Goal: Task Accomplishment & Management: Manage account settings

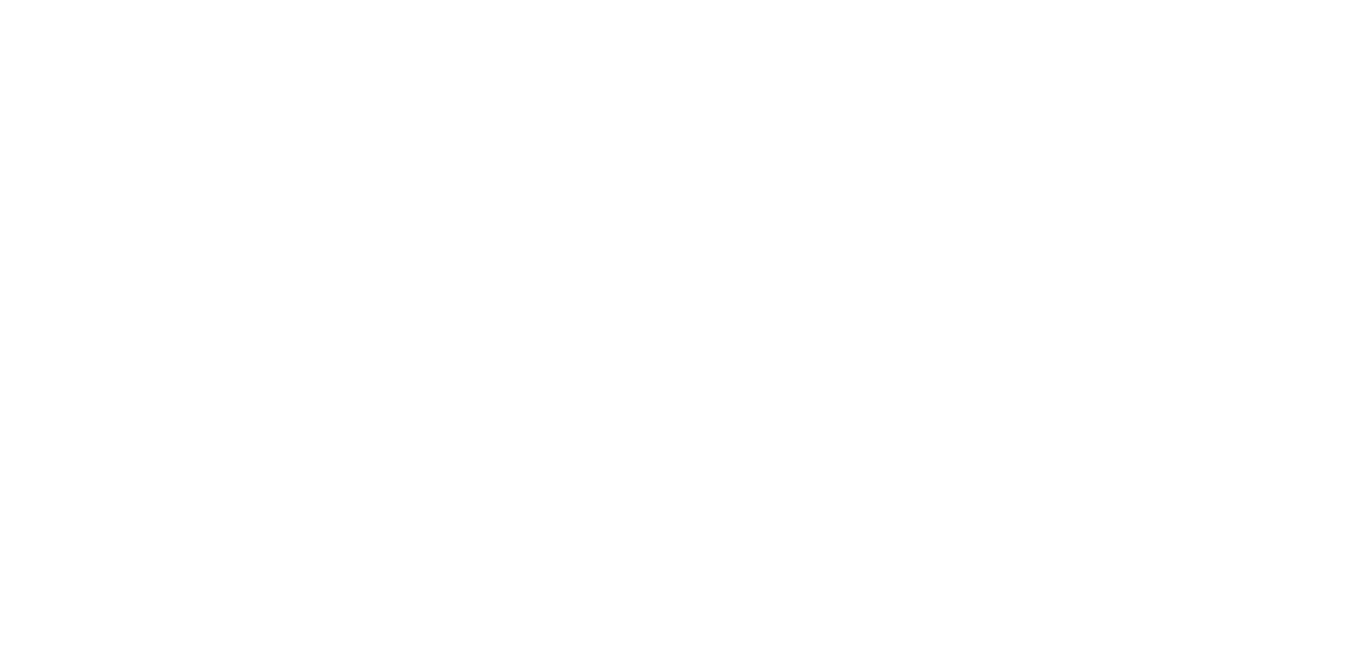
select select "*"
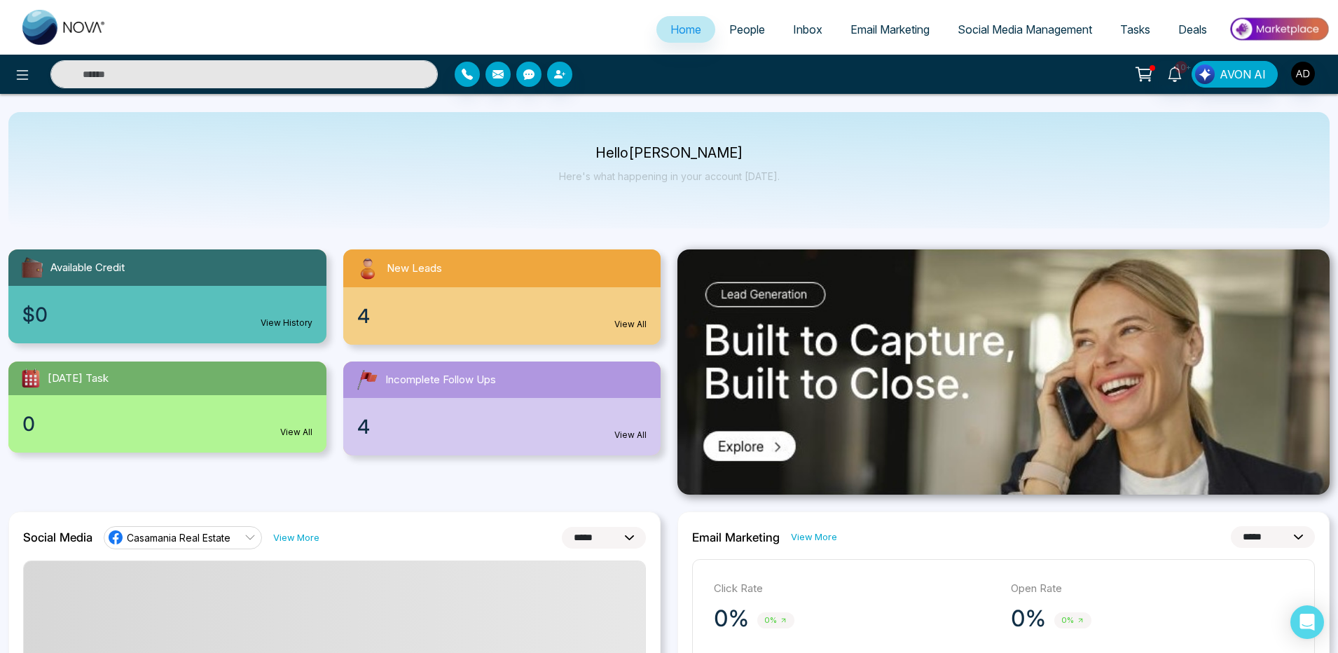
click at [872, 31] on span "Email Marketing" at bounding box center [889, 29] width 79 height 14
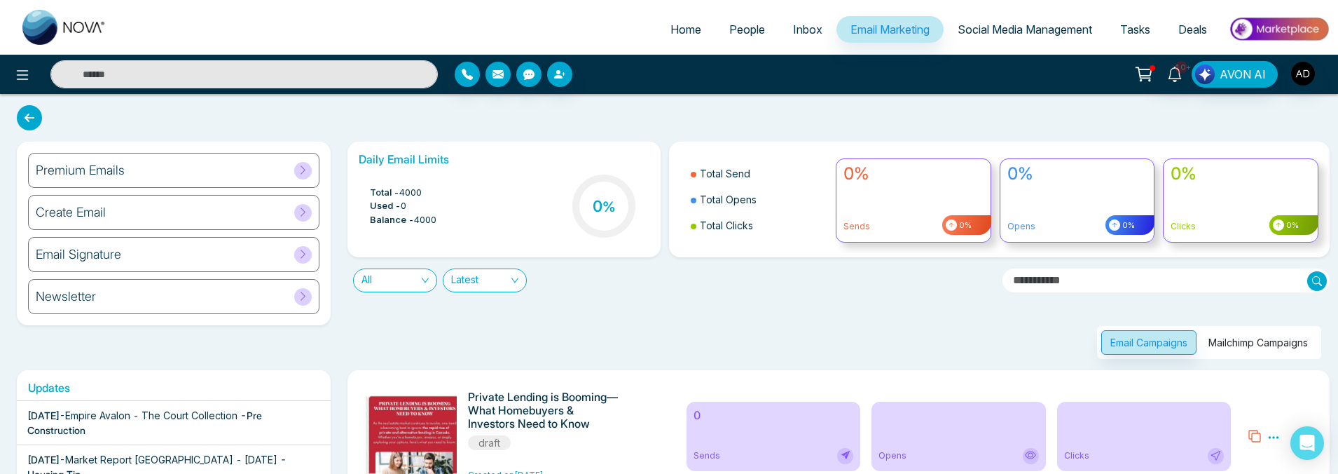
click at [1287, 353] on button "Mailchimp Campaigns" at bounding box center [1258, 342] width 118 height 25
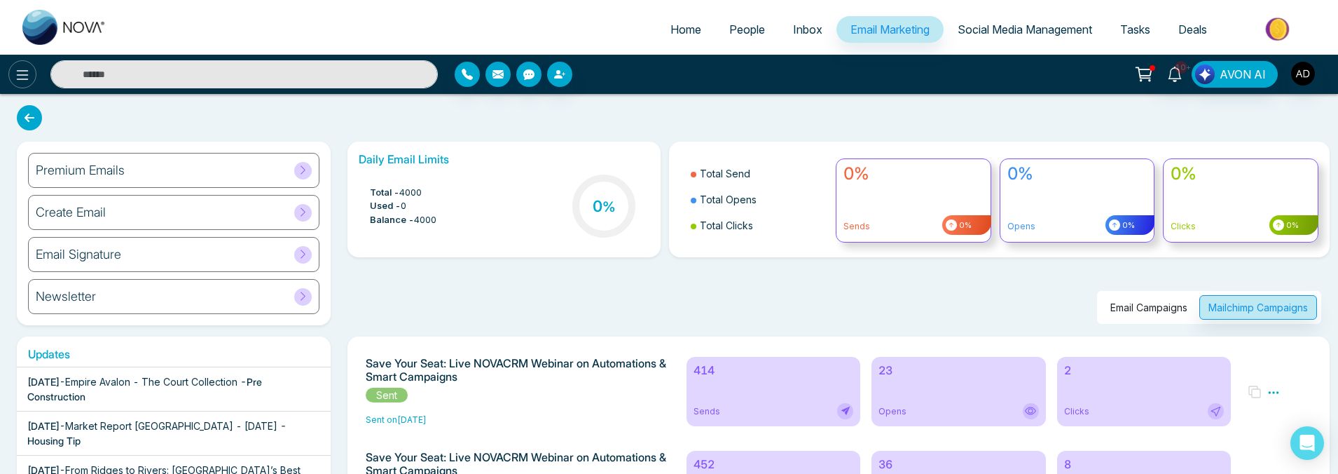
click at [17, 73] on icon at bounding box center [22, 75] width 17 height 17
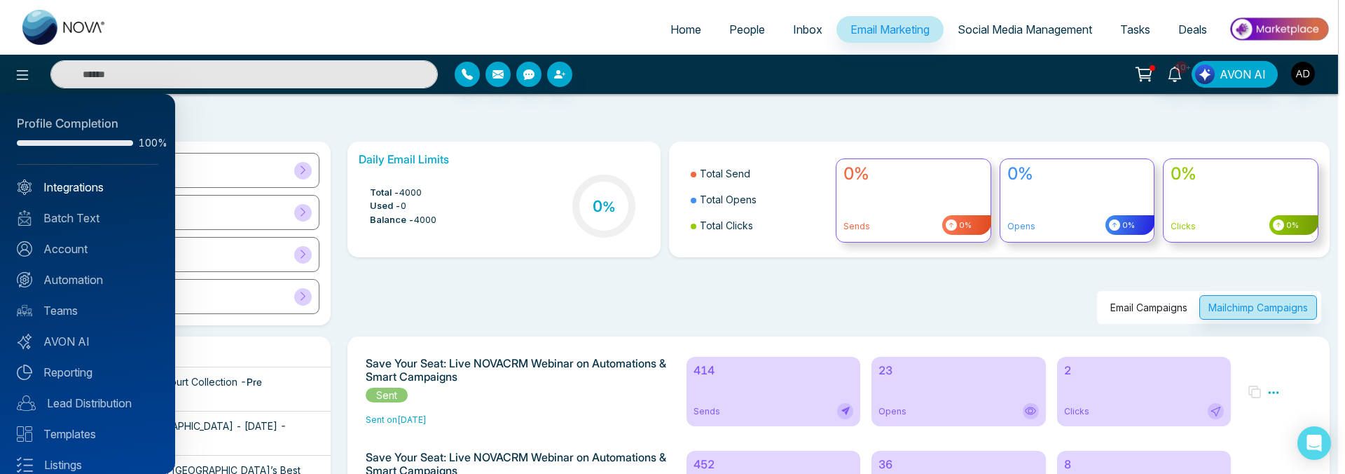
click at [72, 191] on link "Integrations" at bounding box center [88, 187] width 142 height 17
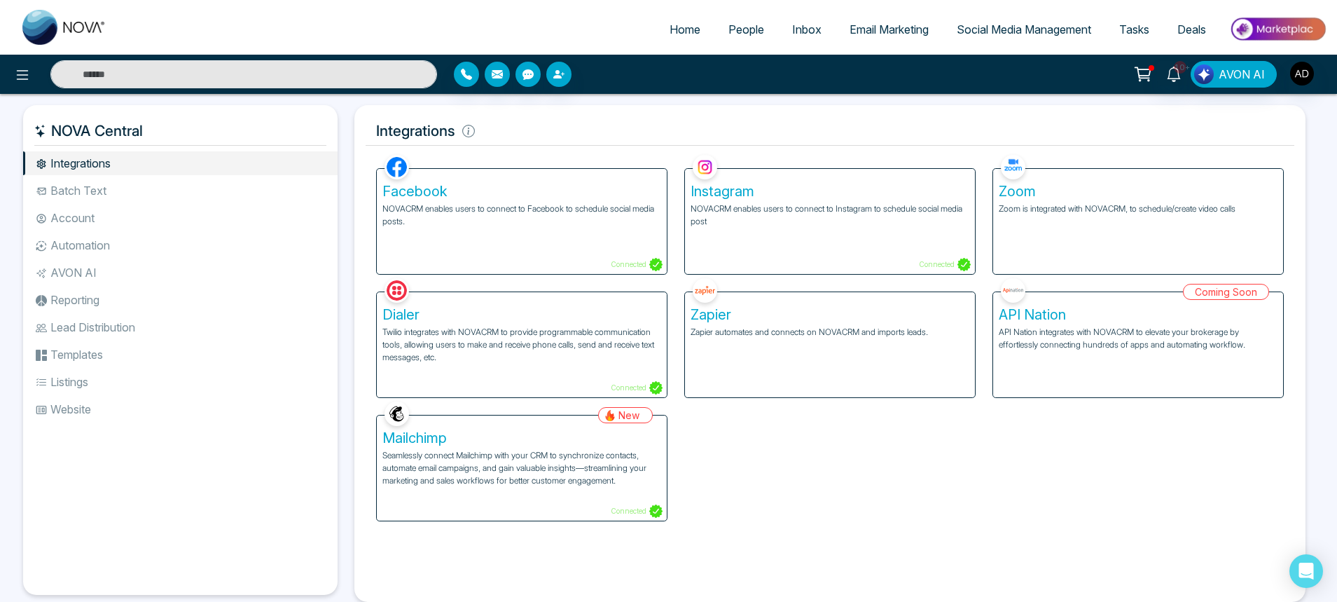
click at [578, 474] on p "Seamlessly connect Mailchimp with your CRM to synchronize contacts, automate em…" at bounding box center [521, 468] width 279 height 38
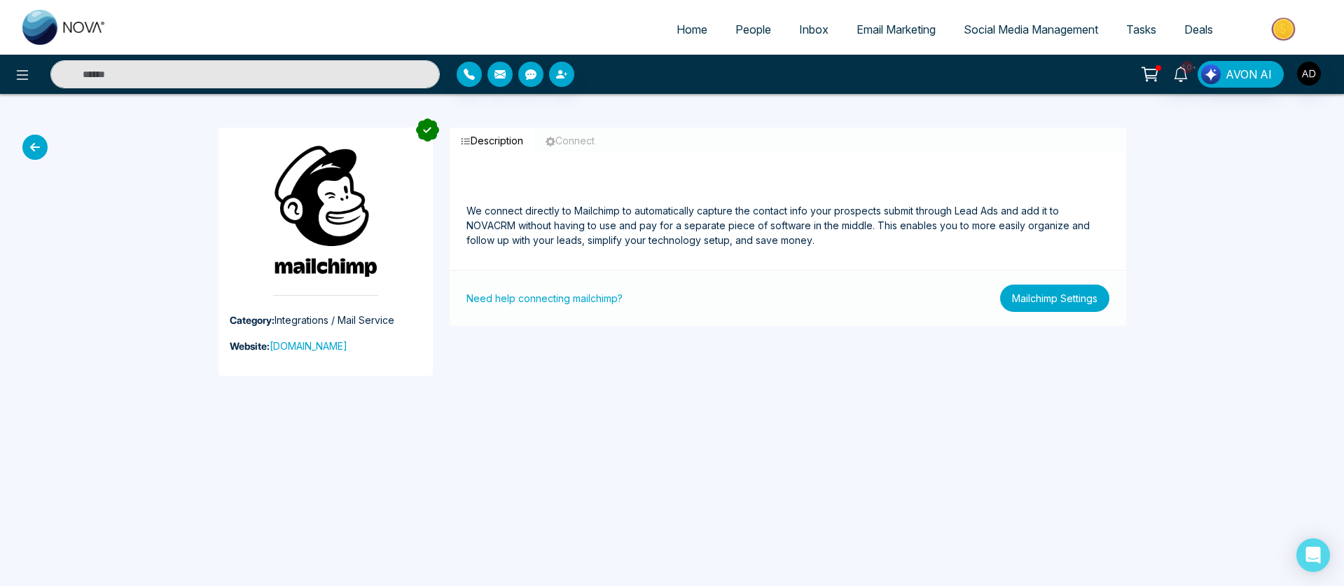
click at [1044, 305] on button "Mailchimp Settings" at bounding box center [1054, 297] width 109 height 27
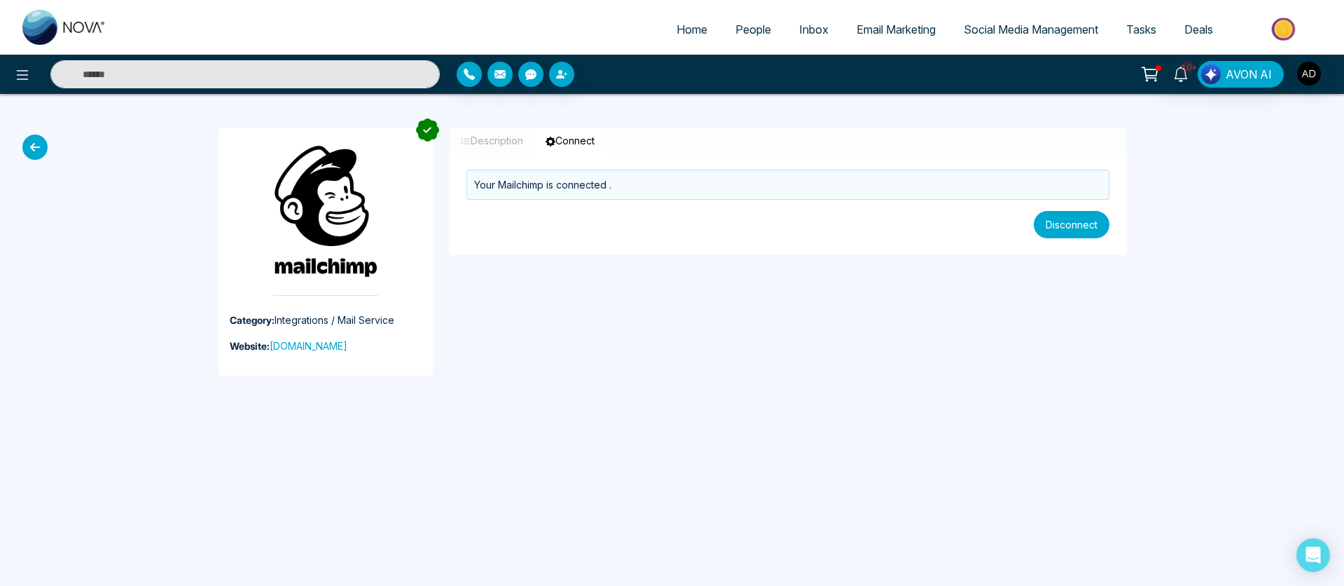
click at [1094, 226] on button "Disconnect" at bounding box center [1072, 224] width 76 height 27
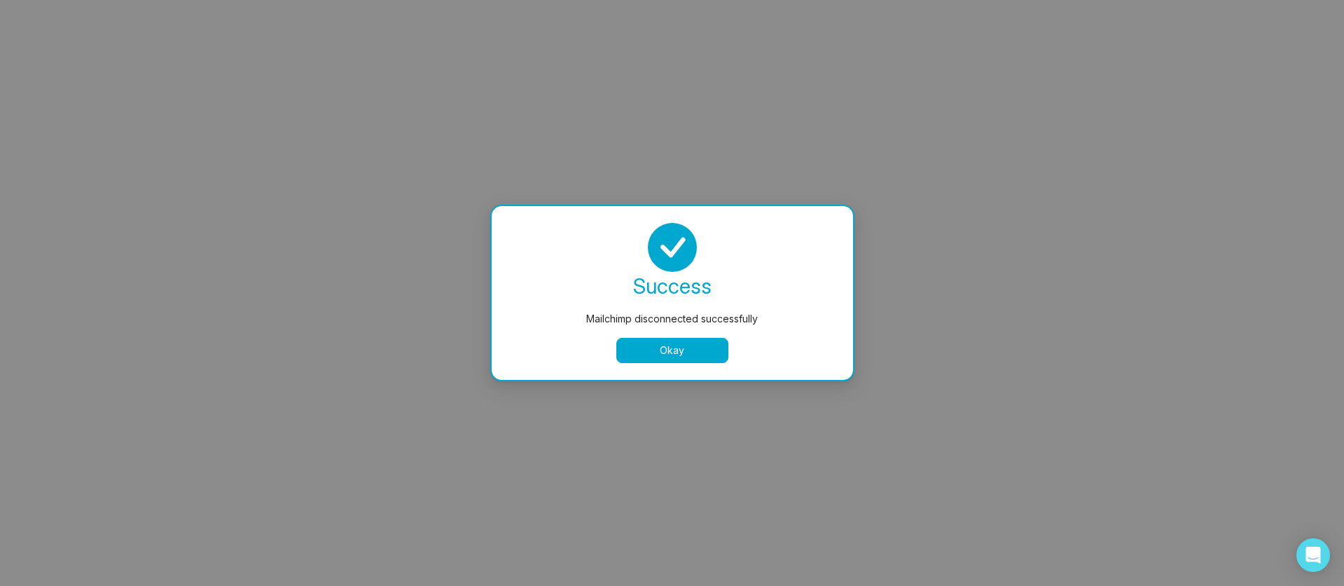
click at [684, 350] on button "Okay" at bounding box center [672, 350] width 112 height 25
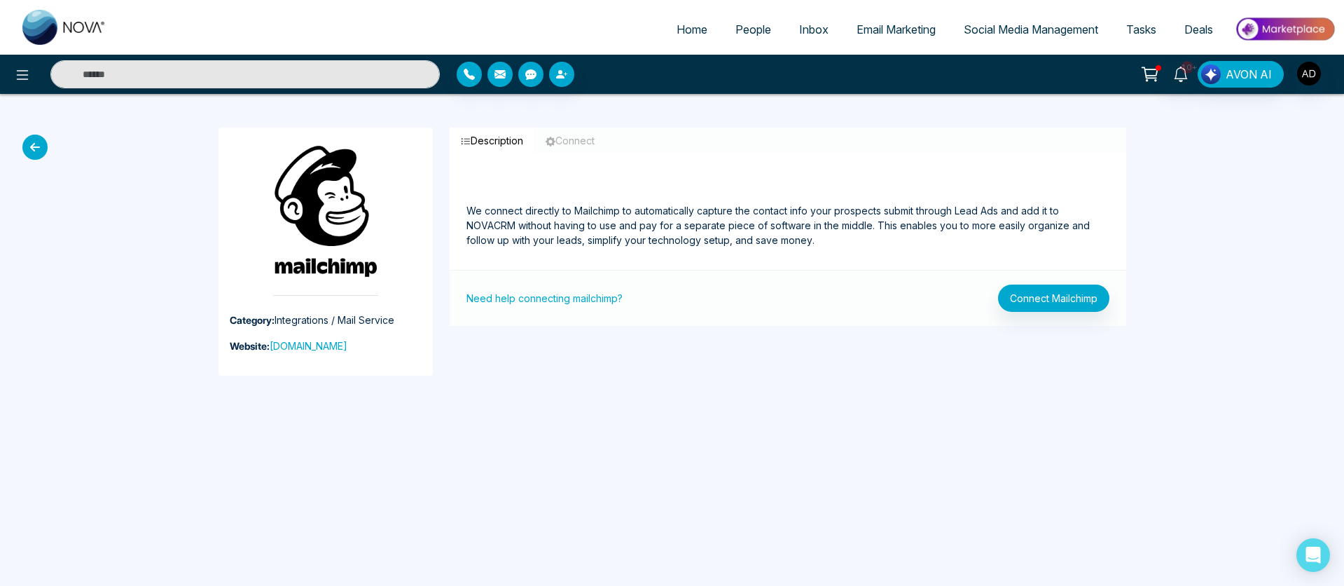
click at [902, 21] on link "Email Marketing" at bounding box center [896, 29] width 107 height 27
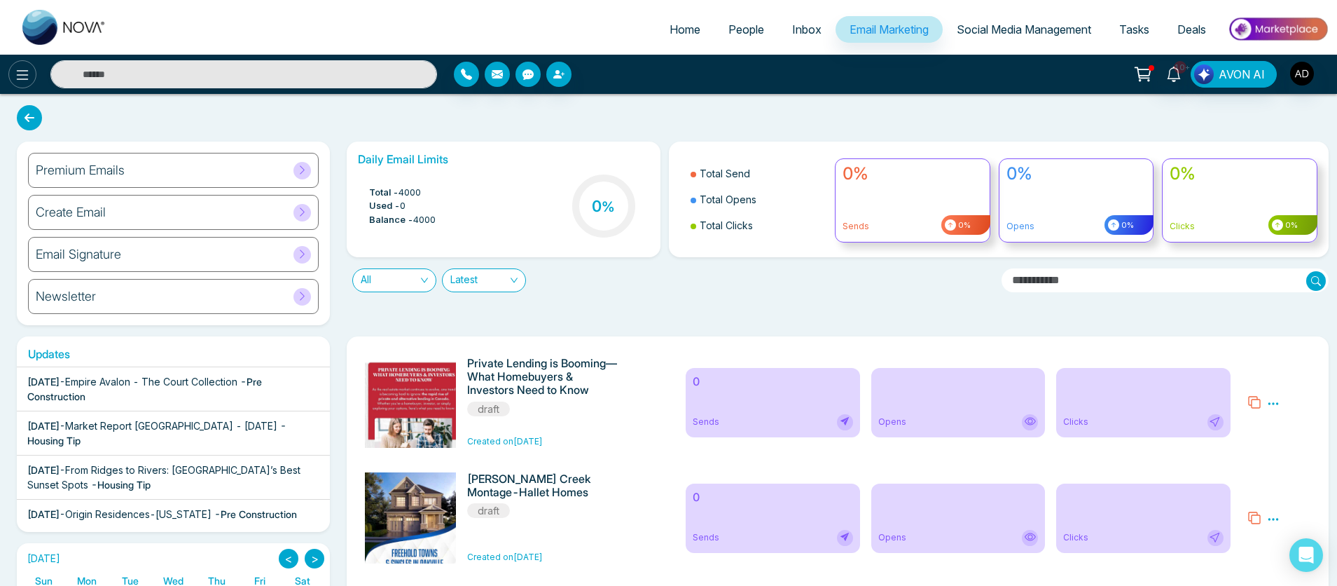
click at [12, 82] on button at bounding box center [22, 74] width 28 height 28
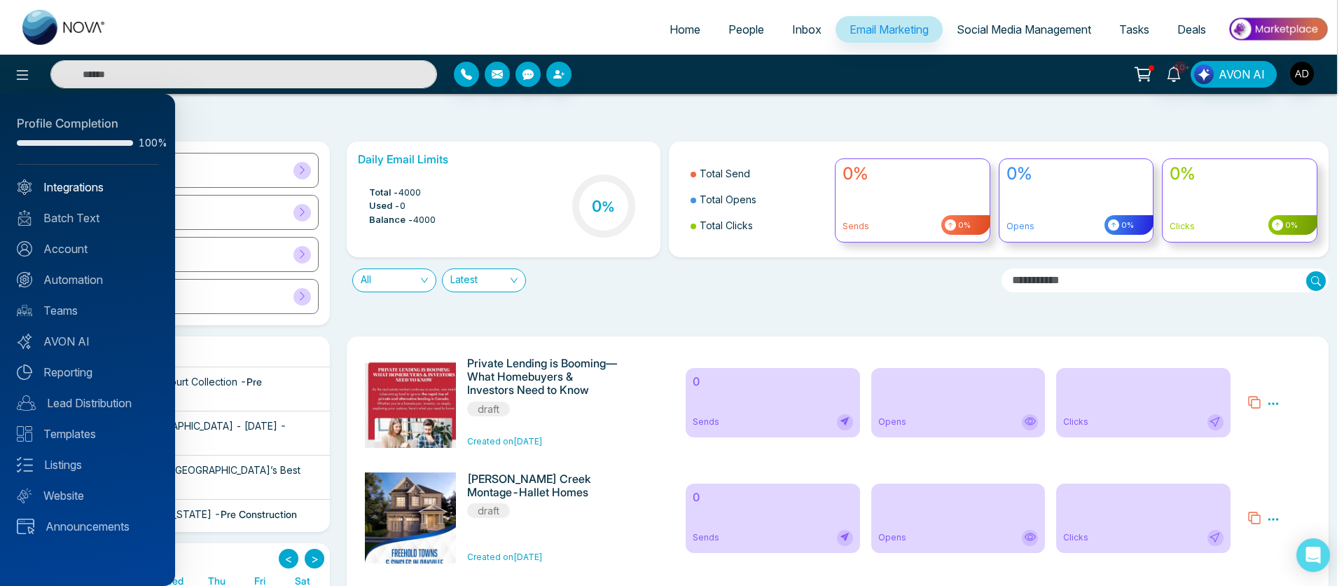
click at [76, 195] on link "Integrations" at bounding box center [88, 187] width 142 height 17
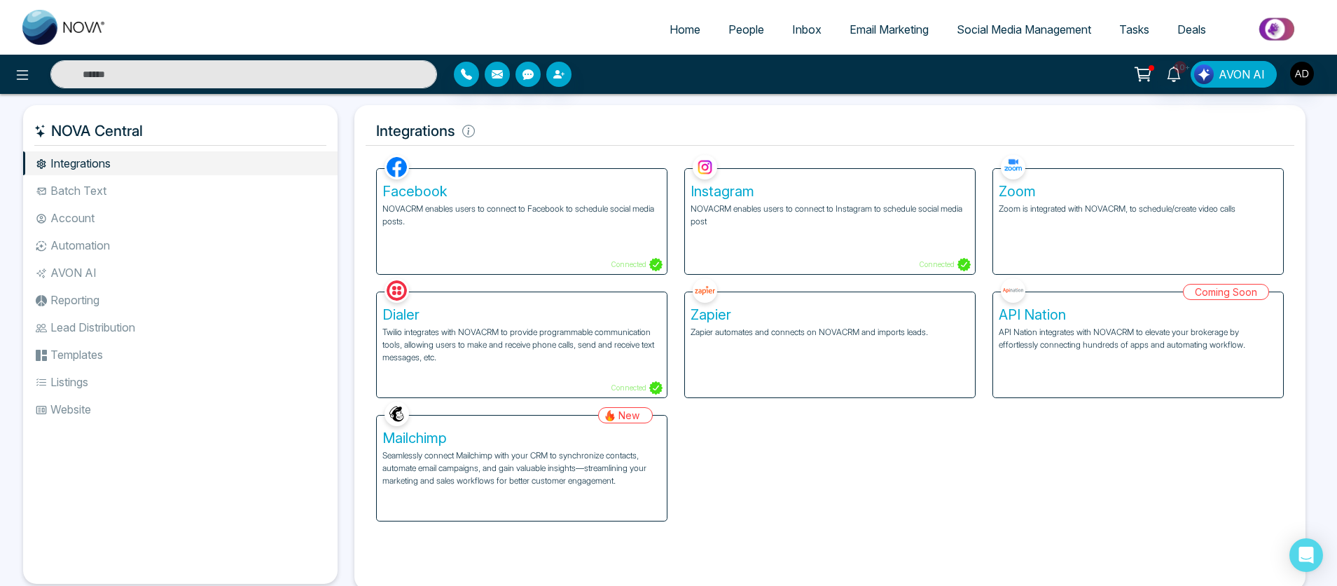
click at [575, 439] on h5 "Mailchimp" at bounding box center [521, 437] width 279 height 17
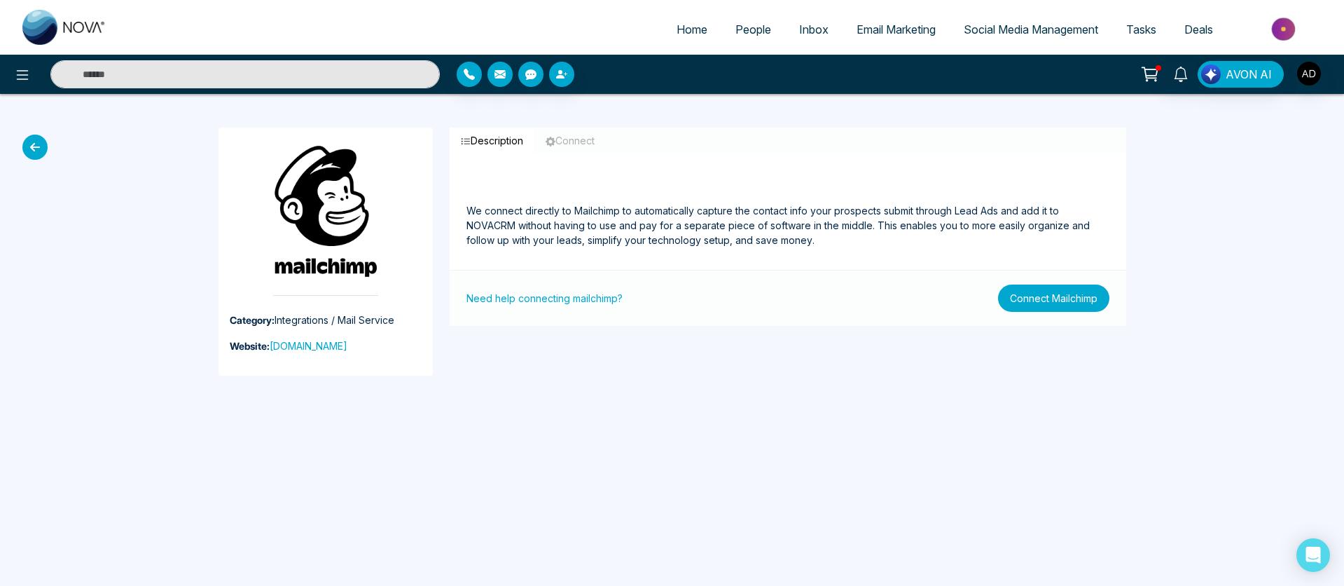
click at [1070, 301] on button "Connect Mailchimp" at bounding box center [1053, 297] width 111 height 27
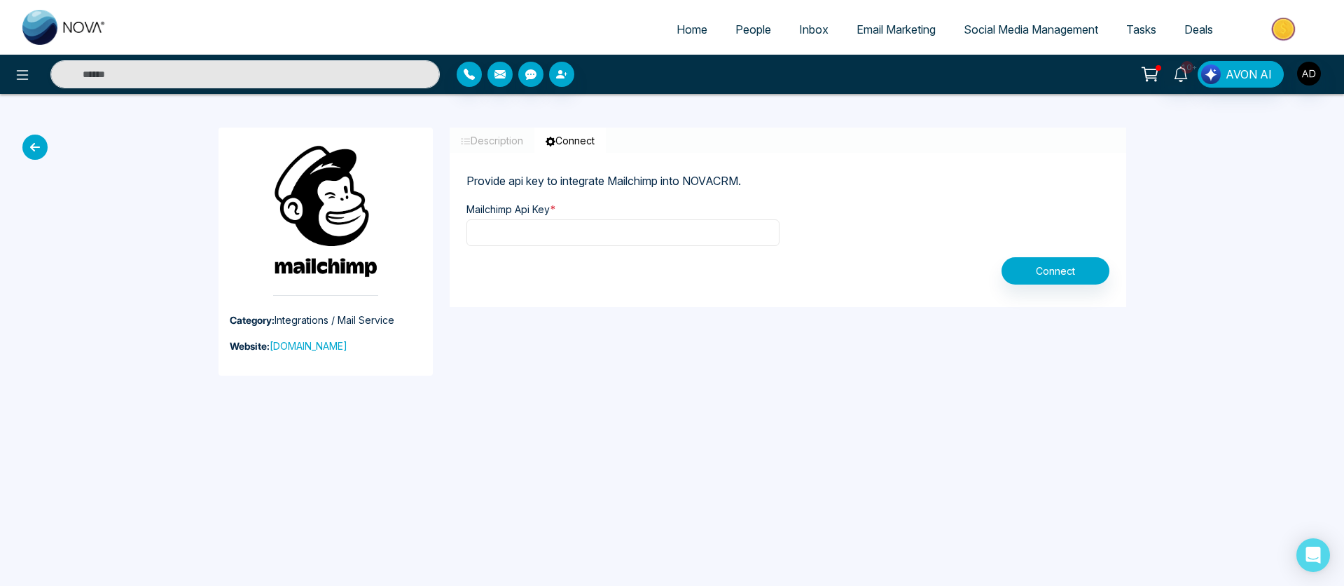
click at [609, 233] on input "text" at bounding box center [623, 232] width 313 height 27
paste input "**********"
type input "**********"
click at [1026, 269] on button "Connect" at bounding box center [1056, 270] width 108 height 27
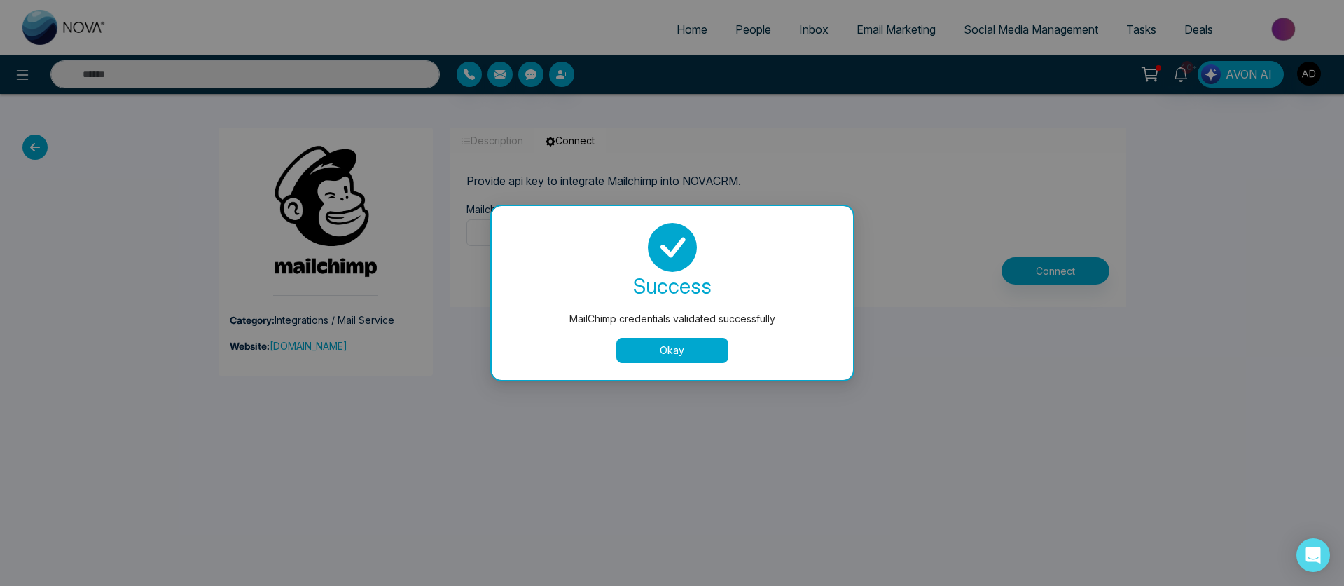
click at [656, 338] on button "Okay" at bounding box center [672, 350] width 112 height 25
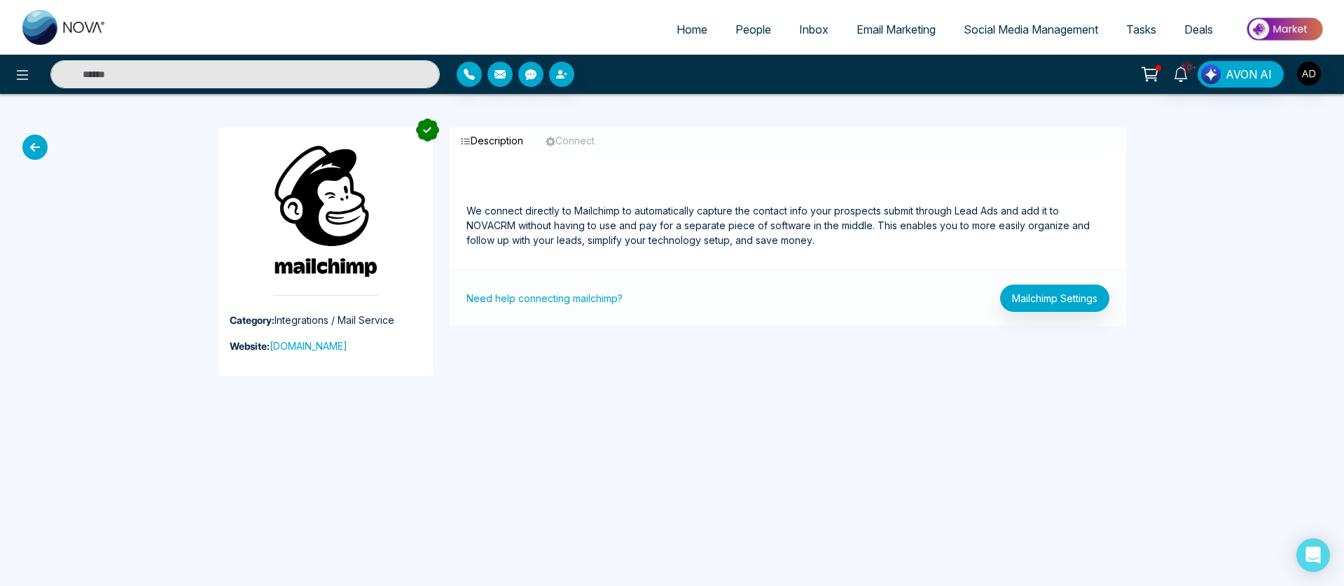
click at [857, 34] on span "Email Marketing" at bounding box center [896, 29] width 79 height 14
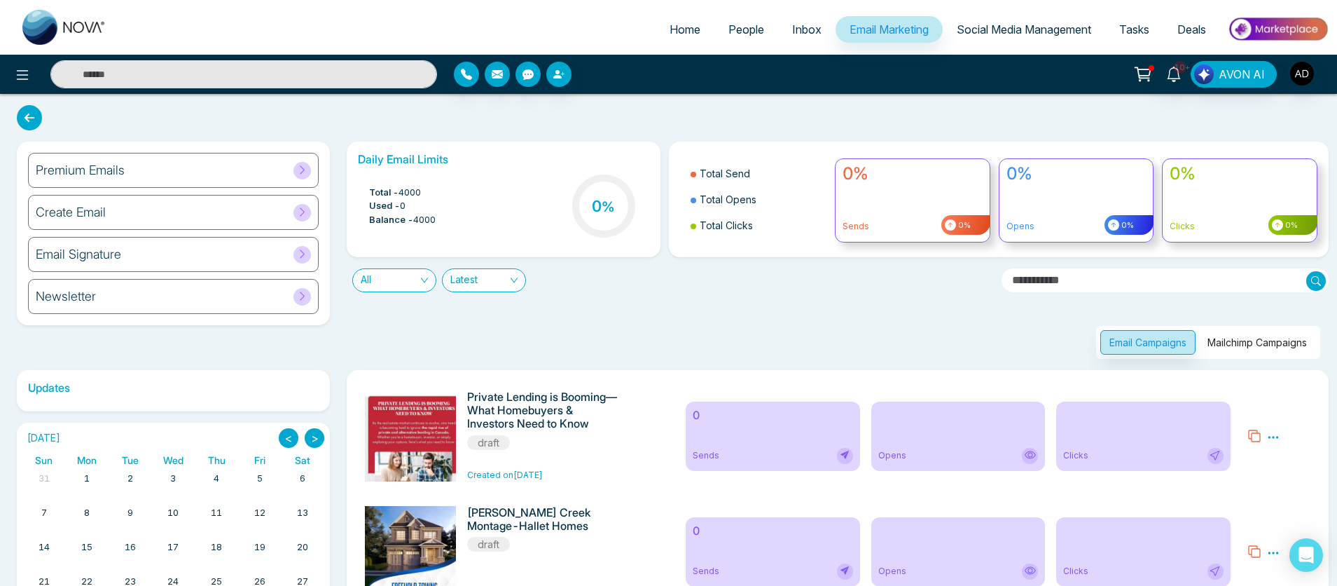
click at [1228, 349] on button "Mailchimp Campaigns" at bounding box center [1258, 342] width 118 height 25
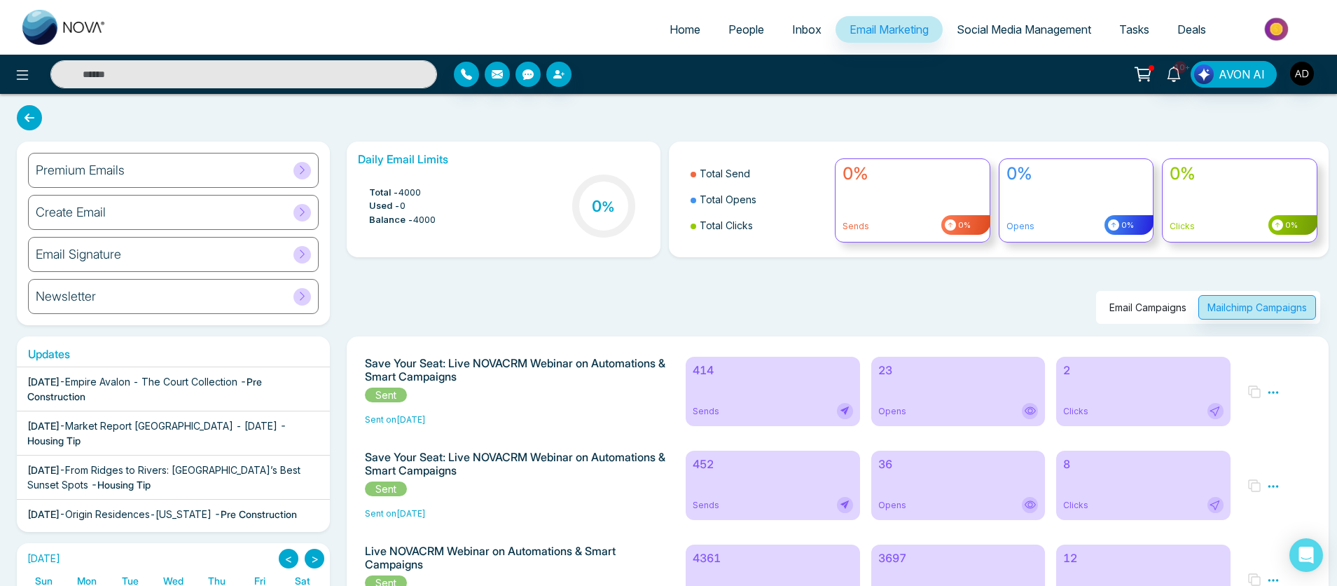
click at [847, 399] on div "414 Sends" at bounding box center [773, 391] width 174 height 69
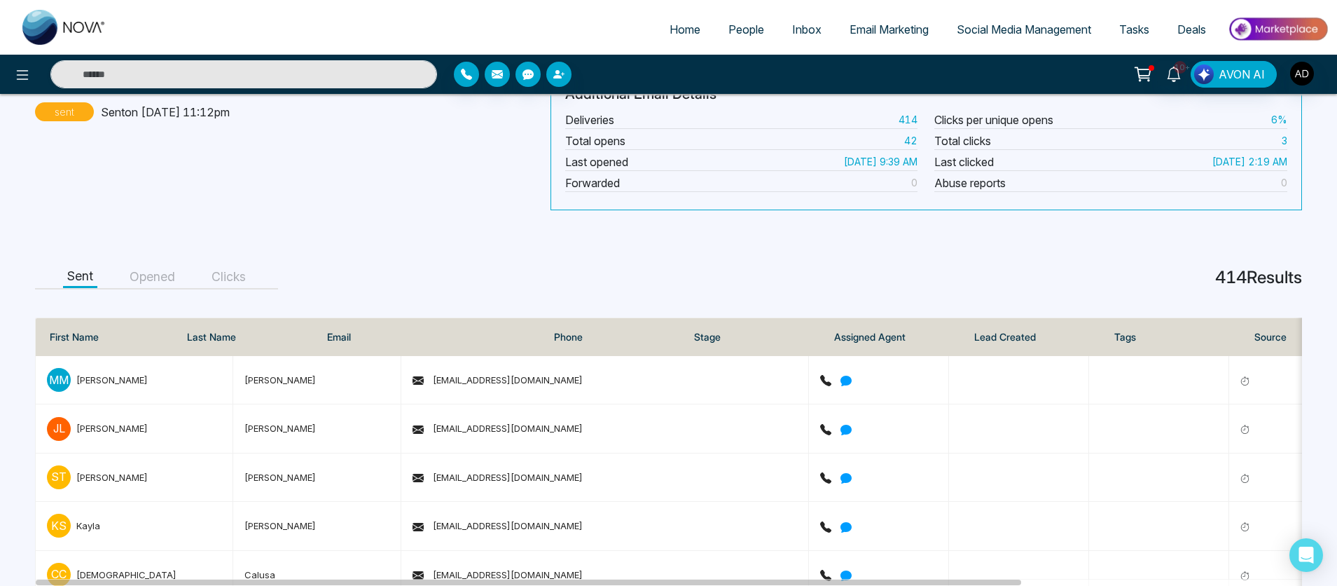
scroll to position [252, 0]
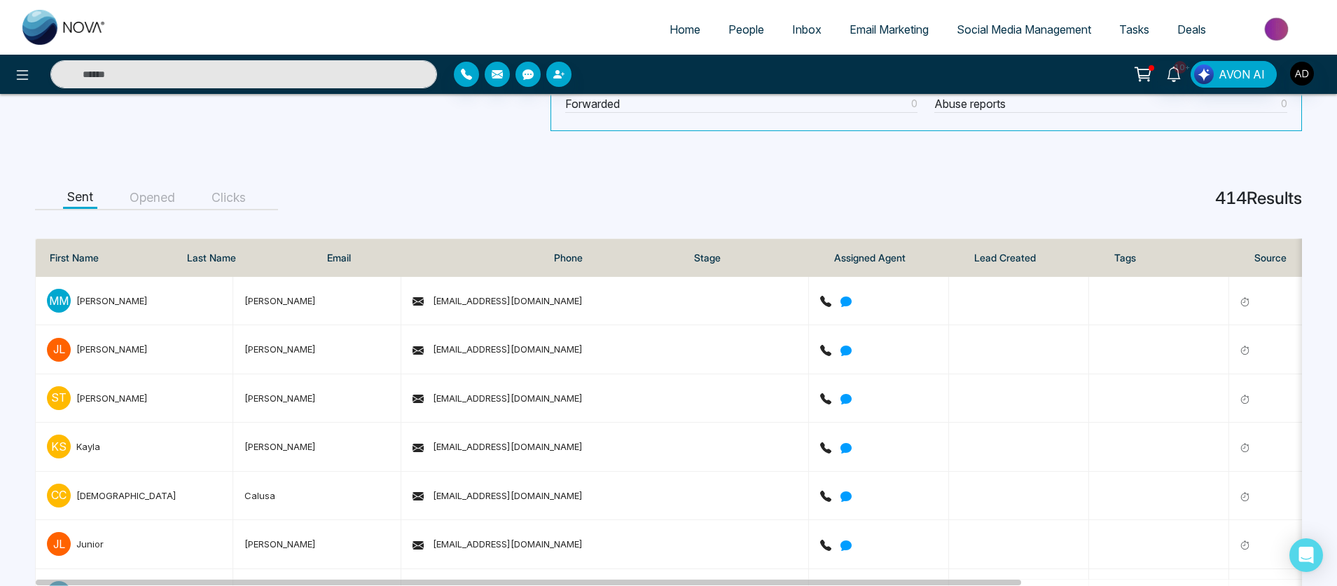
click at [146, 202] on button "Opened" at bounding box center [152, 198] width 54 height 22
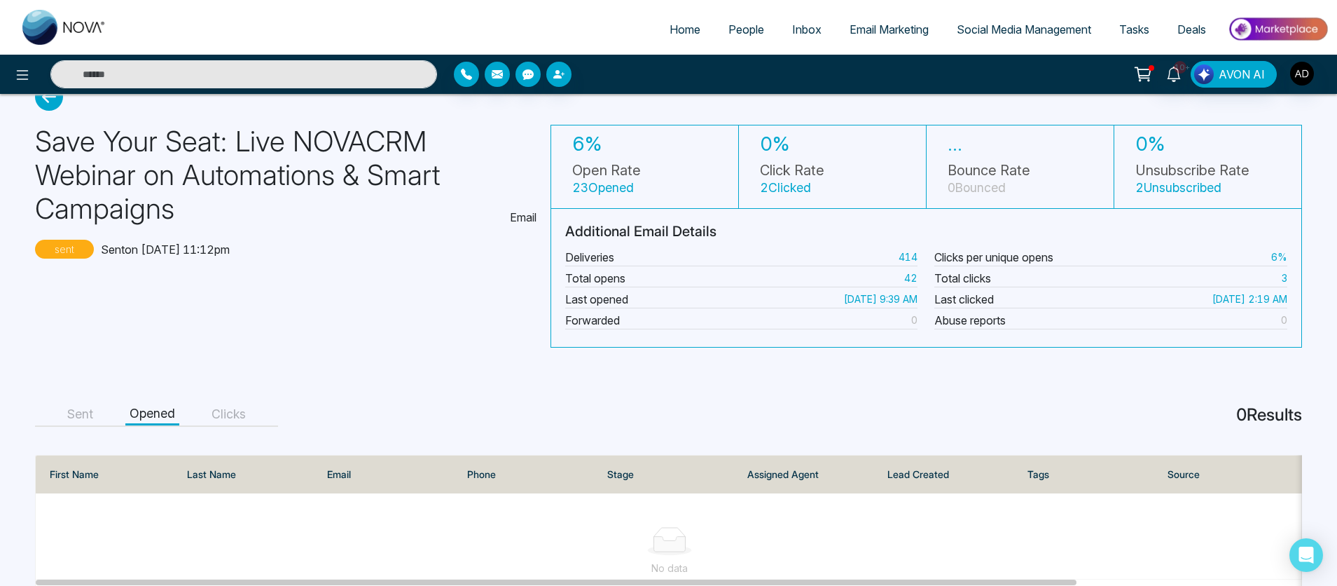
scroll to position [8, 0]
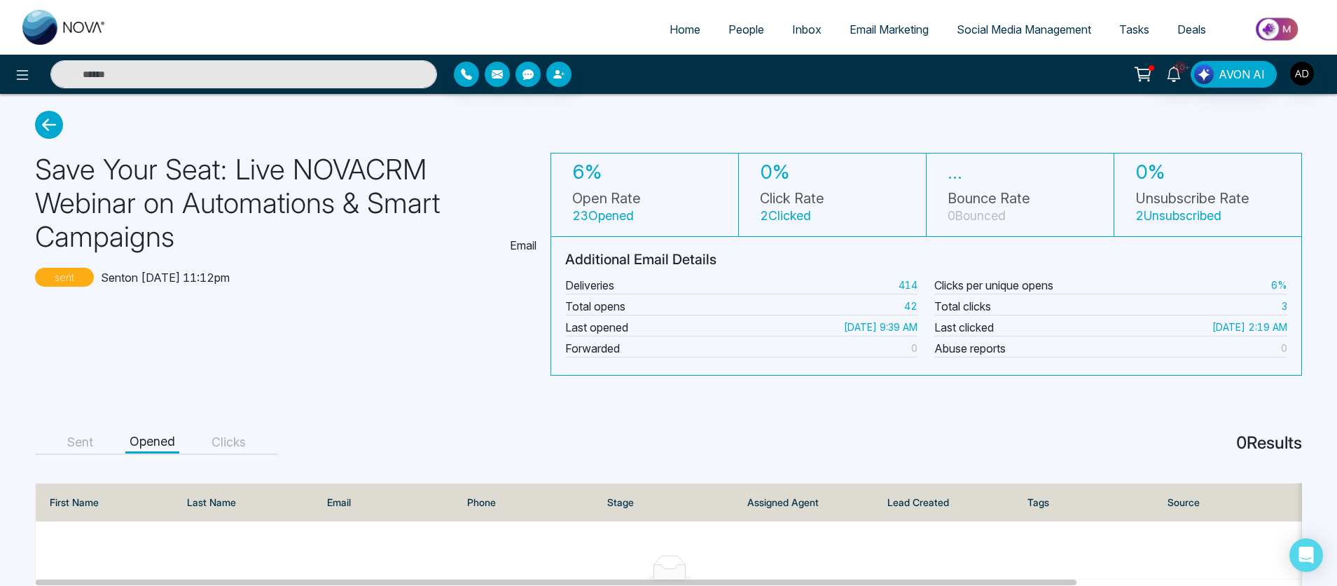
click at [616, 214] on small "23 Opened" at bounding box center [603, 215] width 62 height 15
click at [624, 232] on div "6% Open Rate 23 Opened" at bounding box center [645, 195] width 188 height 84
drag, startPoint x: 909, startPoint y: 308, endPoint x: 917, endPoint y: 309, distance: 8.5
click at [917, 309] on small "42" at bounding box center [910, 305] width 13 height 15
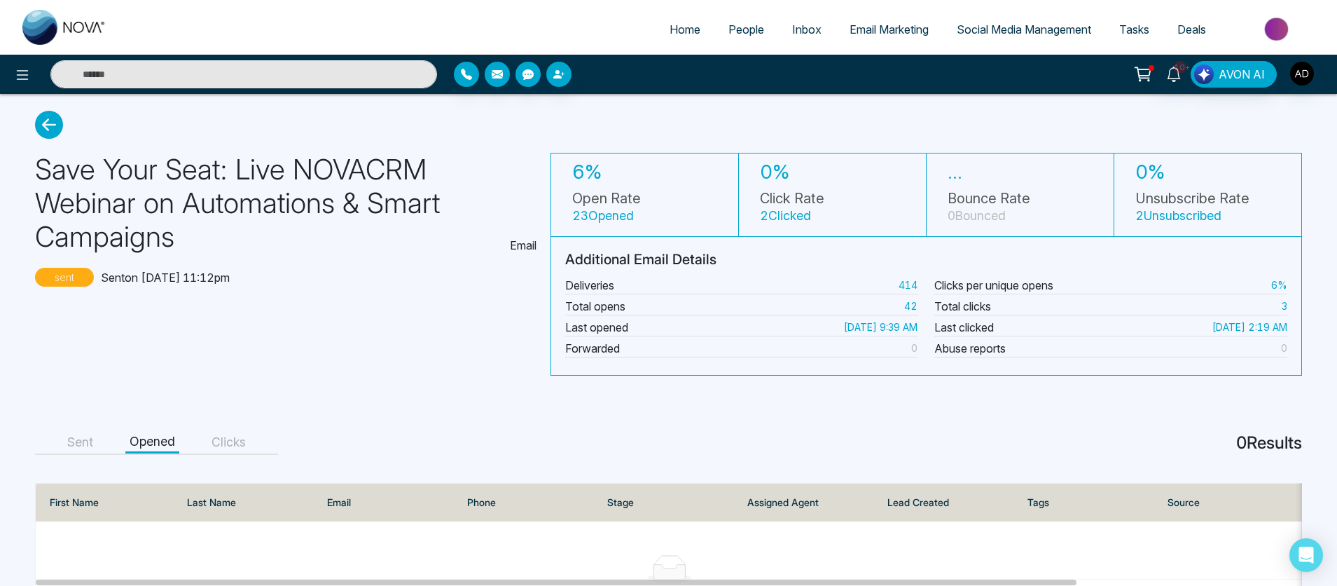
click at [787, 372] on div "Additional Email Details Deliveries 414 Total opens 42 Last opened [DATE] 9:39 …" at bounding box center [927, 306] width 752 height 139
click at [241, 439] on button "Clicks" at bounding box center [228, 443] width 43 height 22
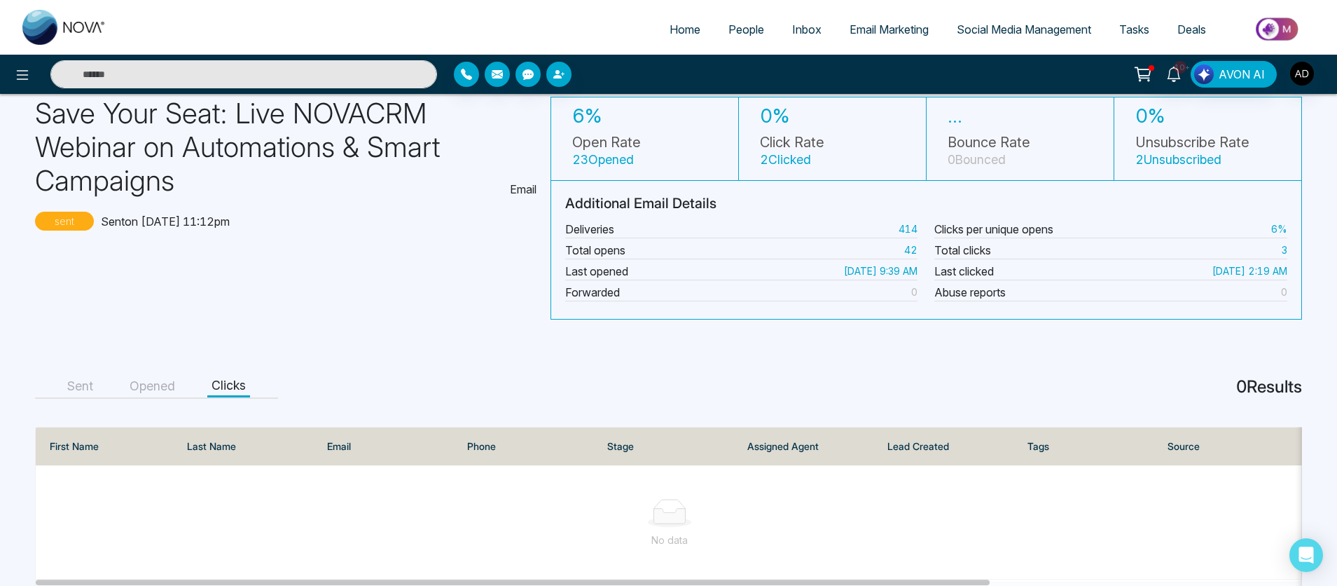
scroll to position [92, 0]
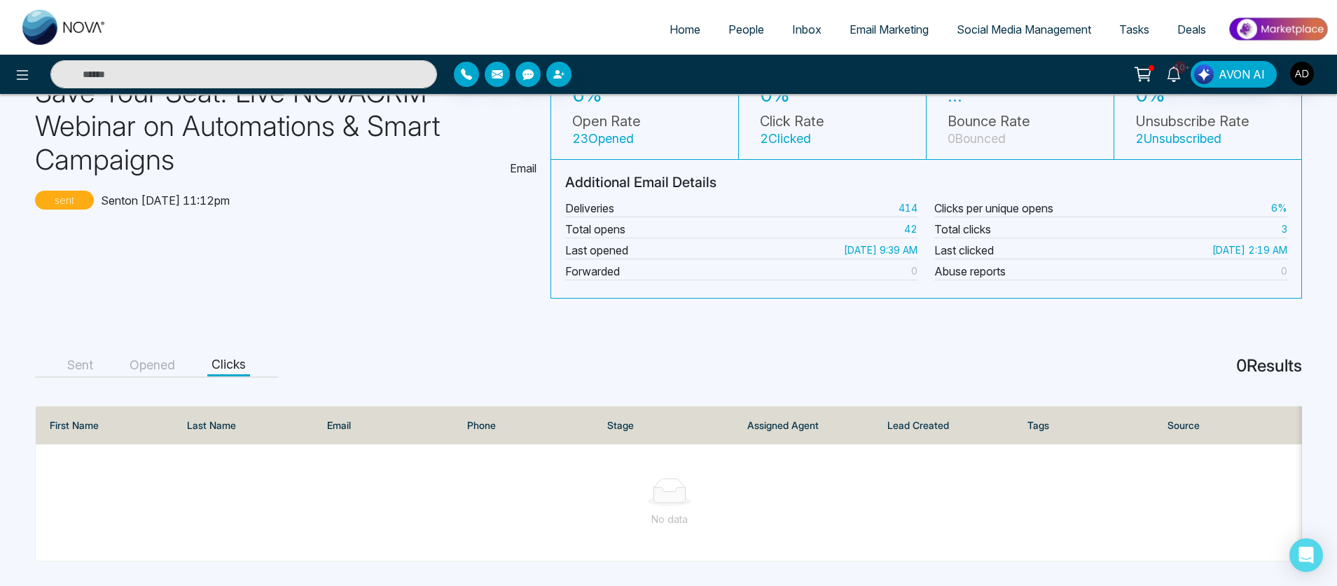
click at [148, 361] on button "Opened" at bounding box center [152, 365] width 54 height 22
click at [77, 364] on button "Sent" at bounding box center [80, 365] width 34 height 22
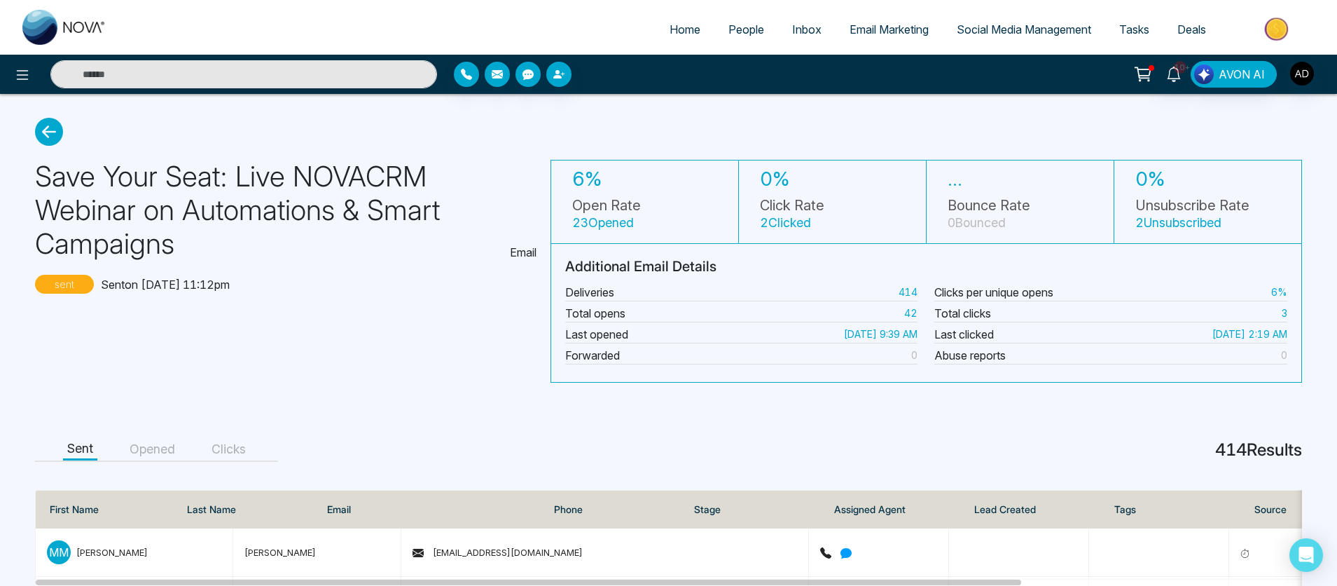
scroll to position [0, 0]
click at [170, 457] on button "Opened" at bounding box center [152, 450] width 54 height 22
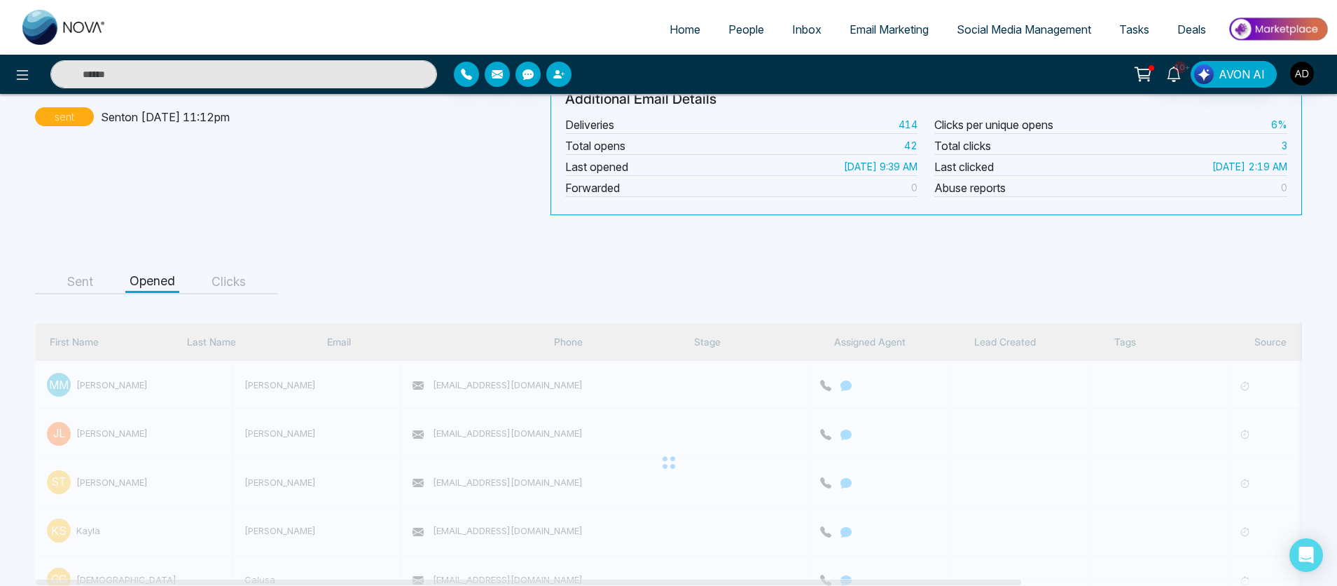
scroll to position [92, 0]
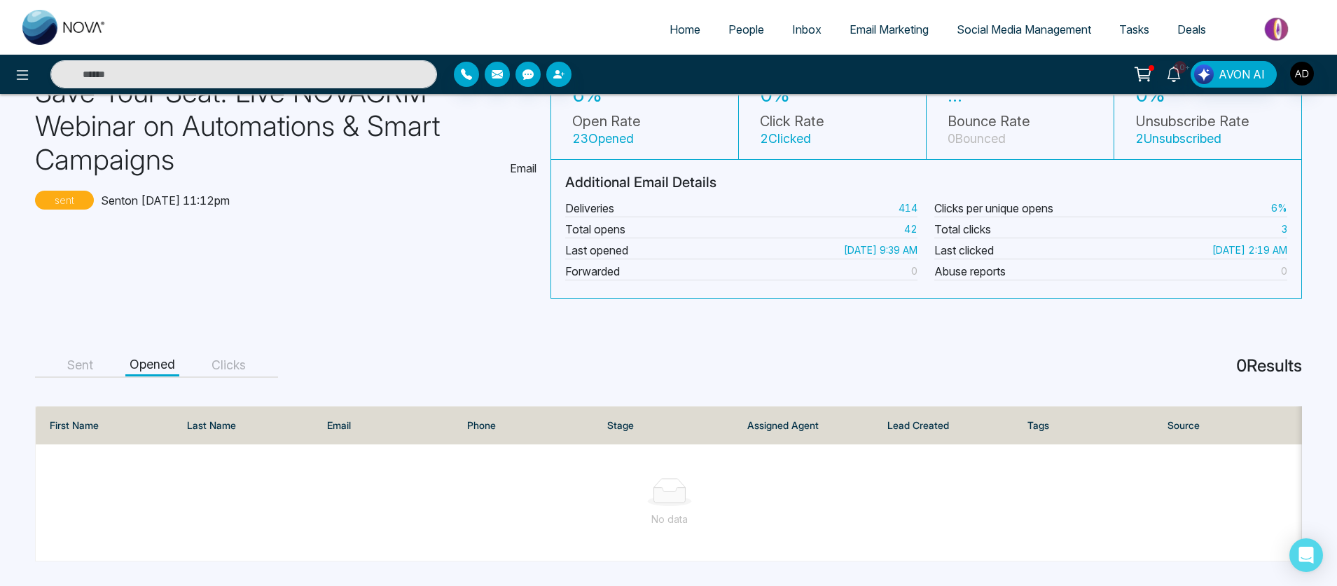
click at [244, 359] on button "Clicks" at bounding box center [228, 365] width 43 height 22
click at [94, 366] on button "Sent" at bounding box center [80, 365] width 34 height 22
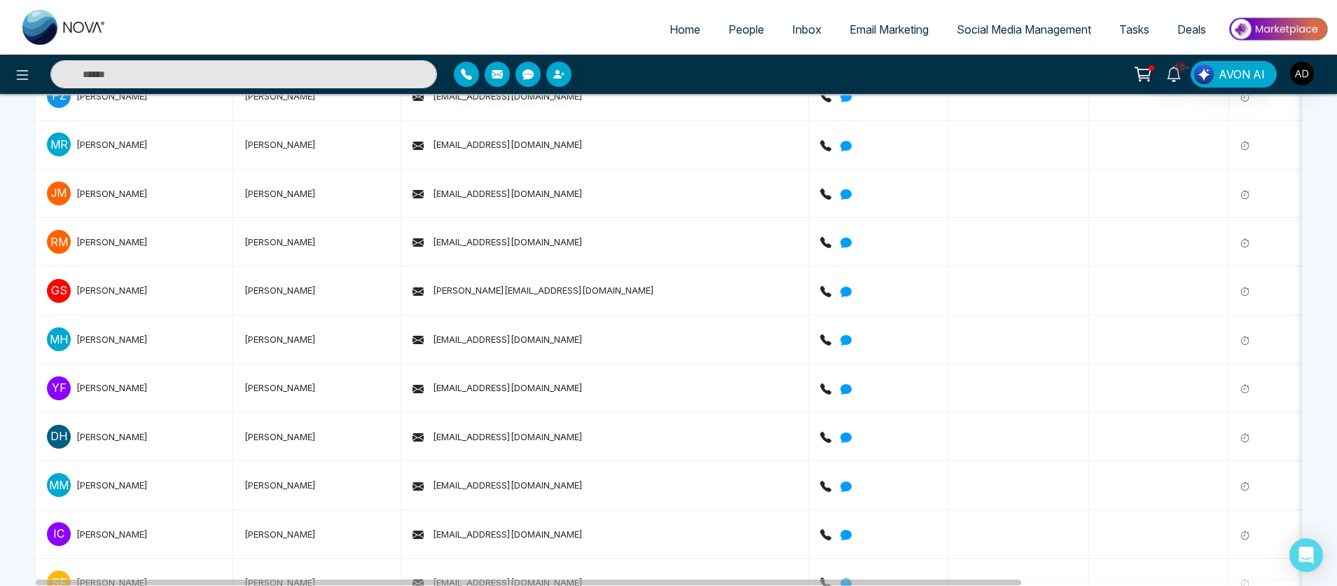
scroll to position [0, 0]
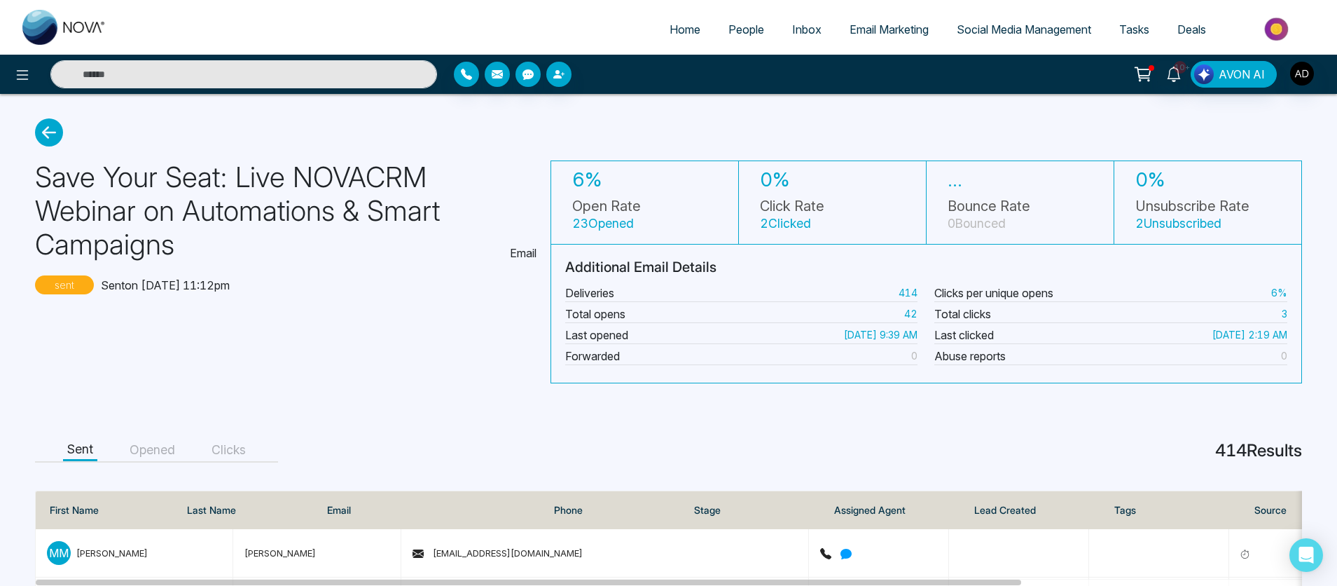
click at [50, 137] on icon at bounding box center [49, 132] width 28 height 28
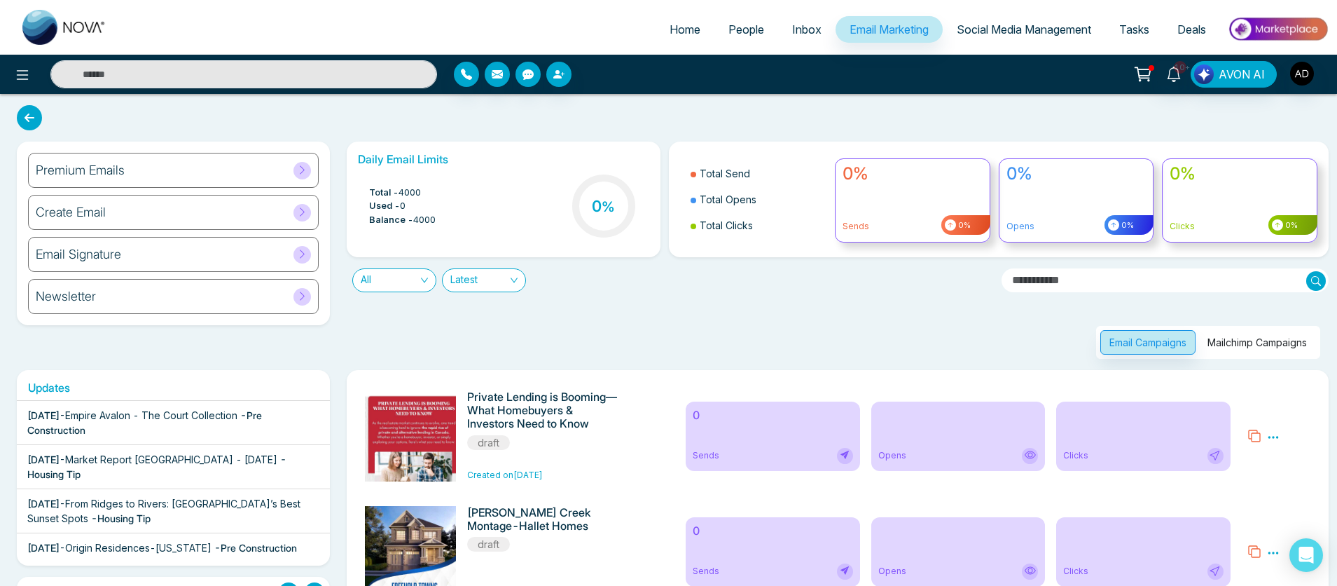
click at [1271, 339] on button "Mailchimp Campaigns" at bounding box center [1258, 342] width 118 height 25
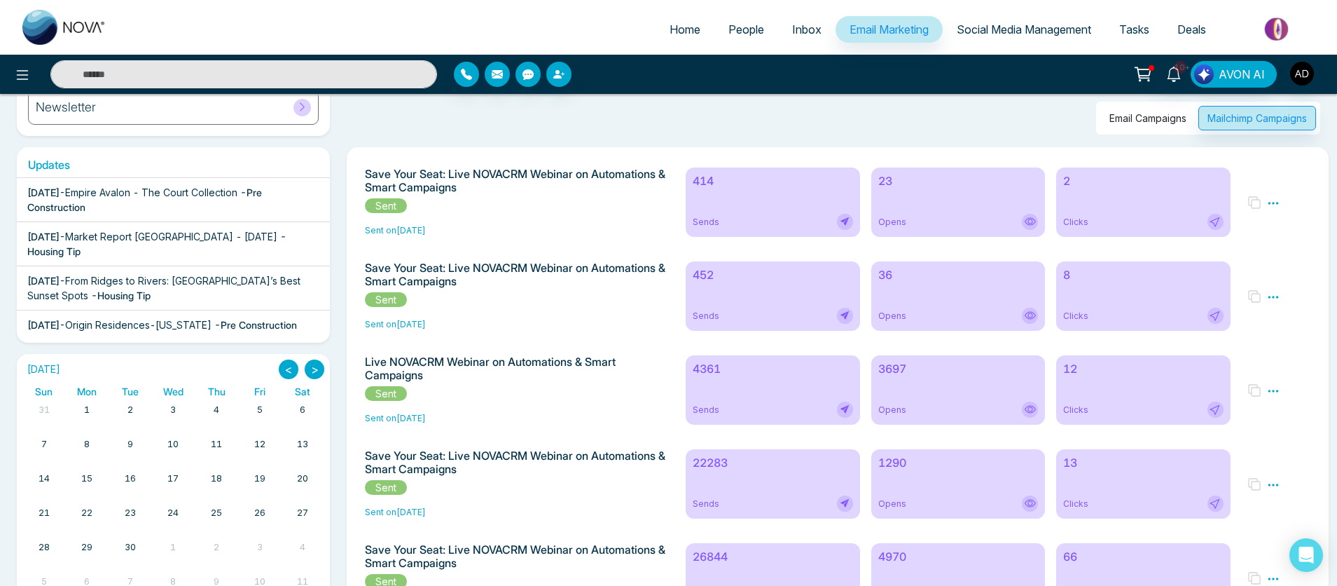
scroll to position [252, 0]
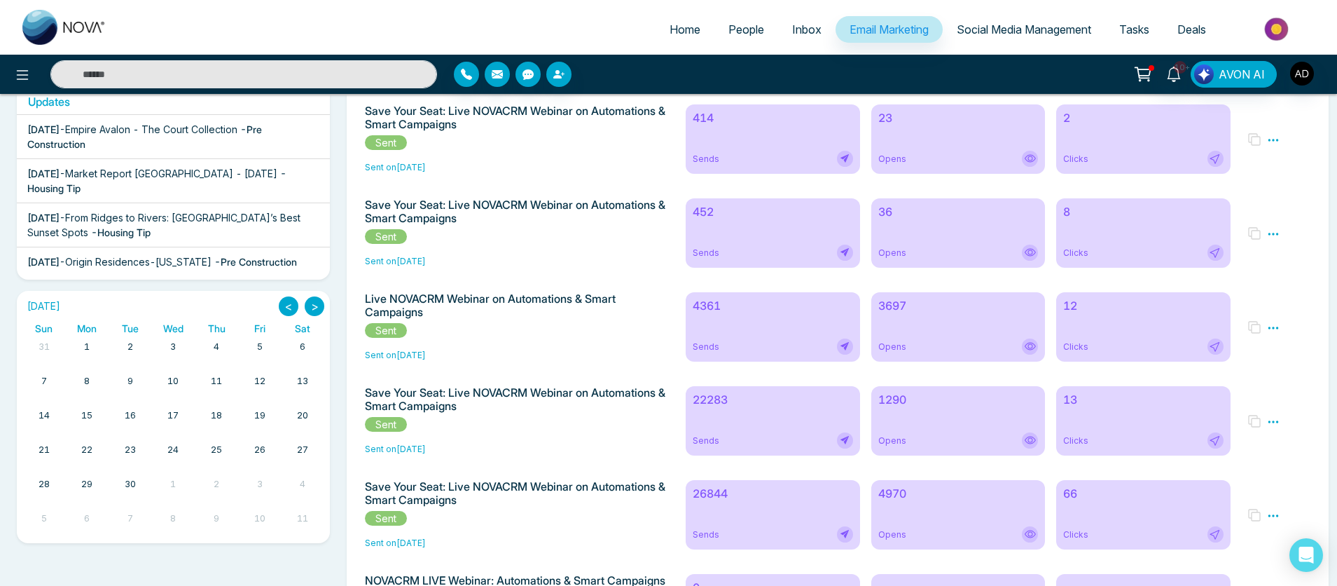
click at [761, 429] on div "22283 Sends" at bounding box center [773, 420] width 174 height 69
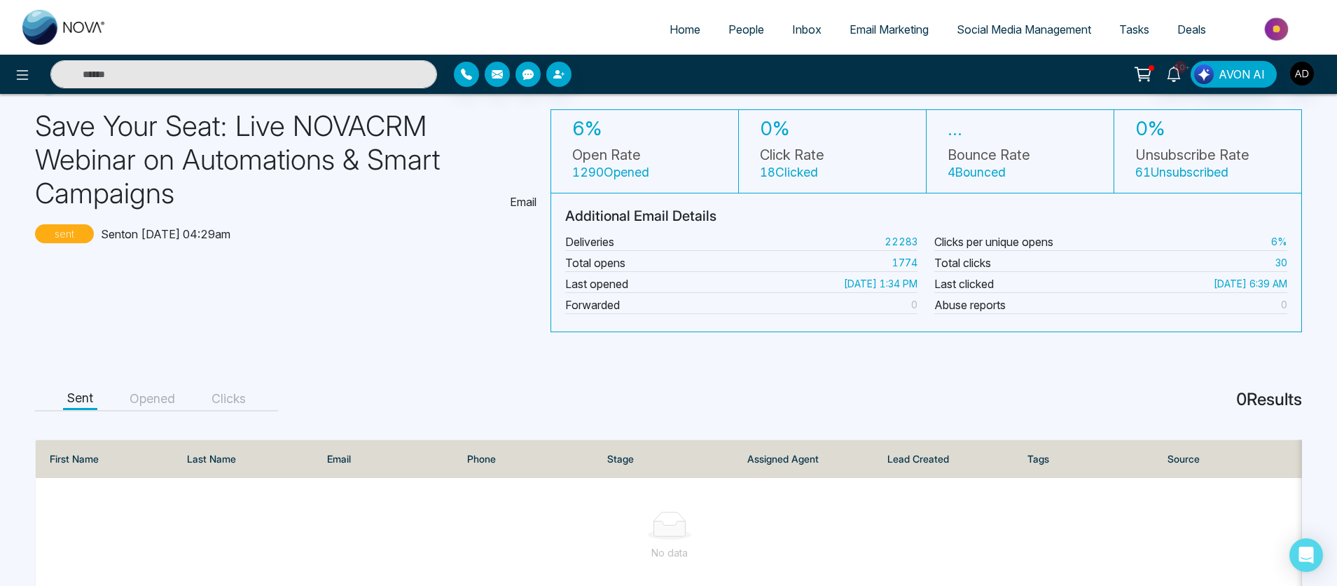
scroll to position [92, 0]
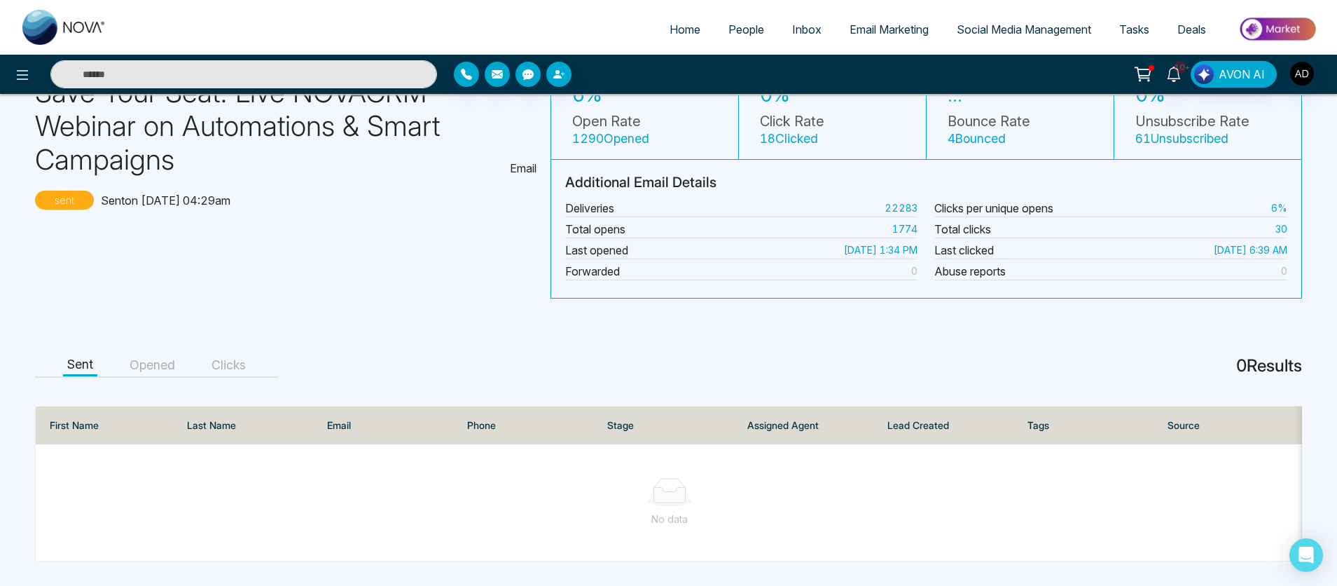
click at [150, 357] on button "Opened" at bounding box center [152, 365] width 54 height 22
click at [81, 357] on button "Sent" at bounding box center [80, 365] width 34 height 22
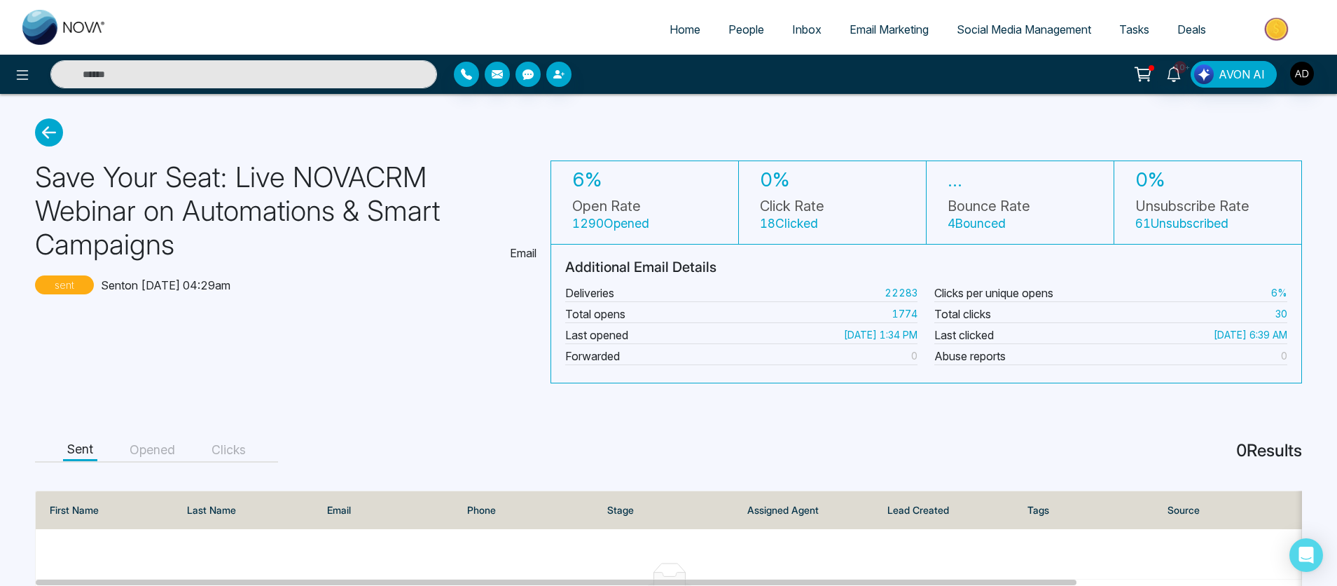
click at [55, 132] on icon at bounding box center [49, 132] width 28 height 28
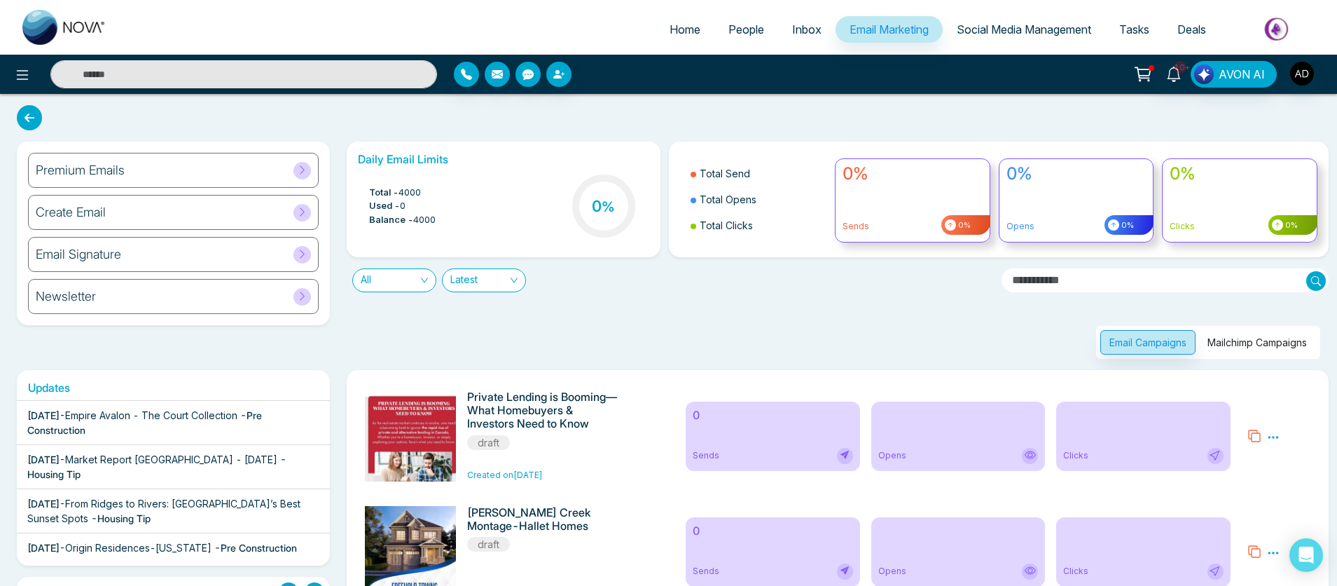
click at [1256, 341] on button "Mailchimp Campaigns" at bounding box center [1258, 342] width 118 height 25
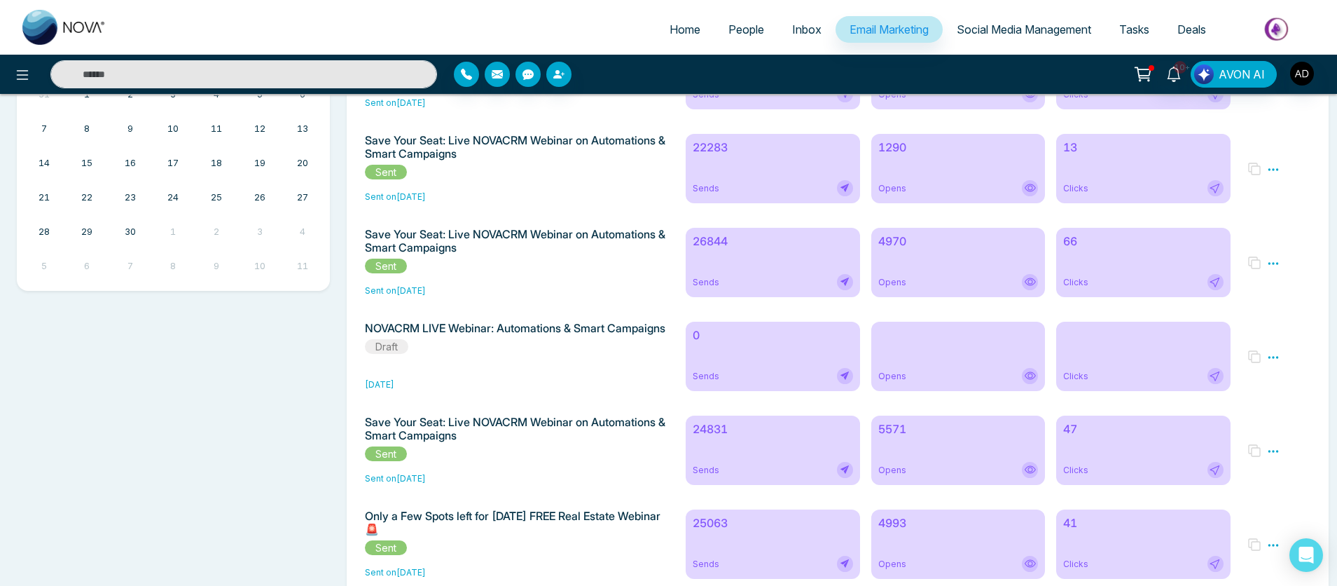
scroll to position [672, 0]
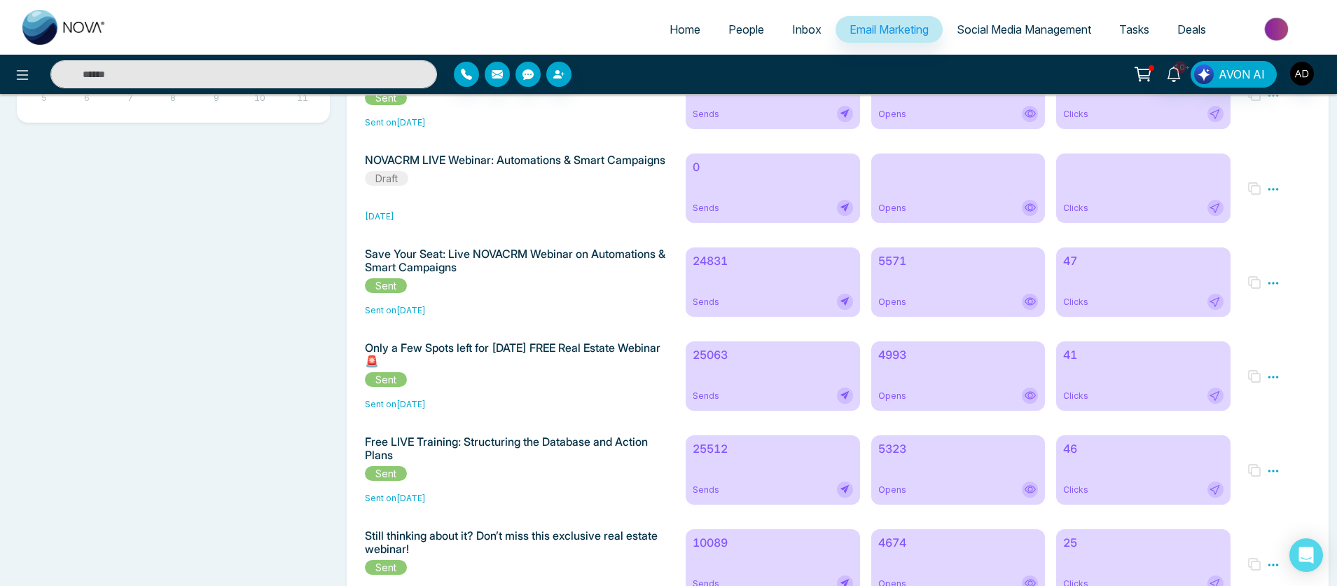
click at [712, 307] on span "Sends" at bounding box center [706, 302] width 27 height 13
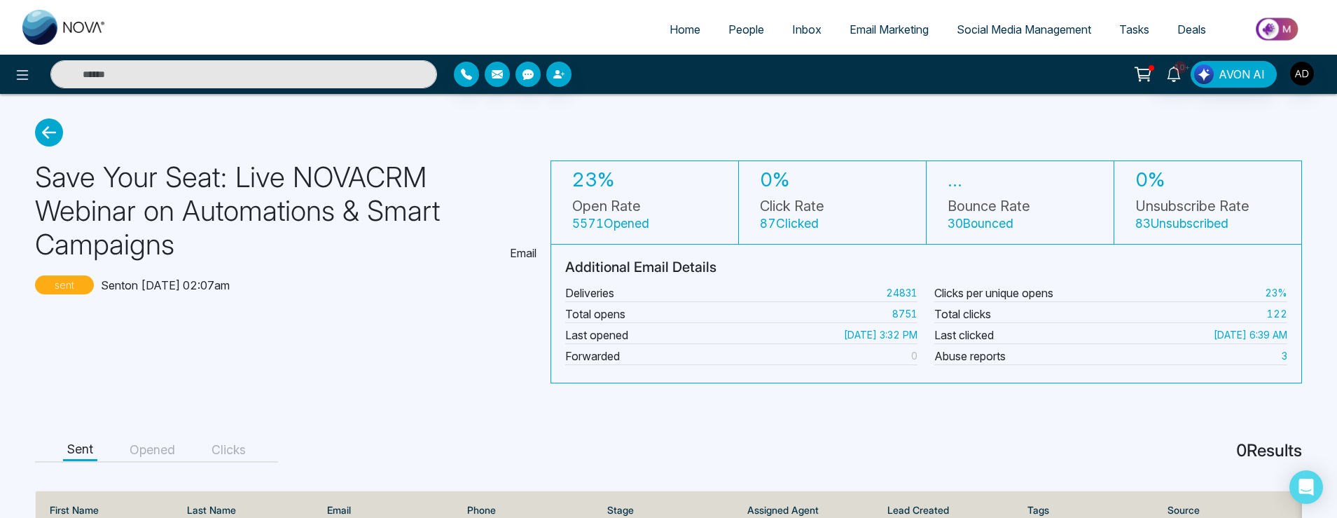
click at [141, 438] on main "Save Your Seat: Live NOVACRM Webinar on Automations & Smart Campaigns Email sen…" at bounding box center [668, 382] width 1337 height 577
click at [140, 454] on button "Opened" at bounding box center [152, 450] width 54 height 22
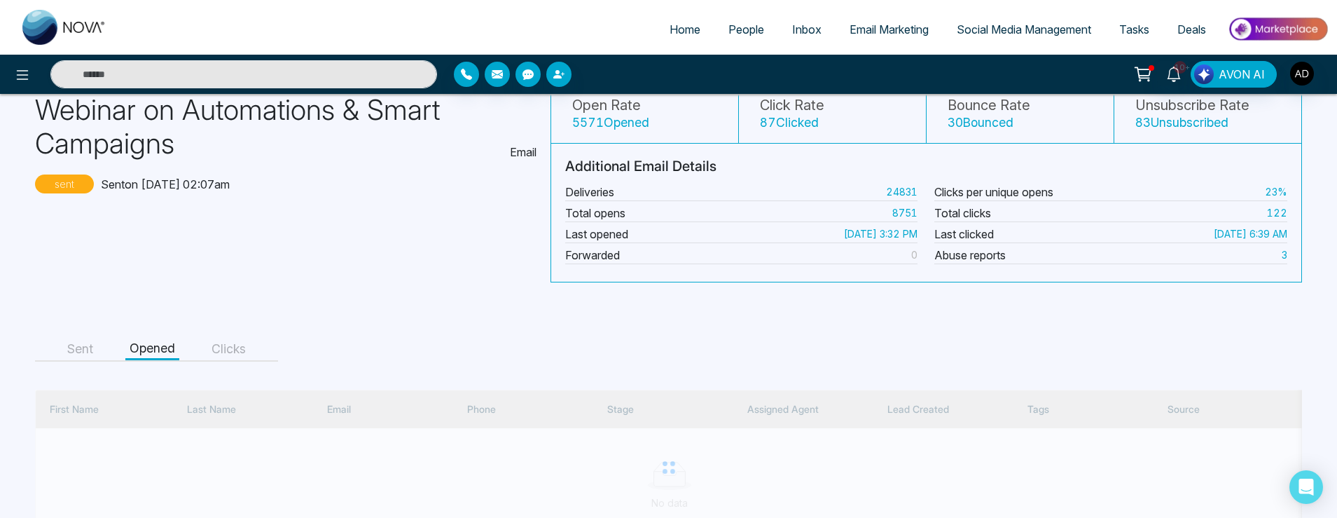
scroll to position [160, 0]
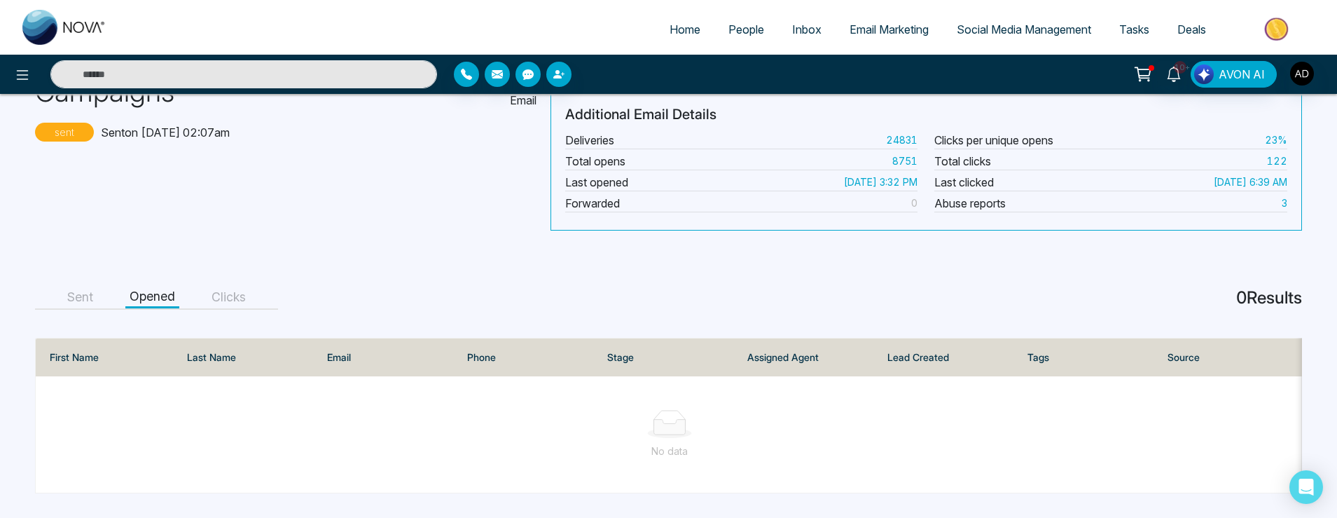
click at [73, 291] on button "Sent" at bounding box center [80, 298] width 34 height 22
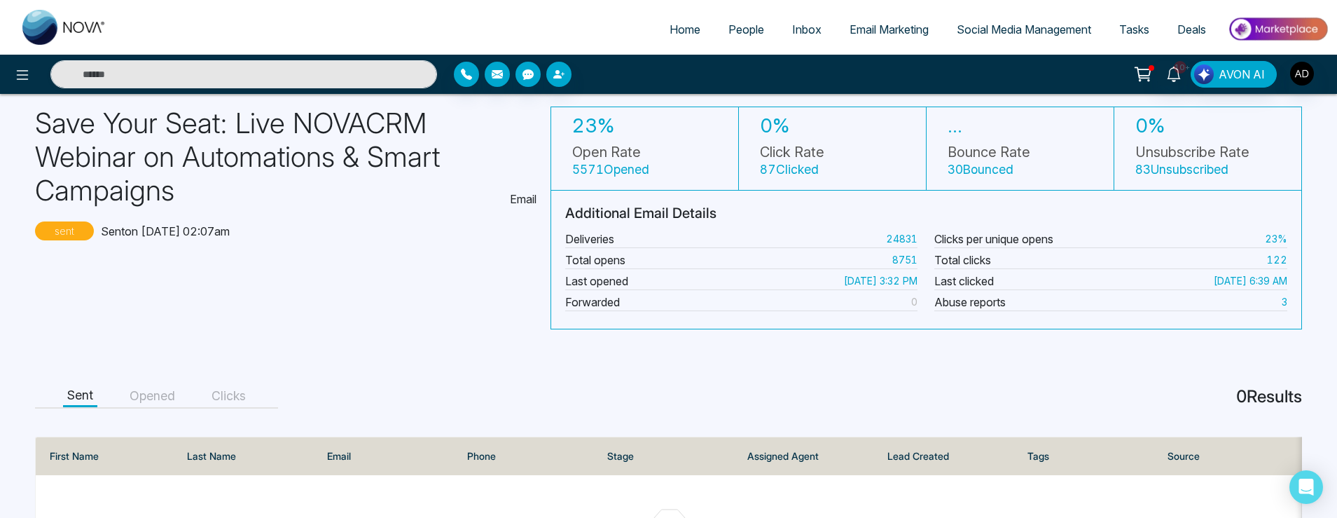
scroll to position [0, 0]
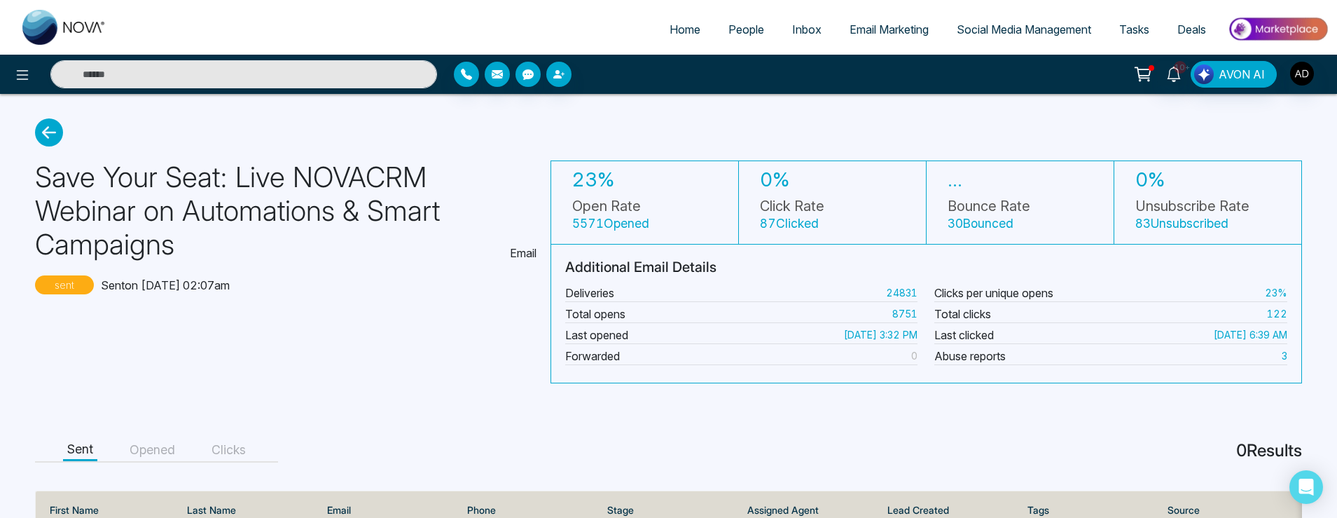
click at [43, 139] on icon at bounding box center [49, 132] width 28 height 28
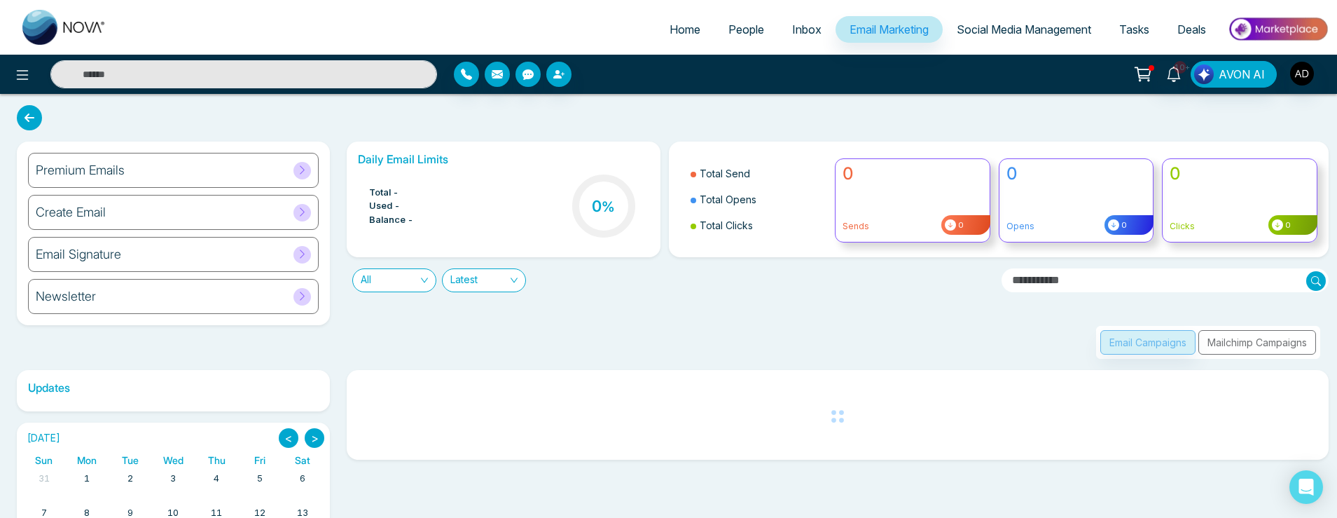
click at [1240, 345] on button "Mailchimp Campaigns" at bounding box center [1258, 342] width 118 height 25
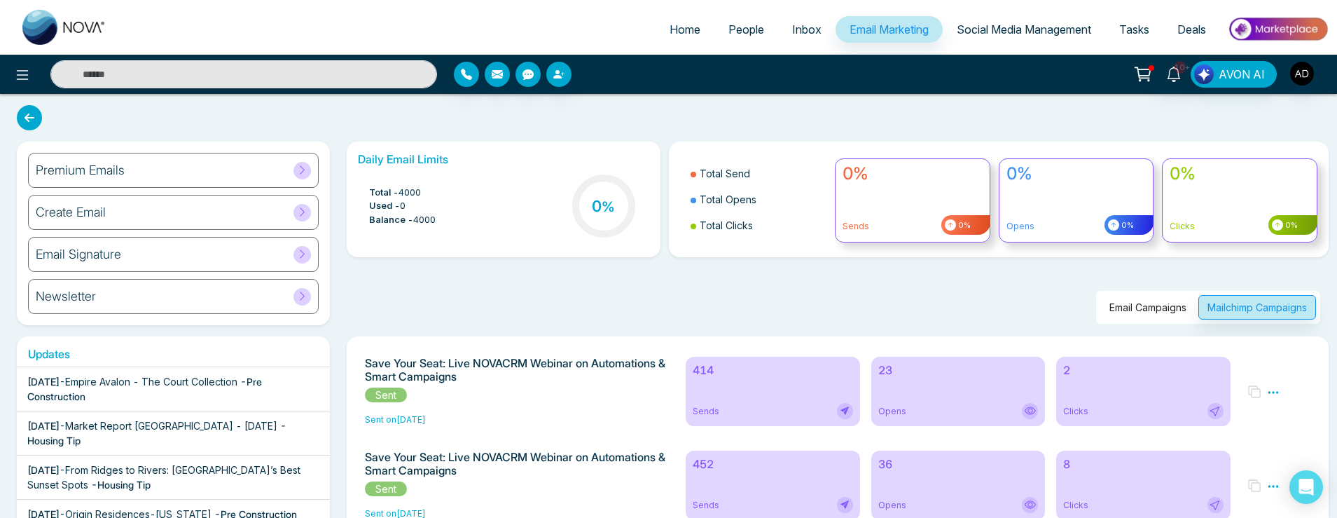
click at [727, 464] on h6 "452" at bounding box center [773, 463] width 160 height 13
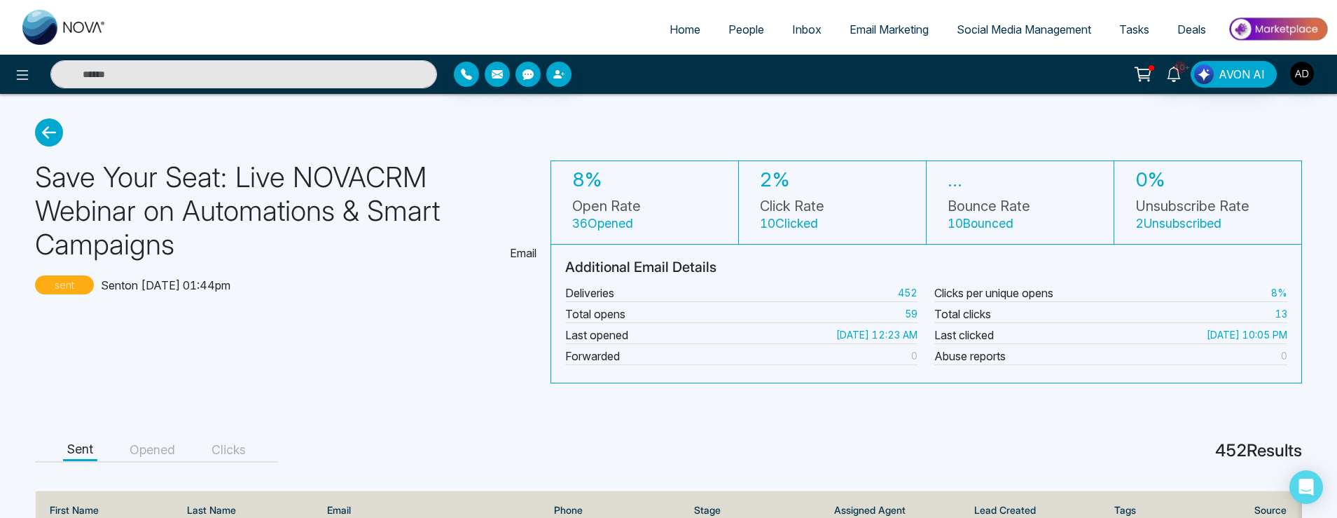
scroll to position [252, 0]
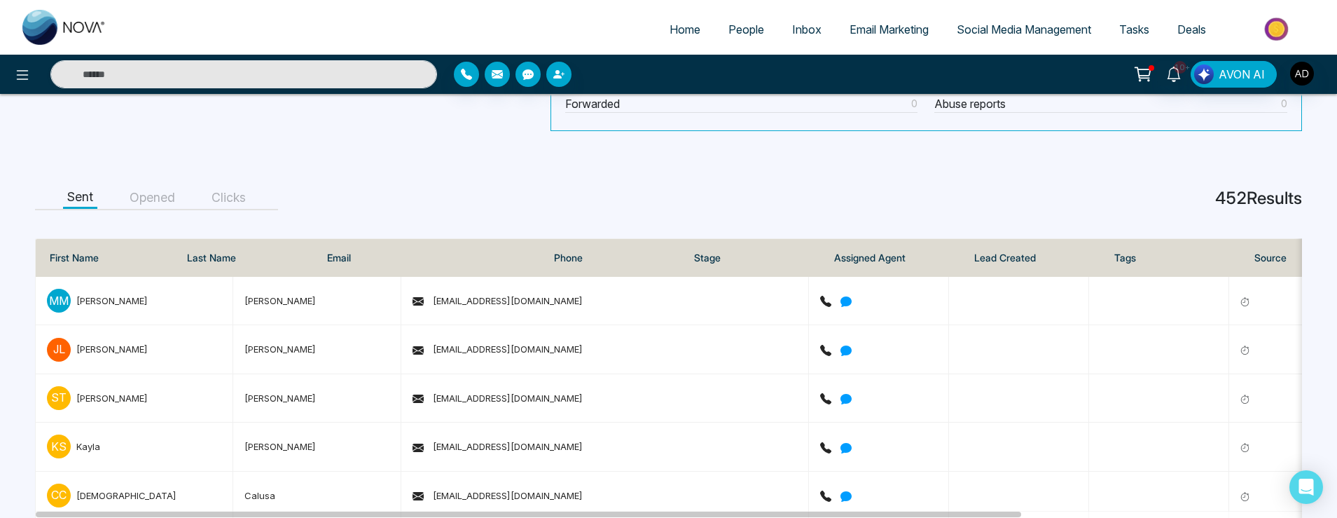
click at [166, 200] on button "Opened" at bounding box center [152, 198] width 54 height 22
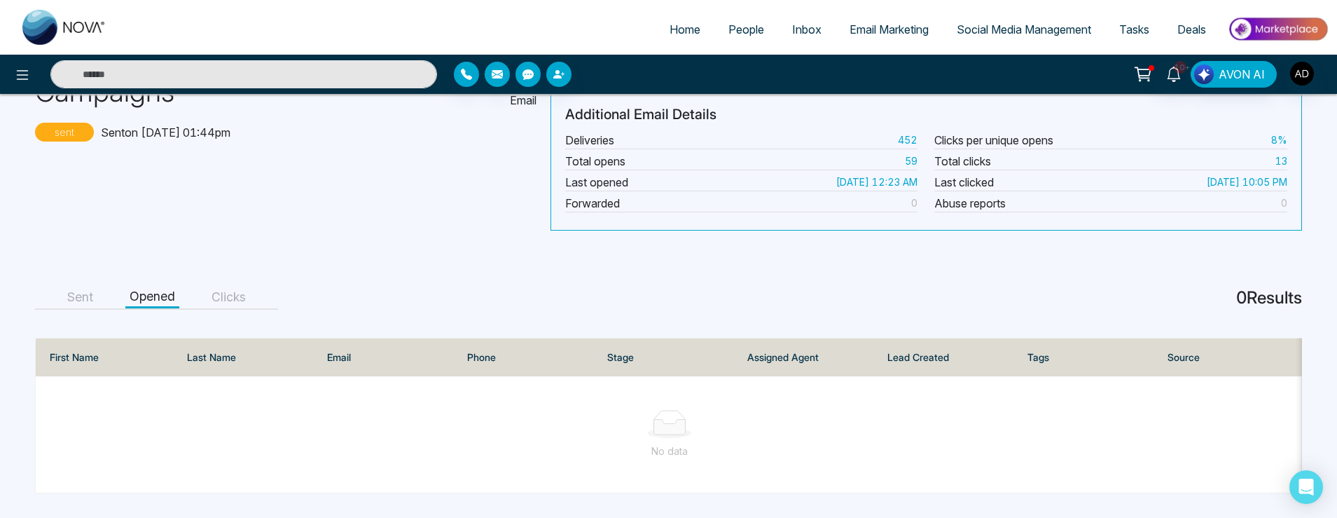
scroll to position [160, 0]
click at [238, 287] on button "Clicks" at bounding box center [228, 298] width 43 height 22
click at [74, 287] on button "Sent" at bounding box center [80, 298] width 34 height 22
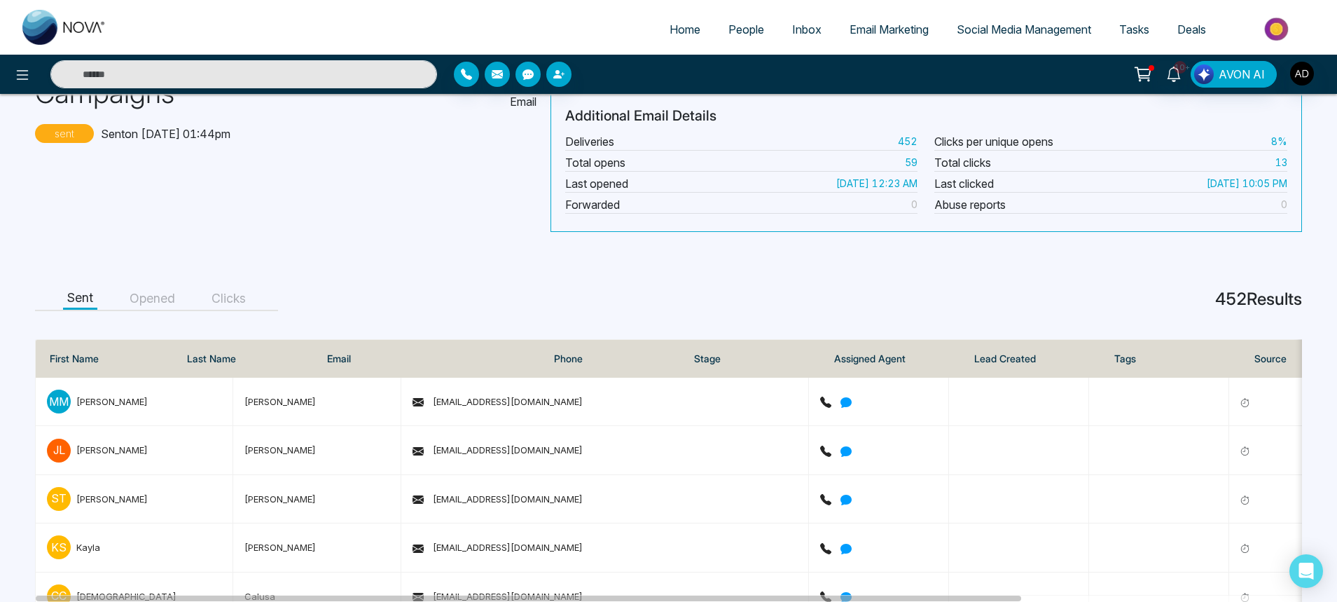
scroll to position [0, 0]
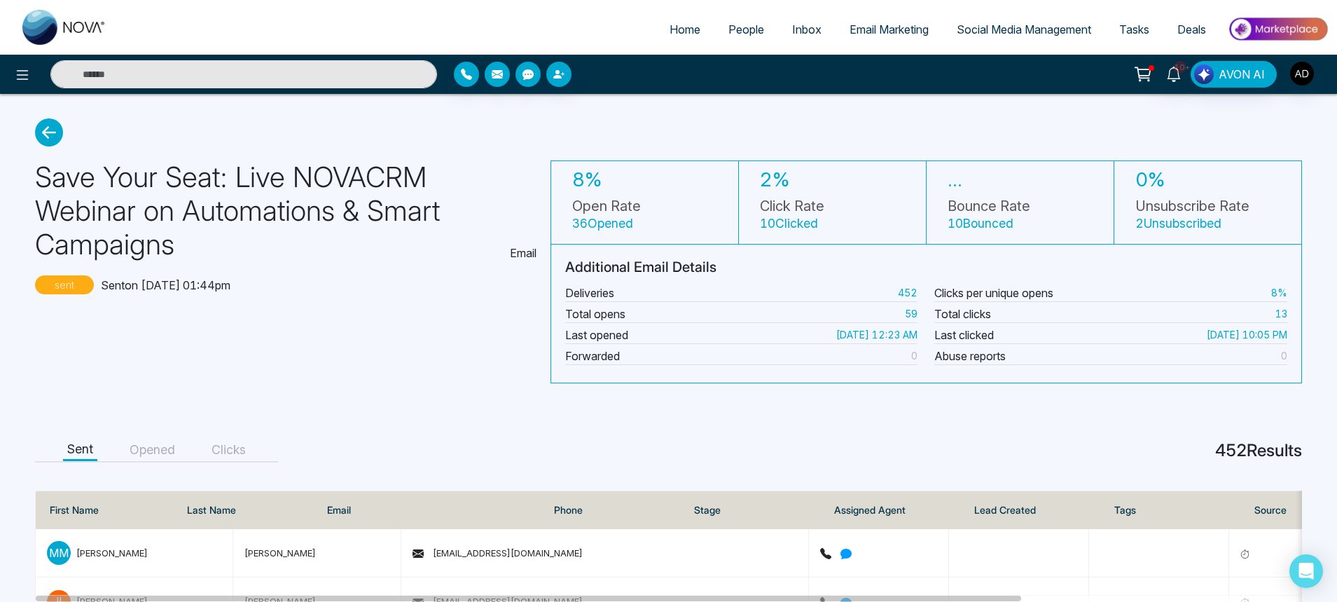
click at [50, 127] on icon at bounding box center [49, 132] width 28 height 28
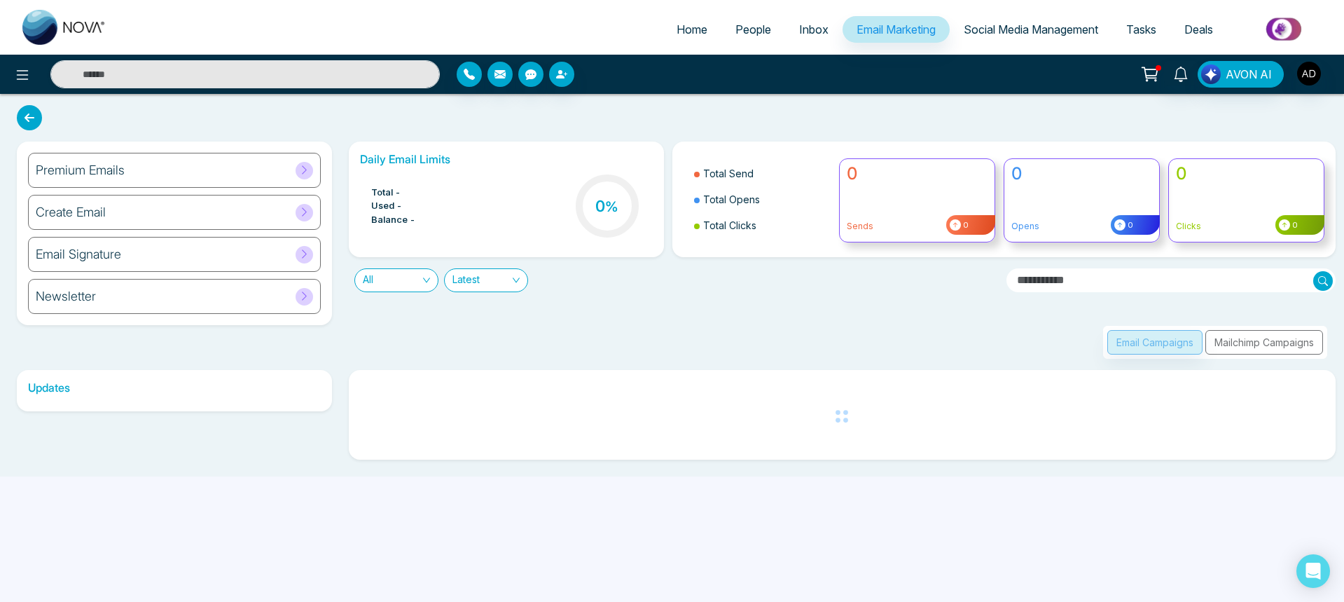
click at [1226, 346] on div "Email Campaigns Mailchimp Campaigns" at bounding box center [1215, 342] width 224 height 33
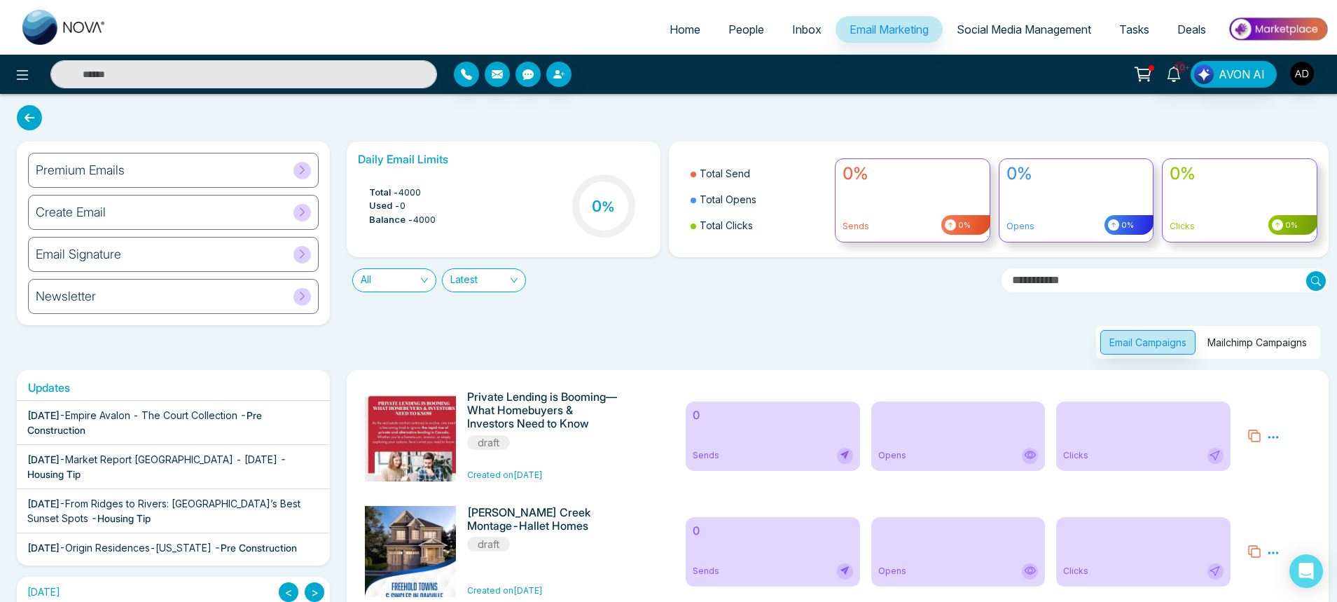
click at [1228, 339] on button "Mailchimp Campaigns" at bounding box center [1258, 342] width 118 height 25
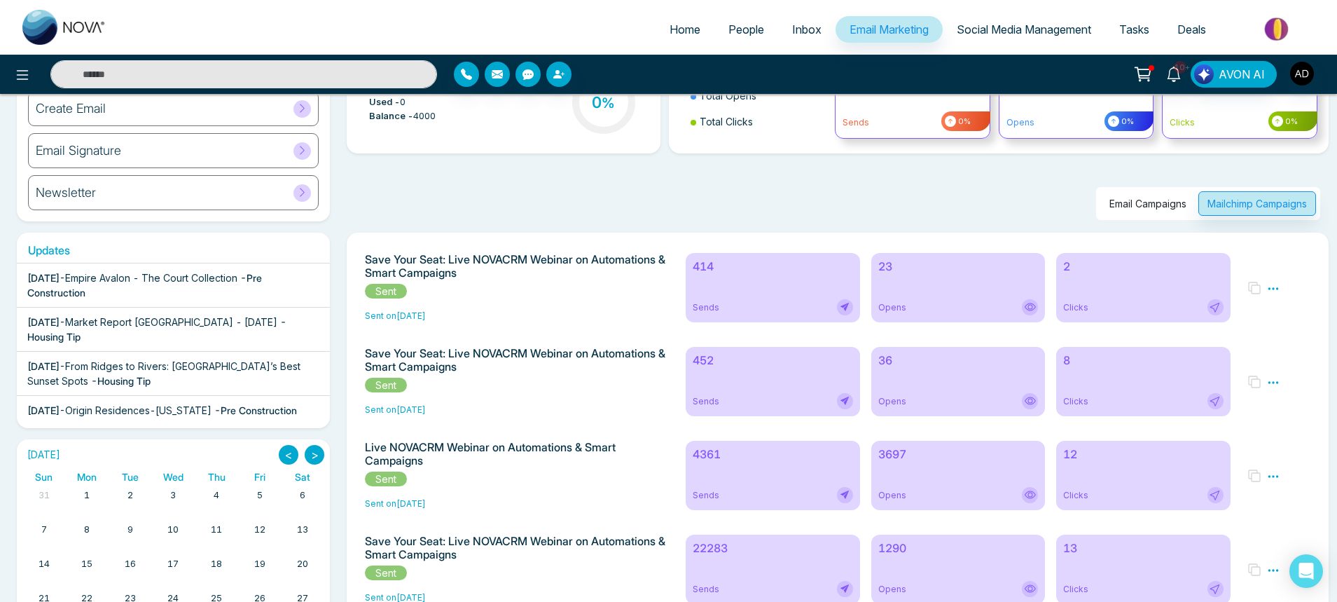
scroll to position [168, 0]
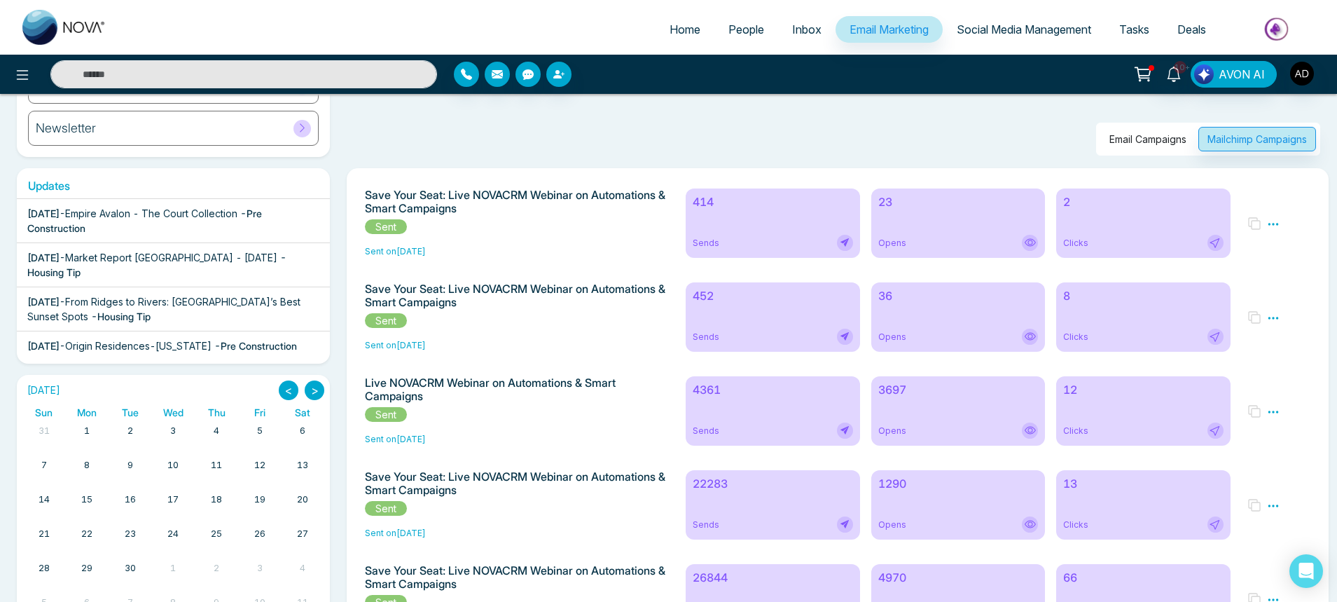
click at [729, 406] on div "4361 Sends" at bounding box center [773, 410] width 174 height 69
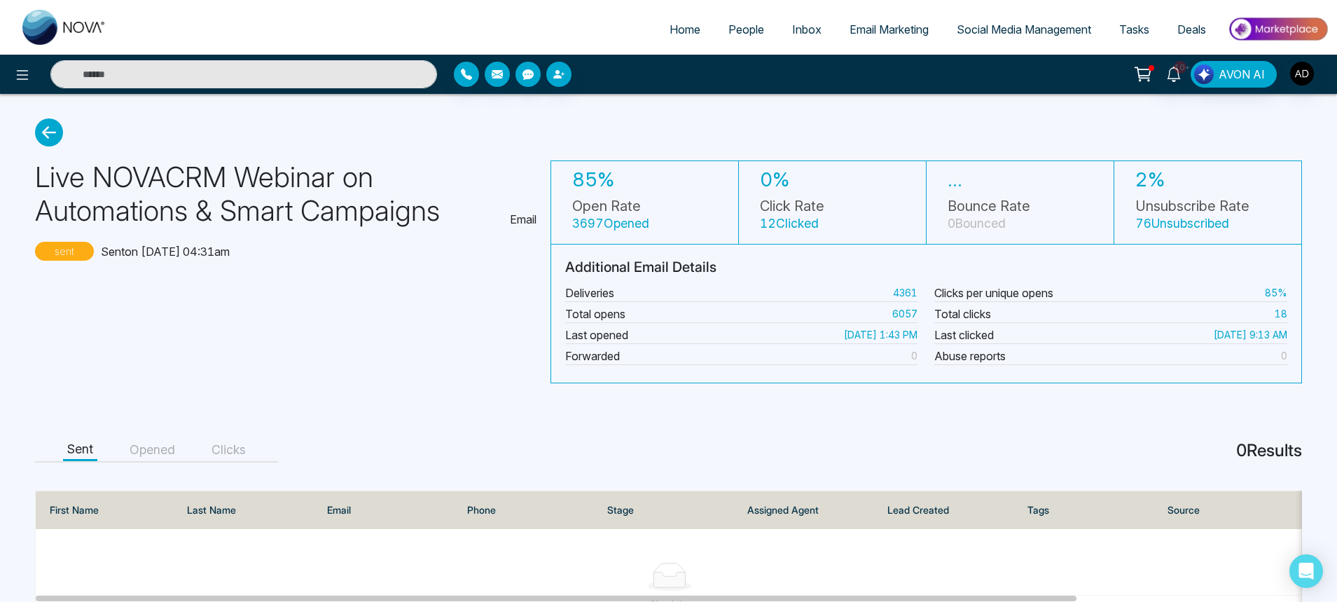
click at [53, 127] on icon at bounding box center [49, 132] width 28 height 28
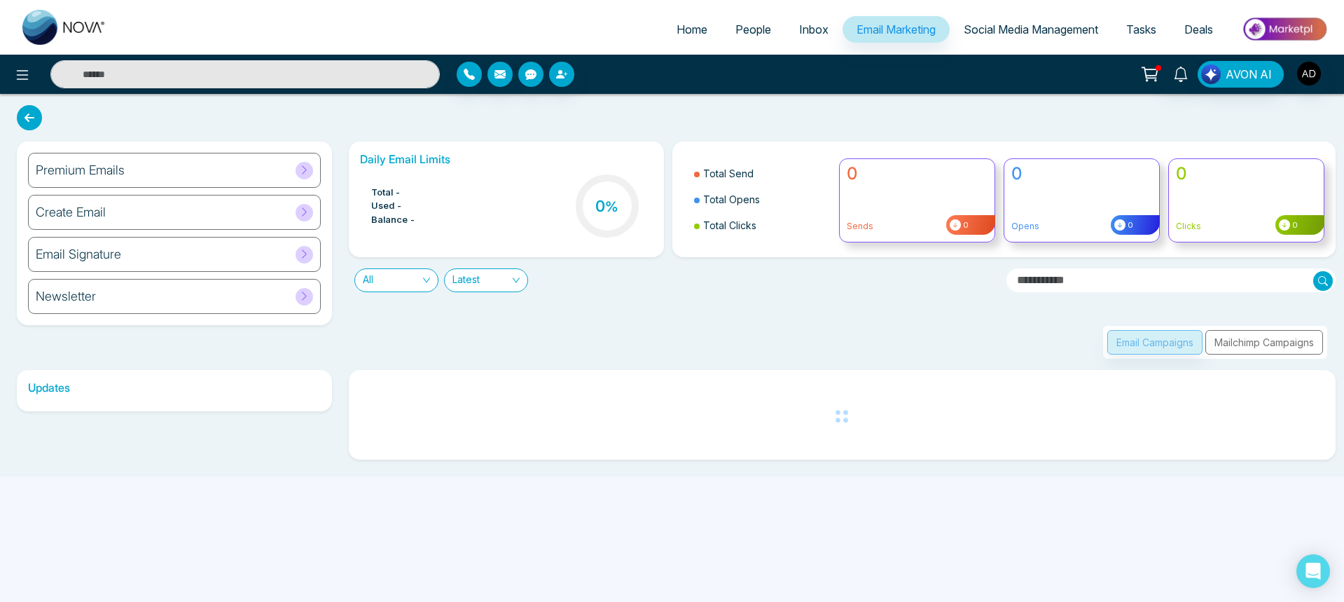
click at [1290, 352] on div "Email Campaigns Mailchimp Campaigns" at bounding box center [1215, 342] width 224 height 33
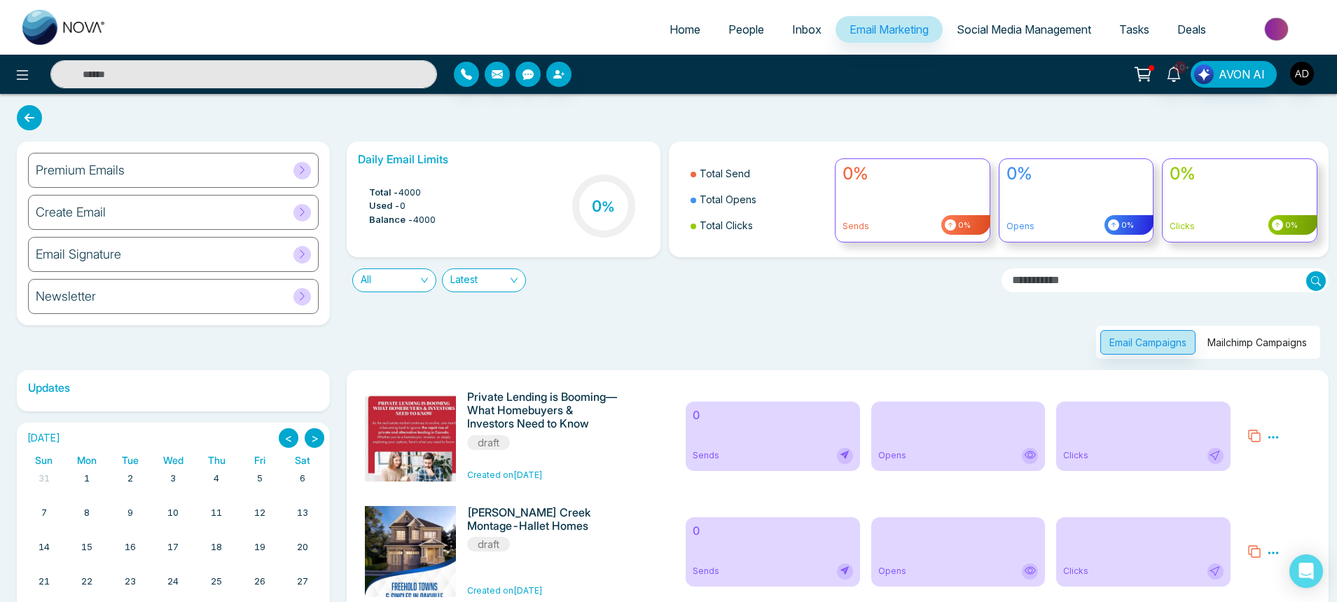
click at [1288, 348] on button "Mailchimp Campaigns" at bounding box center [1258, 342] width 118 height 25
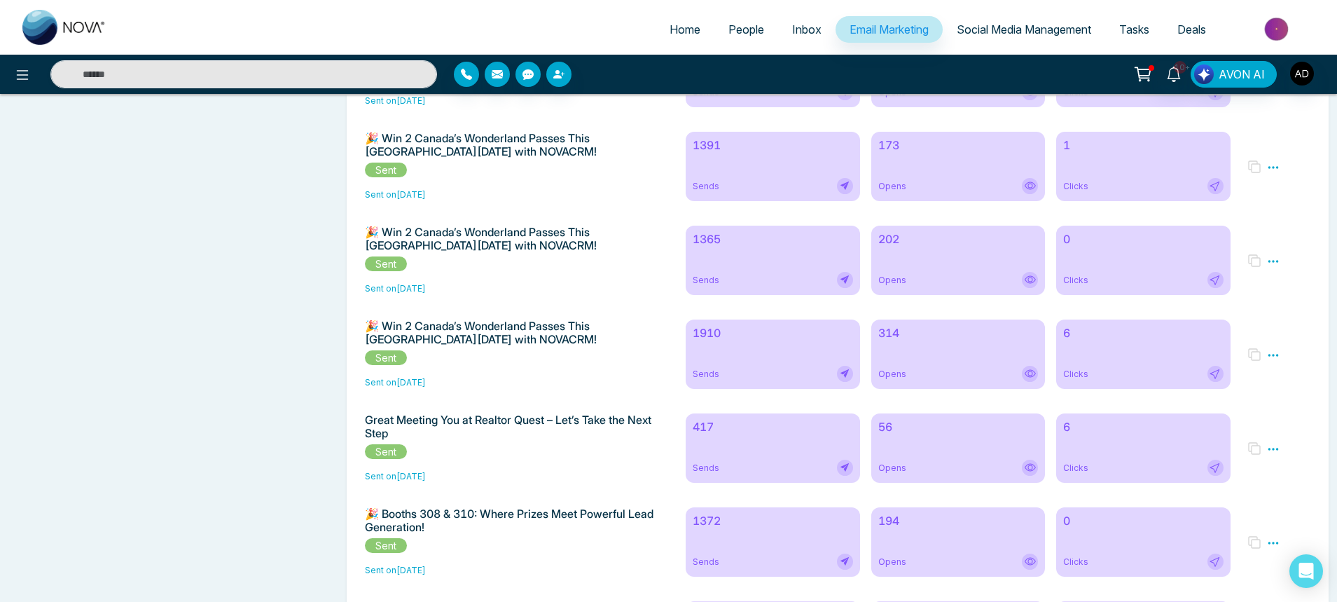
scroll to position [1849, 0]
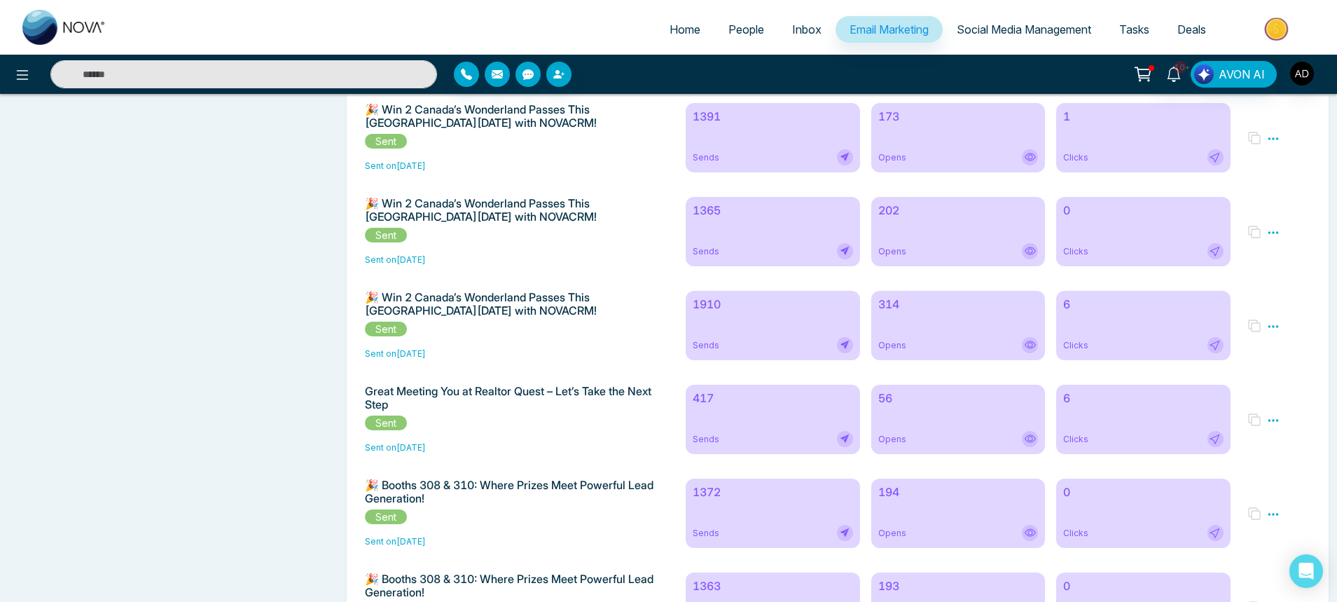
click at [763, 454] on div "417 Sends" at bounding box center [773, 419] width 174 height 69
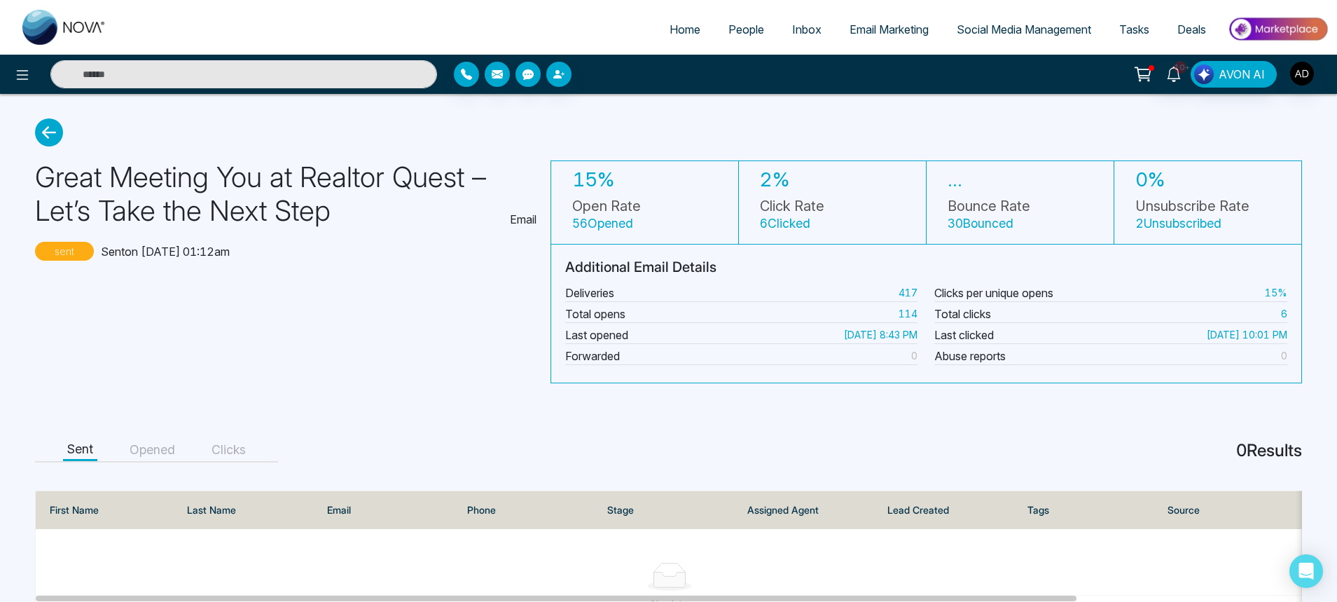
click at [54, 142] on icon at bounding box center [49, 132] width 28 height 28
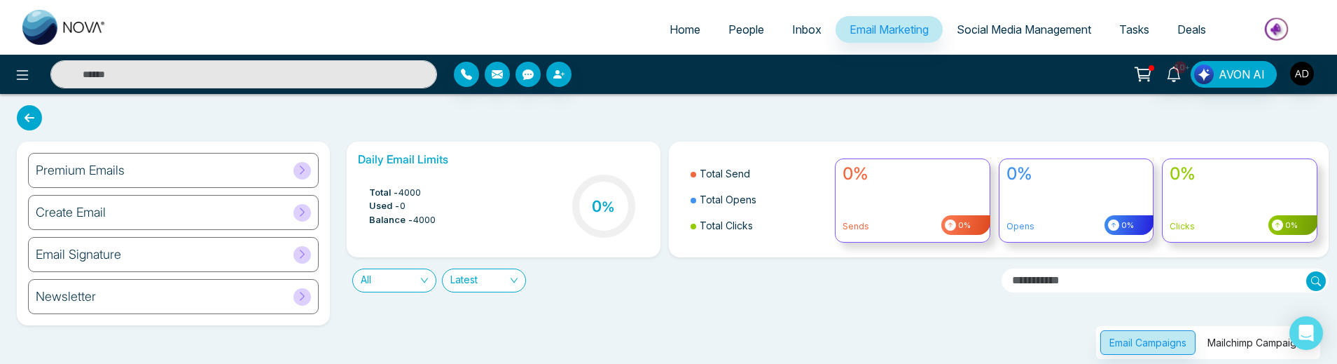
click at [1229, 340] on button "Mailchimp Campaigns" at bounding box center [1258, 342] width 118 height 25
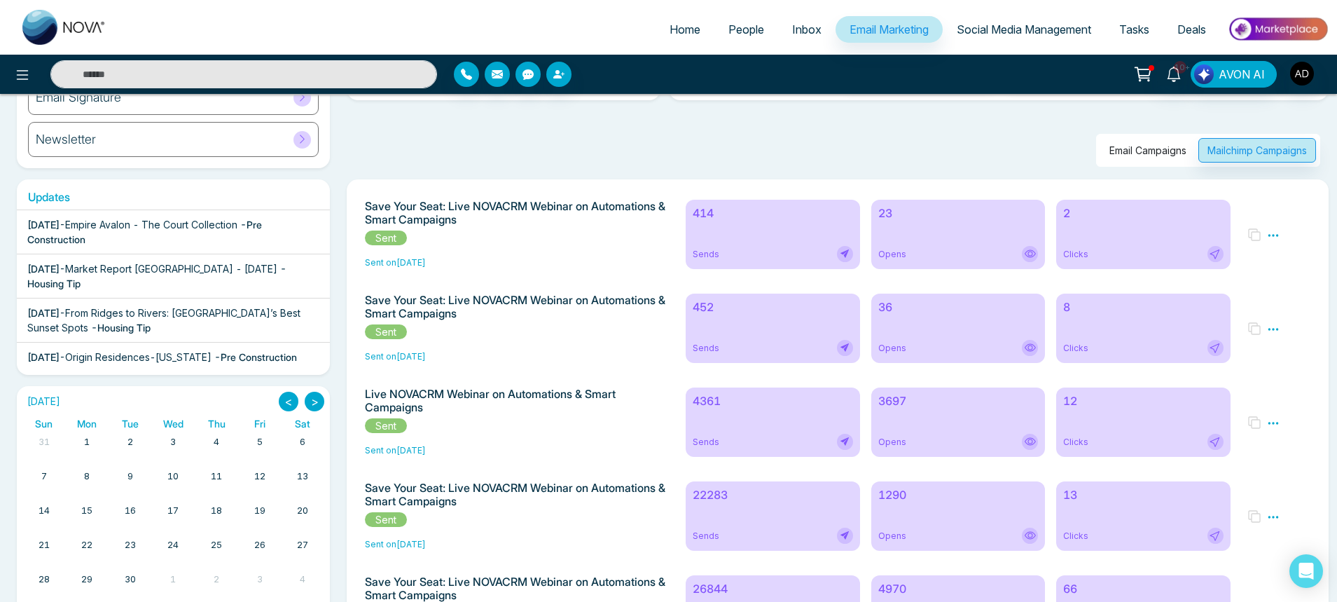
scroll to position [252, 0]
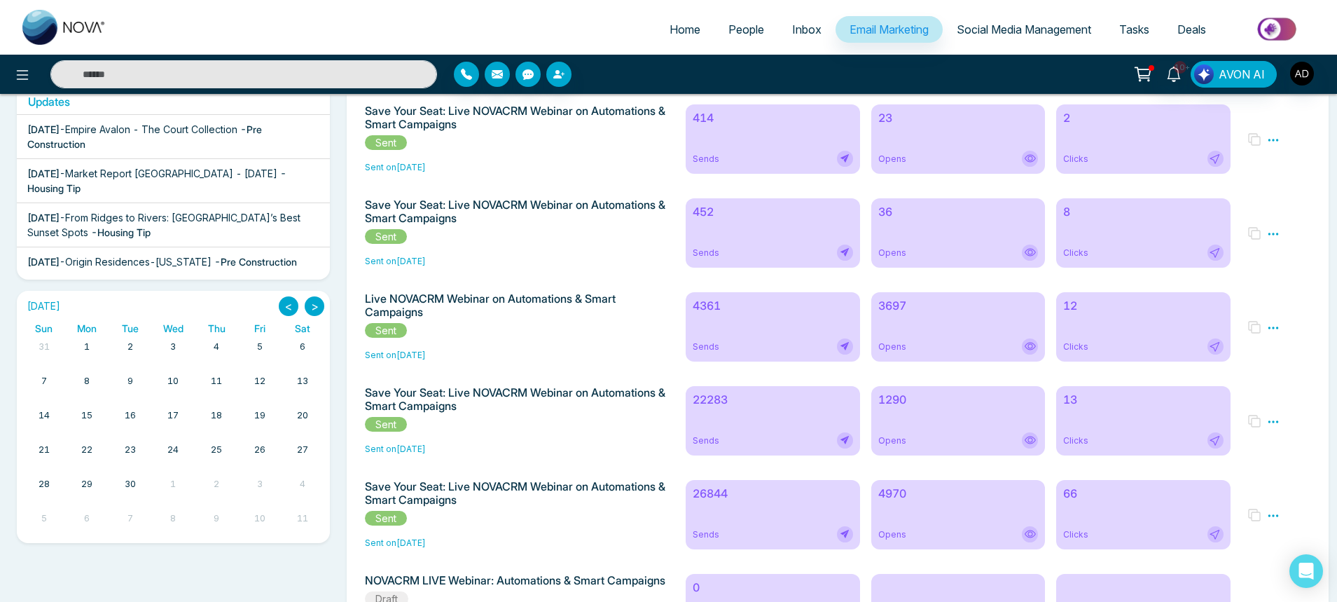
click at [793, 428] on div "22283 Sends" at bounding box center [773, 420] width 174 height 69
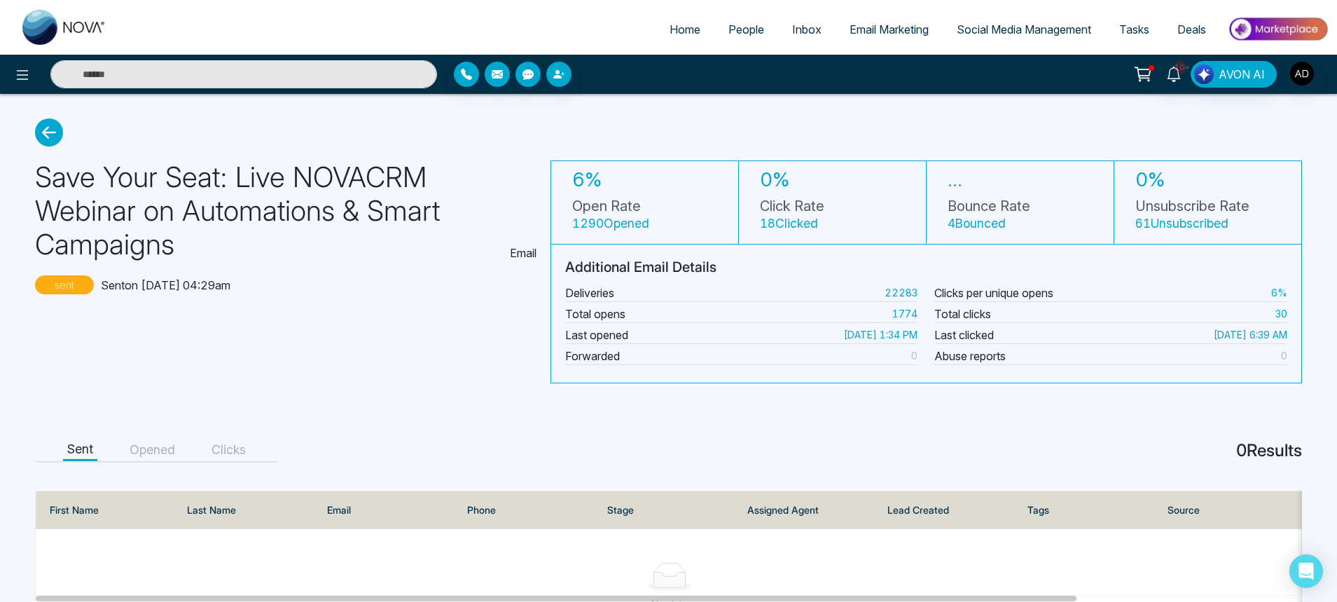
click at [52, 139] on icon at bounding box center [49, 132] width 28 height 28
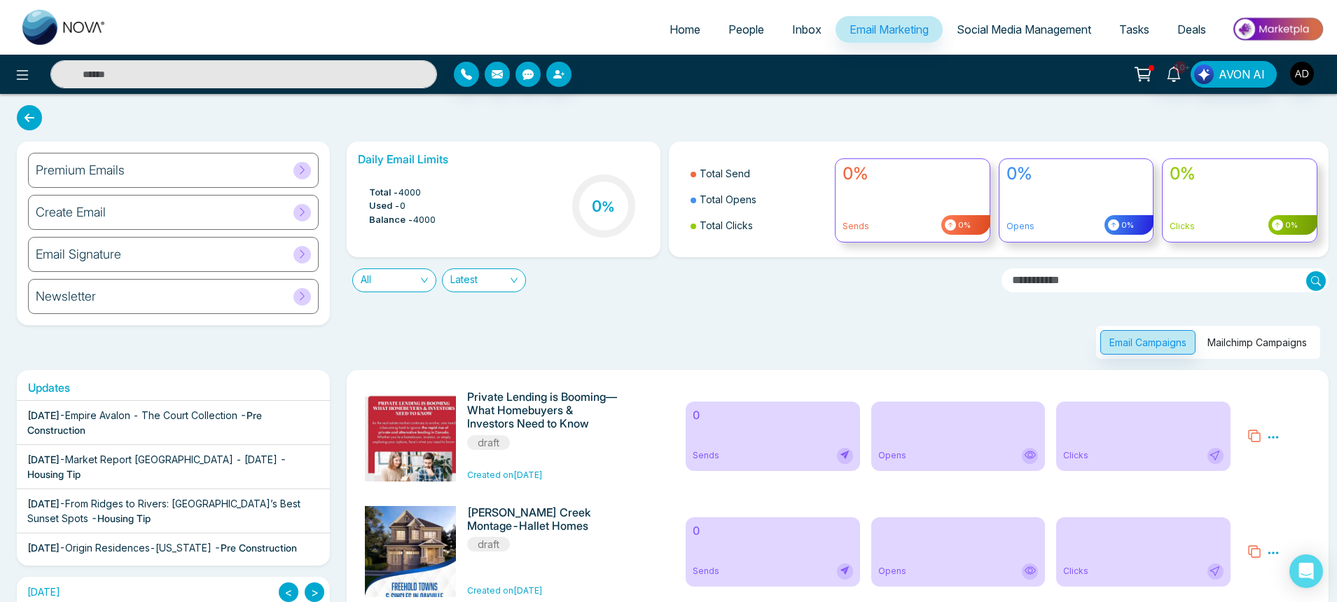
click at [1289, 350] on button "Mailchimp Campaigns" at bounding box center [1258, 342] width 118 height 25
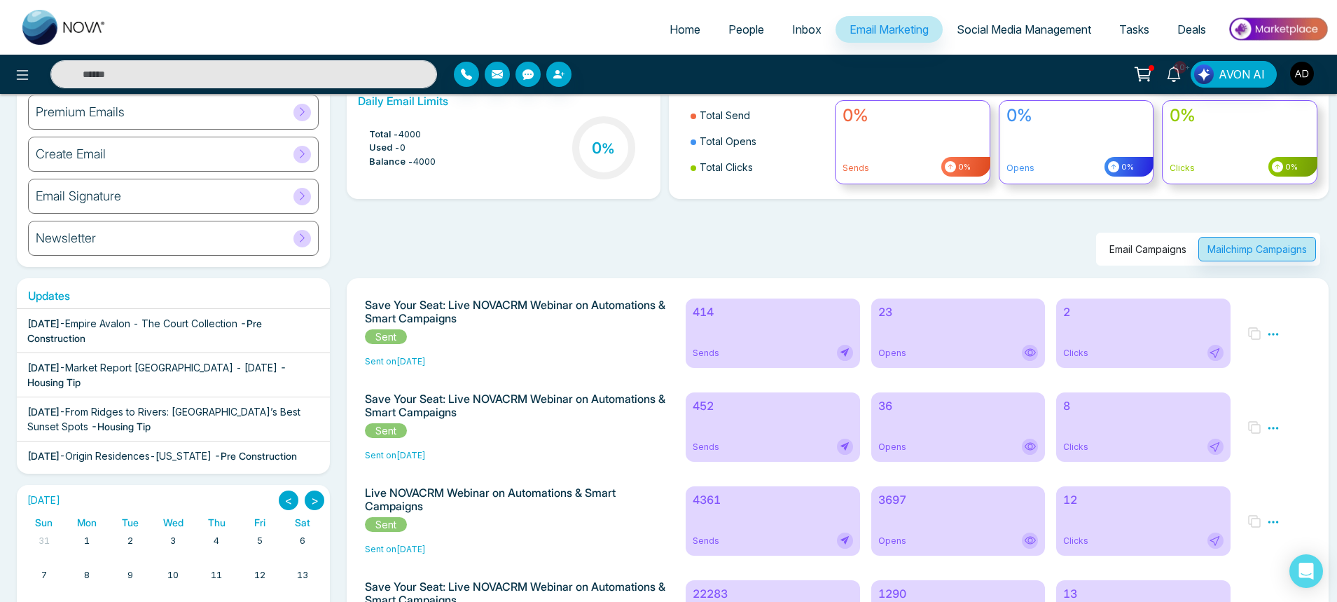
scroll to position [84, 0]
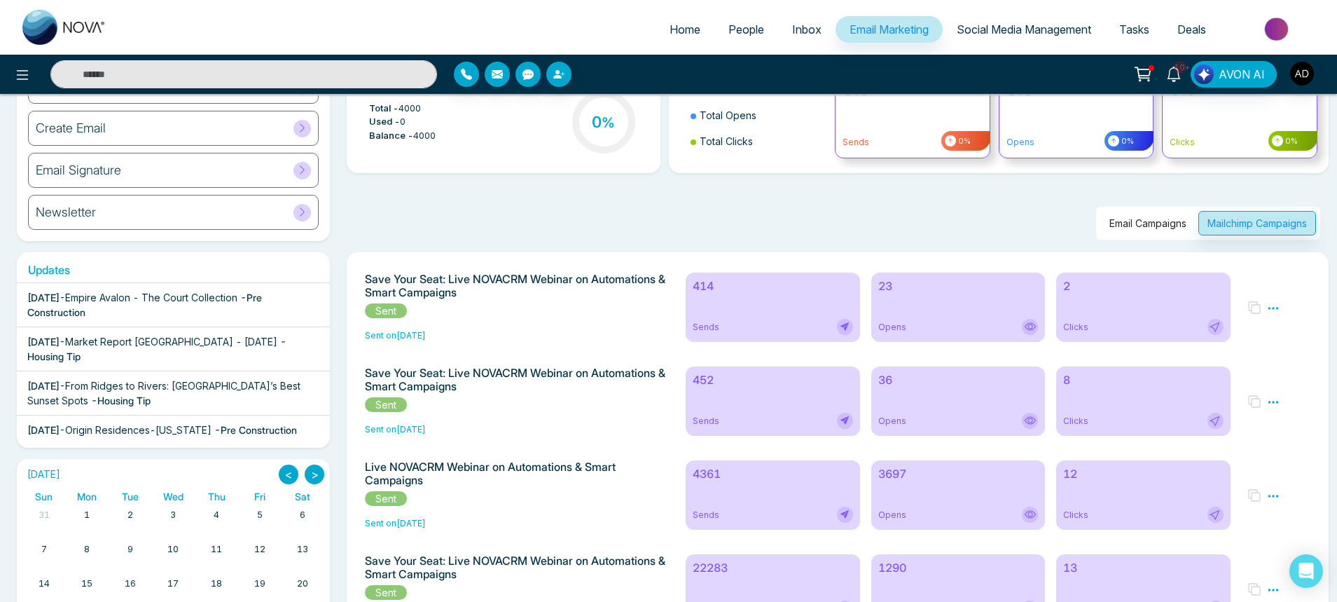
click at [788, 474] on h6 "4361" at bounding box center [773, 473] width 160 height 13
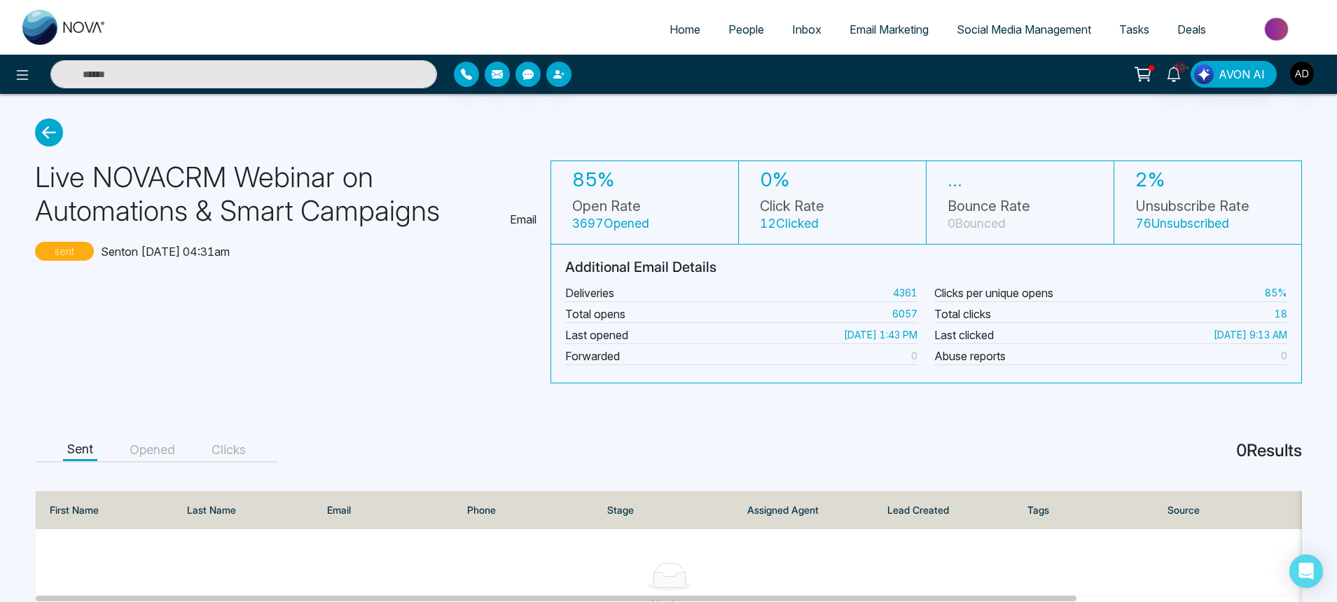
click at [42, 124] on icon at bounding box center [49, 132] width 28 height 28
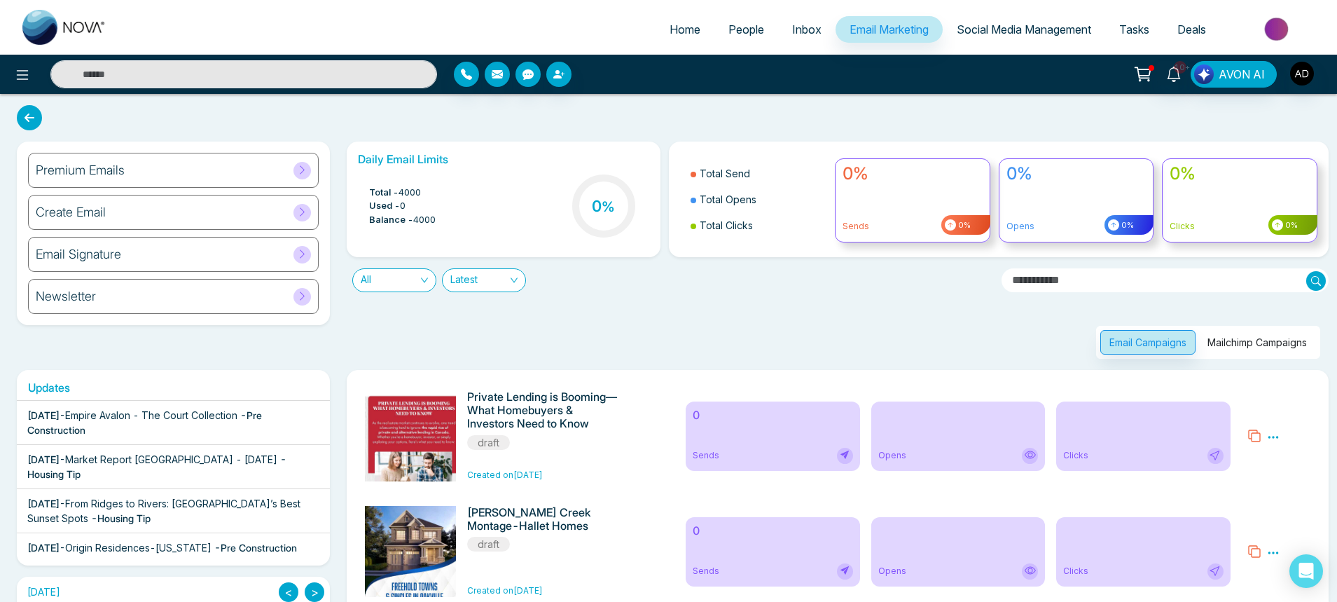
click at [1232, 334] on button "Mailchimp Campaigns" at bounding box center [1258, 342] width 118 height 25
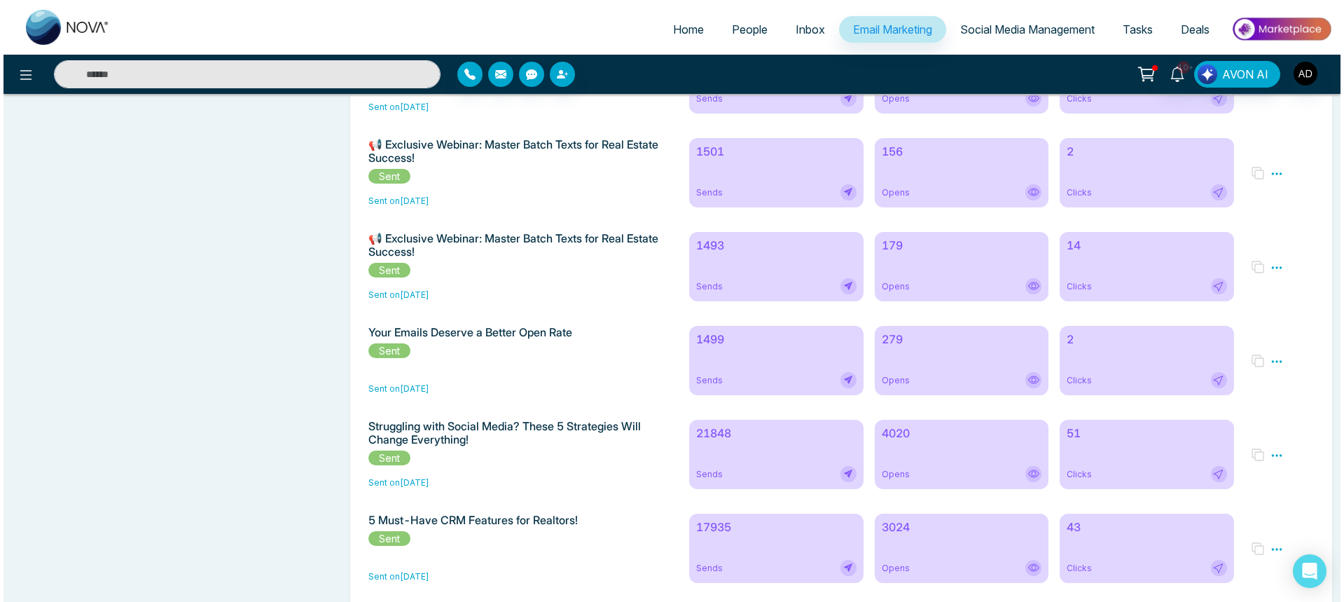
scroll to position [8532, 0]
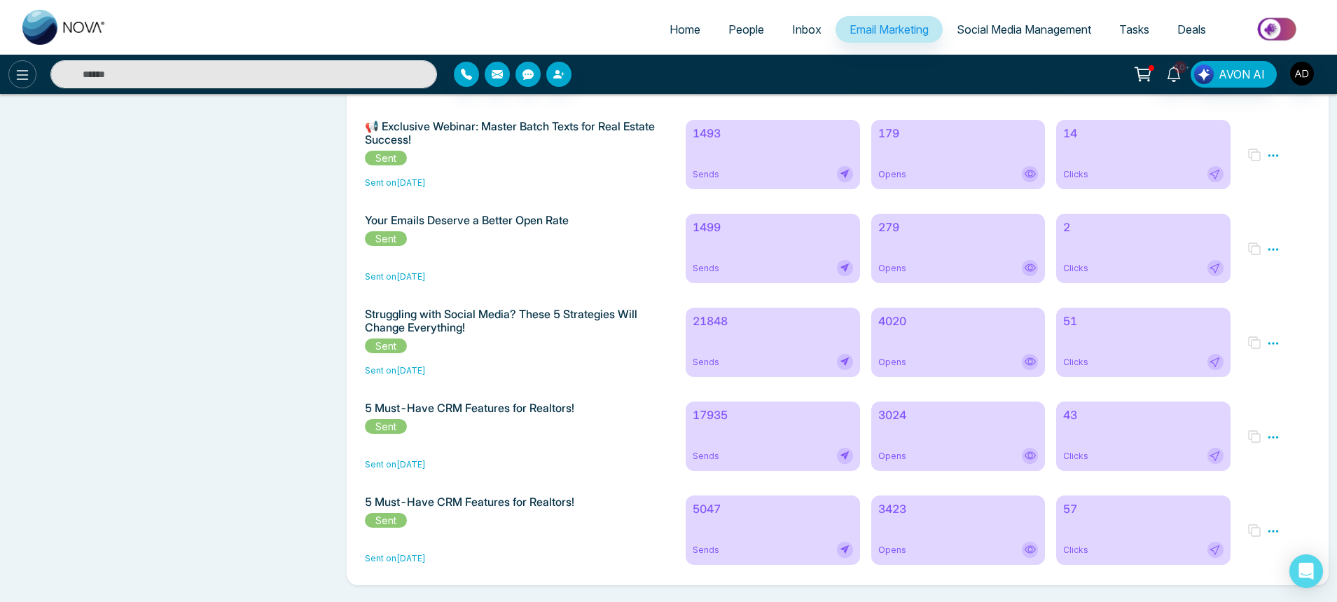
click at [18, 81] on icon at bounding box center [22, 75] width 17 height 17
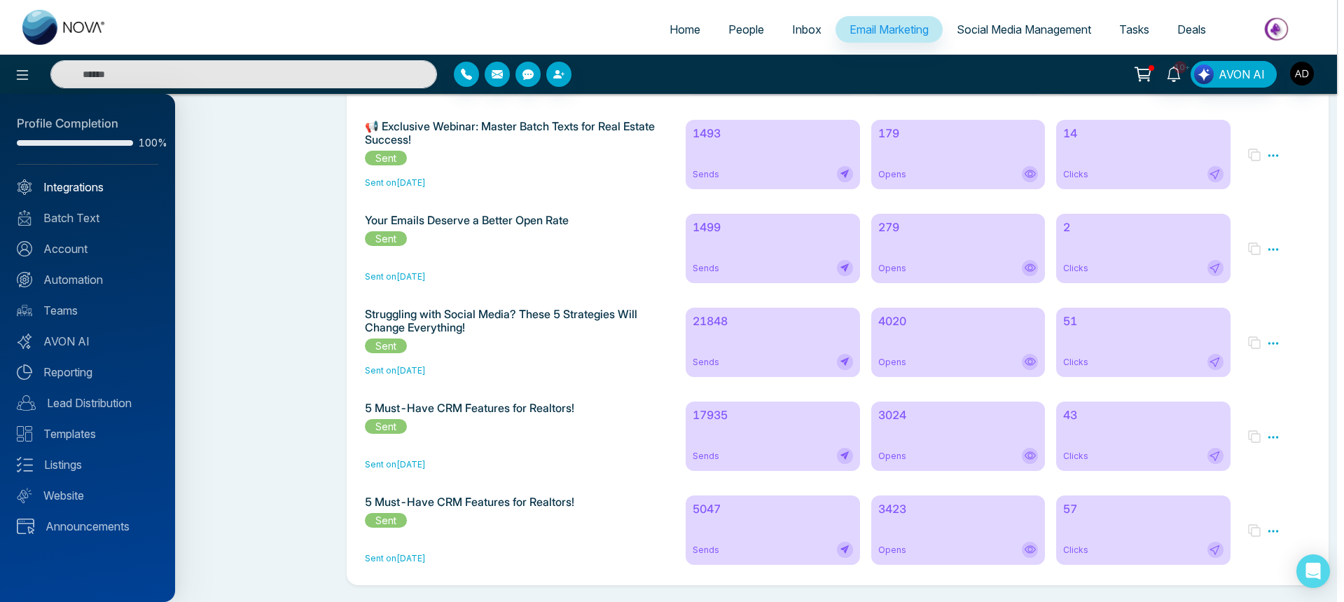
click at [58, 190] on link "Integrations" at bounding box center [88, 187] width 142 height 17
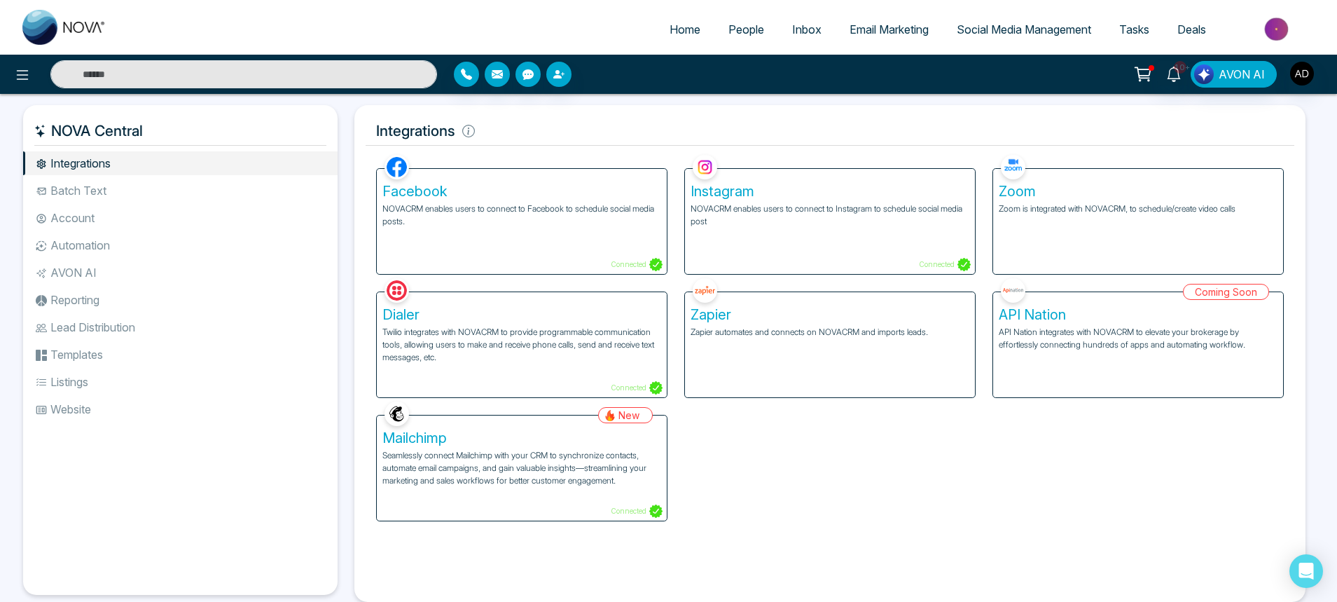
click at [550, 496] on div "Mailchimp Seamlessly connect Mailchimp with your CRM to synchronize contacts, a…" at bounding box center [522, 467] width 290 height 105
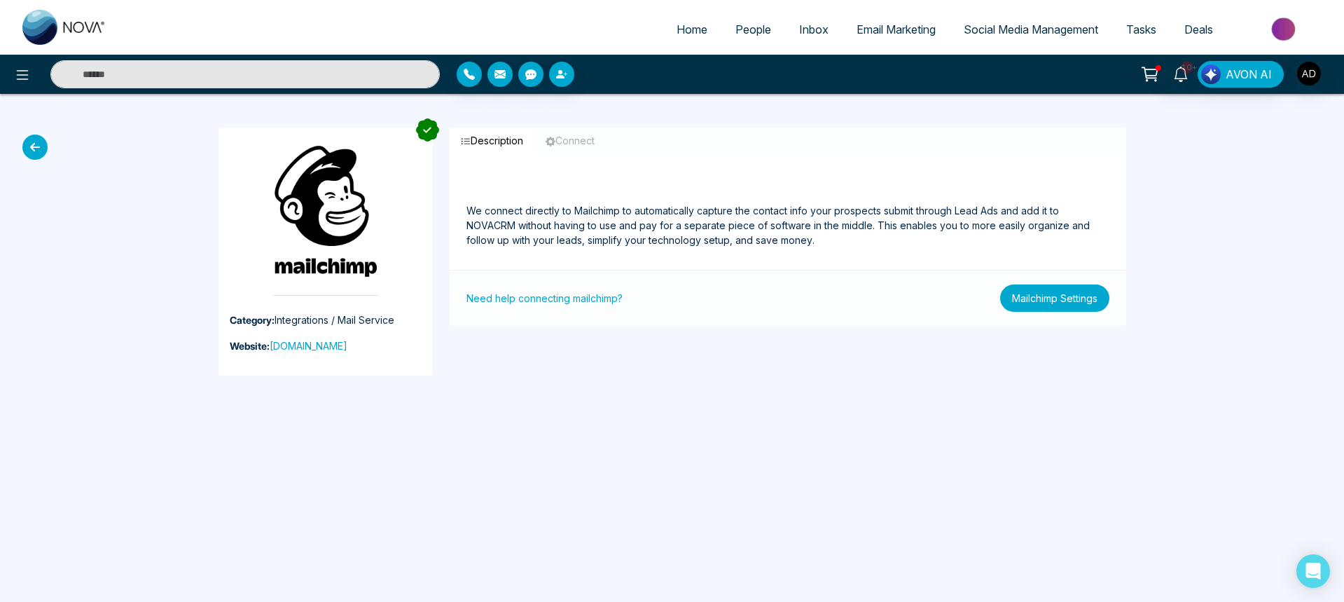
click at [1052, 293] on button "Mailchimp Settings" at bounding box center [1054, 297] width 109 height 27
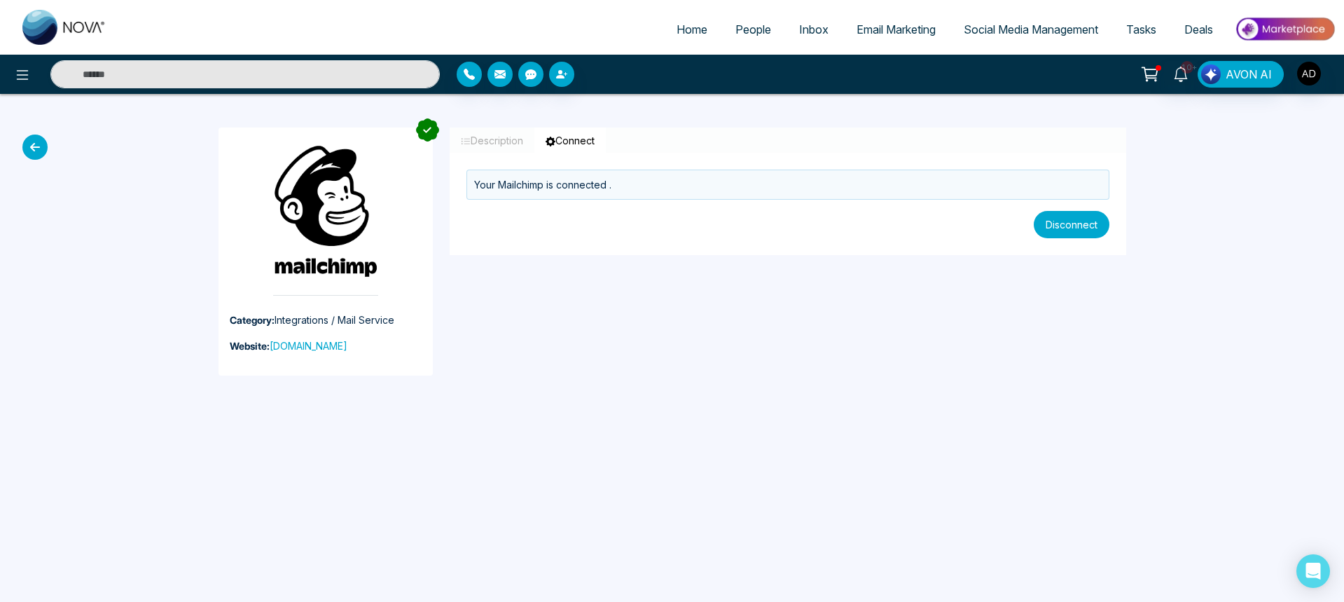
click at [1055, 229] on button "Disconnect" at bounding box center [1072, 224] width 76 height 27
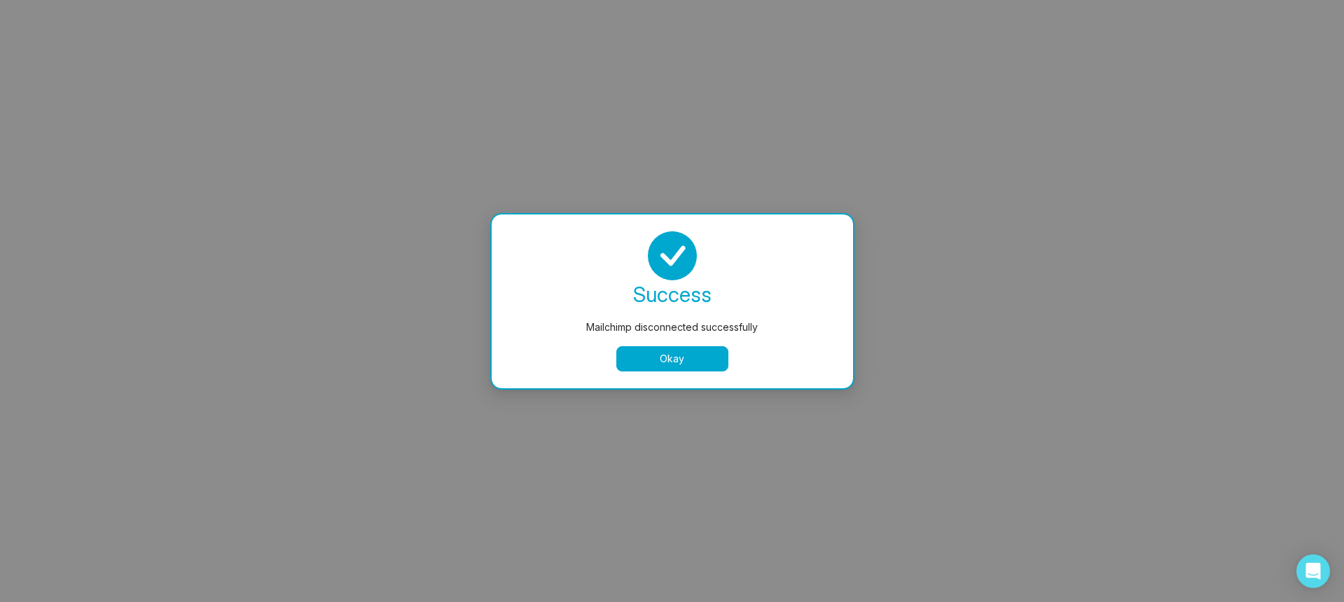
click at [684, 355] on button "Okay" at bounding box center [672, 358] width 112 height 25
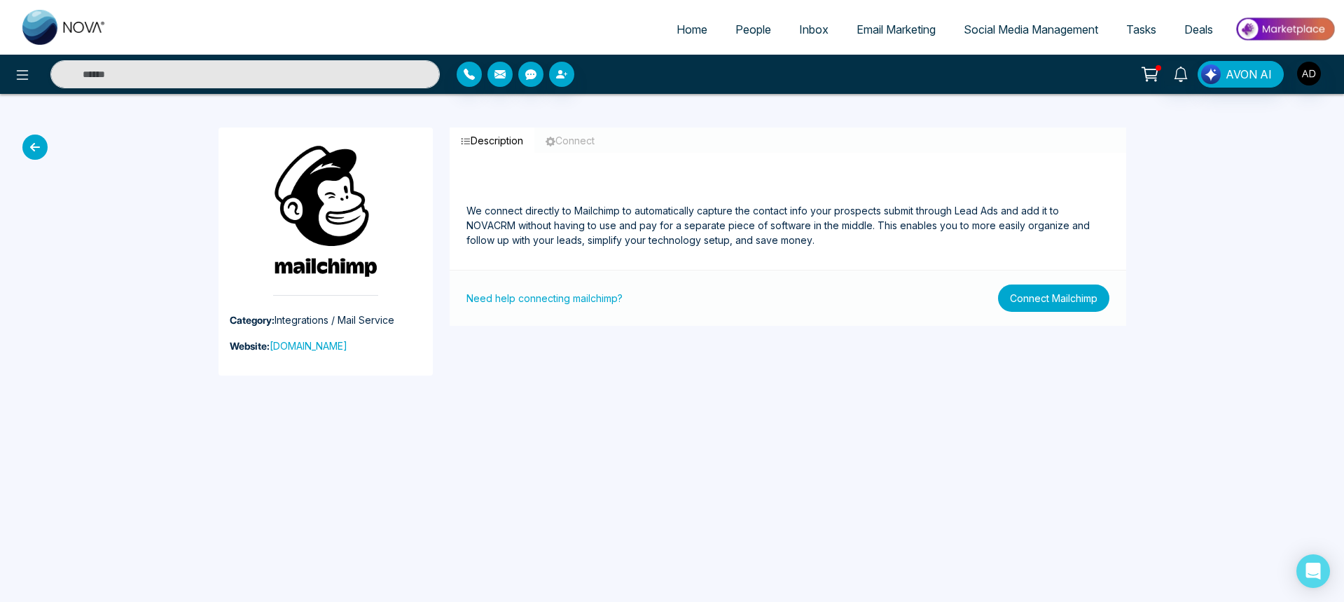
click at [1012, 296] on button "Connect Mailchimp" at bounding box center [1053, 297] width 111 height 27
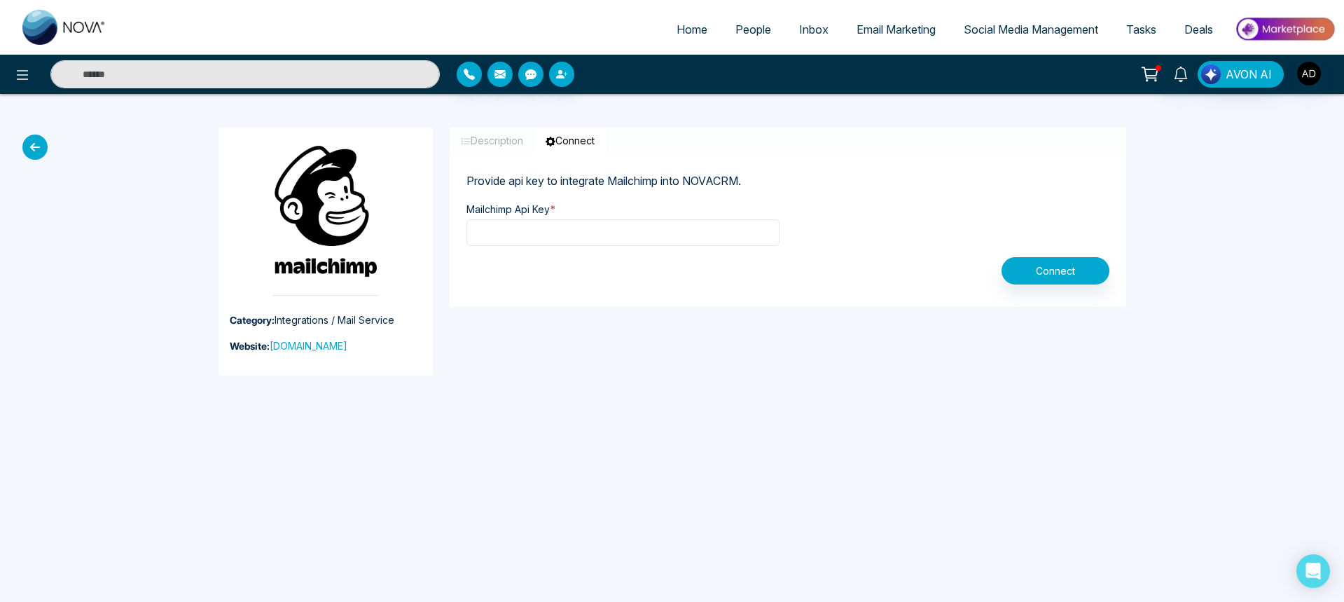
click at [674, 237] on input "text" at bounding box center [623, 232] width 313 height 27
paste input "**********"
type input "**********"
click at [1052, 279] on button "Connect" at bounding box center [1056, 270] width 108 height 27
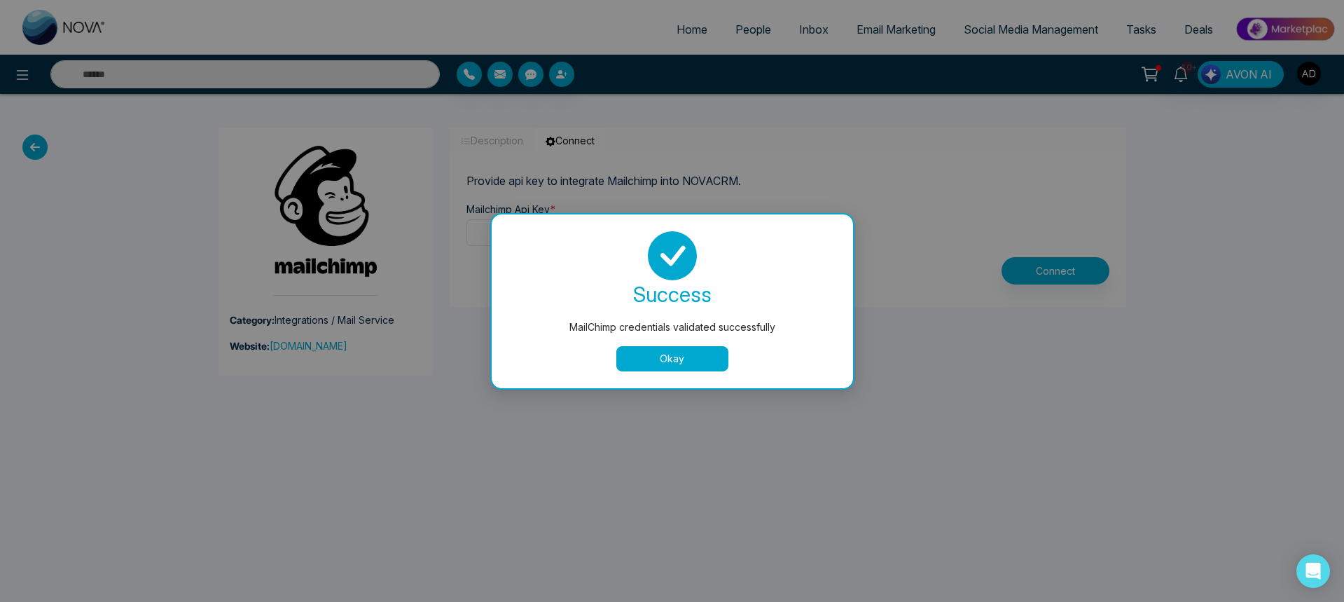
click at [640, 366] on button "Okay" at bounding box center [672, 358] width 112 height 25
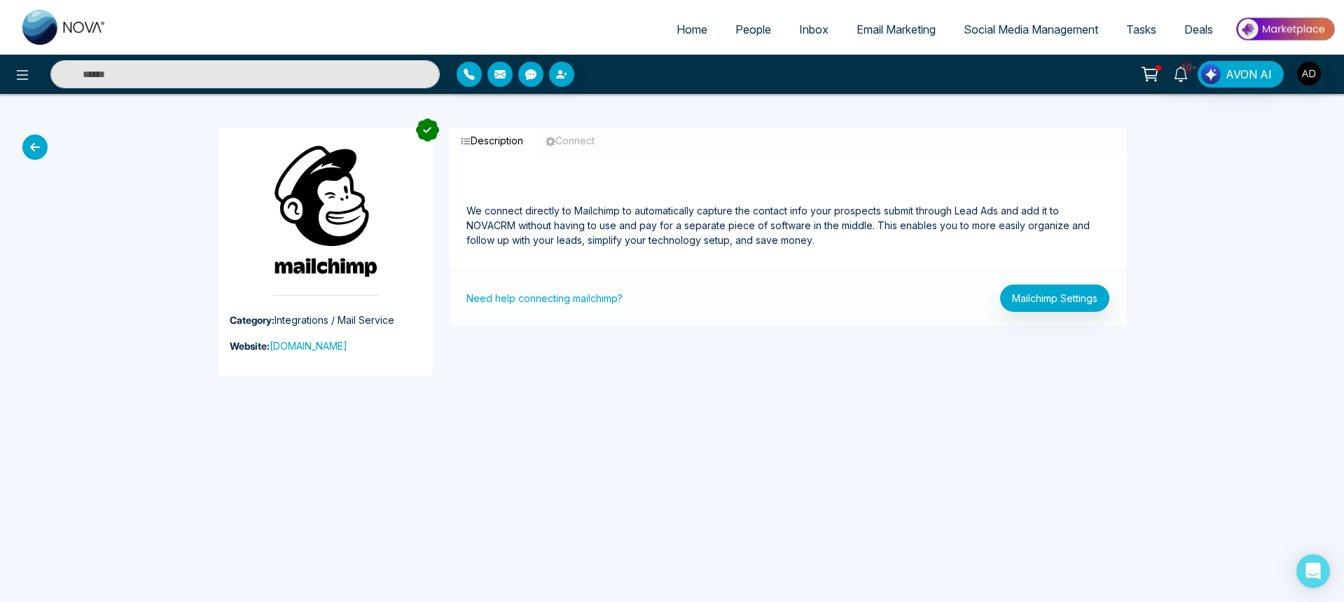
click at [859, 20] on link "Email Marketing" at bounding box center [896, 29] width 107 height 27
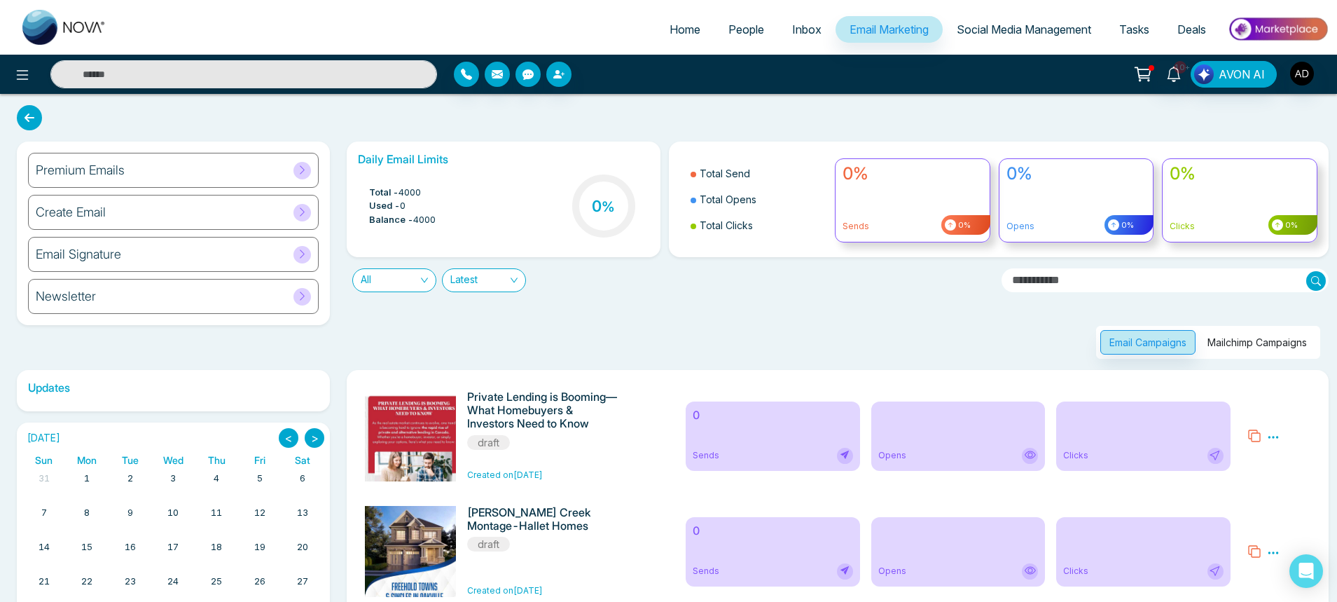
click at [1251, 340] on button "Mailchimp Campaigns" at bounding box center [1258, 342] width 118 height 25
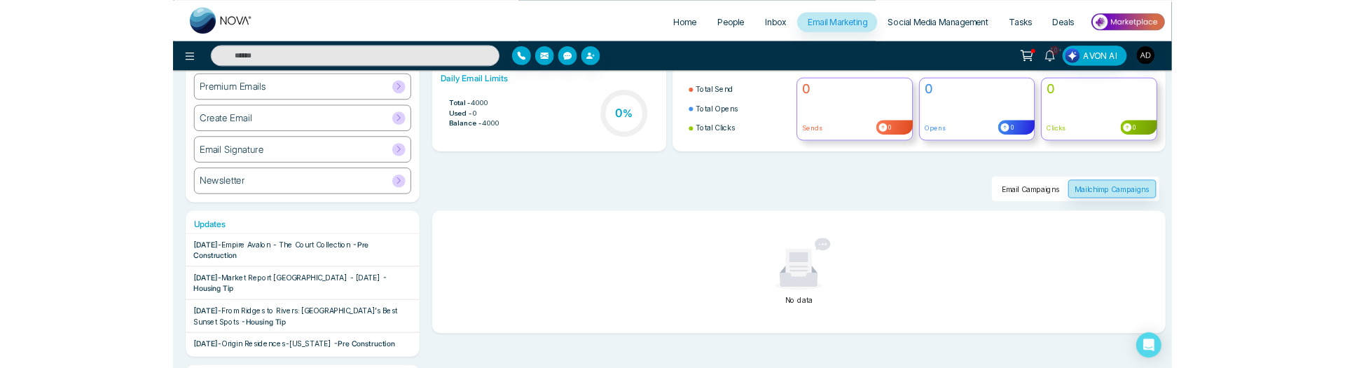
scroll to position [84, 0]
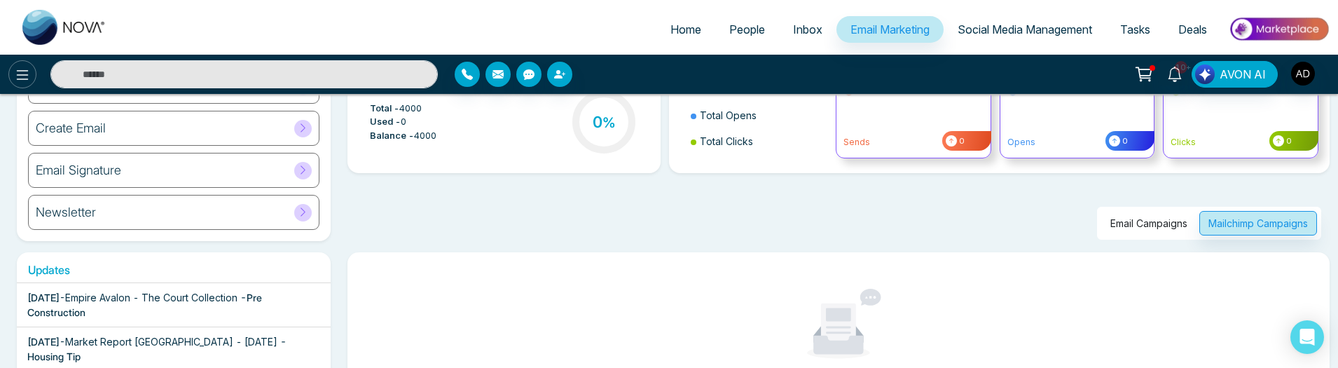
click at [25, 72] on icon at bounding box center [22, 75] width 17 height 17
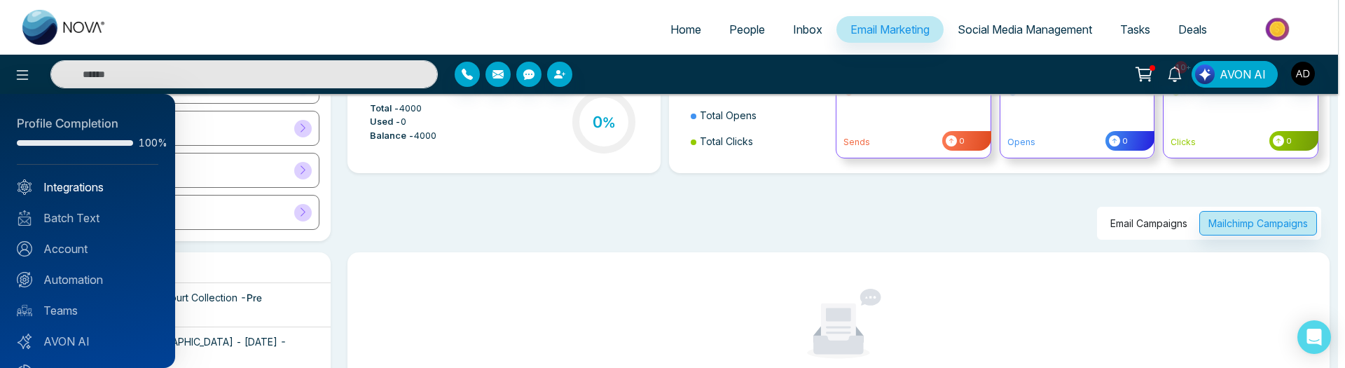
click at [82, 193] on link "Integrations" at bounding box center [88, 187] width 142 height 17
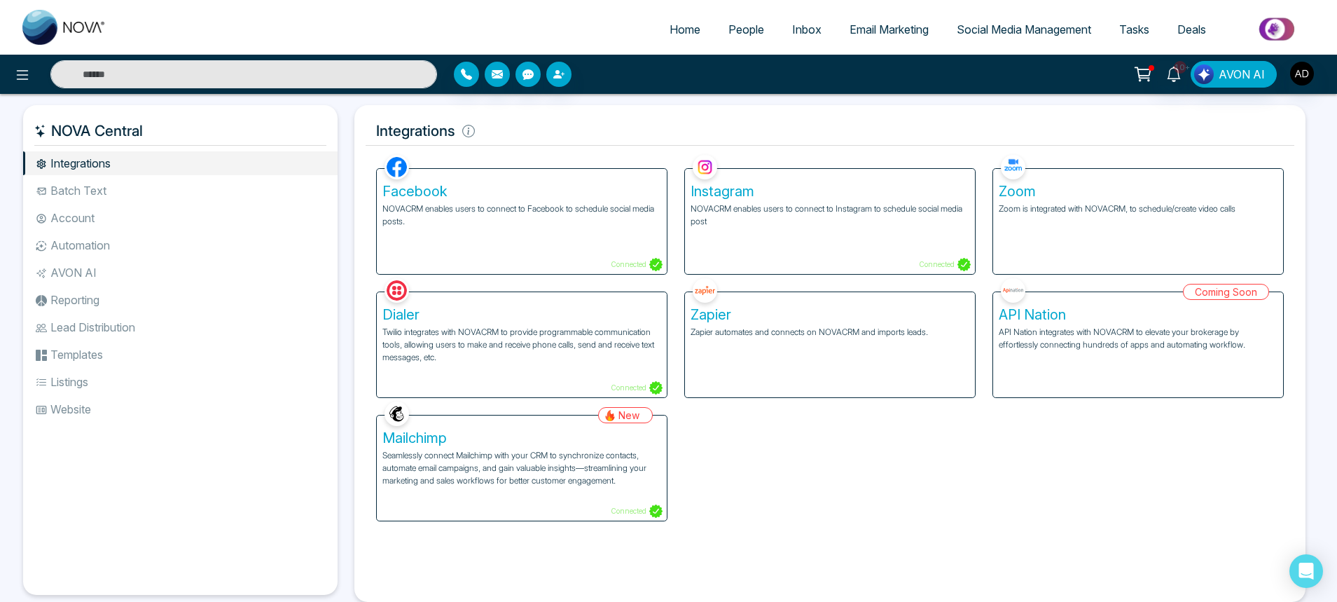
click at [642, 473] on p "Seamlessly connect Mailchimp with your CRM to synchronize contacts, automate em…" at bounding box center [521, 468] width 279 height 38
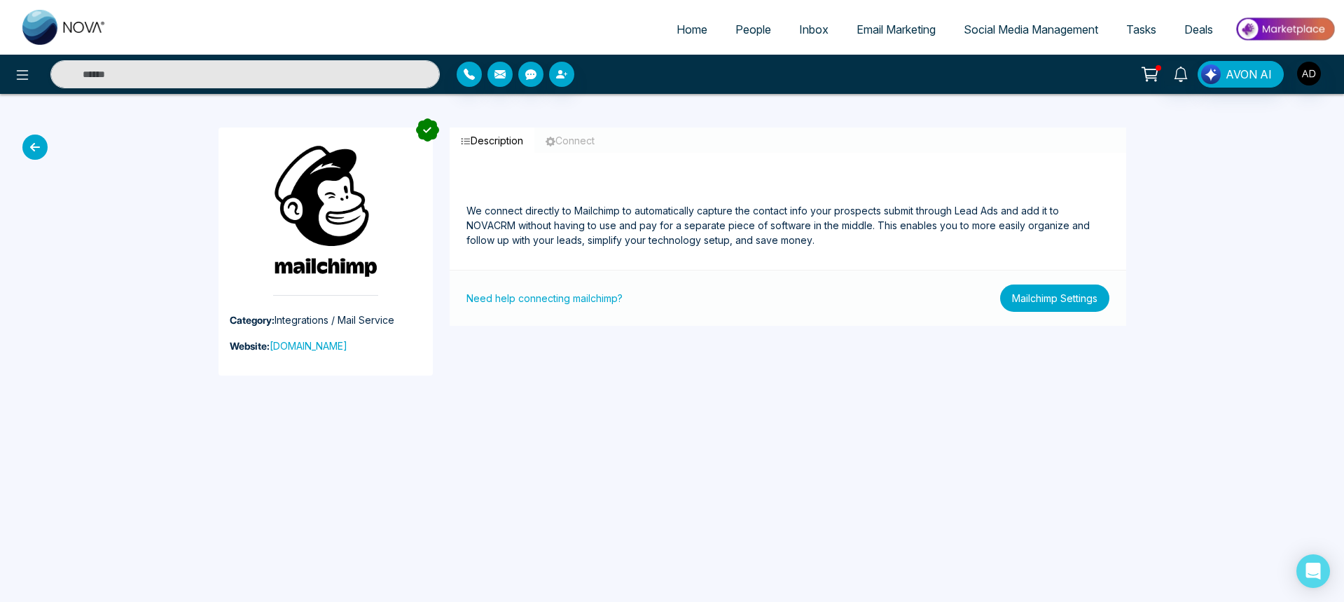
click at [1061, 287] on button "Mailchimp Settings" at bounding box center [1054, 297] width 109 height 27
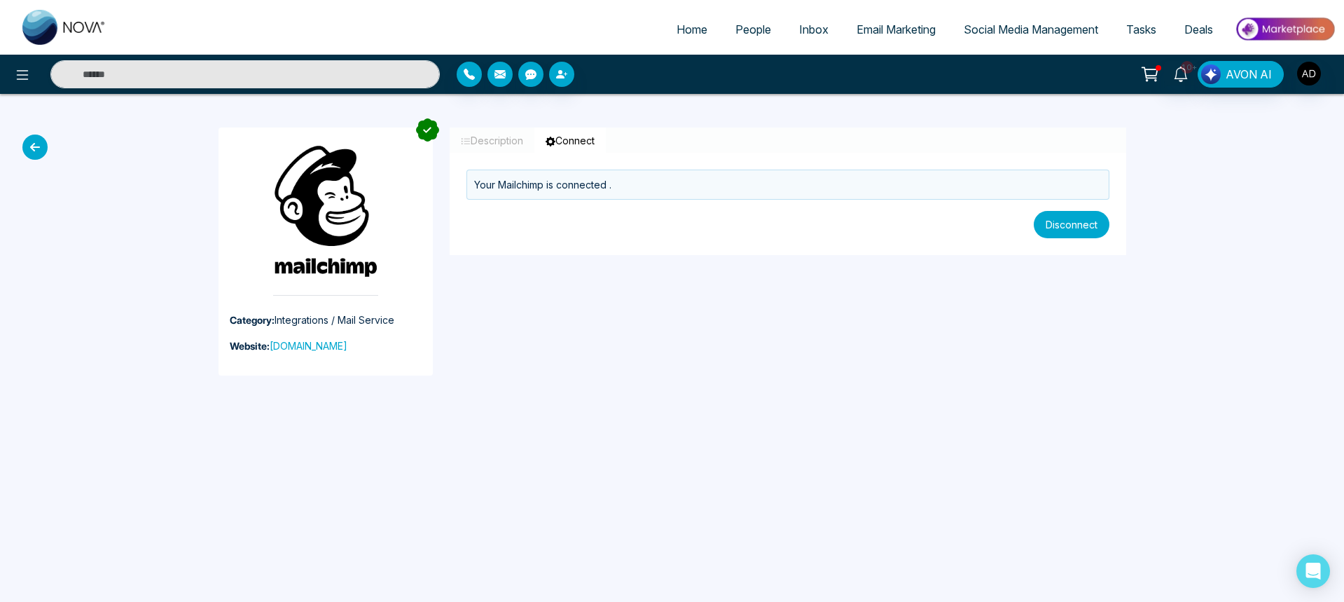
click at [1054, 225] on button "Disconnect" at bounding box center [1072, 224] width 76 height 27
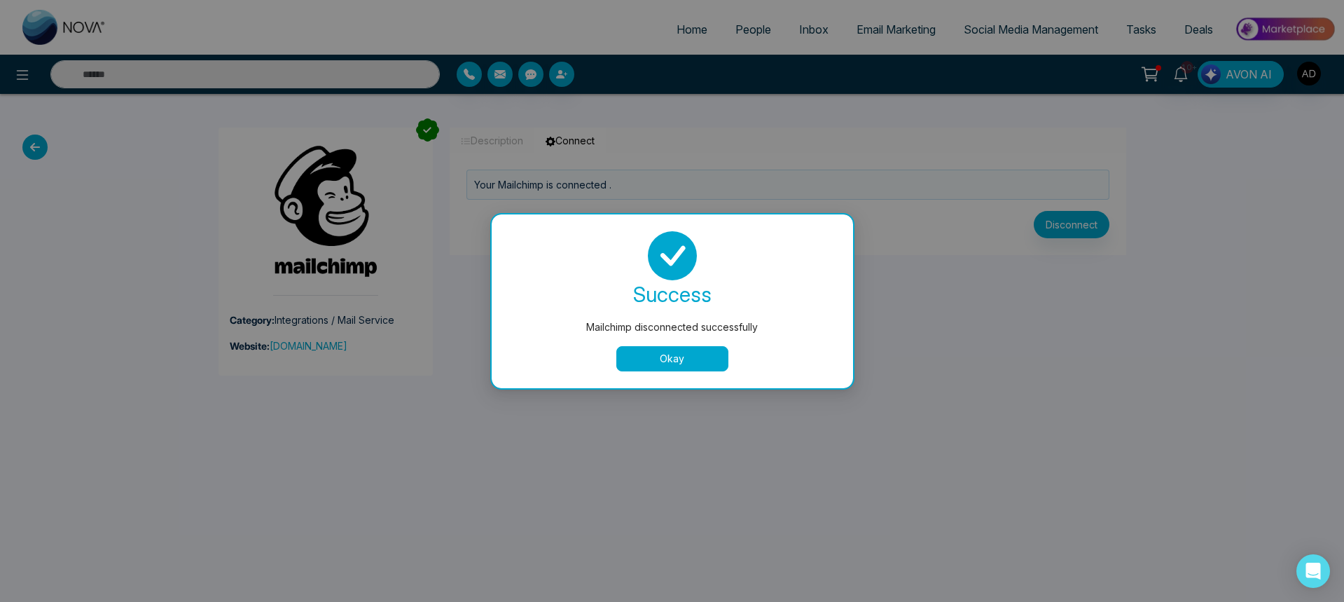
click at [680, 351] on button "Okay" at bounding box center [672, 358] width 112 height 25
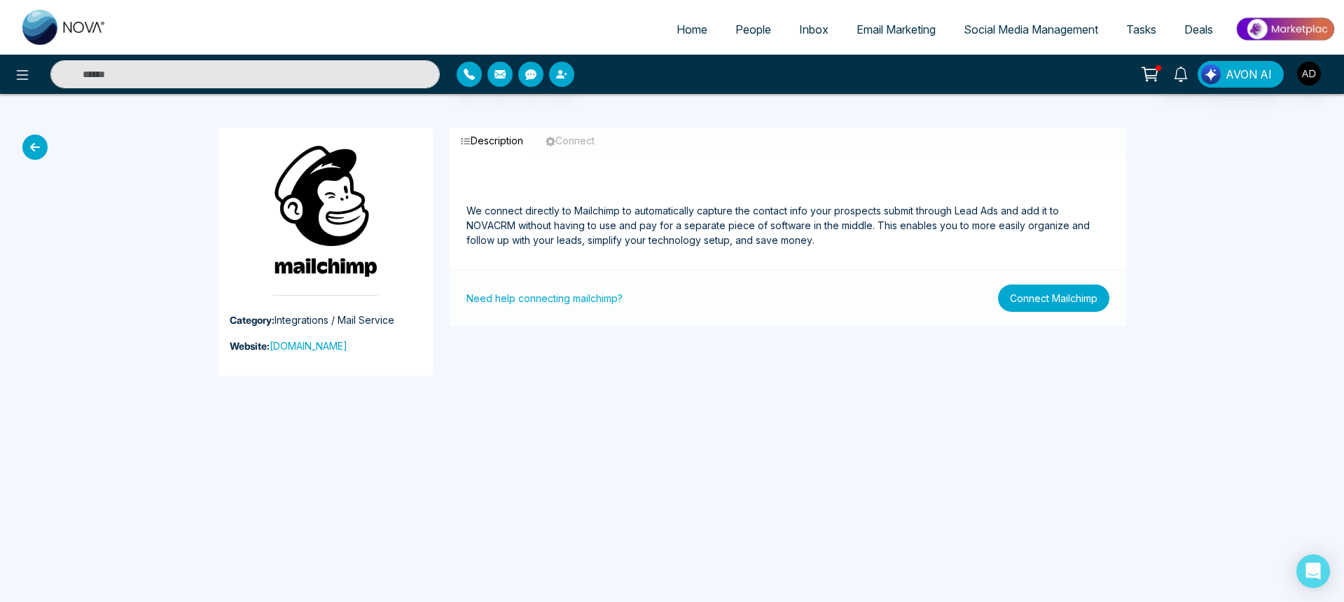
click at [1024, 299] on button "Connect Mailchimp" at bounding box center [1053, 297] width 111 height 27
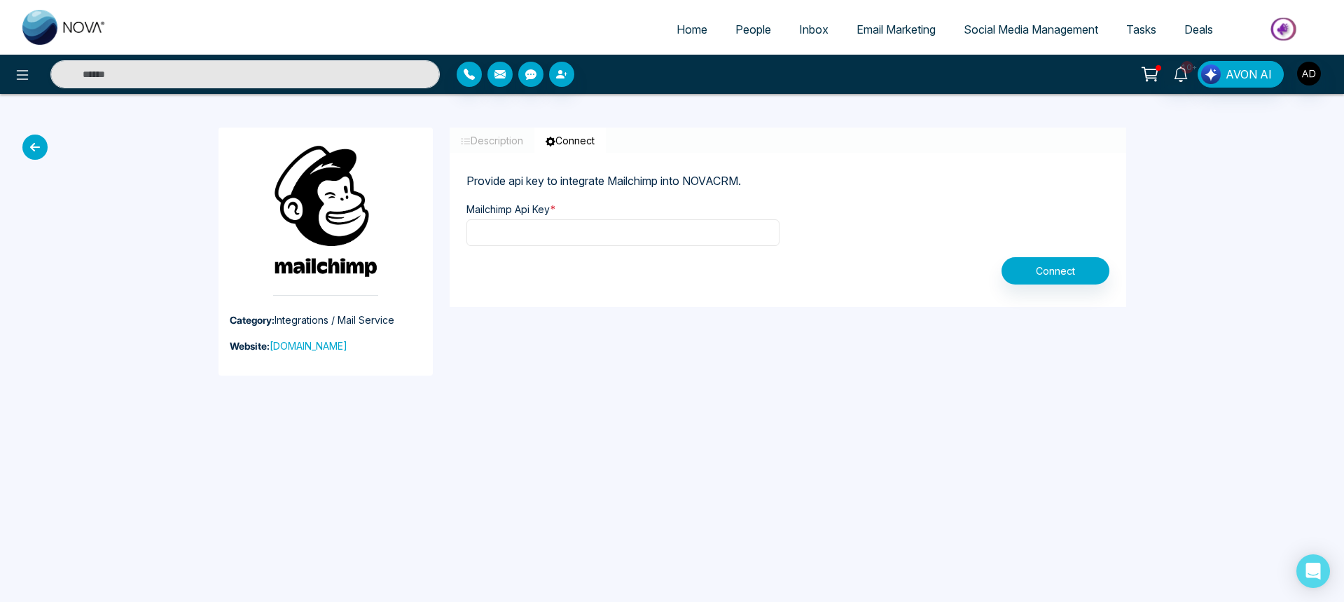
click at [597, 224] on input "text" at bounding box center [623, 232] width 313 height 27
paste input "**********"
type input "**********"
paste input "**********"
type input "**********"
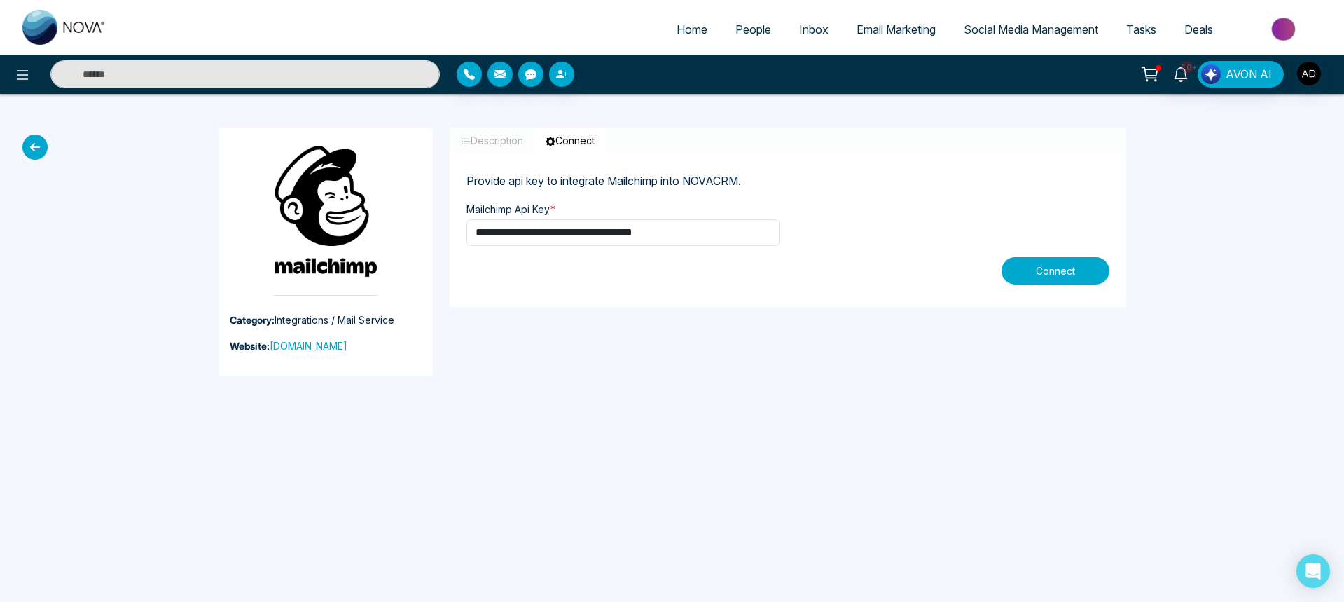
click at [1083, 267] on button "Connect" at bounding box center [1056, 270] width 108 height 27
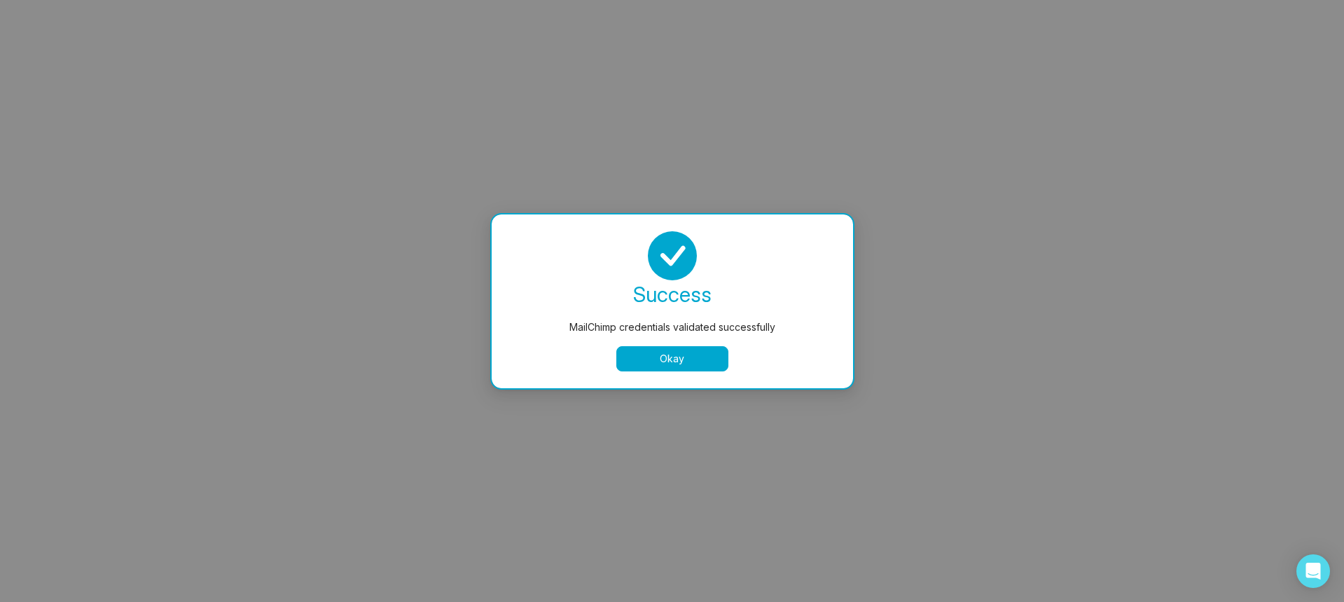
click at [710, 363] on button "Okay" at bounding box center [672, 358] width 112 height 25
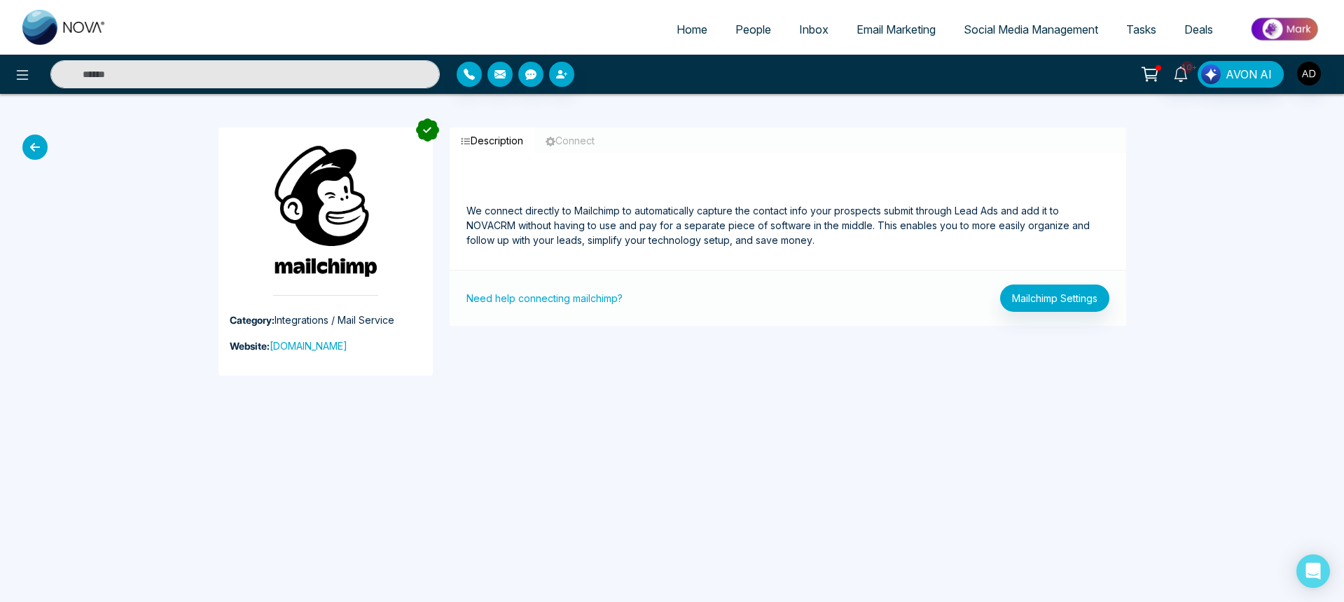
click at [913, 42] on link "Email Marketing" at bounding box center [896, 29] width 107 height 27
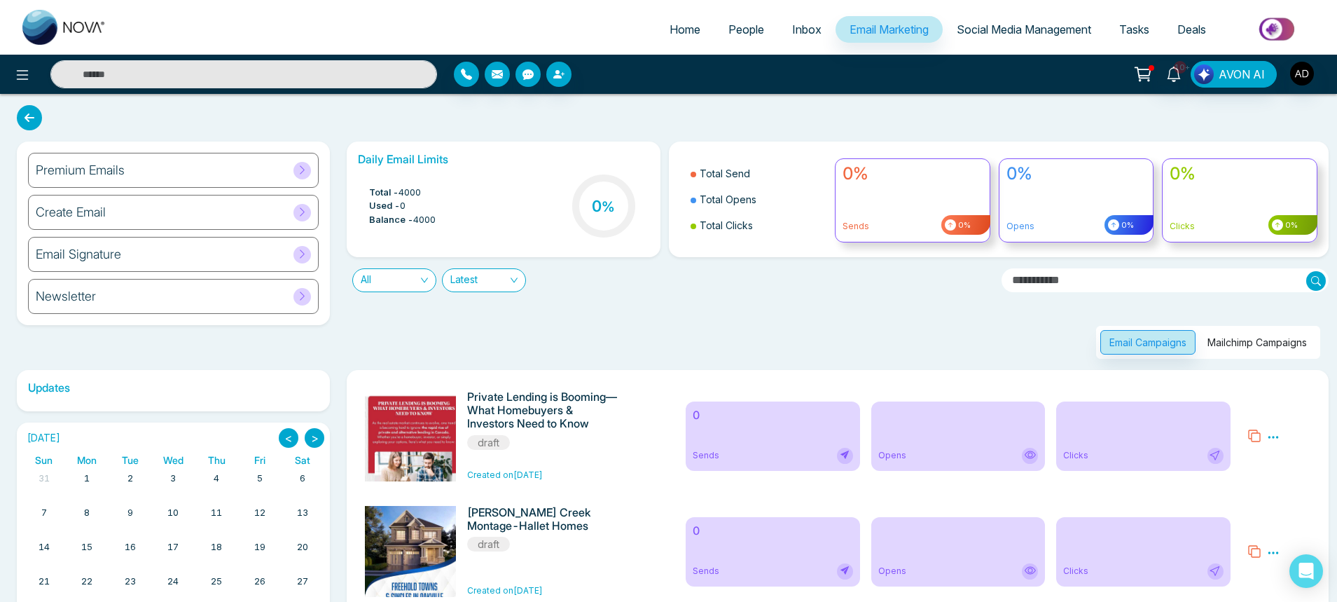
click at [1242, 342] on button "Mailchimp Campaigns" at bounding box center [1258, 342] width 118 height 25
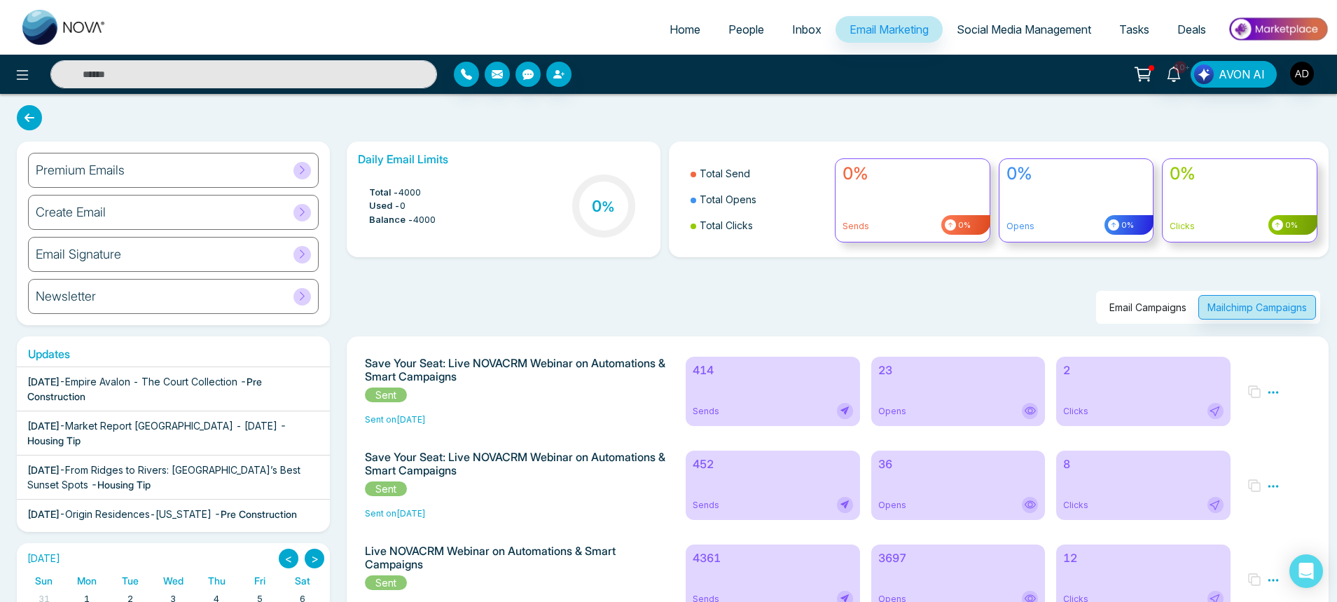
click at [941, 399] on div "23 Opens" at bounding box center [958, 391] width 174 height 69
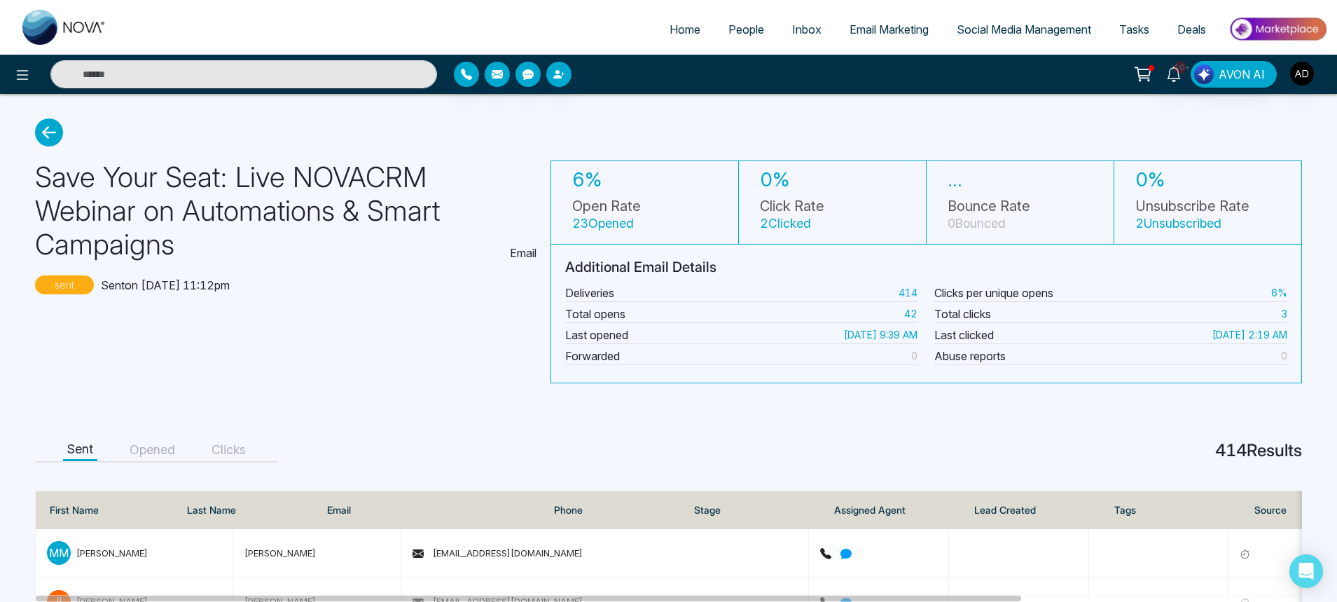
click at [156, 442] on button "Opened" at bounding box center [152, 450] width 54 height 22
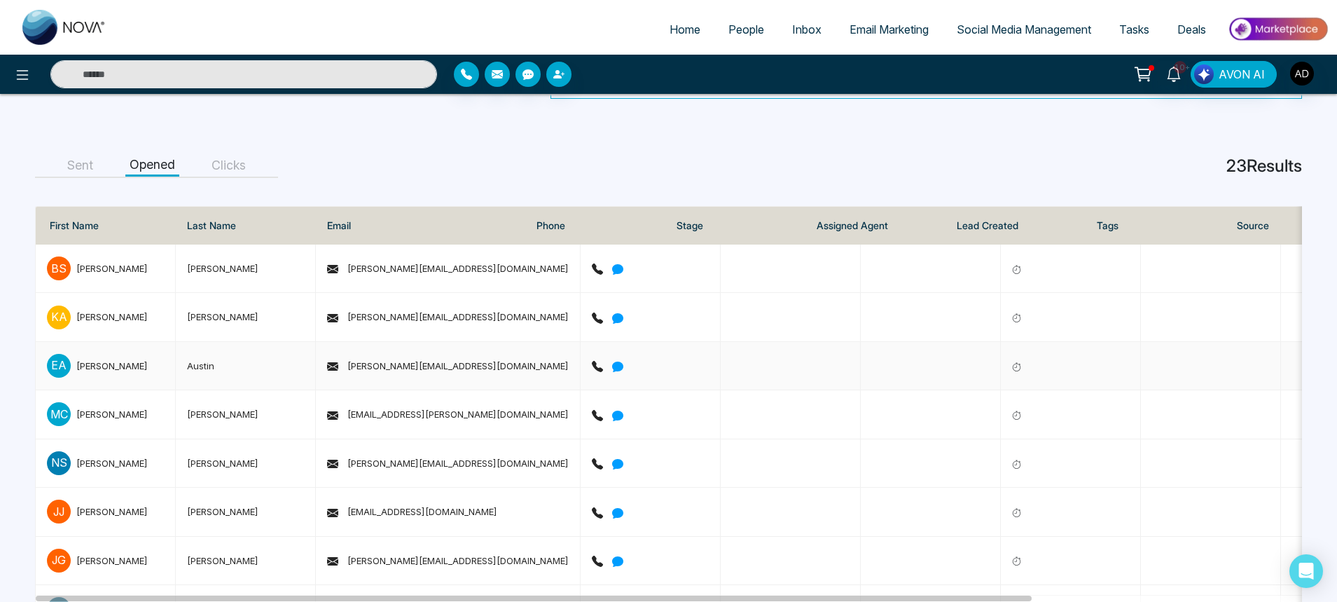
scroll to position [69, 0]
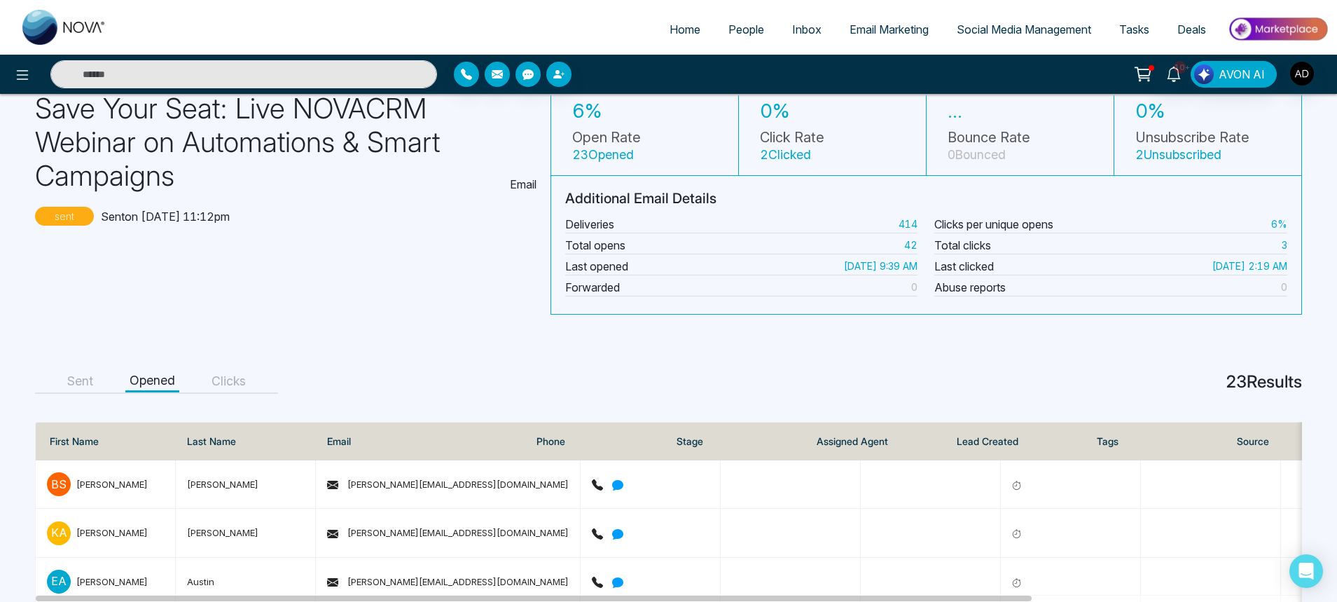
click at [226, 382] on button "Clicks" at bounding box center [228, 382] width 43 height 22
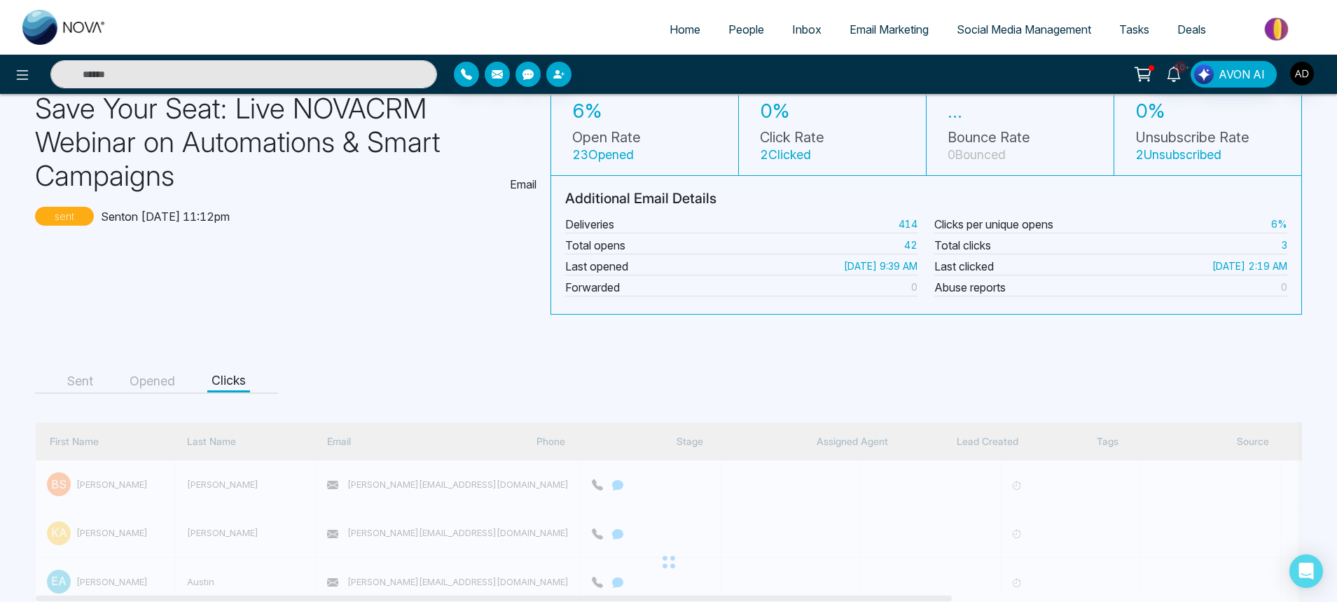
scroll to position [56, 0]
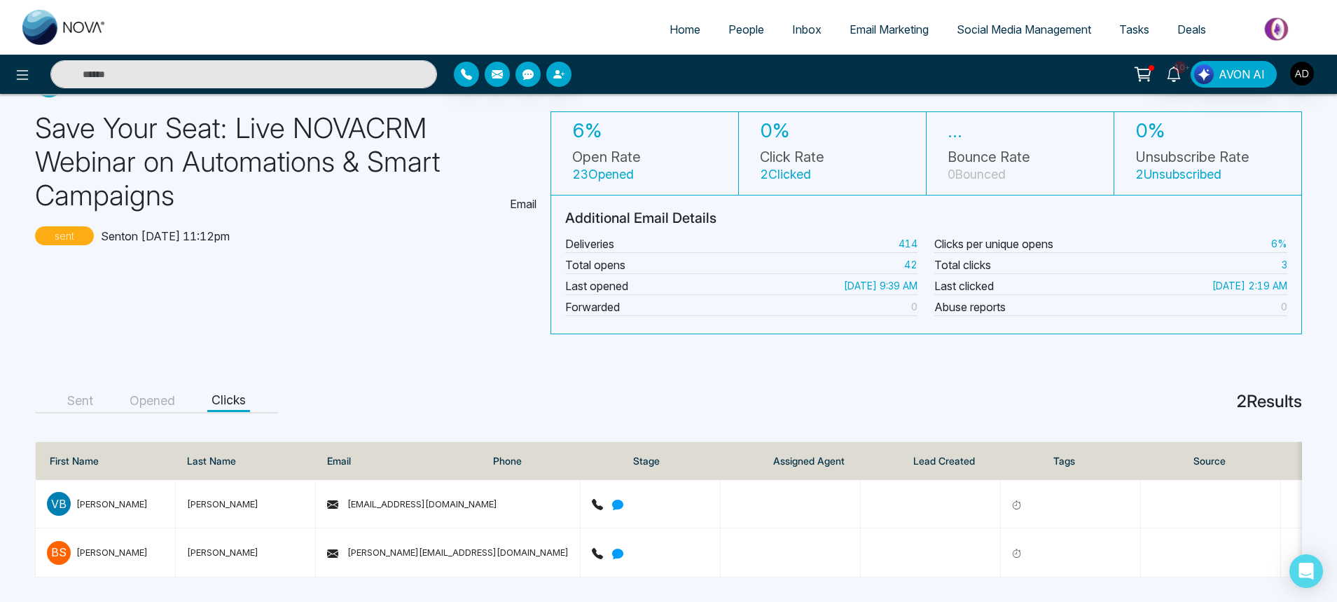
click at [94, 394] on button "Sent" at bounding box center [80, 401] width 34 height 22
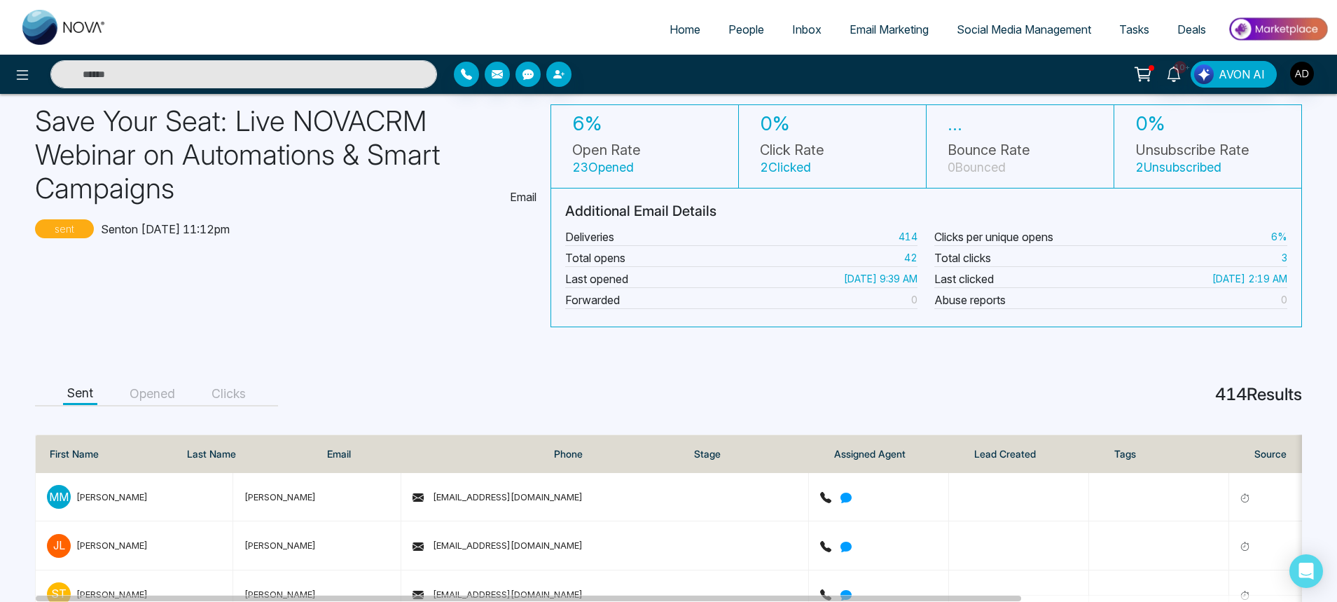
click at [154, 400] on button "Opened" at bounding box center [152, 394] width 54 height 22
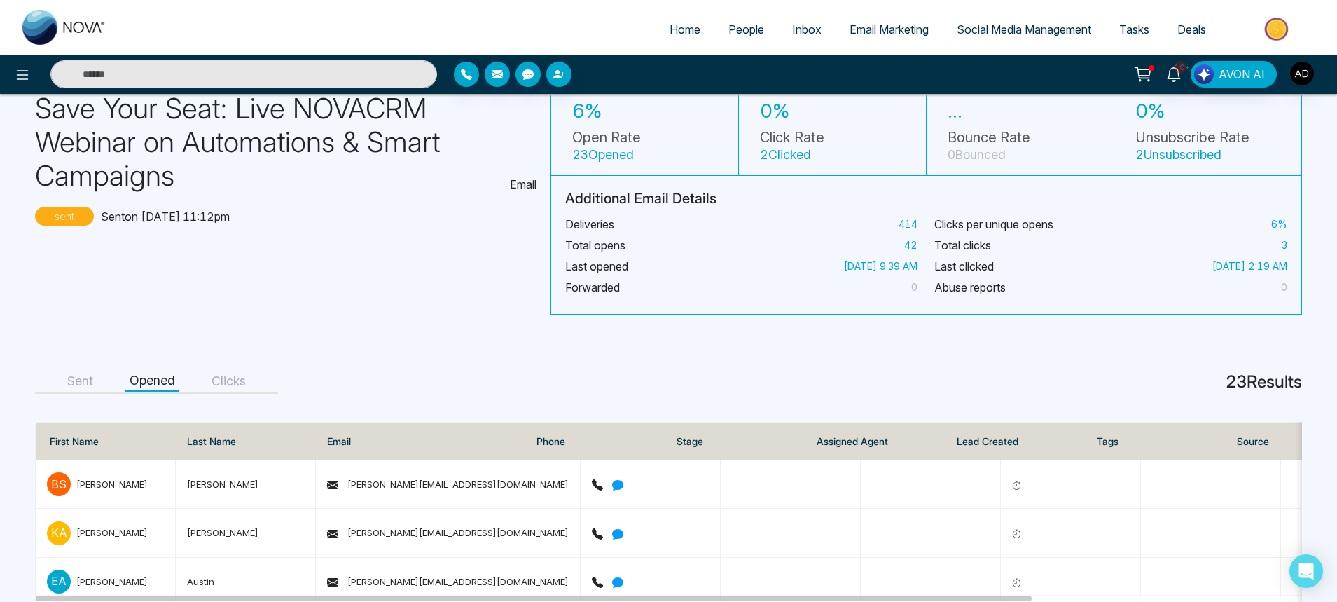
scroll to position [0, 0]
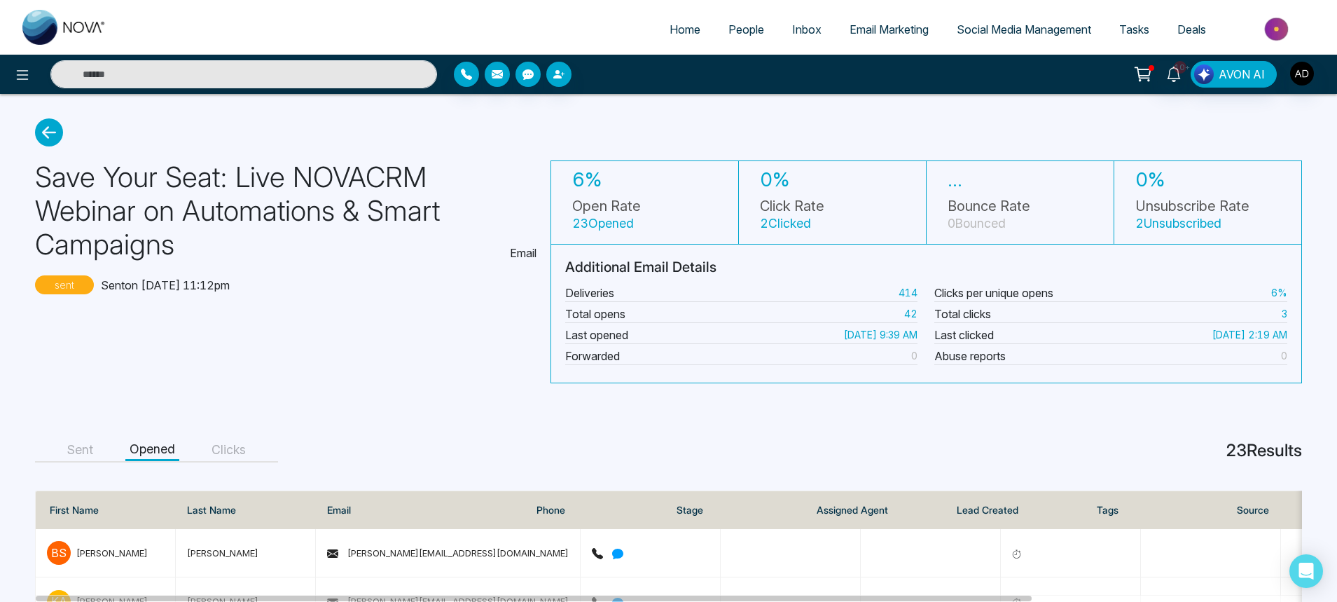
click at [601, 224] on small "23 Opened" at bounding box center [603, 223] width 62 height 15
click at [56, 134] on icon at bounding box center [49, 132] width 28 height 28
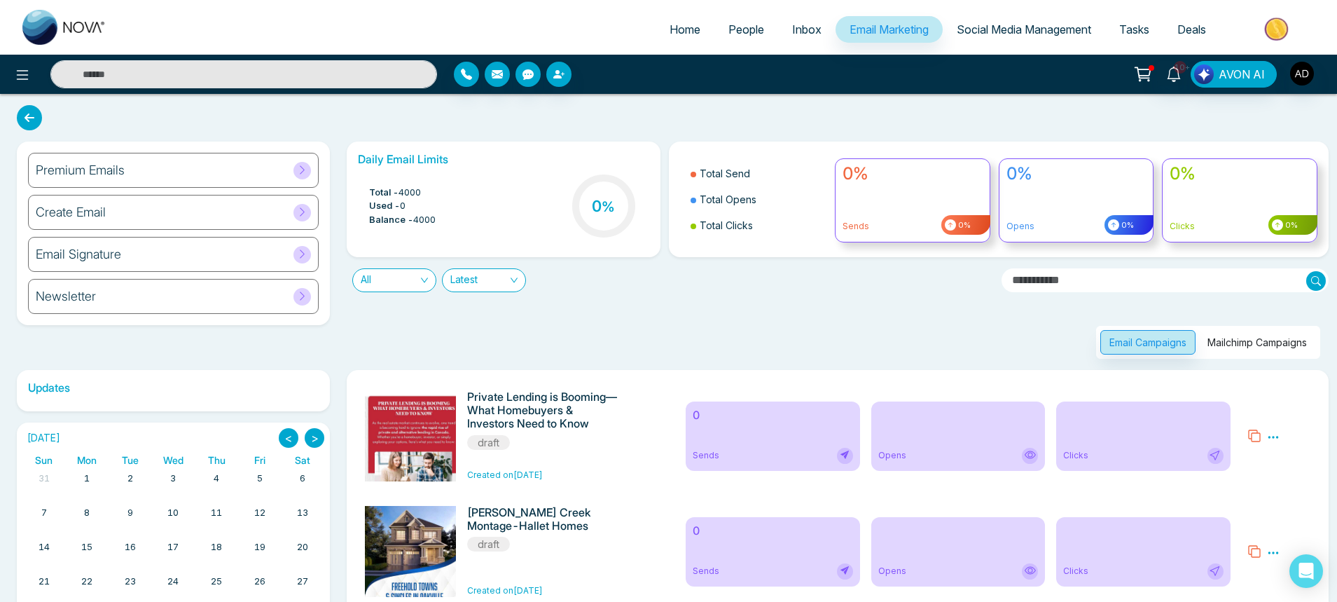
click at [1255, 348] on button "Mailchimp Campaigns" at bounding box center [1258, 342] width 118 height 25
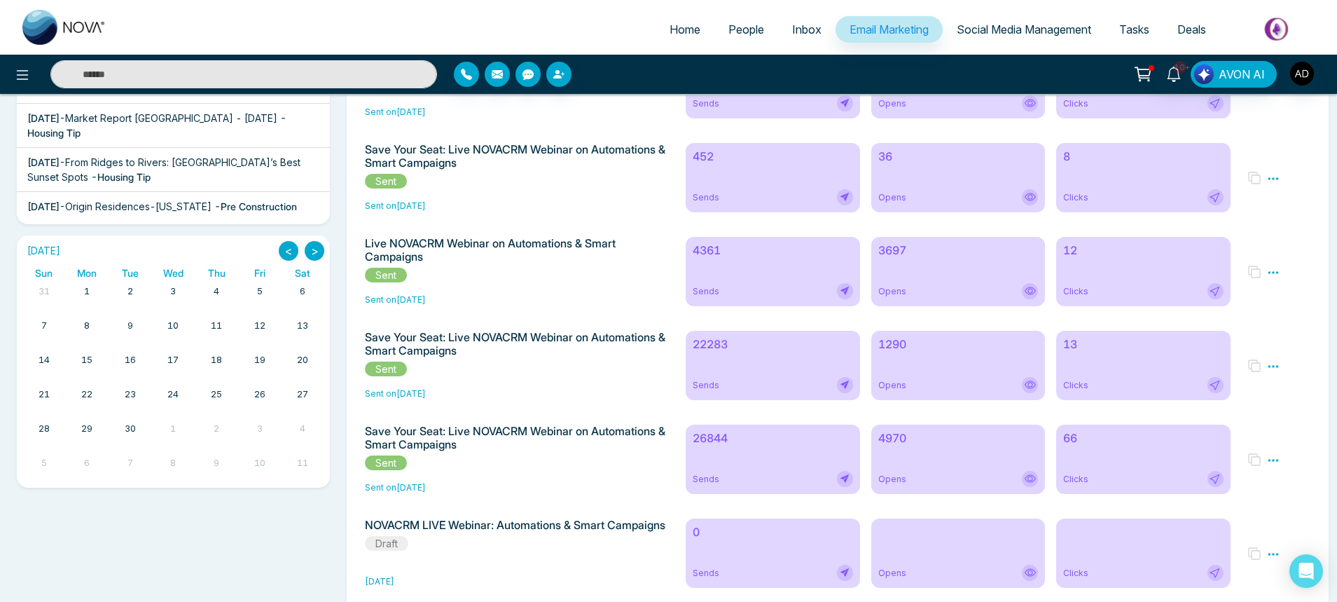
scroll to position [420, 0]
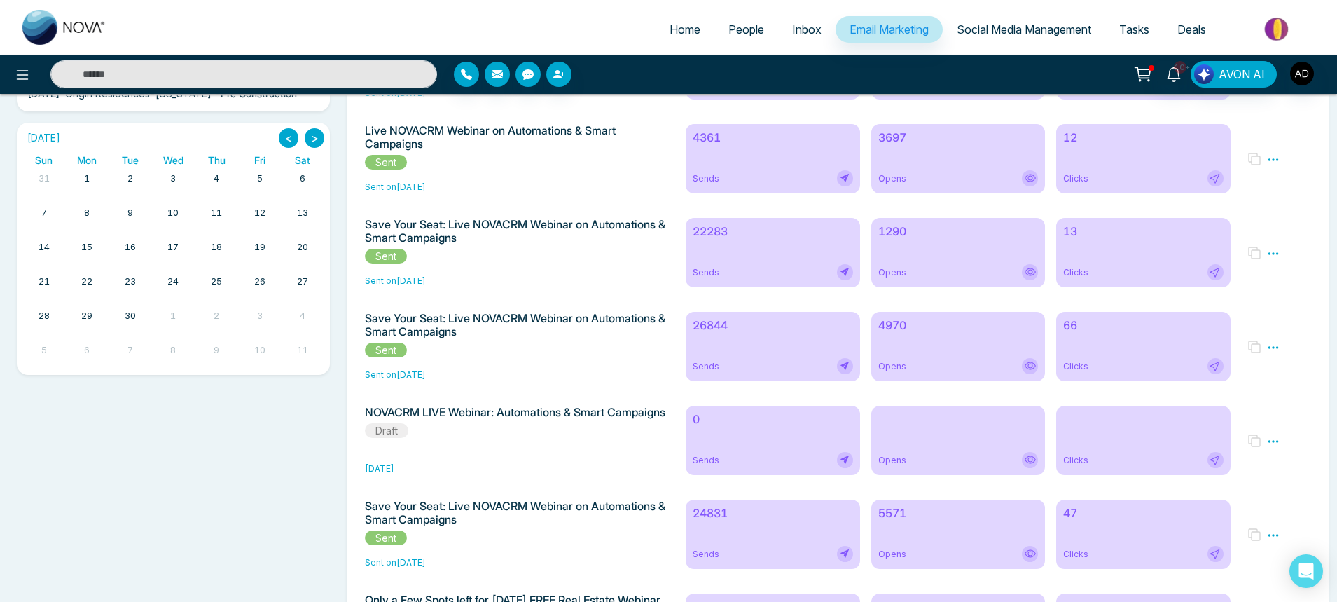
click at [733, 262] on div "22283 Sends" at bounding box center [773, 252] width 174 height 69
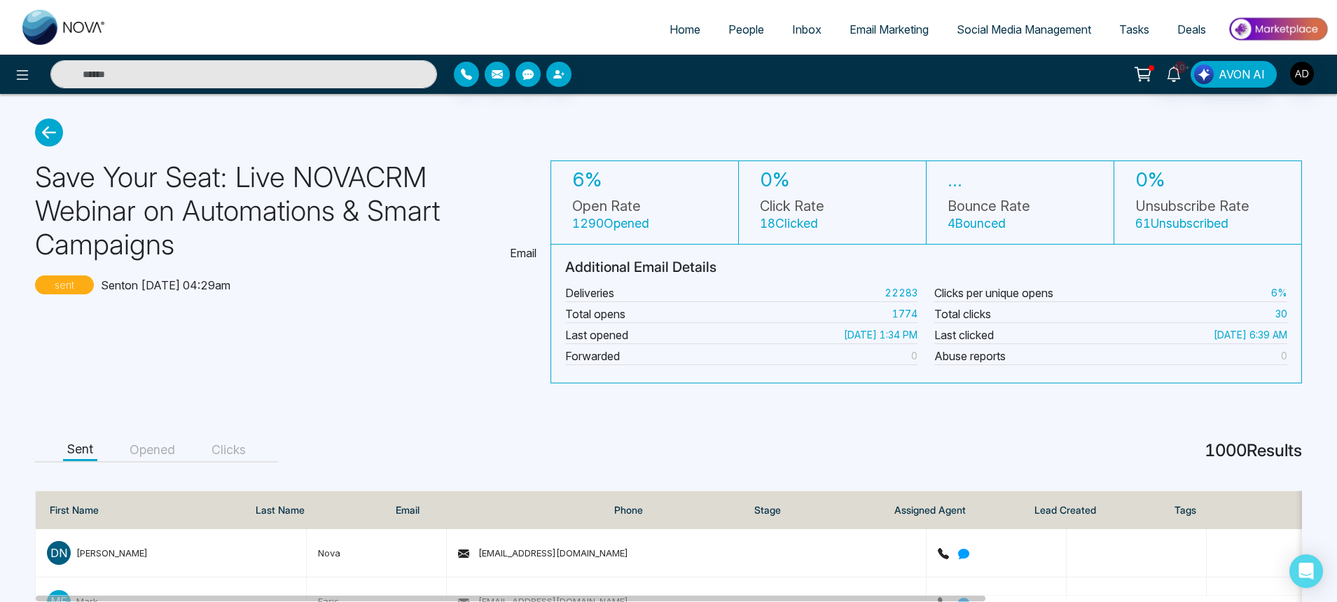
click at [1219, 452] on h4 "1000 Results" at bounding box center [1253, 451] width 97 height 20
click at [153, 449] on button "Opened" at bounding box center [152, 450] width 54 height 22
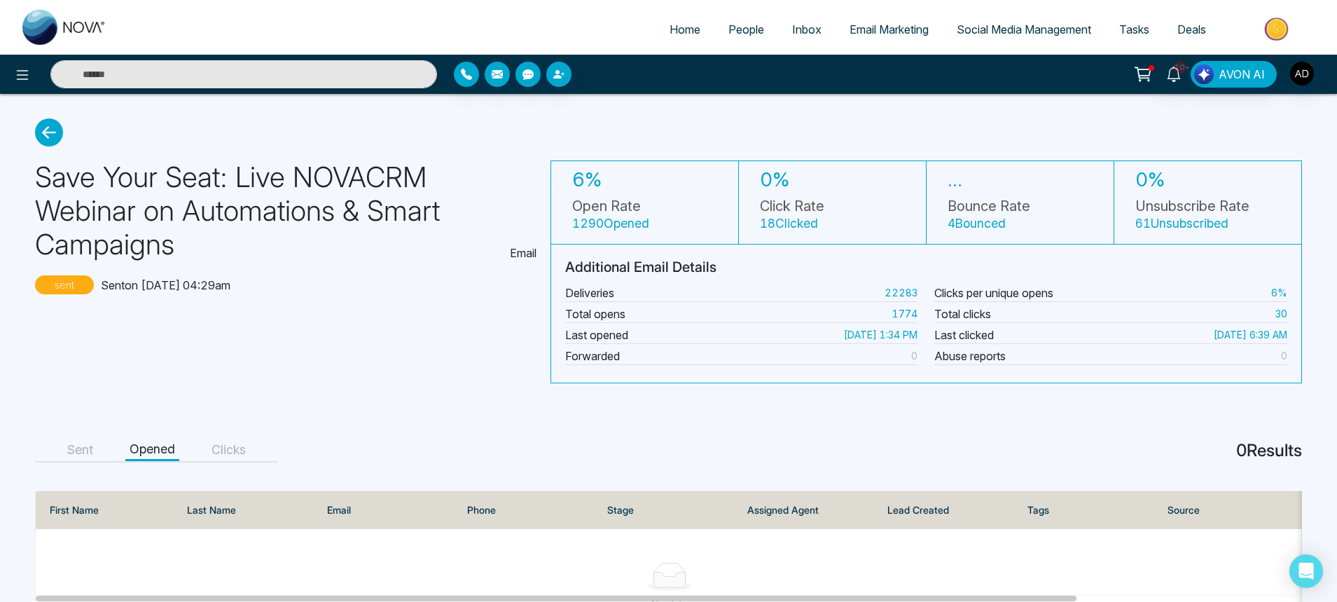
click at [242, 454] on button "Clicks" at bounding box center [228, 450] width 43 height 22
click at [54, 126] on icon at bounding box center [49, 132] width 28 height 28
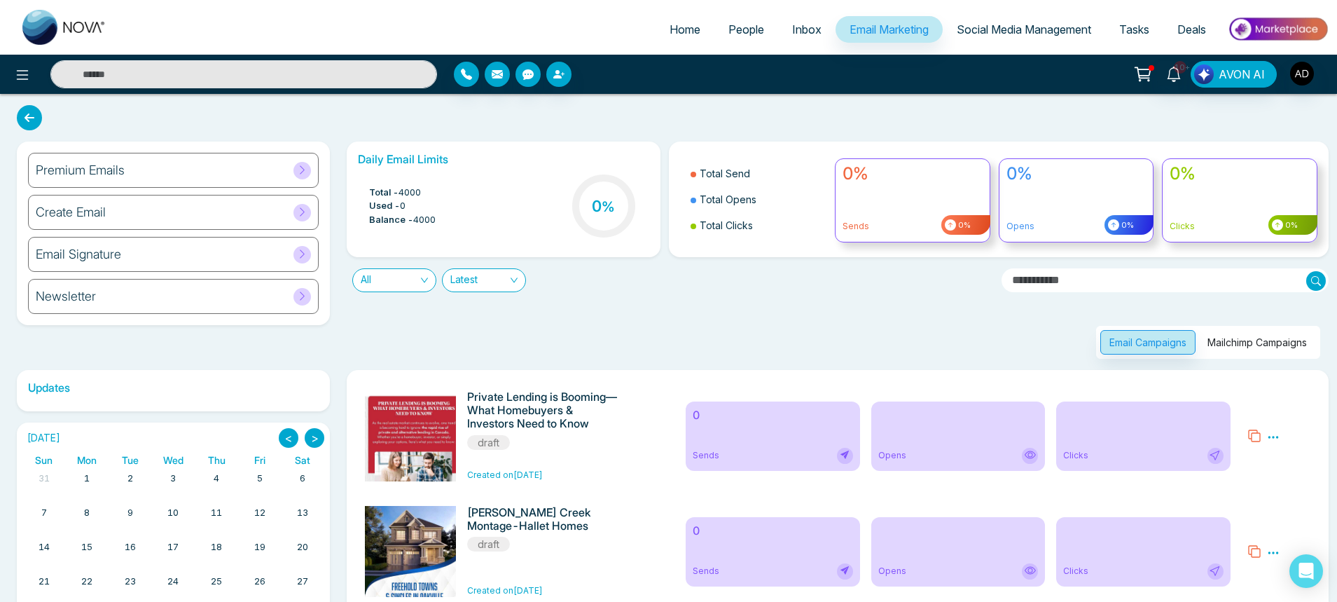
click at [1262, 332] on button "Mailchimp Campaigns" at bounding box center [1258, 342] width 118 height 25
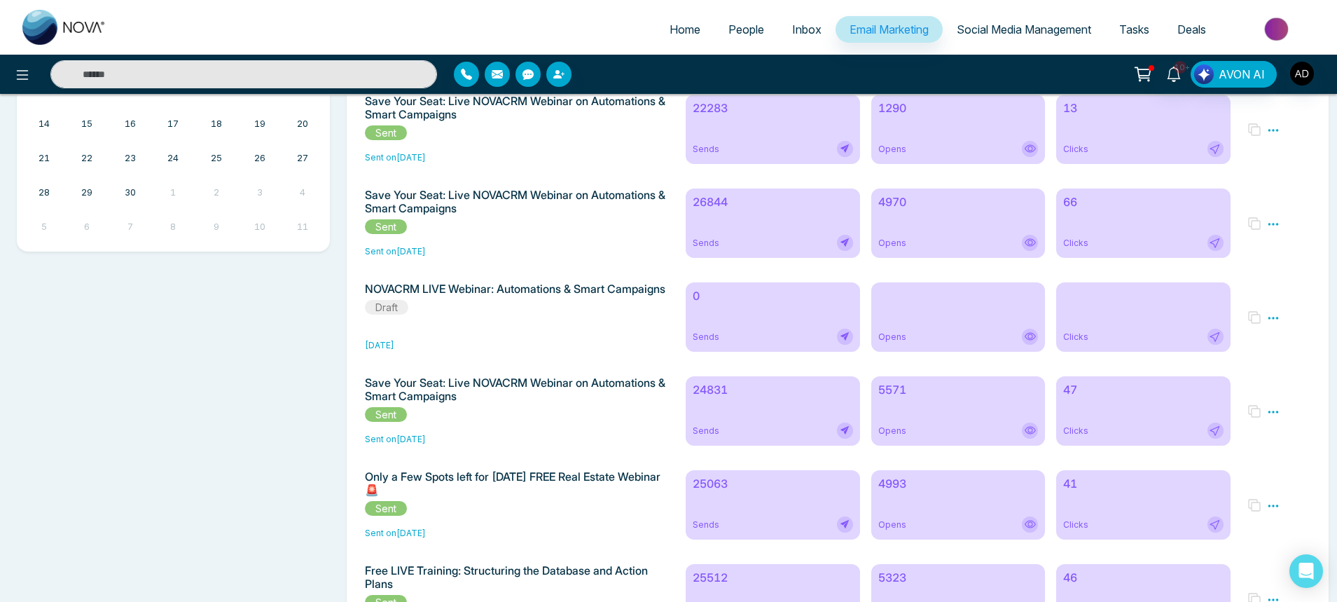
scroll to position [588, 0]
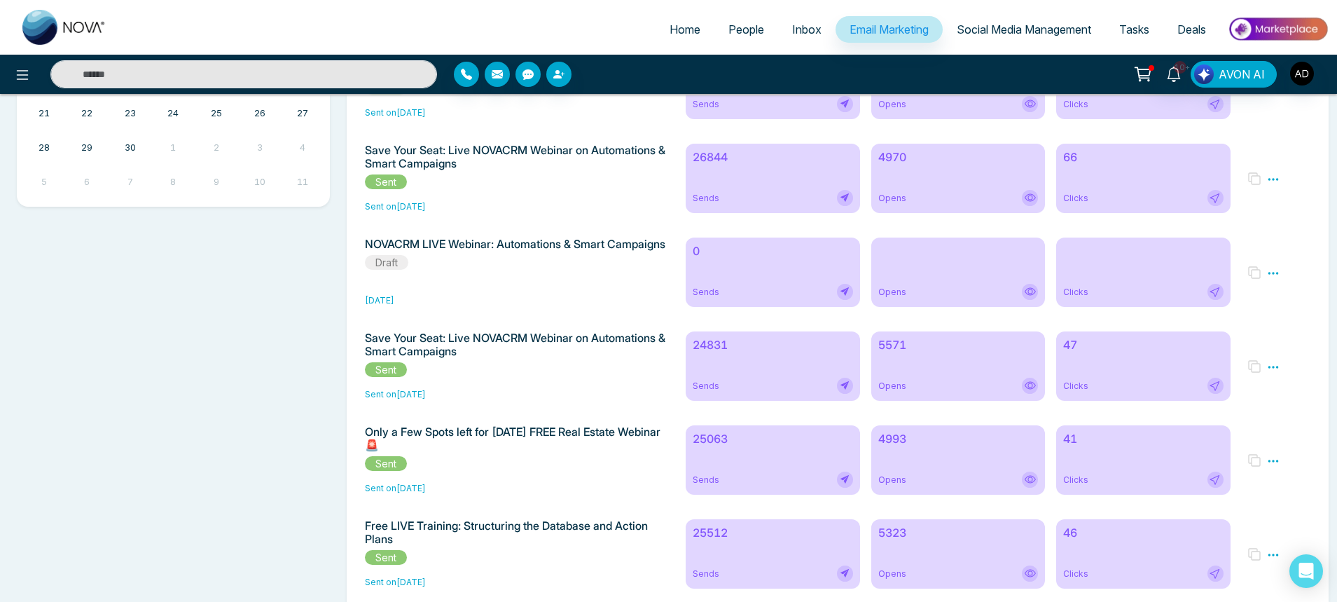
click at [731, 539] on h6 "25512" at bounding box center [773, 532] width 160 height 13
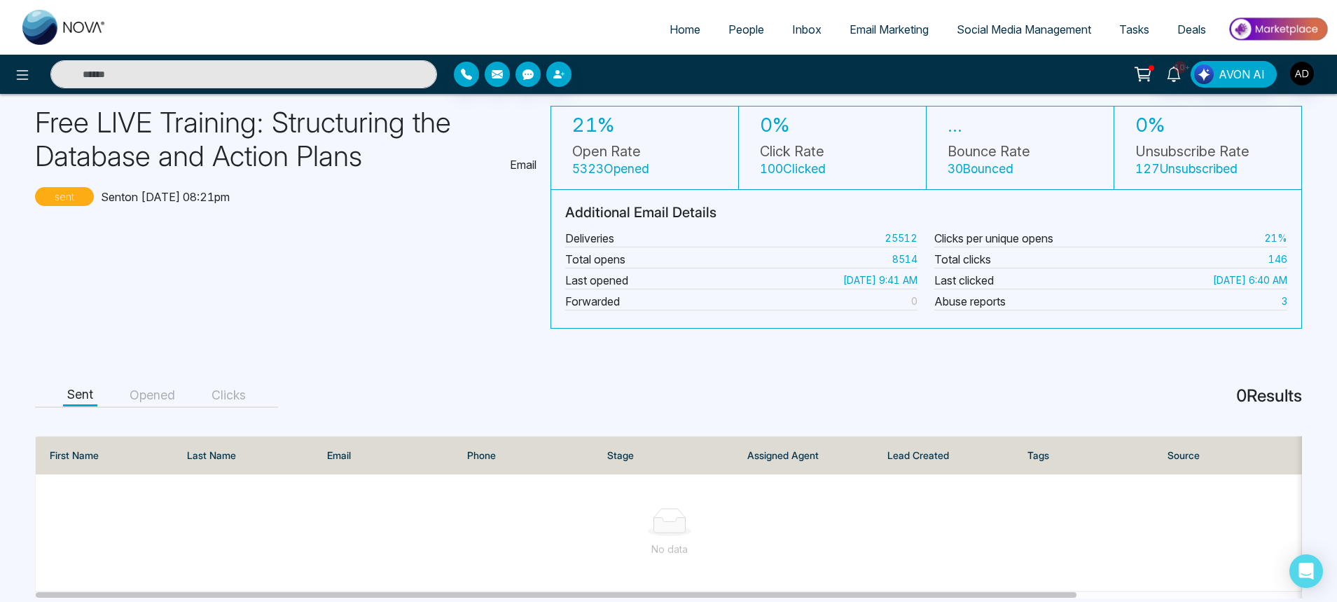
scroll to position [76, 0]
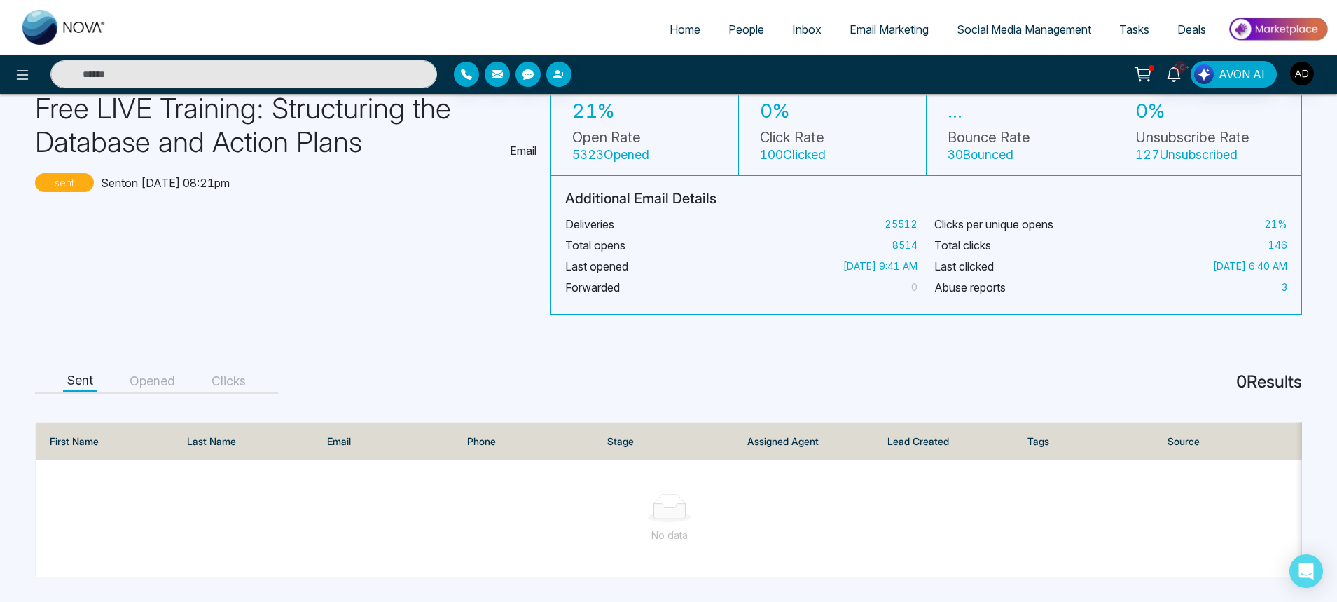
click at [900, 219] on small "25512" at bounding box center [901, 223] width 33 height 15
click at [906, 240] on small "8514" at bounding box center [904, 244] width 25 height 15
click at [148, 381] on button "Opened" at bounding box center [152, 382] width 54 height 22
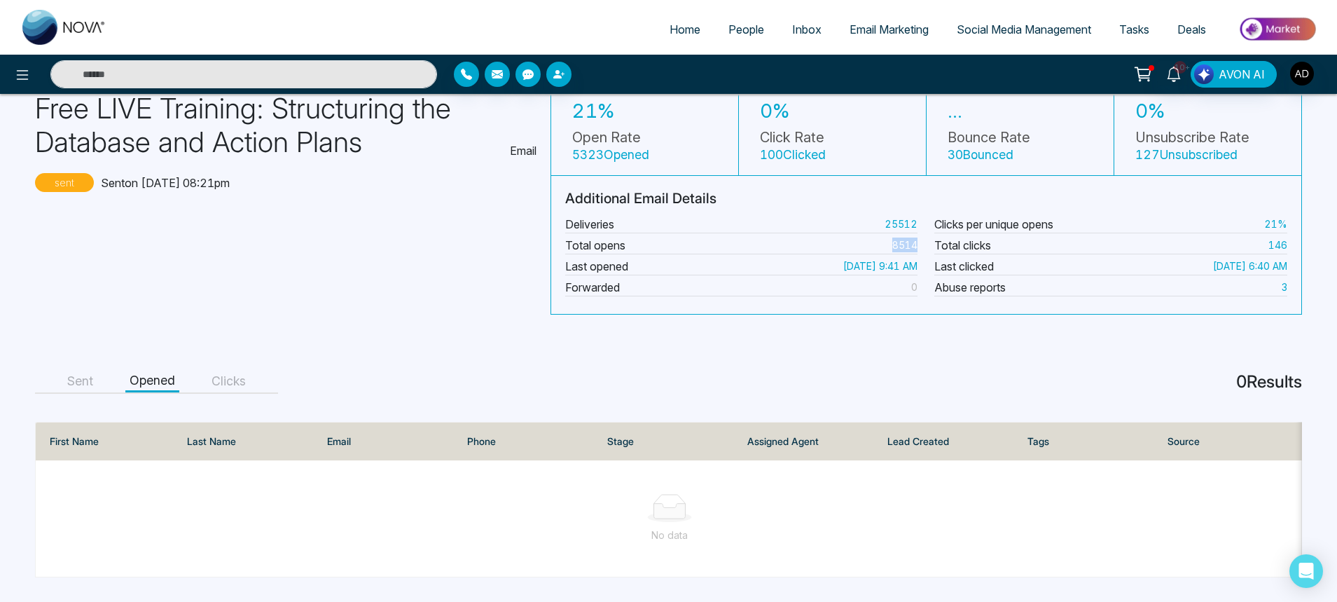
click at [89, 371] on button "Sent" at bounding box center [80, 382] width 34 height 22
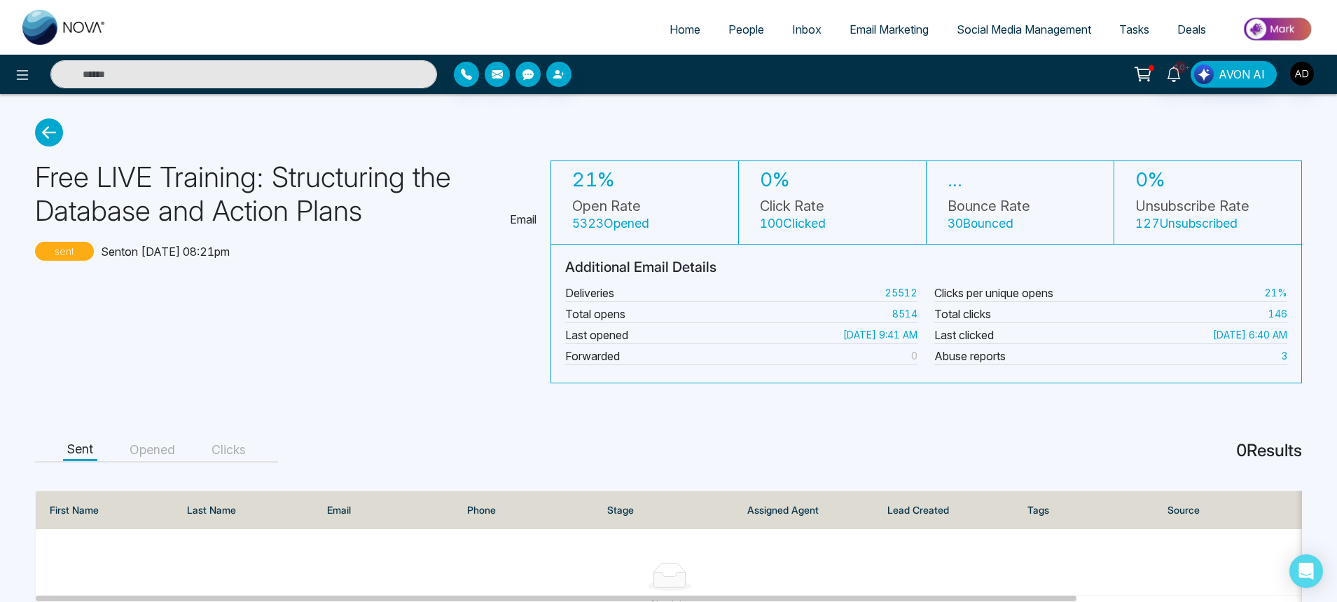
click at [43, 137] on icon at bounding box center [49, 132] width 28 height 28
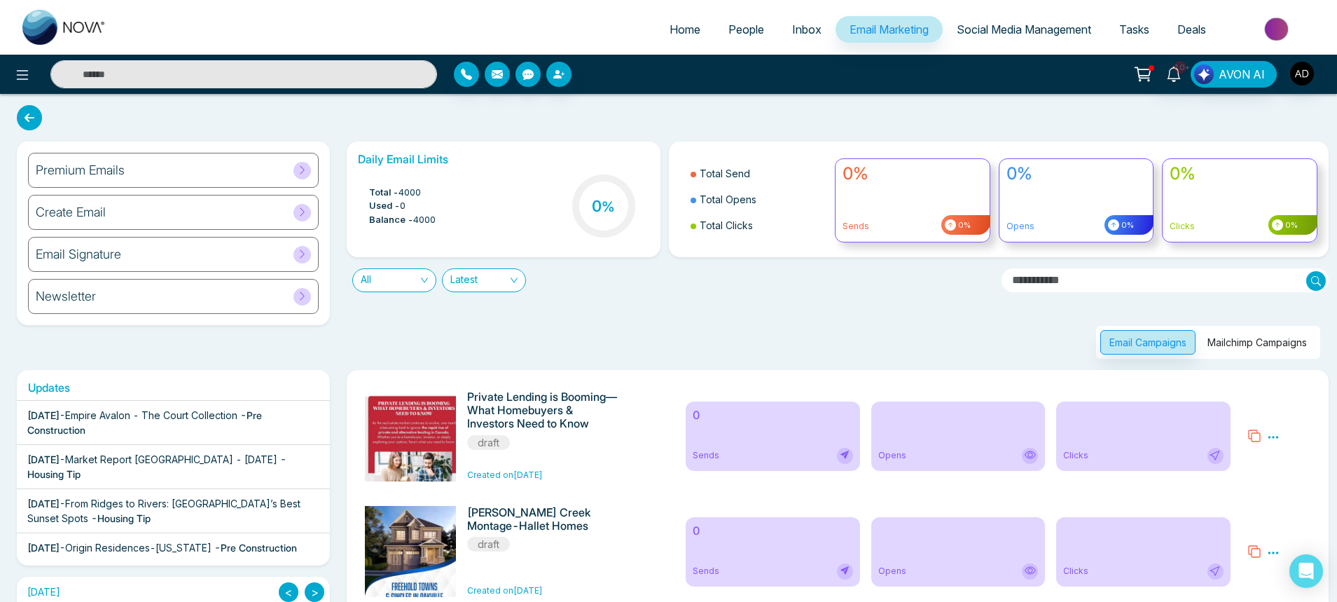
click at [1203, 346] on button "Mailchimp Campaigns" at bounding box center [1258, 342] width 118 height 25
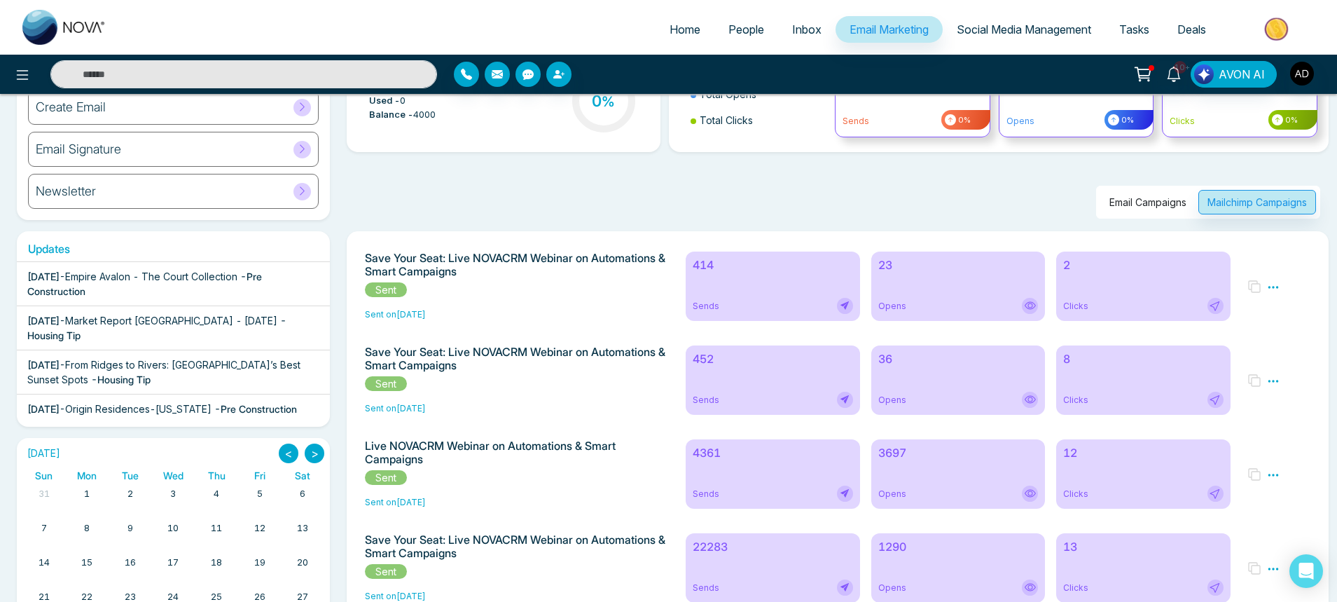
scroll to position [168, 0]
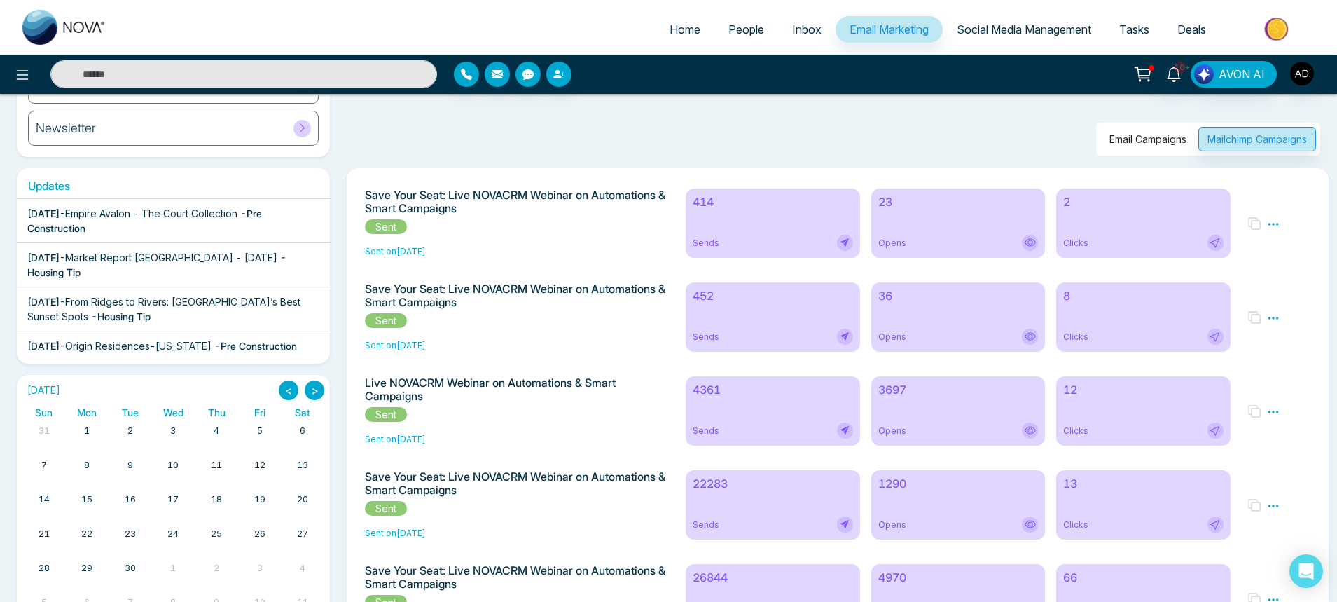
click at [752, 429] on div "Sends" at bounding box center [773, 430] width 160 height 16
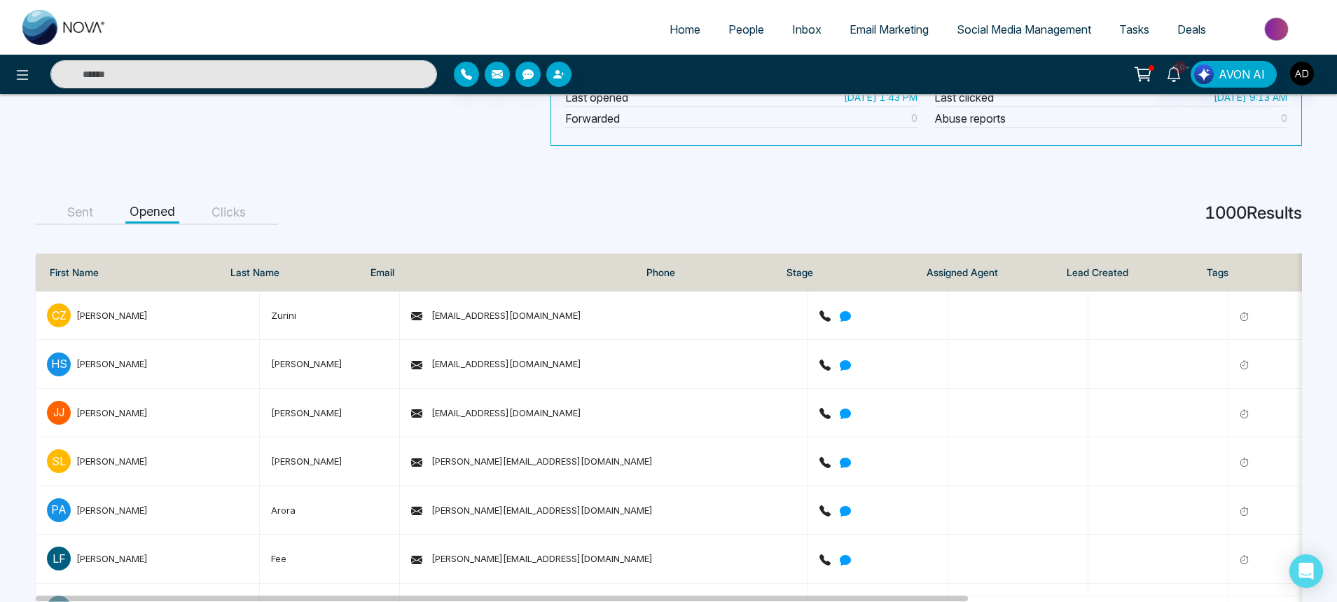
scroll to position [252, 0]
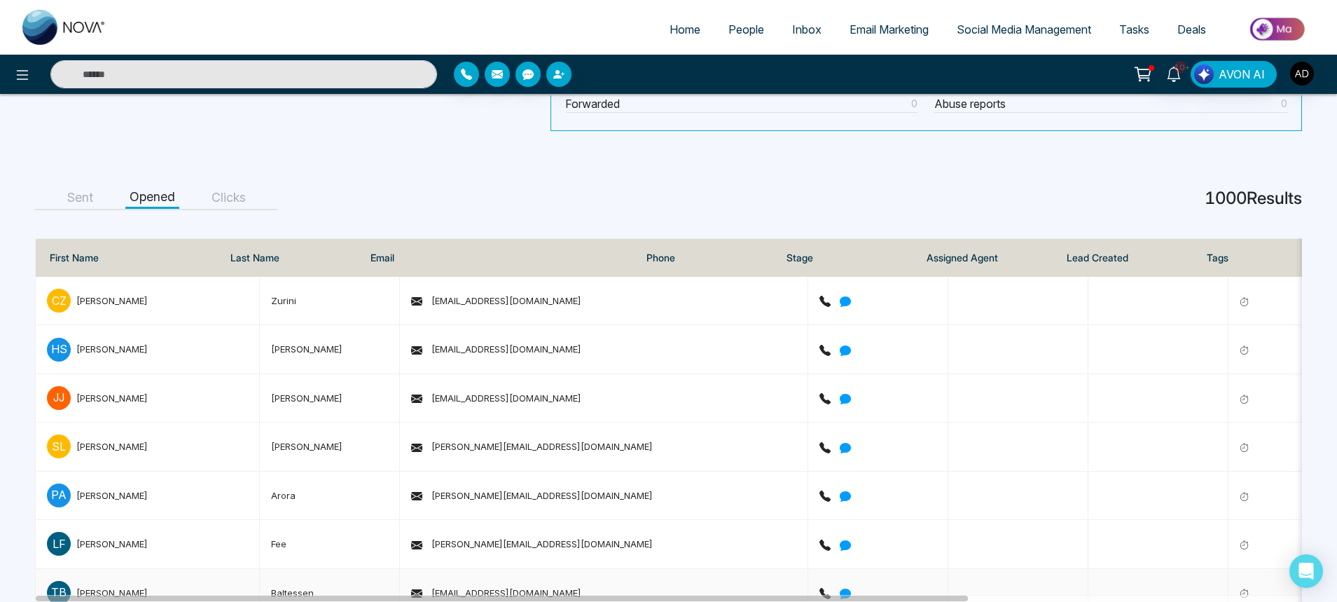
drag, startPoint x: 691, startPoint y: 595, endPoint x: 1034, endPoint y: 591, distance: 343.3
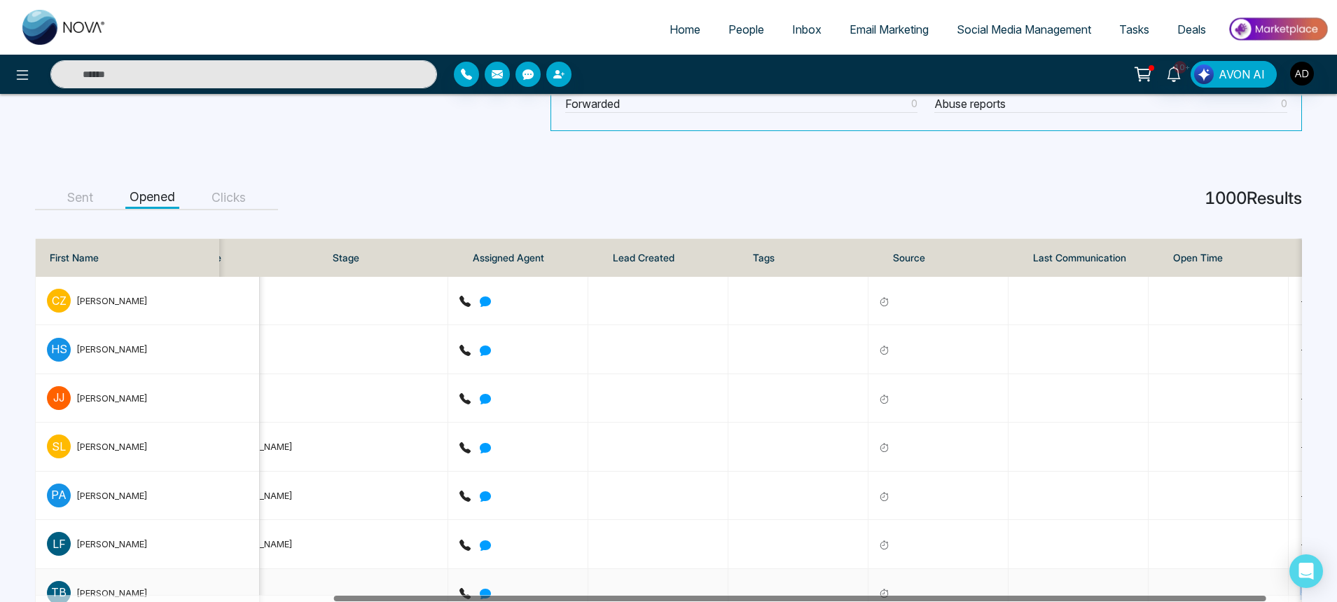
scroll to position [0, 454]
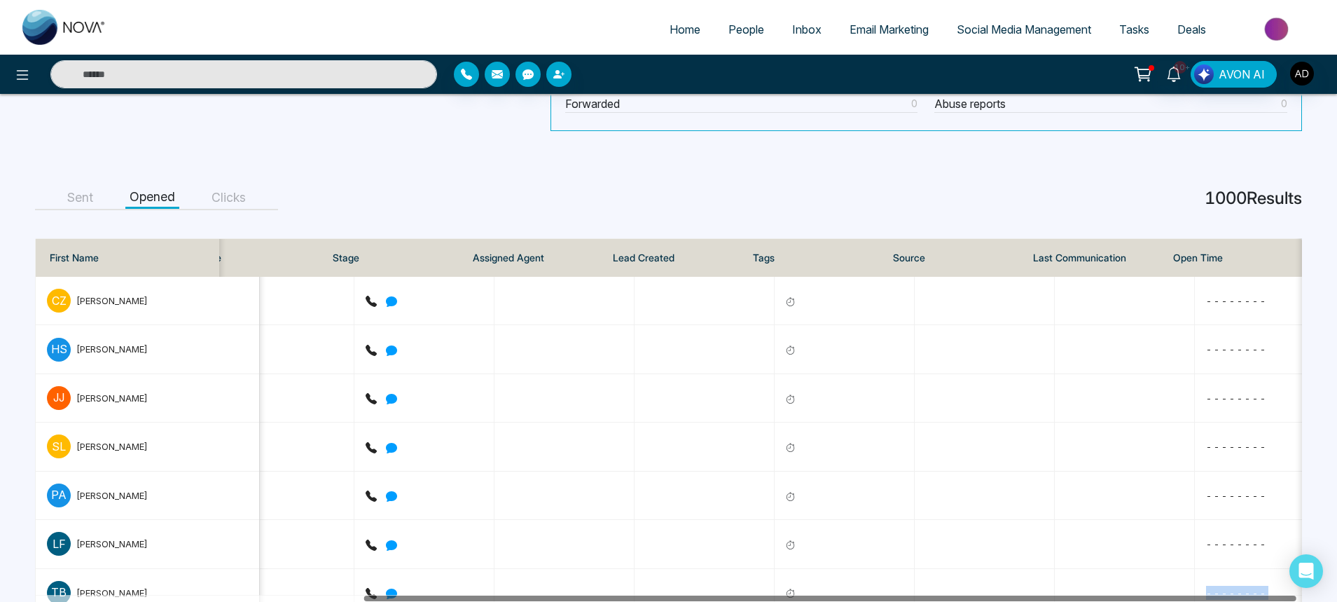
drag, startPoint x: 942, startPoint y: 600, endPoint x: 114, endPoint y: 619, distance: 828.2
click at [114, 350] on html "Home People Inbox Email Marketing Social Media Management Tasks Deals 10+ AVON …" at bounding box center [668, 49] width 1337 height 602
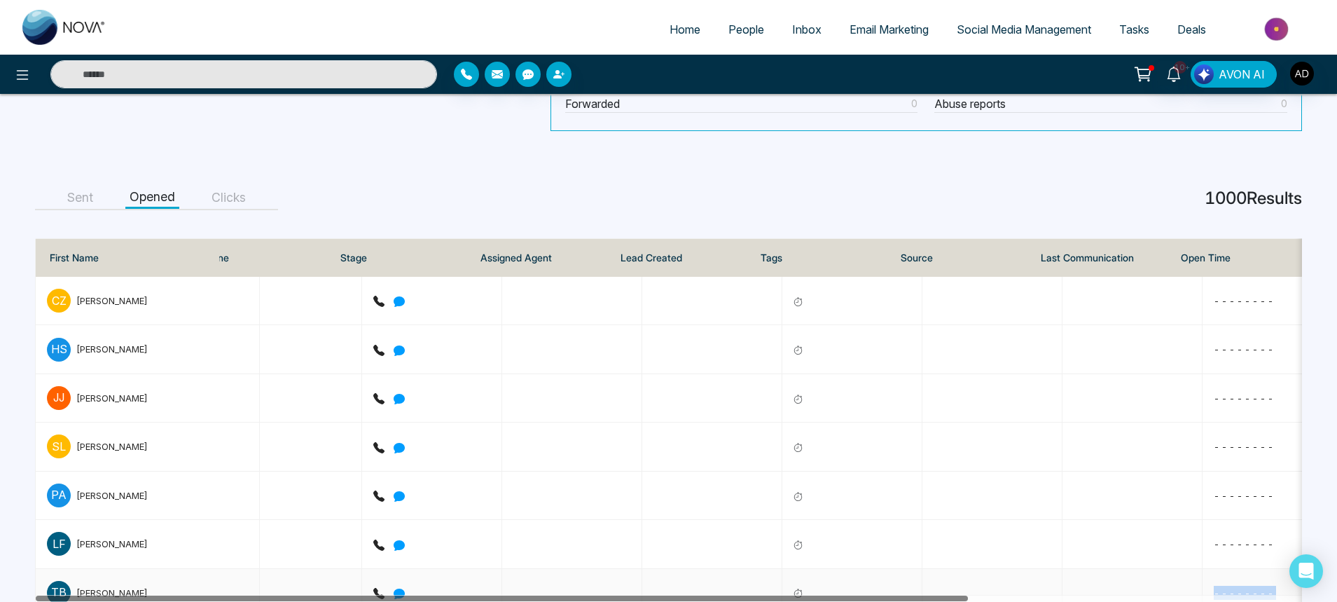
drag, startPoint x: 495, startPoint y: 596, endPoint x: 55, endPoint y: 591, distance: 440.0
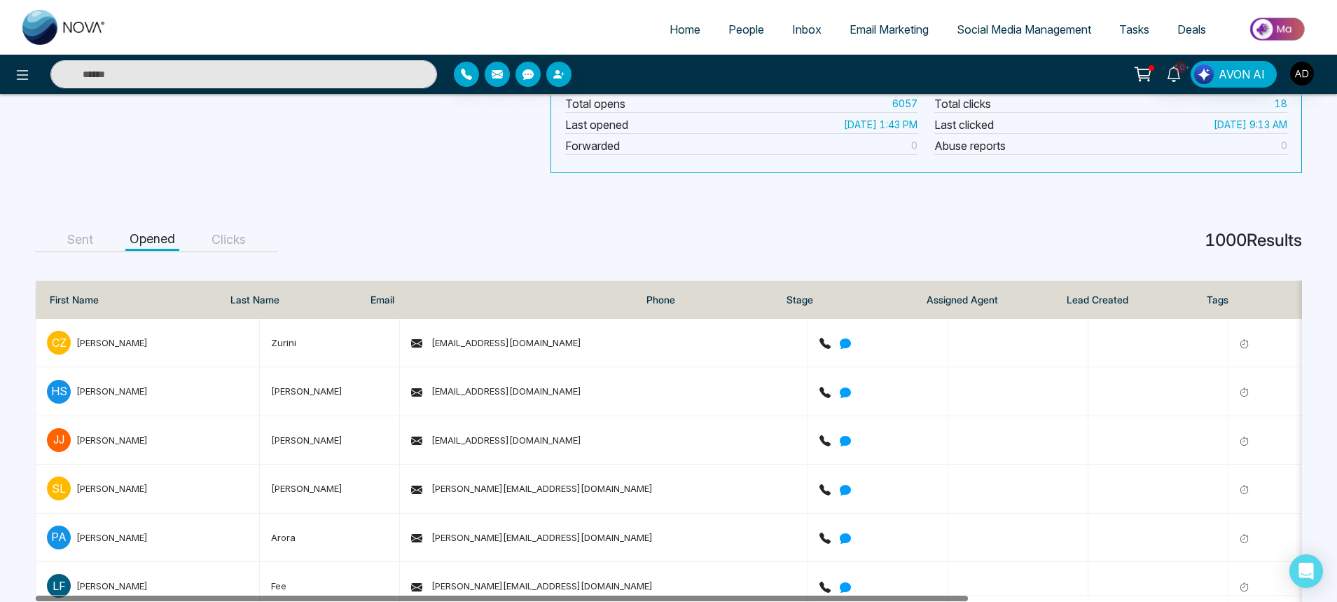
scroll to position [336, 0]
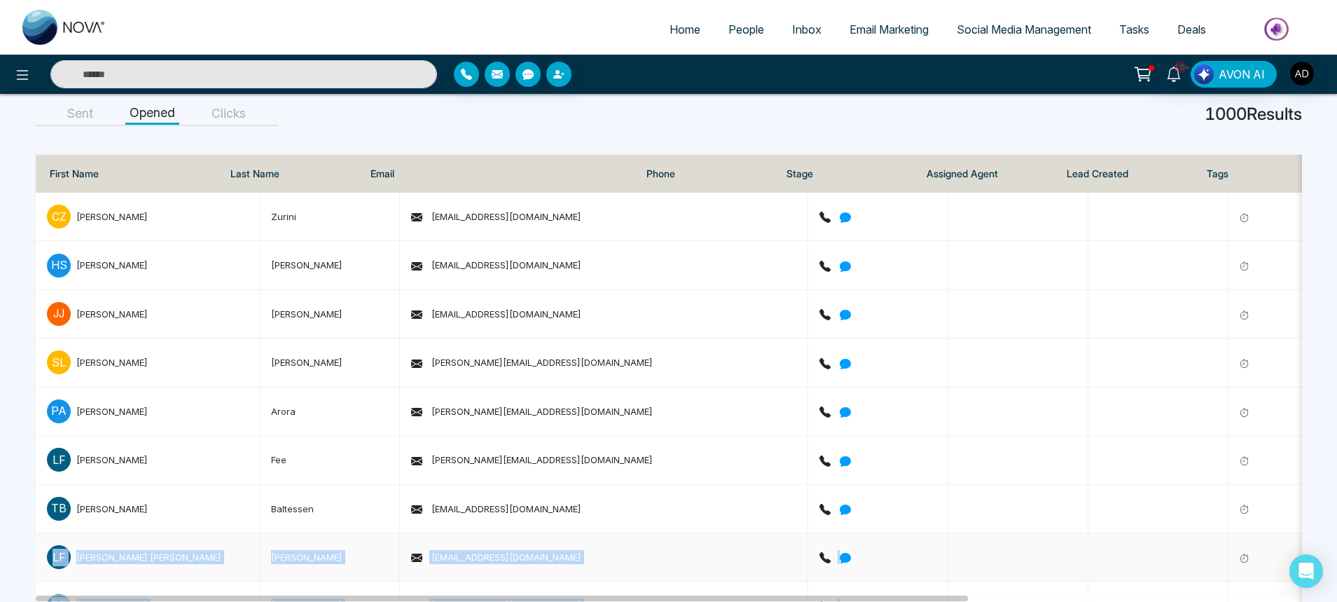
click at [480, 558] on span "[EMAIL_ADDRESS][DOMAIN_NAME]" at bounding box center [496, 556] width 170 height 11
click at [92, 553] on div "[PERSON_NAME] [PERSON_NAME]" at bounding box center [148, 557] width 145 height 14
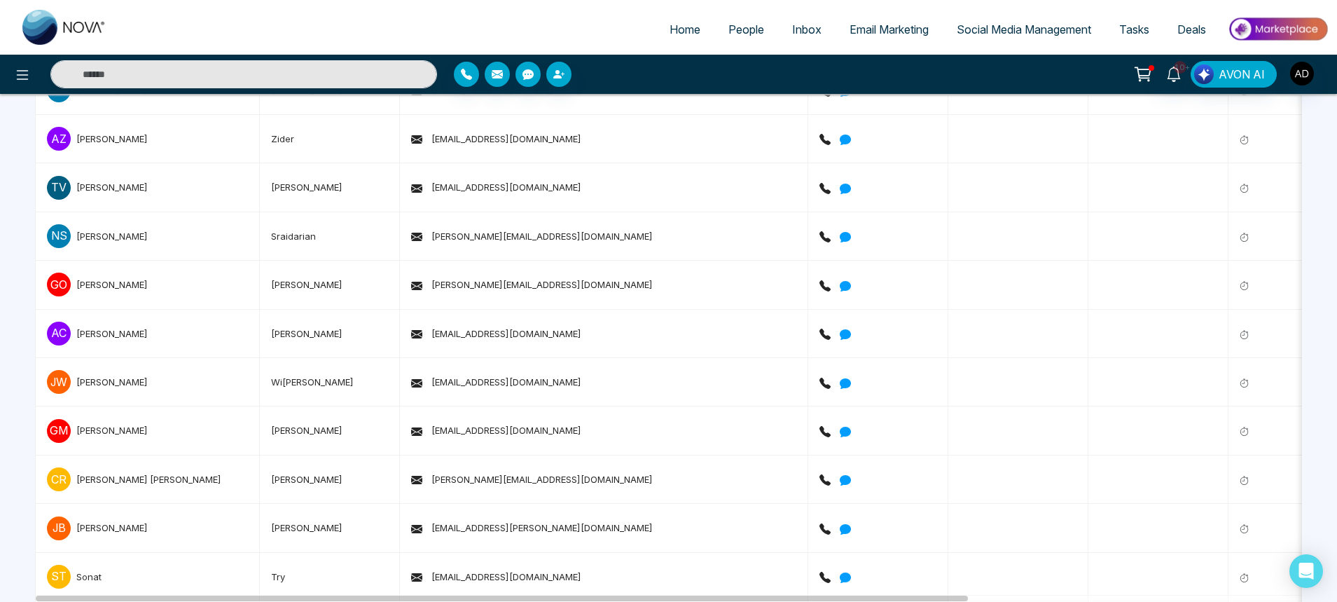
scroll to position [151, 0]
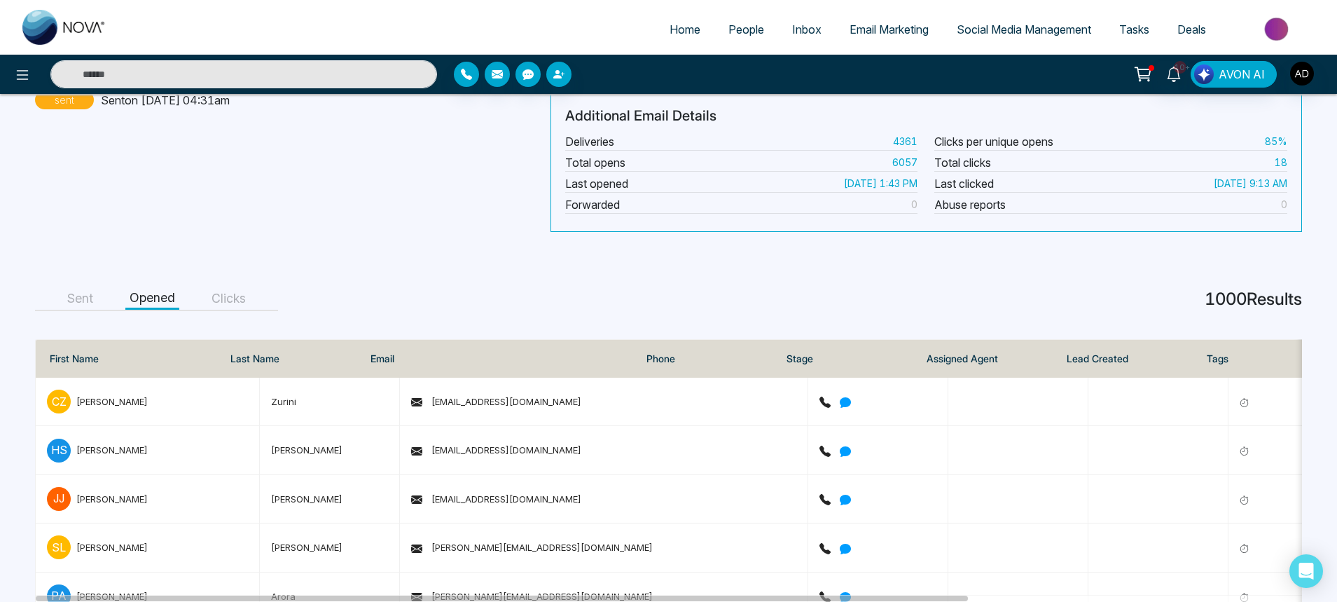
click at [214, 296] on button "Clicks" at bounding box center [228, 299] width 43 height 22
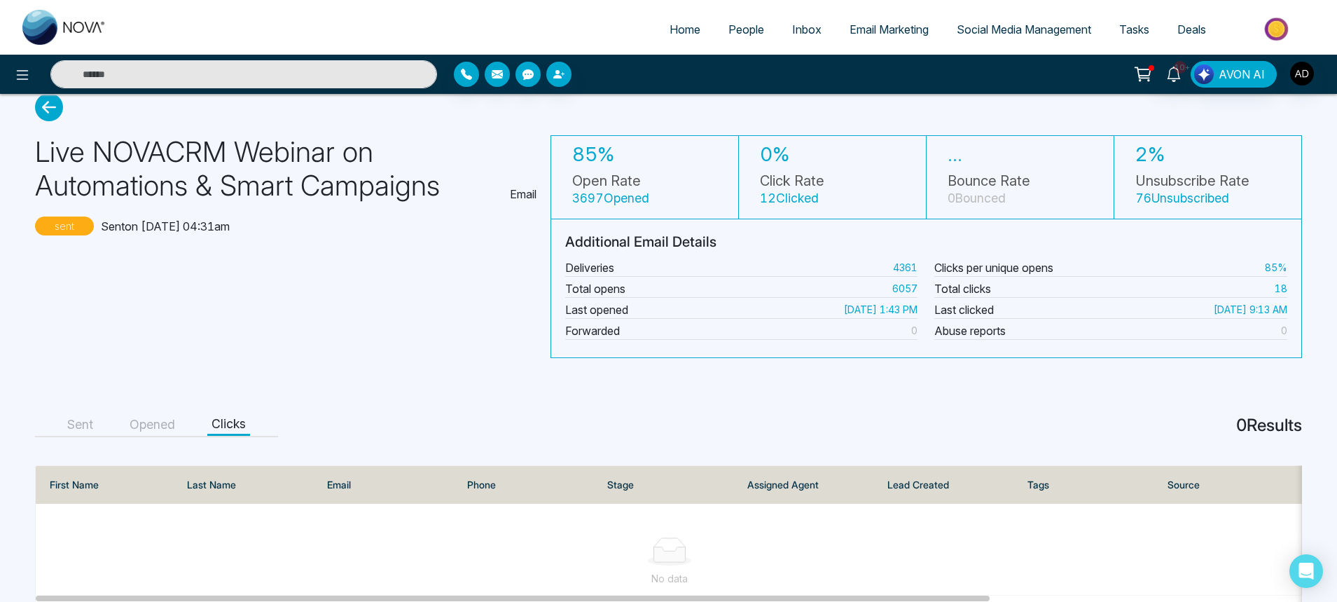
scroll to position [0, 0]
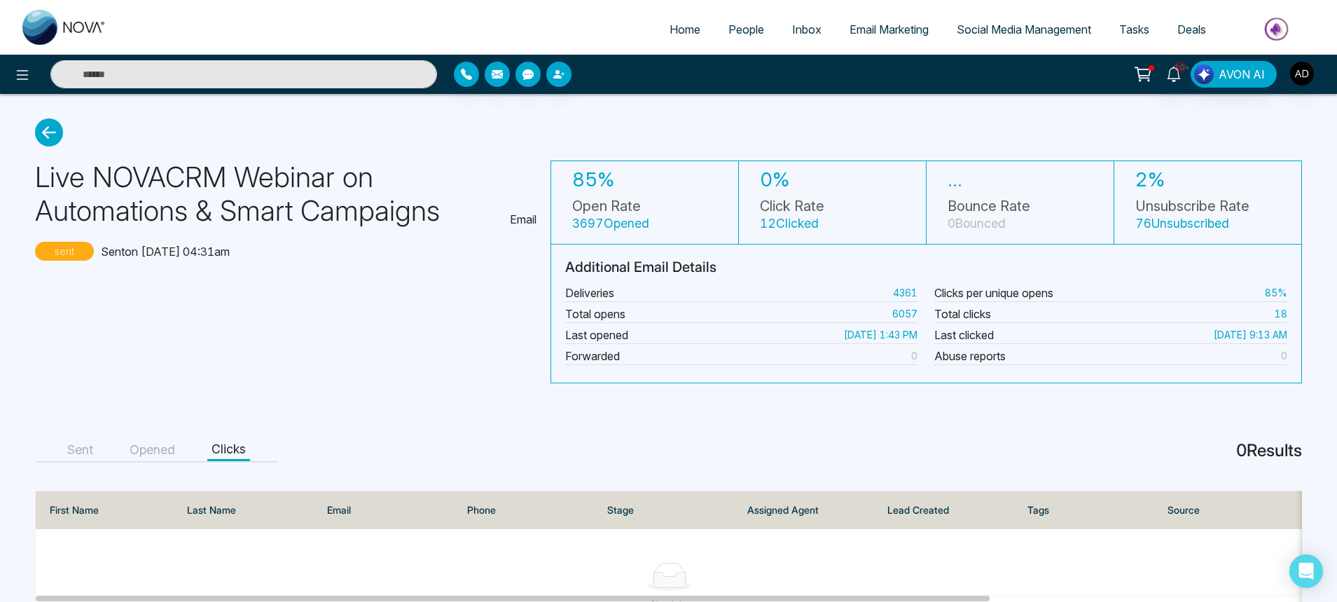
click at [764, 229] on small "12 Clicked" at bounding box center [789, 223] width 59 height 15
click at [795, 224] on small "12 Clicked" at bounding box center [789, 223] width 59 height 15
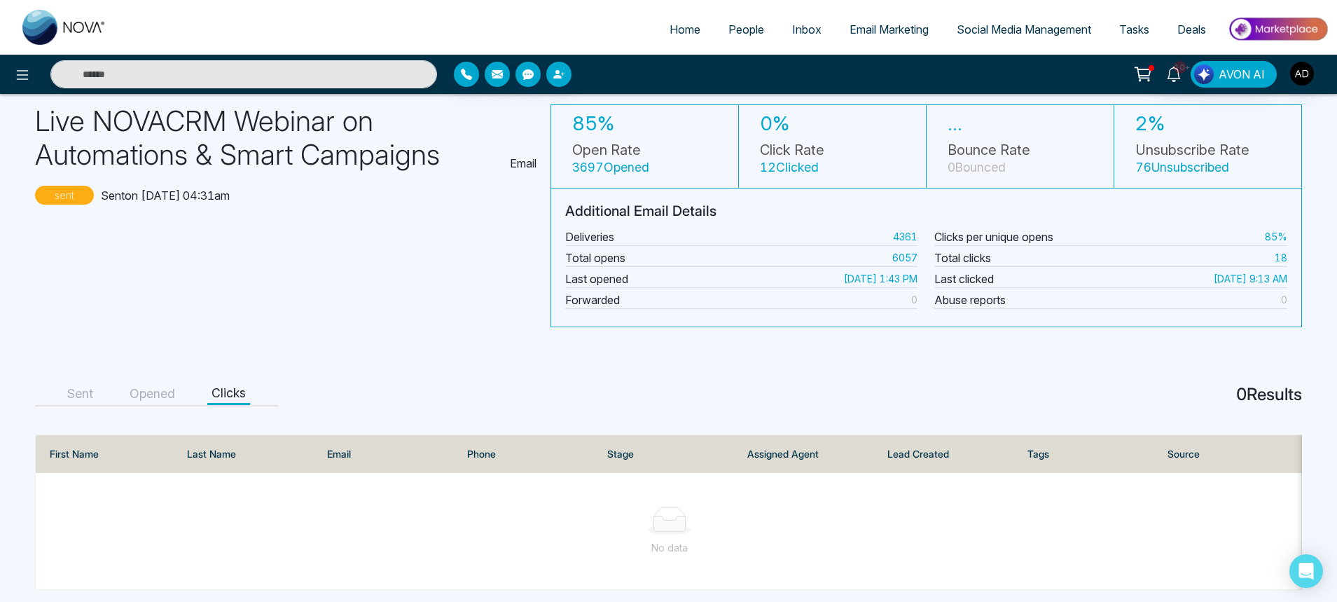
scroll to position [76, 0]
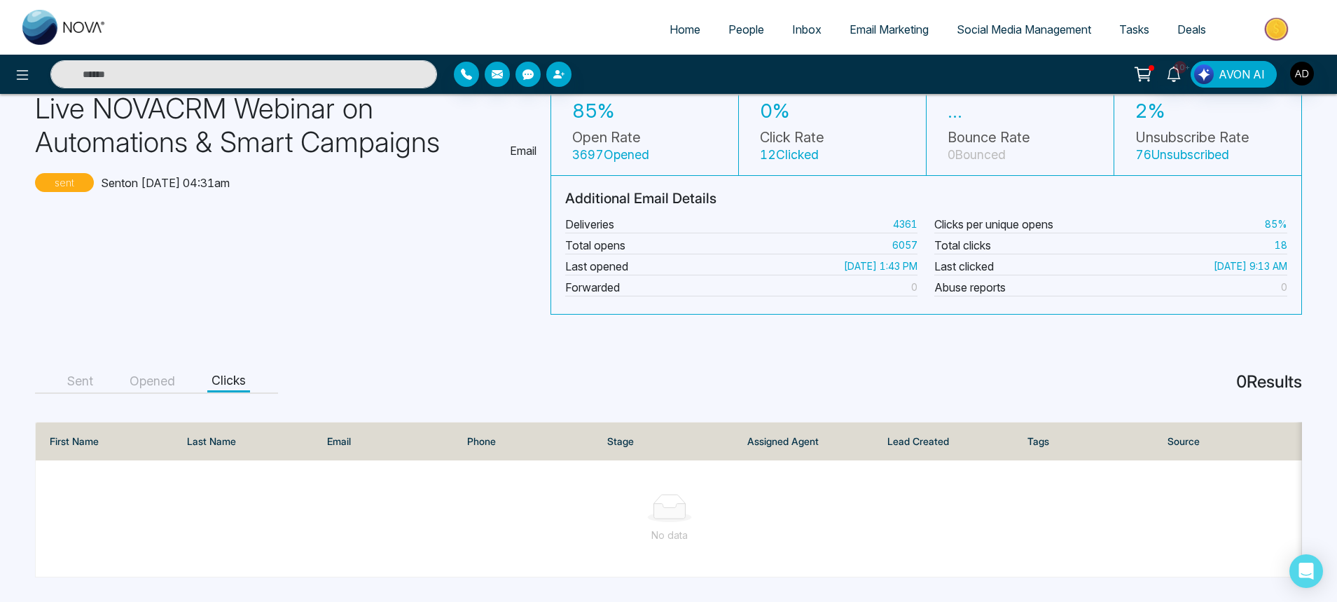
click at [88, 382] on button "Sent" at bounding box center [80, 382] width 34 height 22
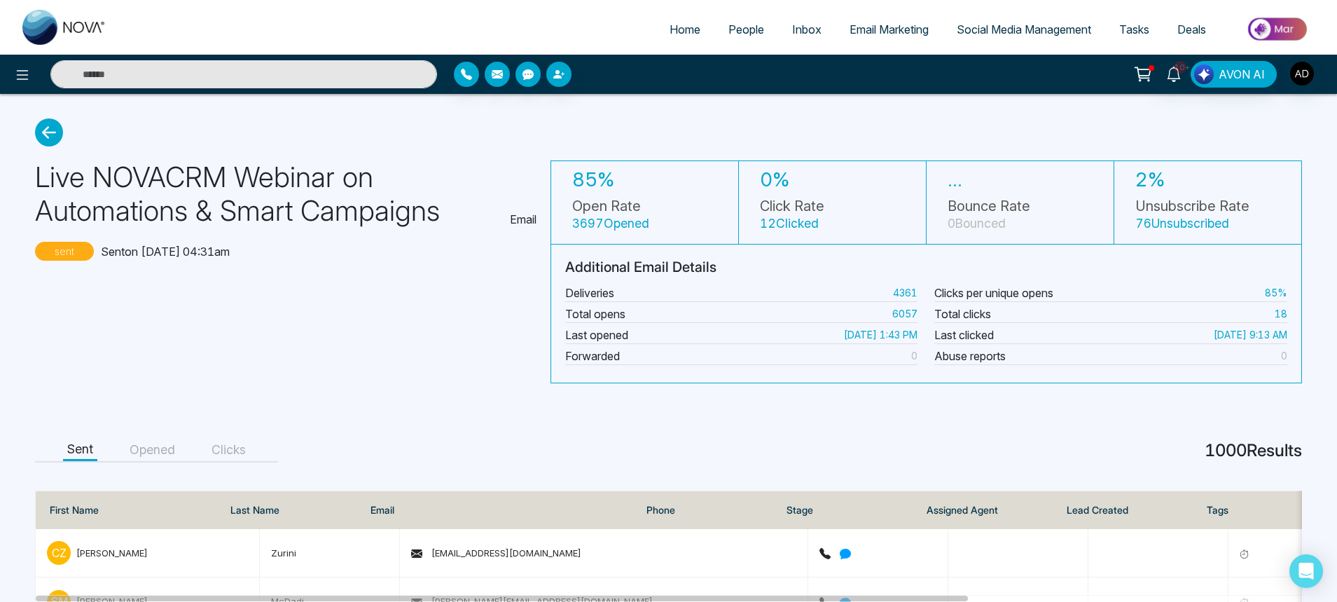
scroll to position [168, 0]
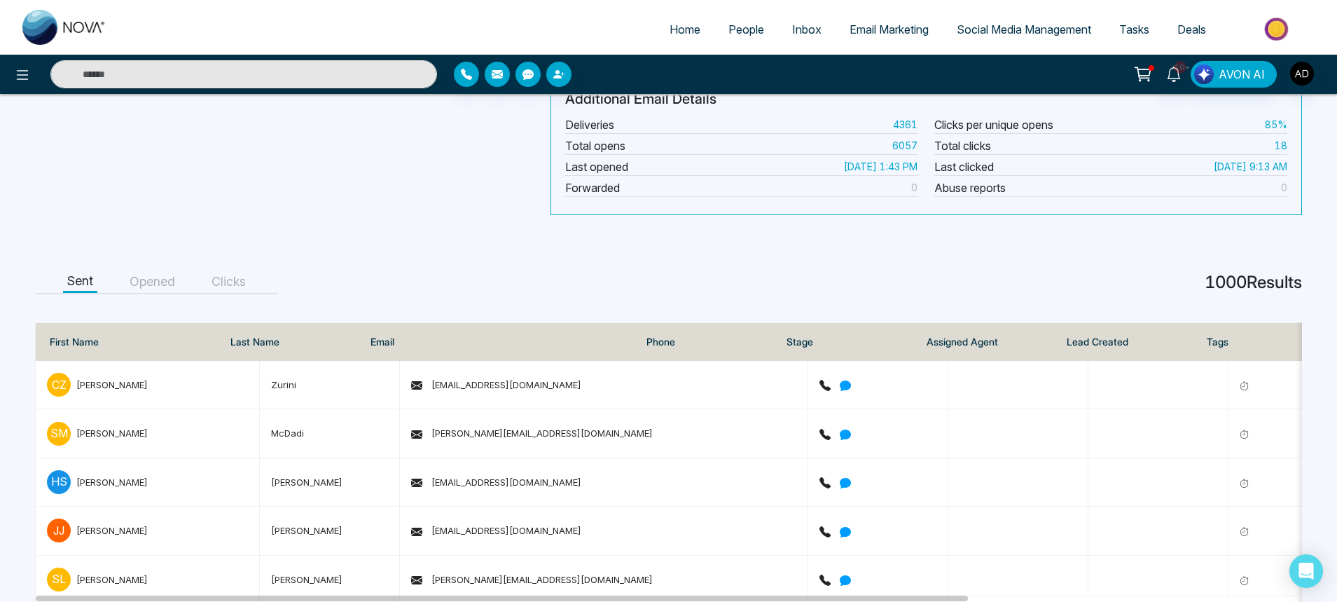
click at [230, 274] on button "Clicks" at bounding box center [228, 282] width 43 height 22
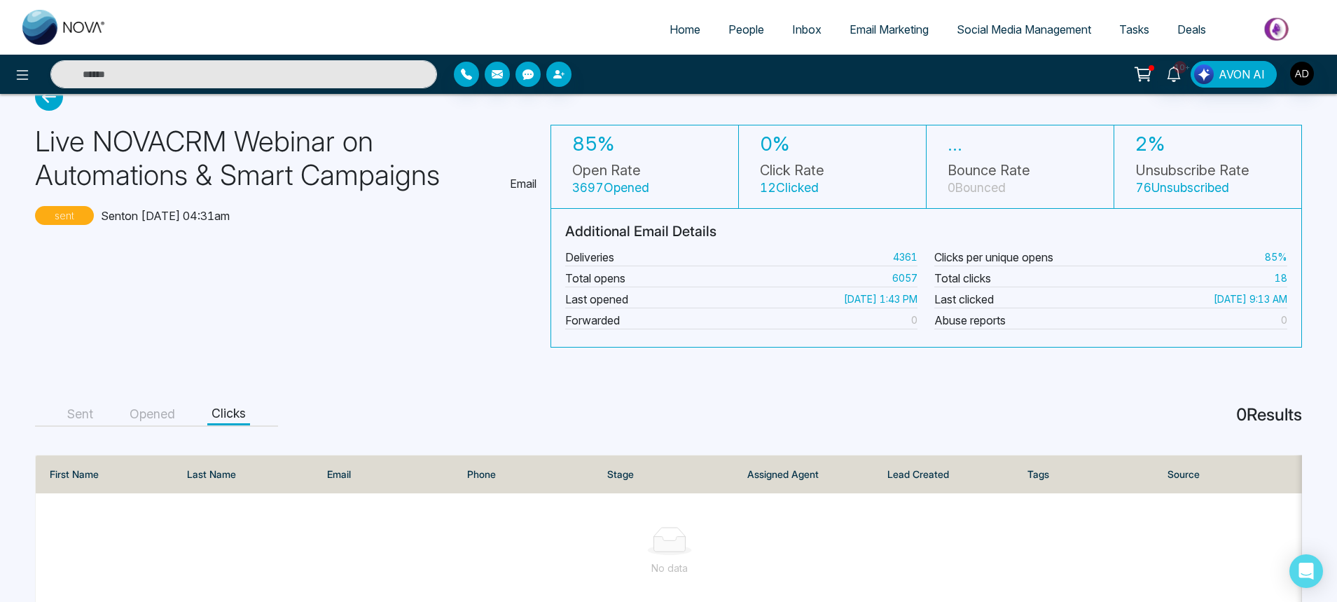
scroll to position [0, 0]
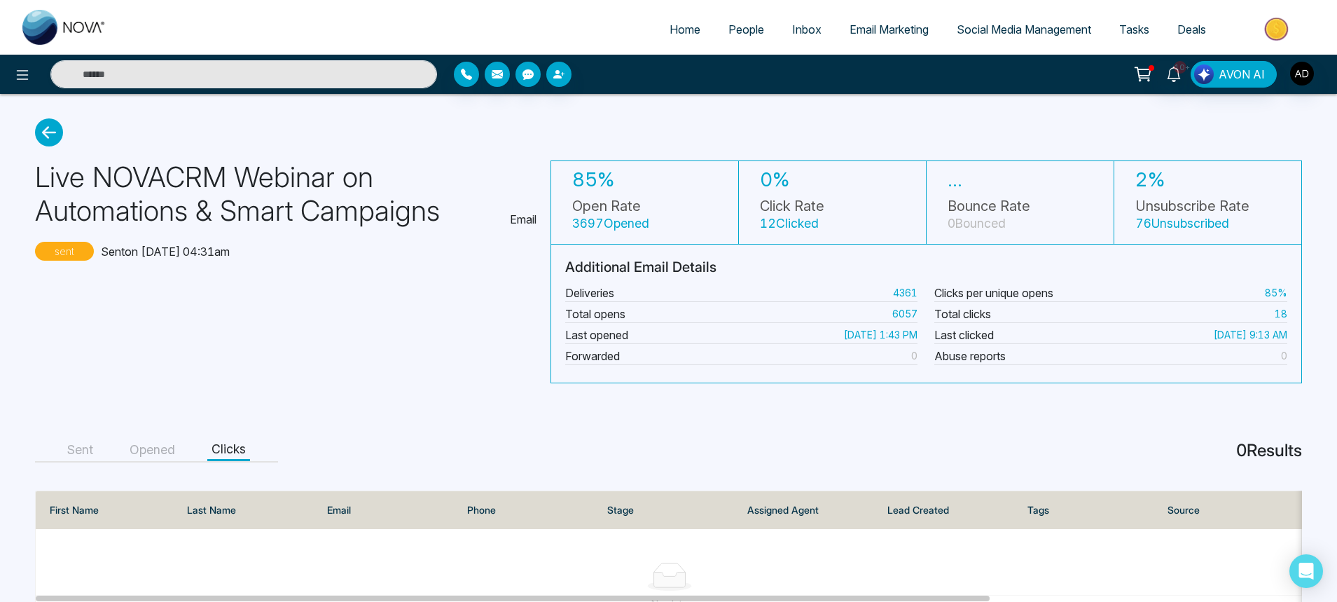
click at [60, 125] on icon at bounding box center [49, 132] width 28 height 28
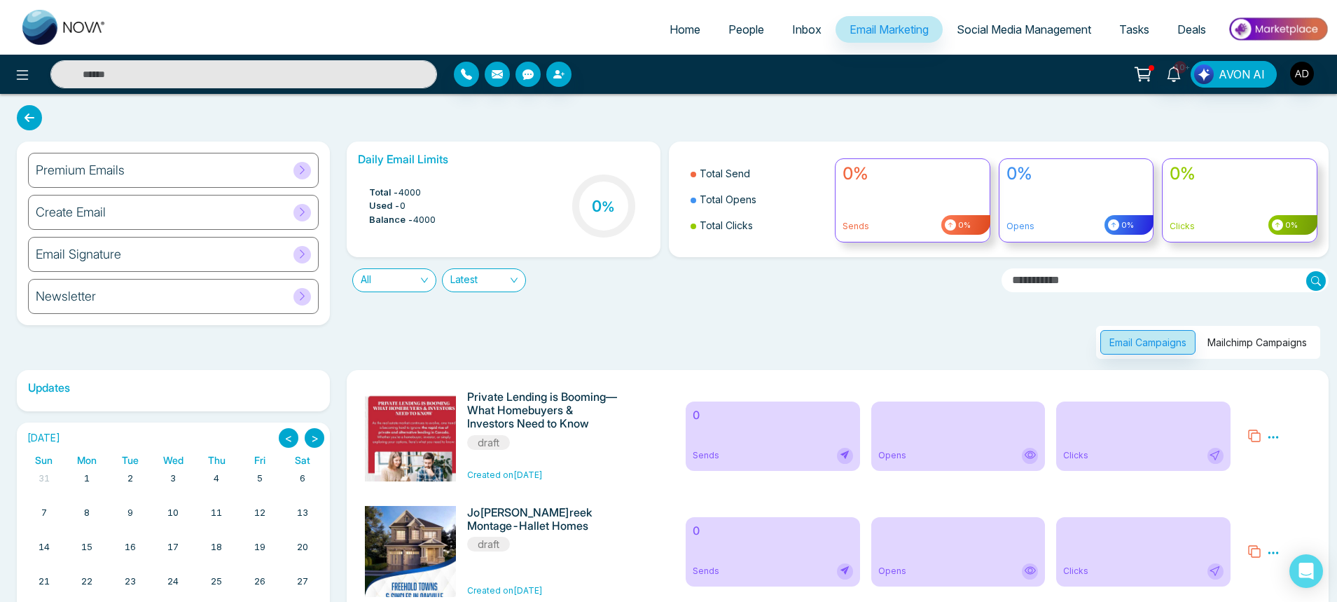
click at [1260, 346] on button "Mailchimp Campaigns" at bounding box center [1258, 342] width 118 height 25
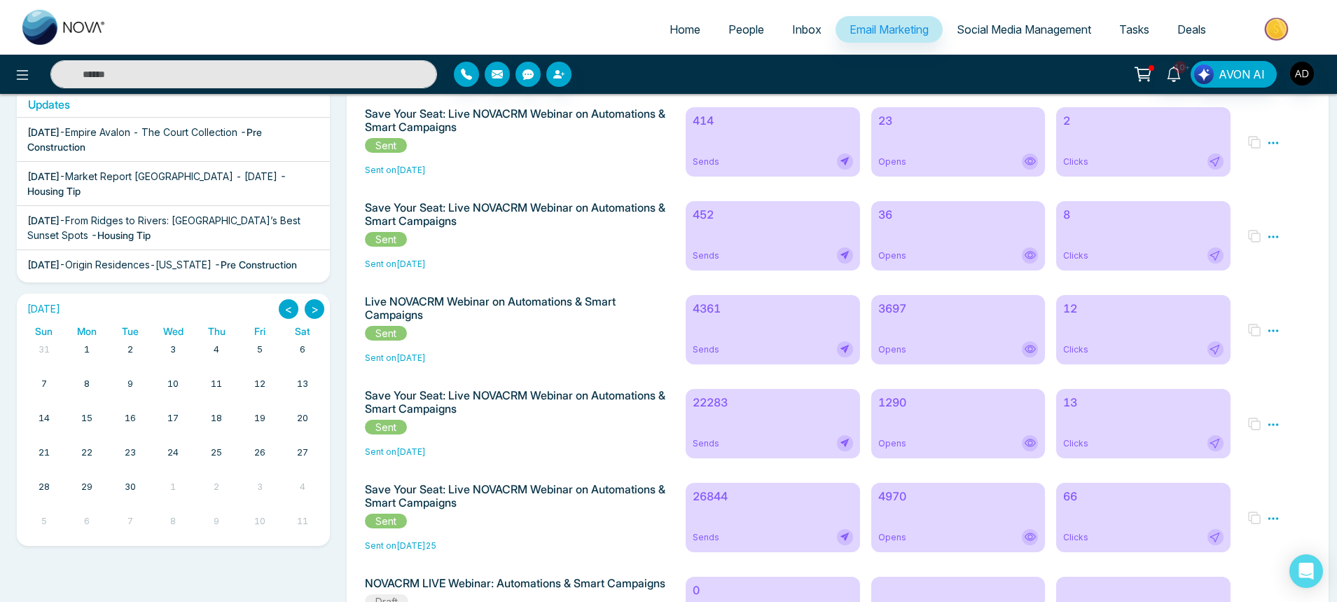
scroll to position [252, 0]
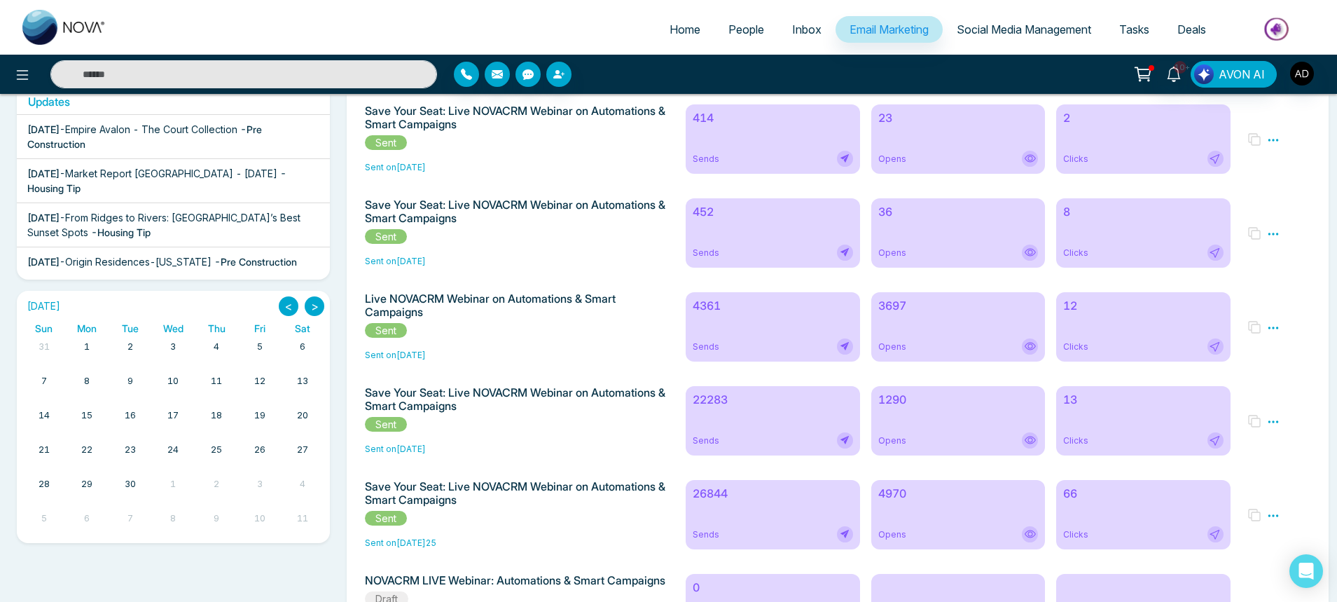
click at [721, 427] on div "22283 Sends" at bounding box center [773, 420] width 174 height 69
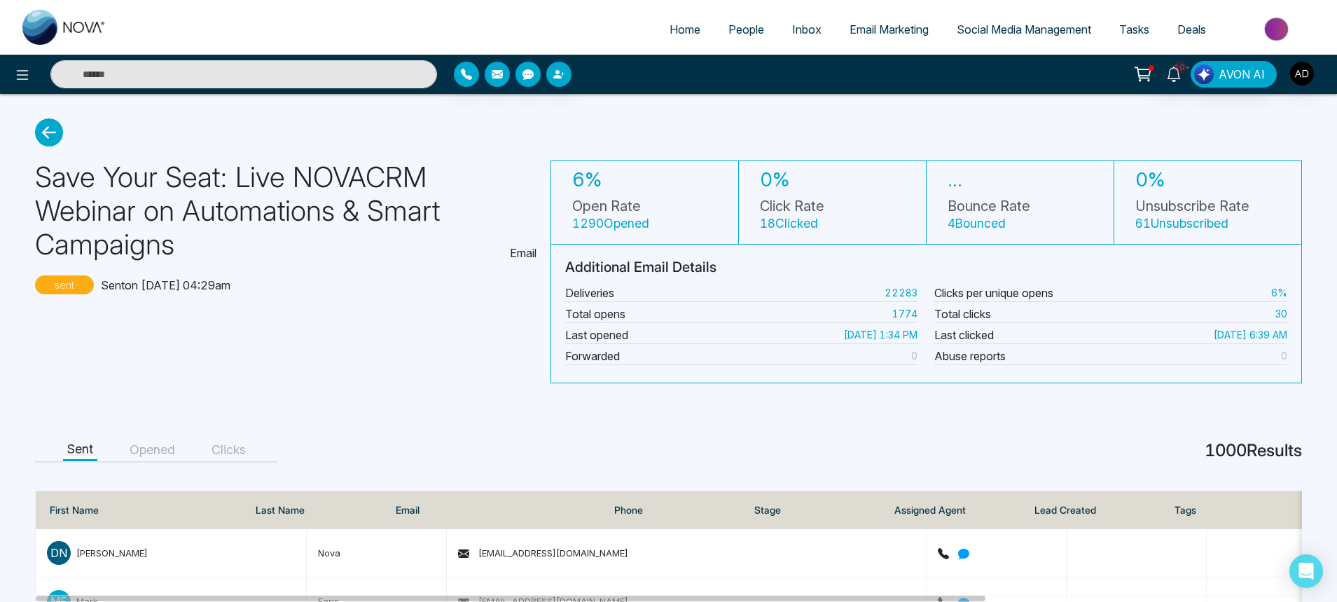
click at [169, 454] on button "Opened" at bounding box center [152, 450] width 54 height 22
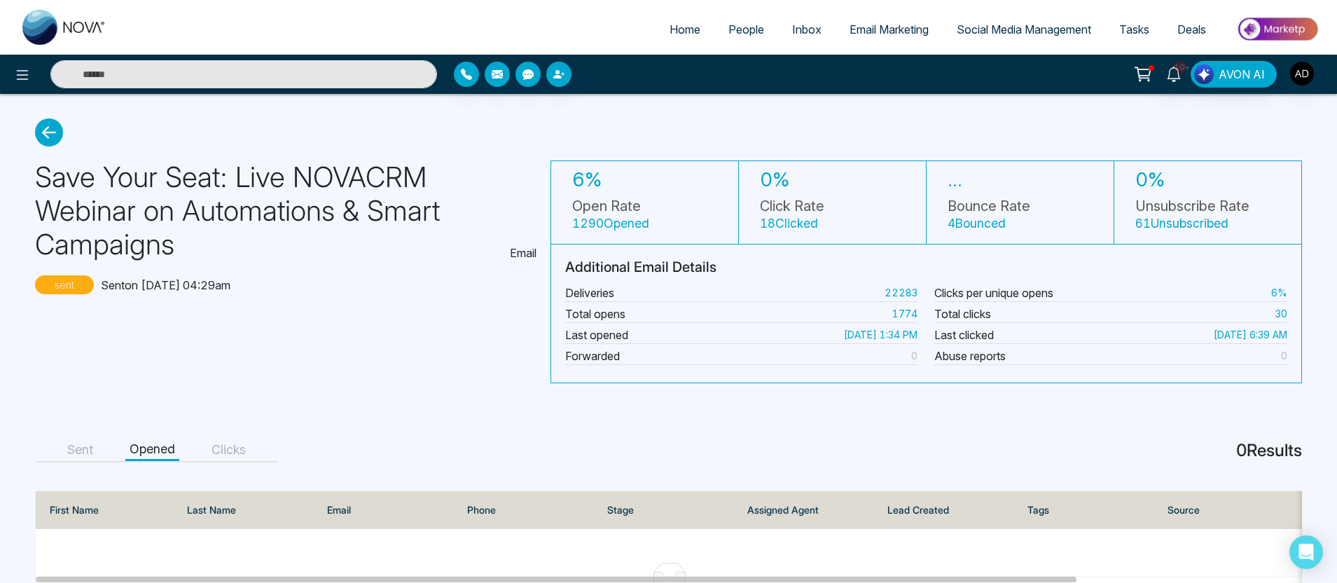
click at [46, 125] on icon at bounding box center [49, 132] width 28 height 28
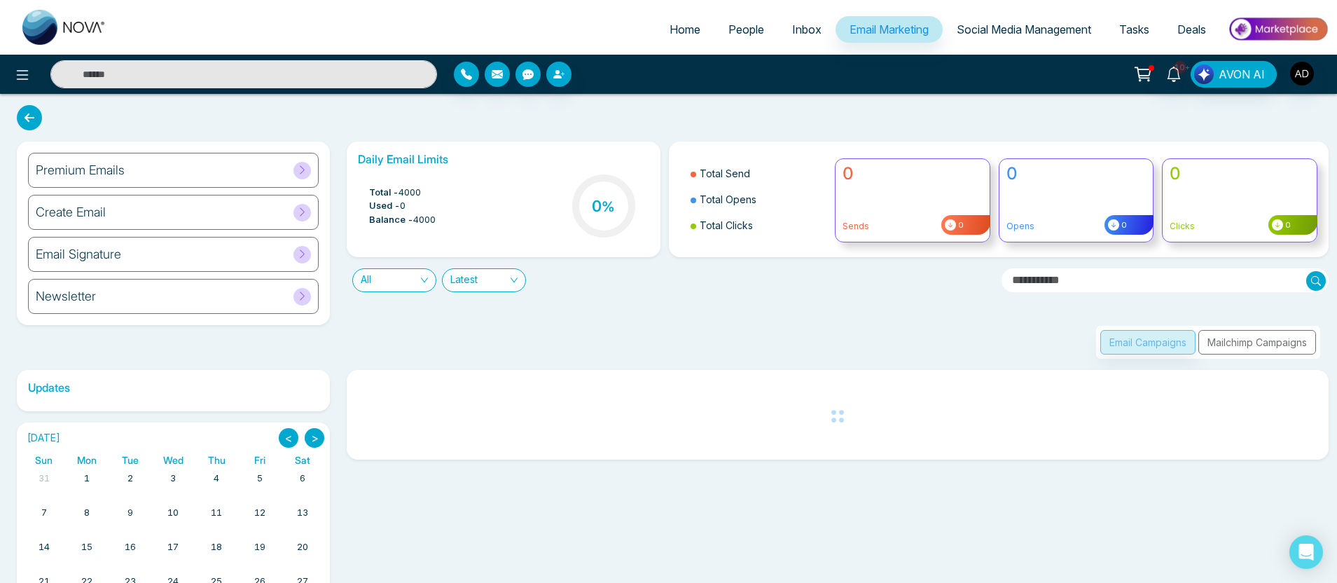
click at [1312, 343] on div "Email Campaigns Mailchimp Campaigns" at bounding box center [1208, 342] width 224 height 33
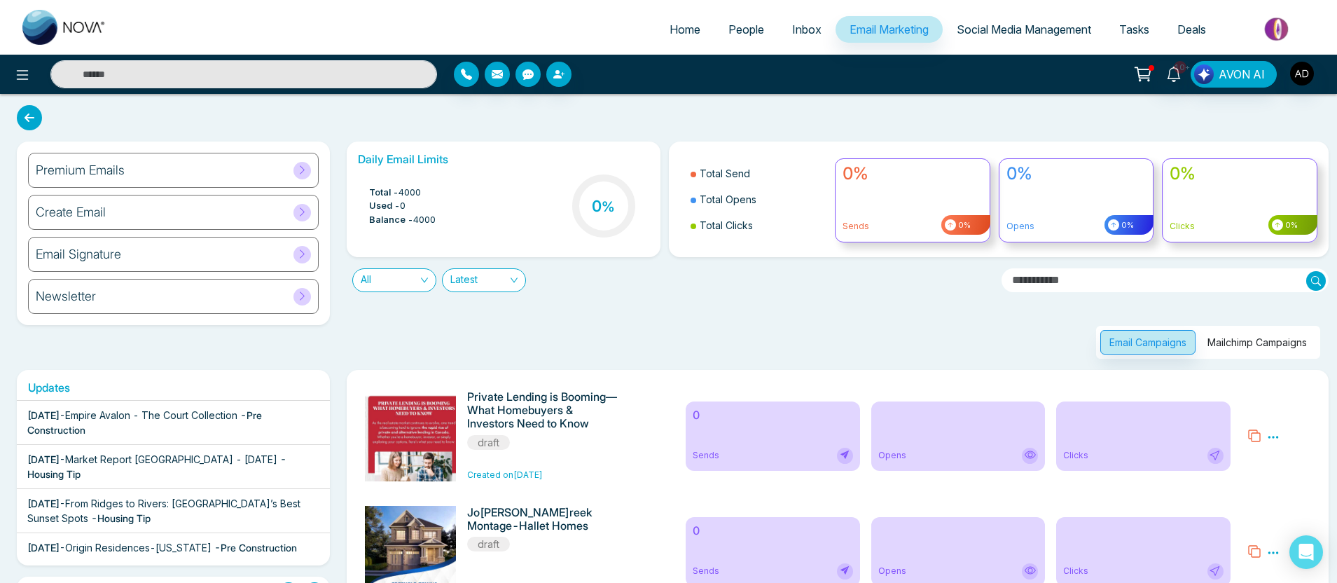
click at [1312, 343] on button "Mailchimp Campaigns" at bounding box center [1258, 342] width 118 height 25
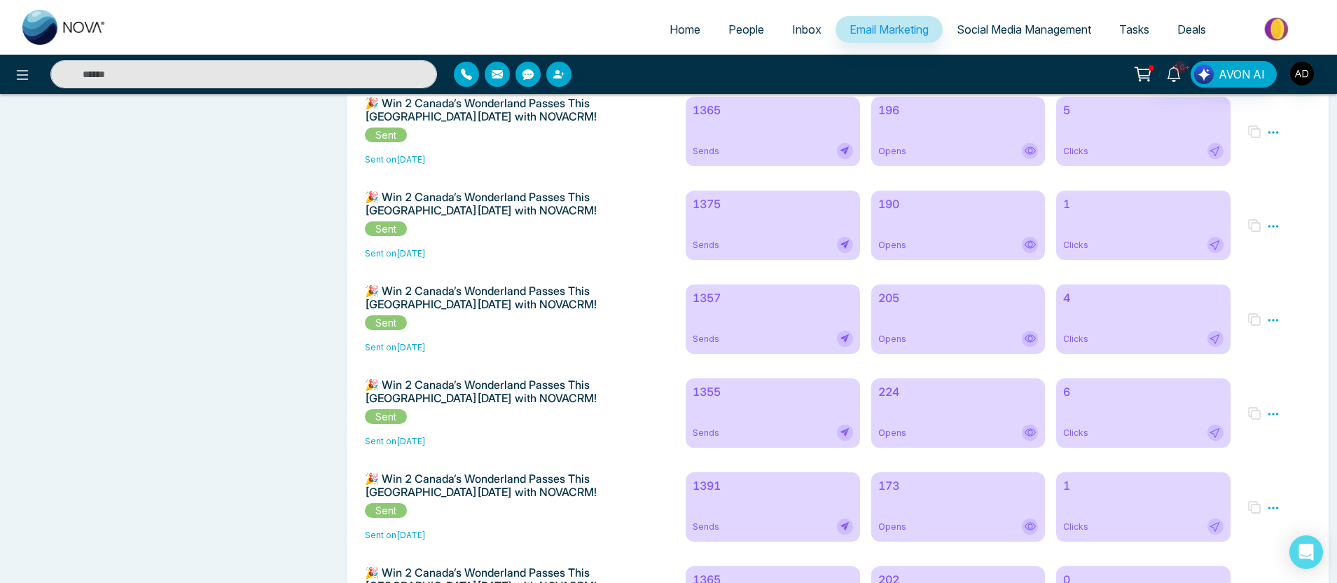
scroll to position [1597, 0]
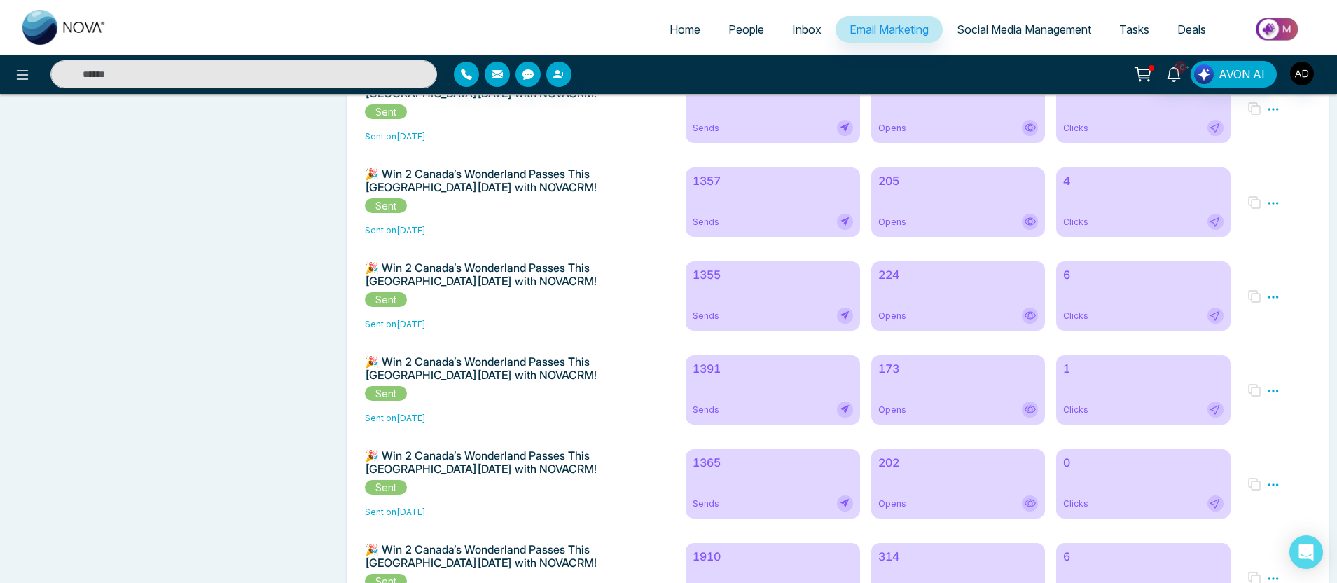
click at [754, 408] on div "1391 Sends" at bounding box center [773, 389] width 174 height 69
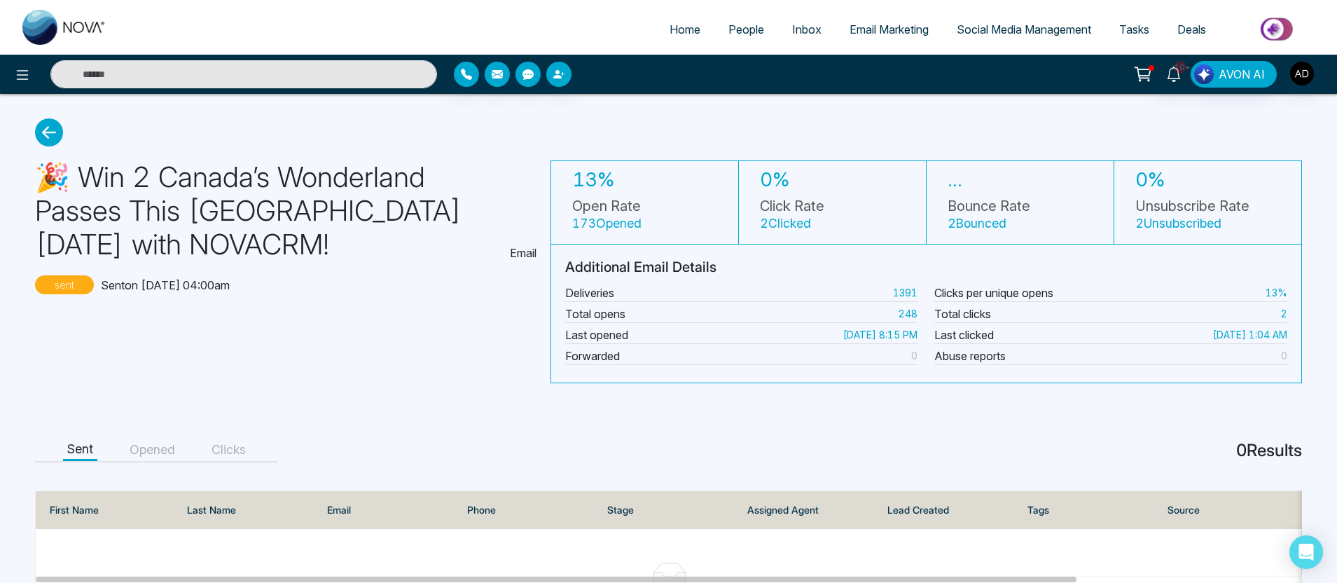
click at [583, 229] on small "173 Opened" at bounding box center [606, 223] width 69 height 15
click at [605, 229] on small "173 Opened" at bounding box center [606, 223] width 69 height 15
click at [37, 131] on icon at bounding box center [49, 132] width 28 height 28
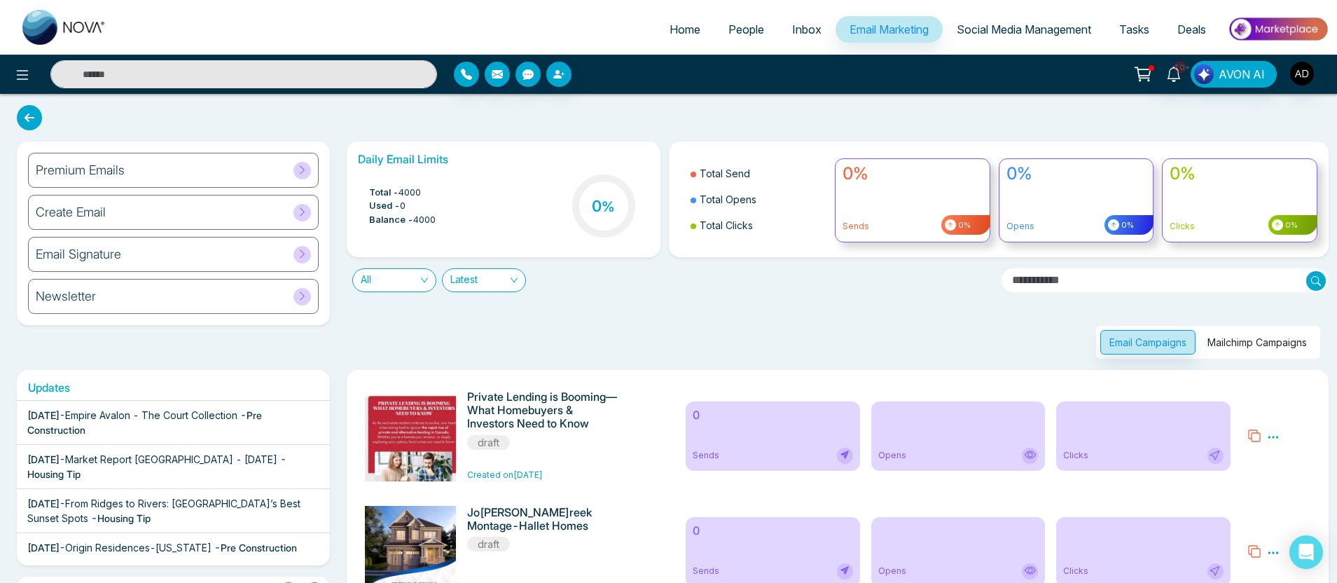
click at [1290, 331] on button "Mailchimp Campaigns" at bounding box center [1258, 342] width 118 height 25
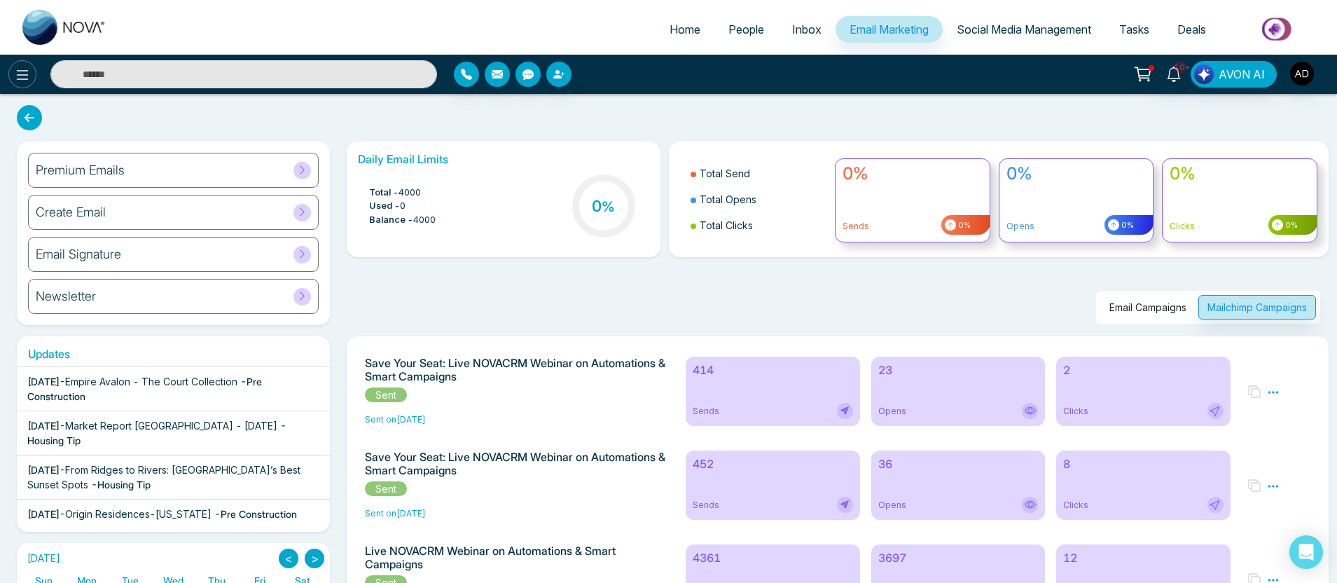
click at [18, 78] on icon at bounding box center [22, 75] width 17 height 17
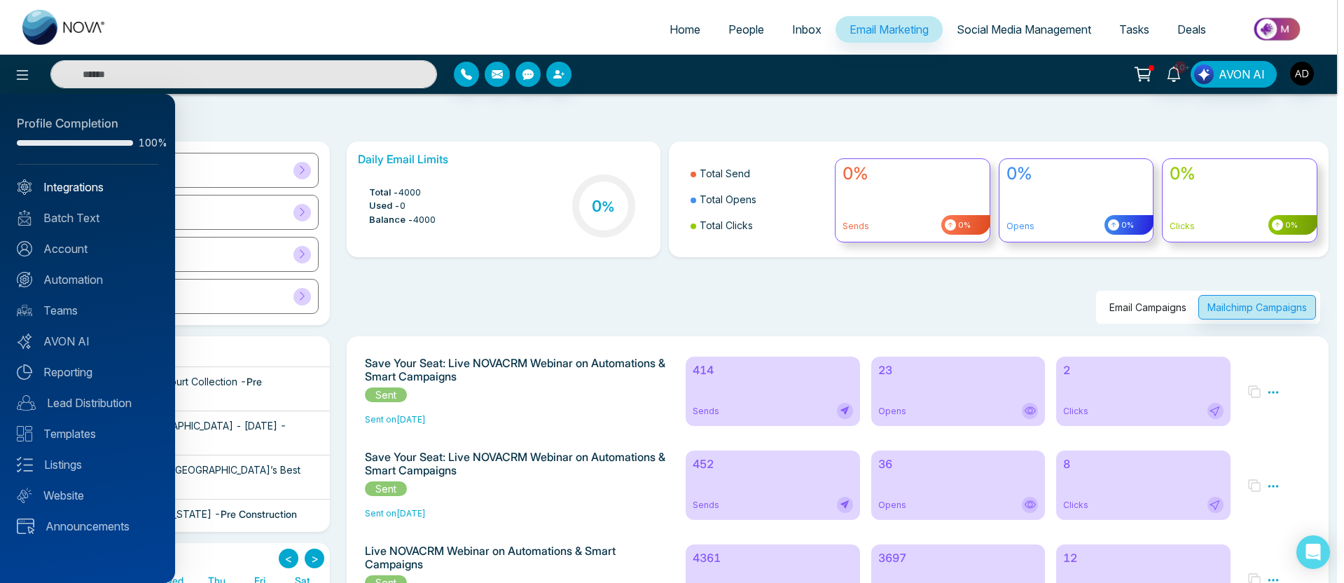
click at [79, 182] on link "Integrations" at bounding box center [88, 187] width 142 height 17
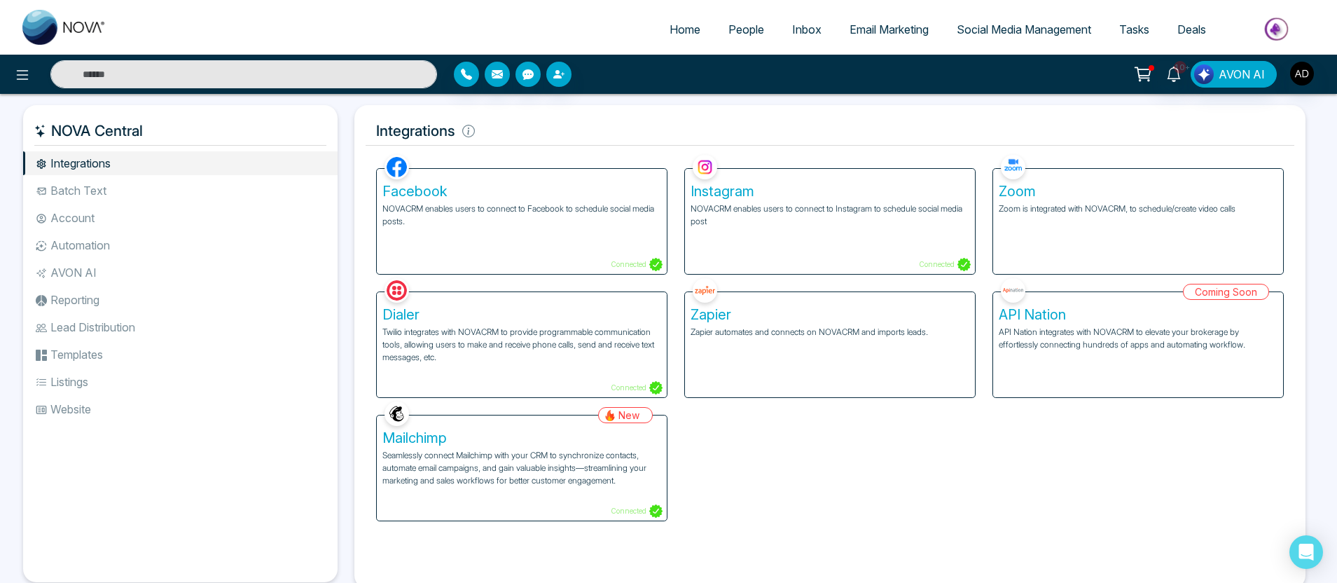
click at [605, 448] on div "Mailchimp Seamlessly connect Mailchimp with your CRM to synchronize contacts, a…" at bounding box center [522, 467] width 290 height 105
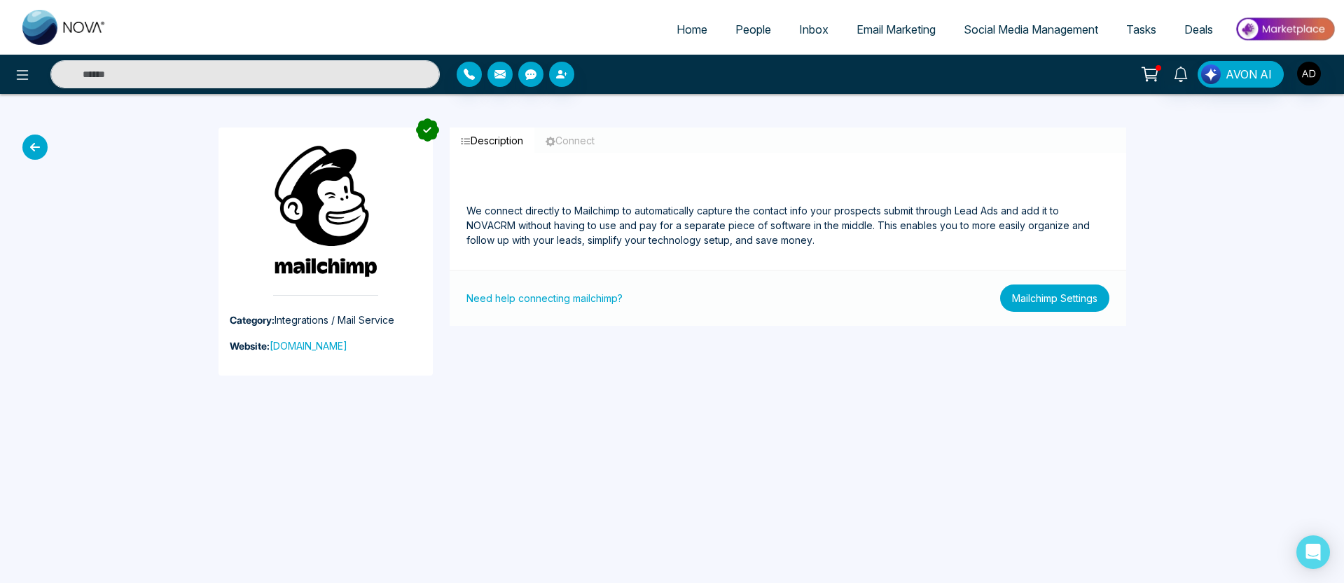
click at [1059, 298] on button "Mailchimp Settings" at bounding box center [1054, 297] width 109 height 27
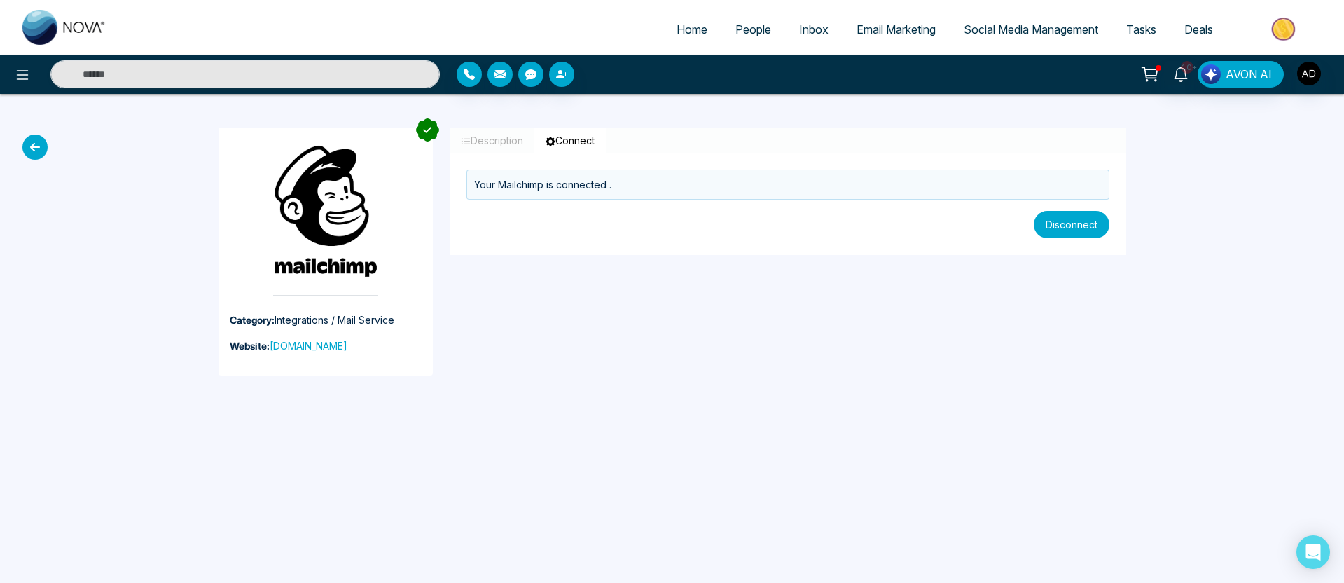
click at [1042, 235] on button "Disconnect" at bounding box center [1072, 224] width 76 height 27
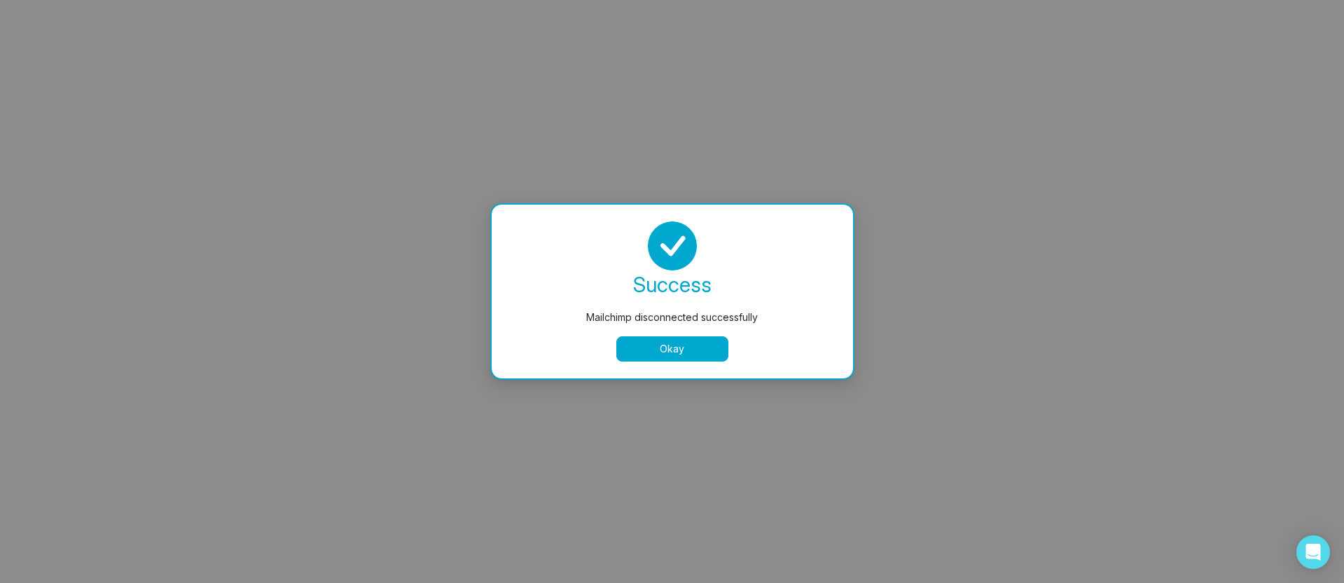
click at [716, 342] on button "Okay" at bounding box center [672, 348] width 112 height 25
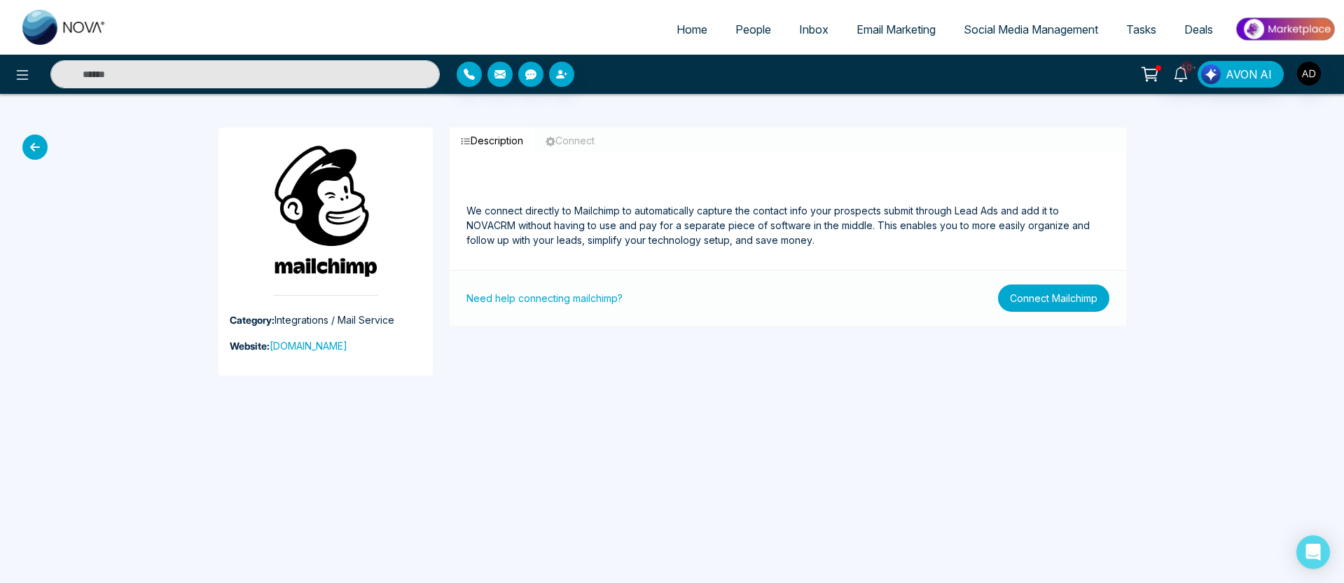
click at [1048, 296] on button "Connect Mailchimp" at bounding box center [1053, 297] width 111 height 27
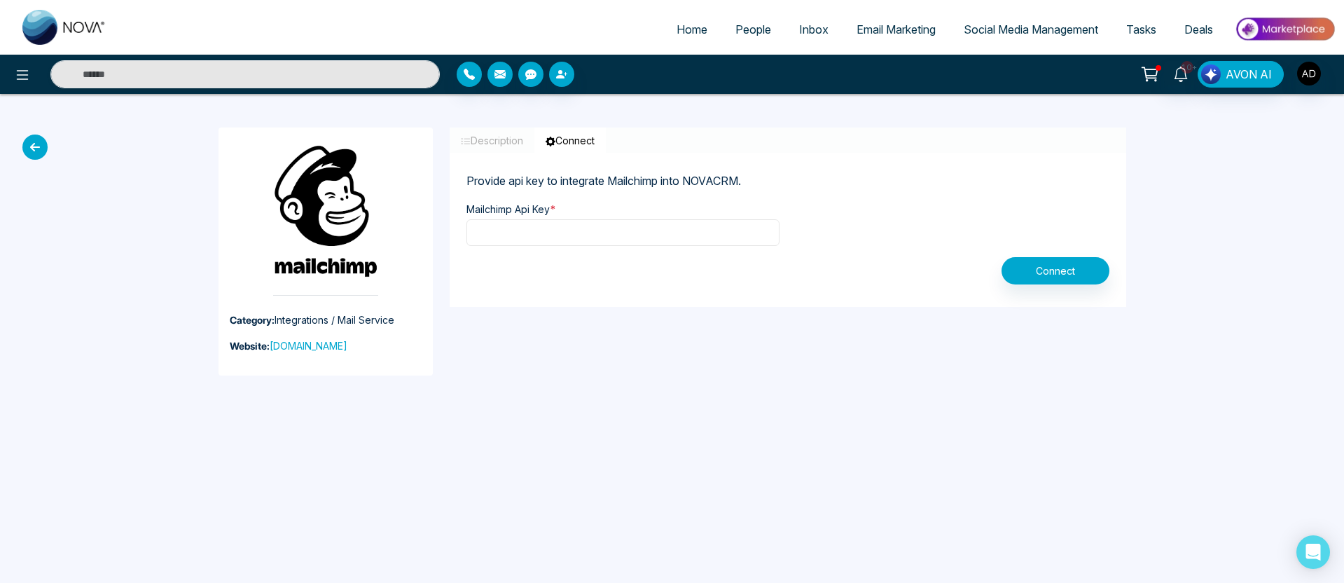
click at [617, 235] on input "text" at bounding box center [623, 232] width 313 height 27
paste input "**********"
type input "**********"
click at [1007, 278] on button "Connect" at bounding box center [1056, 270] width 108 height 27
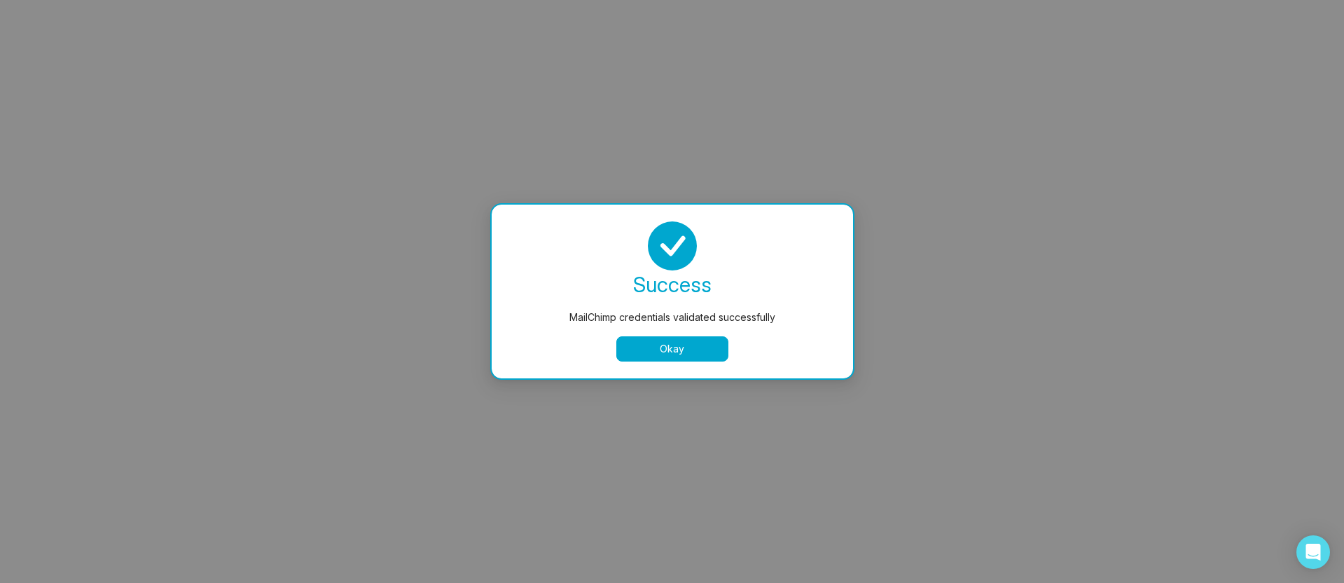
click at [704, 343] on button "Okay" at bounding box center [672, 348] width 112 height 25
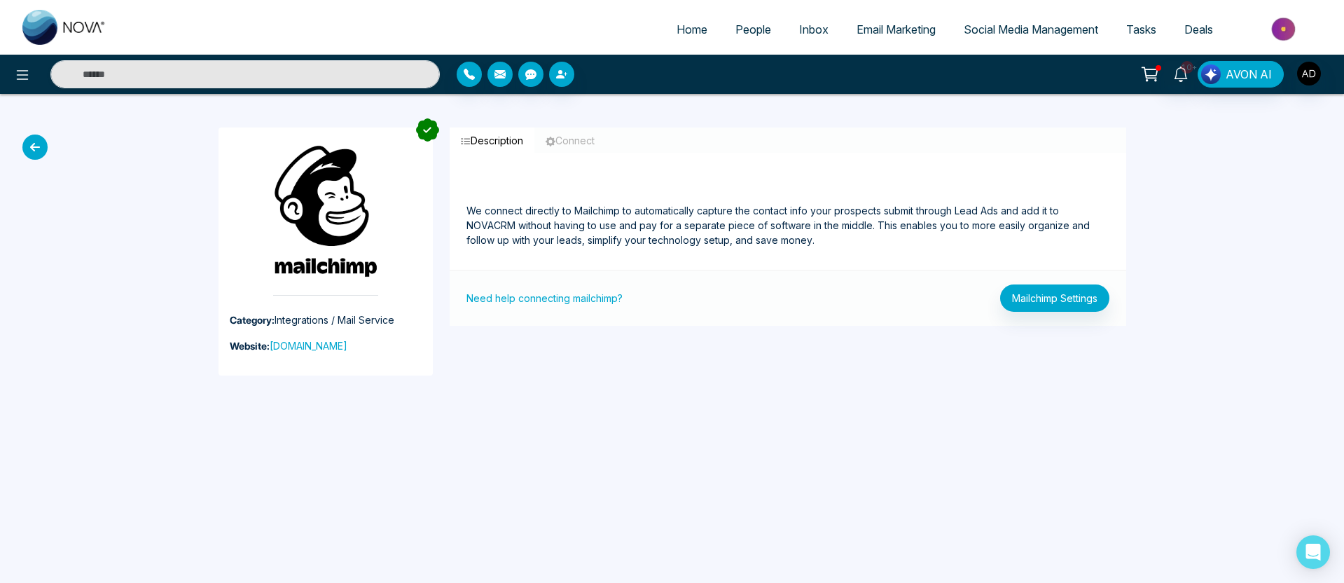
click at [878, 35] on span "Email Marketing" at bounding box center [896, 29] width 79 height 14
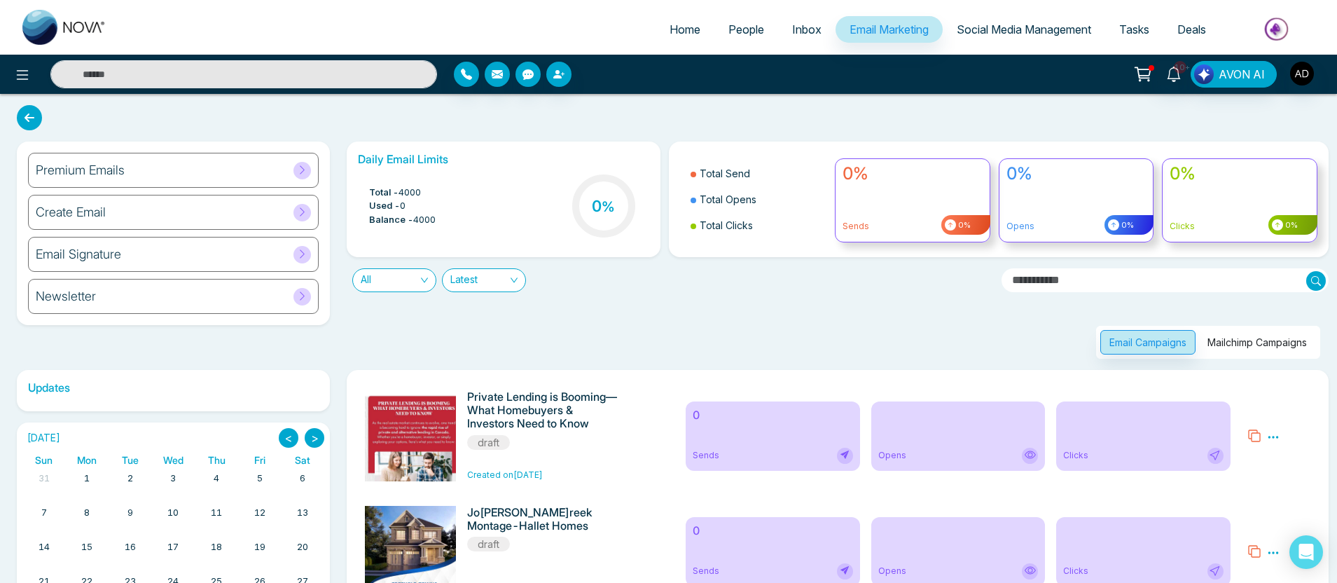
click at [1249, 340] on button "Mailchimp Campaigns" at bounding box center [1258, 342] width 118 height 25
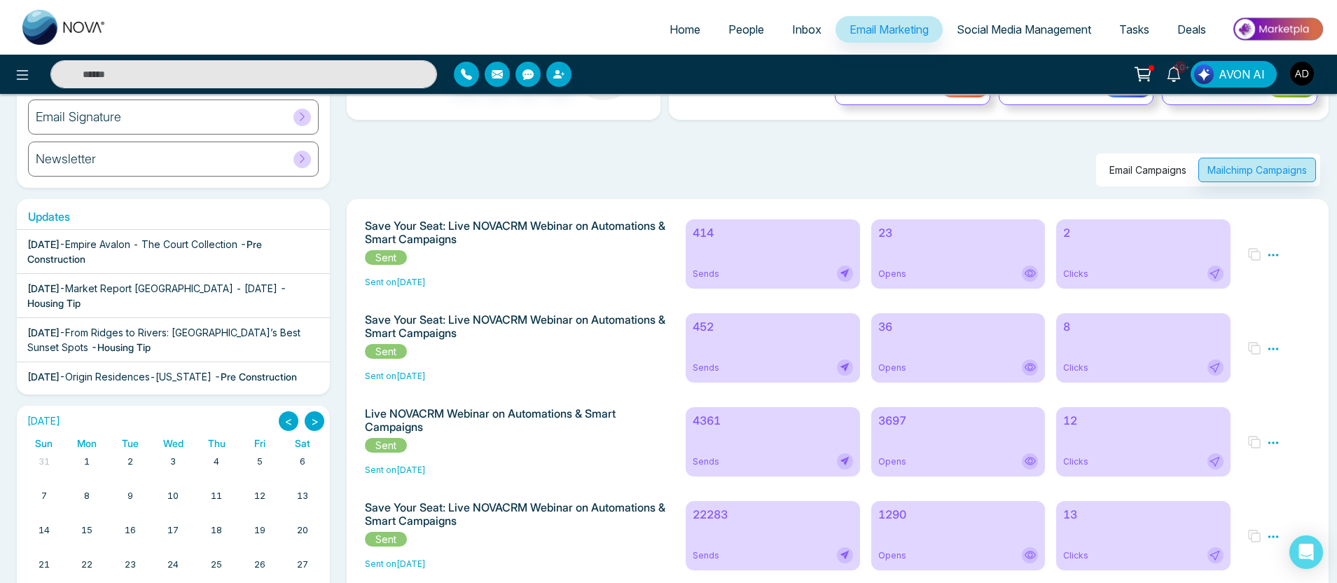
scroll to position [336, 0]
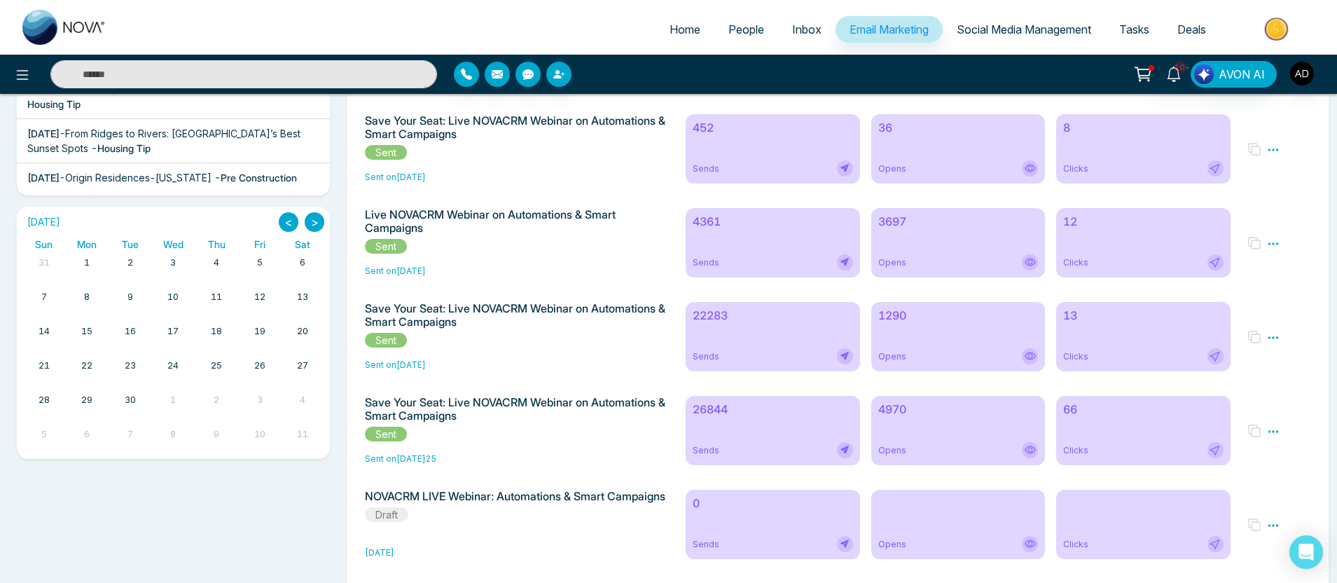
click at [756, 416] on h6 "26844" at bounding box center [773, 409] width 160 height 13
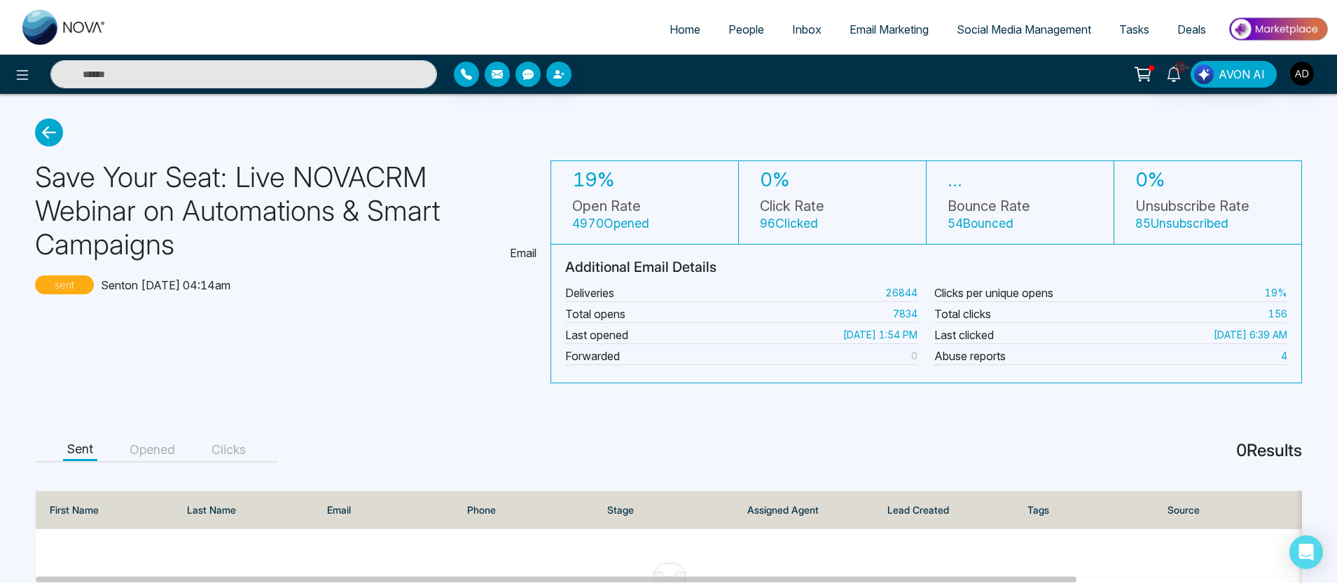
click at [167, 445] on button "Opened" at bounding box center [152, 450] width 54 height 22
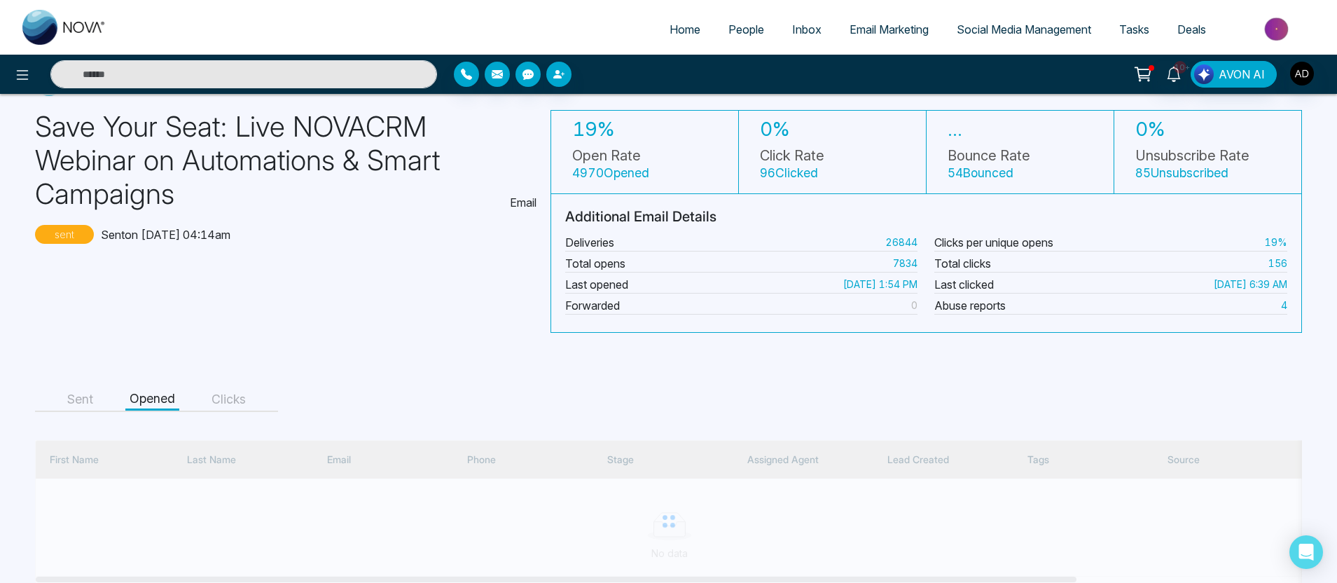
scroll to position [95, 0]
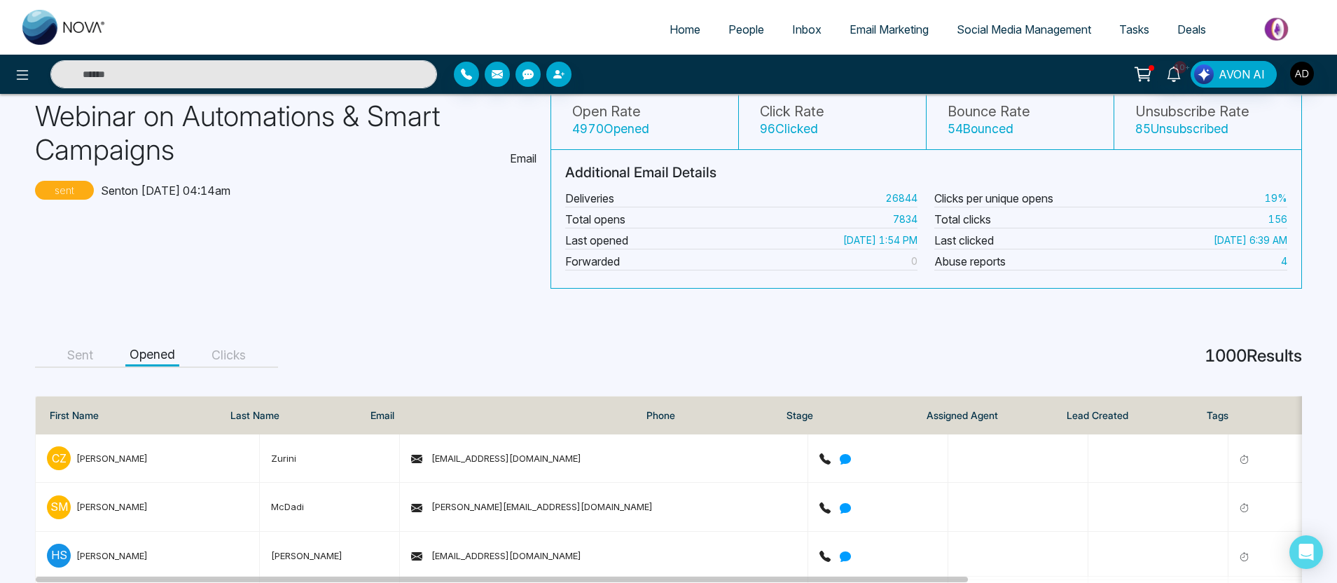
click at [74, 353] on button "Sent" at bounding box center [80, 356] width 34 height 22
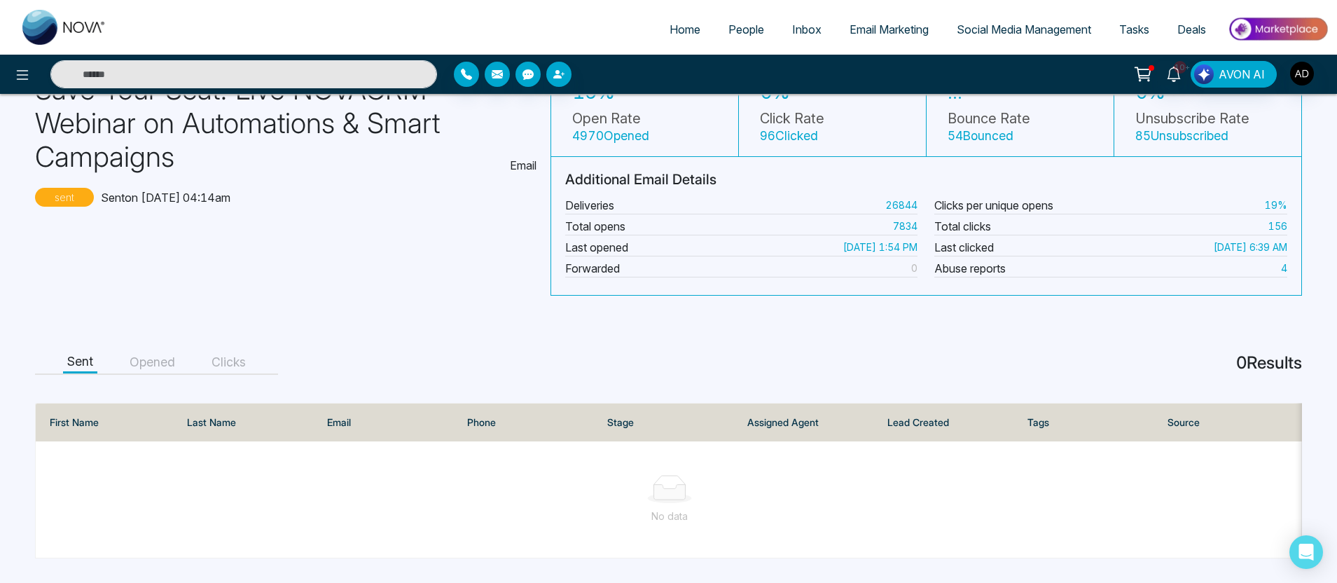
click at [221, 358] on button "Clicks" at bounding box center [228, 363] width 43 height 22
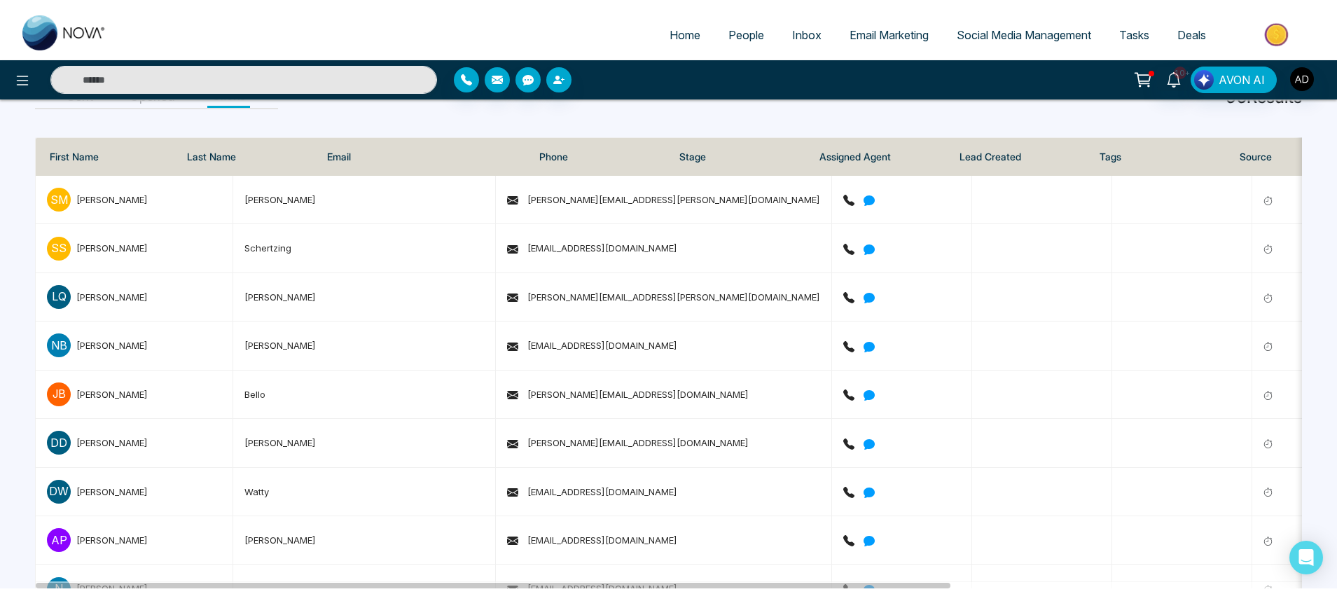
scroll to position [0, 0]
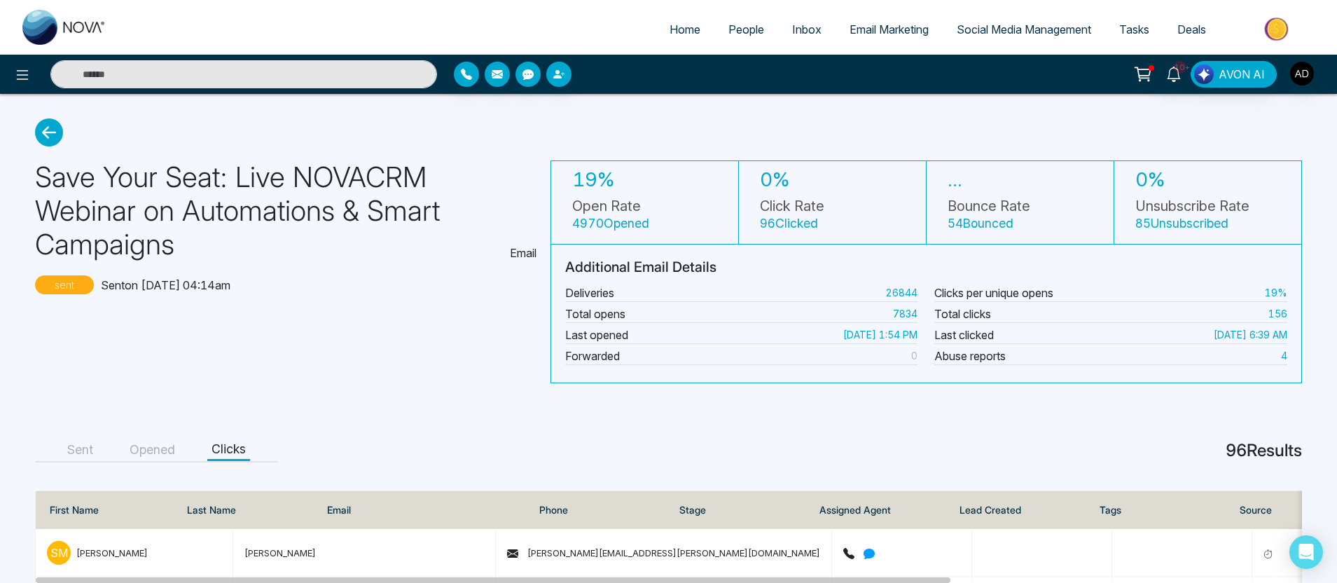
click at [85, 448] on button "Sent" at bounding box center [80, 450] width 34 height 22
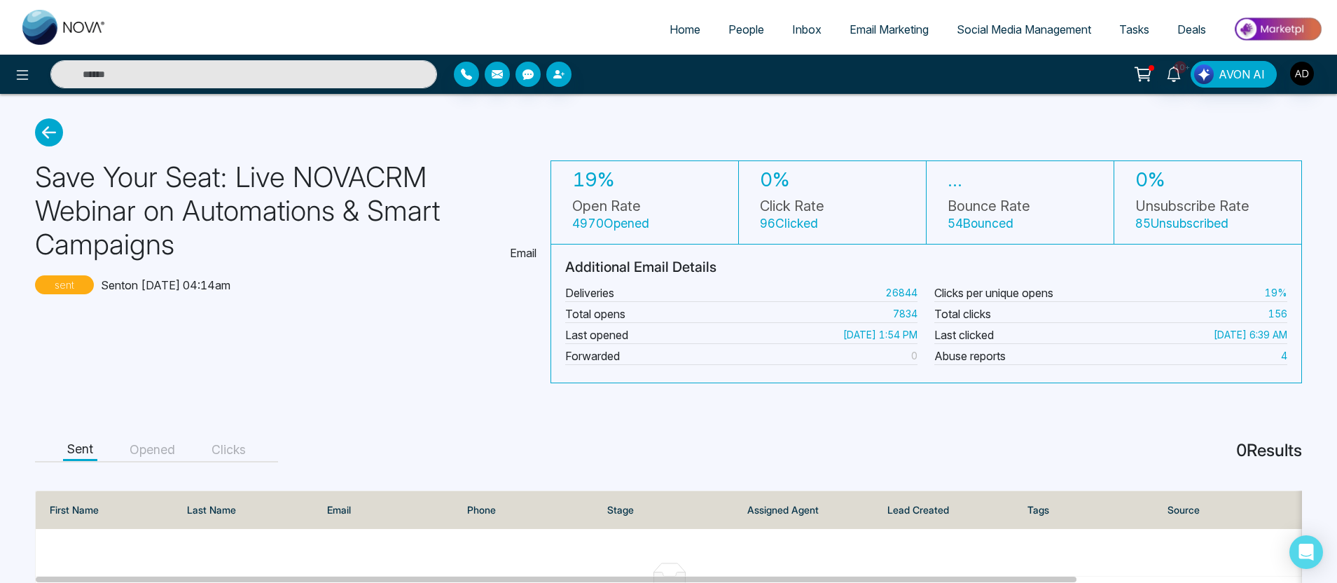
click at [648, 224] on small "4970 Opened" at bounding box center [610, 223] width 77 height 15
click at [30, 82] on icon at bounding box center [22, 75] width 17 height 17
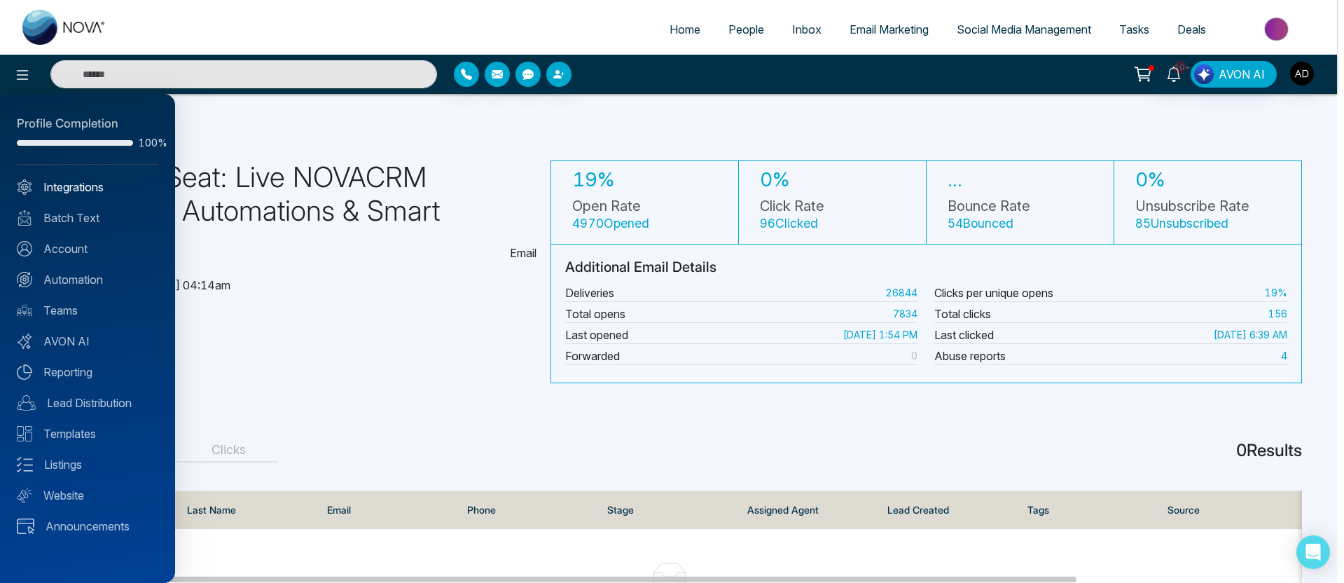
click at [69, 188] on link "Integrations" at bounding box center [88, 187] width 142 height 17
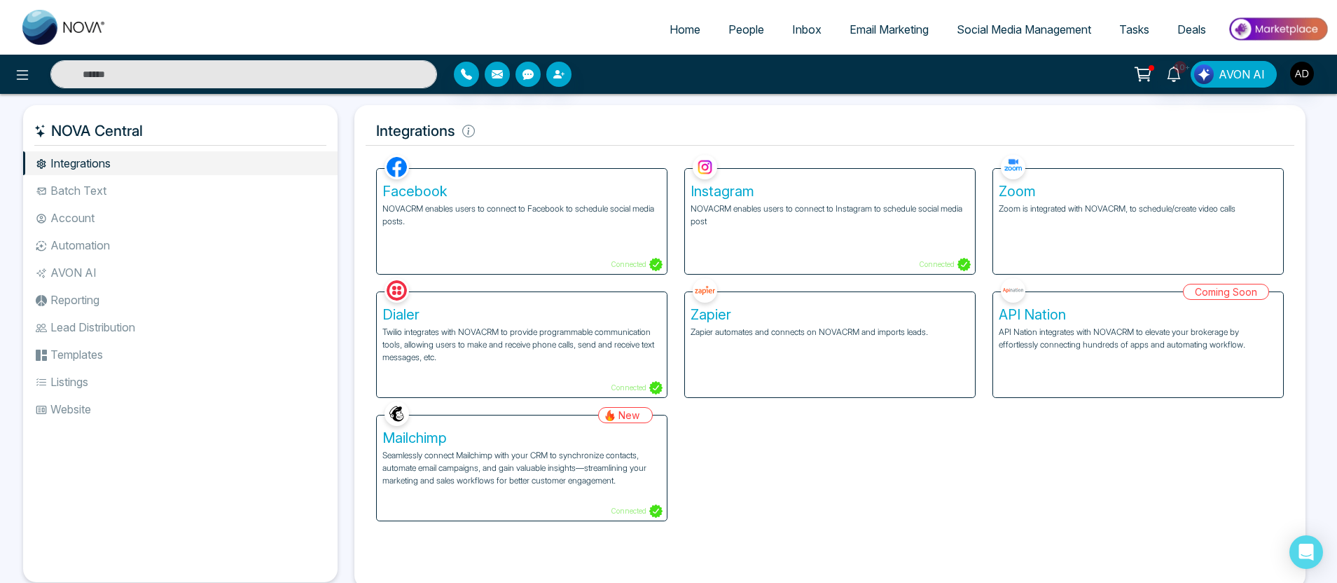
click at [434, 462] on p "Seamlessly connect Mailchimp with your CRM to synchronize contacts, automate em…" at bounding box center [521, 468] width 279 height 38
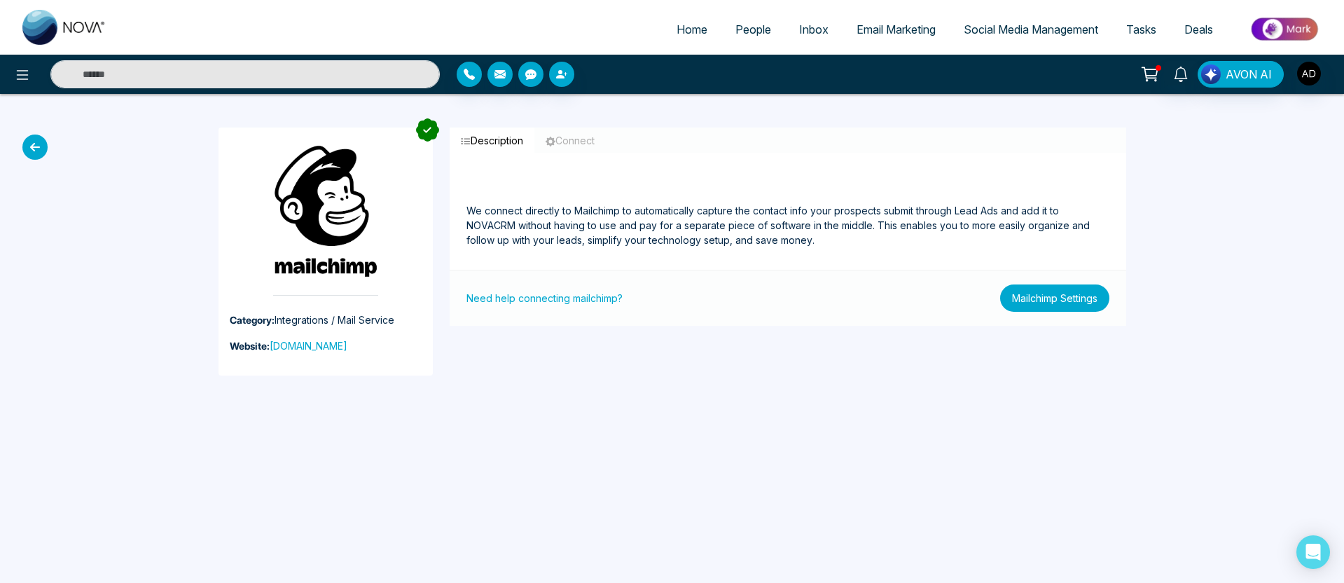
click at [1023, 299] on button "Mailchimp Settings" at bounding box center [1054, 297] width 109 height 27
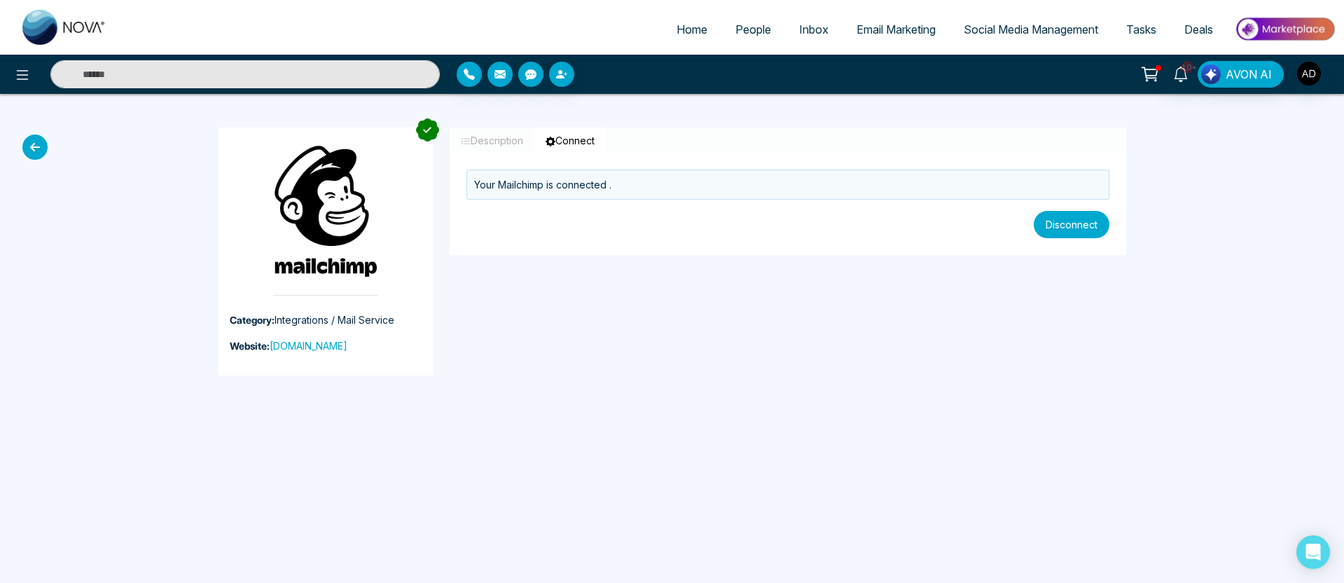
click at [1084, 227] on button "Disconnect" at bounding box center [1072, 224] width 76 height 27
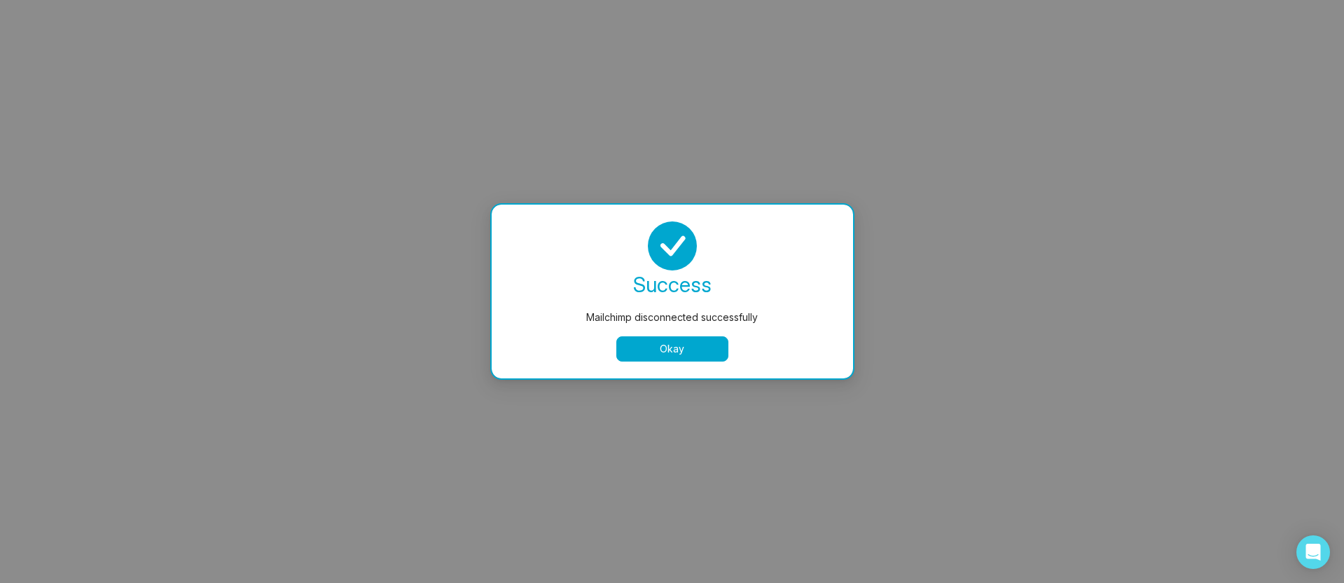
click at [650, 348] on button "Okay" at bounding box center [672, 348] width 112 height 25
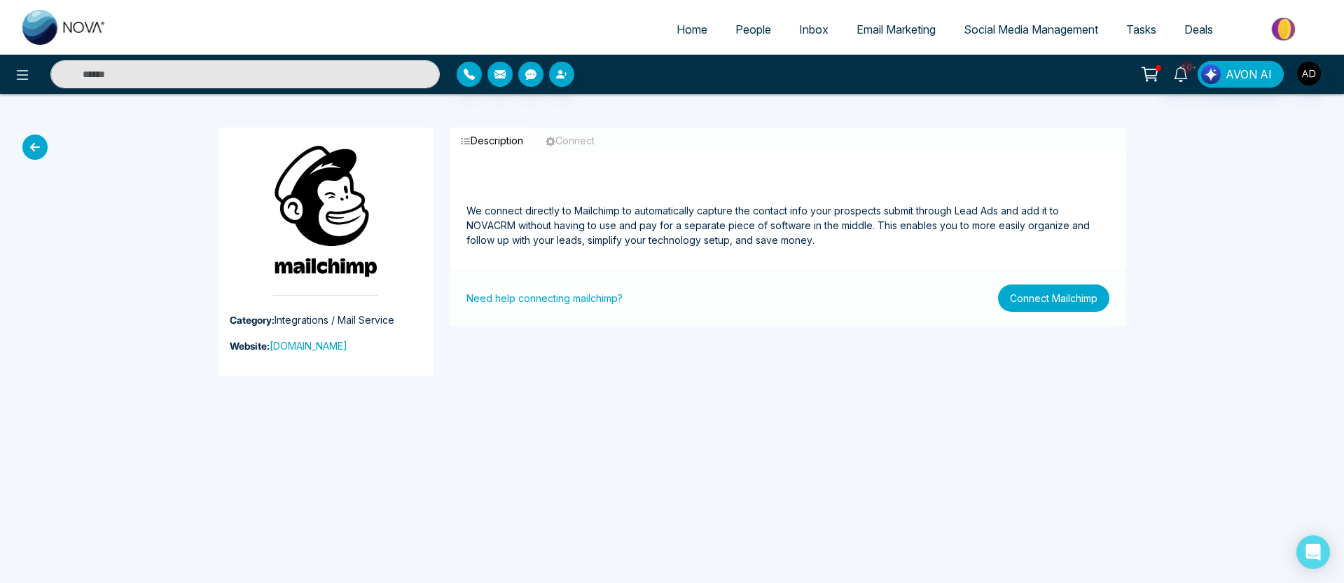
click at [1028, 310] on button "Connect Mailchimp" at bounding box center [1053, 297] width 111 height 27
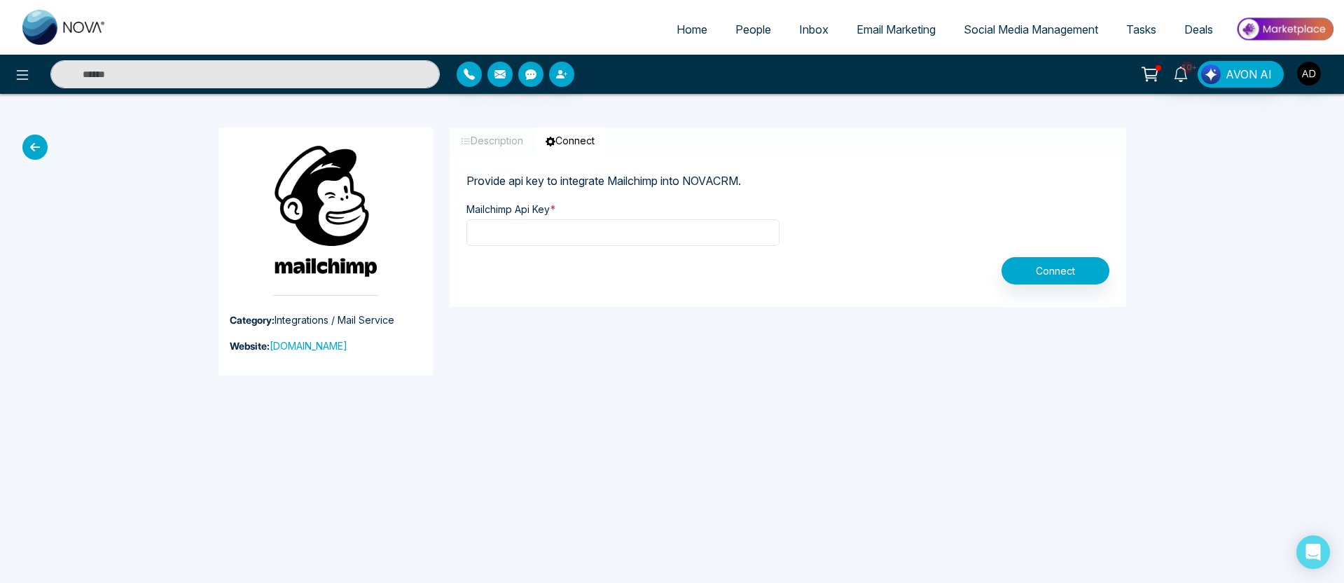
click at [626, 238] on input "text" at bounding box center [623, 232] width 313 height 27
paste input "**********"
type input "**********"
click at [1070, 261] on button "Connect" at bounding box center [1056, 270] width 108 height 27
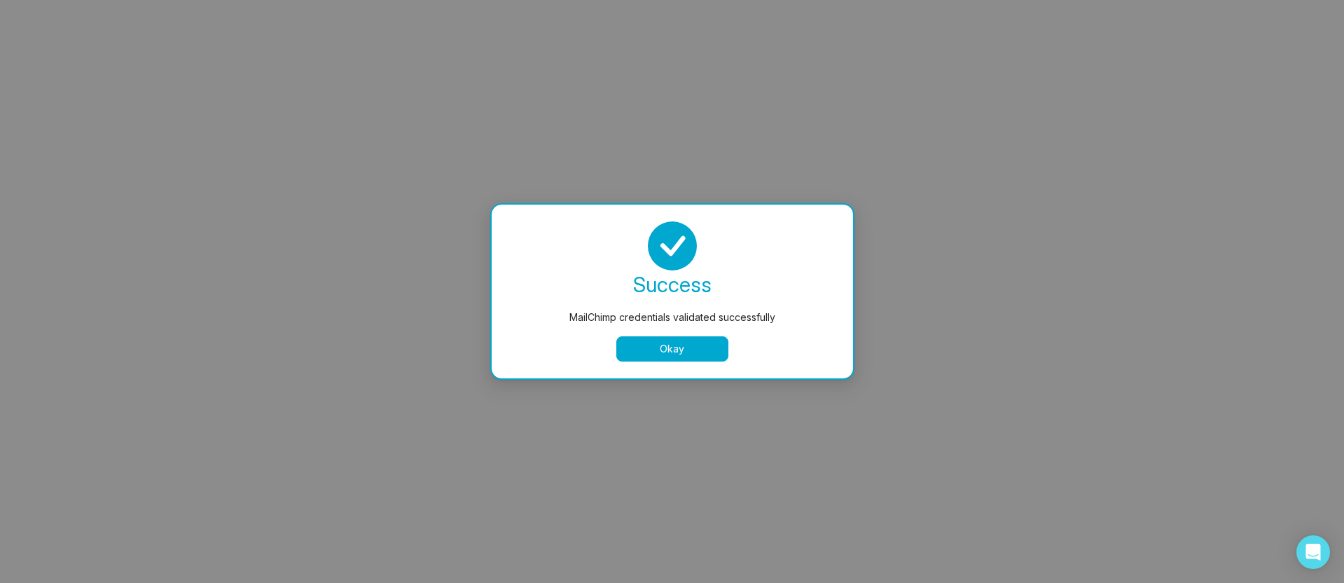
click at [668, 352] on button "Okay" at bounding box center [672, 348] width 112 height 25
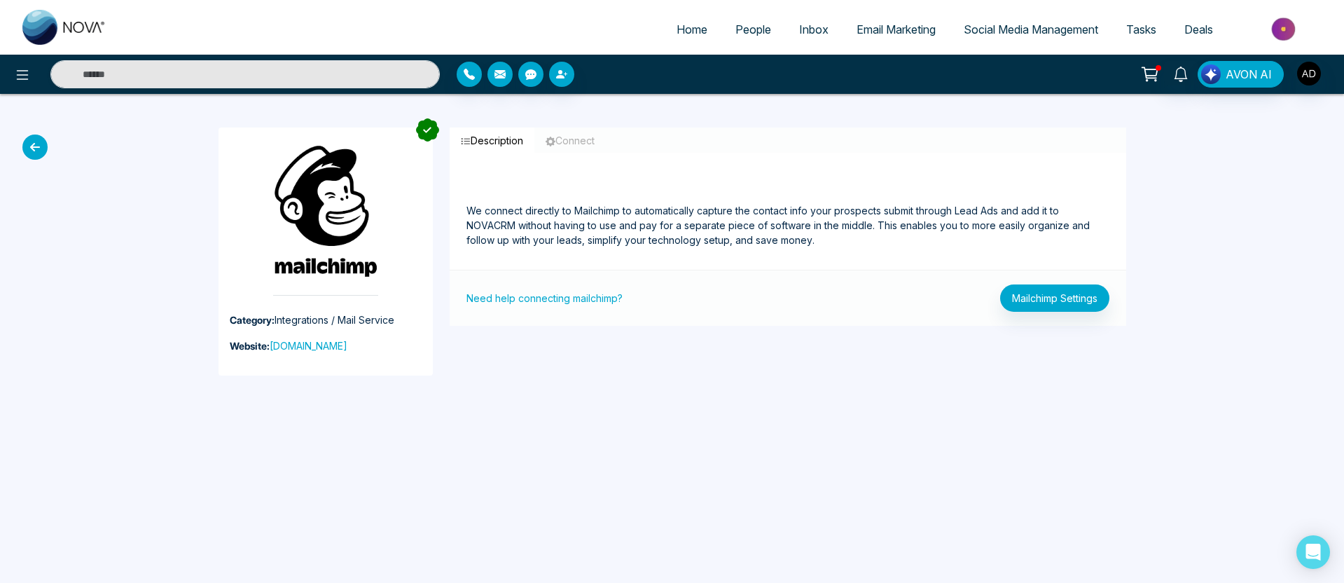
click at [877, 36] on span "Email Marketing" at bounding box center [896, 29] width 79 height 14
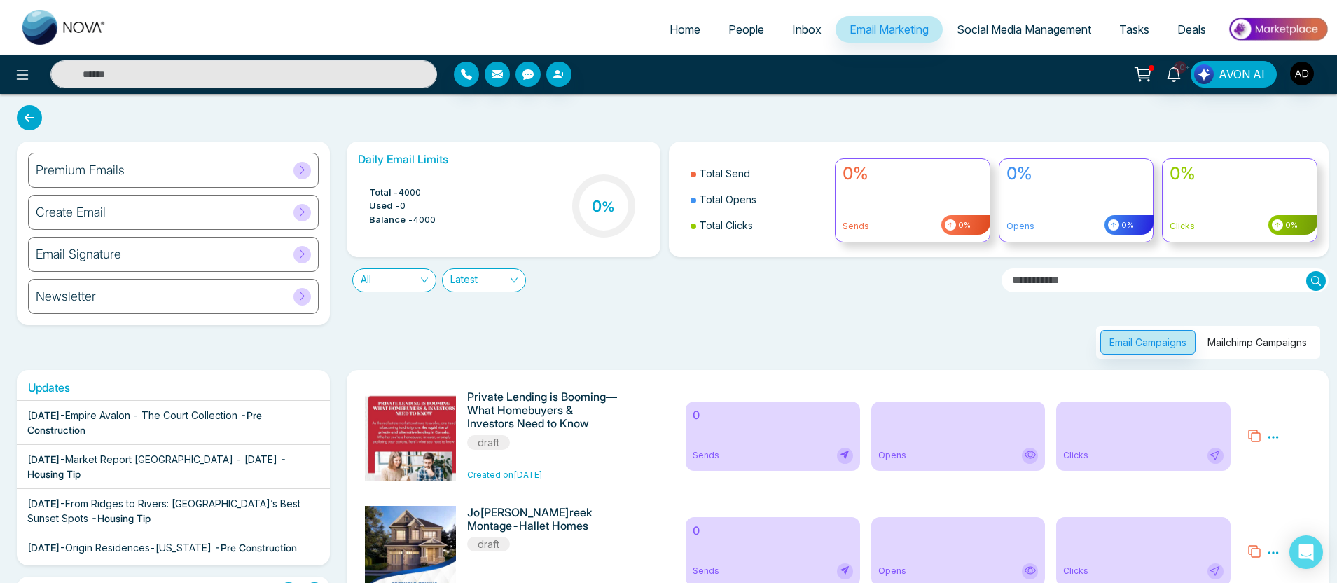
click at [1237, 347] on button "Mailchimp Campaigns" at bounding box center [1258, 342] width 118 height 25
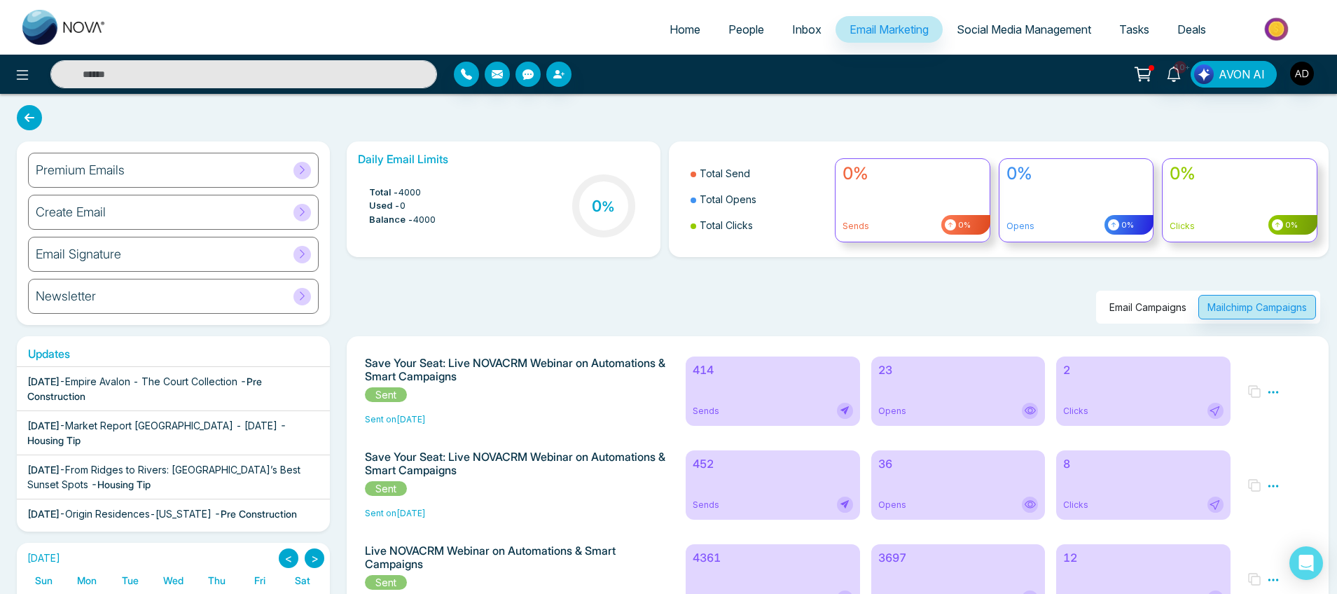
click at [833, 394] on div "414 Sends" at bounding box center [773, 391] width 174 height 69
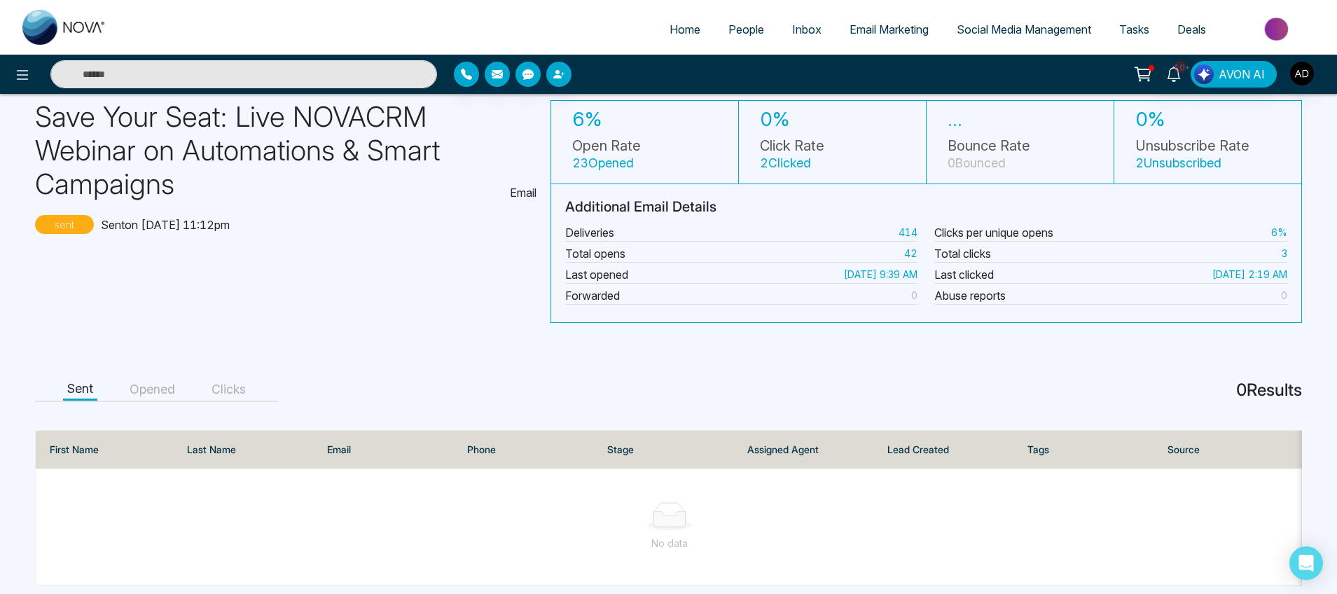
scroll to position [83, 0]
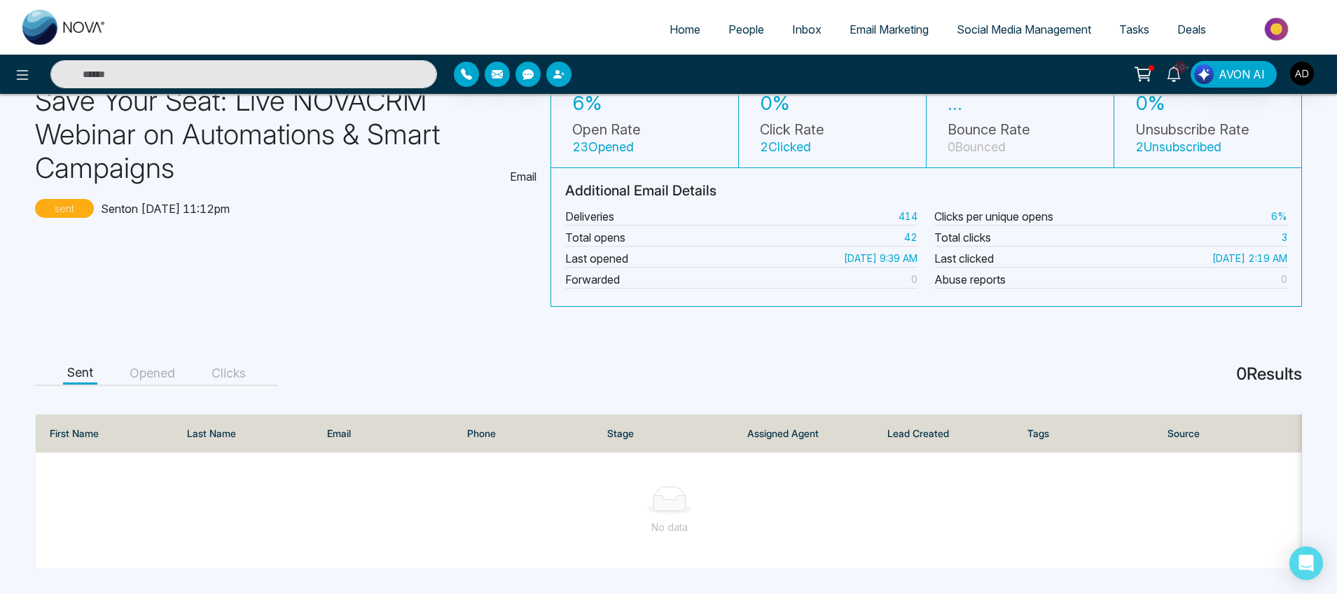
click at [177, 363] on button "Opened" at bounding box center [152, 374] width 54 height 22
click at [241, 371] on button "Clicks" at bounding box center [228, 374] width 43 height 22
click at [77, 364] on button "Sent" at bounding box center [80, 374] width 34 height 22
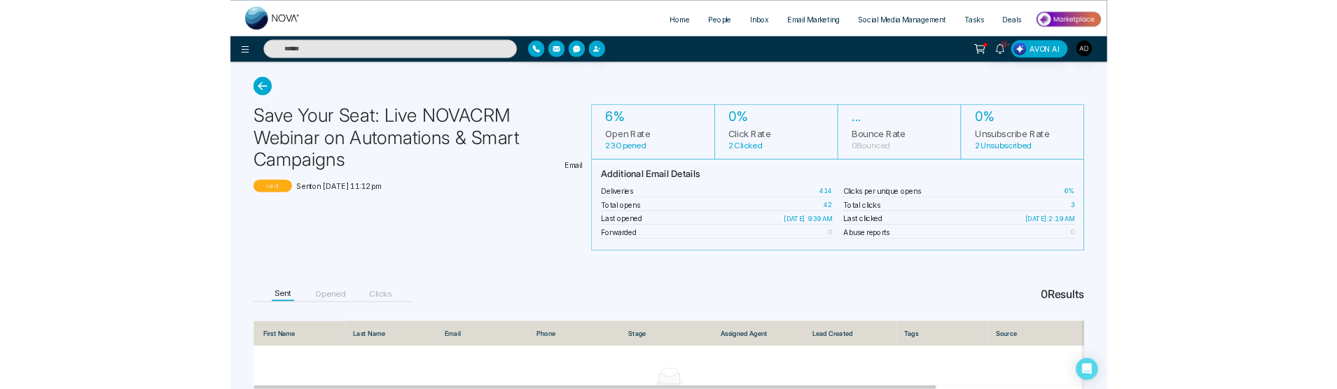
scroll to position [0, 0]
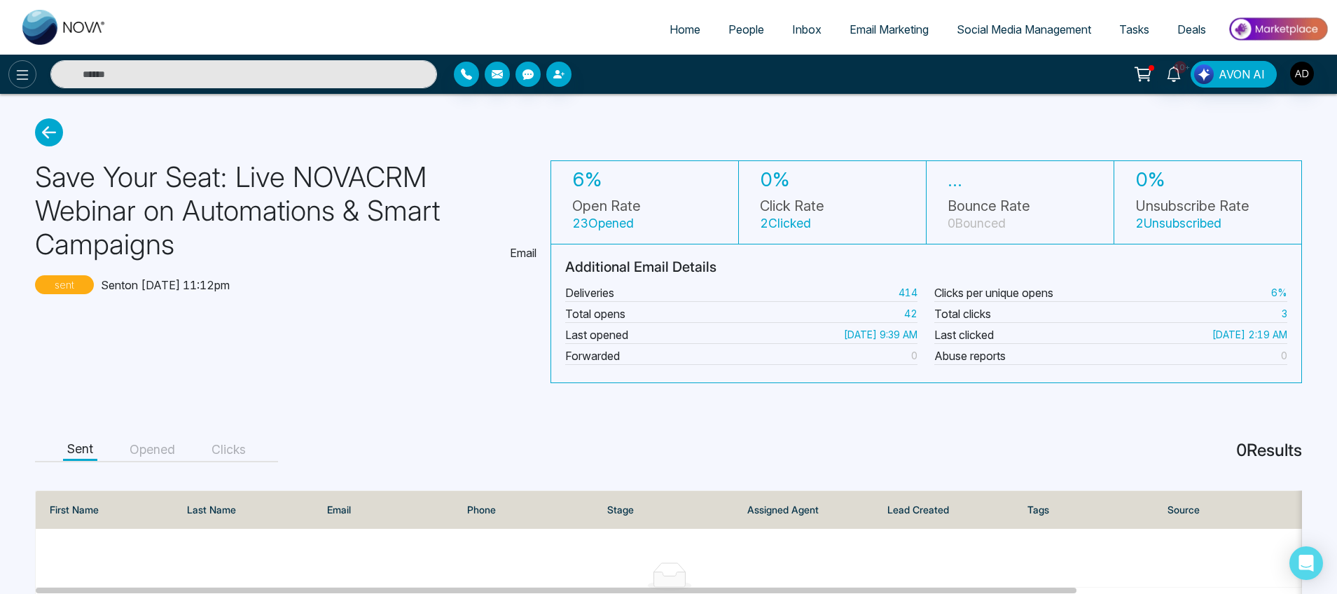
click at [22, 79] on icon at bounding box center [23, 75] width 12 height 10
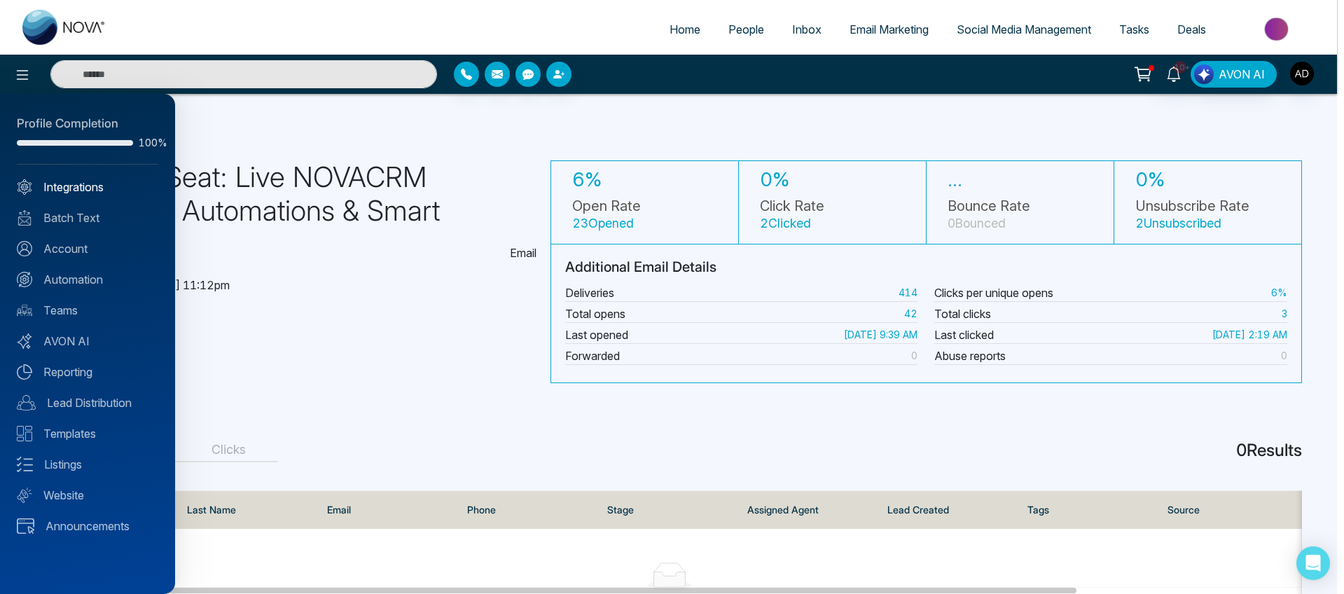
click at [65, 188] on link "Integrations" at bounding box center [88, 187] width 142 height 17
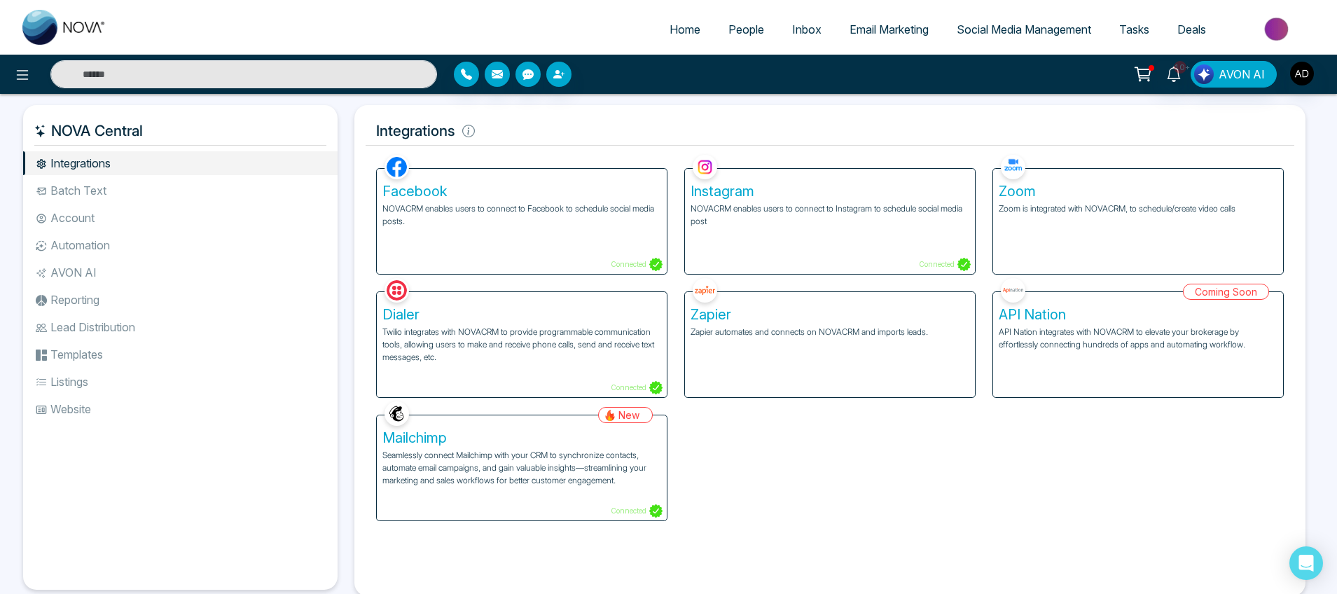
click at [521, 432] on h5 "Mailchimp" at bounding box center [521, 437] width 279 height 17
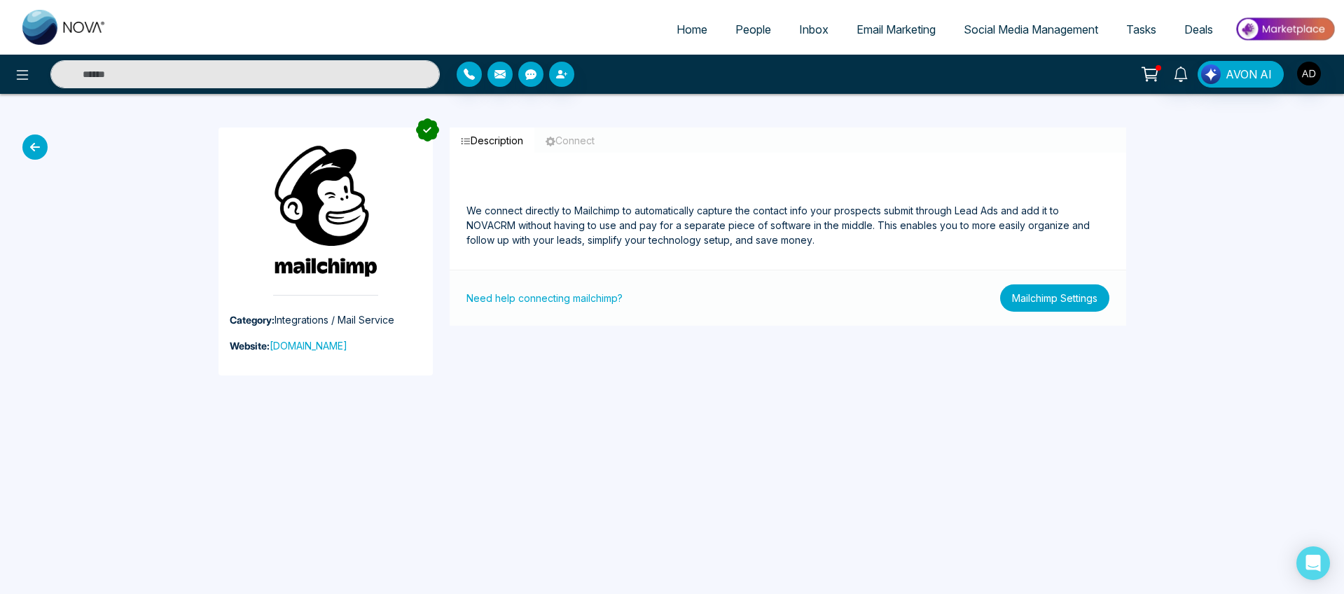
click at [1010, 299] on button "Mailchimp Settings" at bounding box center [1054, 297] width 109 height 27
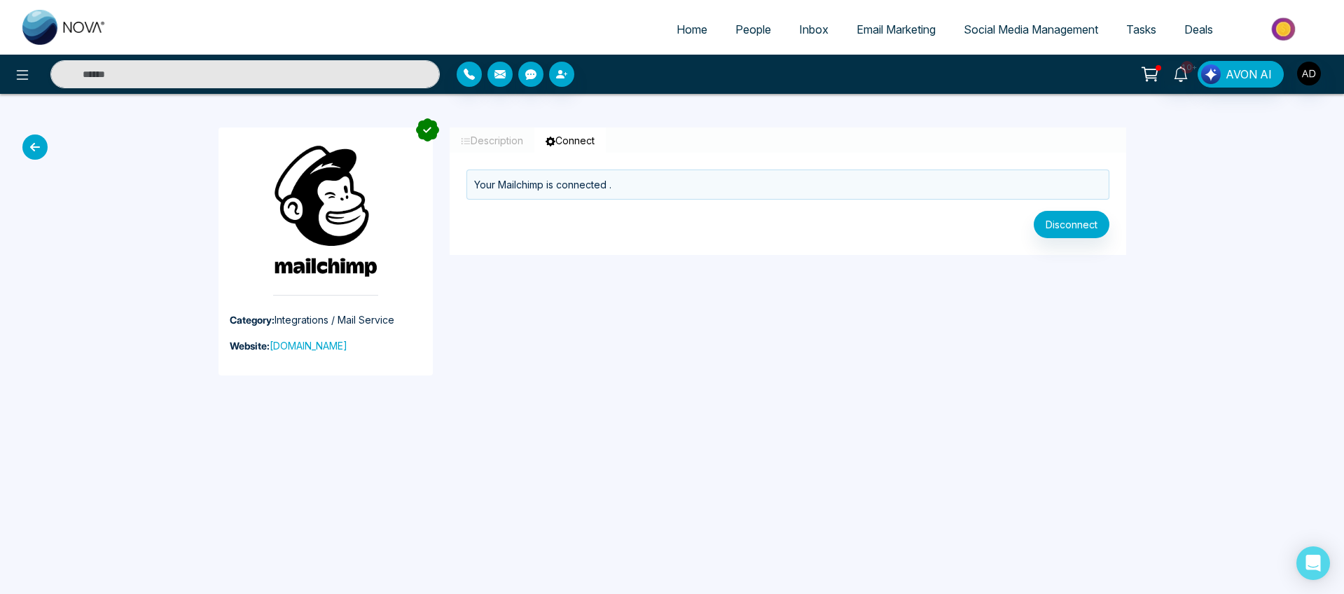
click at [1110, 220] on div "Disconnect" at bounding box center [788, 233] width 677 height 44
click at [1092, 223] on button "Disconnect" at bounding box center [1072, 224] width 76 height 27
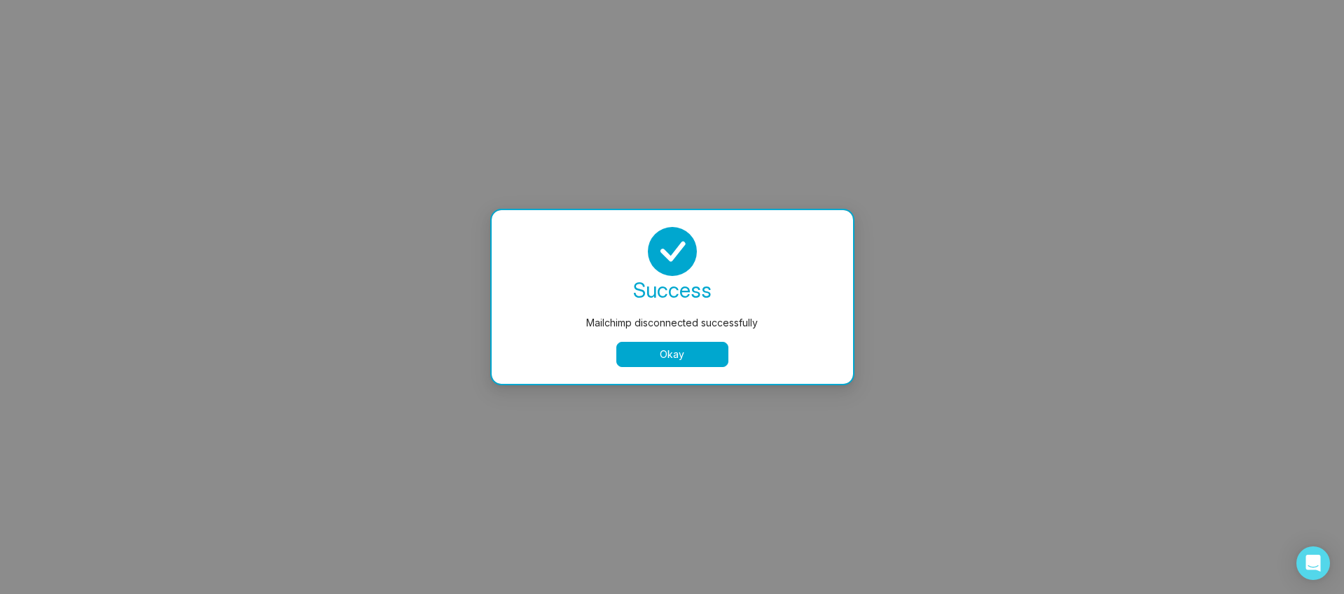
click at [669, 347] on button "Okay" at bounding box center [672, 354] width 112 height 25
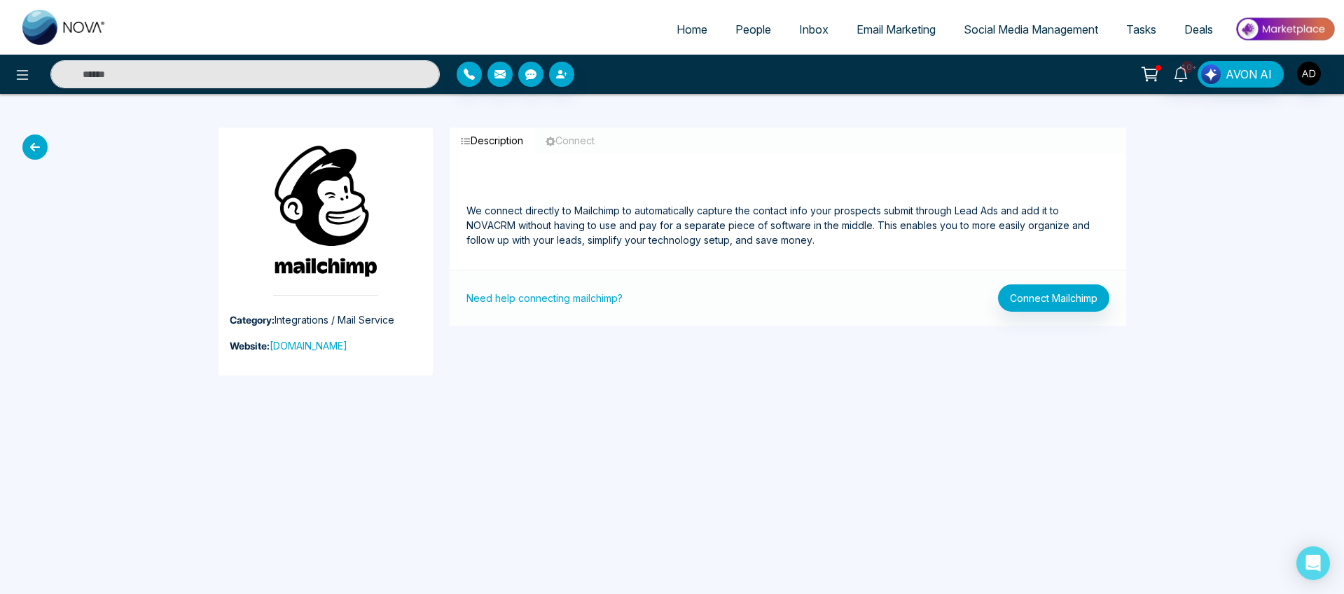
click at [869, 36] on span "Email Marketing" at bounding box center [896, 29] width 79 height 14
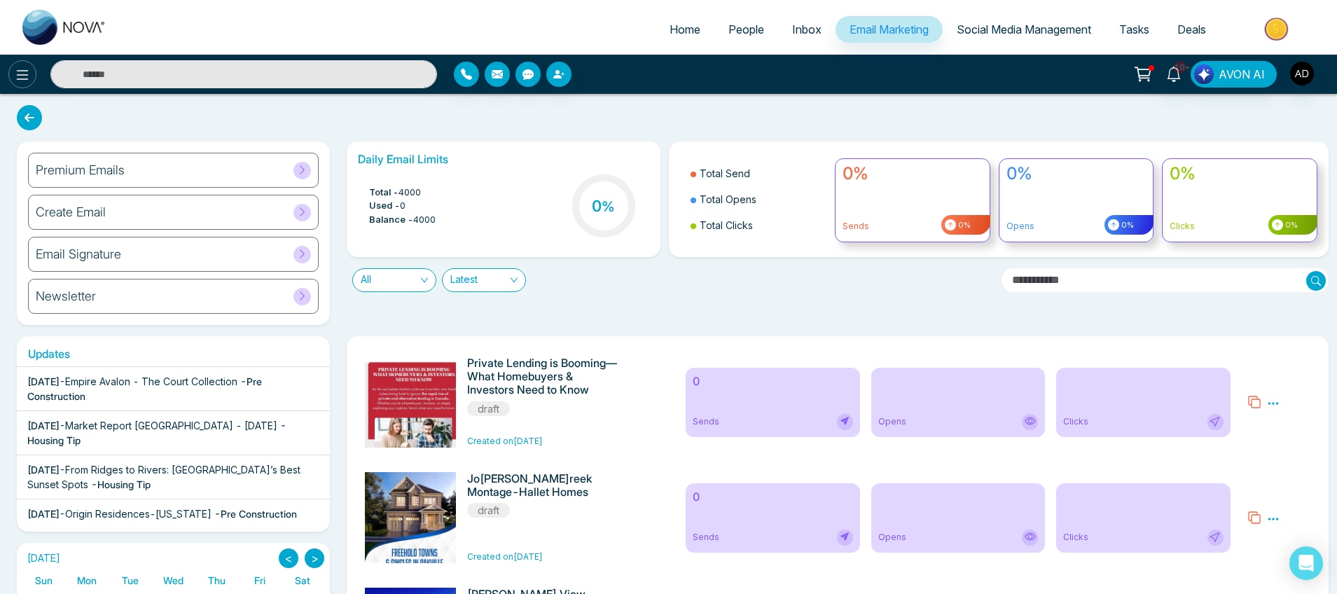
click at [20, 65] on button at bounding box center [22, 74] width 28 height 28
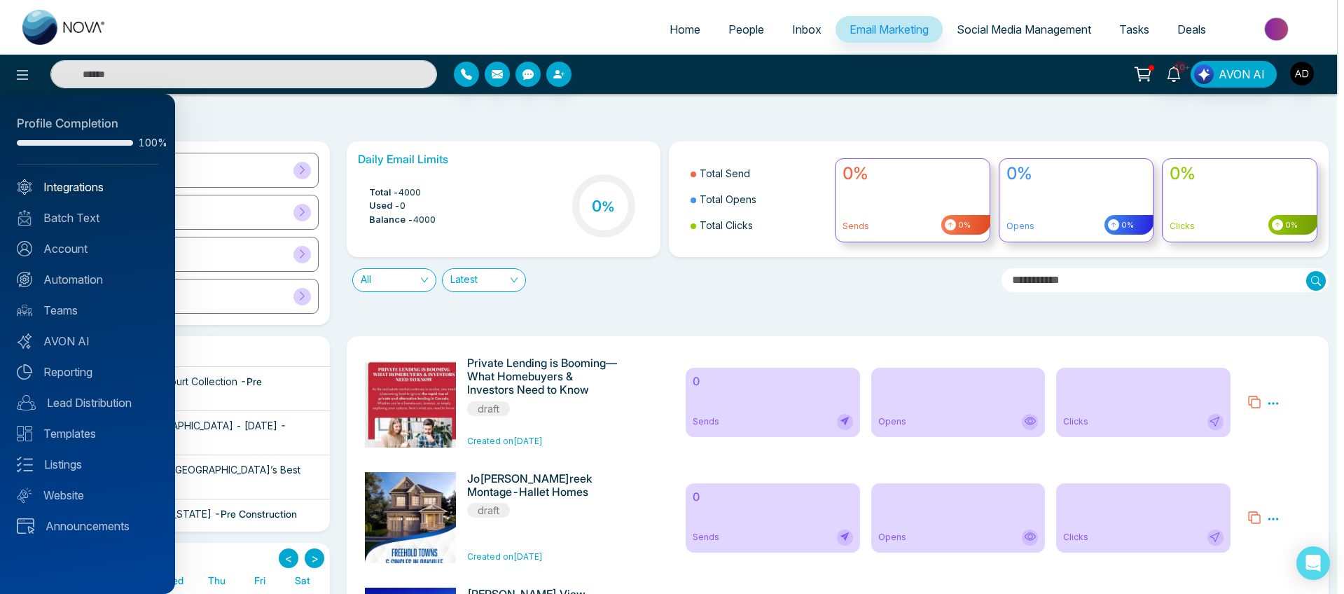
click at [99, 181] on link "Integrations" at bounding box center [88, 187] width 142 height 17
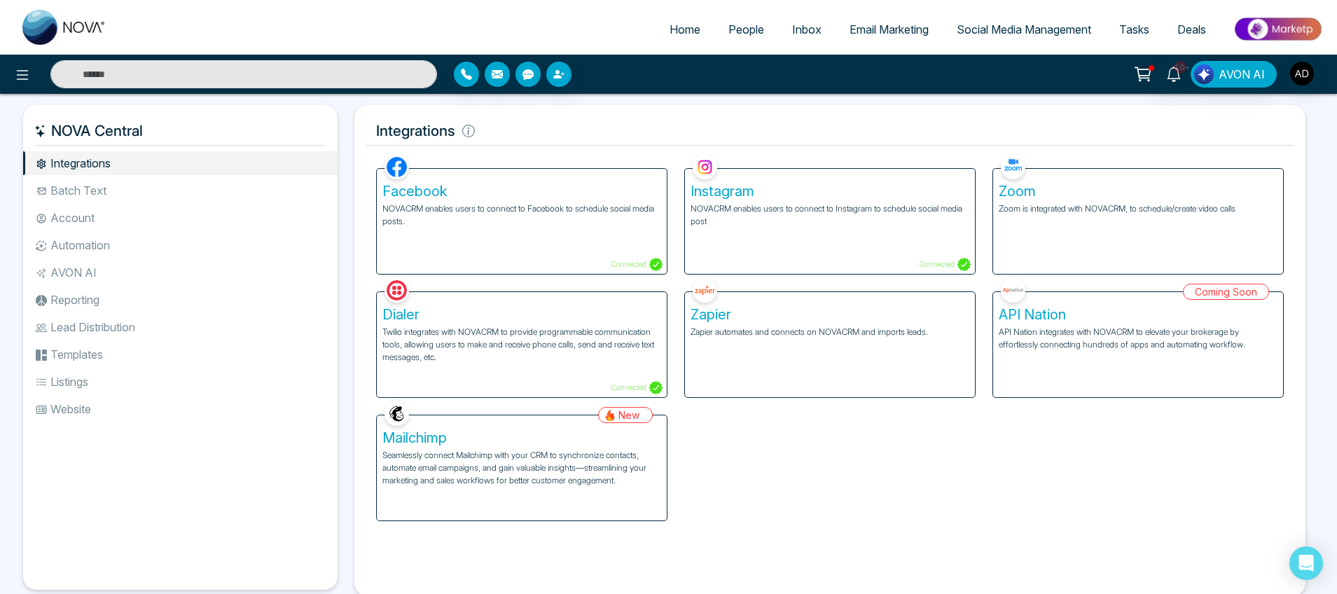
click at [878, 36] on link "Email Marketing" at bounding box center [889, 29] width 107 height 27
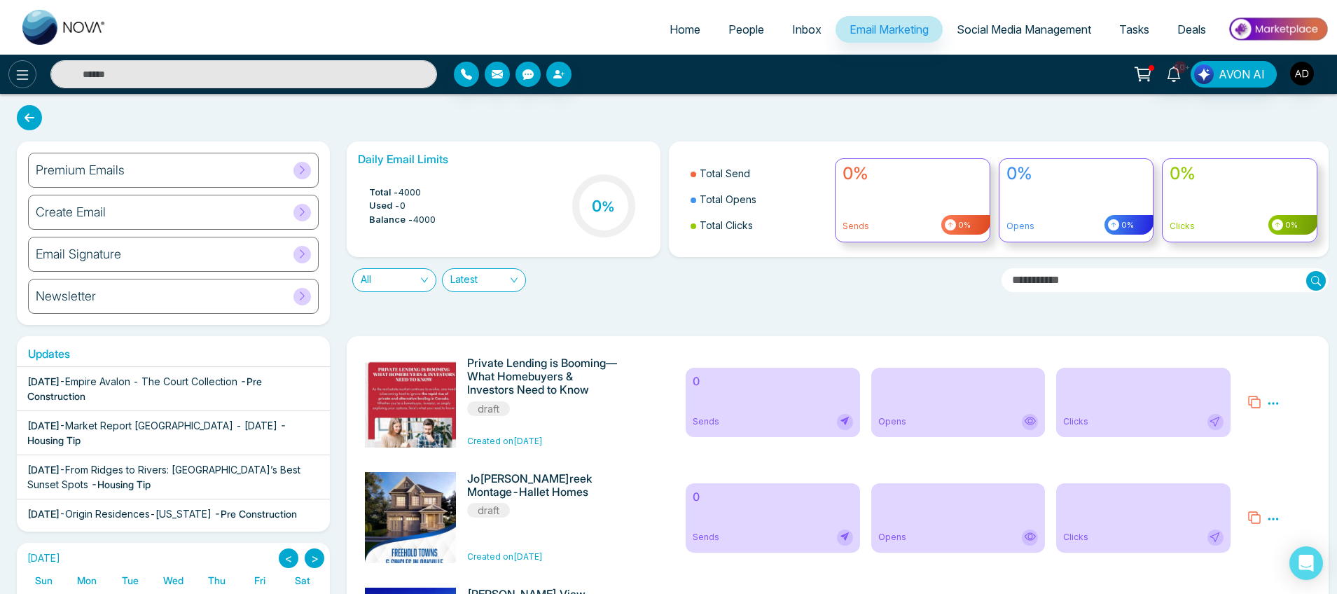
click at [34, 71] on button at bounding box center [22, 74] width 28 height 28
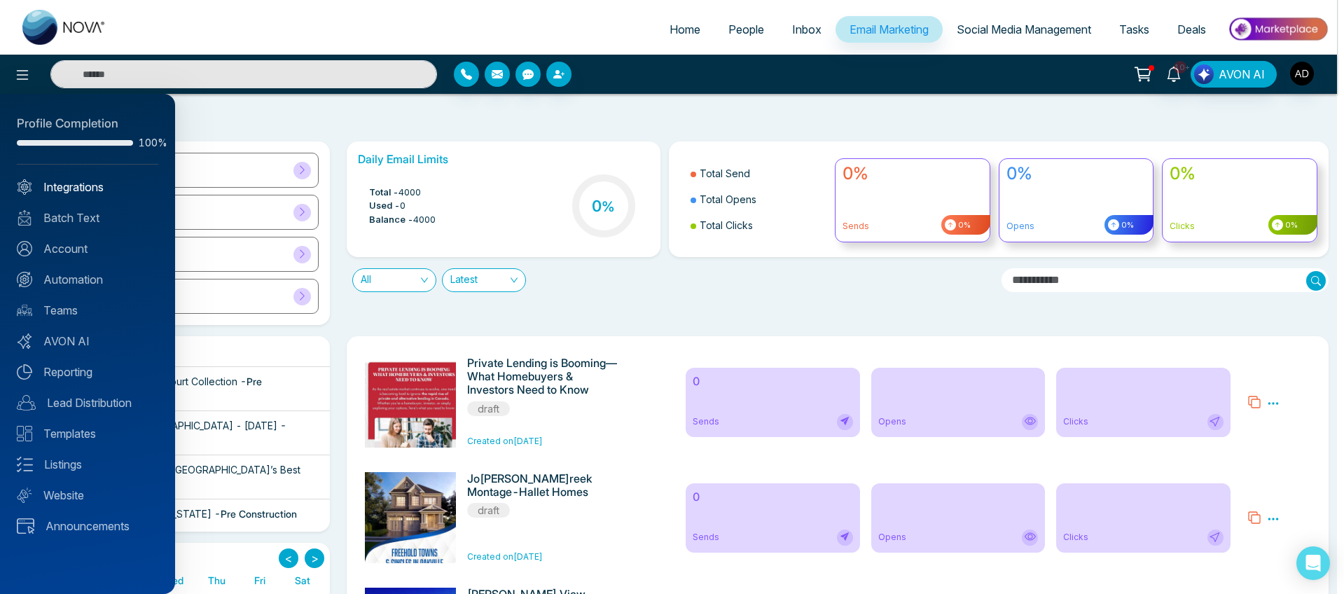
click at [64, 191] on link "Integrations" at bounding box center [88, 187] width 142 height 17
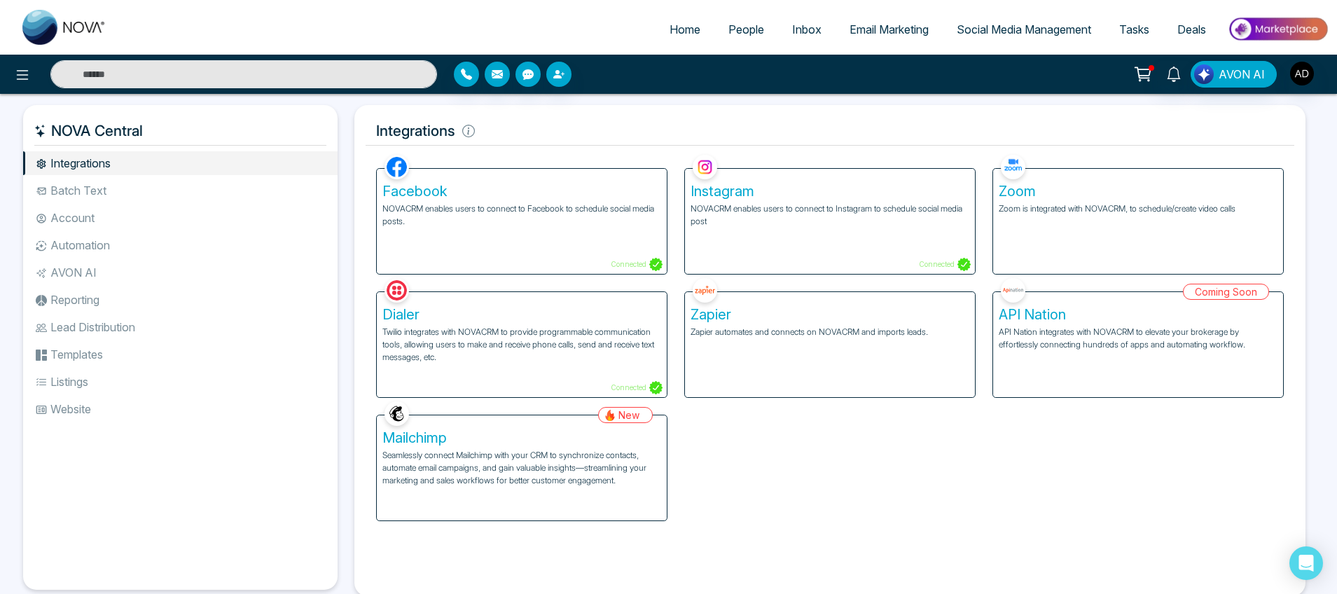
click at [560, 446] on h5 "Mailchimp" at bounding box center [521, 437] width 279 height 17
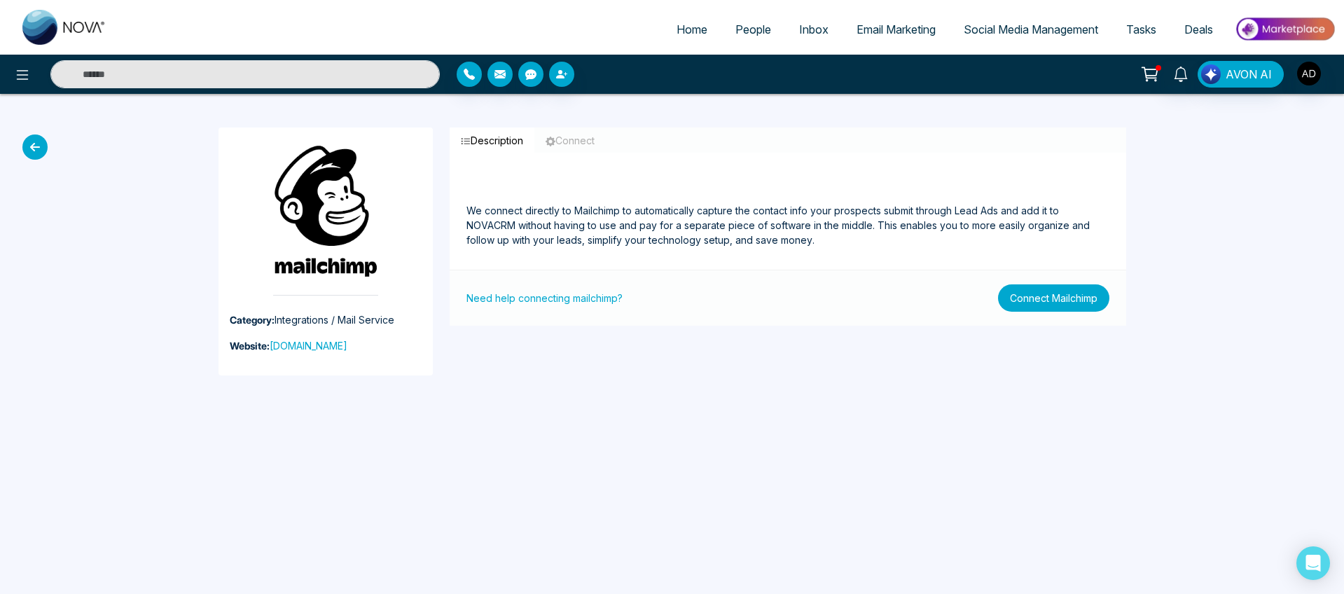
click at [1044, 294] on button "Connect Mailchimp" at bounding box center [1053, 297] width 111 height 27
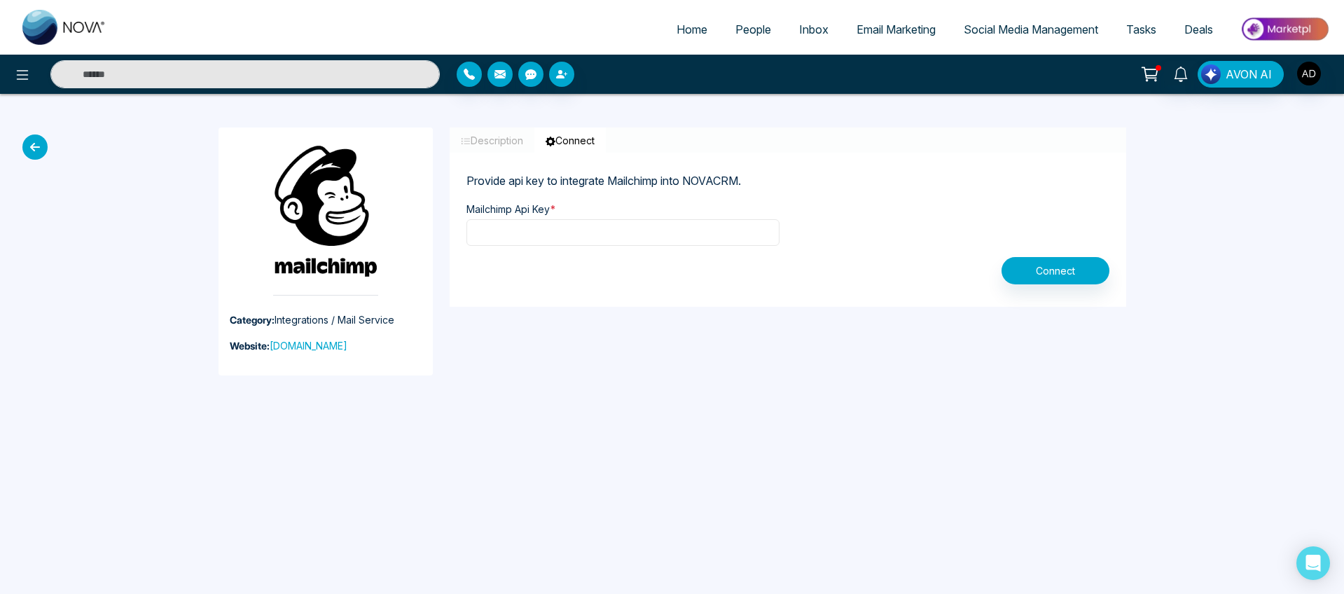
click at [569, 224] on input "text" at bounding box center [623, 232] width 313 height 27
paste input "**********"
type input "**********"
click at [1093, 280] on button "Connect" at bounding box center [1056, 270] width 108 height 27
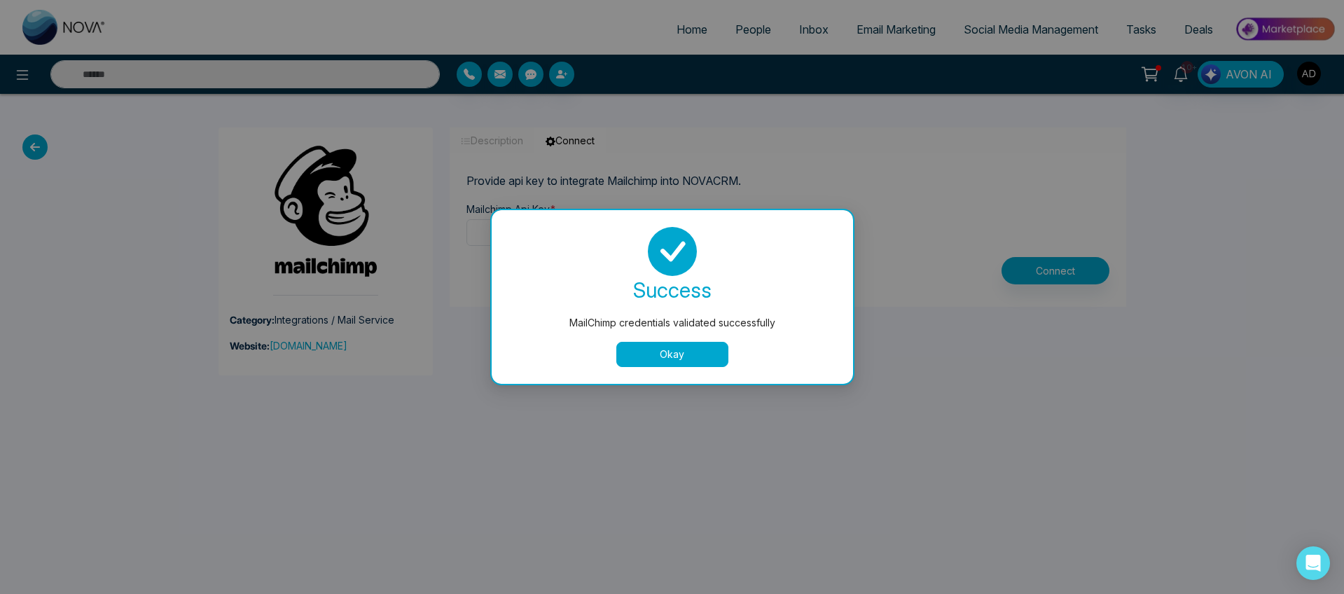
click at [665, 358] on button "Okay" at bounding box center [672, 354] width 112 height 25
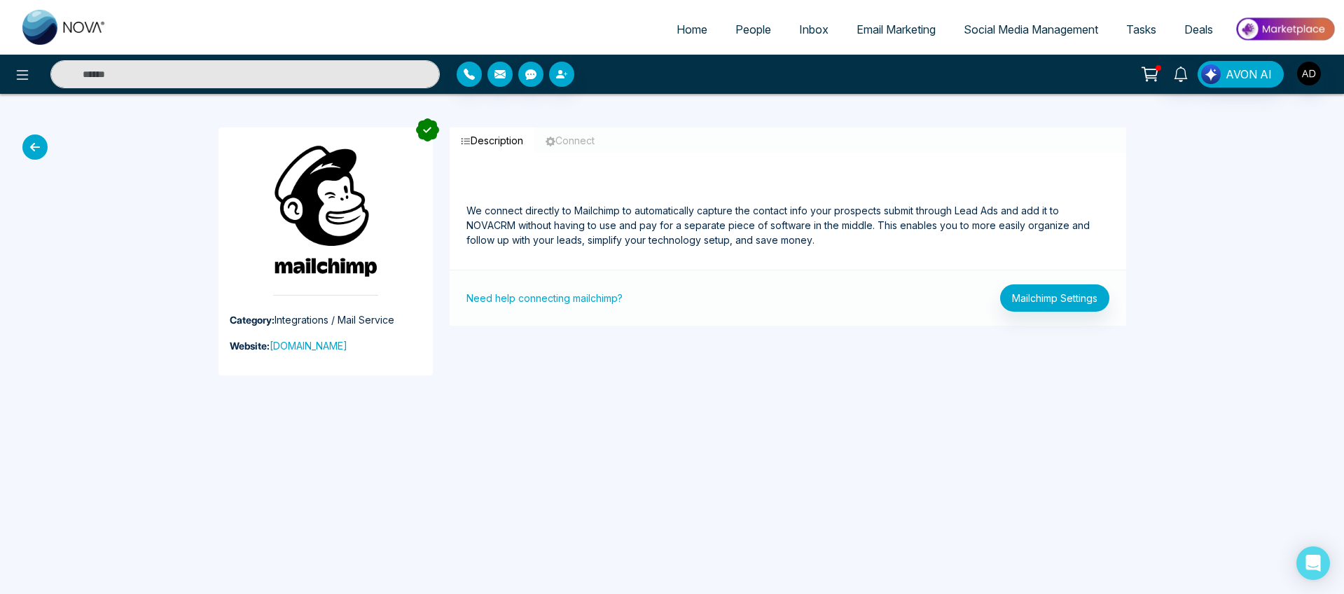
click at [864, 32] on span "Email Marketing" at bounding box center [896, 29] width 79 height 14
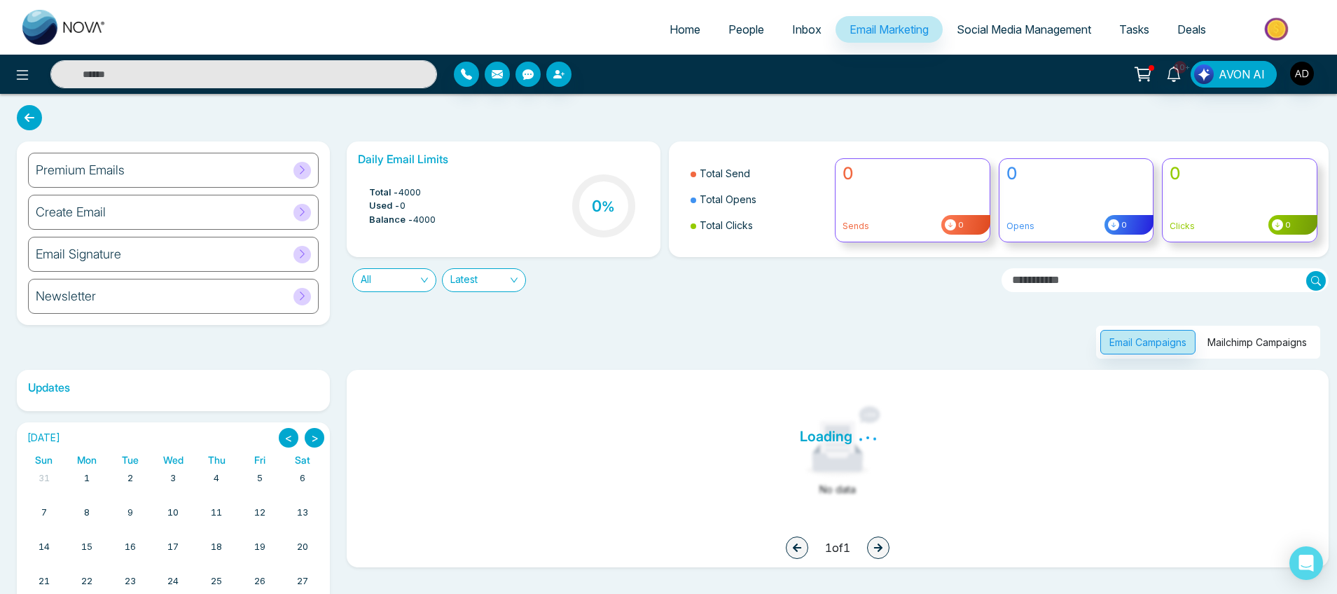
click at [1256, 345] on button "Mailchimp Campaigns" at bounding box center [1258, 342] width 118 height 25
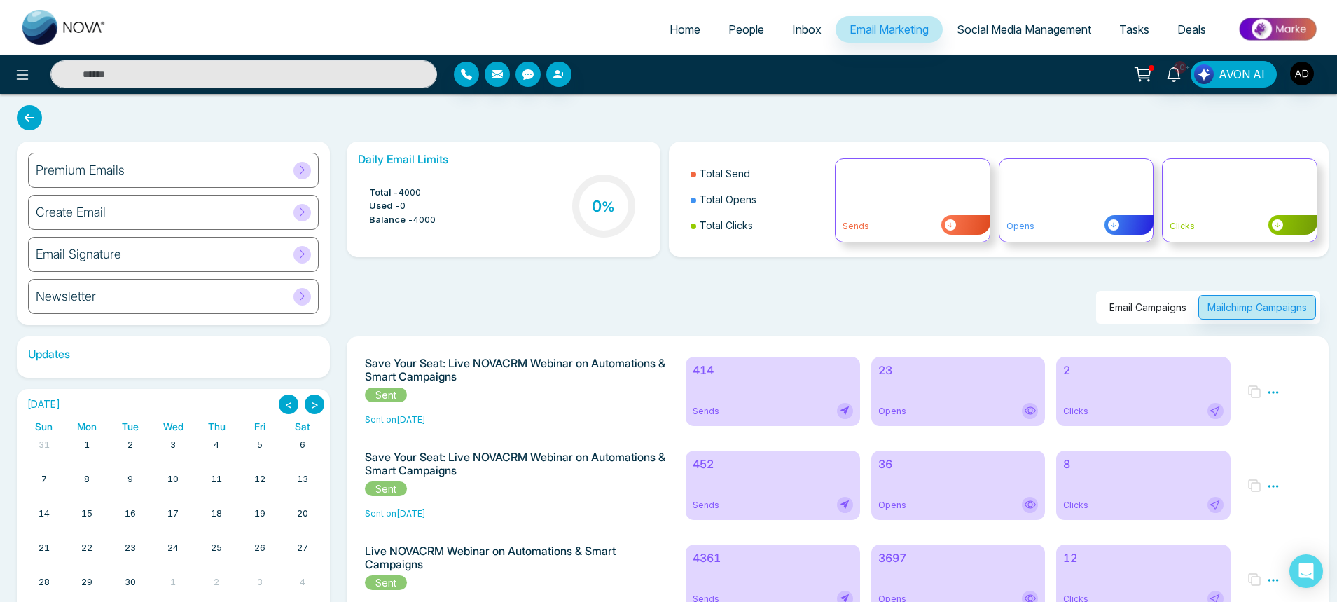
click at [736, 380] on div "414 Sends" at bounding box center [773, 391] width 174 height 69
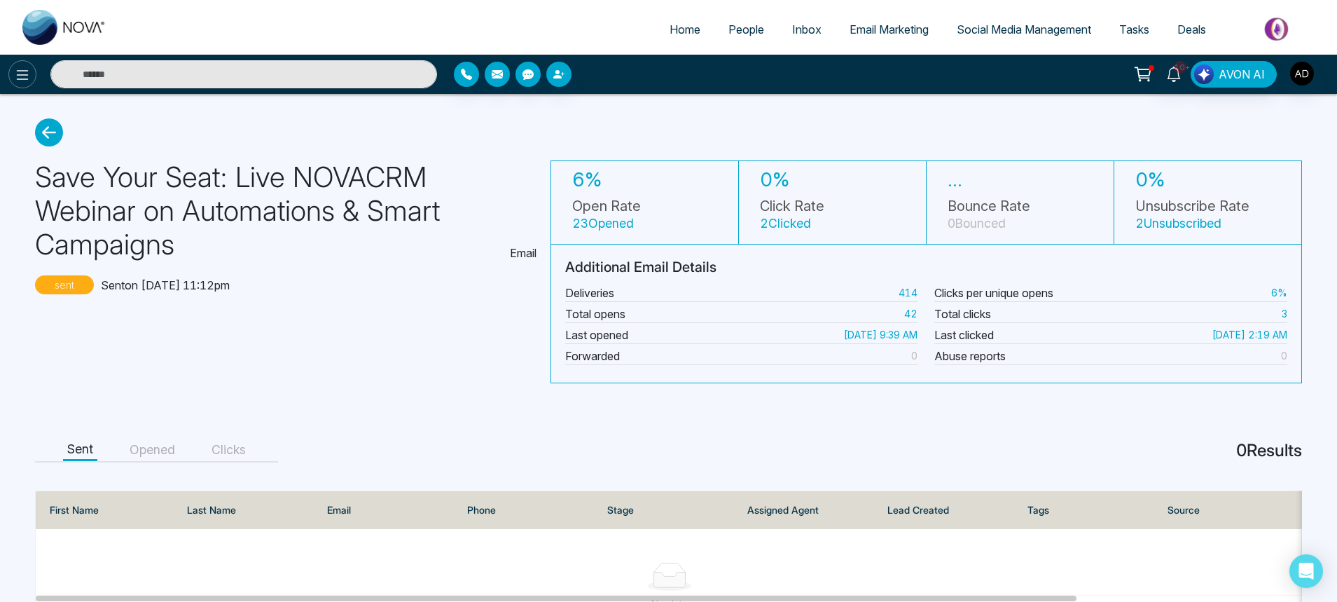
click at [22, 69] on icon at bounding box center [22, 75] width 17 height 17
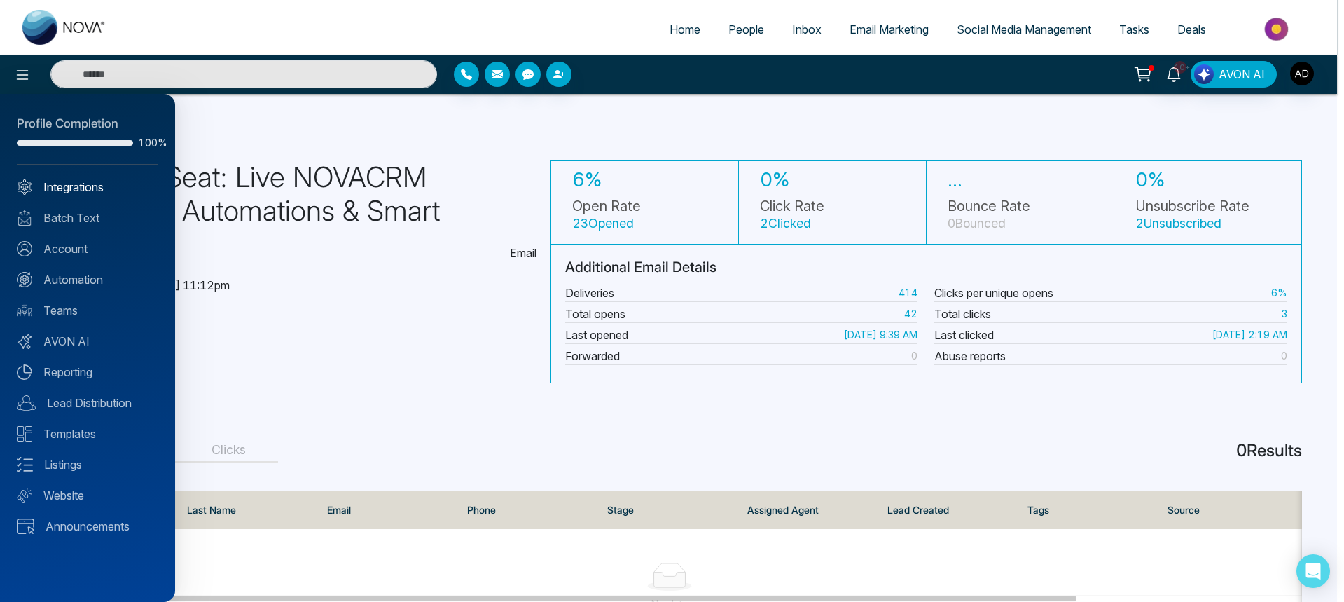
click at [57, 179] on link "Integrations" at bounding box center [88, 187] width 142 height 17
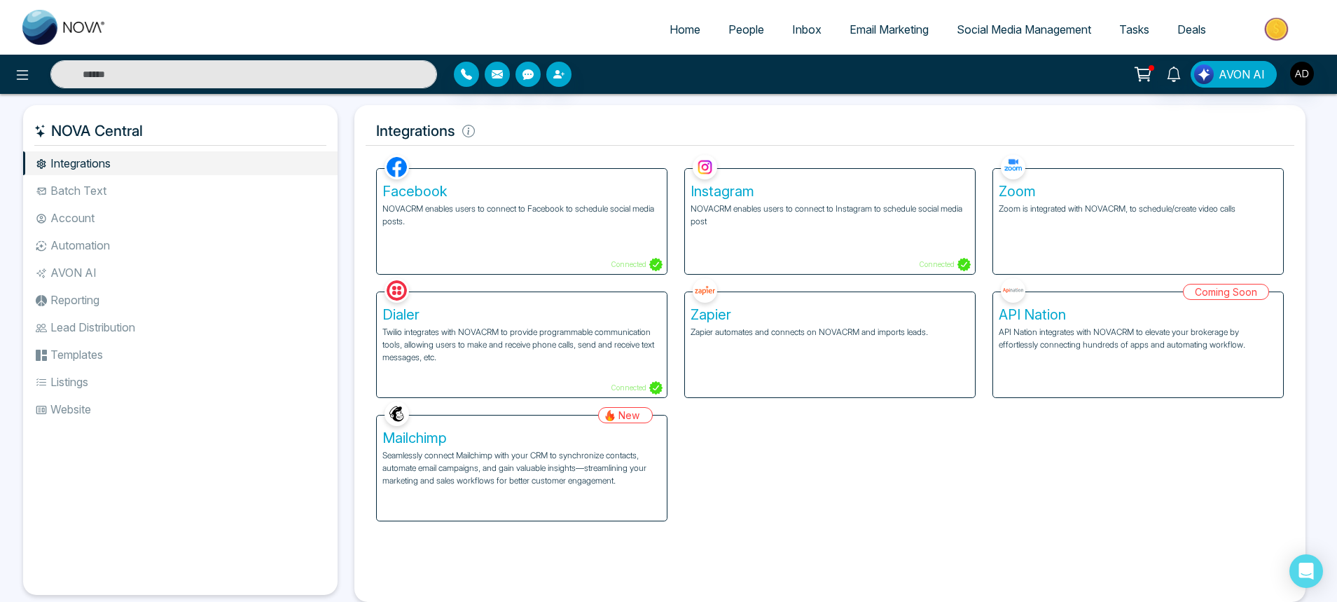
click at [530, 456] on p "Seamlessly connect Mailchimp with your CRM to synchronize contacts, automate em…" at bounding box center [521, 468] width 279 height 38
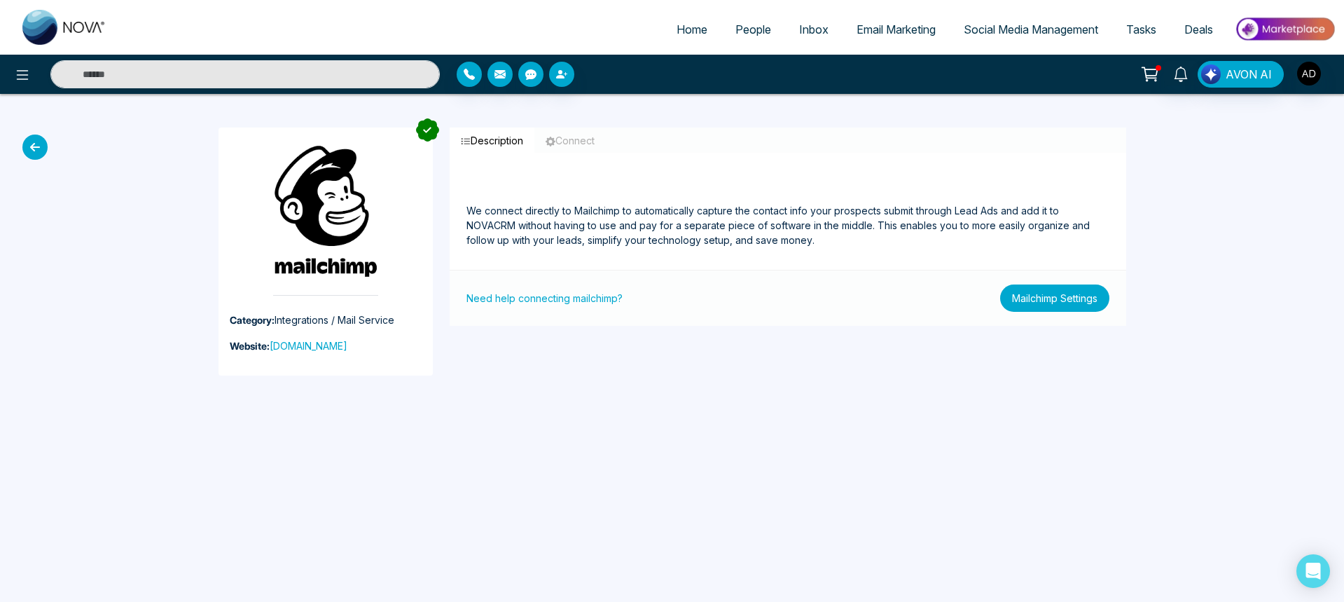
click at [1039, 311] on button "Mailchimp Settings" at bounding box center [1054, 297] width 109 height 27
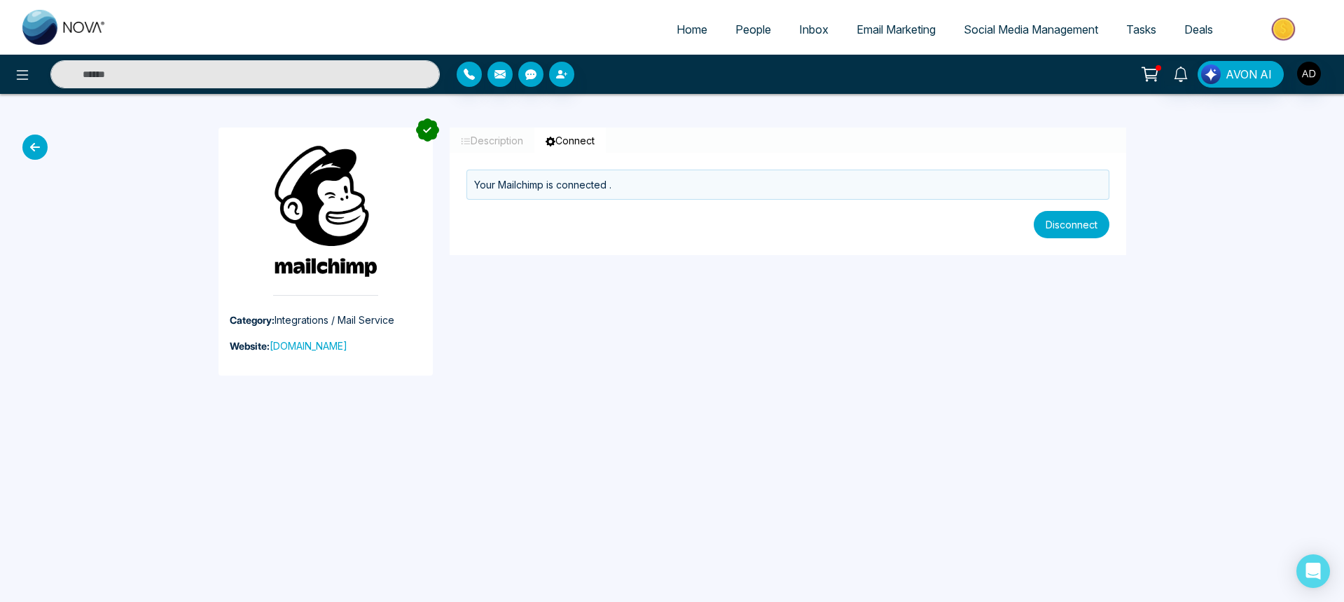
click at [1063, 218] on button "Disconnect" at bounding box center [1072, 224] width 76 height 27
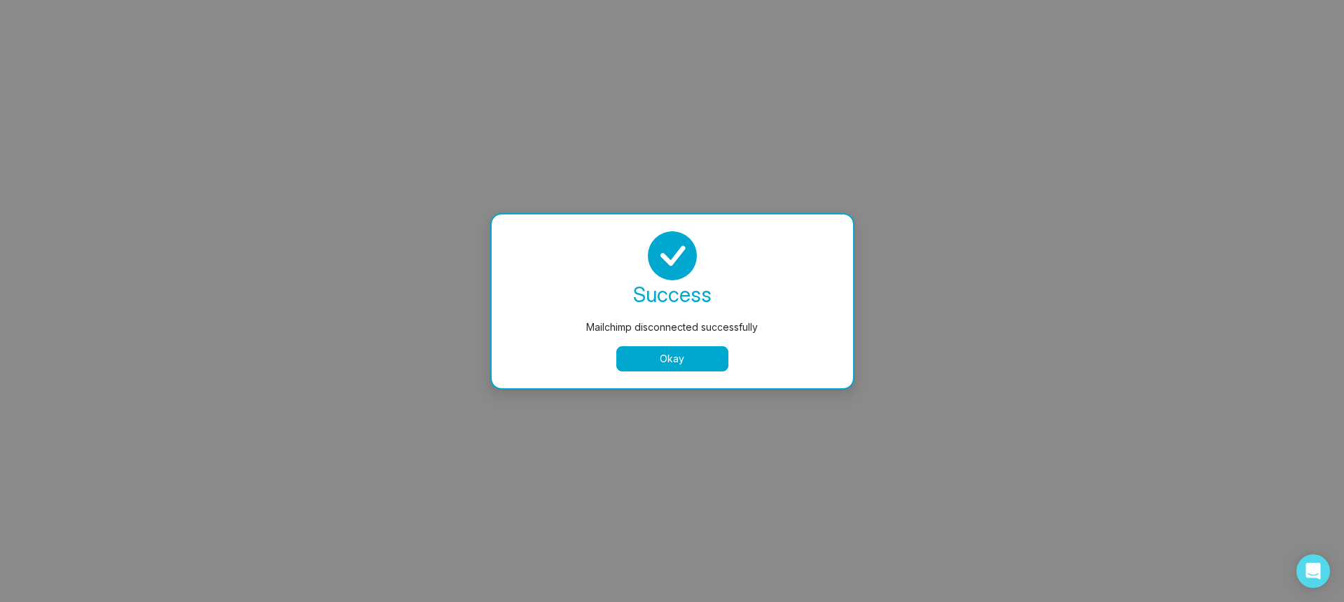
click at [658, 360] on button "Okay" at bounding box center [672, 358] width 112 height 25
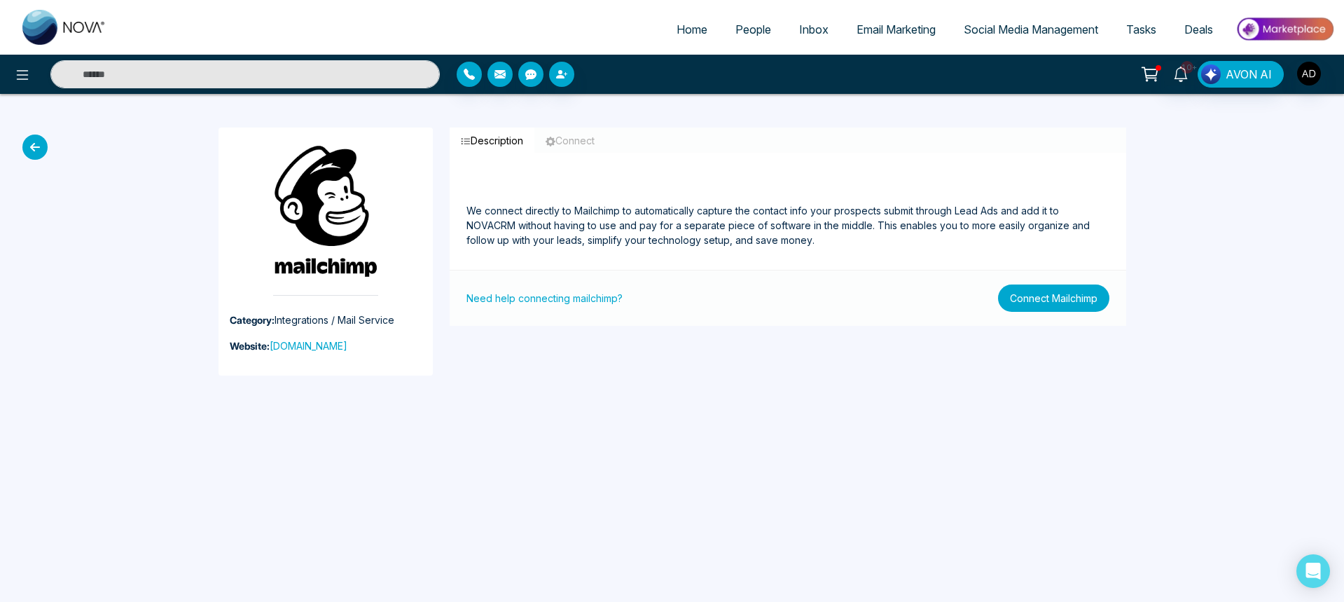
click at [1038, 307] on button "Connect Mailchimp" at bounding box center [1053, 297] width 111 height 27
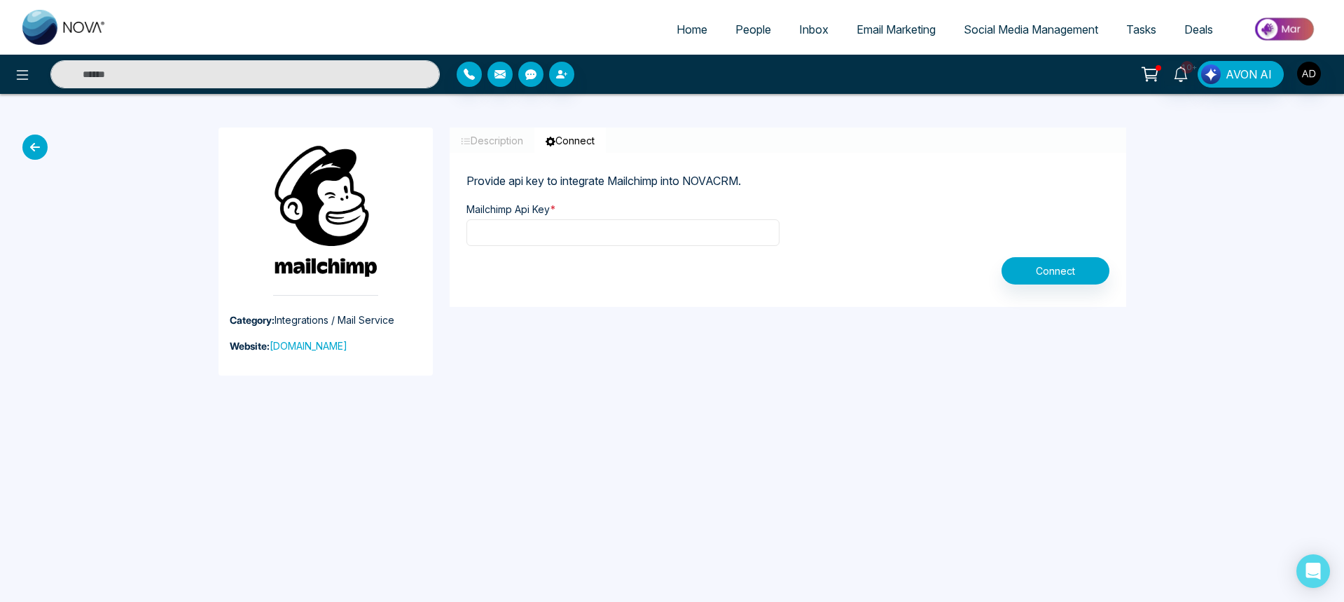
click at [687, 242] on input "text" at bounding box center [623, 232] width 313 height 27
paste input "**********"
type input "**********"
click at [1061, 266] on button "Connect" at bounding box center [1056, 270] width 108 height 27
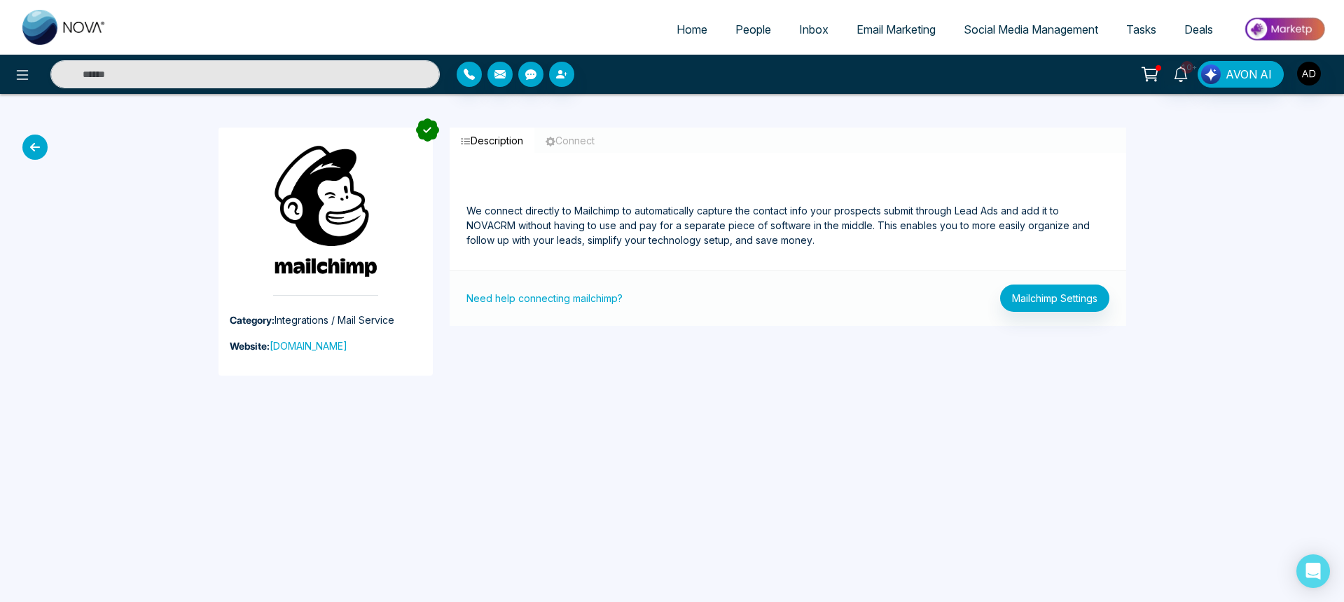
click at [917, 38] on link "Email Marketing" at bounding box center [896, 29] width 107 height 27
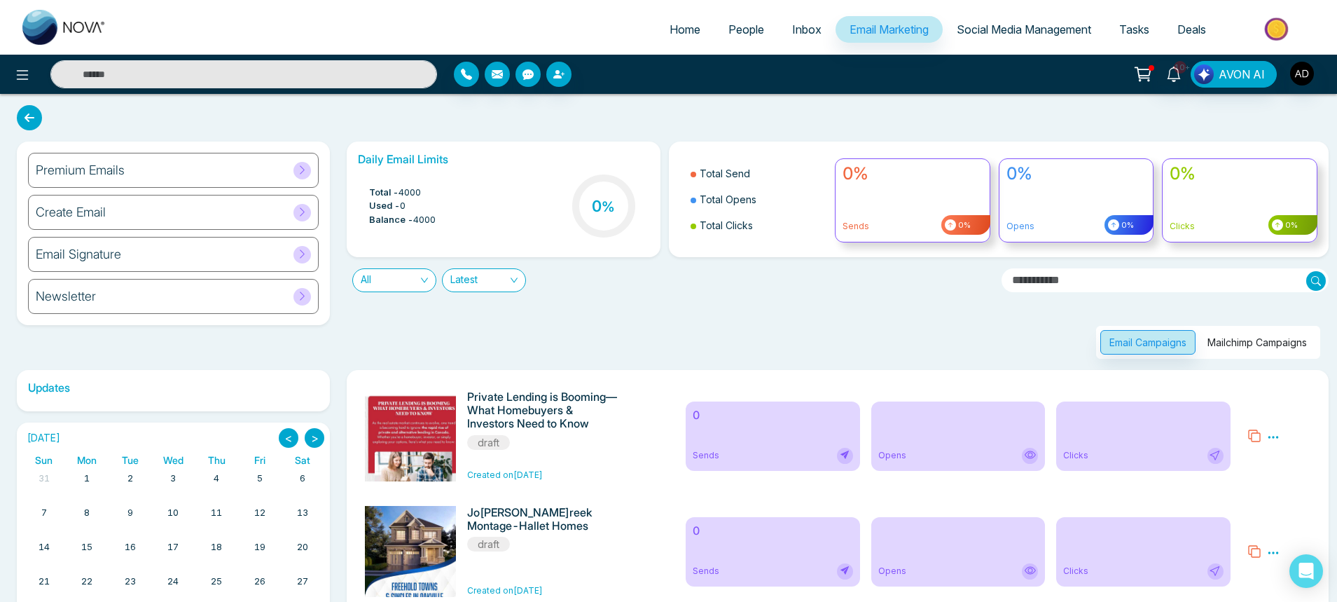
click at [1210, 338] on button "Mailchimp Campaigns" at bounding box center [1258, 342] width 118 height 25
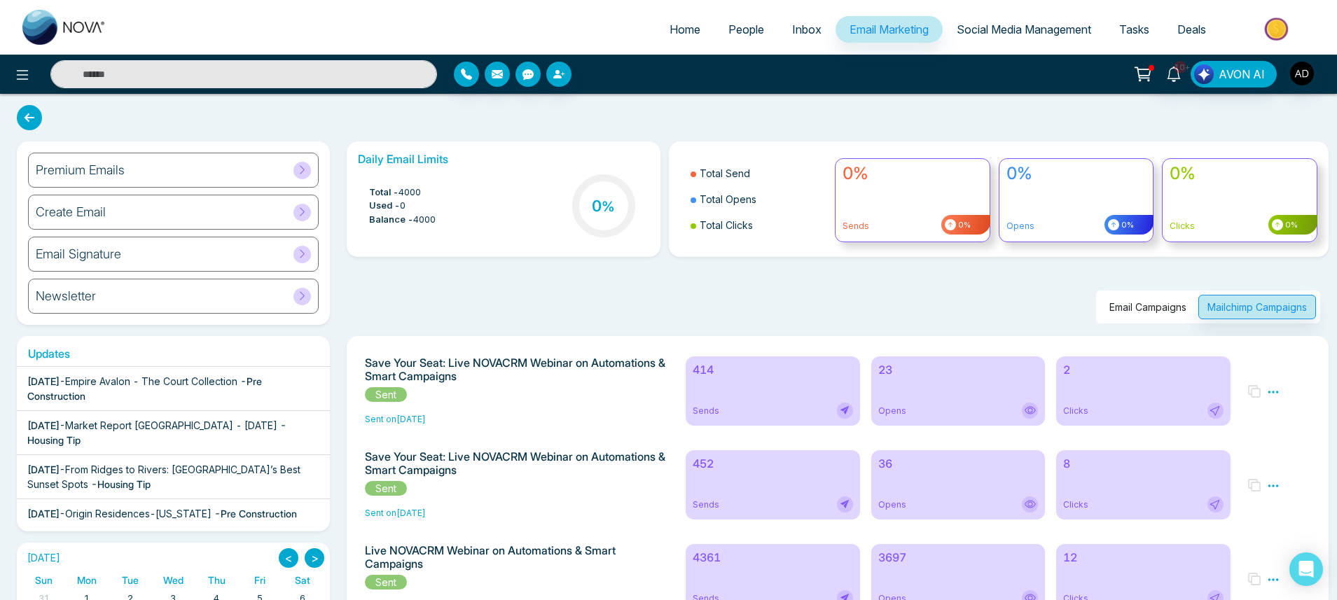
click at [757, 407] on div "Sends" at bounding box center [773, 411] width 160 height 16
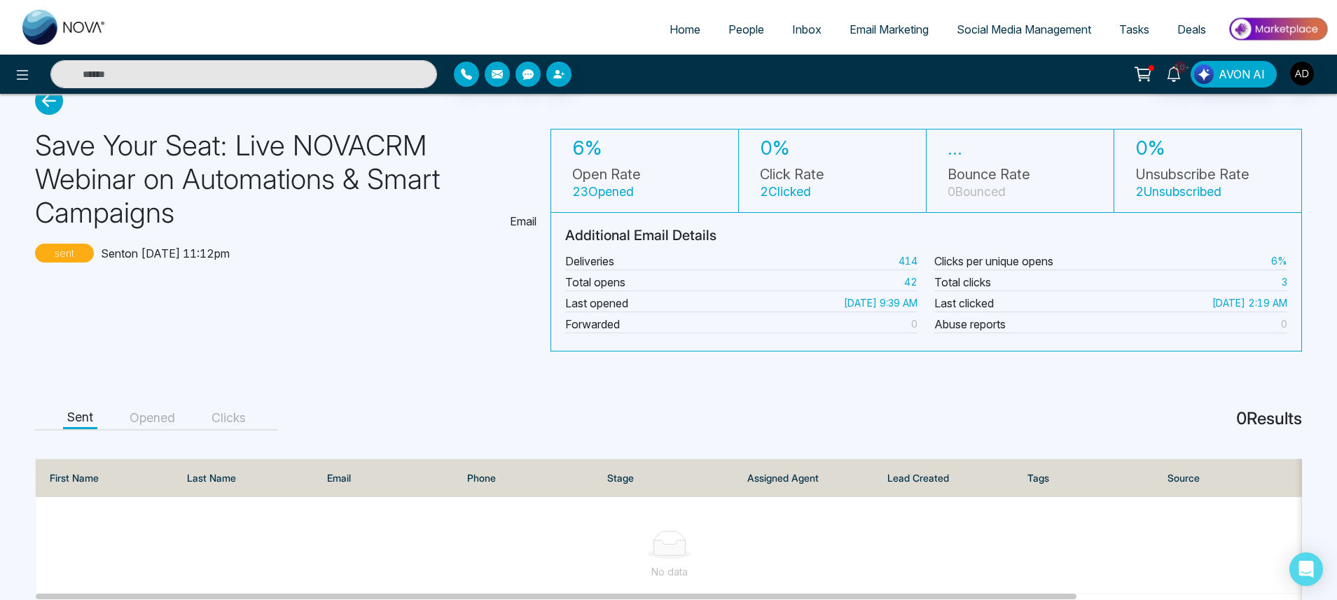
scroll to position [77, 0]
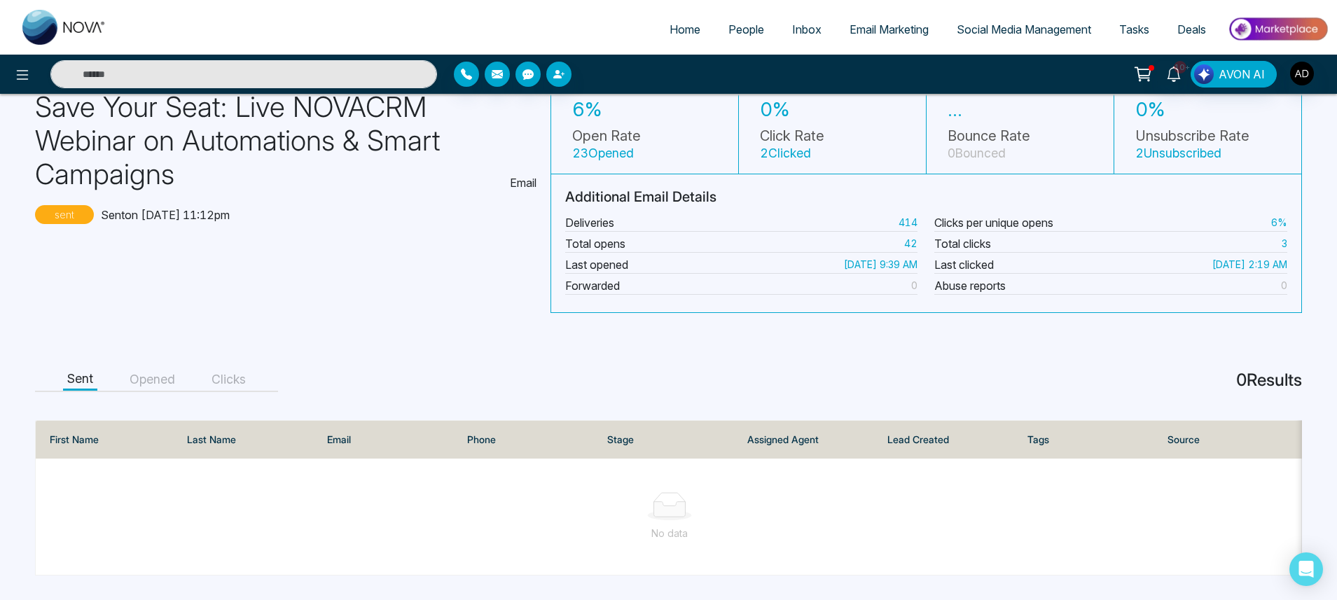
click at [142, 373] on button "Opened" at bounding box center [152, 380] width 54 height 22
click at [238, 377] on button "Clicks" at bounding box center [228, 380] width 43 height 22
click at [96, 378] on button "Sent" at bounding box center [80, 380] width 34 height 22
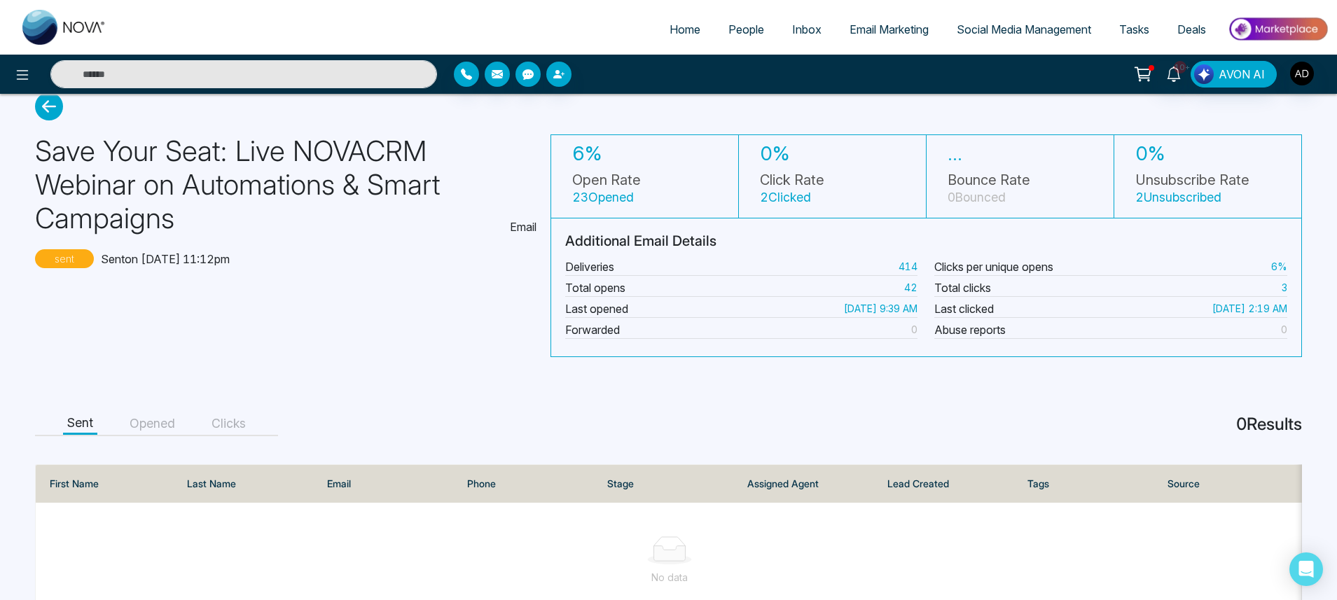
scroll to position [0, 0]
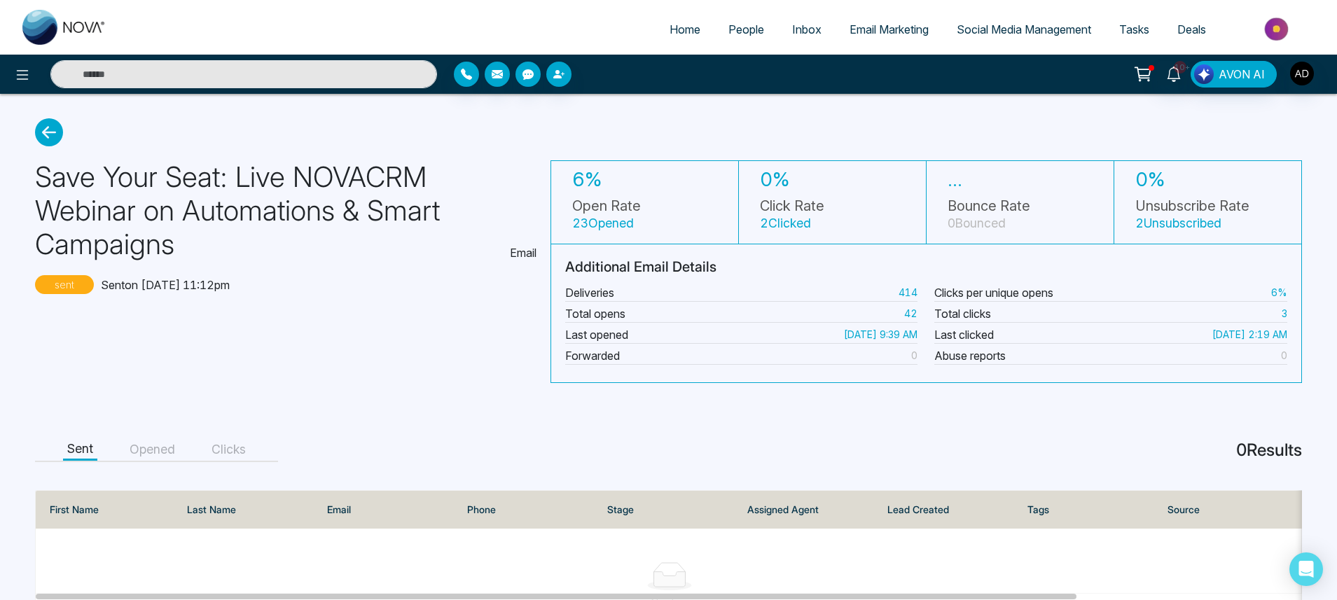
click at [57, 129] on icon at bounding box center [49, 132] width 28 height 28
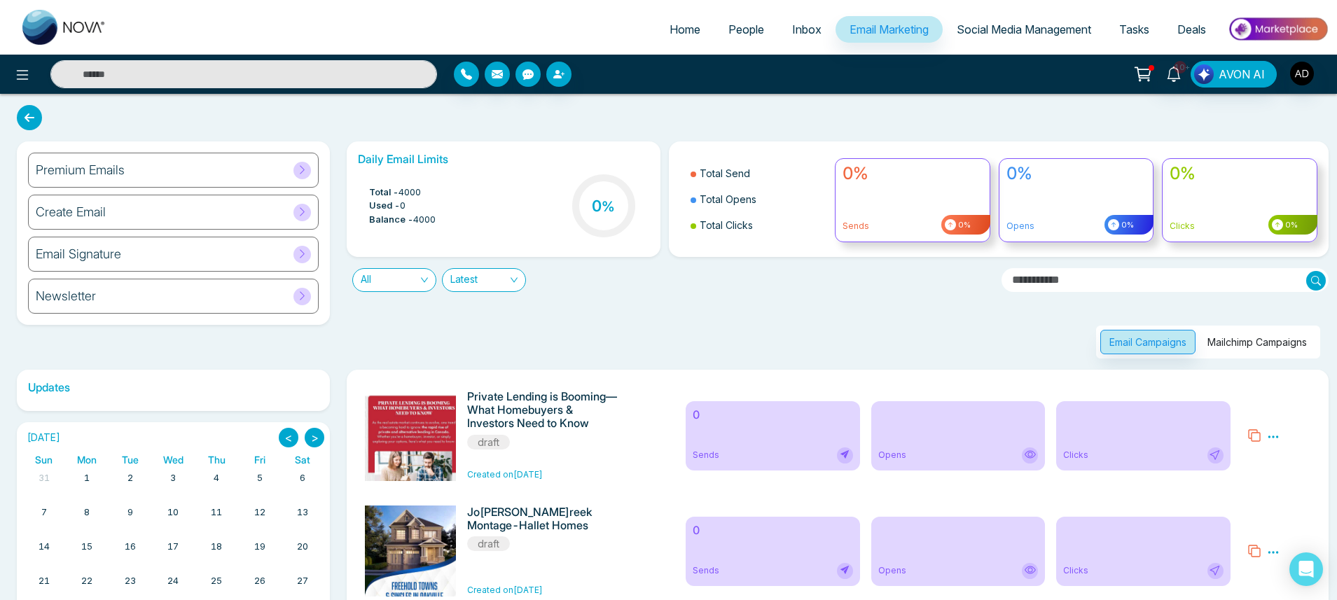
click at [1260, 340] on button "Mailchimp Campaigns" at bounding box center [1258, 342] width 118 height 25
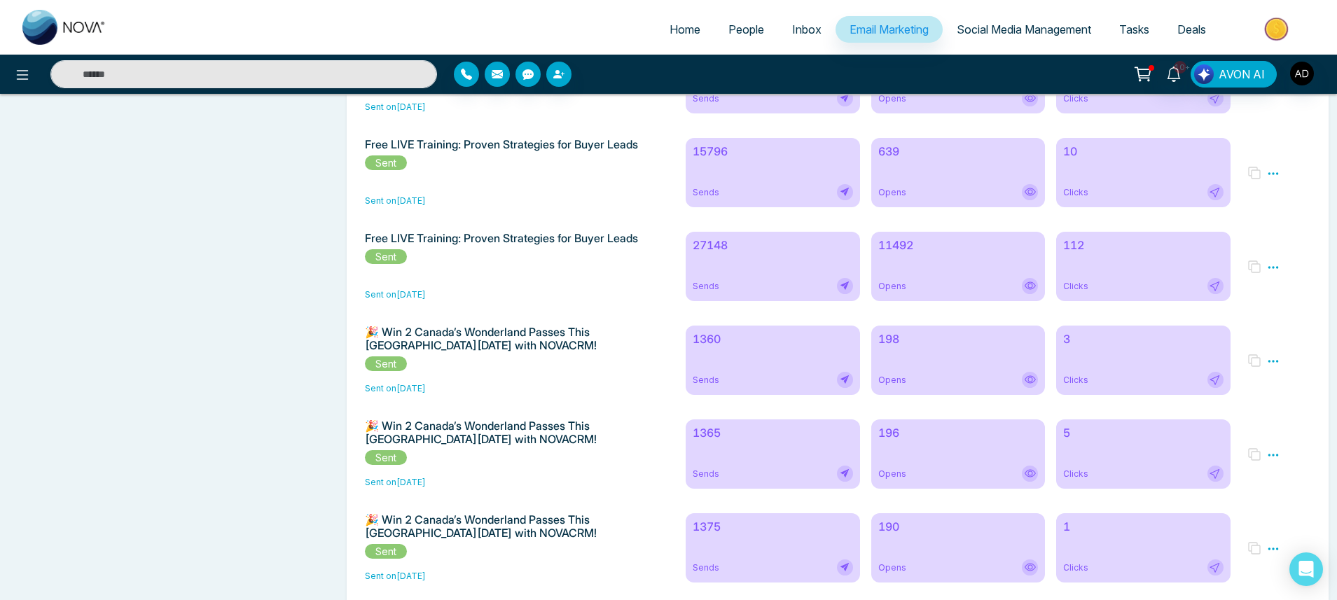
scroll to position [1261, 0]
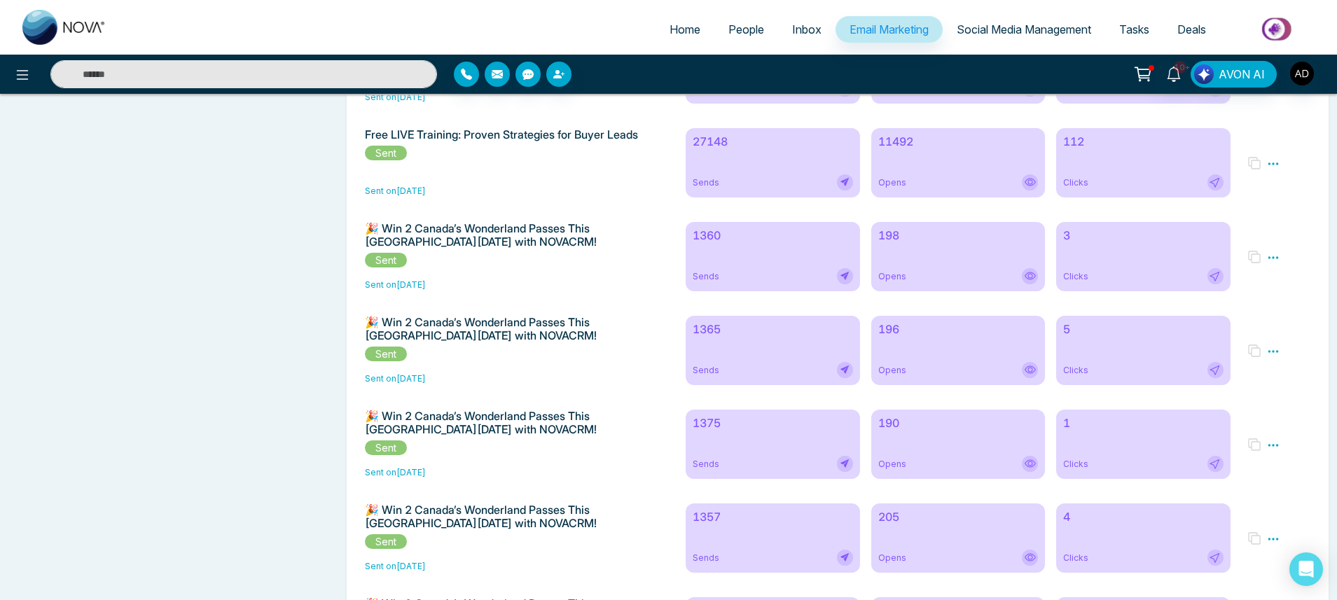
click at [751, 471] on div "1375 Sends" at bounding box center [773, 444] width 174 height 69
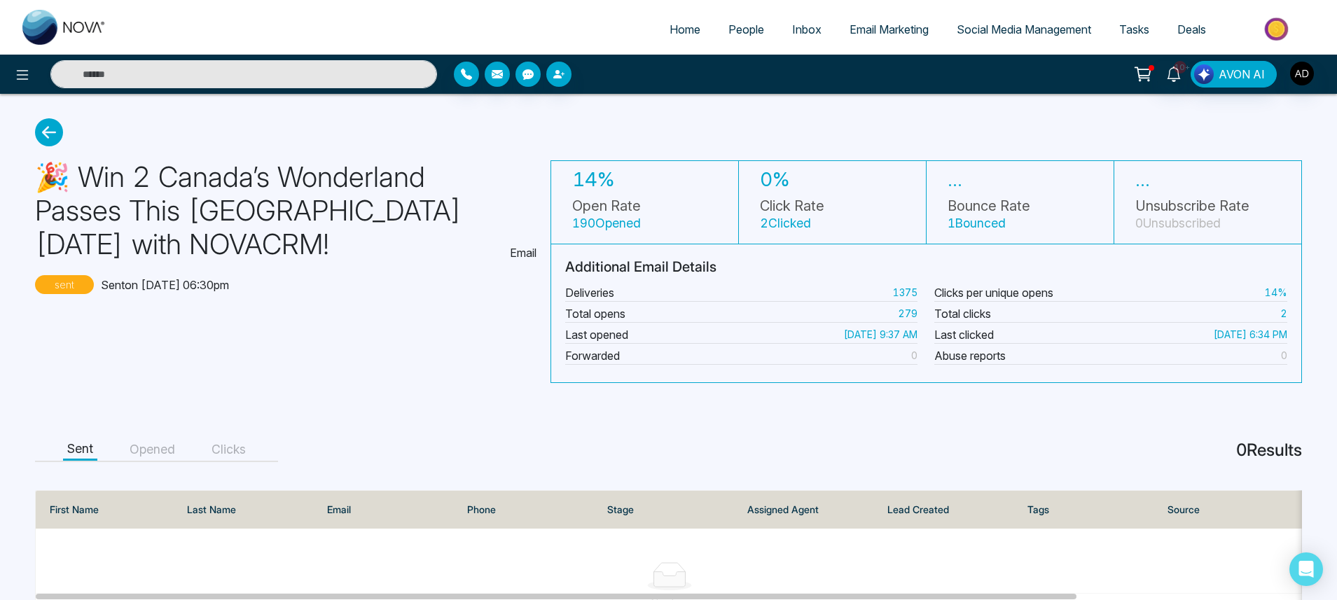
click at [55, 114] on main "🎉 Win 2 Canada’s Wonderland Passes This Canada Day with NOVACRM! Email sent Sen…" at bounding box center [668, 386] width 1337 height 584
click at [55, 127] on icon at bounding box center [49, 132] width 28 height 28
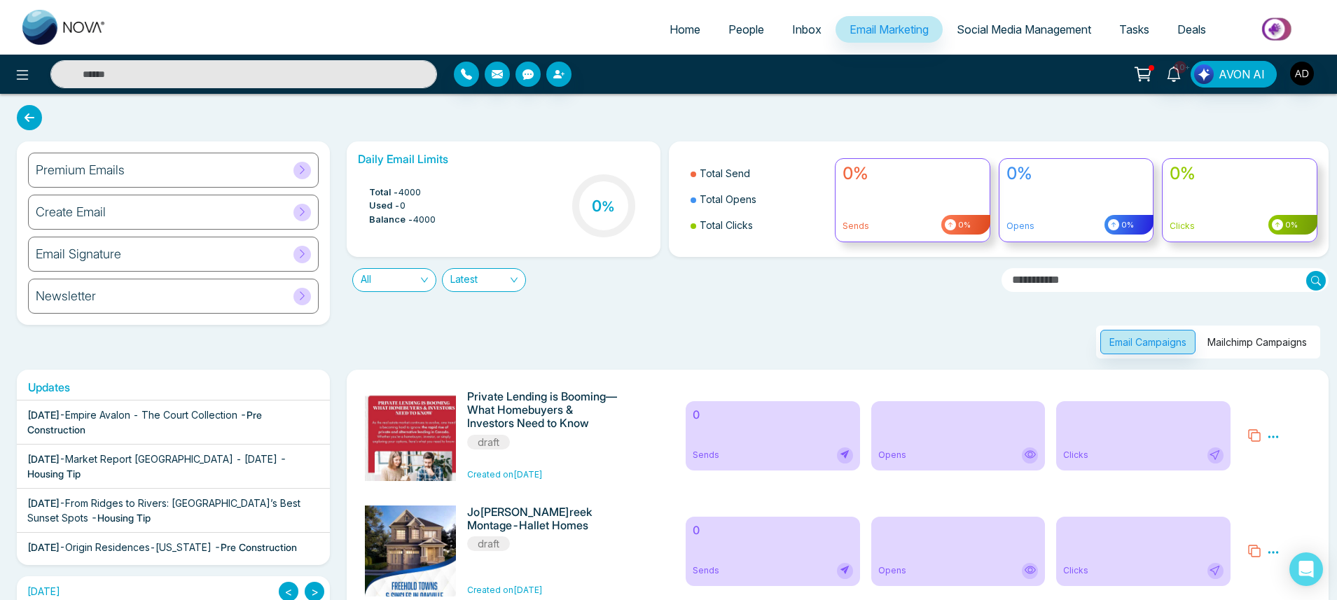
click at [1265, 343] on button "Mailchimp Campaigns" at bounding box center [1258, 342] width 118 height 25
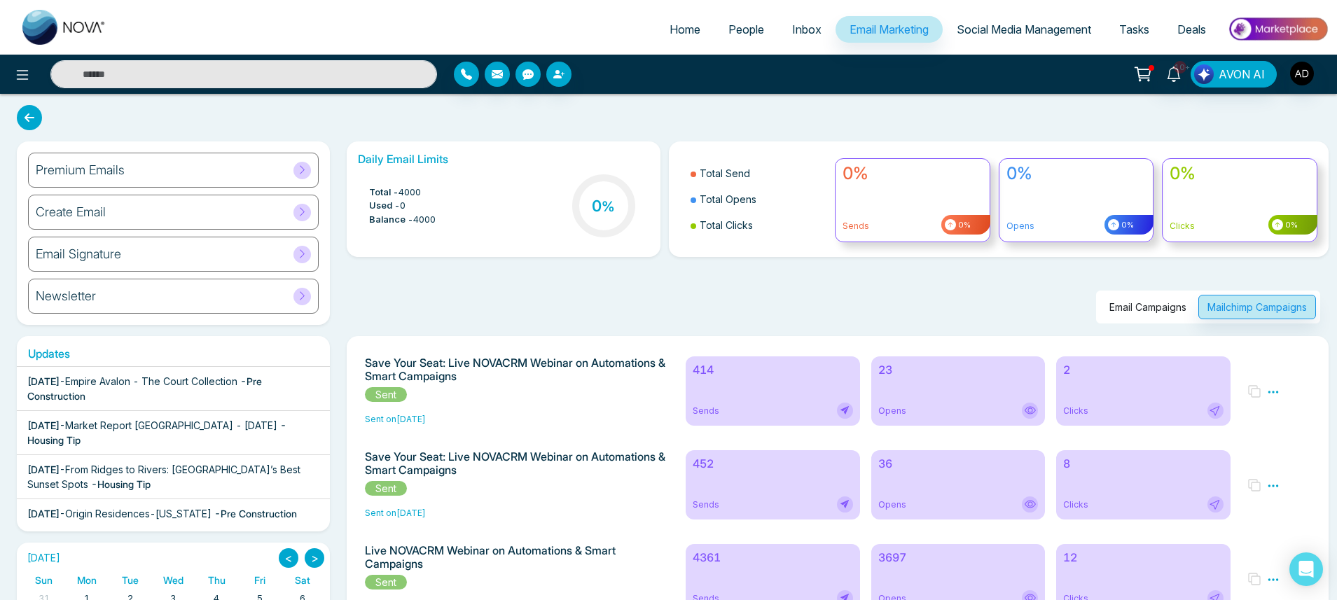
click at [699, 379] on div "414 Sends" at bounding box center [773, 391] width 174 height 69
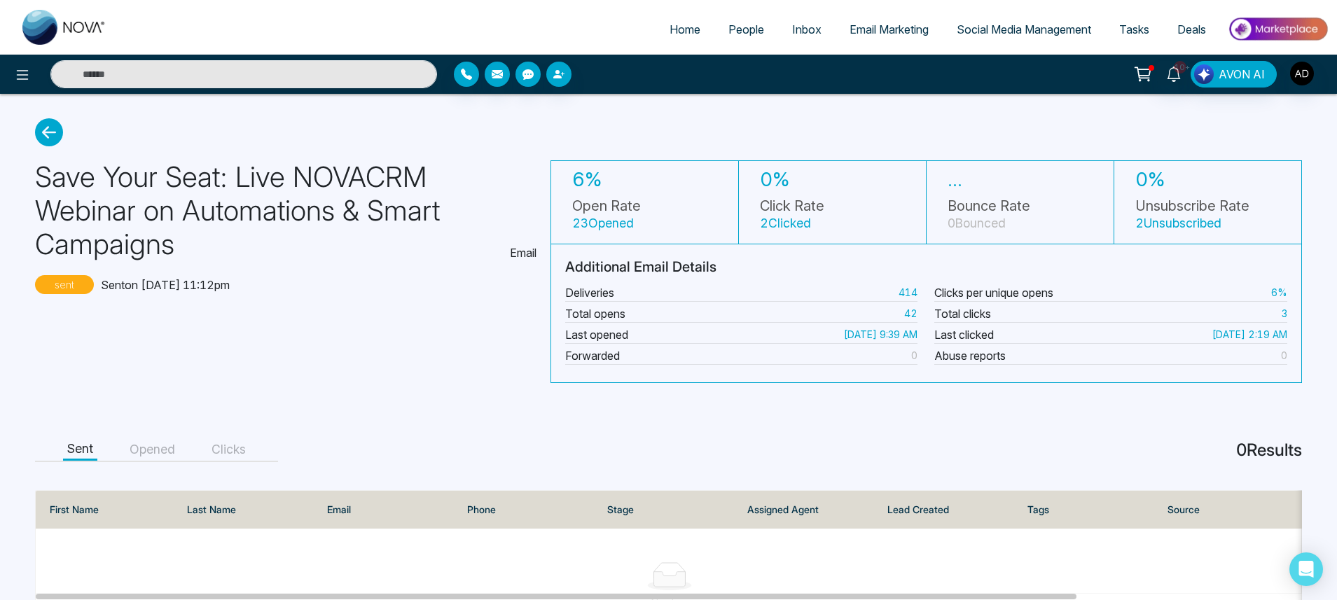
click at [143, 451] on button "Opened" at bounding box center [152, 450] width 54 height 22
click at [69, 445] on button "Sent" at bounding box center [80, 450] width 34 height 22
click at [150, 450] on button "Opened" at bounding box center [152, 450] width 54 height 22
click at [92, 448] on button "Sent" at bounding box center [80, 450] width 34 height 22
click at [55, 126] on icon at bounding box center [49, 132] width 28 height 28
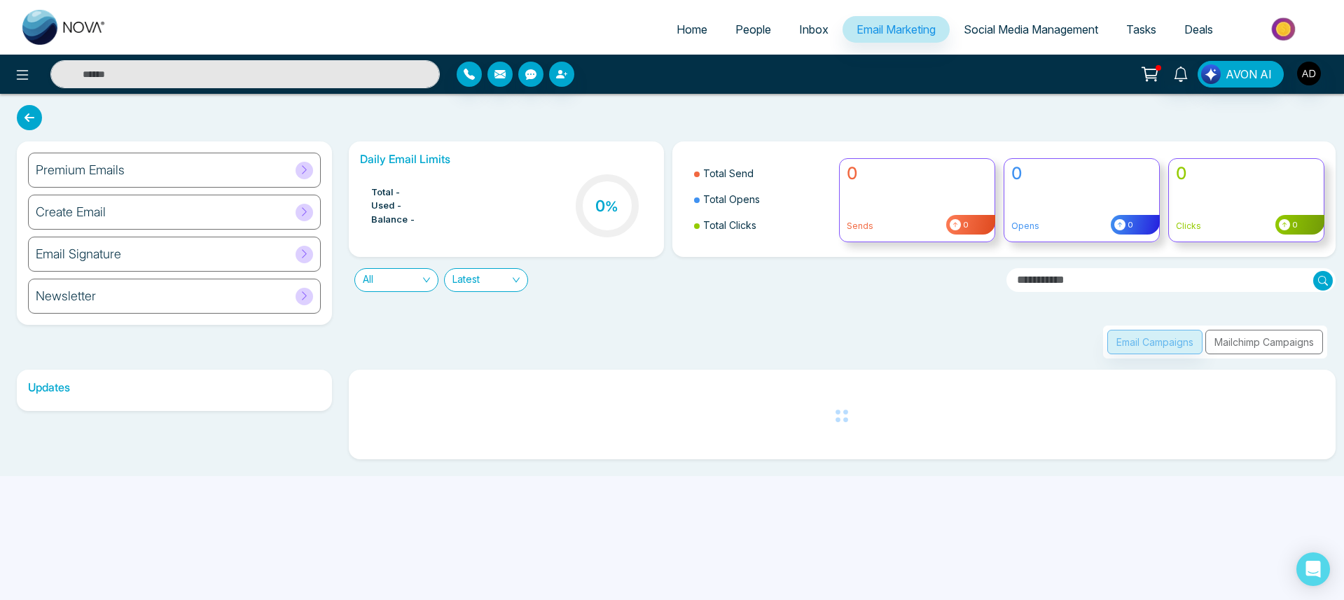
click at [1257, 326] on div "Email Campaigns Mailchimp Campaigns" at bounding box center [1215, 342] width 224 height 33
click at [1252, 339] on div "Email Campaigns Mailchimp Campaigns" at bounding box center [1215, 342] width 224 height 33
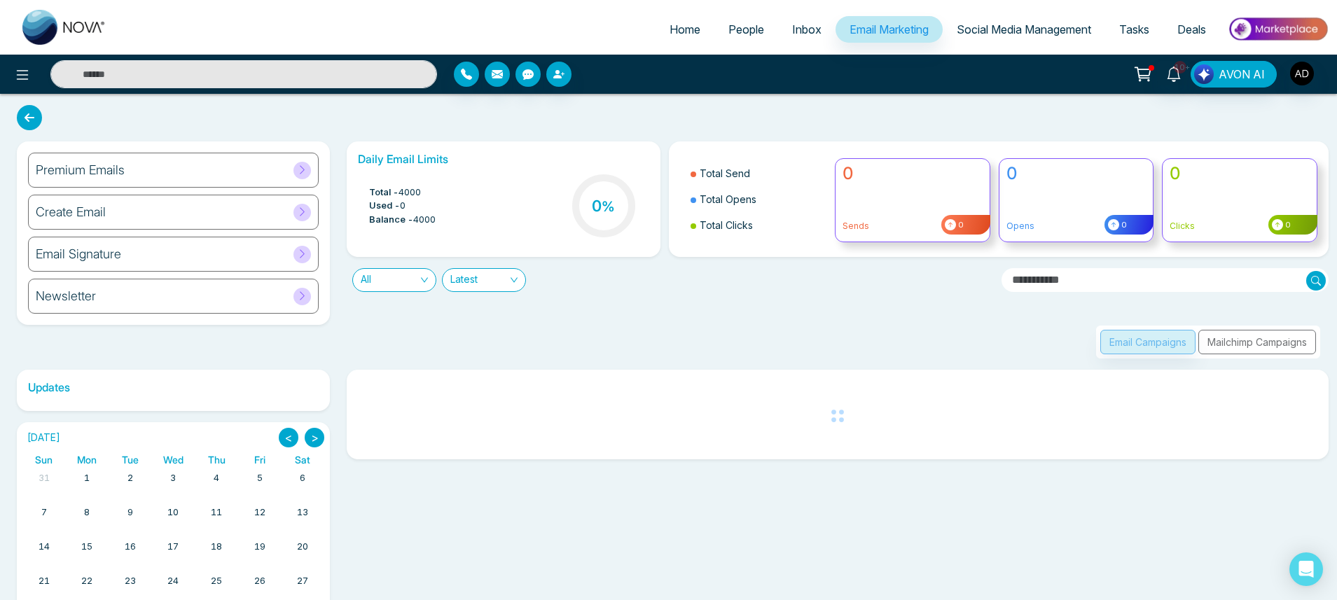
click at [1257, 347] on button "Mailchimp Campaigns" at bounding box center [1258, 342] width 118 height 25
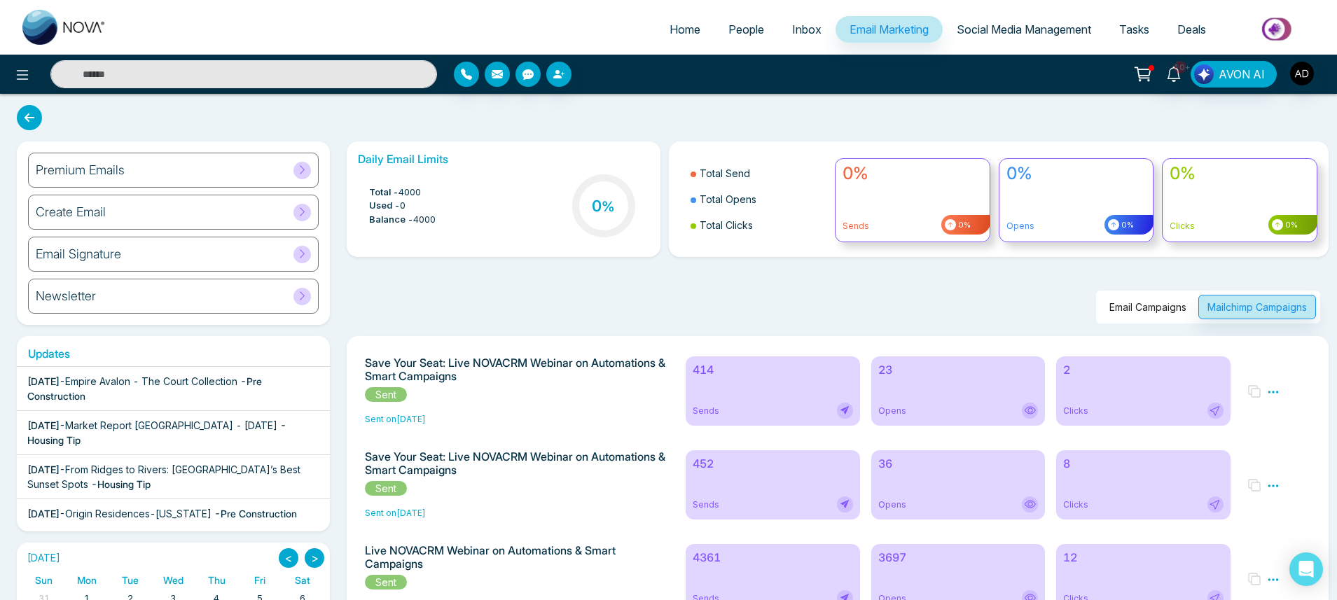
click at [803, 382] on div "414 Sends" at bounding box center [773, 391] width 174 height 69
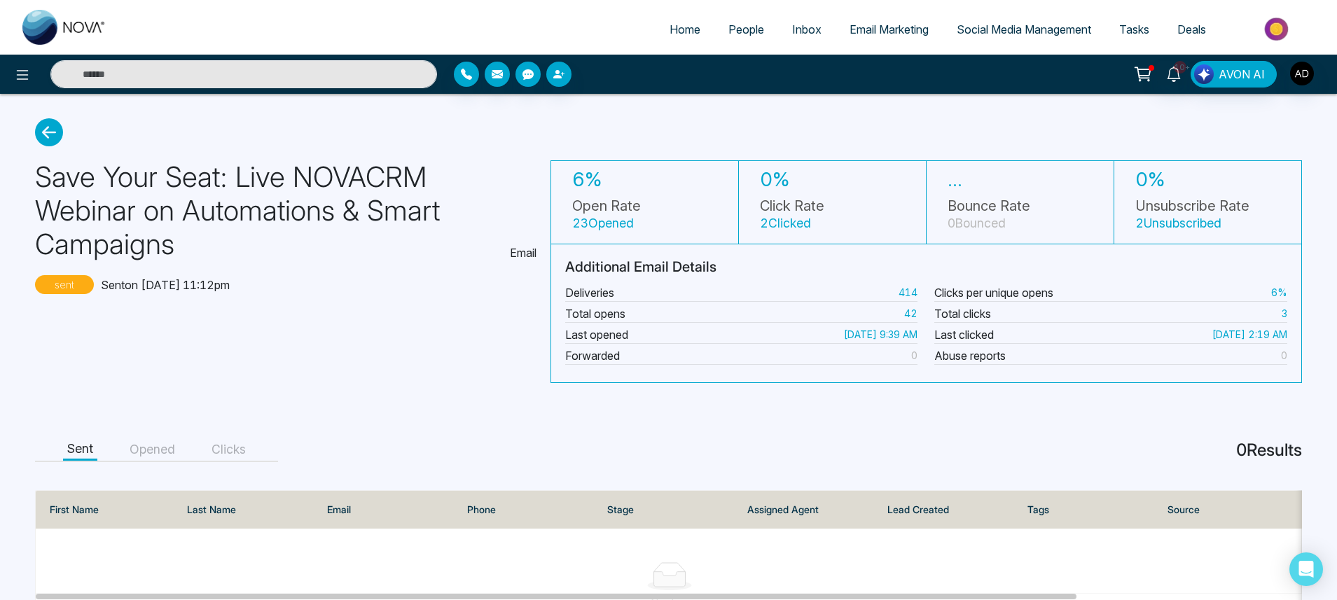
click at [43, 137] on icon at bounding box center [49, 132] width 28 height 28
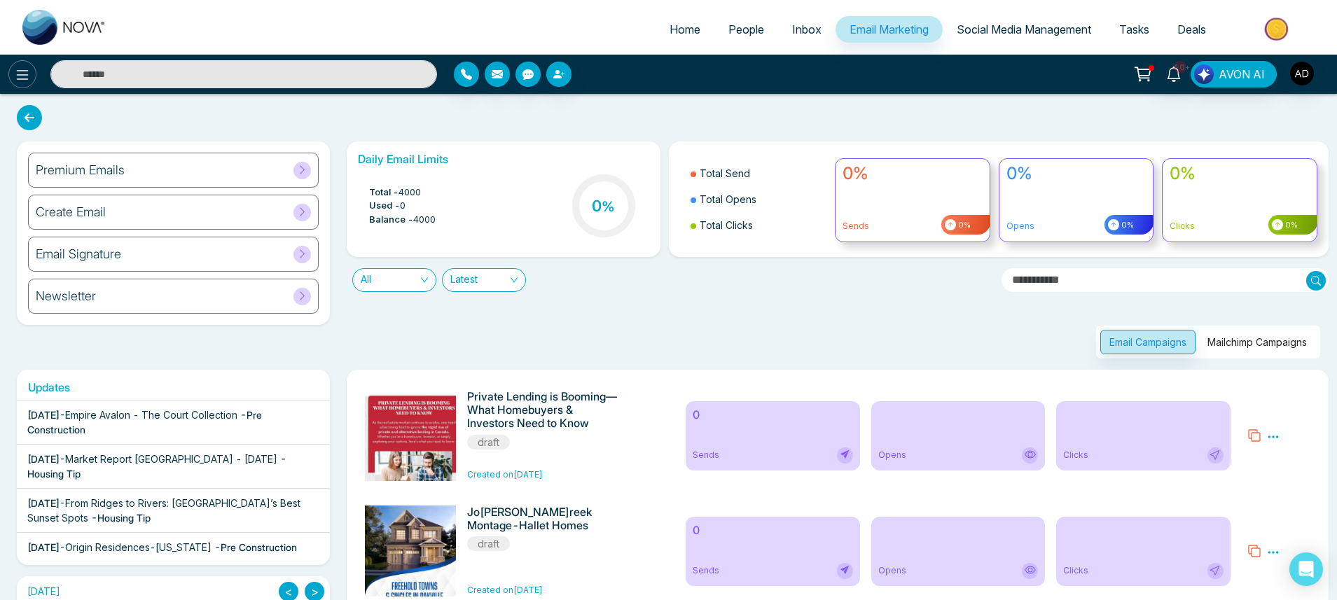
click at [24, 84] on button at bounding box center [22, 74] width 28 height 28
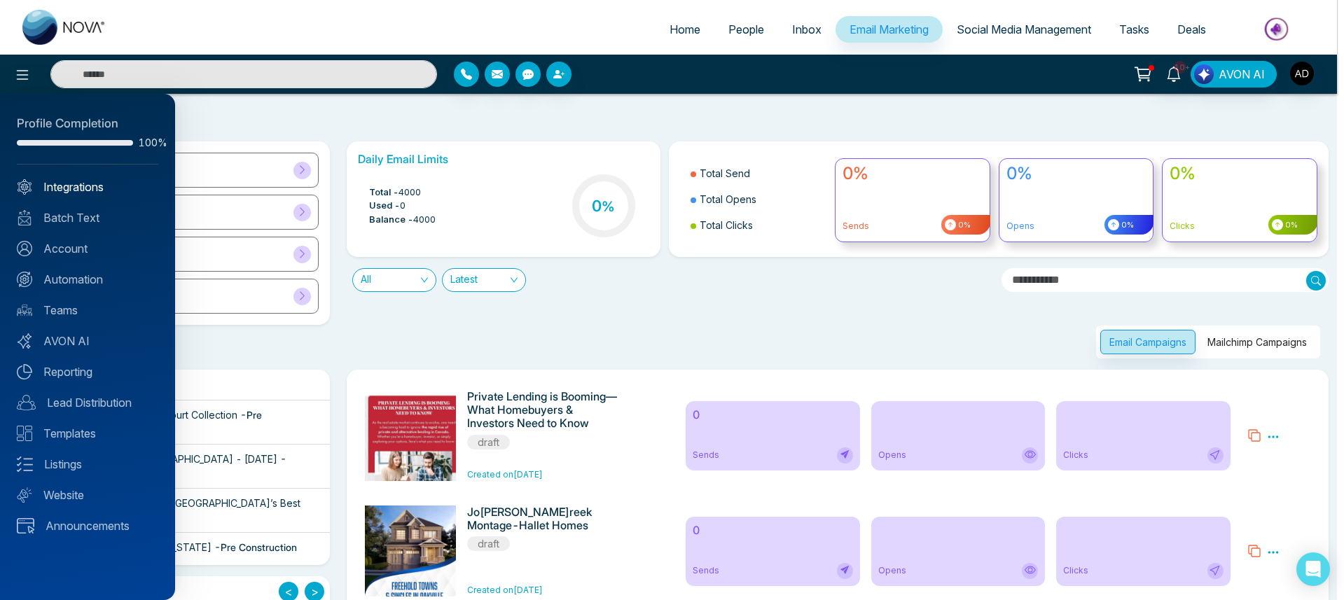
click at [76, 186] on link "Integrations" at bounding box center [88, 187] width 142 height 17
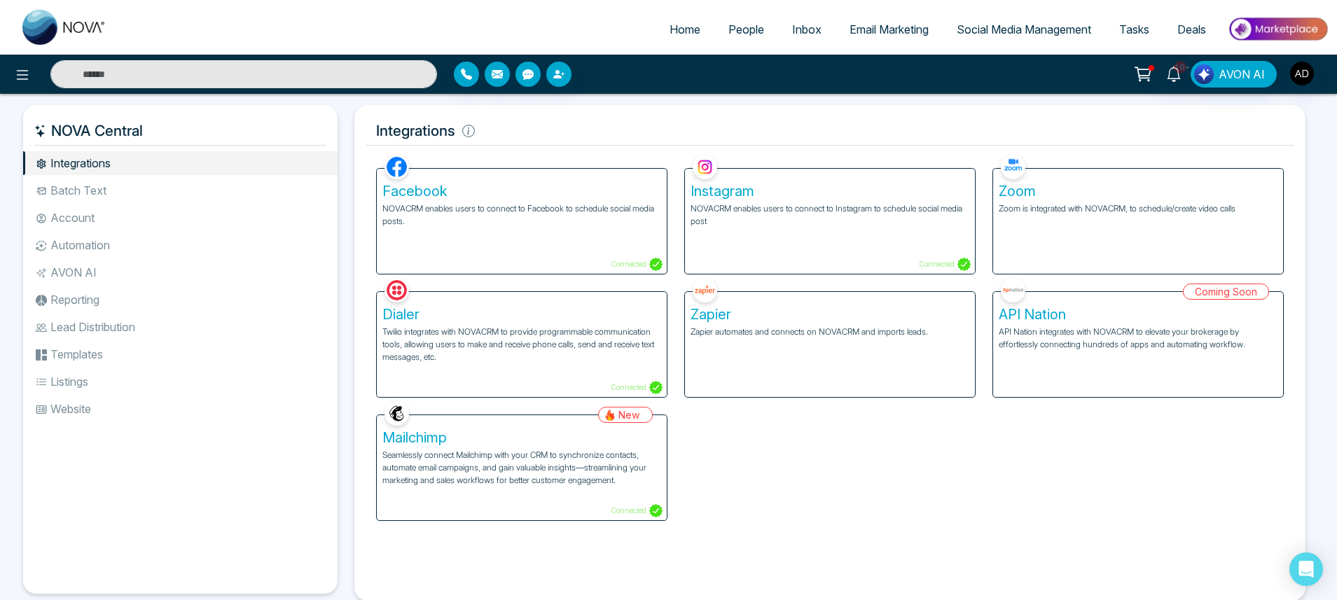
click at [597, 450] on p "Seamlessly connect Mailchimp with your CRM to synchronize contacts, automate em…" at bounding box center [521, 468] width 279 height 38
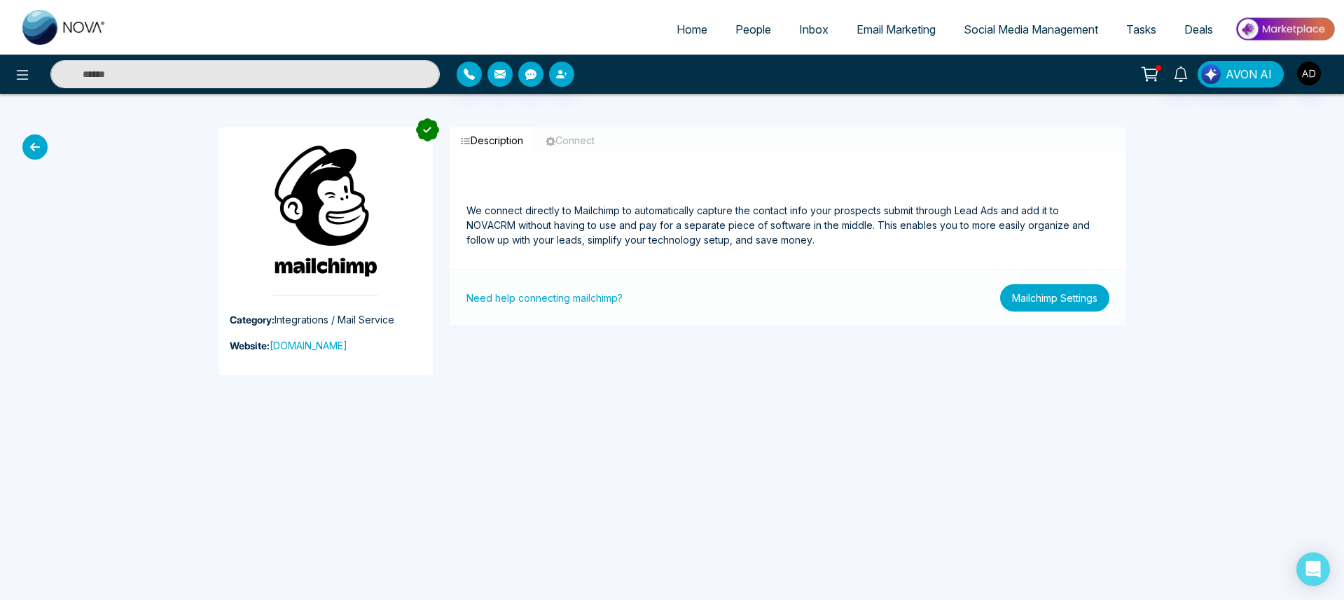
click at [1042, 294] on button "Mailchimp Settings" at bounding box center [1054, 297] width 109 height 27
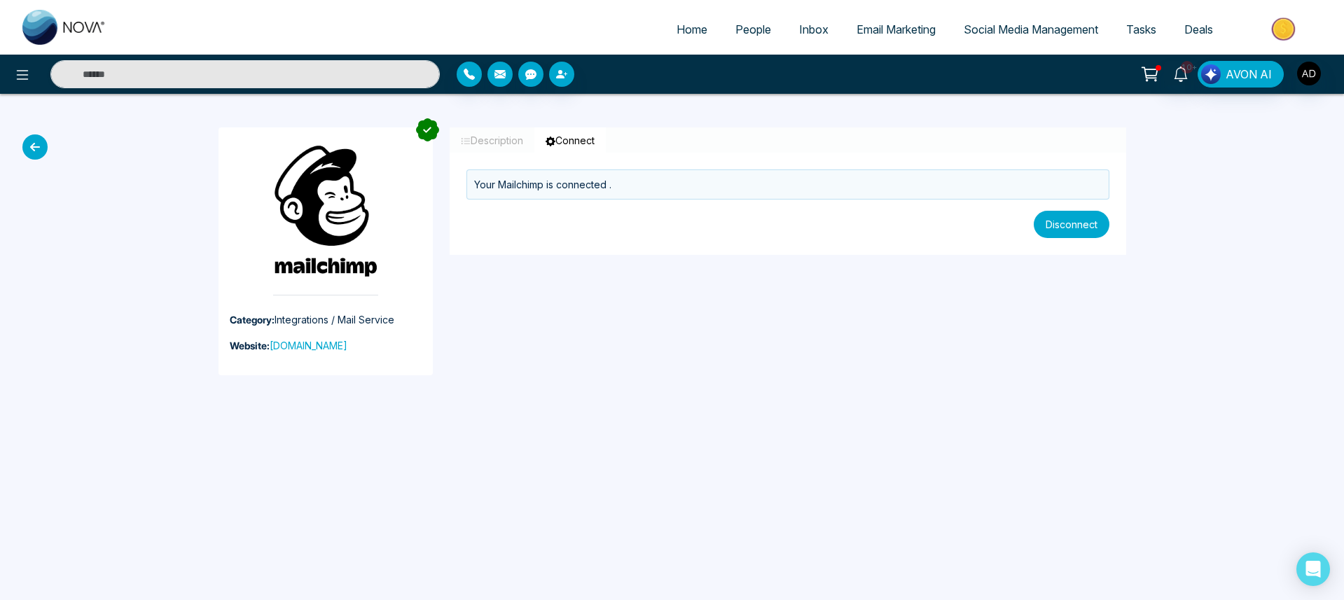
click at [1070, 217] on button "Disconnect" at bounding box center [1072, 224] width 76 height 27
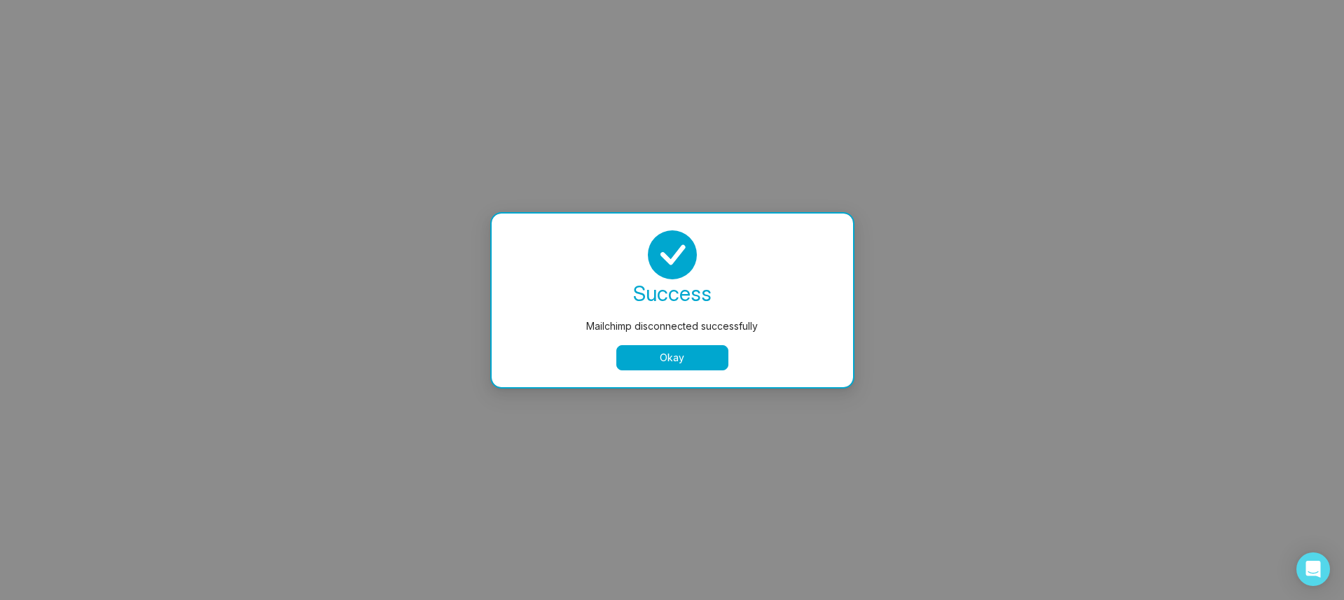
click at [673, 363] on button "Okay" at bounding box center [672, 357] width 112 height 25
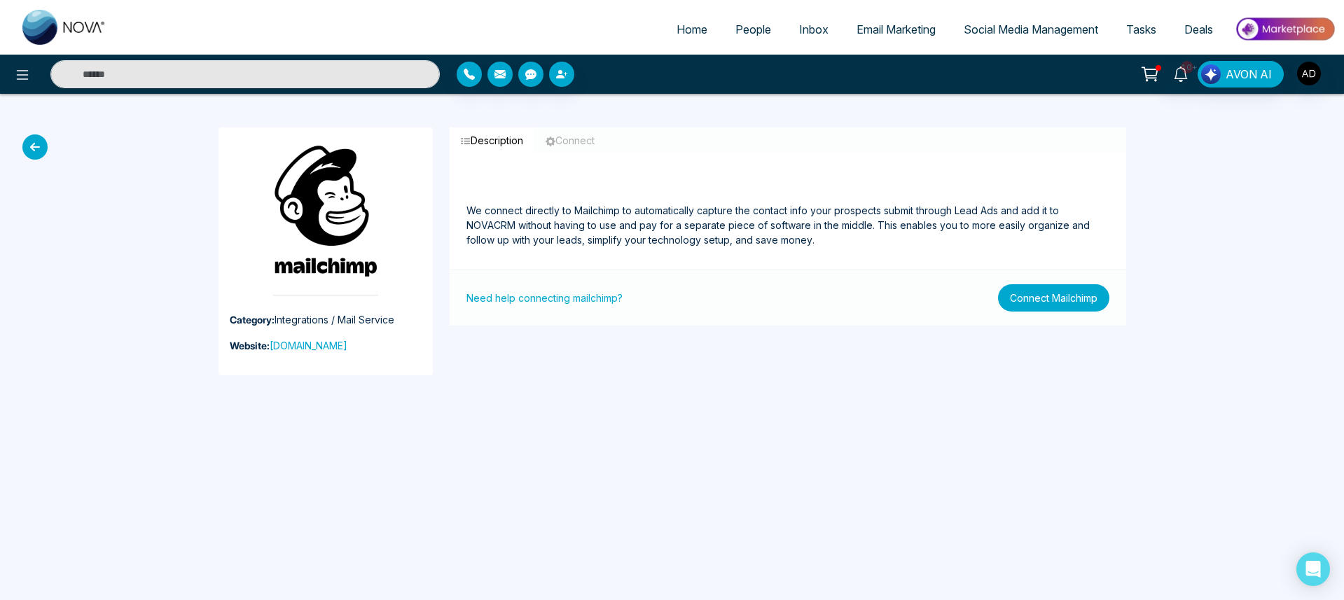
click at [1035, 291] on button "Connect Mailchimp" at bounding box center [1053, 297] width 111 height 27
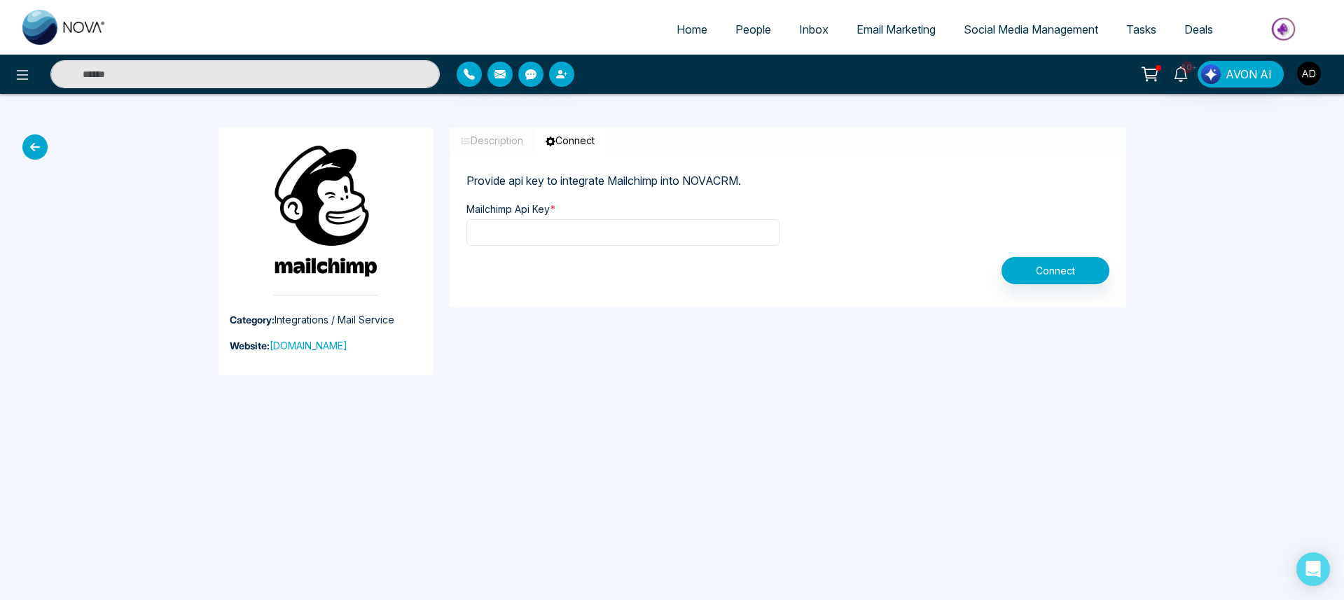
click at [723, 231] on input "text" at bounding box center [623, 232] width 313 height 27
paste input "**********"
type input "**********"
click at [1090, 271] on button "Connect" at bounding box center [1056, 270] width 108 height 27
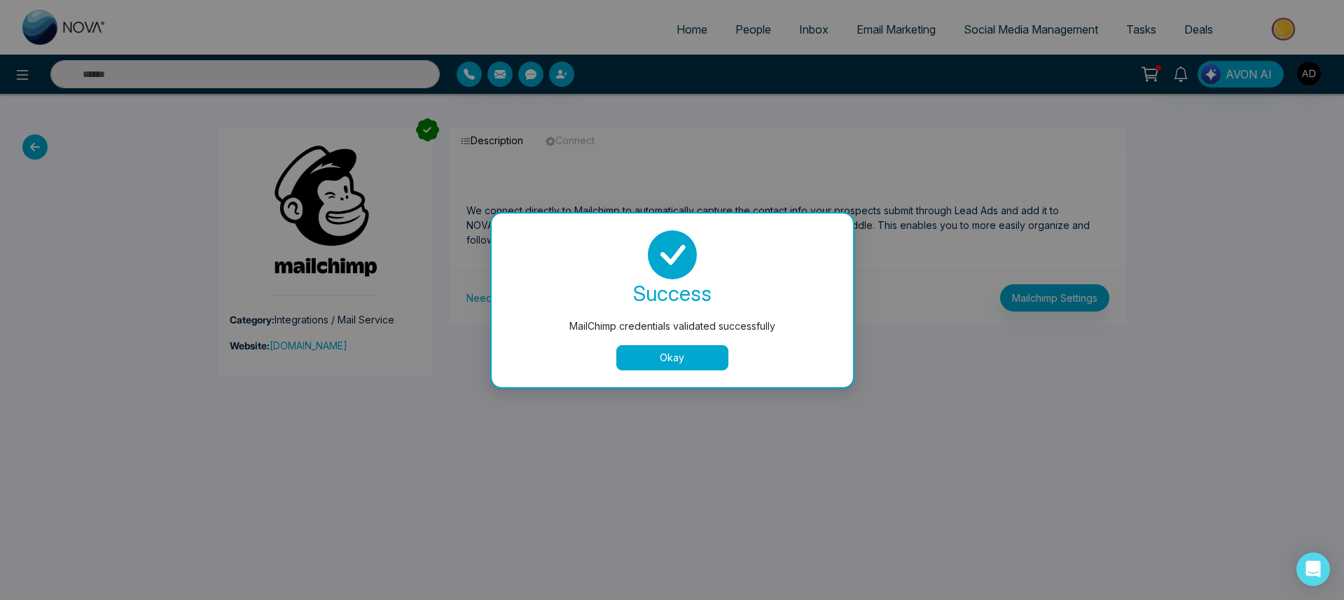
click at [671, 350] on button "Okay" at bounding box center [672, 357] width 112 height 25
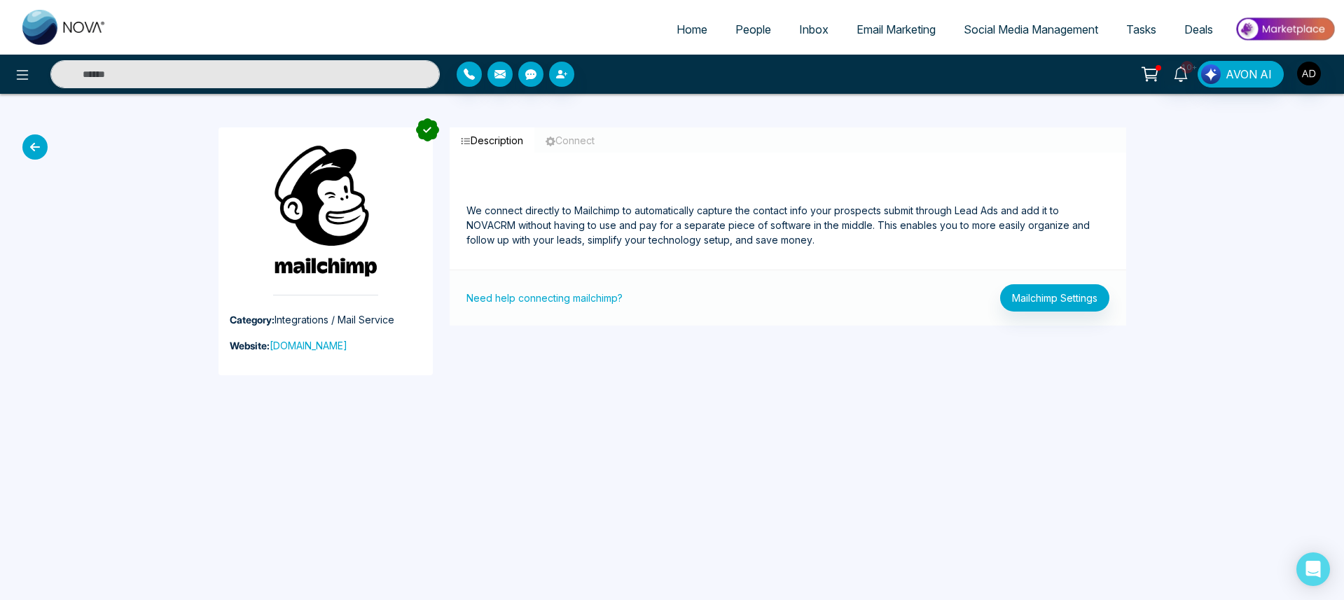
click at [880, 17] on link "Email Marketing" at bounding box center [896, 29] width 107 height 27
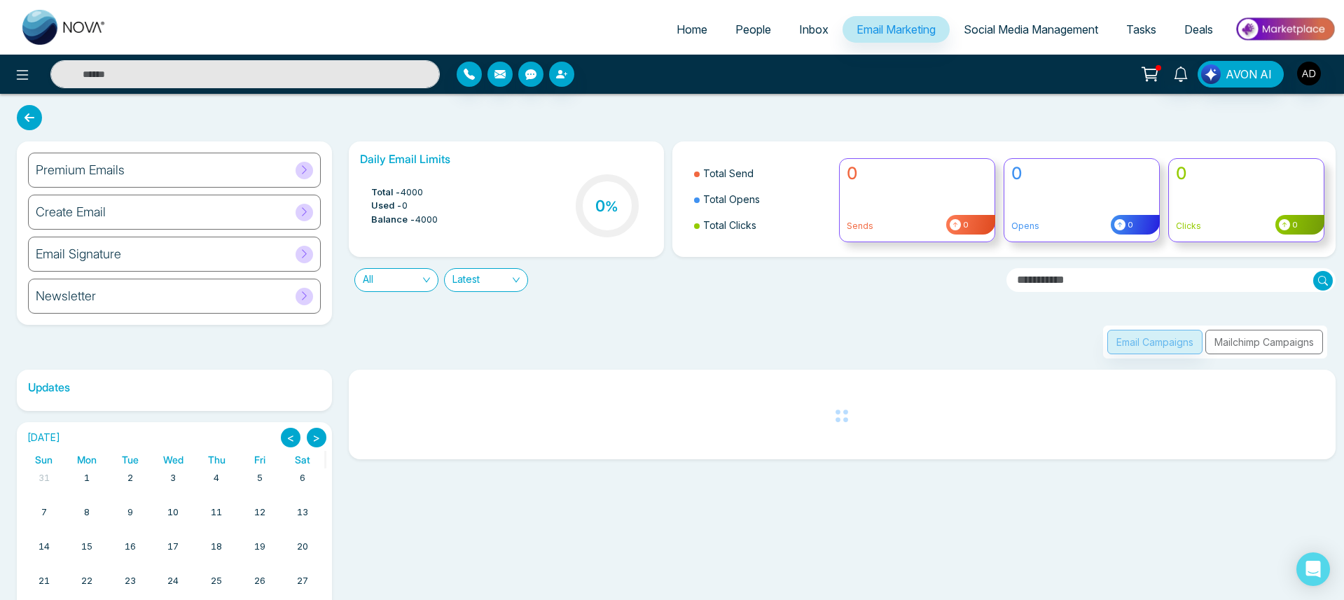
click at [1238, 340] on div "Email Campaigns Mailchimp Campaigns" at bounding box center [1215, 342] width 224 height 33
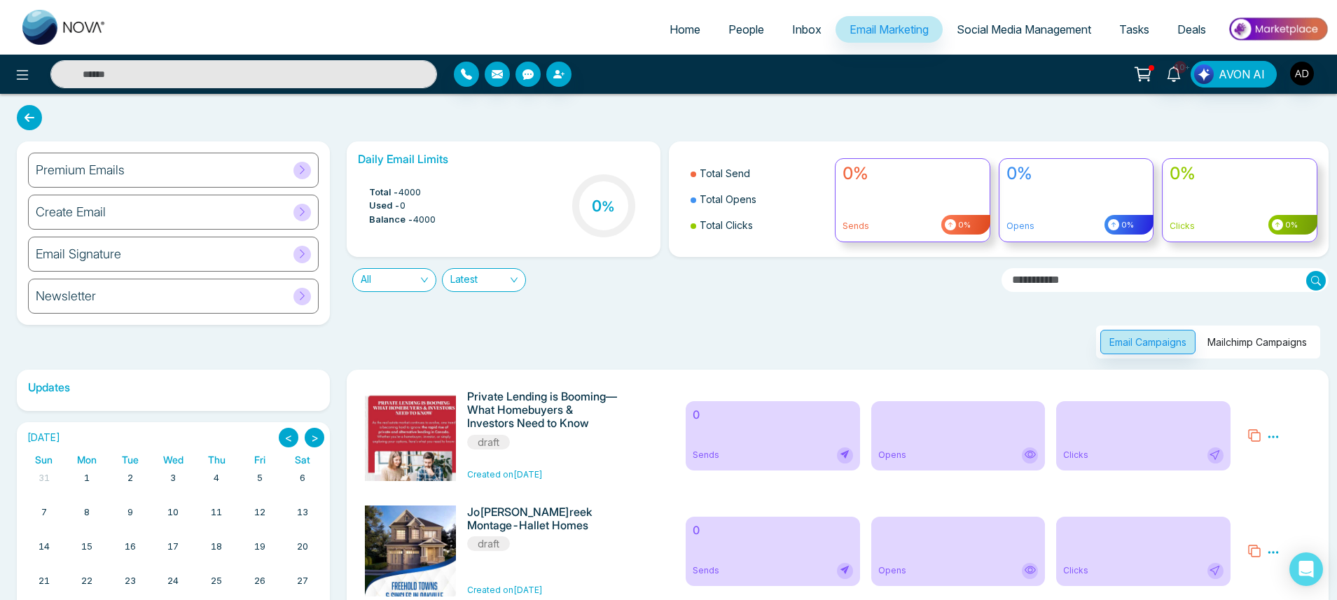
click at [1239, 352] on button "Mailchimp Campaigns" at bounding box center [1258, 342] width 118 height 25
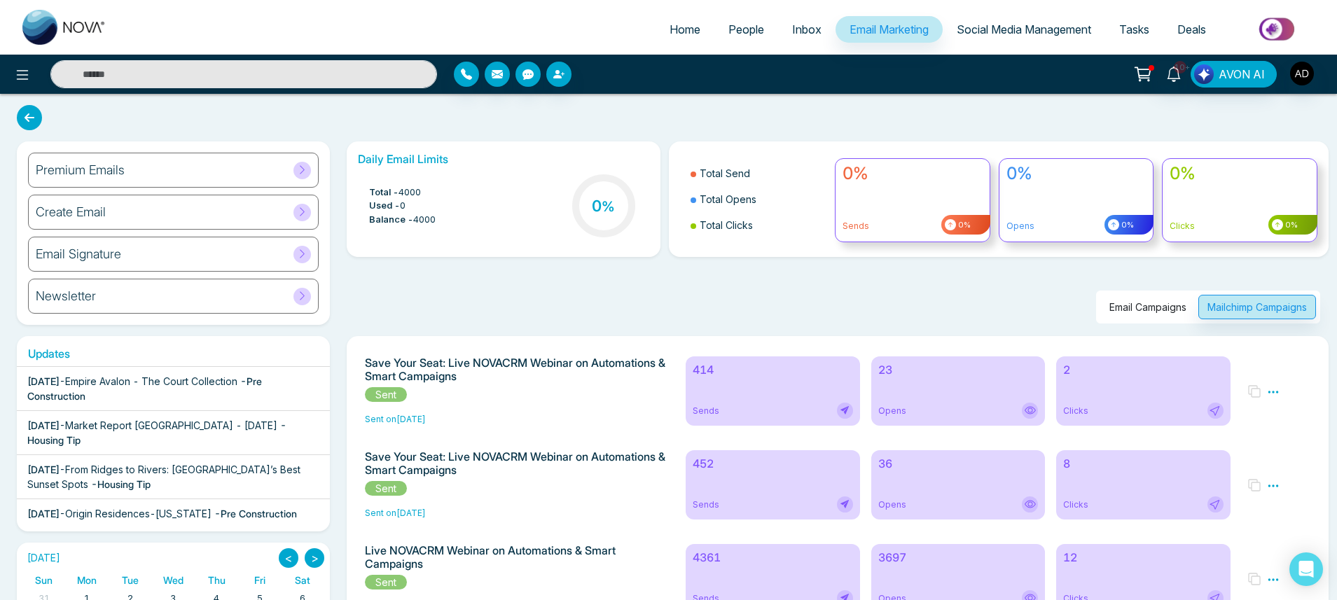
click at [727, 389] on div "414 Sends" at bounding box center [773, 391] width 174 height 69
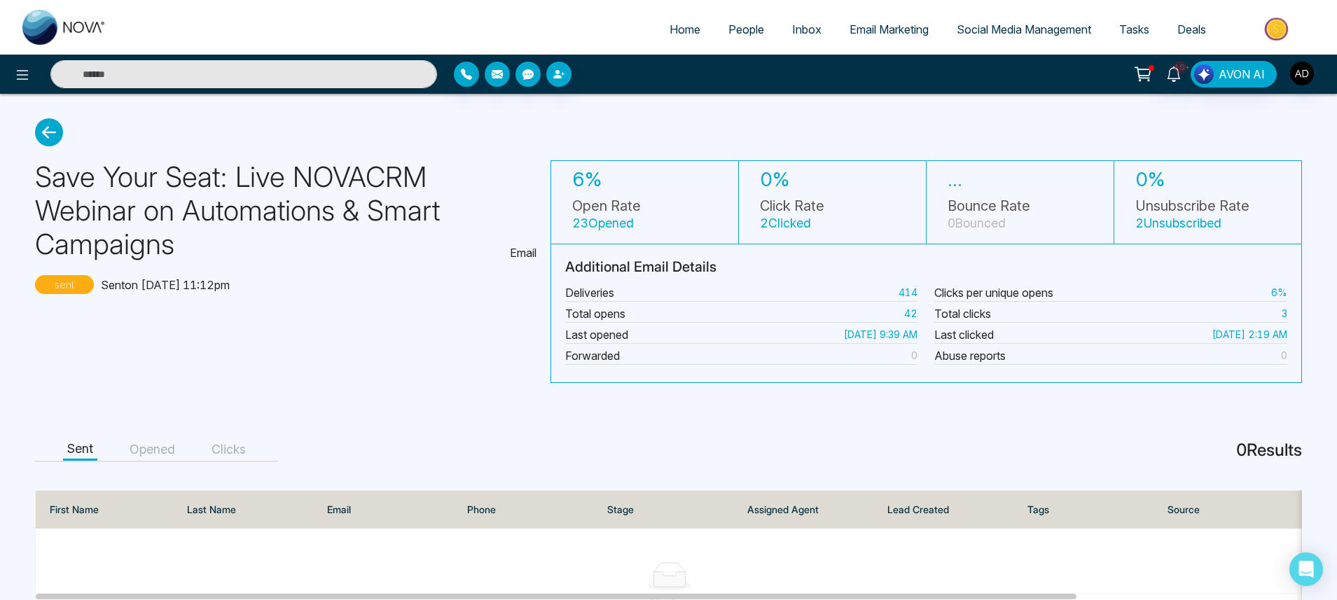
scroll to position [77, 0]
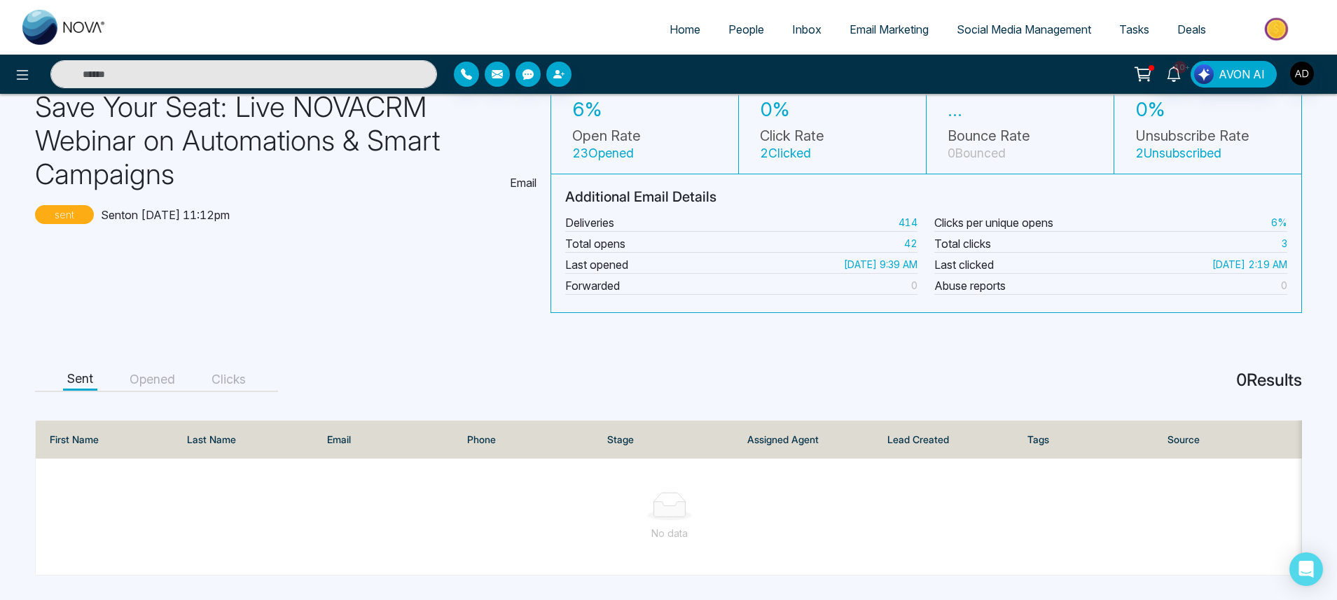
click at [156, 369] on button "Opened" at bounding box center [152, 380] width 54 height 22
click at [233, 377] on button "Clicks" at bounding box center [228, 380] width 43 height 22
click at [76, 375] on button "Sent" at bounding box center [80, 380] width 34 height 22
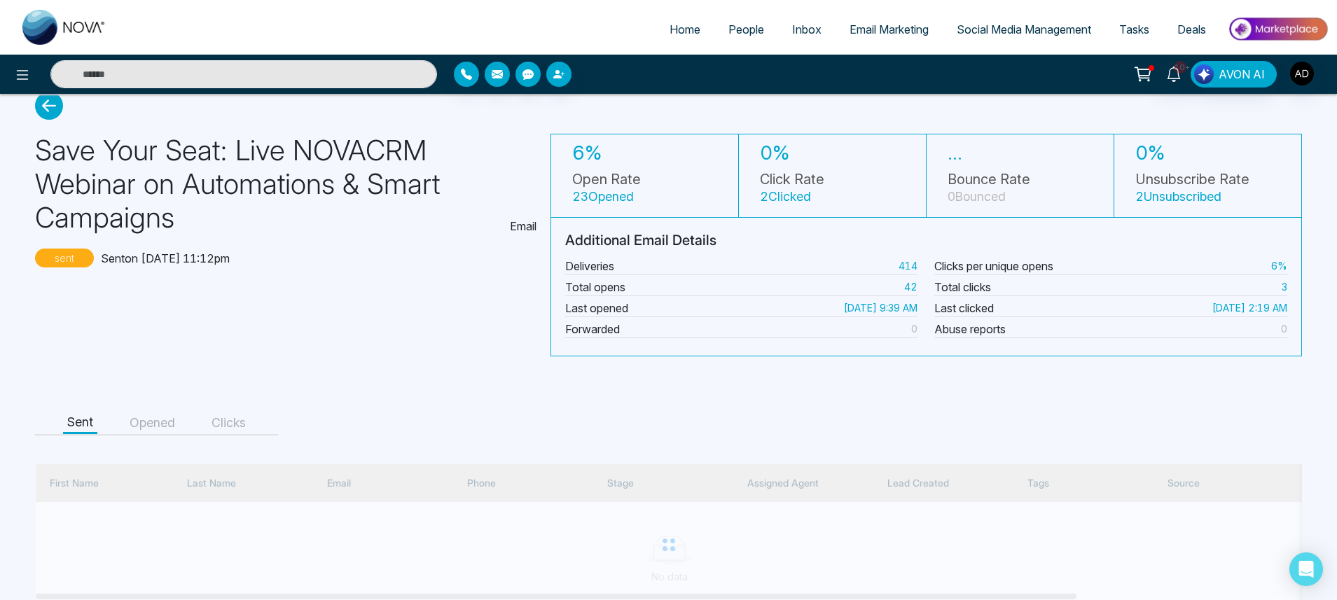
scroll to position [0, 0]
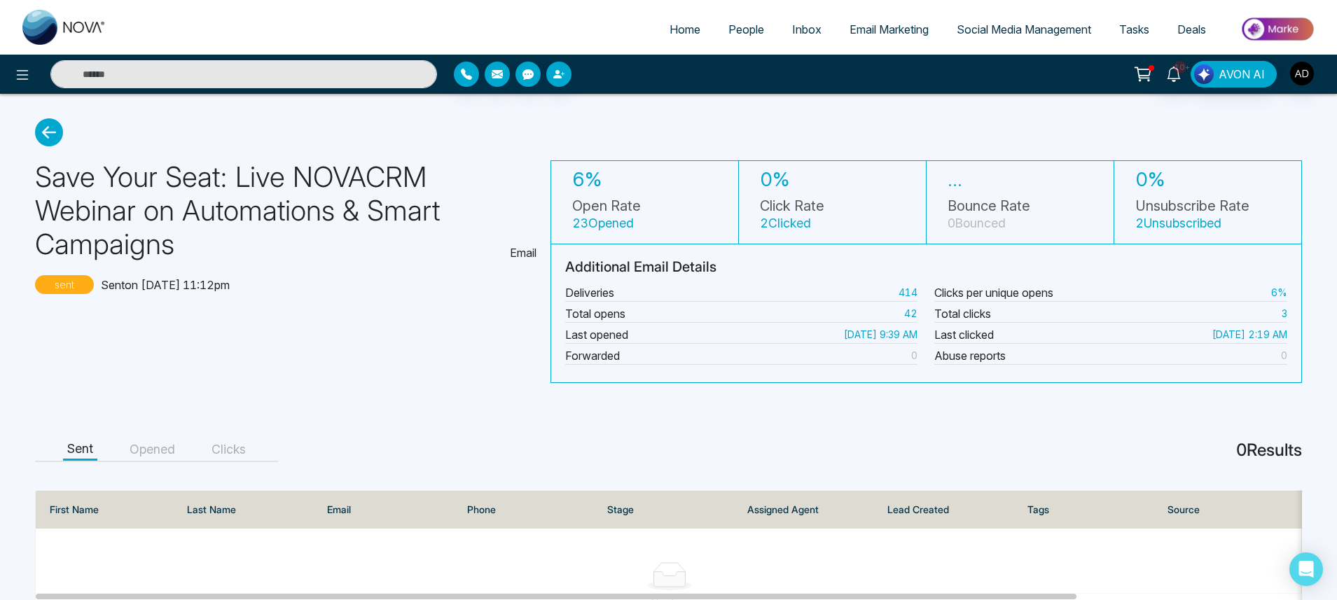
click at [55, 130] on icon at bounding box center [49, 132] width 28 height 28
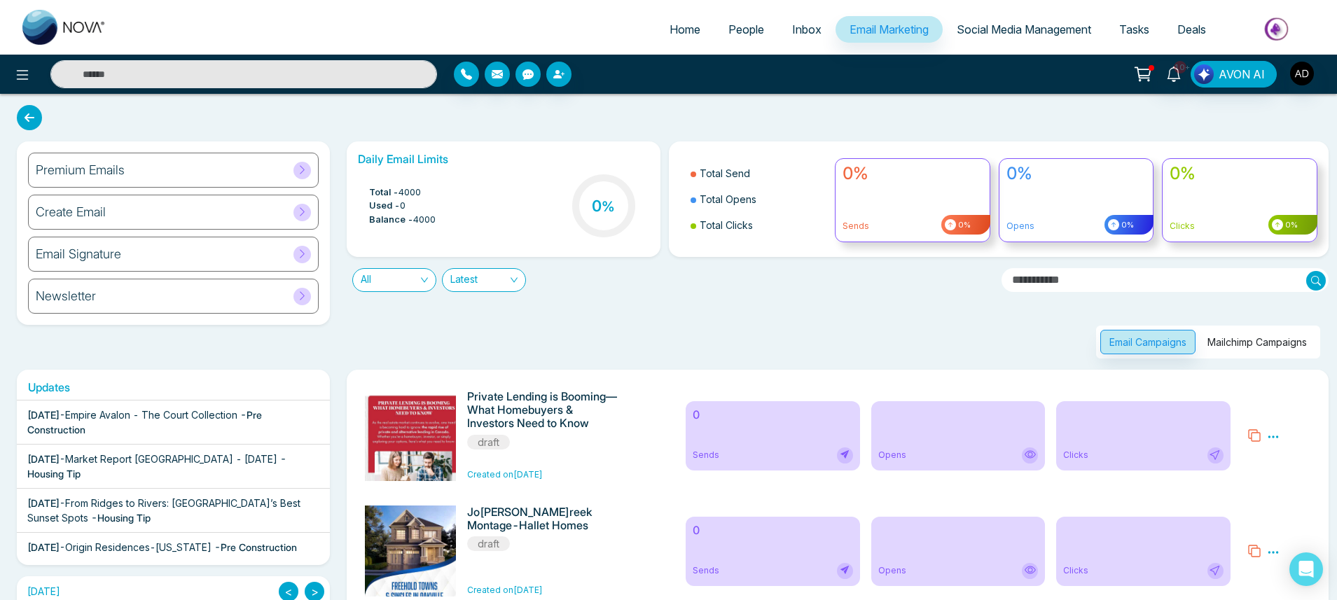
click at [1236, 345] on button "Mailchimp Campaigns" at bounding box center [1258, 342] width 118 height 25
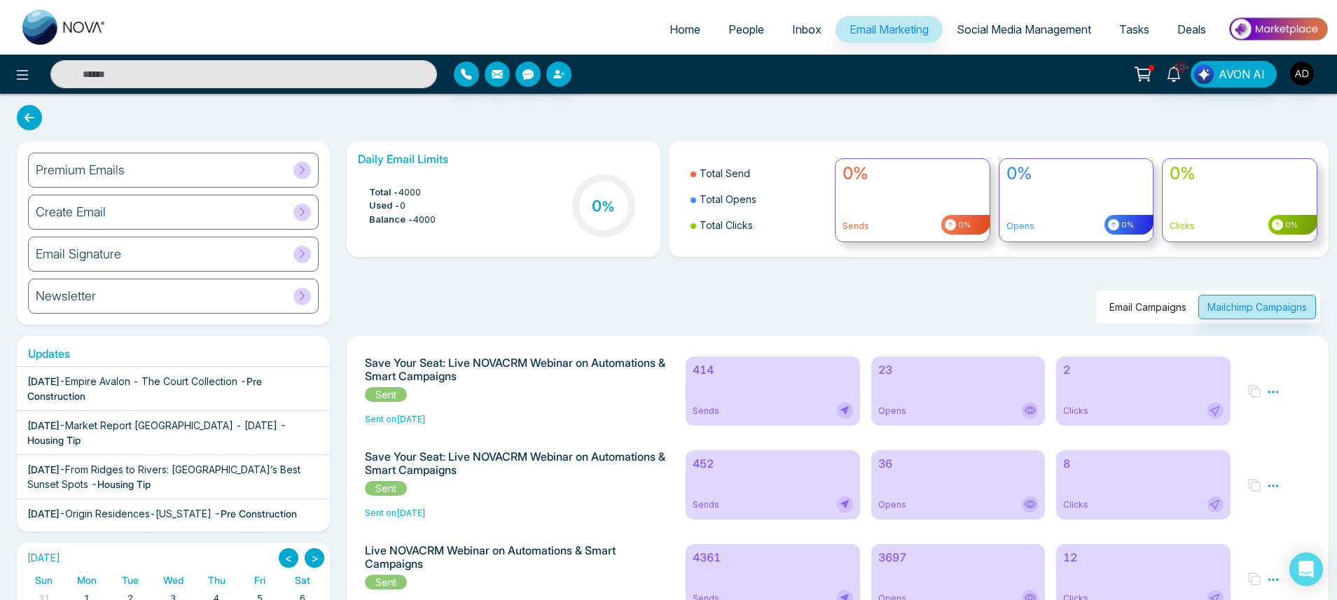
click at [752, 510] on div "Sends" at bounding box center [773, 505] width 160 height 16
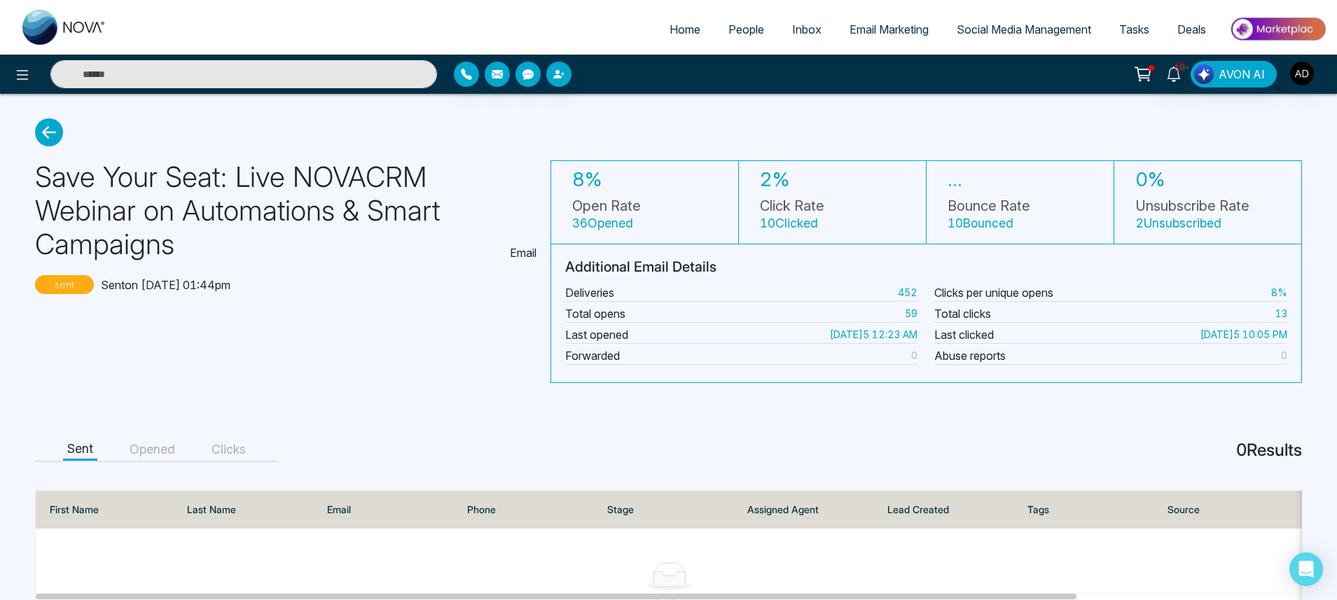
click at [47, 127] on icon at bounding box center [49, 132] width 28 height 28
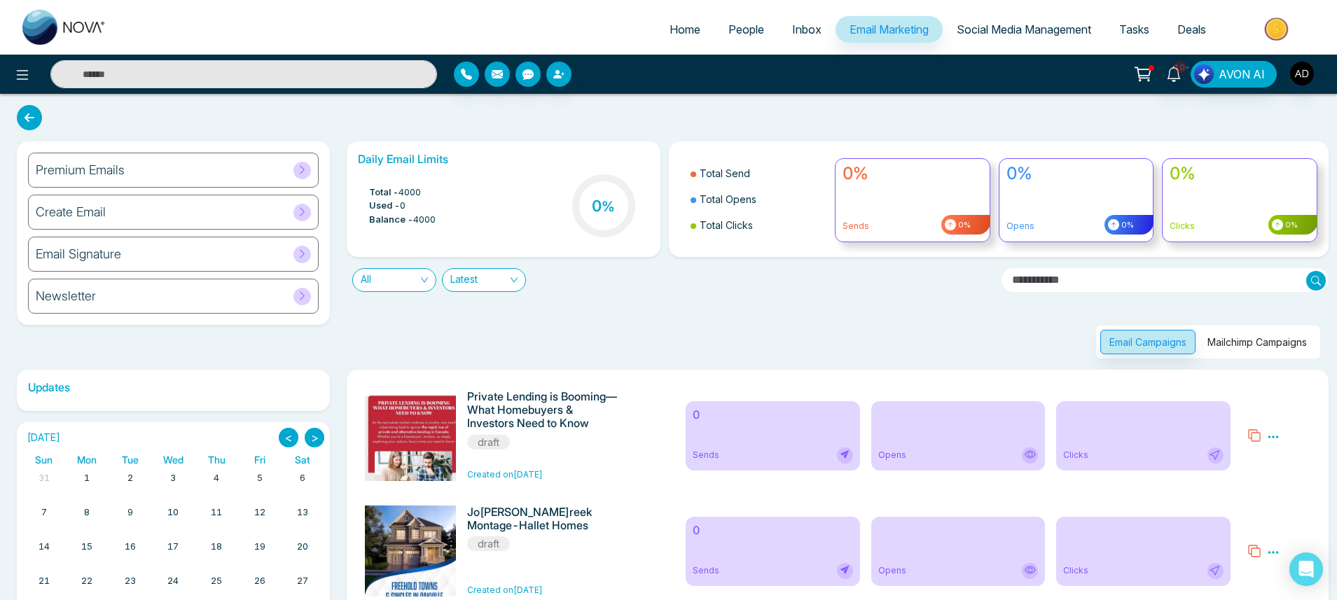
click at [1251, 347] on button "Mailchimp Campaigns" at bounding box center [1258, 342] width 118 height 25
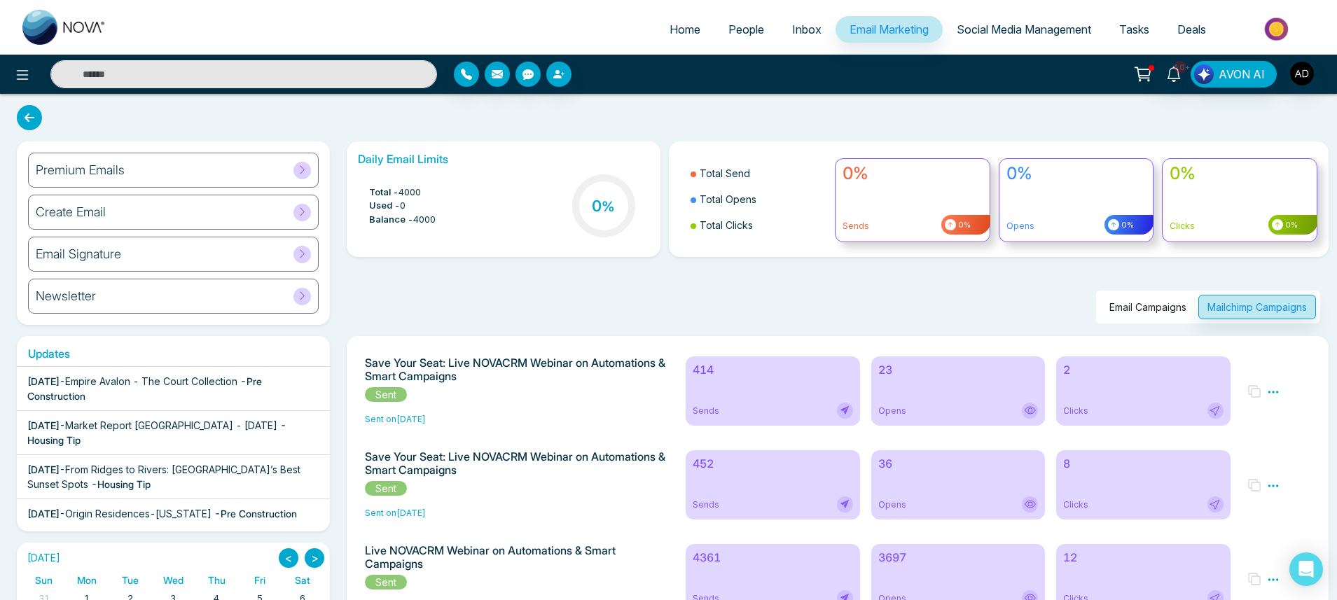
click at [742, 376] on h6 "414" at bounding box center [773, 370] width 160 height 13
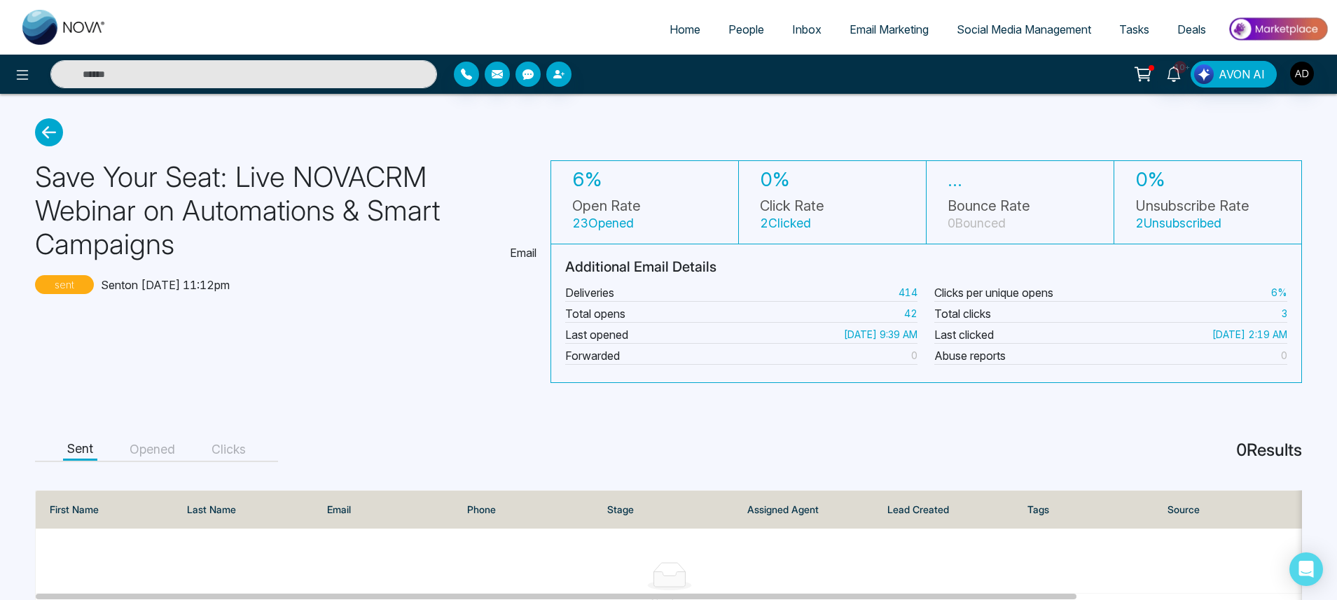
click at [55, 144] on icon at bounding box center [49, 132] width 28 height 28
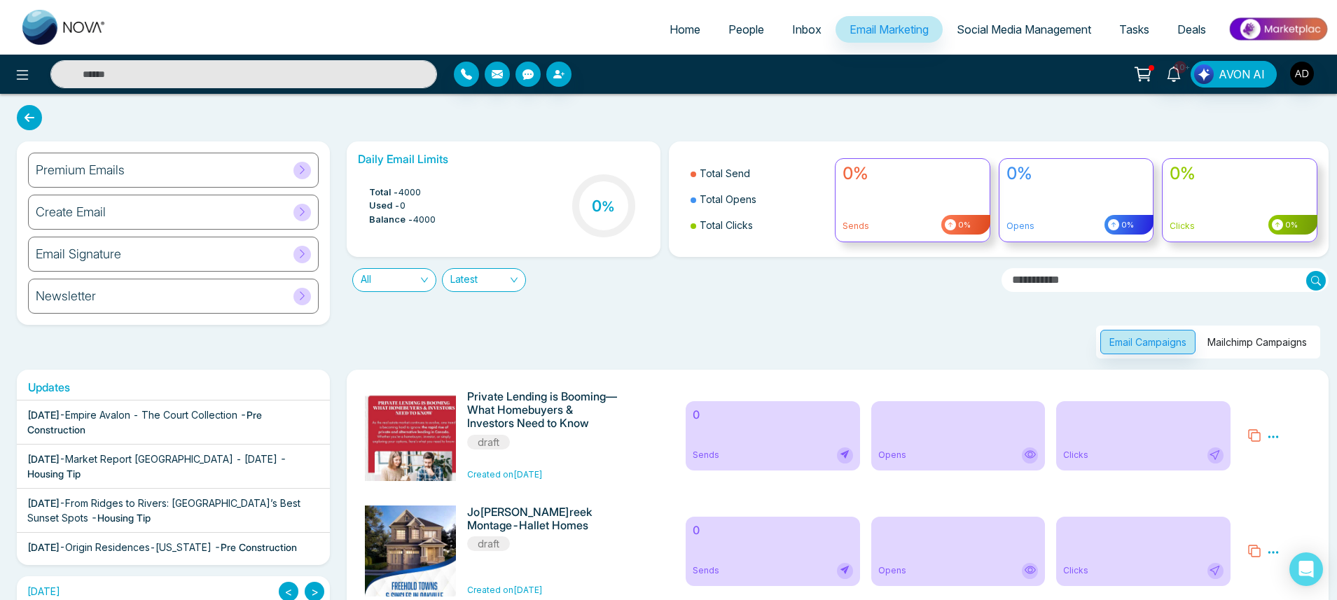
click at [1254, 345] on button "Mailchimp Campaigns" at bounding box center [1258, 342] width 118 height 25
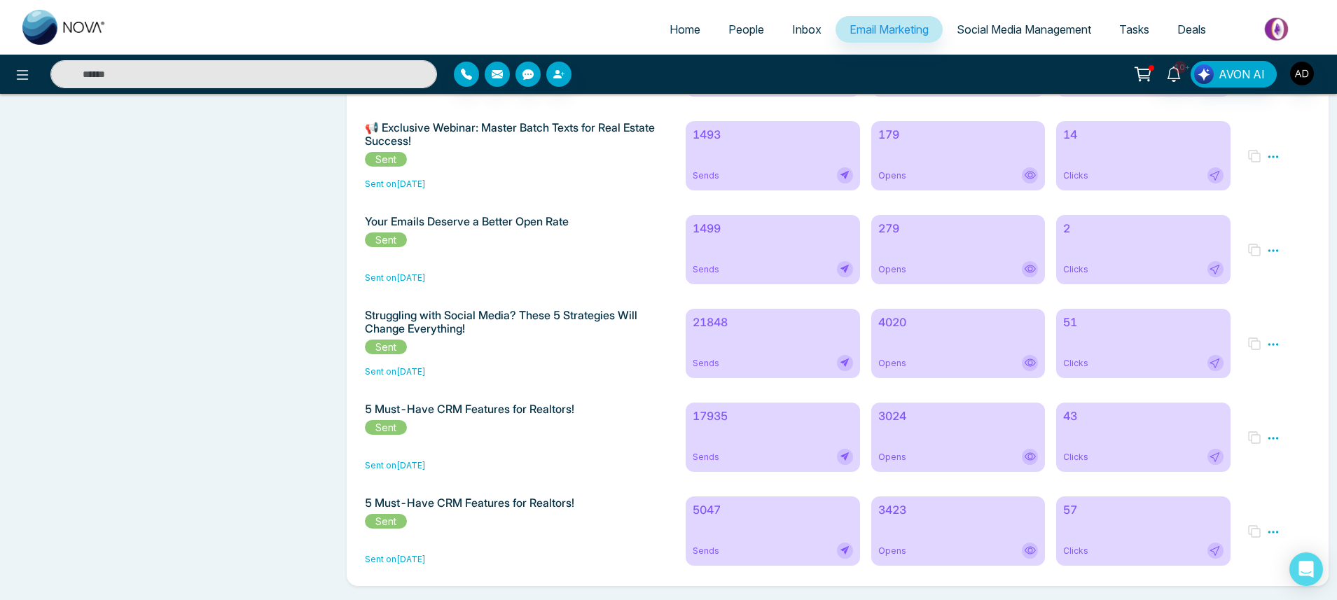
scroll to position [8534, 0]
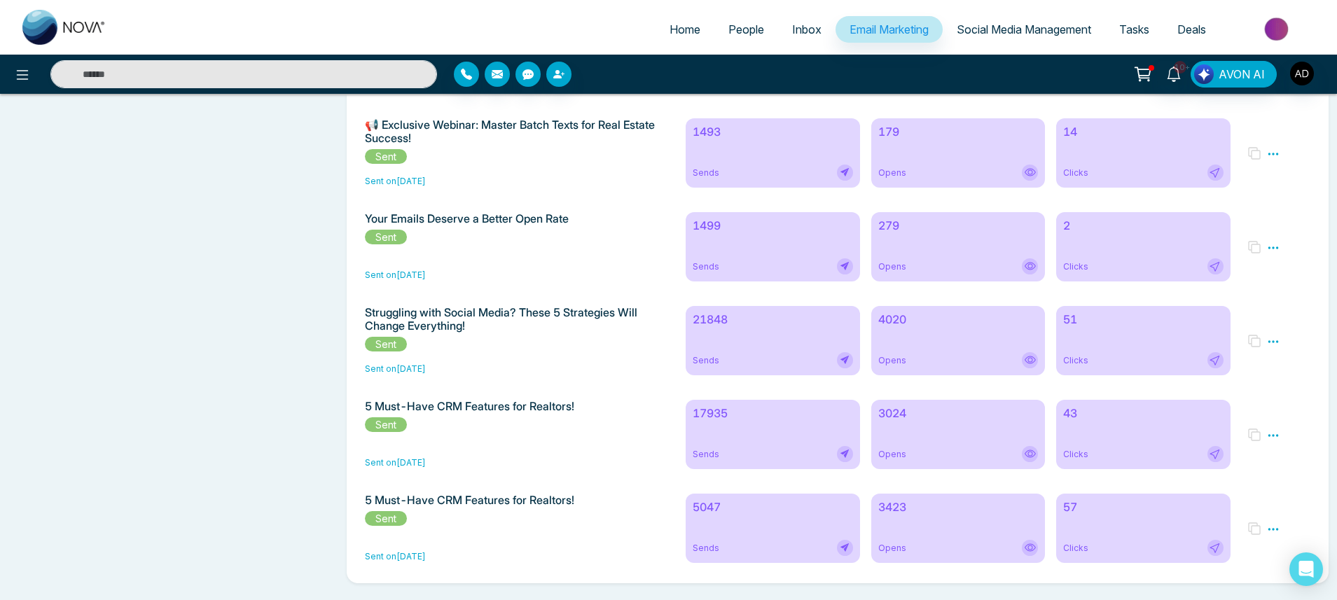
click at [764, 529] on div "5047 Sends" at bounding box center [773, 528] width 174 height 69
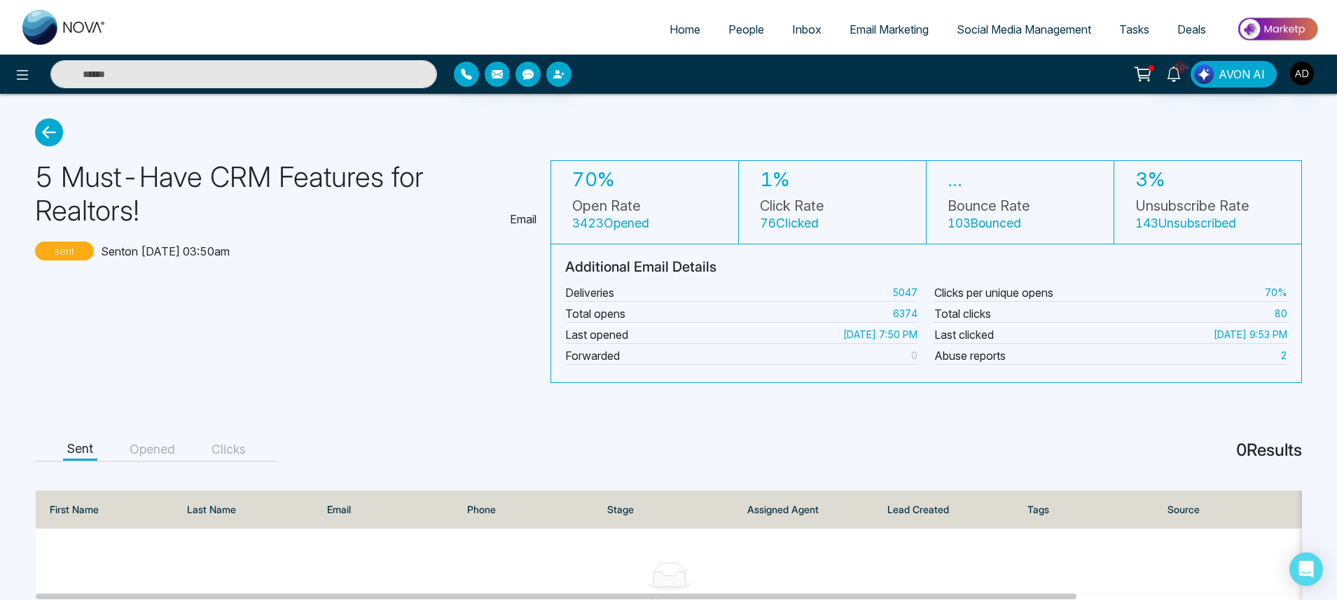
click at [881, 23] on span "Email Marketing" at bounding box center [889, 29] width 79 height 14
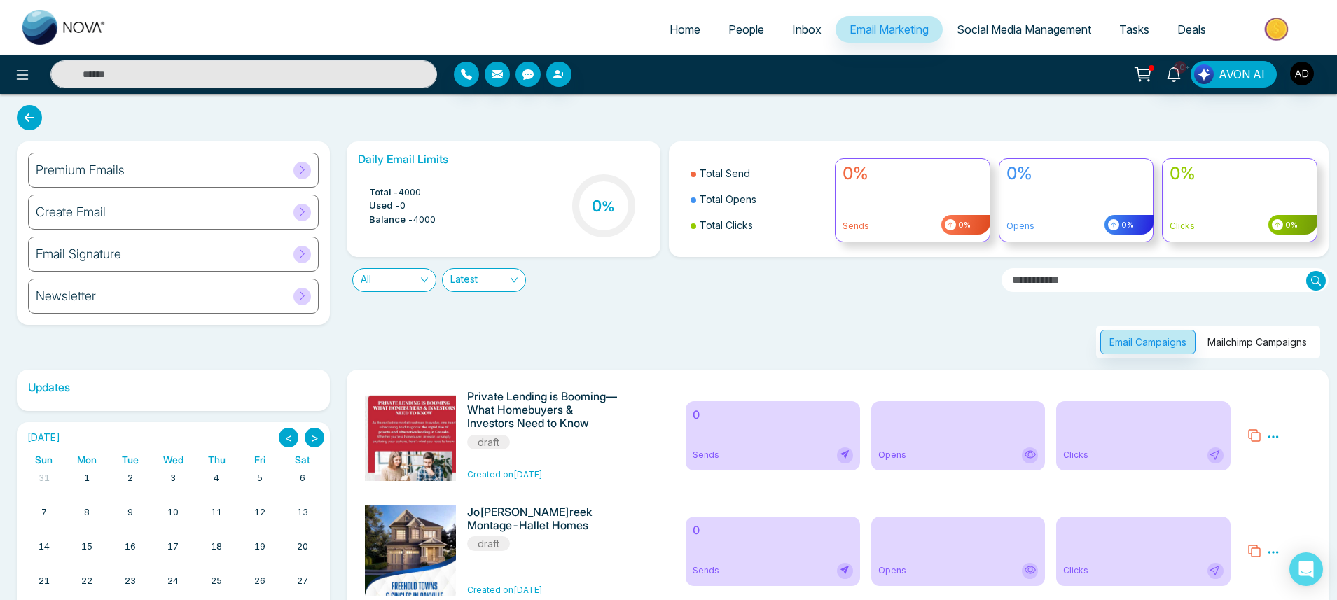
click at [1253, 342] on button "Mailchimp Campaigns" at bounding box center [1258, 342] width 118 height 25
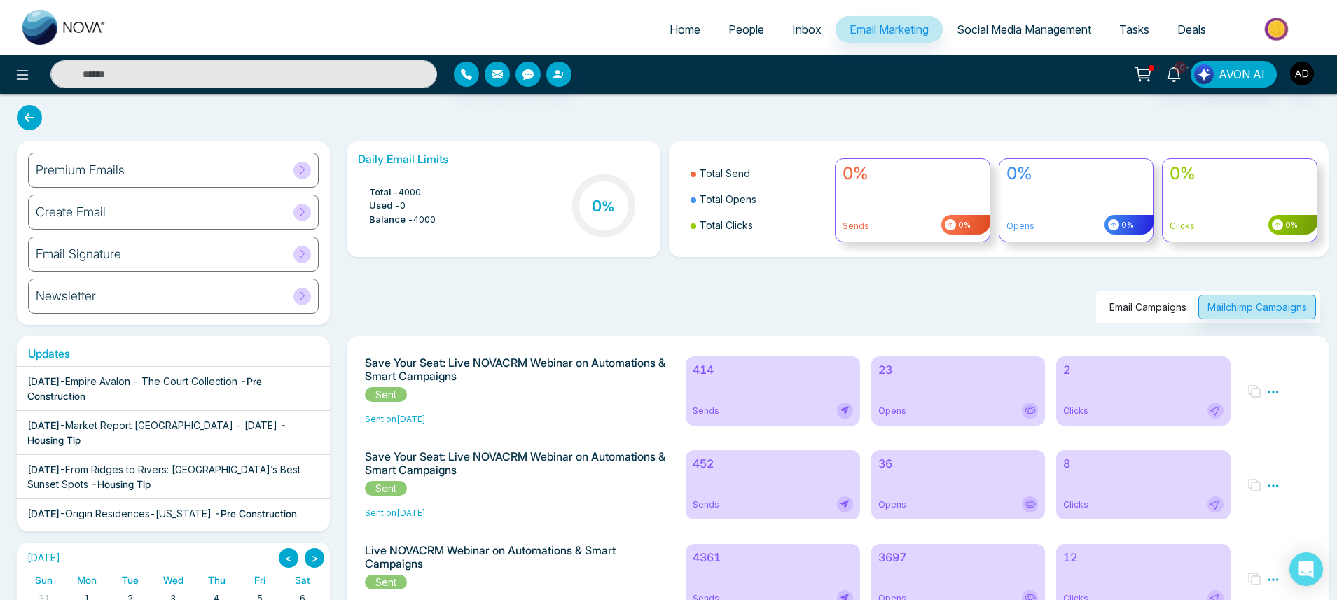
click at [752, 380] on div "414 Sends" at bounding box center [773, 391] width 174 height 69
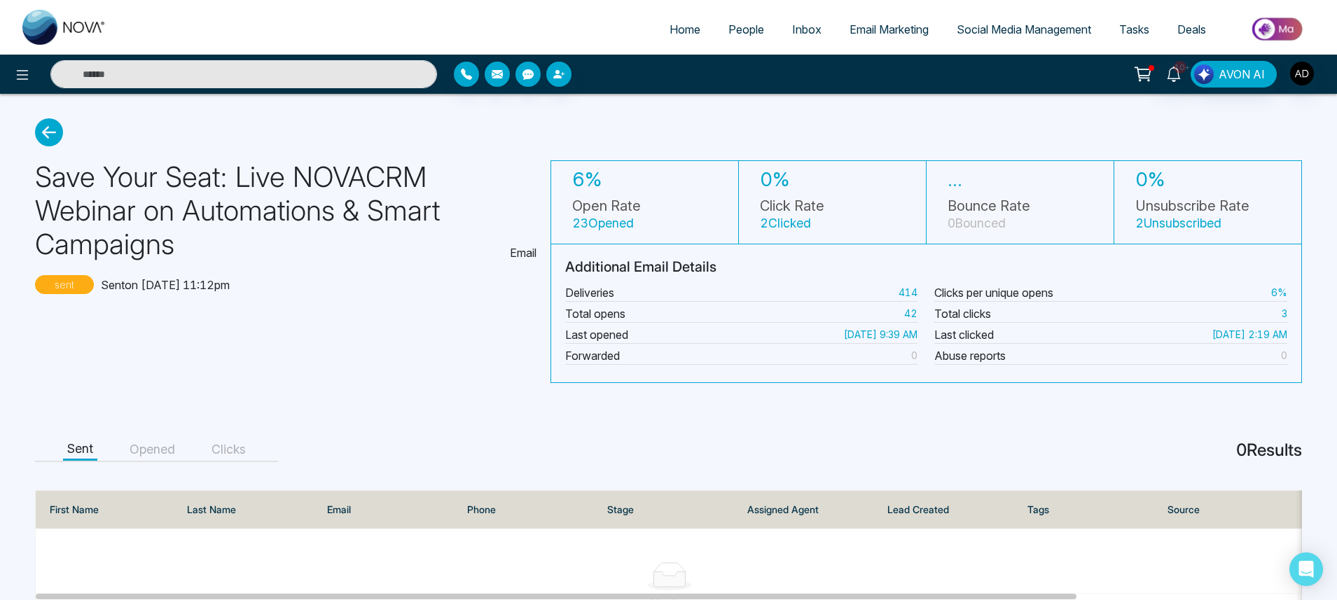
click at [912, 296] on small "414" at bounding box center [908, 292] width 19 height 15
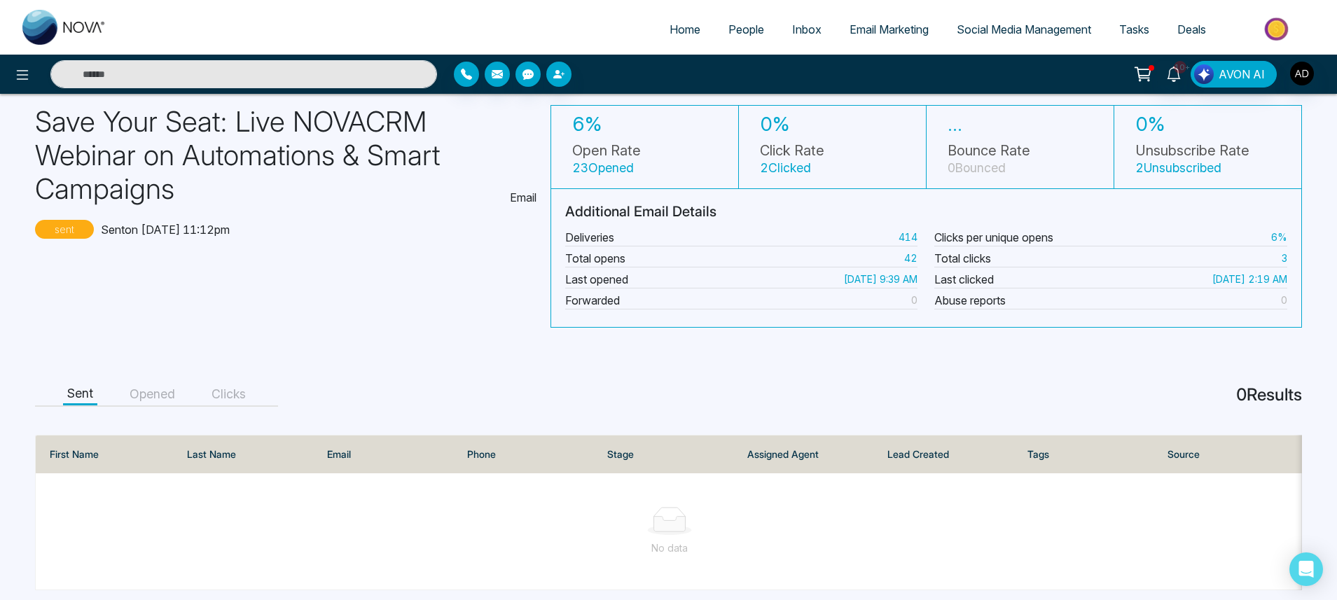
scroll to position [77, 0]
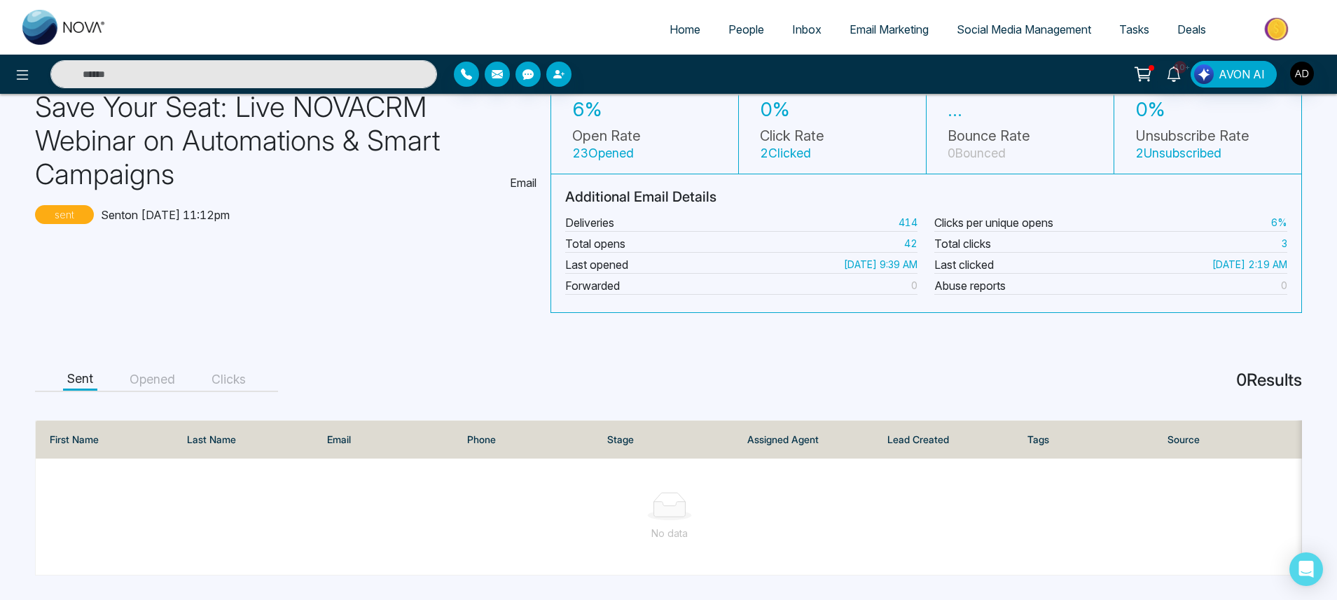
click at [142, 384] on div "Sent Opened Clicks" at bounding box center [156, 380] width 243 height 23
click at [142, 377] on button "Opened" at bounding box center [152, 380] width 54 height 22
click at [213, 378] on button "Clicks" at bounding box center [228, 380] width 43 height 22
click at [90, 378] on button "Sent" at bounding box center [80, 380] width 34 height 22
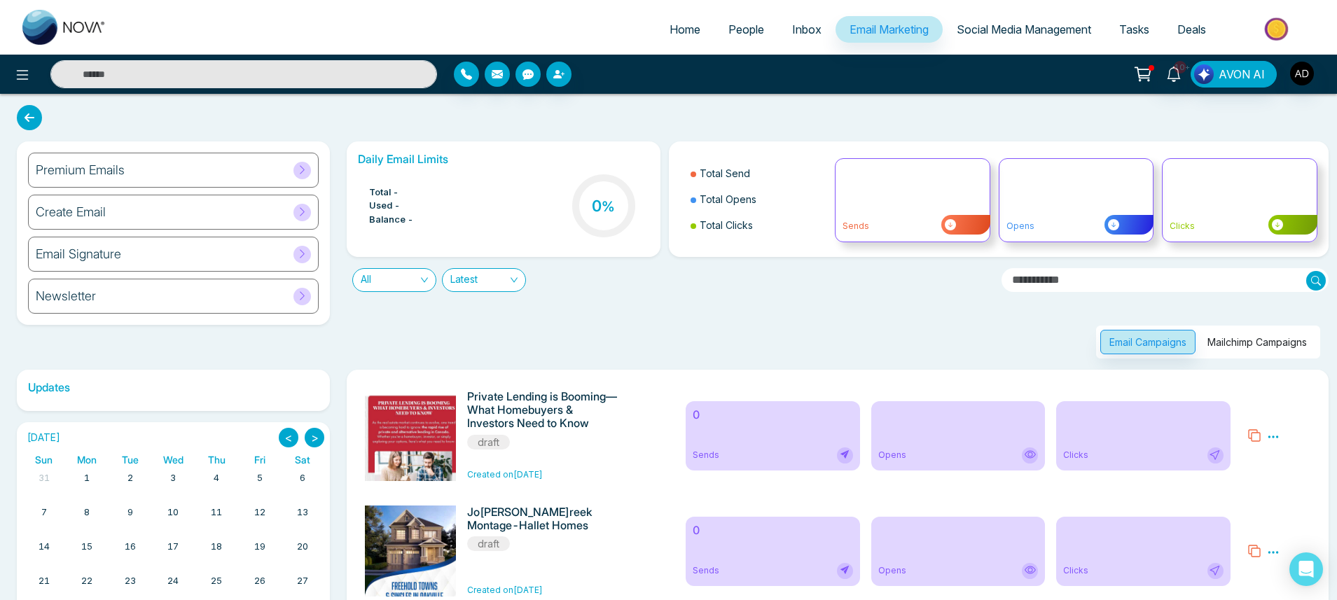
click at [1294, 347] on button "Mailchimp Campaigns" at bounding box center [1258, 342] width 118 height 25
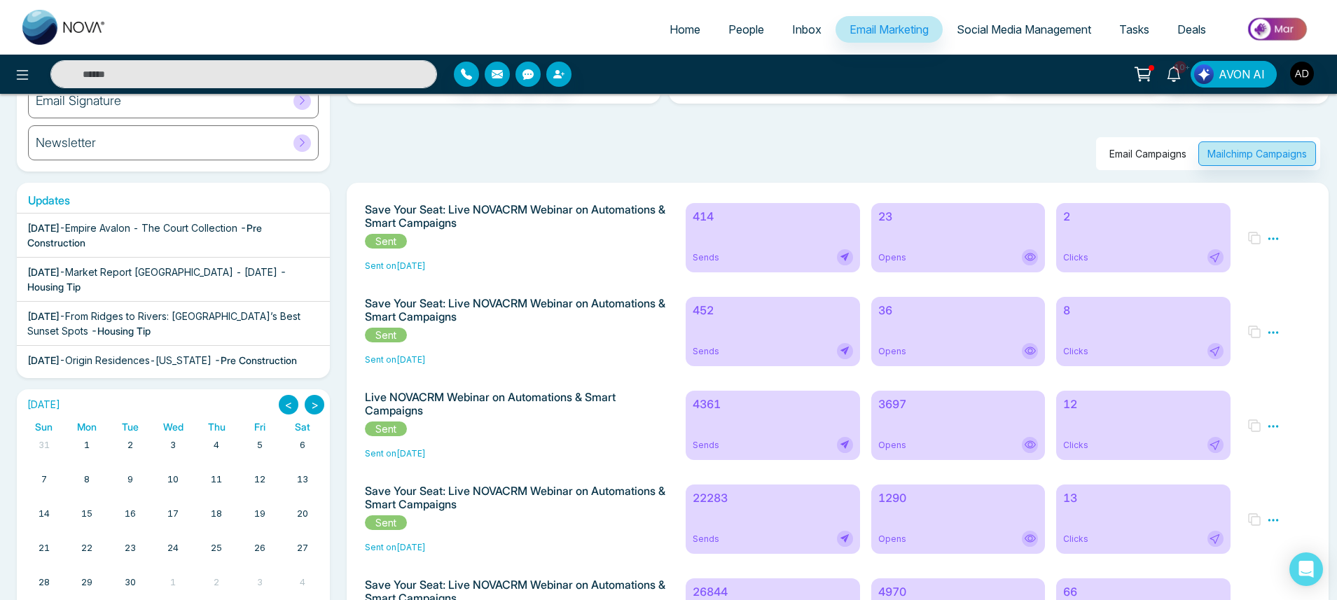
scroll to position [252, 0]
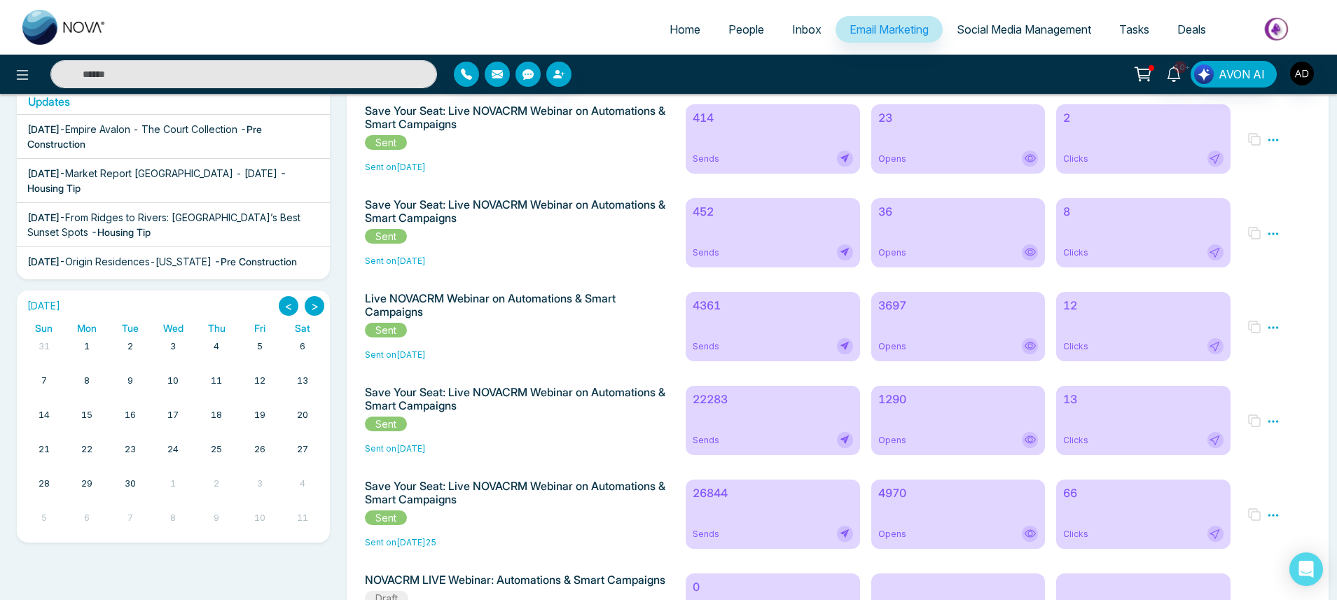
click at [735, 312] on h6 "4361" at bounding box center [773, 305] width 160 height 13
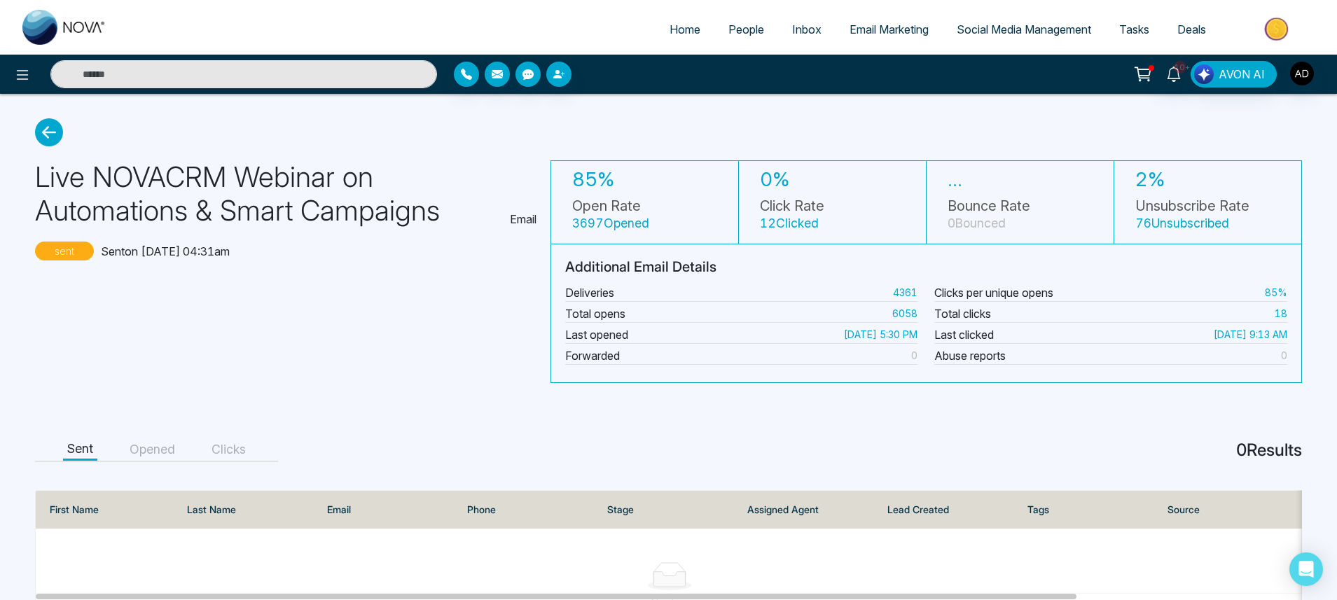
click at [51, 131] on icon at bounding box center [49, 132] width 28 height 28
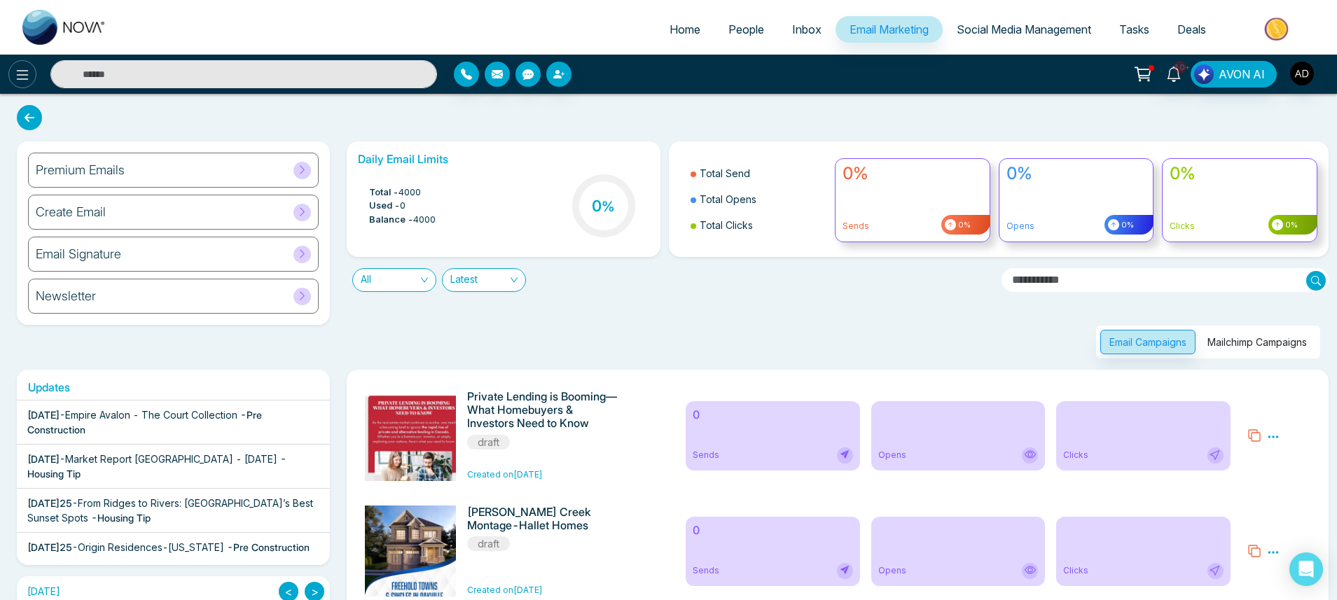
click at [20, 78] on icon at bounding box center [22, 75] width 17 height 17
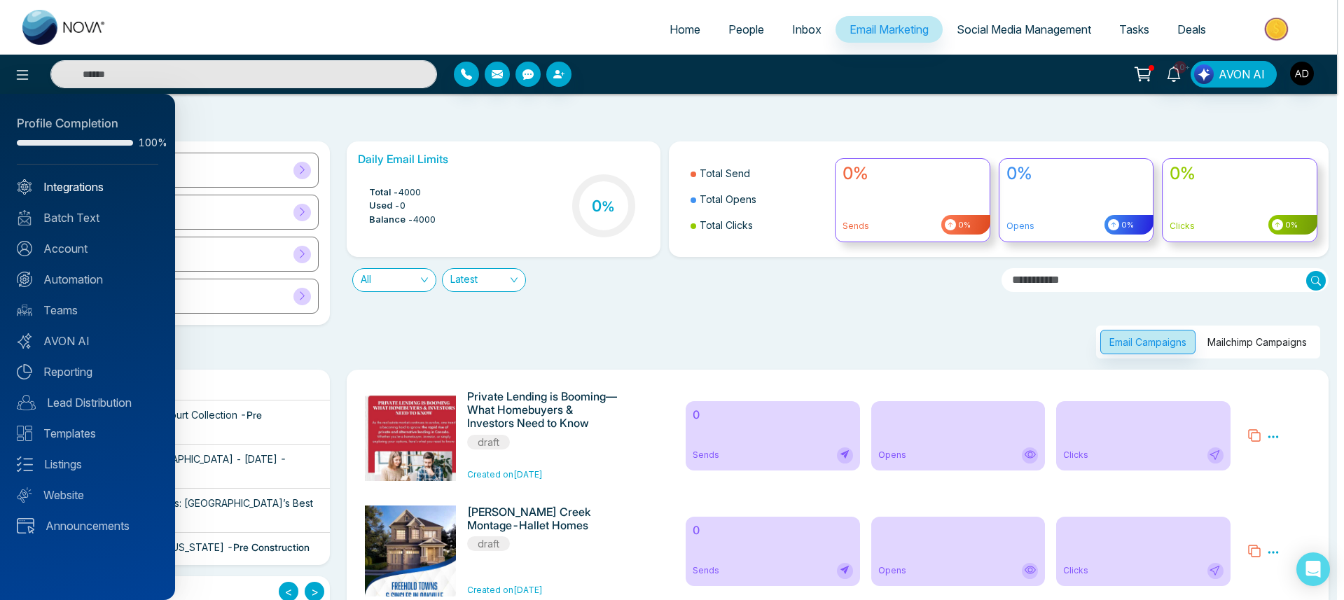
click at [74, 187] on link "Integrations" at bounding box center [88, 187] width 142 height 17
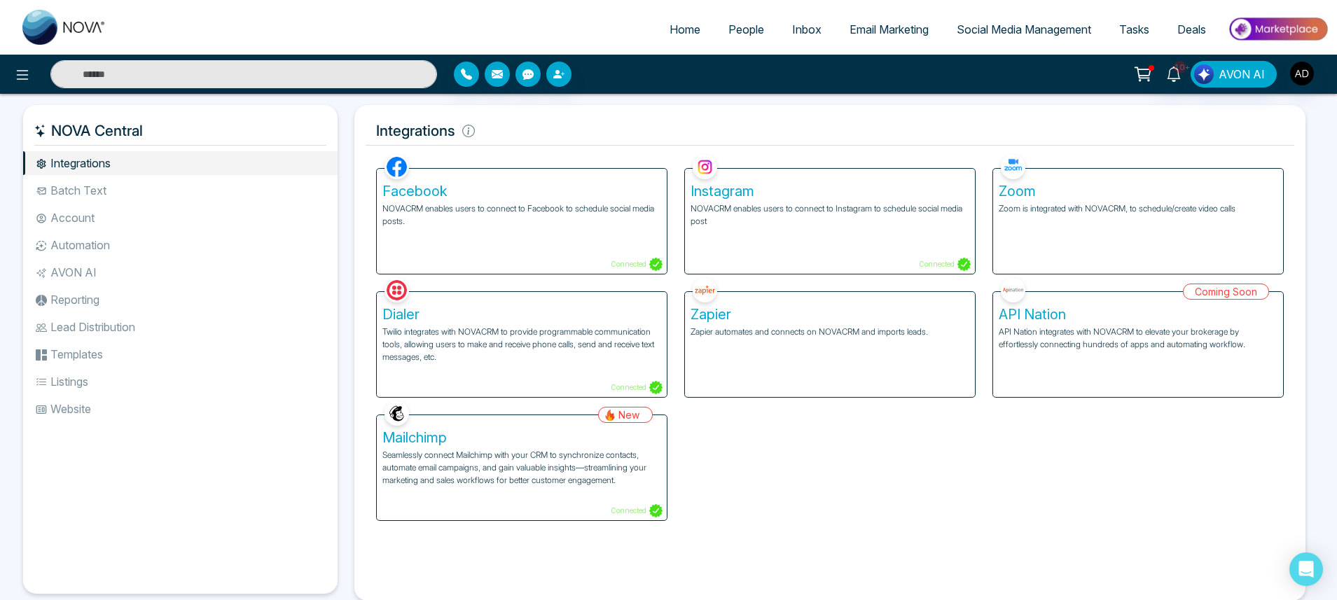
click at [605, 441] on h5 "Mailchimp" at bounding box center [521, 437] width 279 height 17
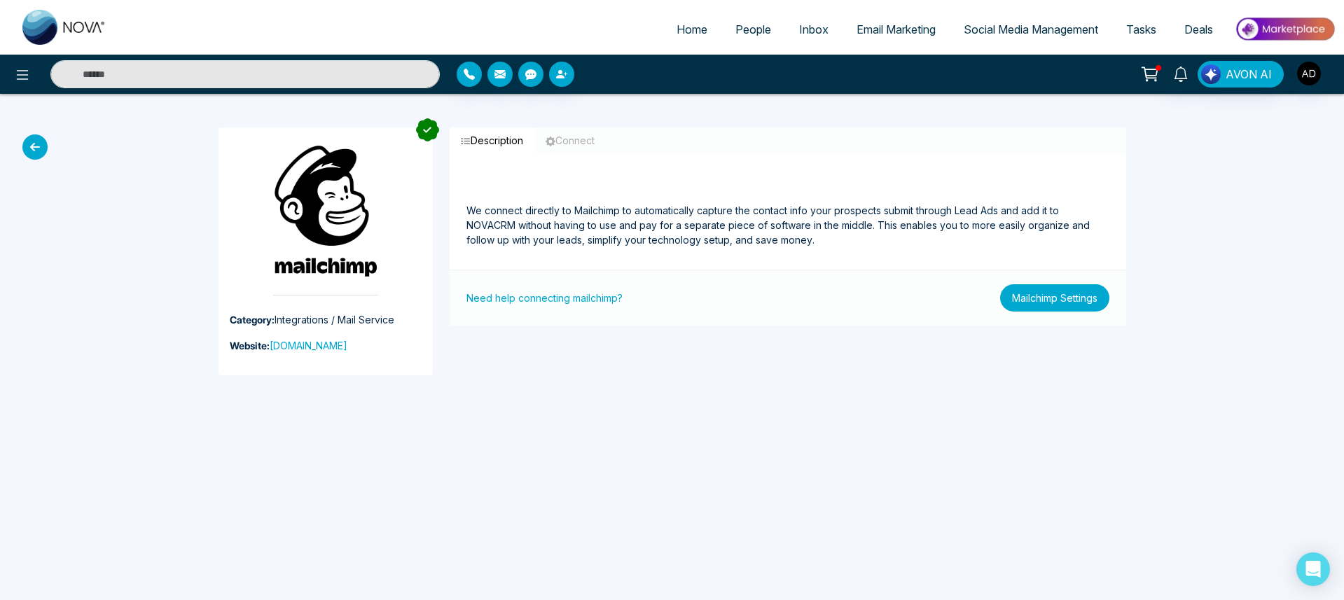
click at [1057, 307] on button "Mailchimp Settings" at bounding box center [1054, 297] width 109 height 27
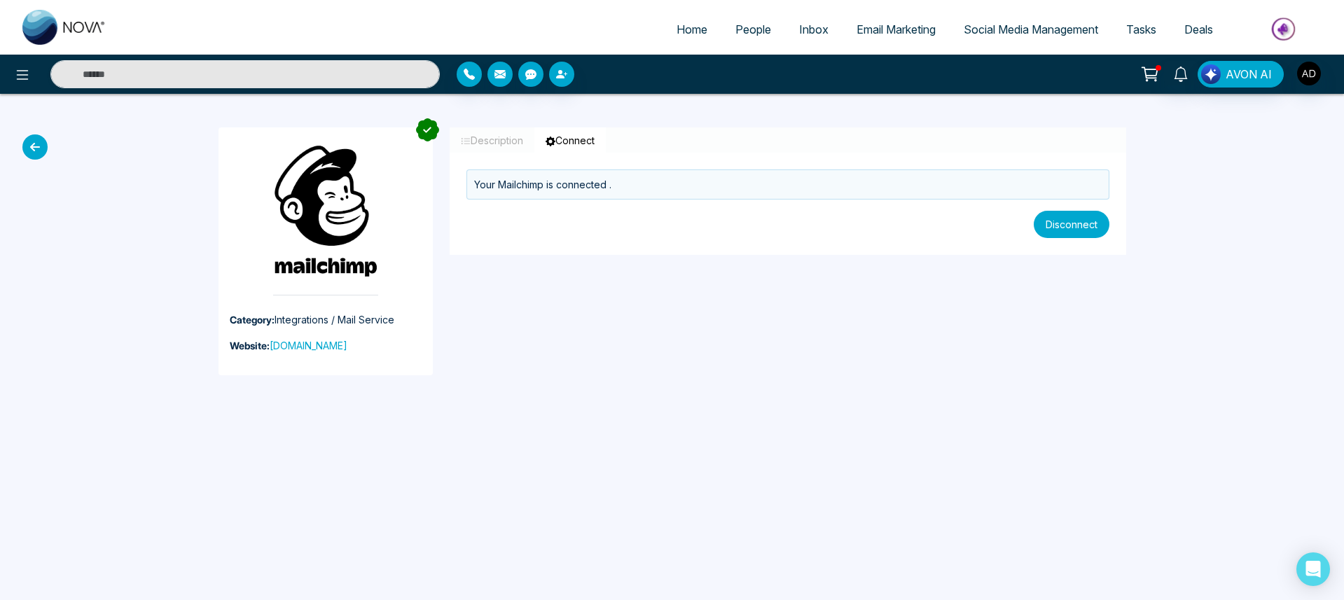
click at [1069, 226] on button "Disconnect" at bounding box center [1072, 224] width 76 height 27
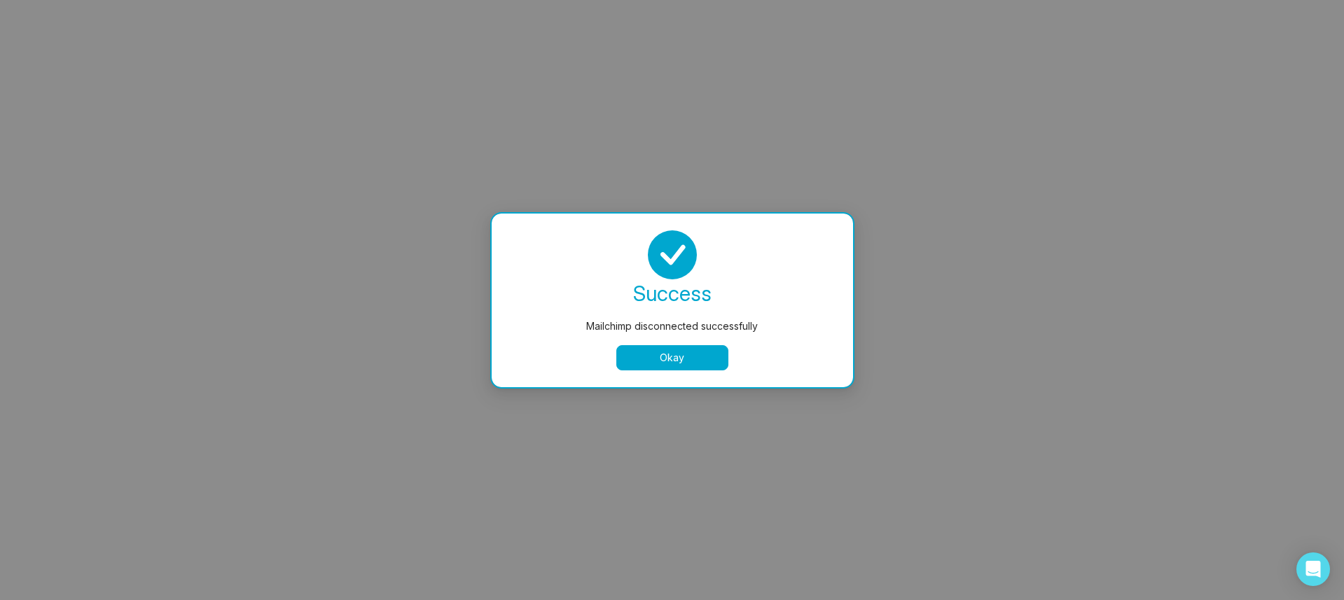
click at [672, 367] on button "Okay" at bounding box center [672, 357] width 112 height 25
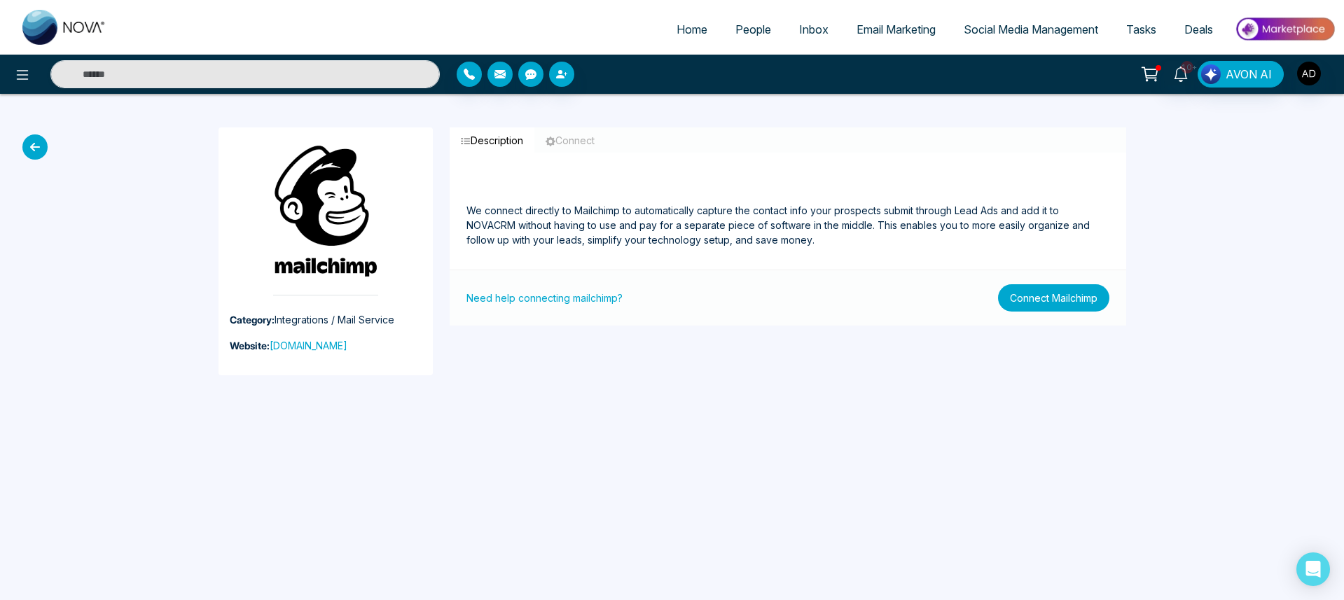
click at [1082, 302] on button "Connect Mailchimp" at bounding box center [1053, 297] width 111 height 27
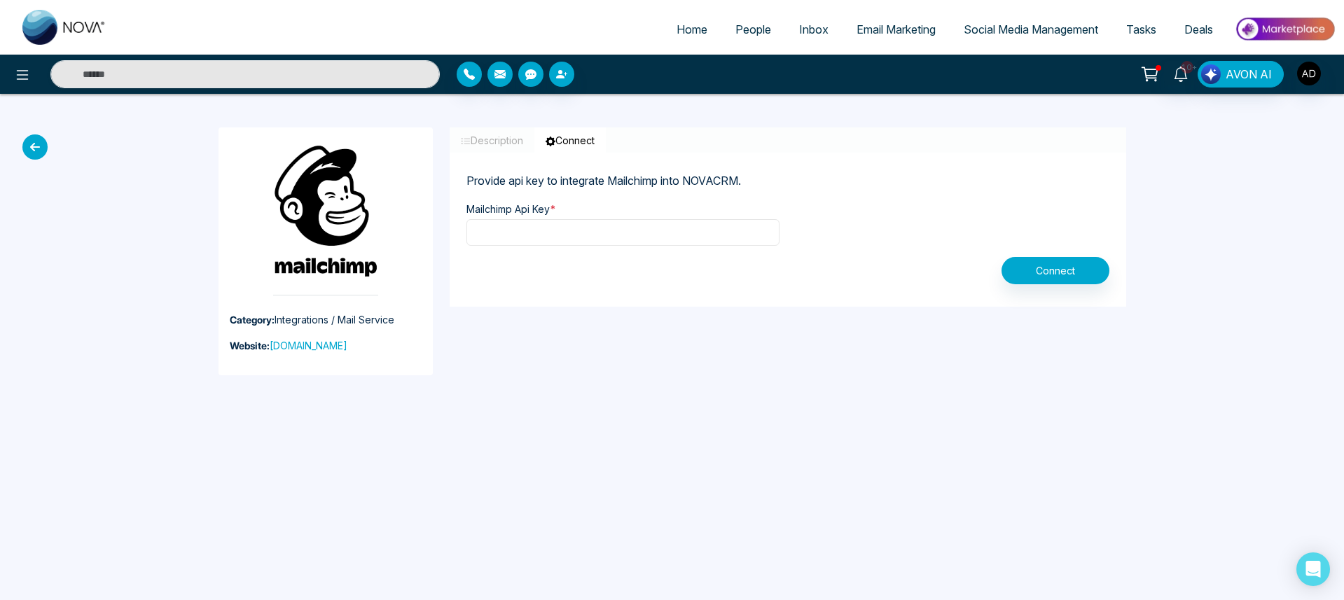
click at [612, 240] on input "text" at bounding box center [623, 232] width 313 height 27
paste input "**********"
type input "**********"
click at [1072, 264] on button "Connect" at bounding box center [1056, 270] width 108 height 27
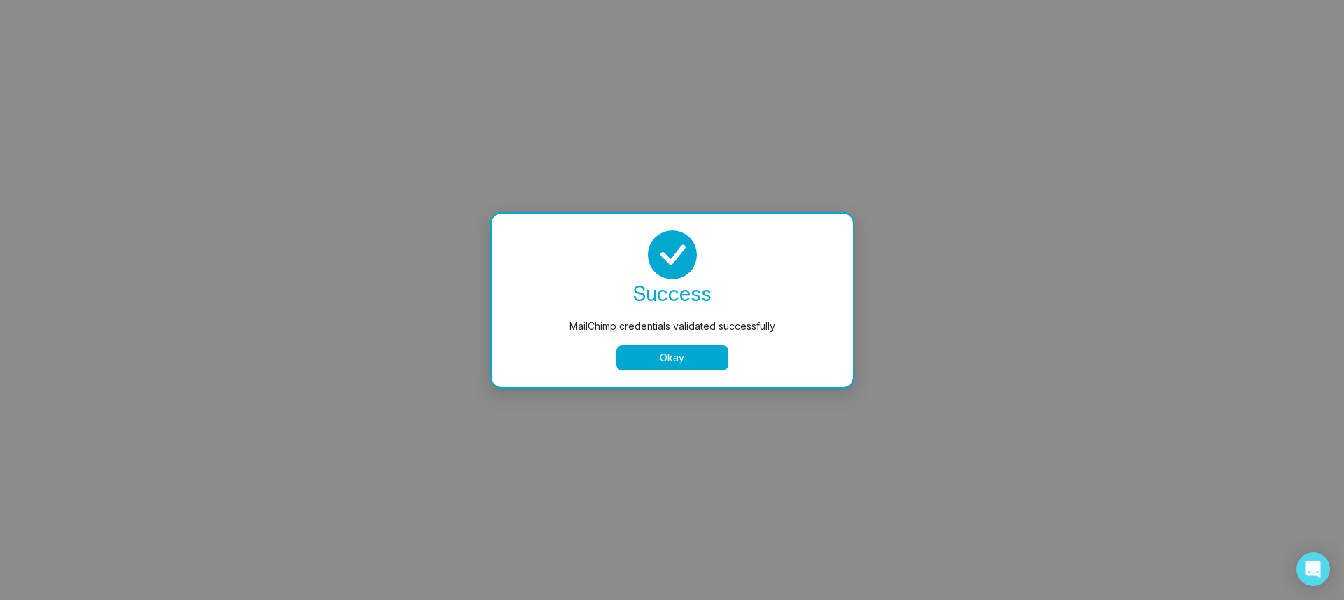
click at [685, 360] on button "Okay" at bounding box center [672, 357] width 112 height 25
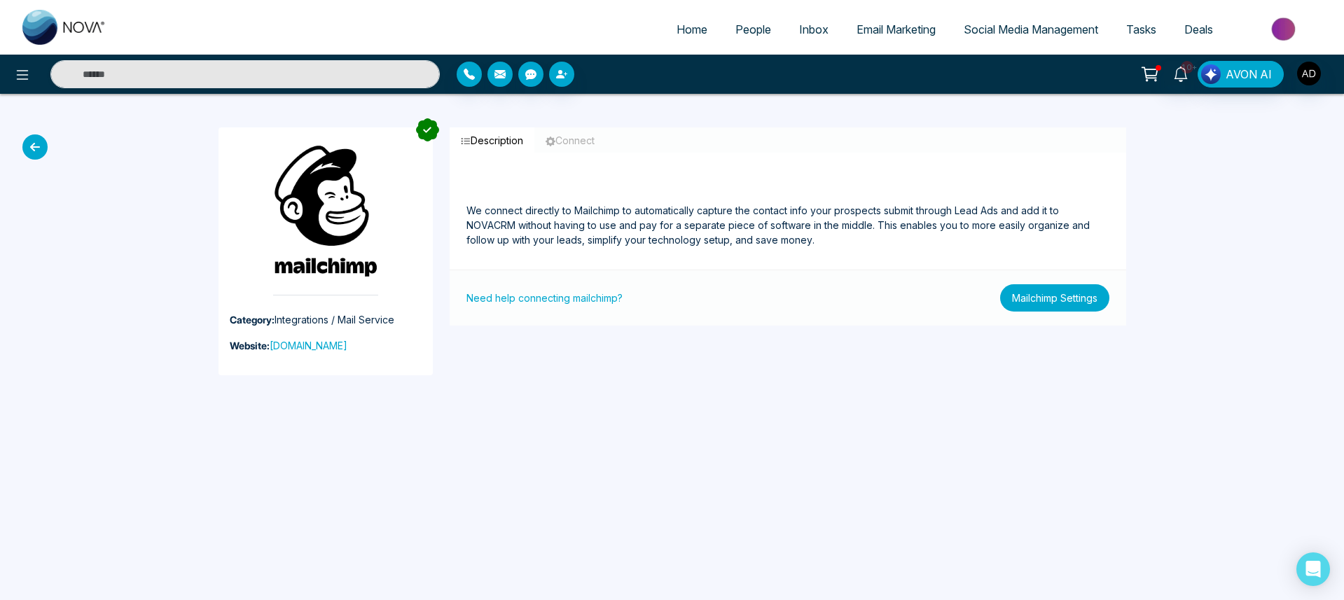
click at [1082, 295] on button "Mailchimp Settings" at bounding box center [1054, 297] width 109 height 27
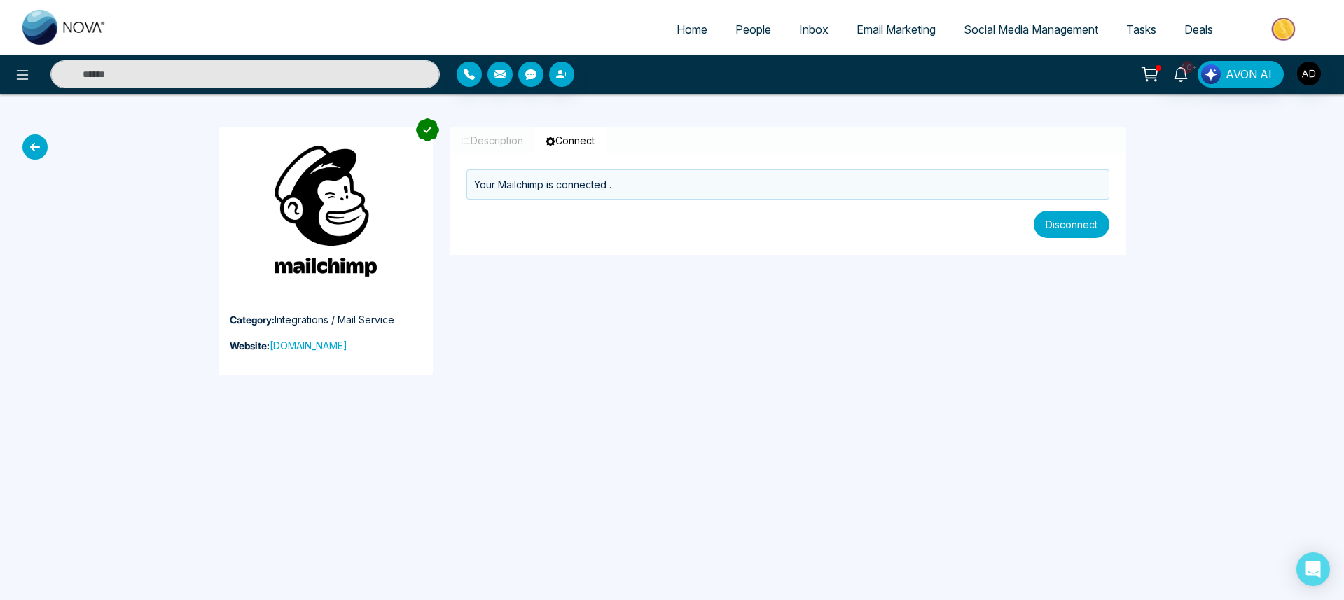
click at [1062, 221] on button "Disconnect" at bounding box center [1072, 224] width 76 height 27
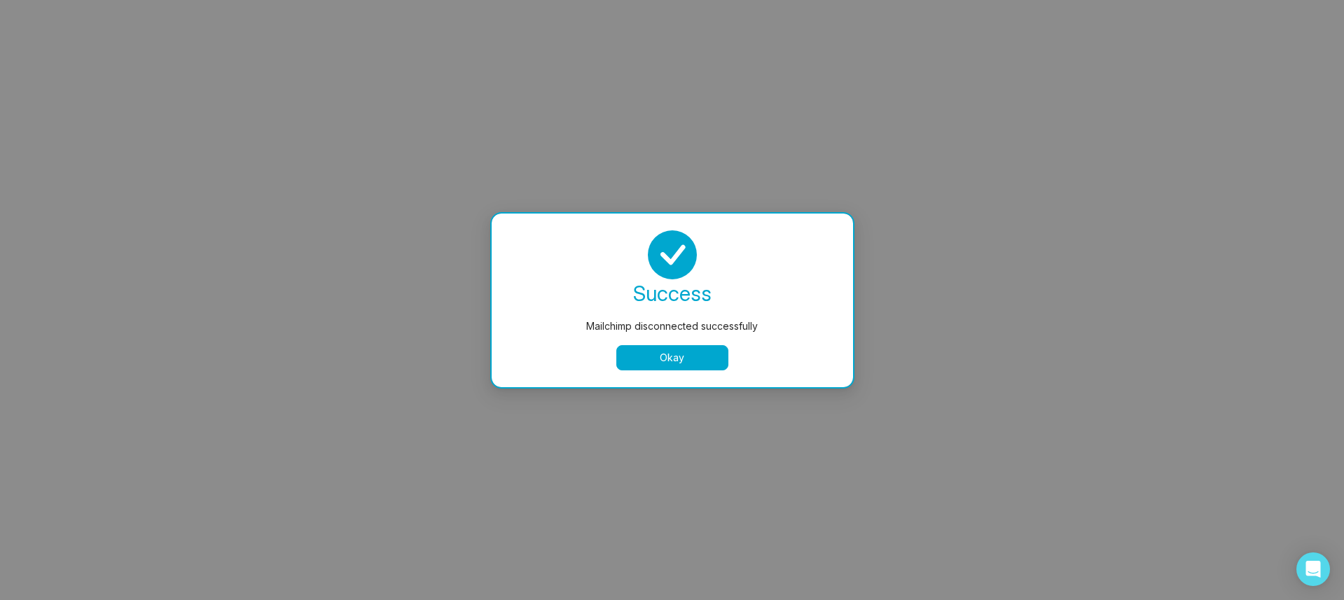
click at [665, 371] on div "success Mailchimp disconnected successfully Okay" at bounding box center [672, 301] width 361 height 174
click at [661, 359] on button "Okay" at bounding box center [672, 357] width 112 height 25
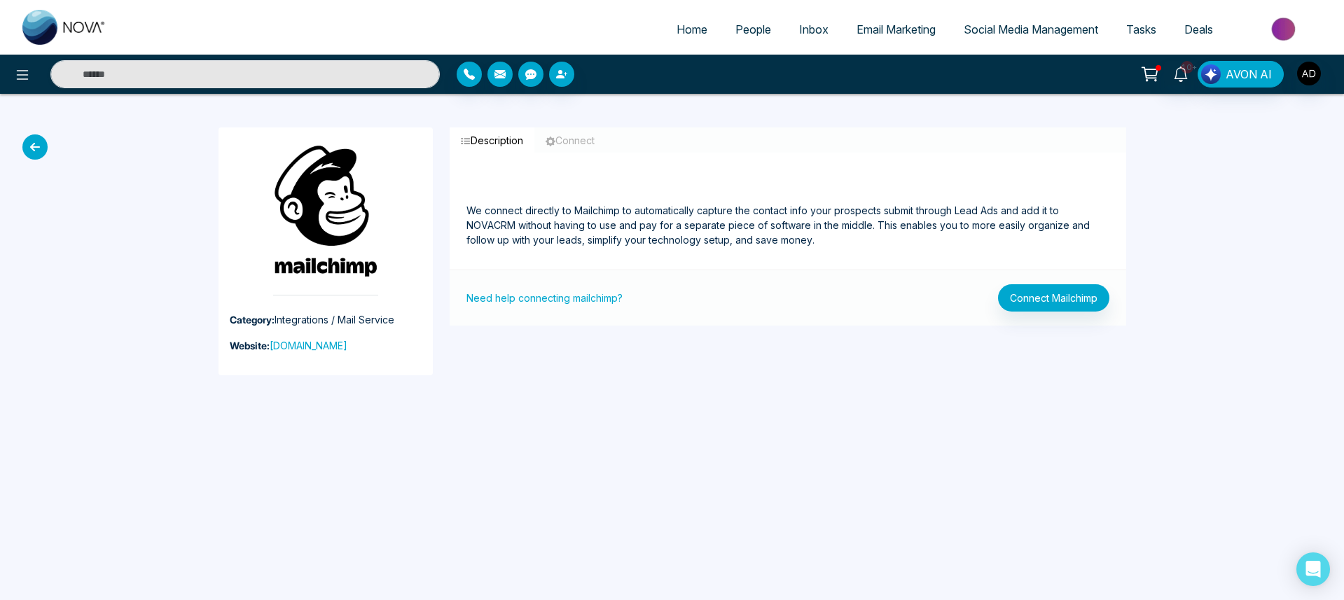
click at [1064, 282] on div "Need help connecting mailchimp? Connect Mailchimp" at bounding box center [788, 298] width 677 height 56
click at [1058, 301] on button "Connect Mailchimp" at bounding box center [1053, 297] width 111 height 27
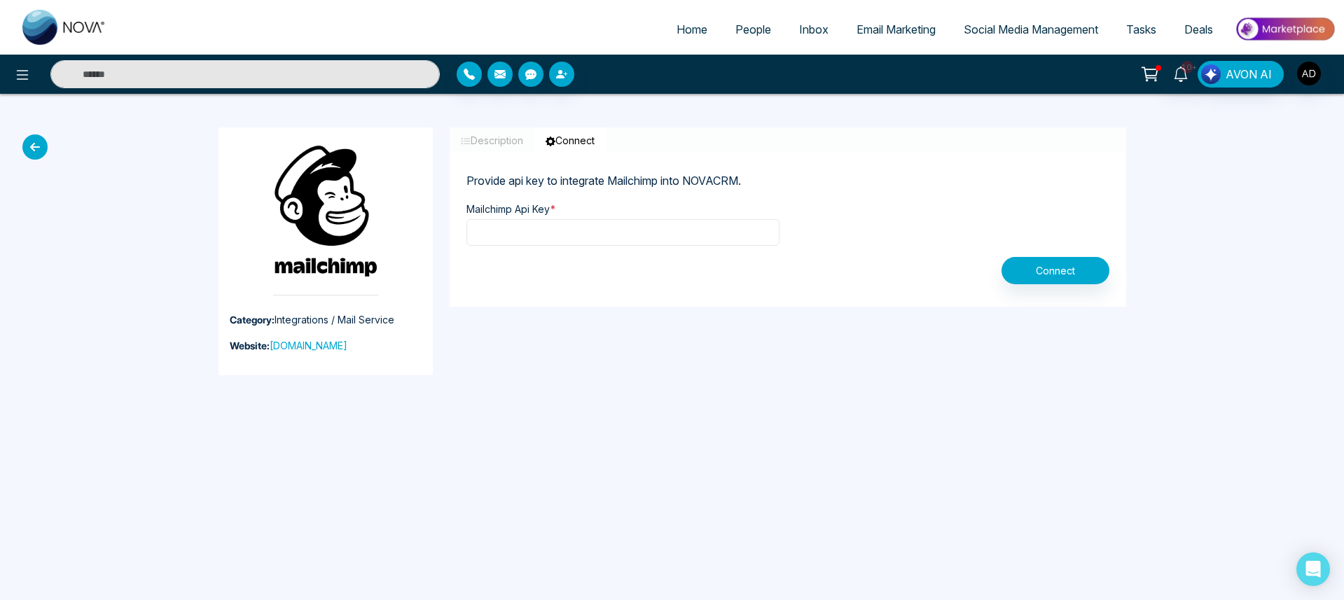
click at [643, 240] on input "text" at bounding box center [623, 232] width 313 height 27
click at [599, 230] on input "text" at bounding box center [623, 232] width 313 height 27
paste input "**********"
type input "**********"
click at [1035, 265] on button "Connect" at bounding box center [1056, 270] width 108 height 27
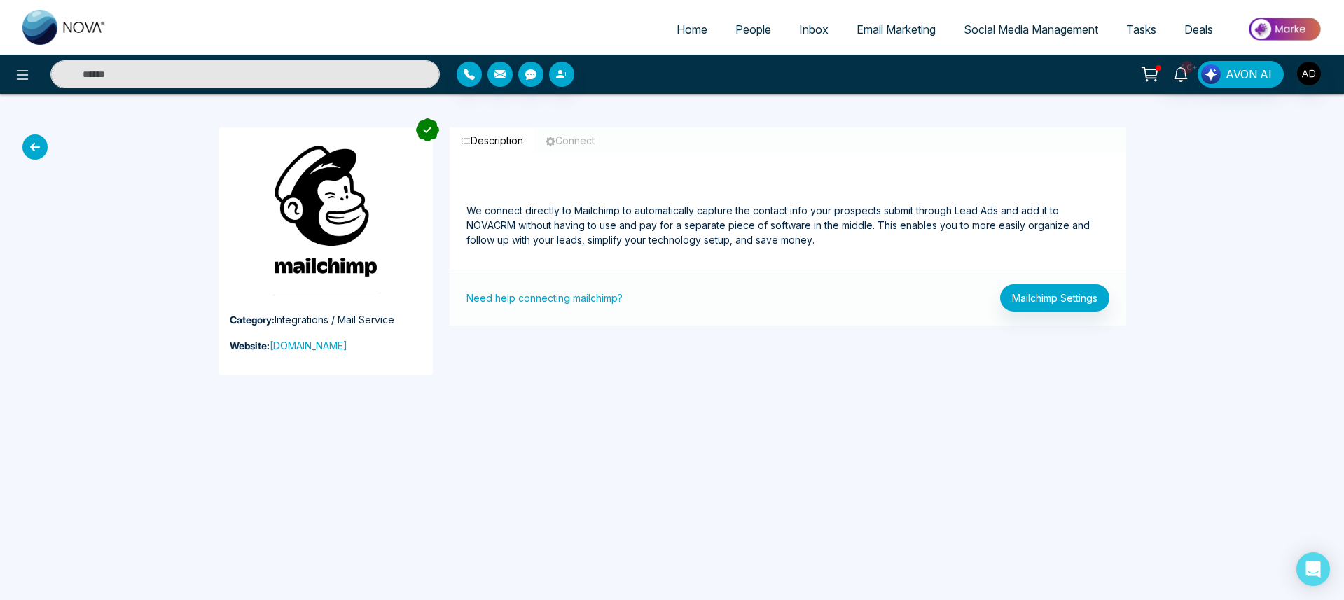
click at [874, 39] on link "Email Marketing" at bounding box center [896, 29] width 107 height 27
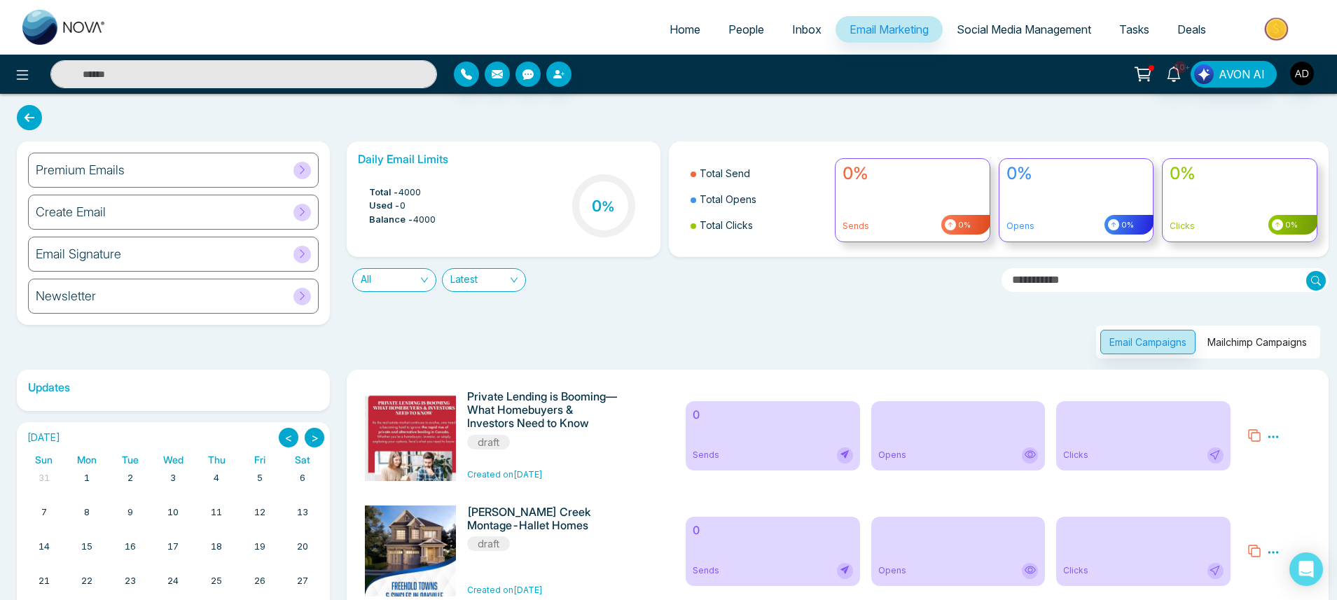
click at [1294, 340] on button "Mailchimp Campaigns" at bounding box center [1258, 342] width 118 height 25
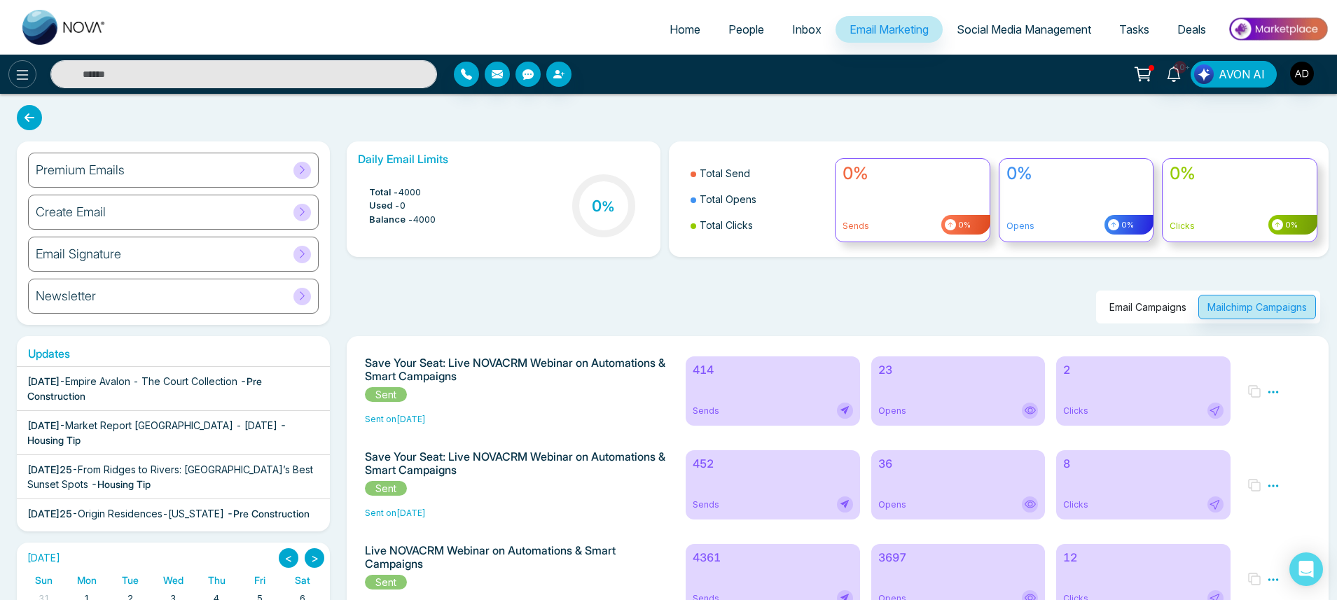
click at [29, 67] on icon at bounding box center [22, 75] width 17 height 17
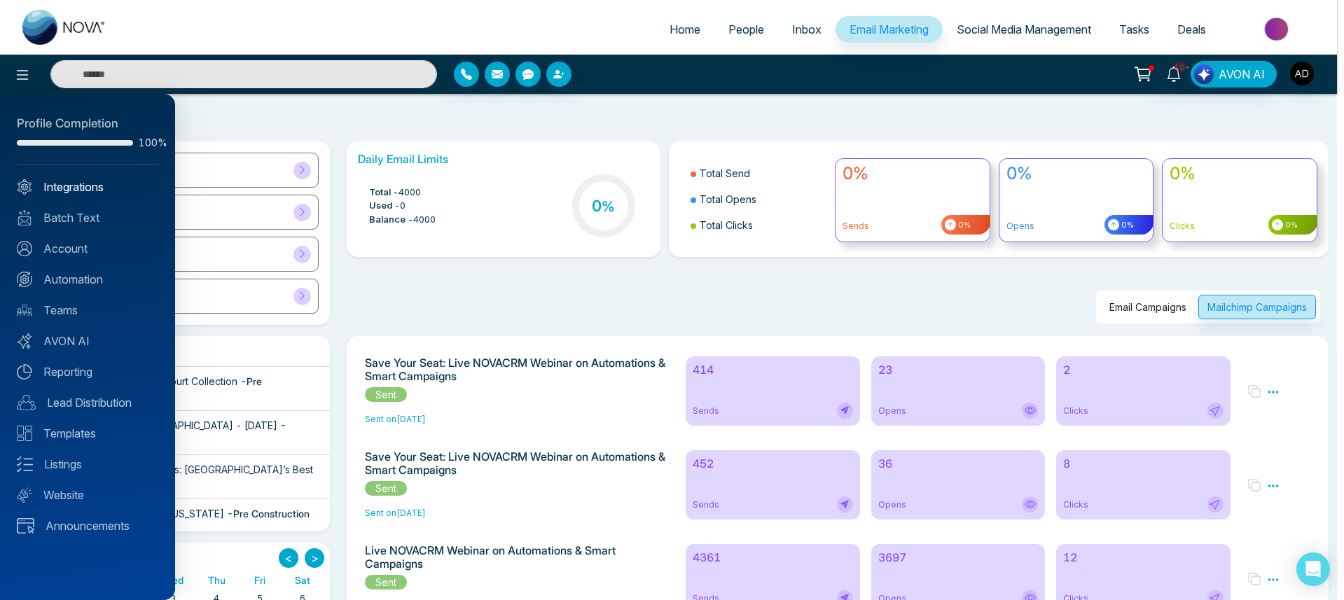
click at [60, 193] on link "Integrations" at bounding box center [88, 187] width 142 height 17
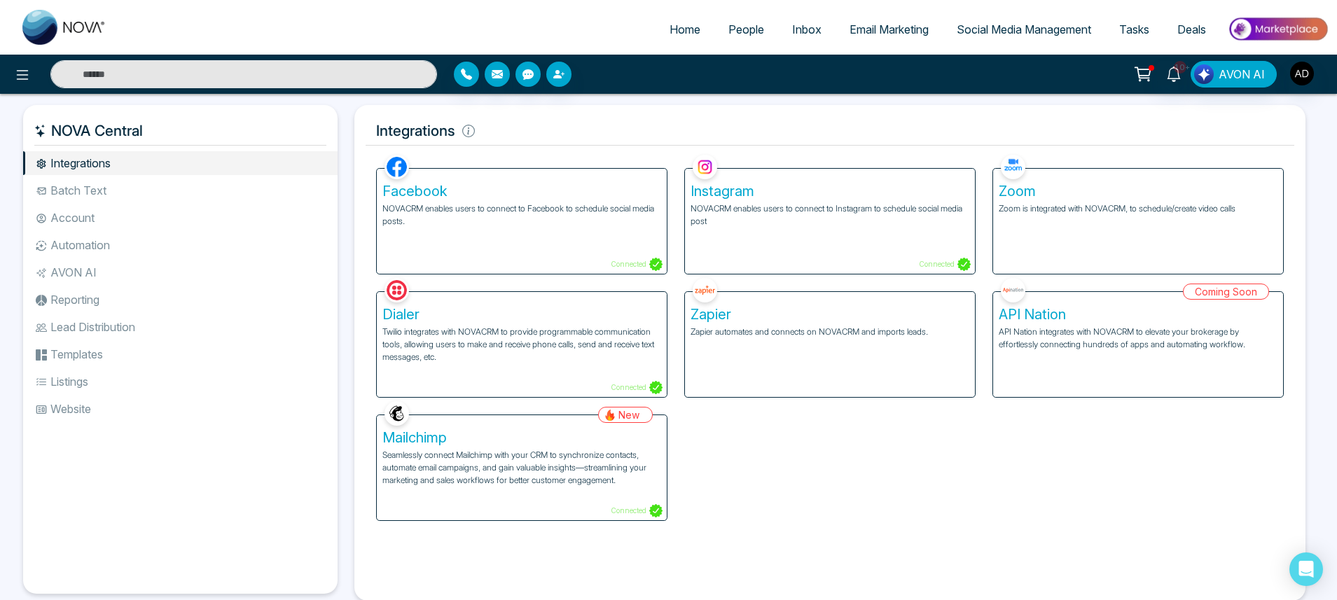
click at [553, 482] on p "Seamlessly connect Mailchimp with your CRM to synchronize contacts, automate em…" at bounding box center [521, 468] width 279 height 38
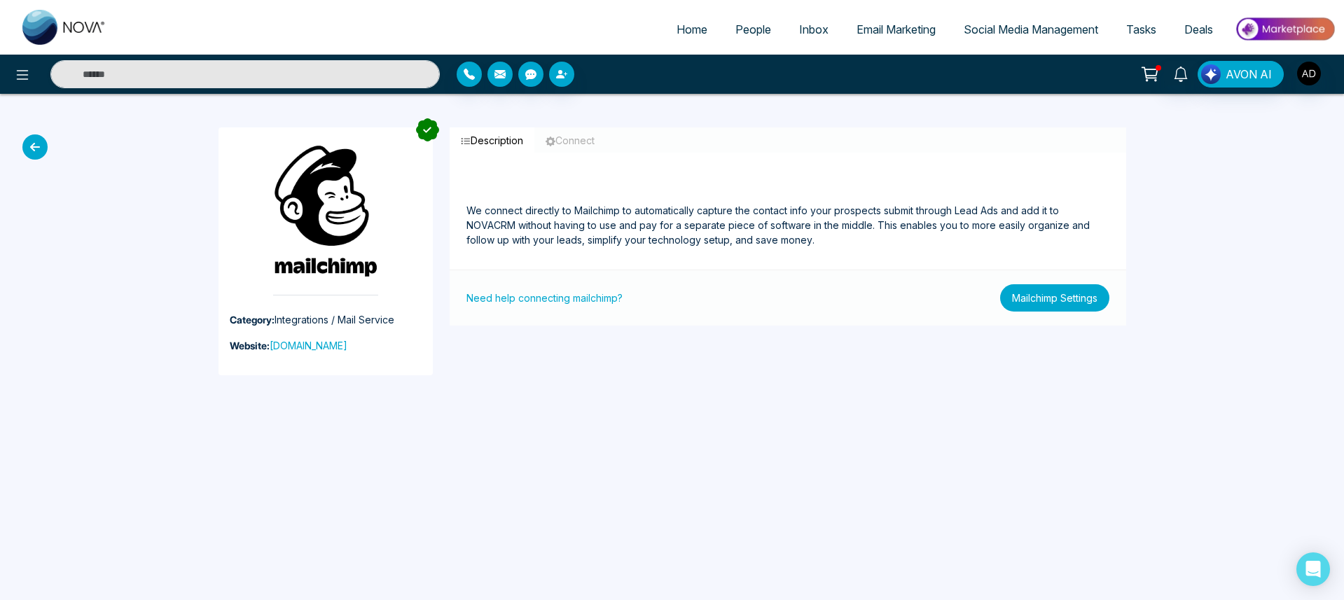
click at [1065, 305] on button "Mailchimp Settings" at bounding box center [1054, 297] width 109 height 27
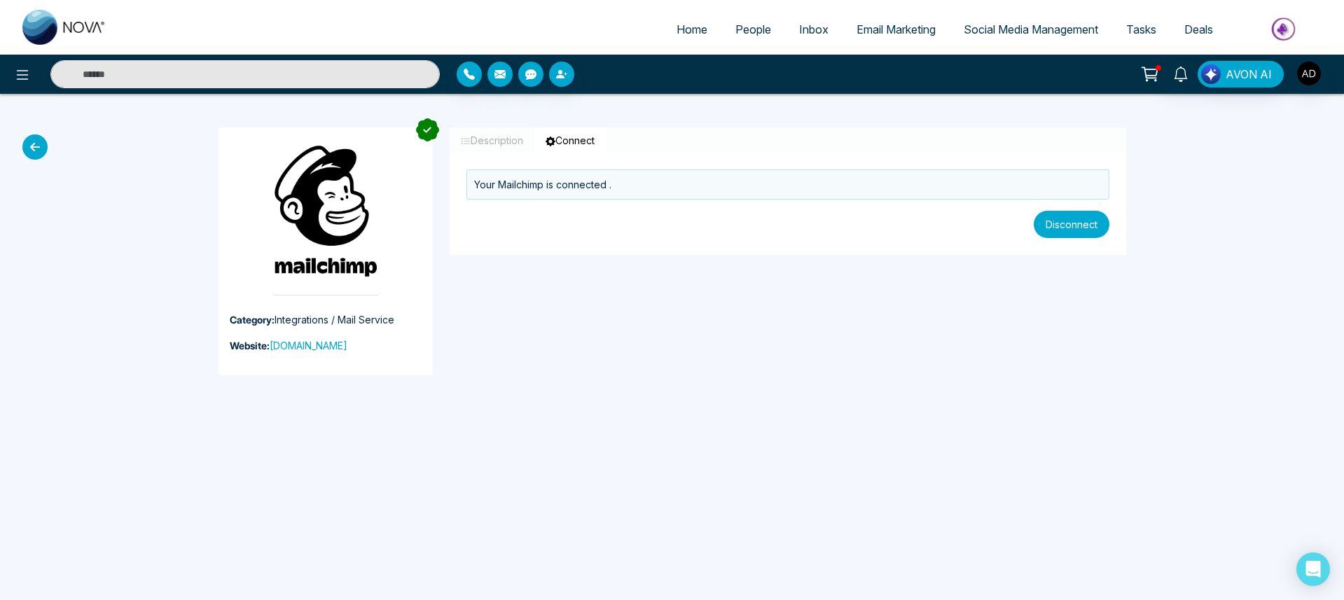
click at [1056, 225] on button "Disconnect" at bounding box center [1072, 224] width 76 height 27
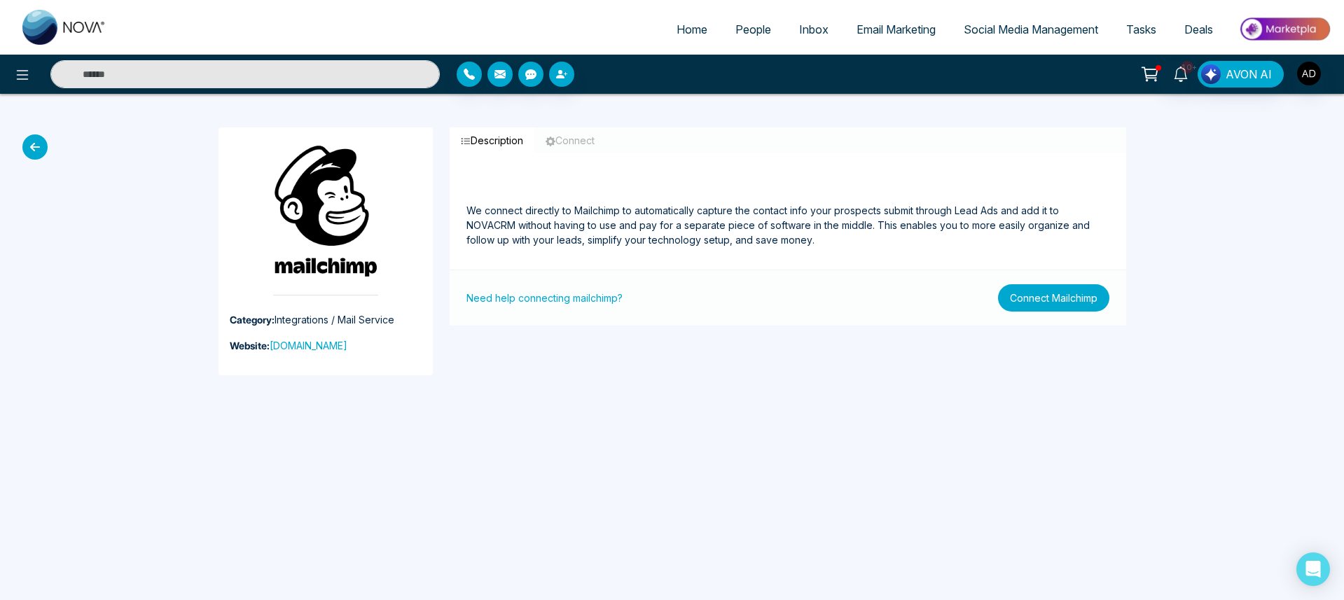
click at [1037, 297] on button "Connect Mailchimp" at bounding box center [1053, 297] width 111 height 27
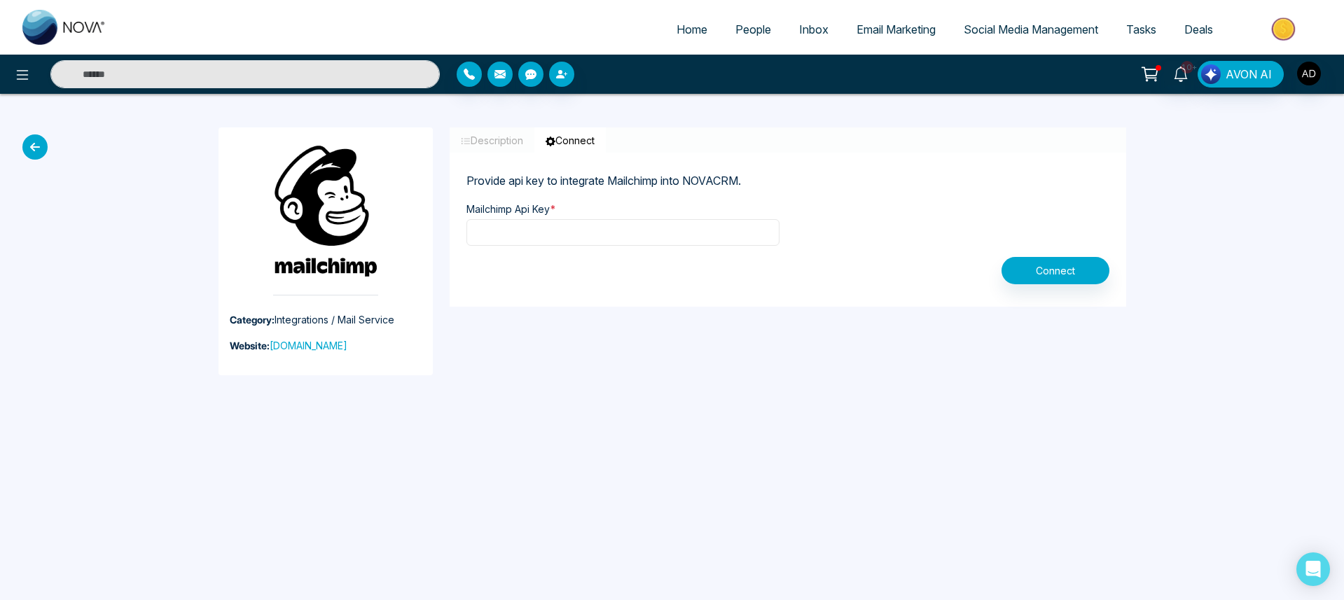
click at [610, 237] on input "text" at bounding box center [623, 232] width 313 height 27
paste input "**********"
type input "**********"
click at [1058, 272] on button "Connect" at bounding box center [1056, 270] width 108 height 27
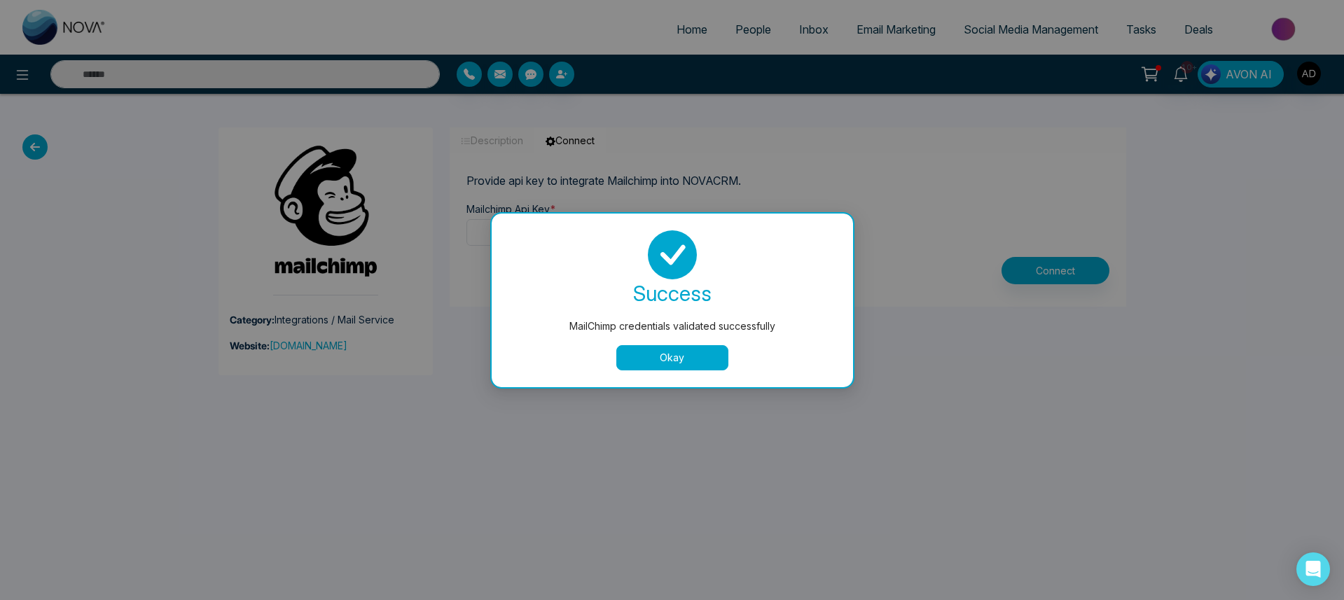
click at [709, 360] on button "Okay" at bounding box center [672, 357] width 112 height 25
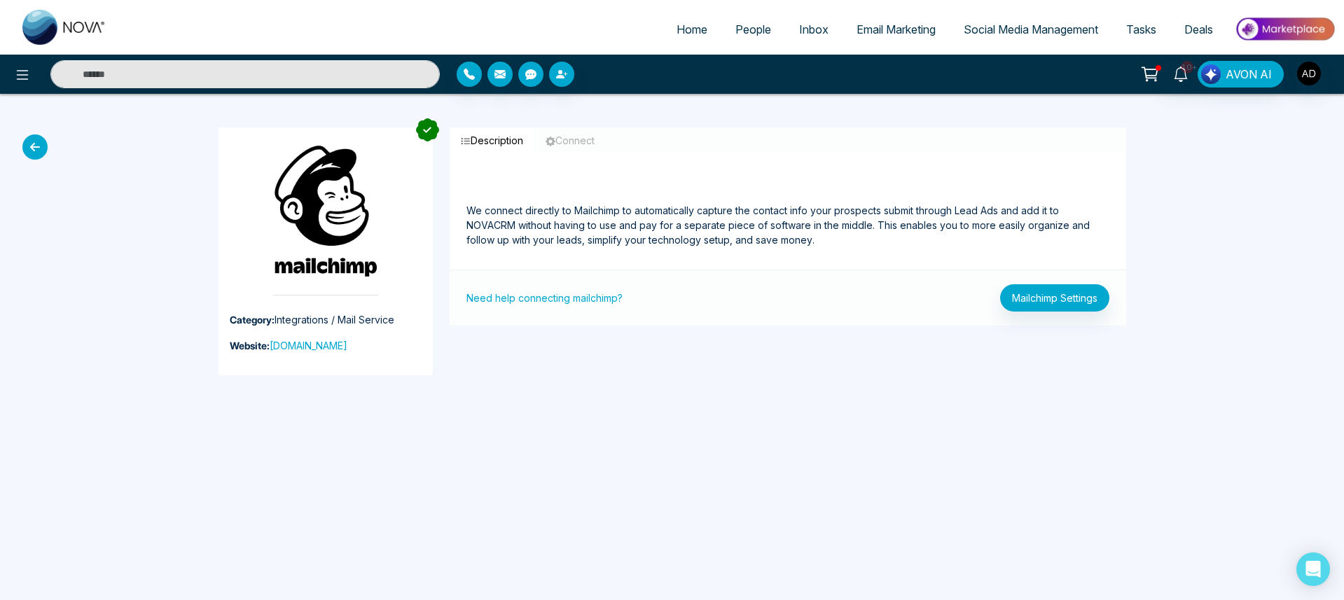
click at [866, 36] on span "Email Marketing" at bounding box center [896, 29] width 79 height 14
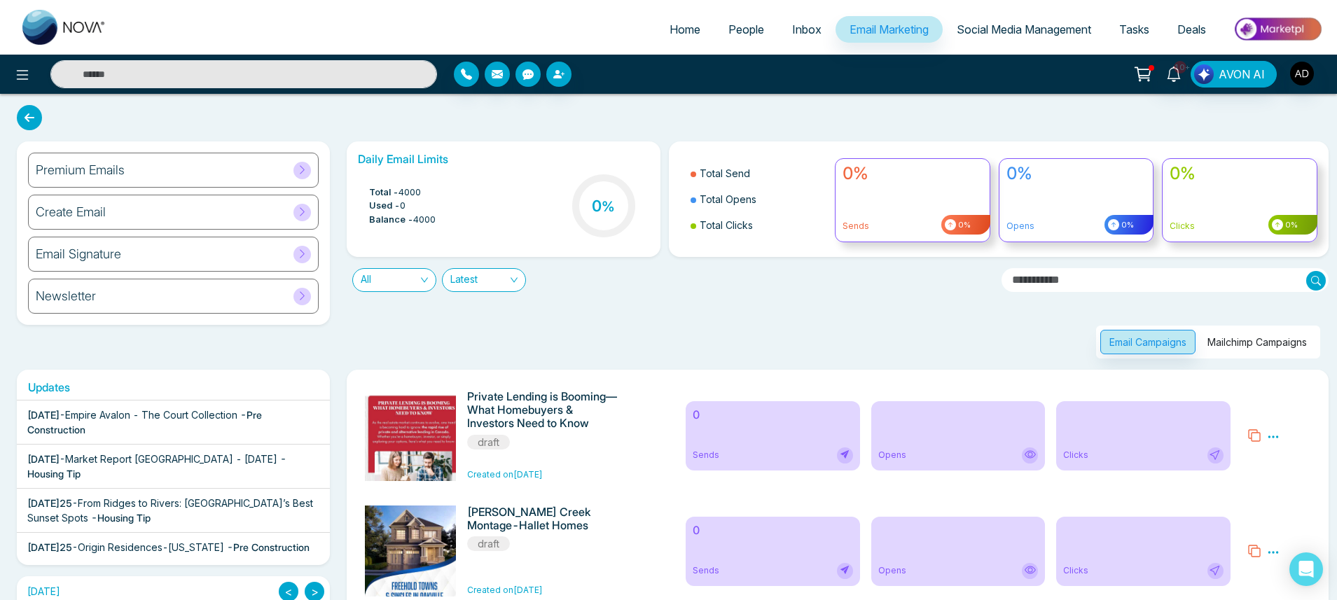
click at [1292, 347] on button "Mailchimp Campaigns" at bounding box center [1258, 342] width 118 height 25
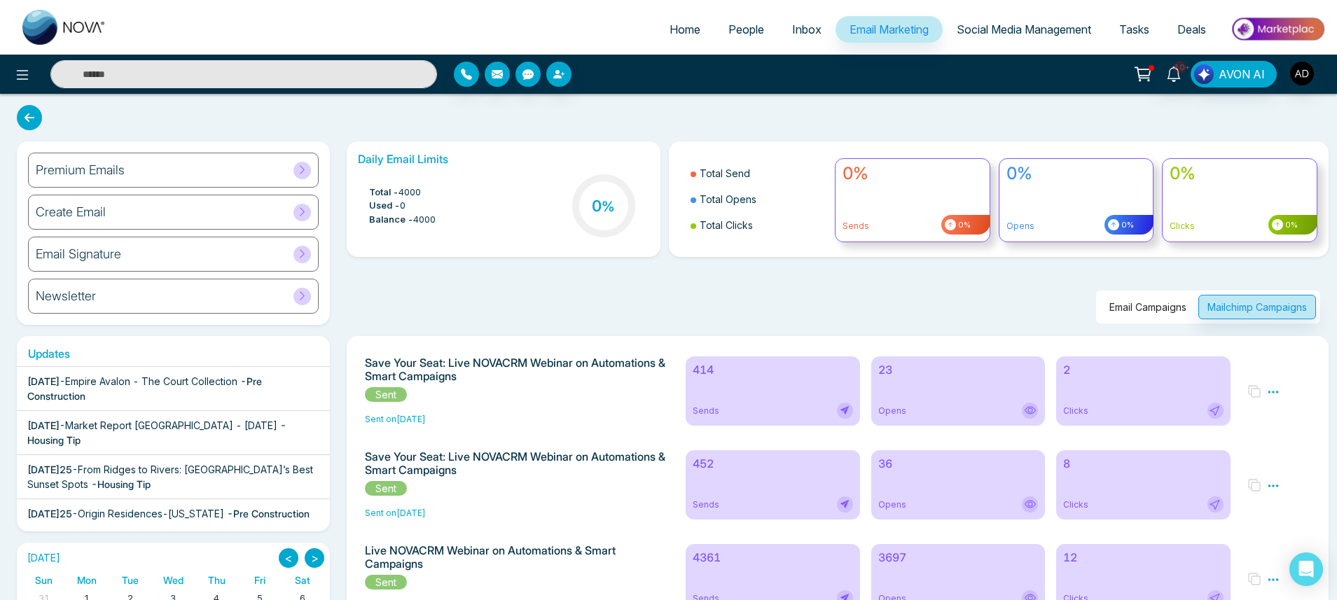
click at [728, 376] on h6 "414" at bounding box center [773, 370] width 160 height 13
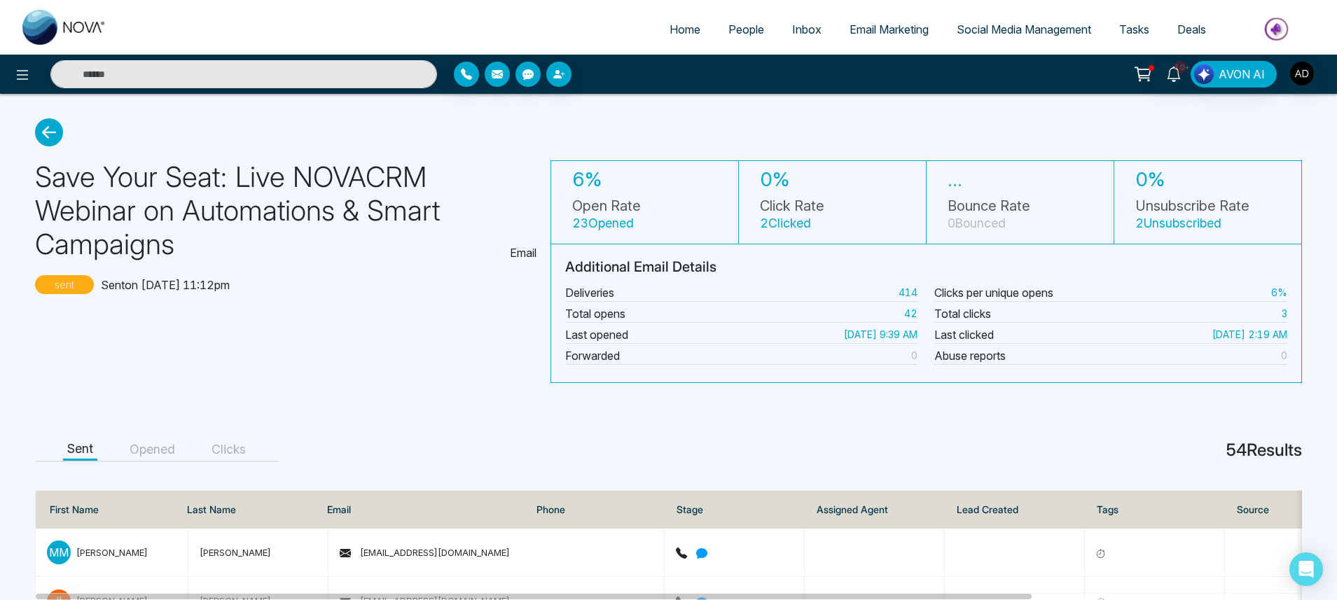
click at [37, 135] on icon at bounding box center [49, 132] width 28 height 28
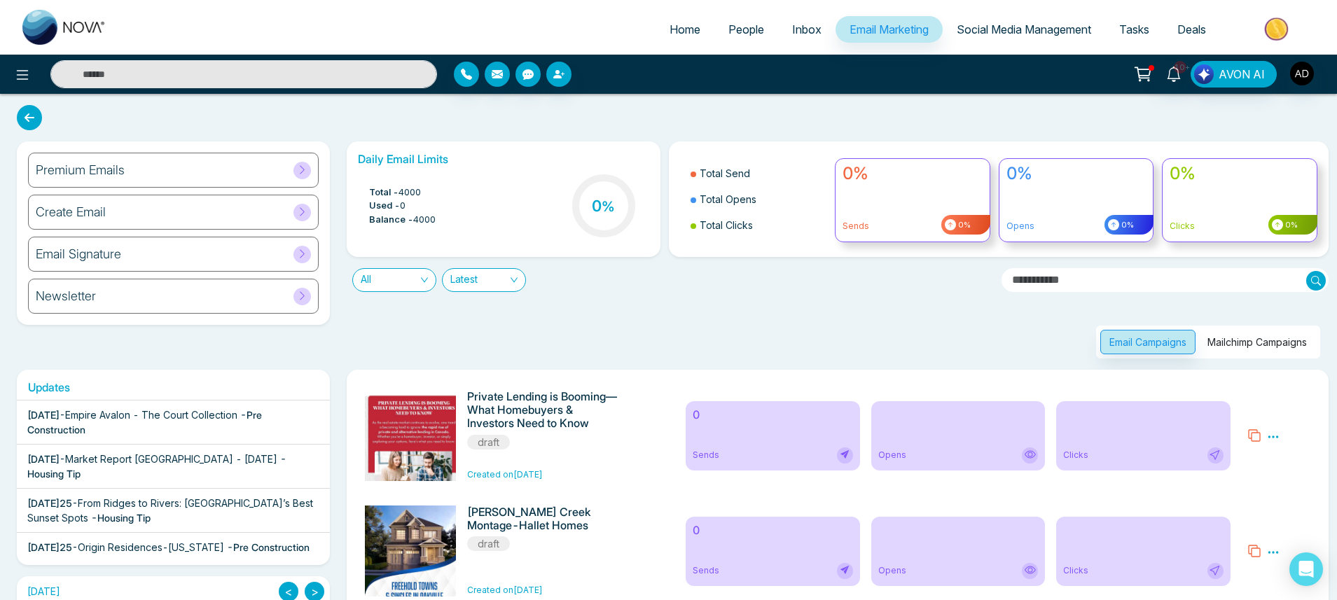
click at [1253, 336] on button "Mailchimp Campaigns" at bounding box center [1258, 342] width 118 height 25
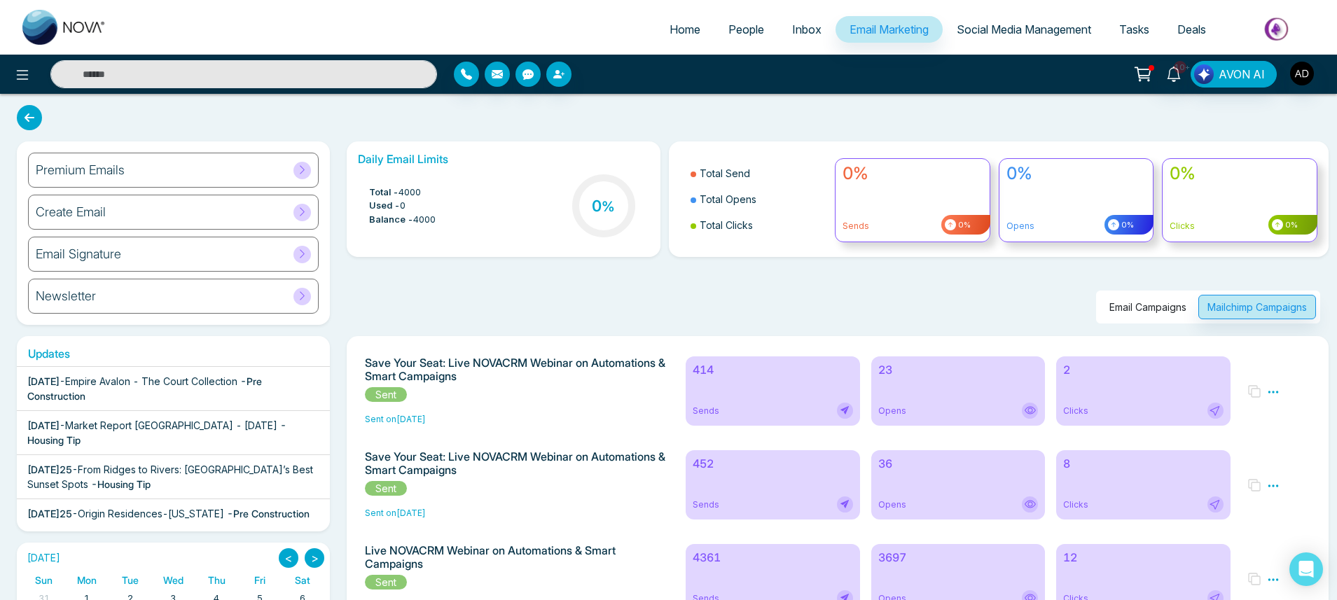
click at [722, 404] on div "Sends" at bounding box center [773, 411] width 160 height 16
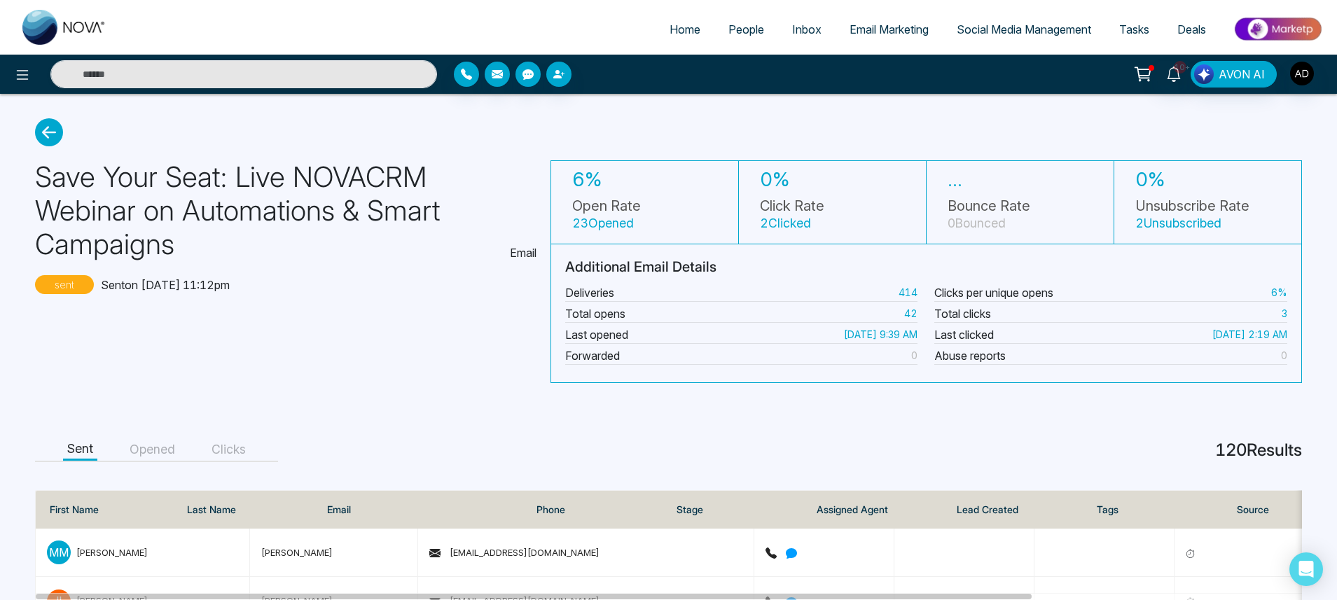
click at [134, 455] on button "Opened" at bounding box center [152, 450] width 54 height 22
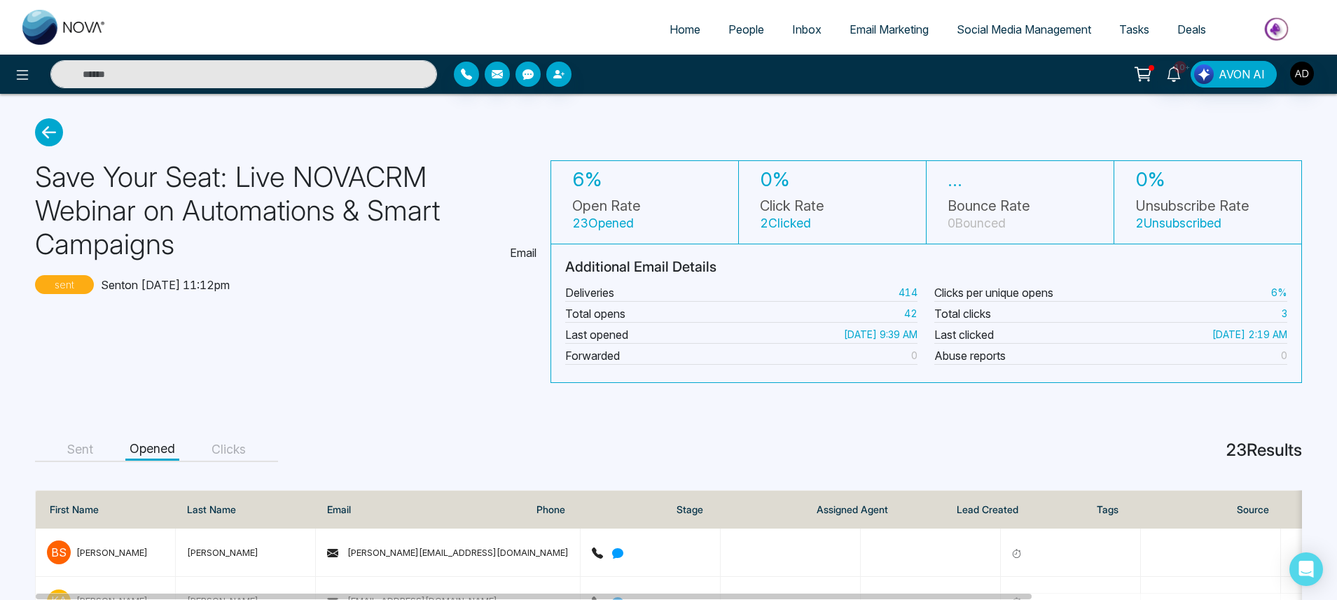
click at [224, 447] on button "Clicks" at bounding box center [228, 450] width 43 height 22
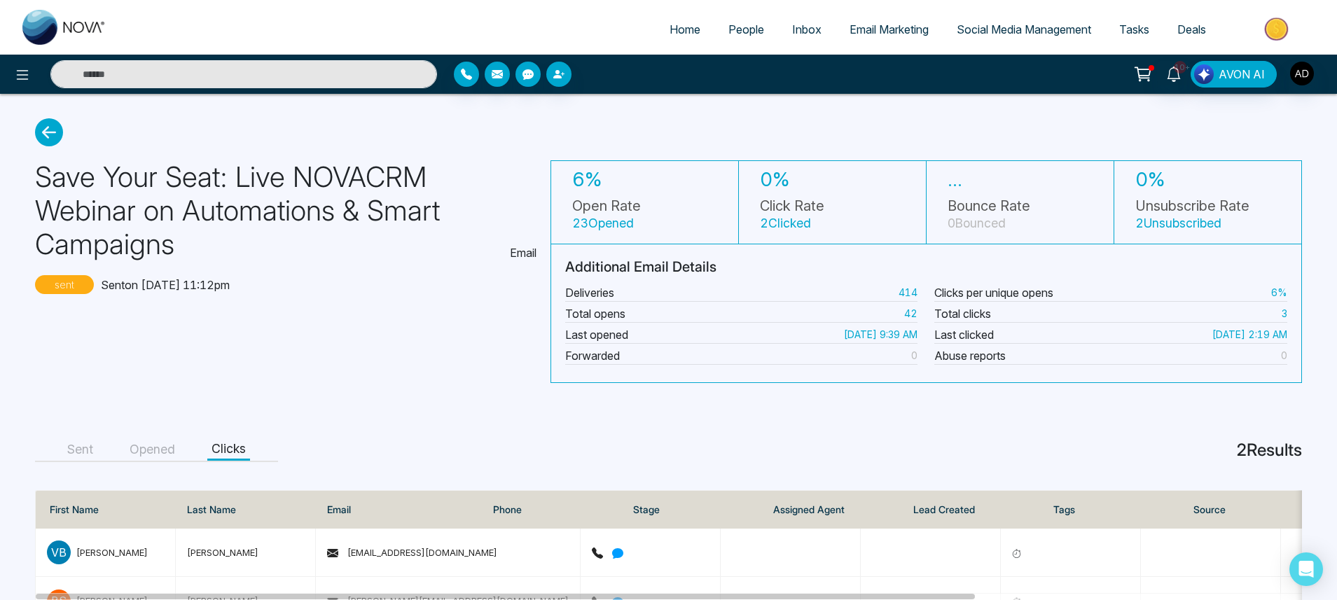
click at [55, 124] on icon at bounding box center [49, 132] width 28 height 28
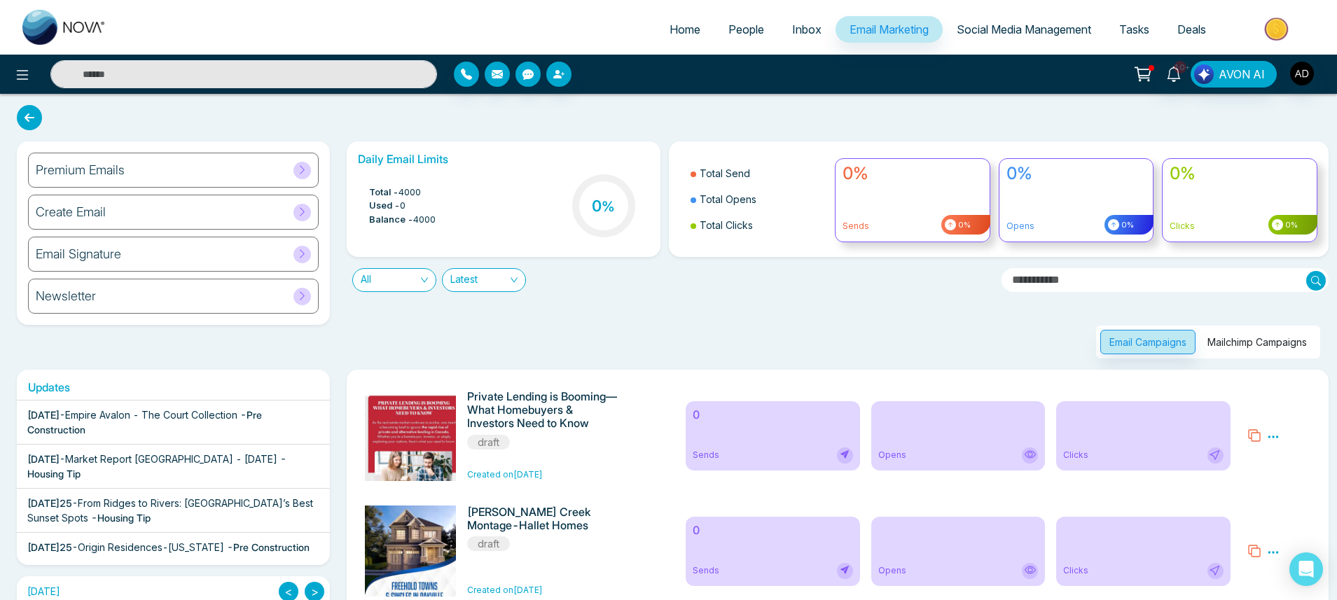
click at [1247, 340] on button "Mailchimp Campaigns" at bounding box center [1258, 342] width 118 height 25
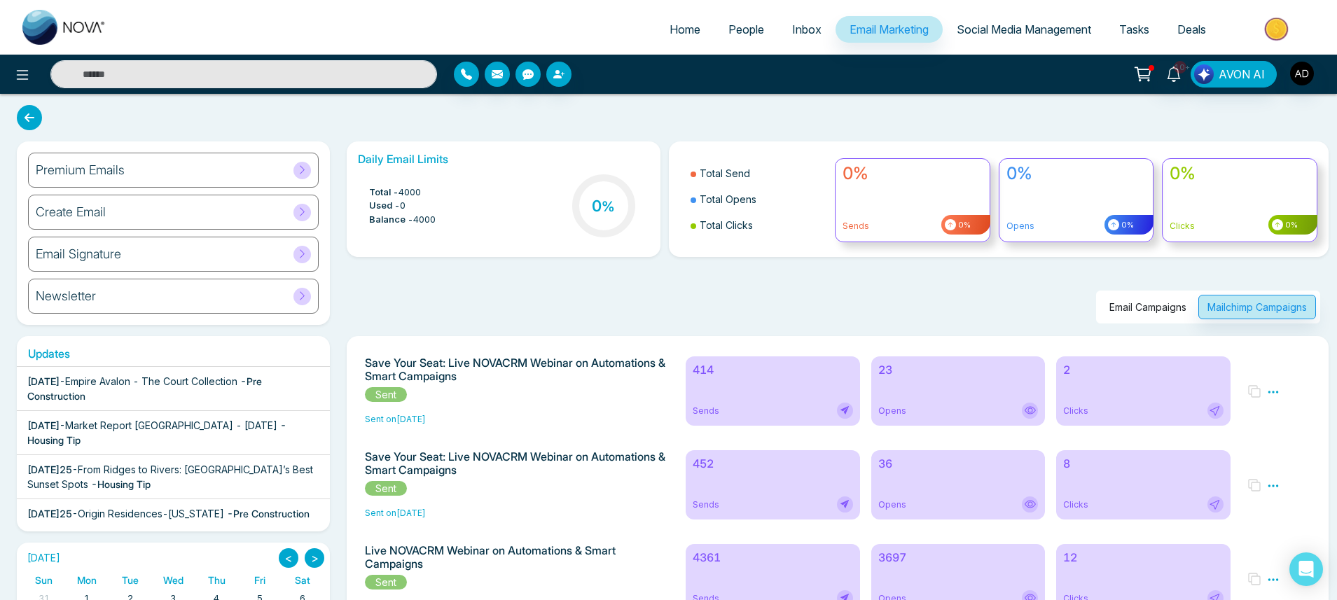
scroll to position [252, 0]
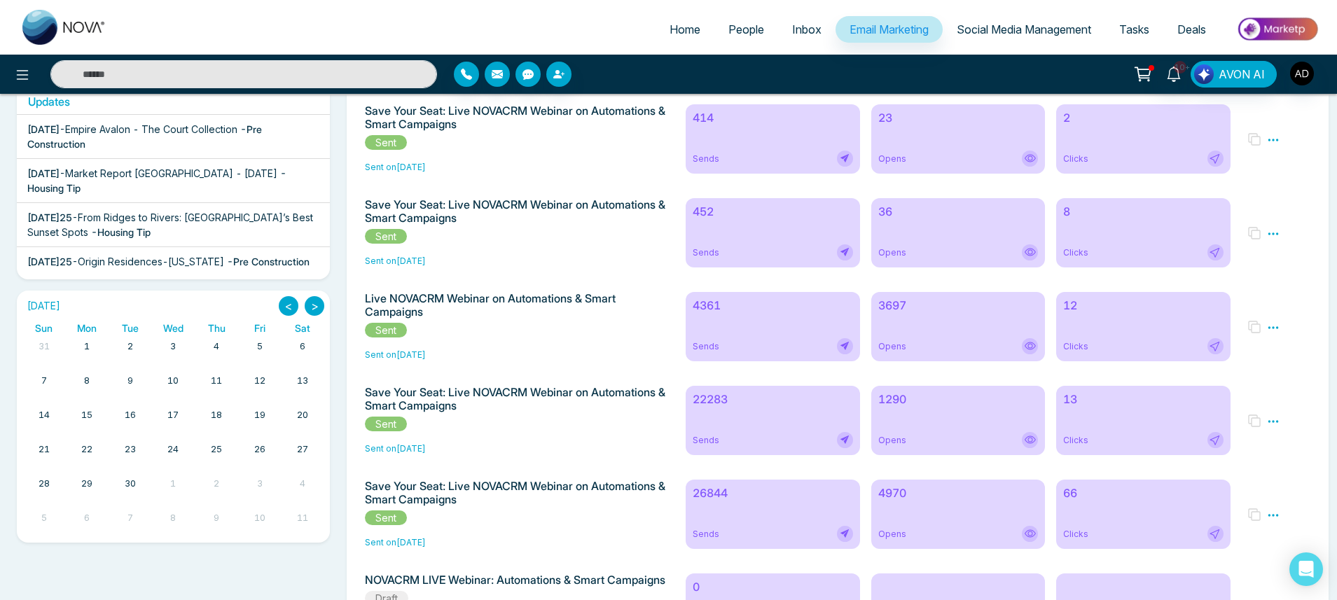
click at [725, 421] on div "22283 Sends" at bounding box center [773, 420] width 174 height 69
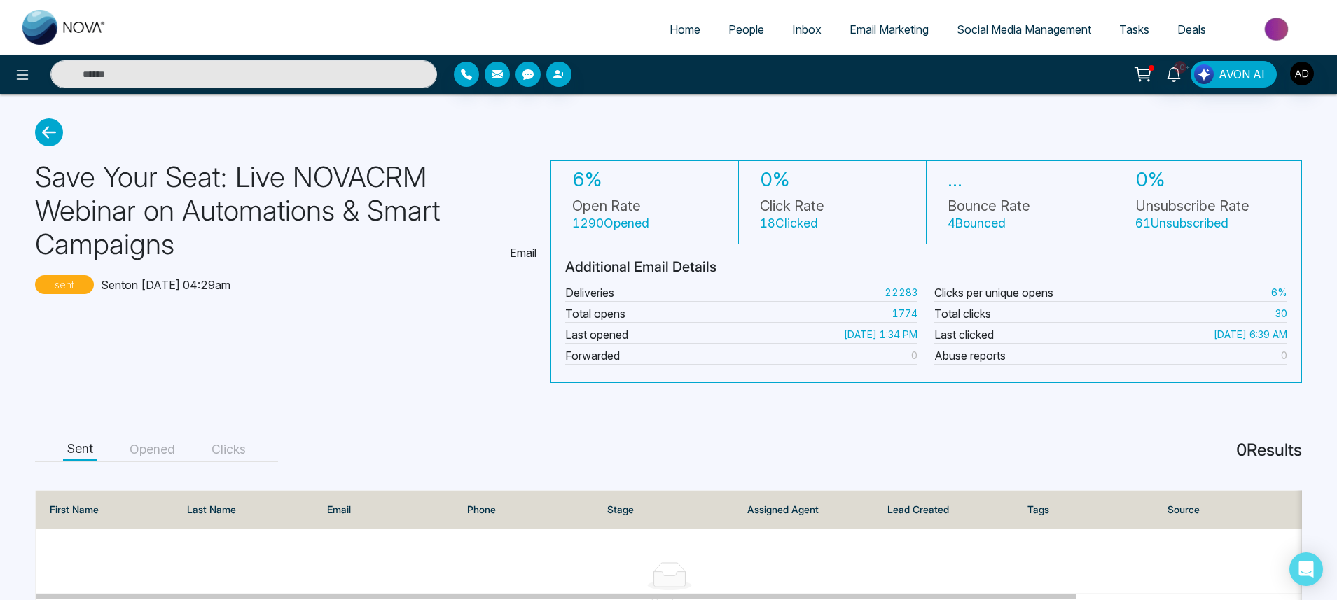
click at [54, 134] on icon at bounding box center [49, 132] width 28 height 28
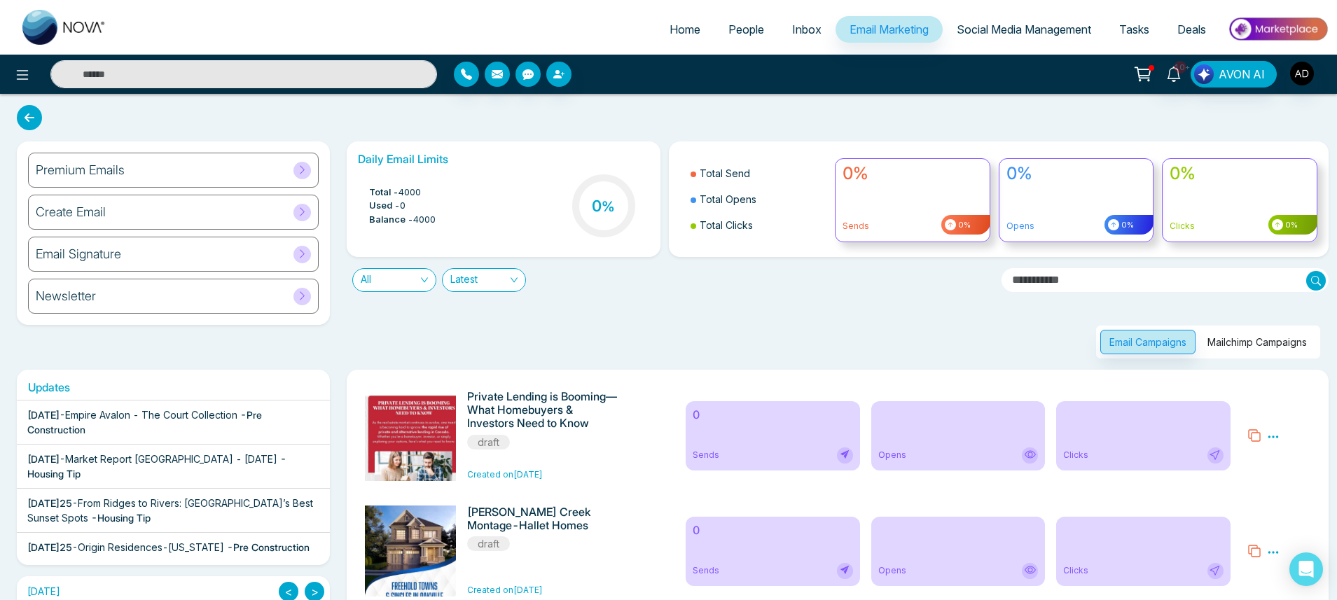
click at [1229, 333] on button "Mailchimp Campaigns" at bounding box center [1258, 342] width 118 height 25
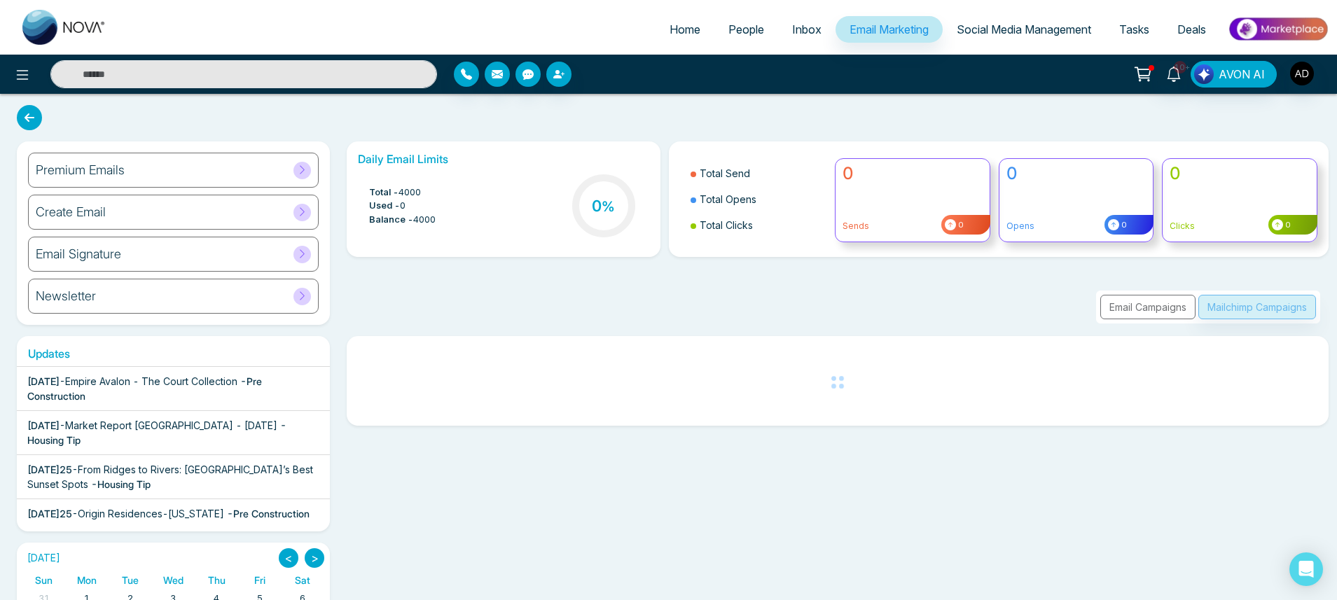
scroll to position [212, 0]
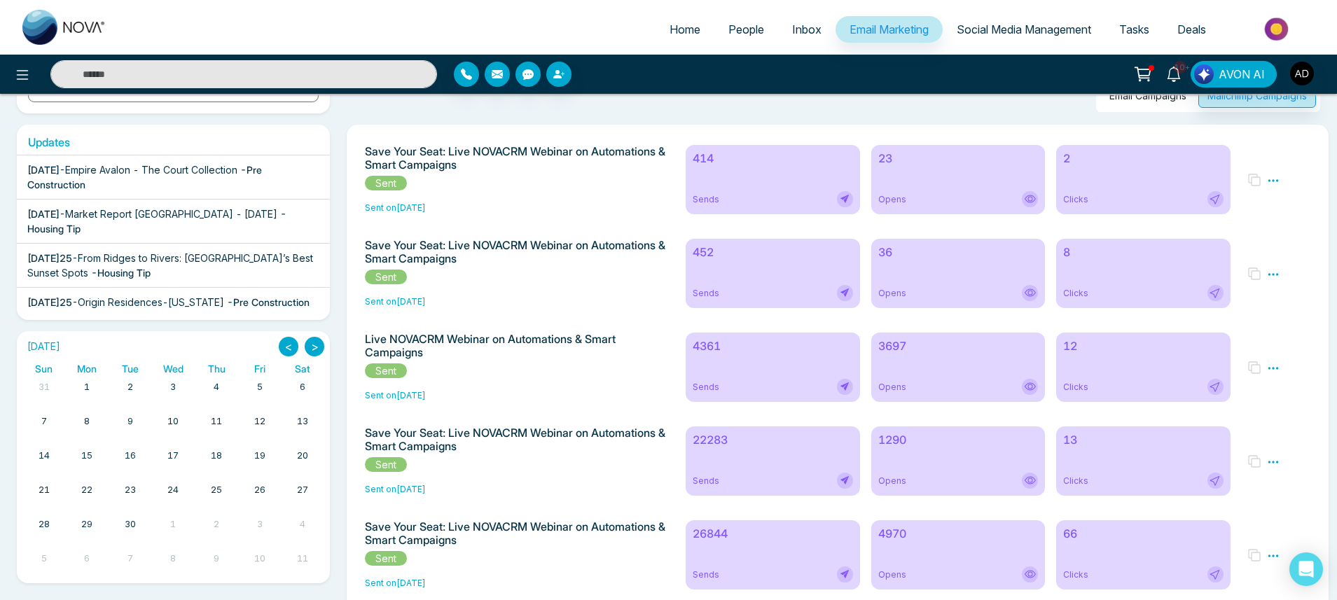
click at [757, 381] on div "4361 Sends" at bounding box center [773, 367] width 174 height 69
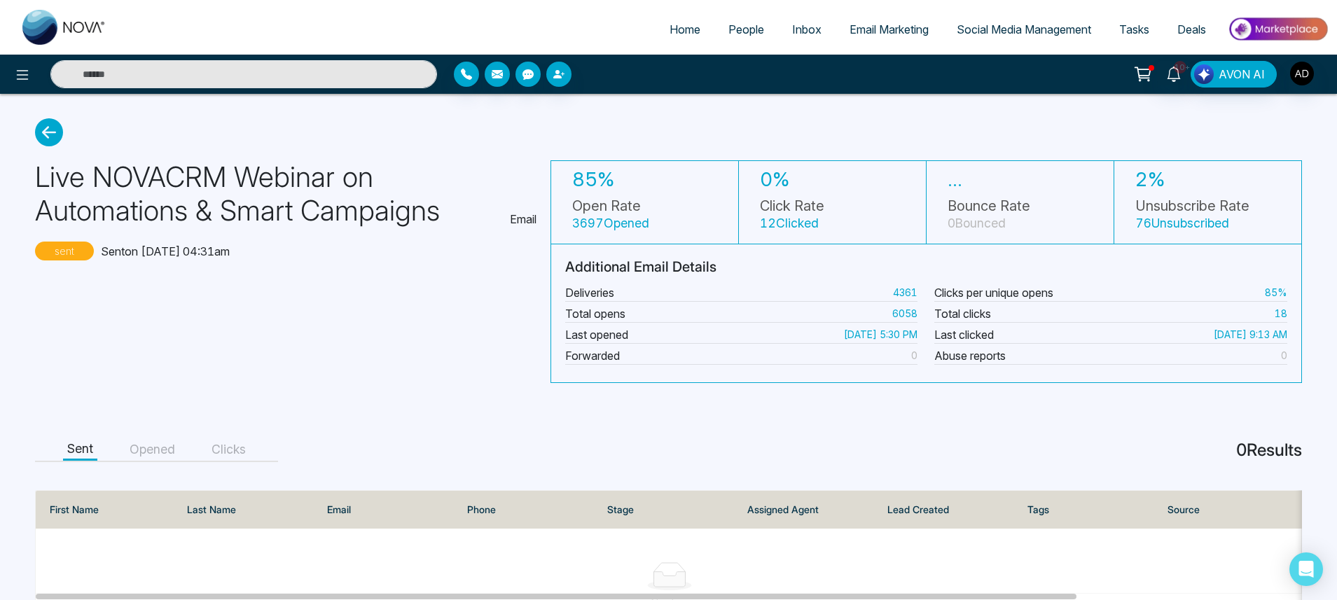
click at [56, 136] on icon at bounding box center [49, 132] width 28 height 28
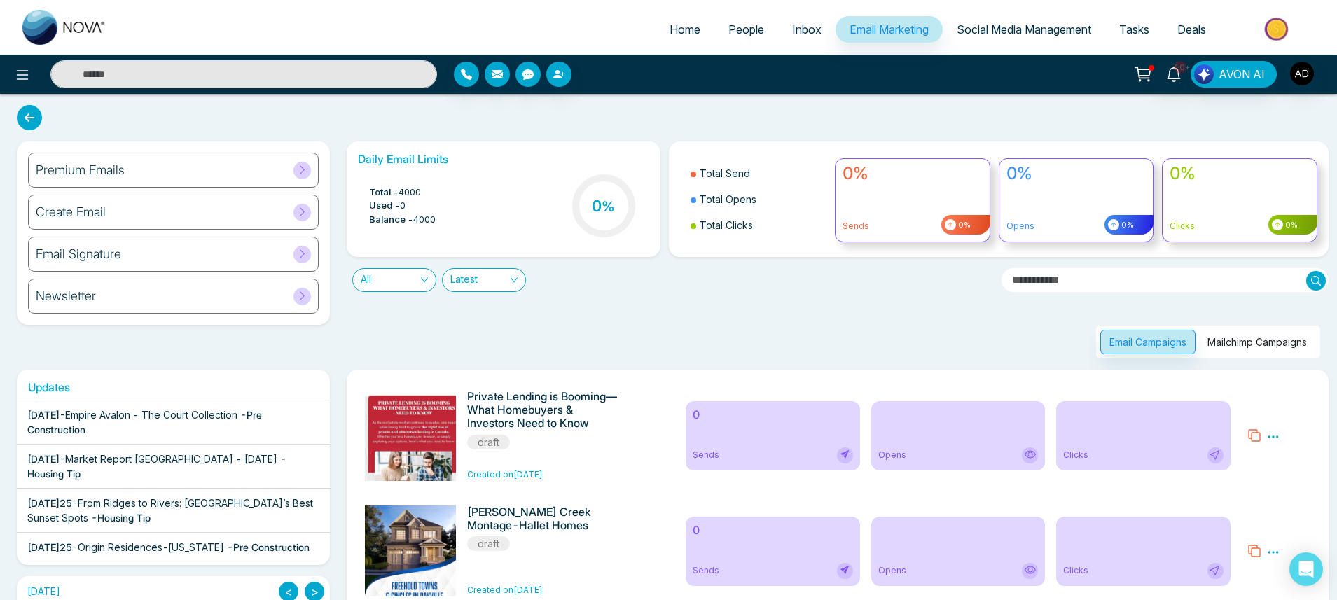
click at [1214, 340] on button "Mailchimp Campaigns" at bounding box center [1258, 342] width 118 height 25
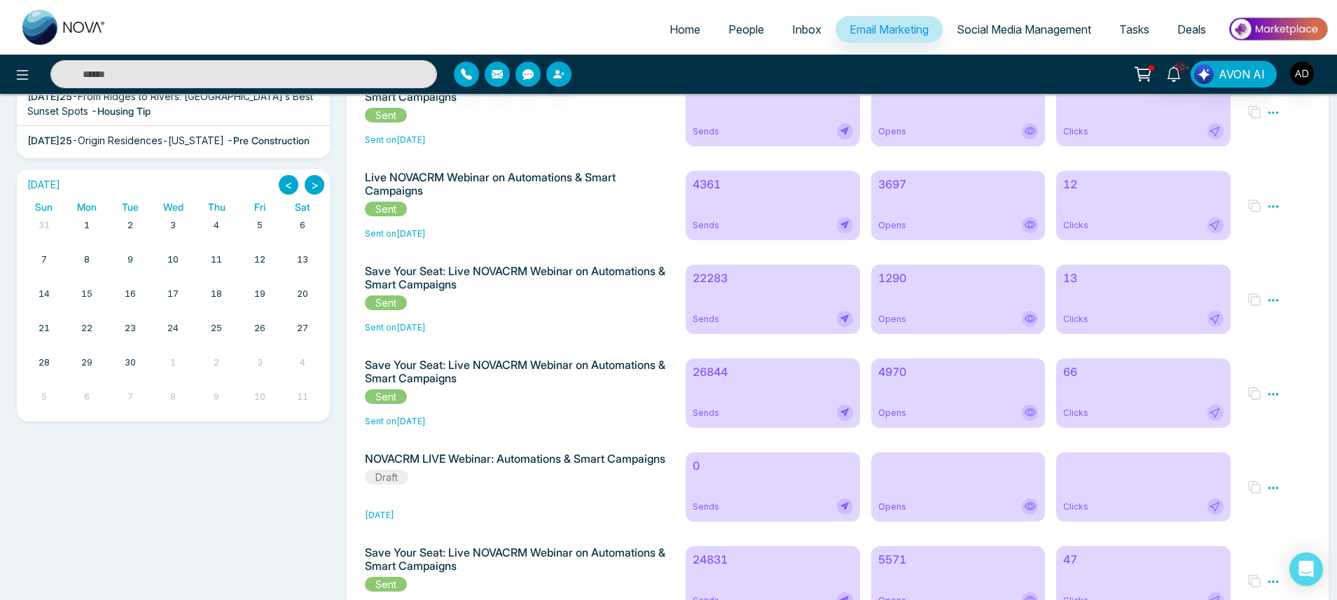
scroll to position [504, 0]
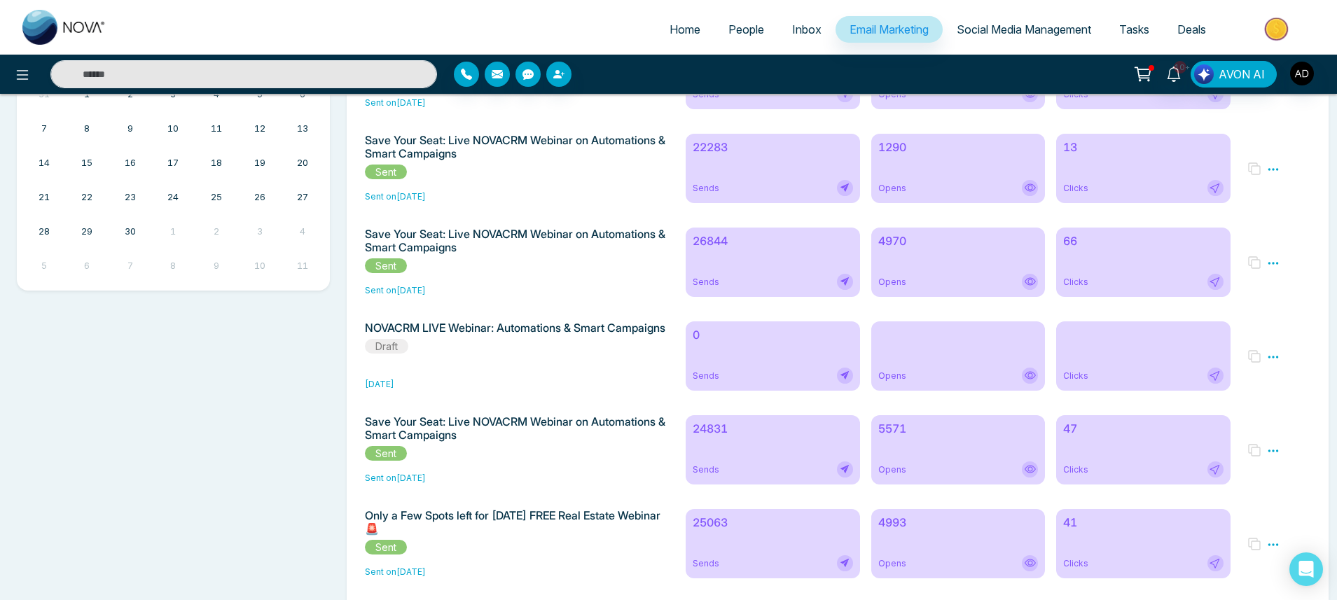
click at [740, 283] on div "Sends" at bounding box center [773, 282] width 160 height 16
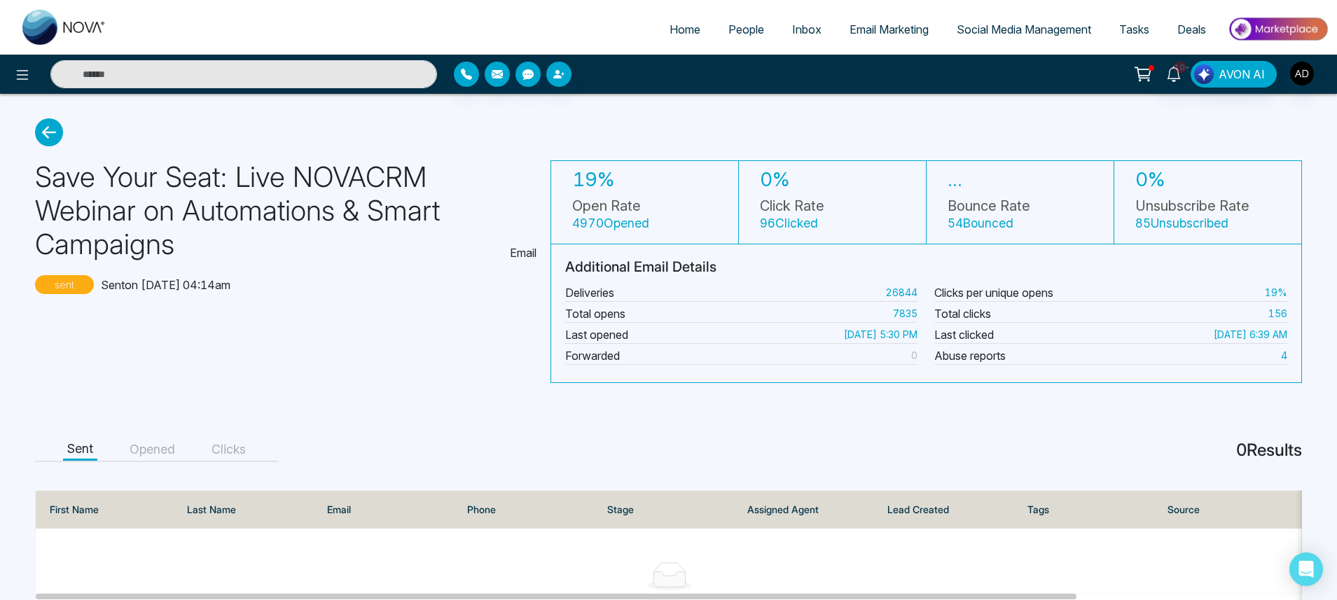
click at [51, 130] on icon at bounding box center [49, 132] width 28 height 28
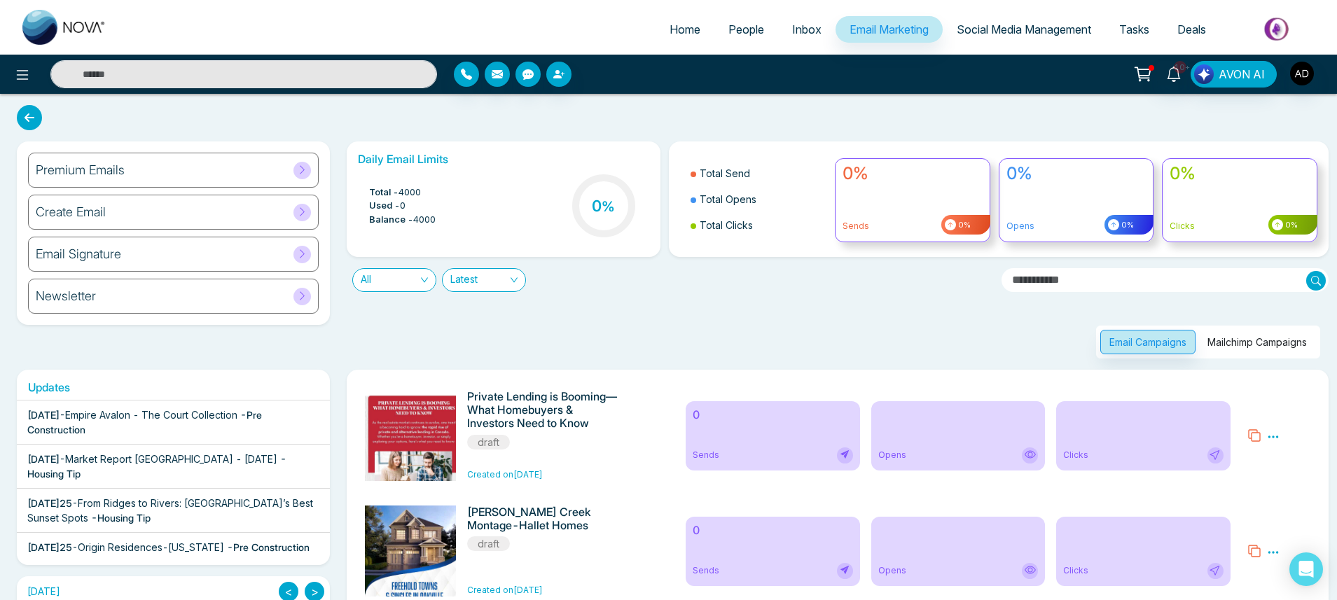
click at [1276, 350] on button "Mailchimp Campaigns" at bounding box center [1258, 342] width 118 height 25
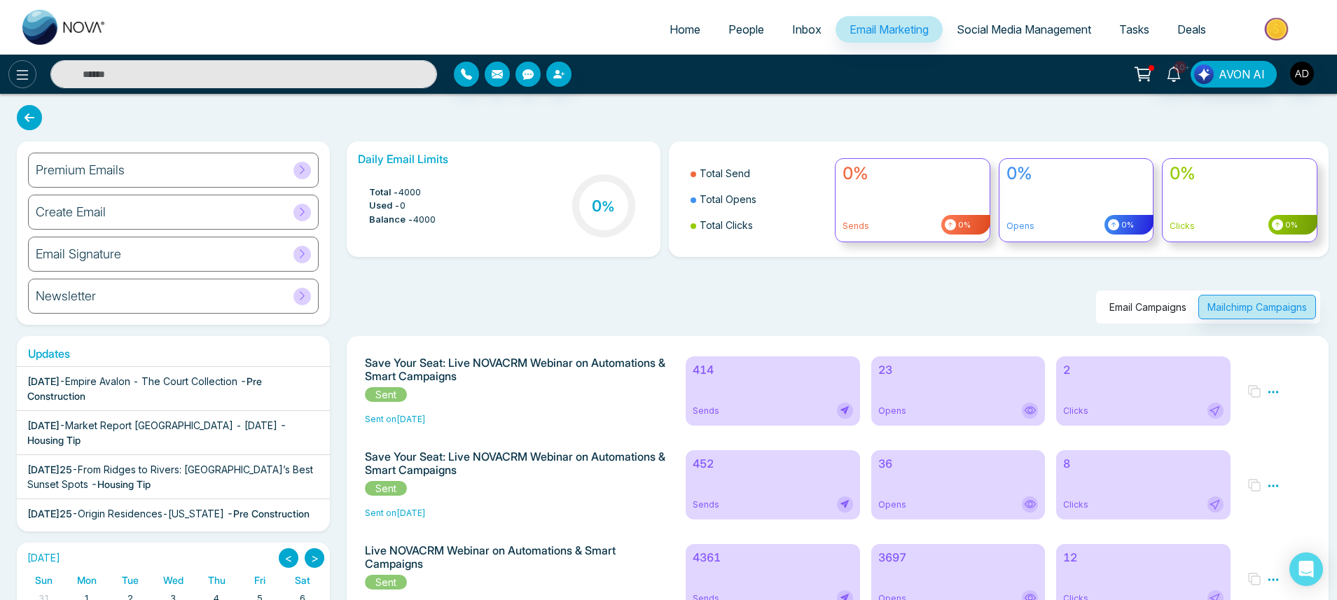
click at [31, 75] on button at bounding box center [22, 74] width 28 height 28
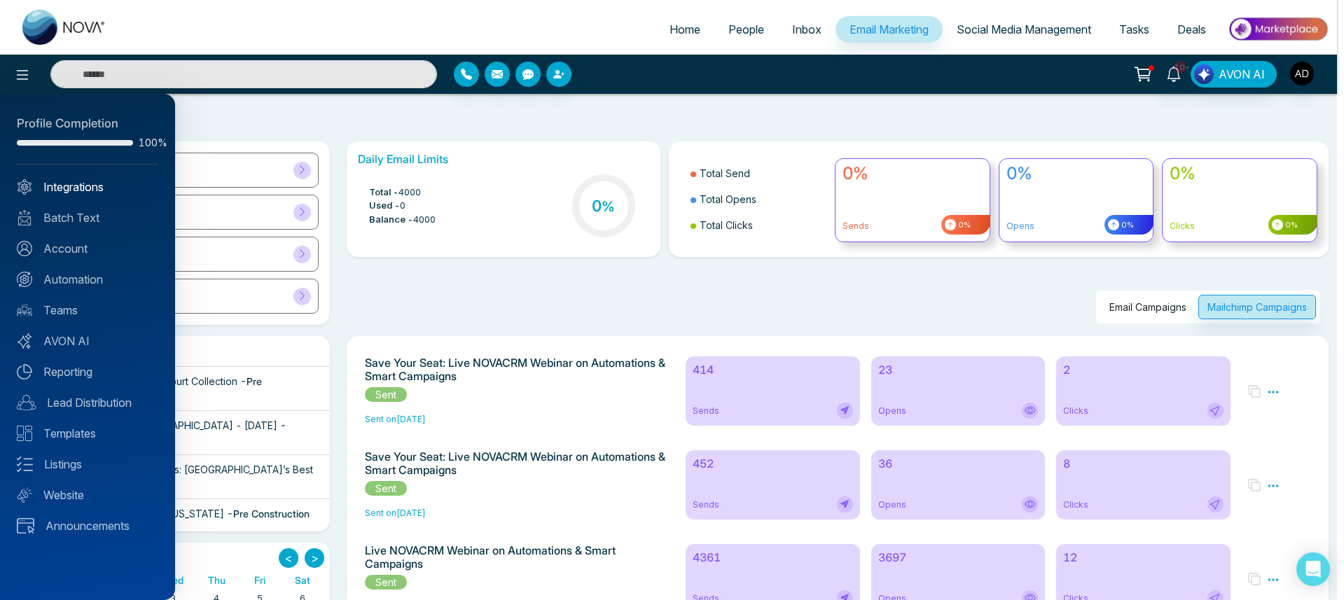
click at [71, 191] on link "Integrations" at bounding box center [88, 187] width 142 height 17
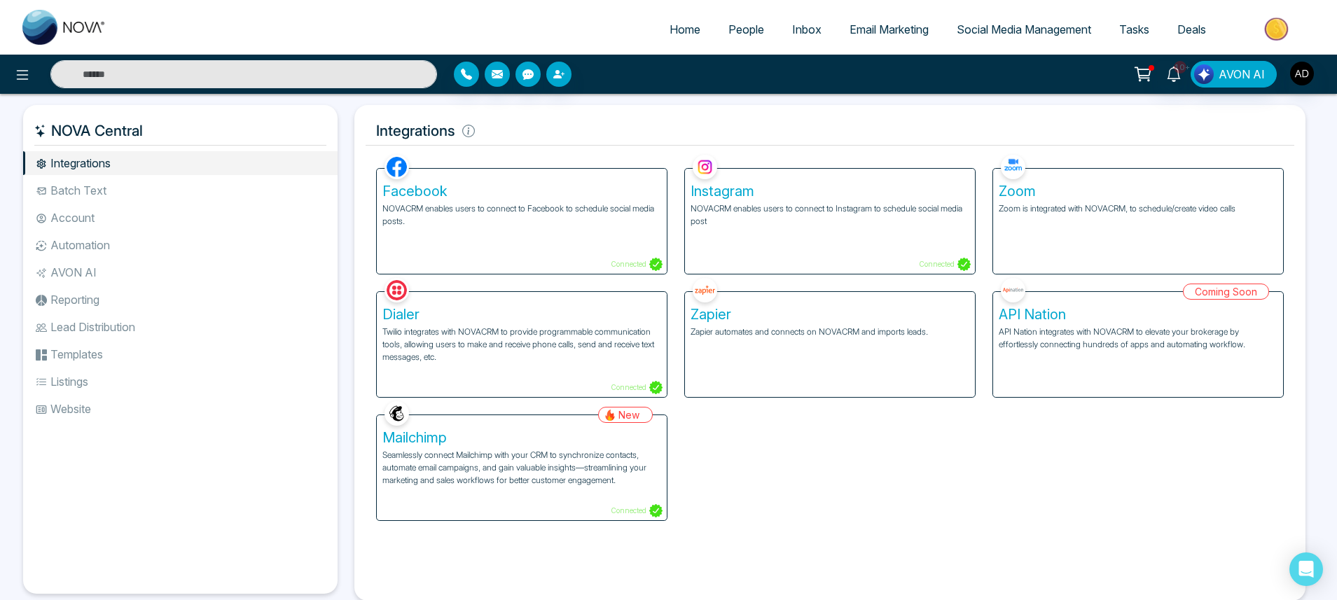
click at [602, 461] on p "Seamlessly connect Mailchimp with your CRM to synchronize contacts, automate em…" at bounding box center [521, 468] width 279 height 38
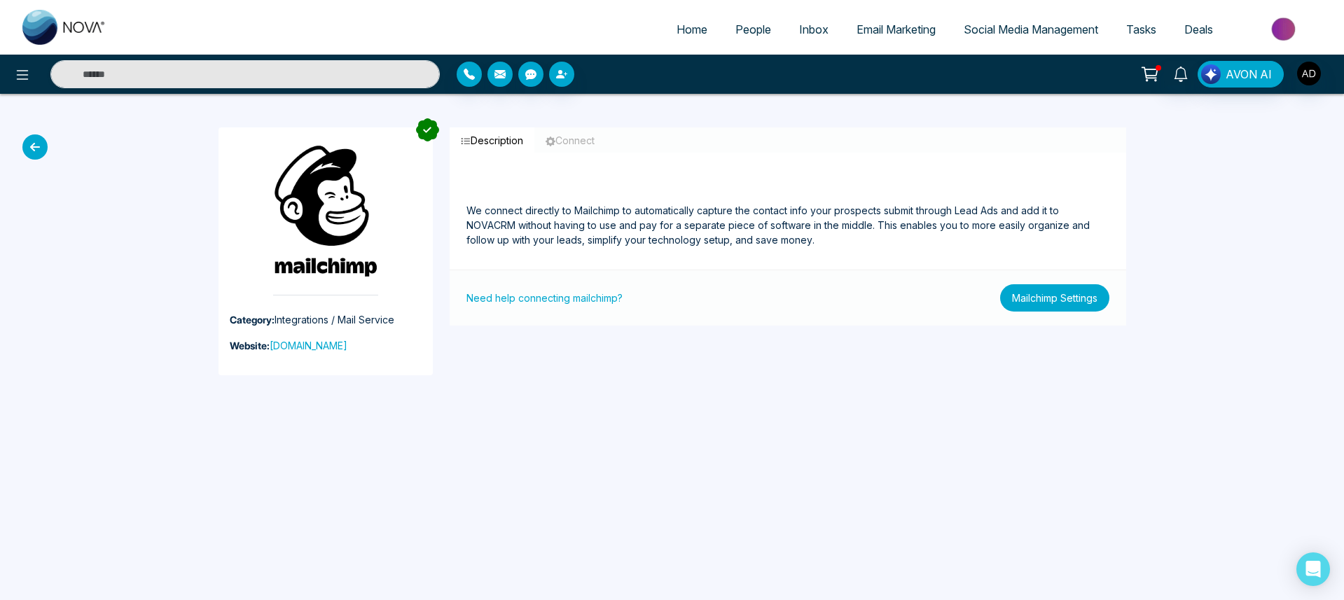
click at [1090, 301] on button "Mailchimp Settings" at bounding box center [1054, 297] width 109 height 27
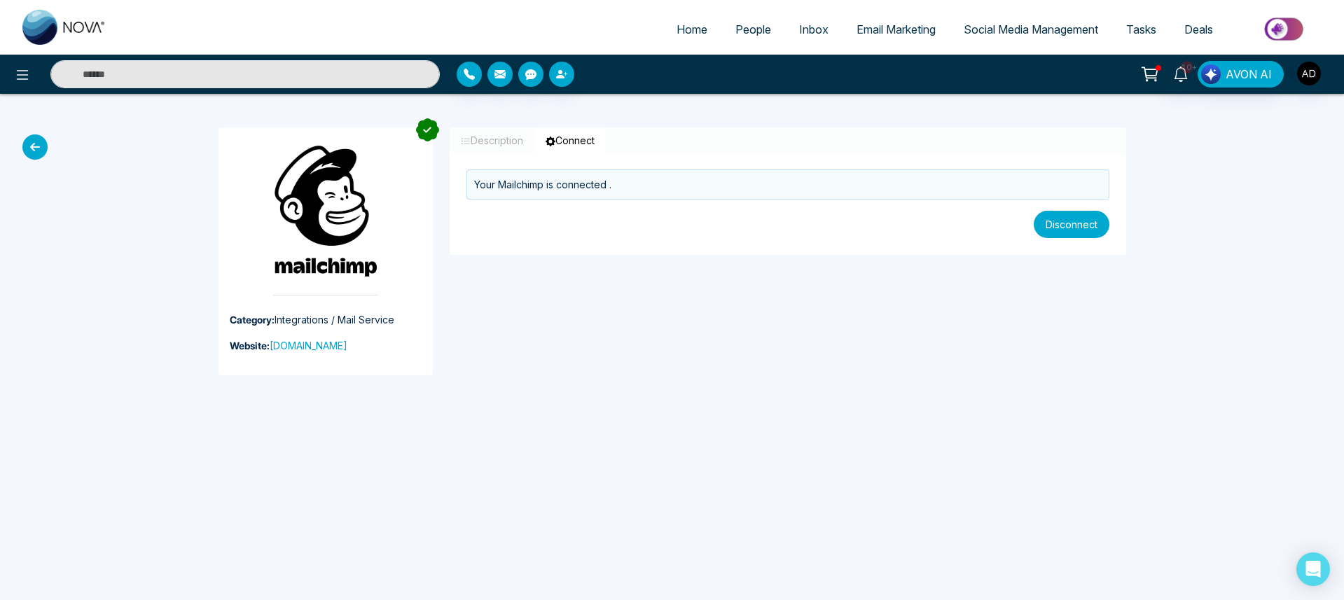
click at [1089, 226] on button "Disconnect" at bounding box center [1072, 224] width 76 height 27
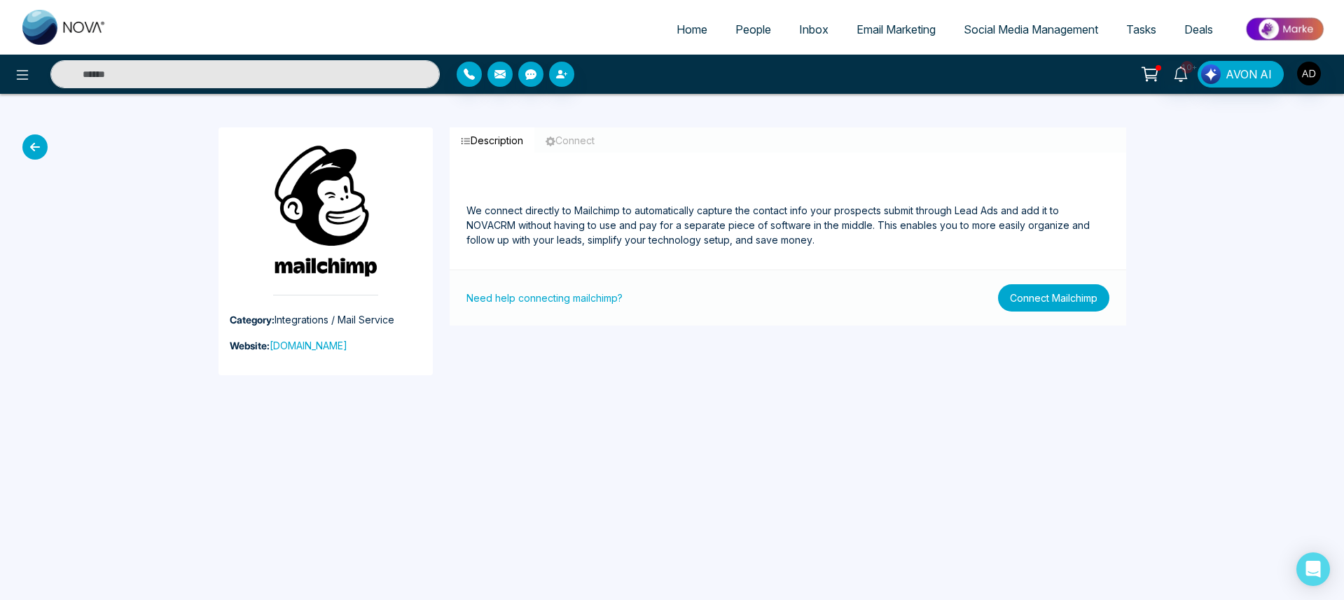
click at [1086, 303] on button "Connect Mailchimp" at bounding box center [1053, 297] width 111 height 27
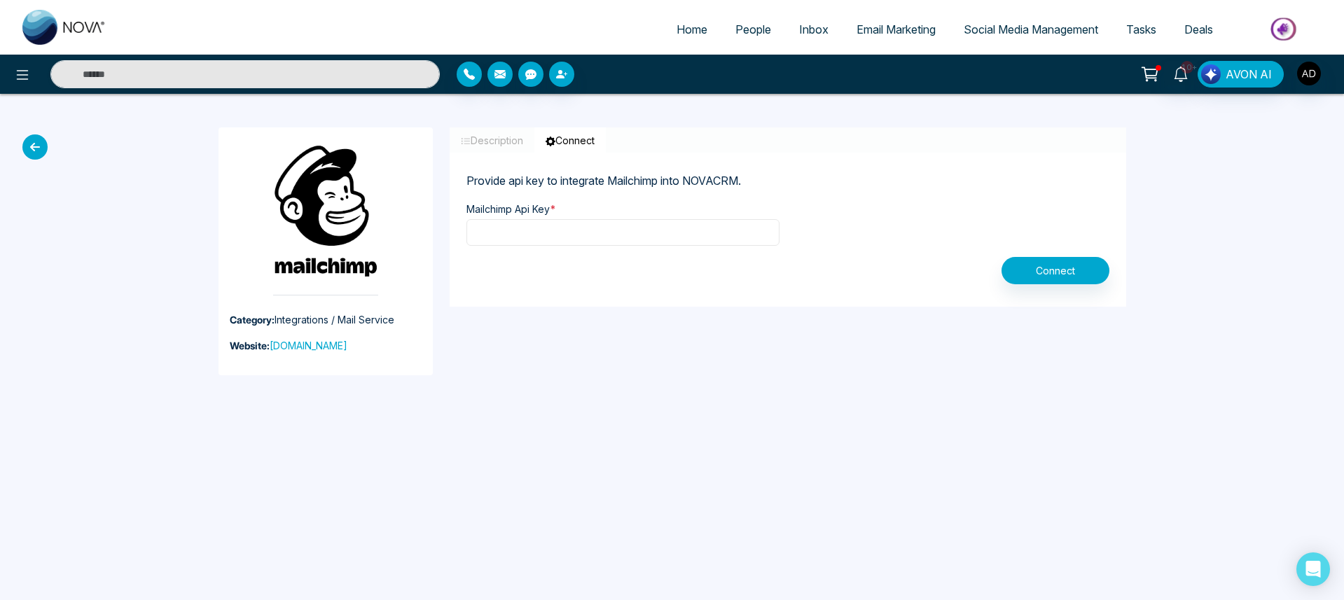
click at [677, 233] on input "text" at bounding box center [623, 232] width 313 height 27
click at [614, 236] on input "text" at bounding box center [623, 232] width 313 height 27
paste input "**********"
type input "**********"
click at [1051, 283] on button "Connect" at bounding box center [1056, 270] width 108 height 27
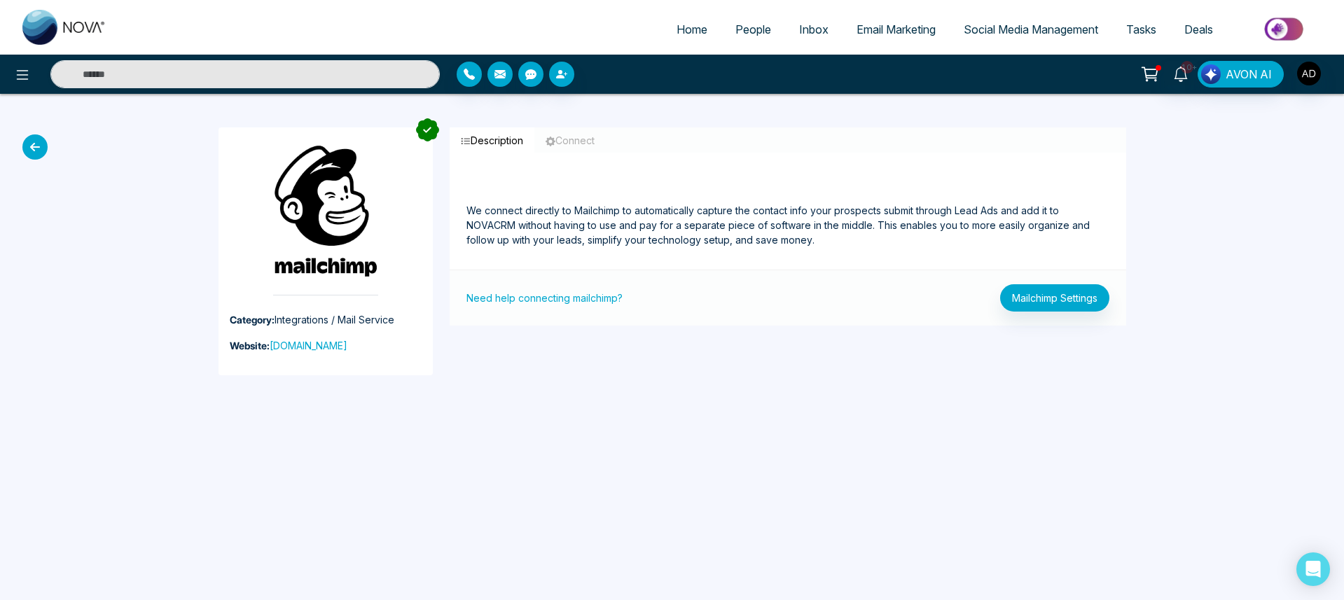
click at [898, 33] on span "Email Marketing" at bounding box center [896, 29] width 79 height 14
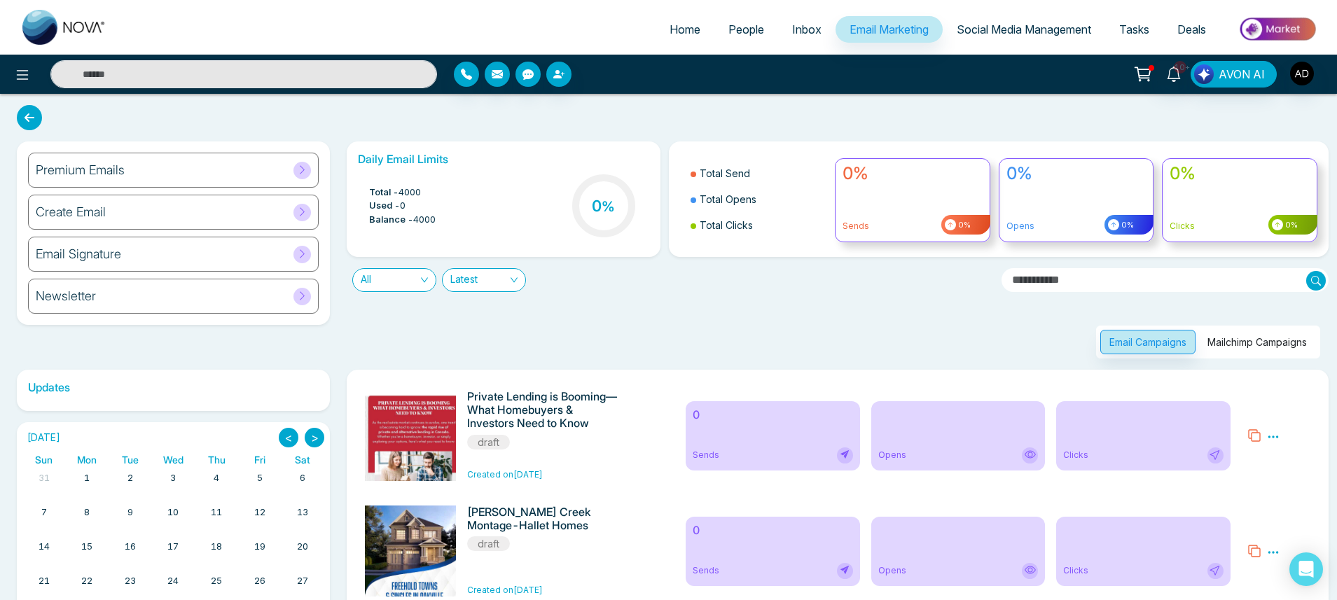
click at [1241, 343] on button "Mailchimp Campaigns" at bounding box center [1258, 342] width 118 height 25
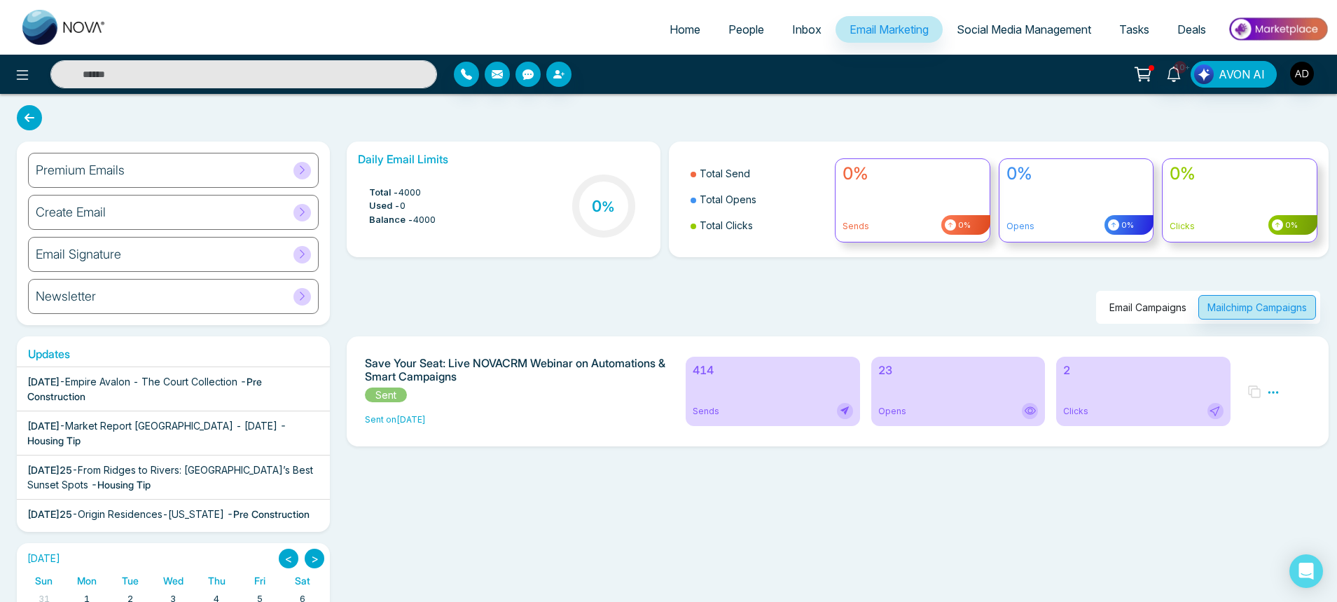
click at [735, 406] on div "Sends" at bounding box center [773, 411] width 160 height 16
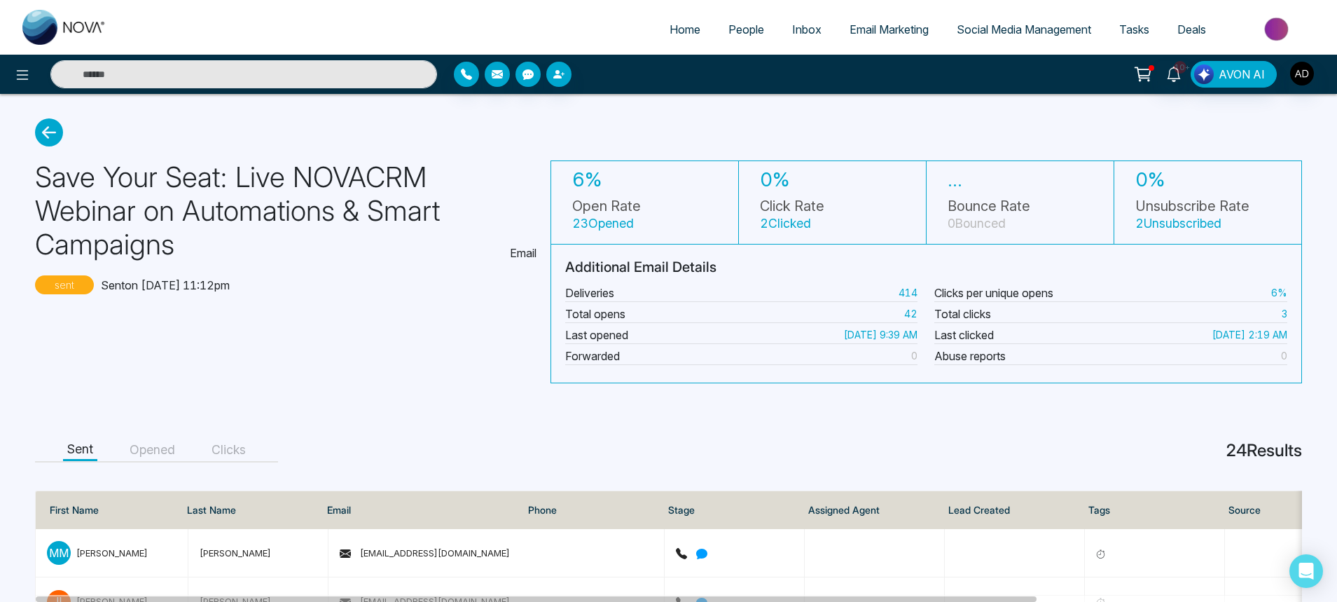
click at [142, 441] on button "Opened" at bounding box center [152, 450] width 54 height 22
click at [240, 444] on button "Clicks" at bounding box center [228, 450] width 43 height 22
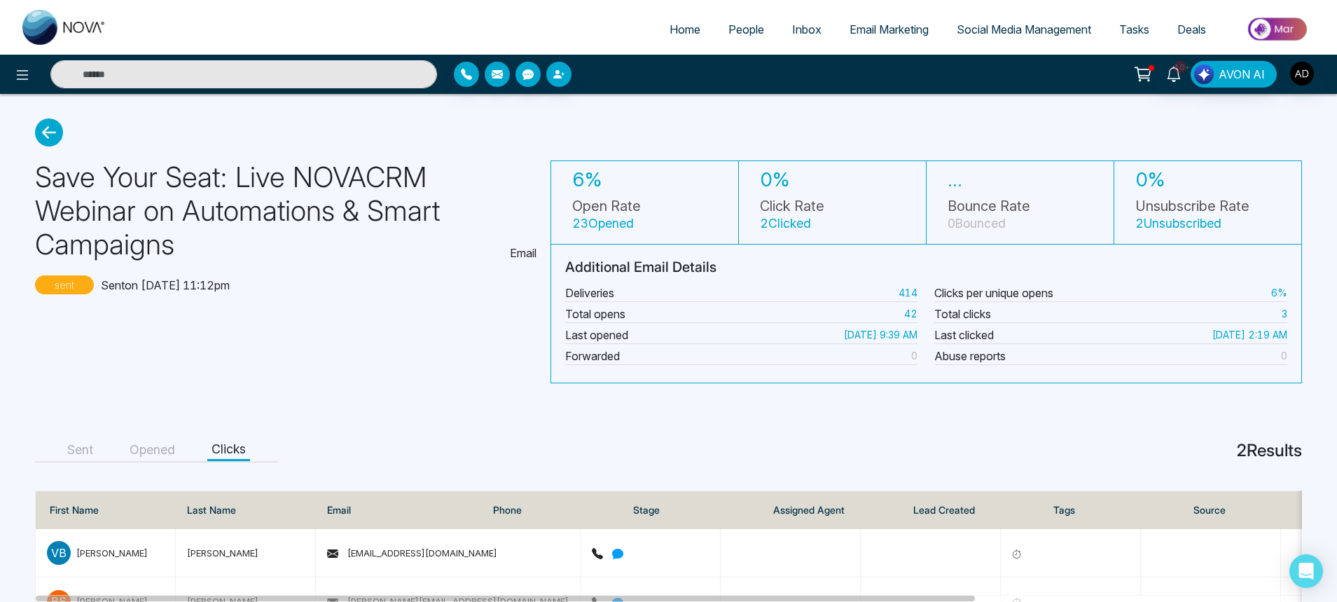
click at [86, 450] on button "Sent" at bounding box center [80, 450] width 34 height 22
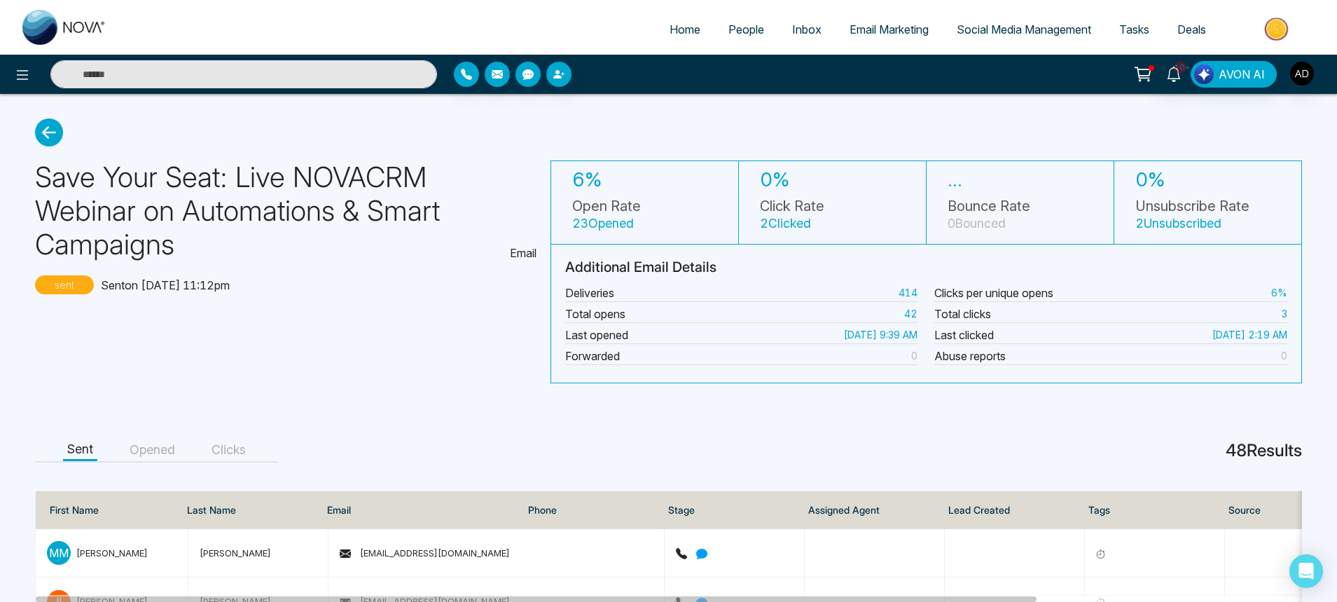
click at [53, 139] on icon at bounding box center [49, 132] width 28 height 28
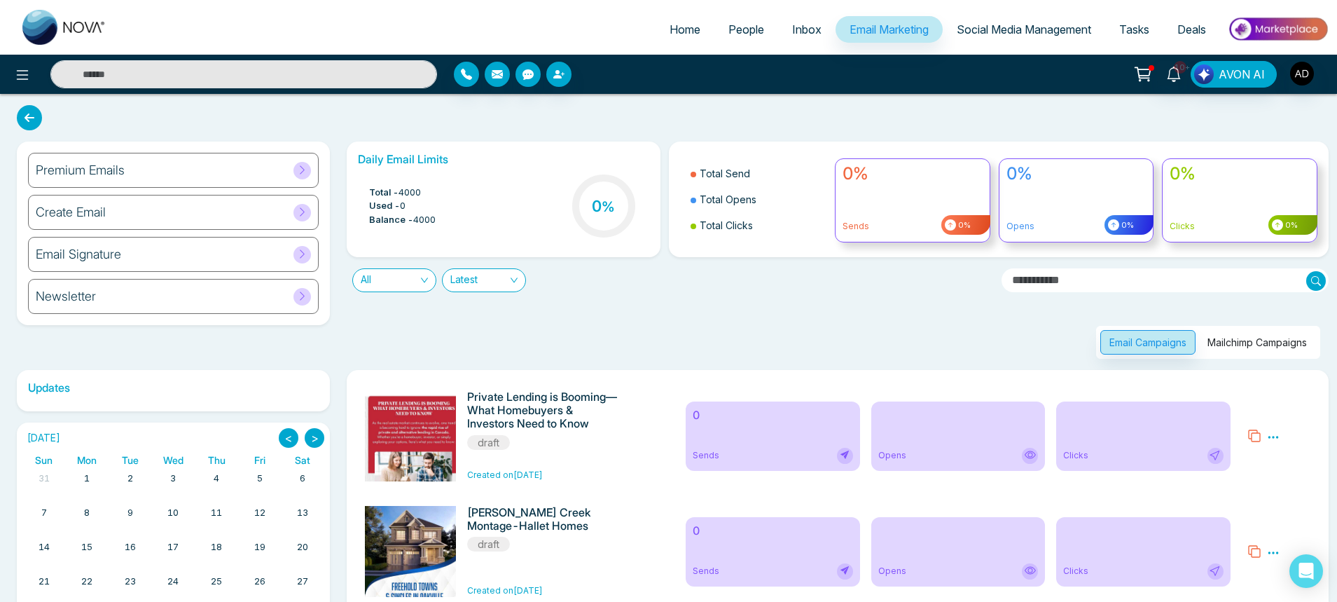
click at [1262, 343] on button "Mailchimp Campaigns" at bounding box center [1258, 342] width 118 height 25
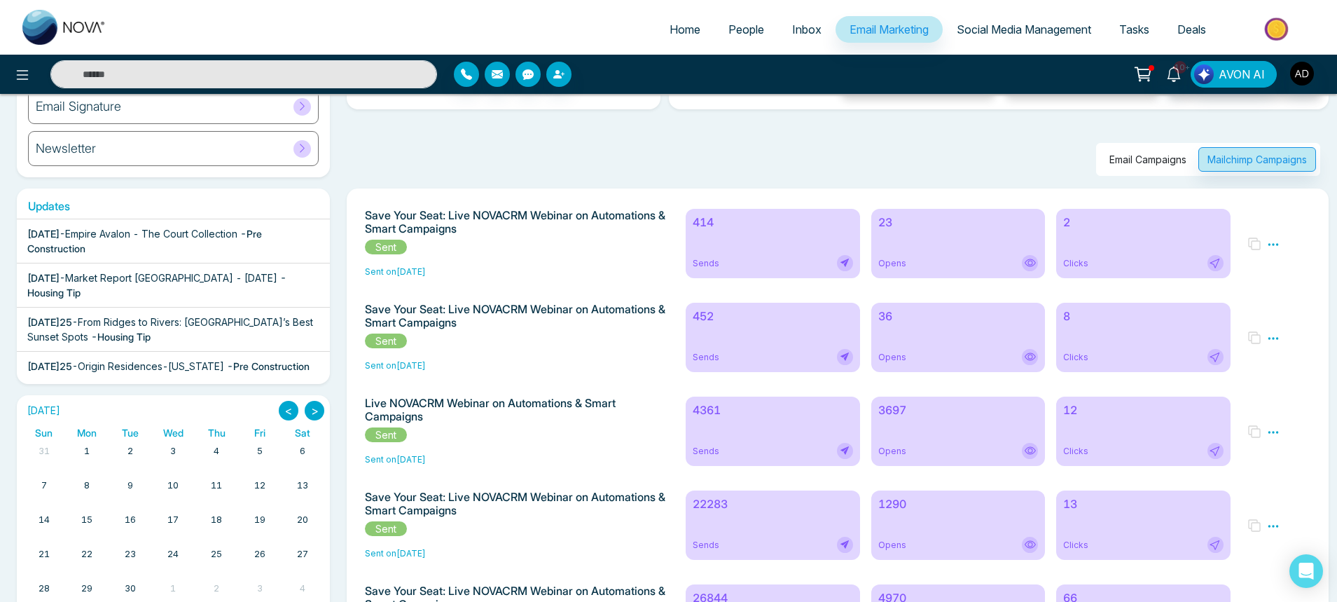
scroll to position [244, 0]
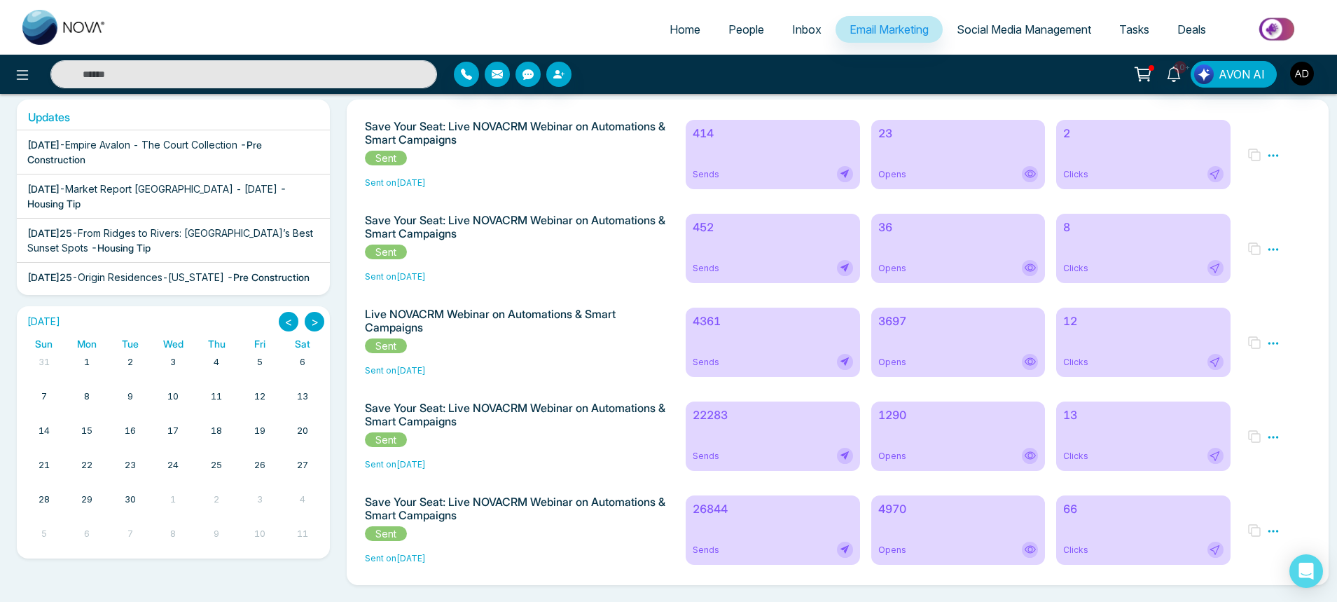
click at [736, 442] on div "22283 Sends" at bounding box center [773, 435] width 174 height 69
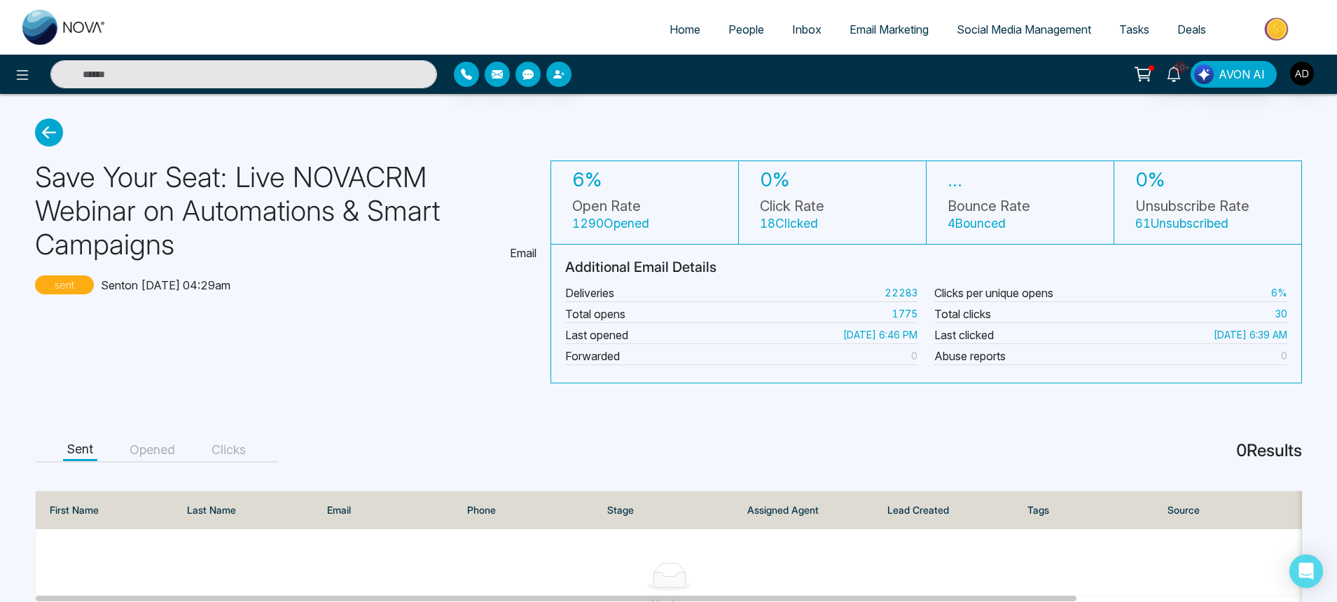
click at [158, 446] on button "Opened" at bounding box center [152, 450] width 54 height 22
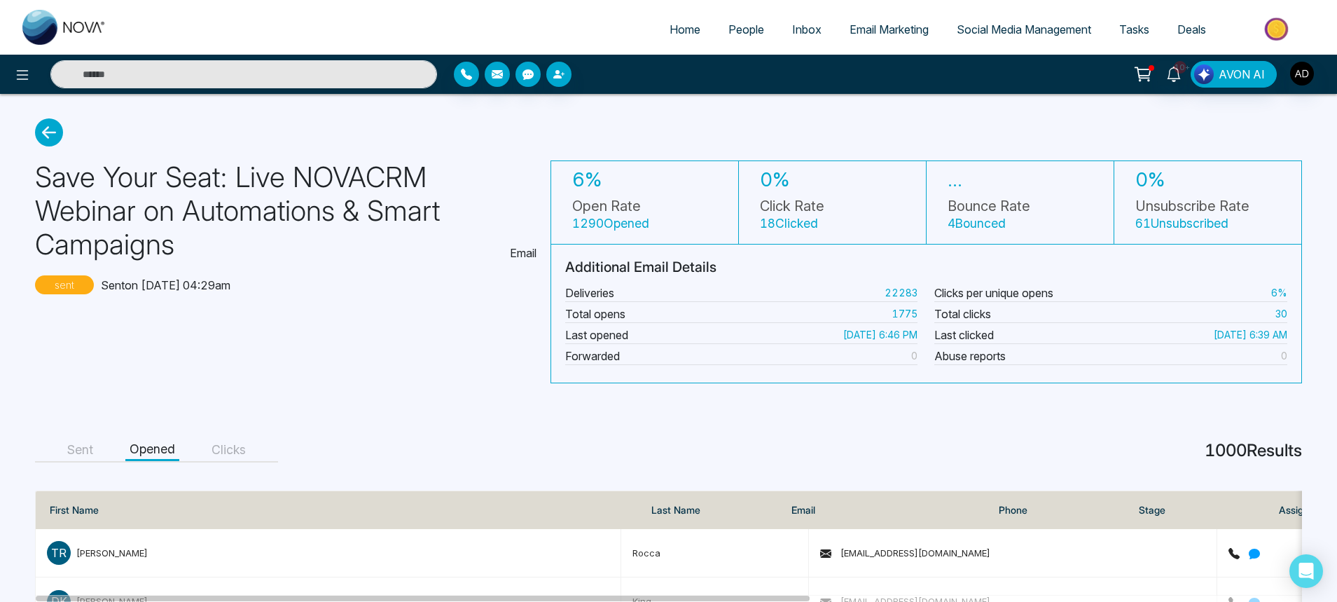
click at [231, 450] on button "Clicks" at bounding box center [228, 450] width 43 height 22
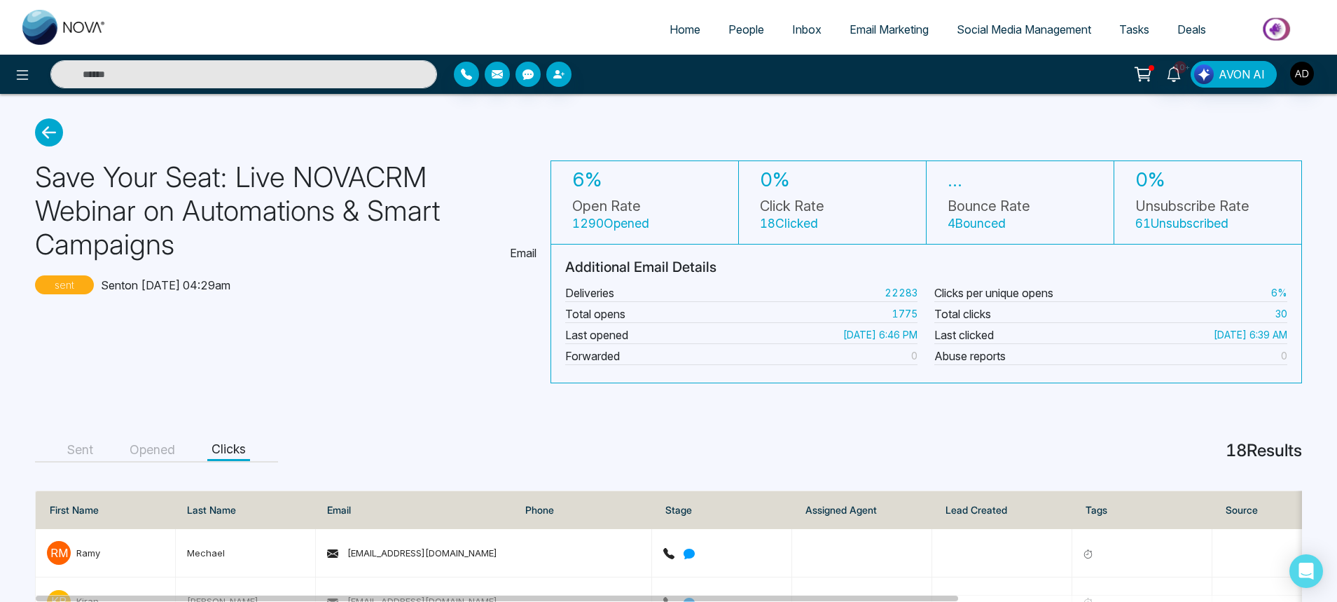
click at [56, 128] on icon at bounding box center [49, 132] width 28 height 28
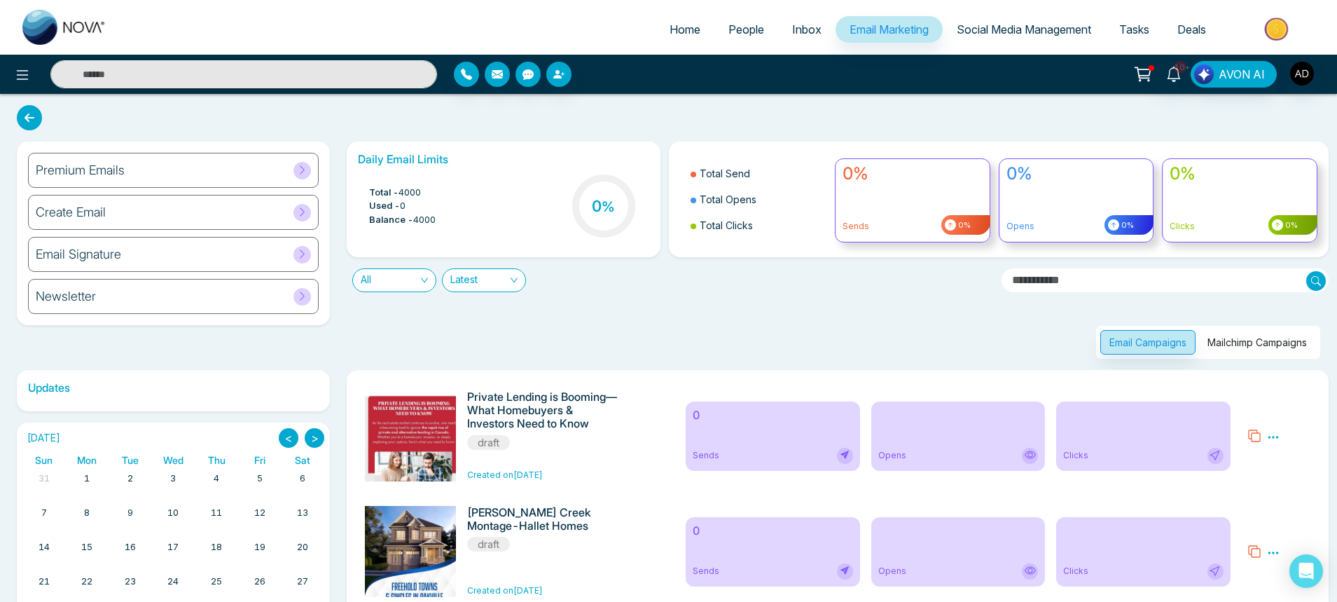
click at [1226, 340] on button "Mailchimp Campaigns" at bounding box center [1258, 342] width 118 height 25
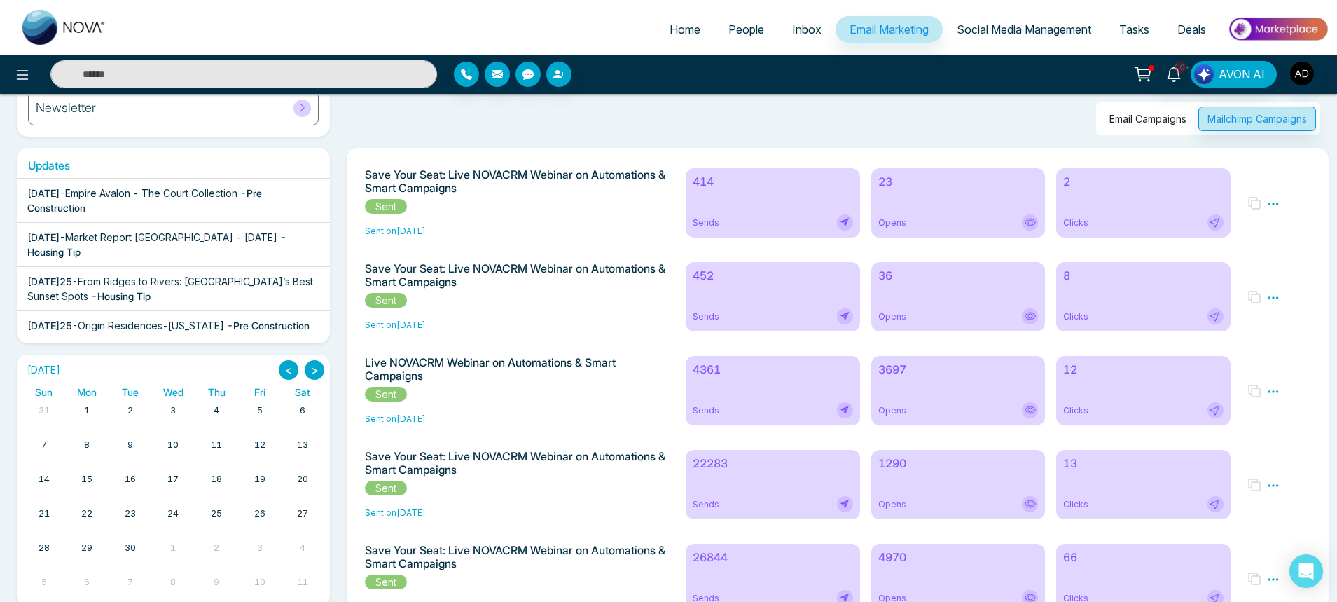
scroll to position [160, 0]
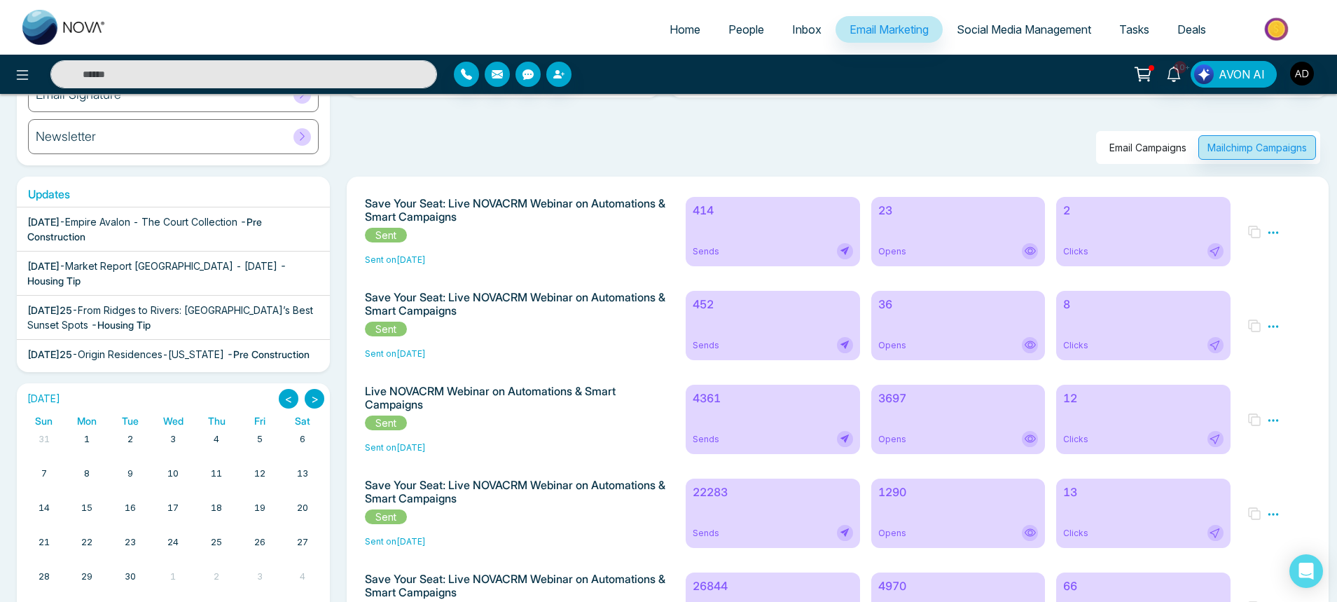
click at [716, 419] on div "4361 Sends" at bounding box center [773, 419] width 174 height 69
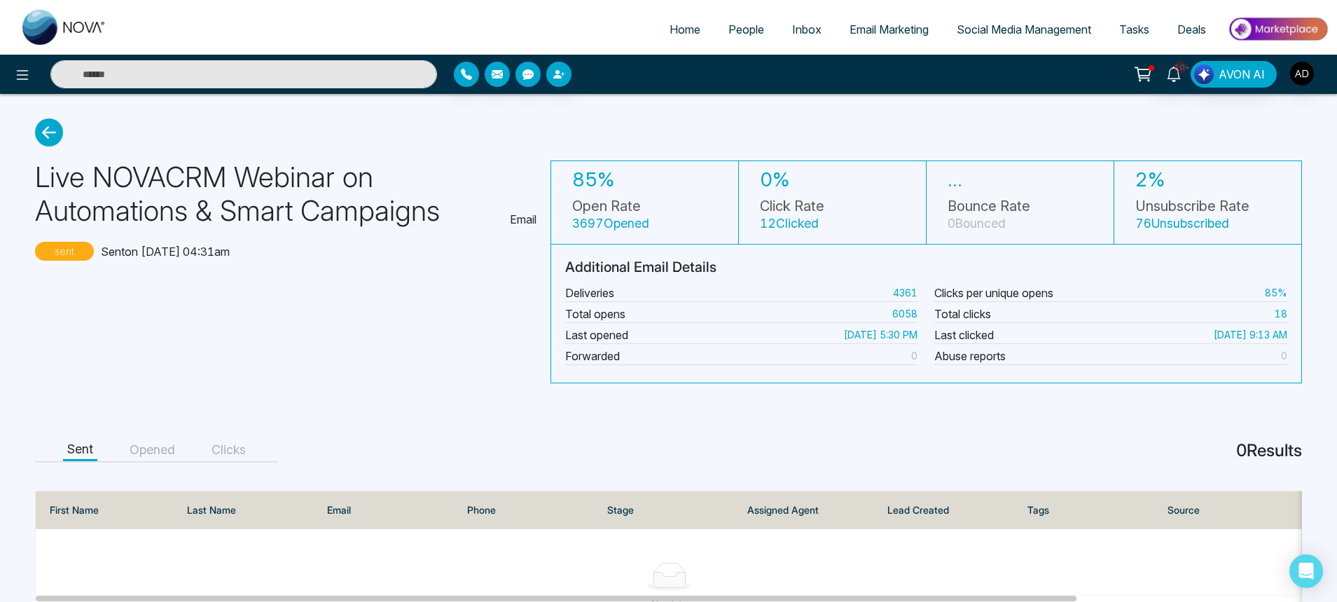
click at [142, 452] on button "Opened" at bounding box center [152, 450] width 54 height 22
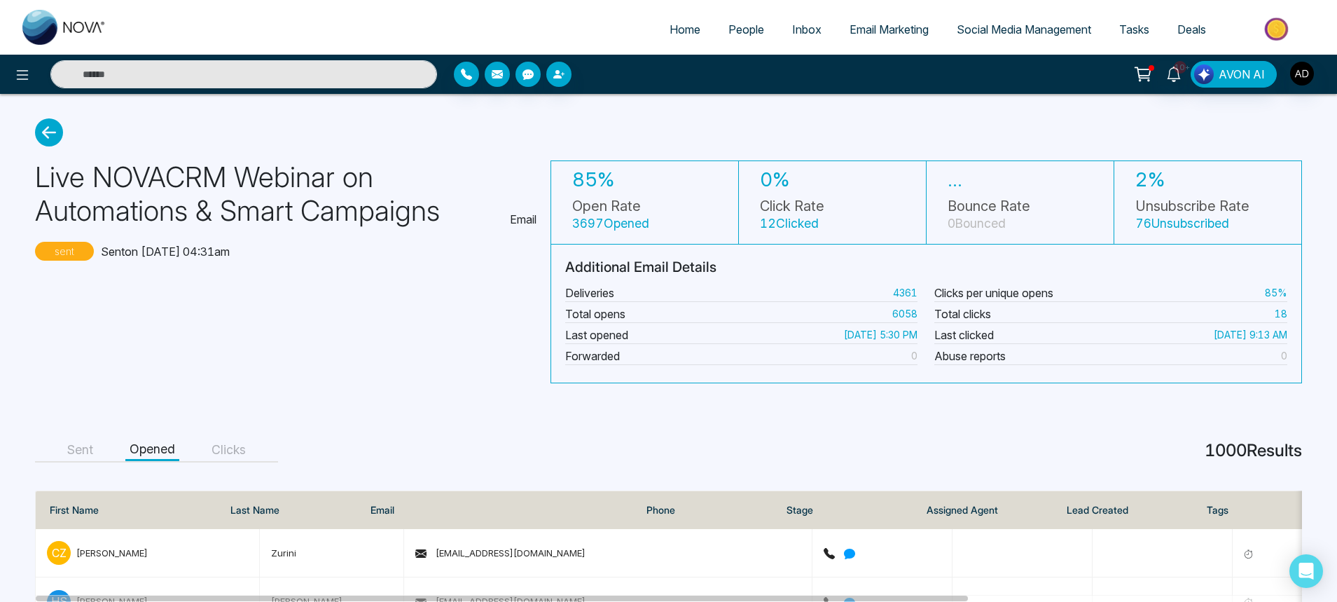
click at [46, 138] on icon at bounding box center [49, 132] width 28 height 28
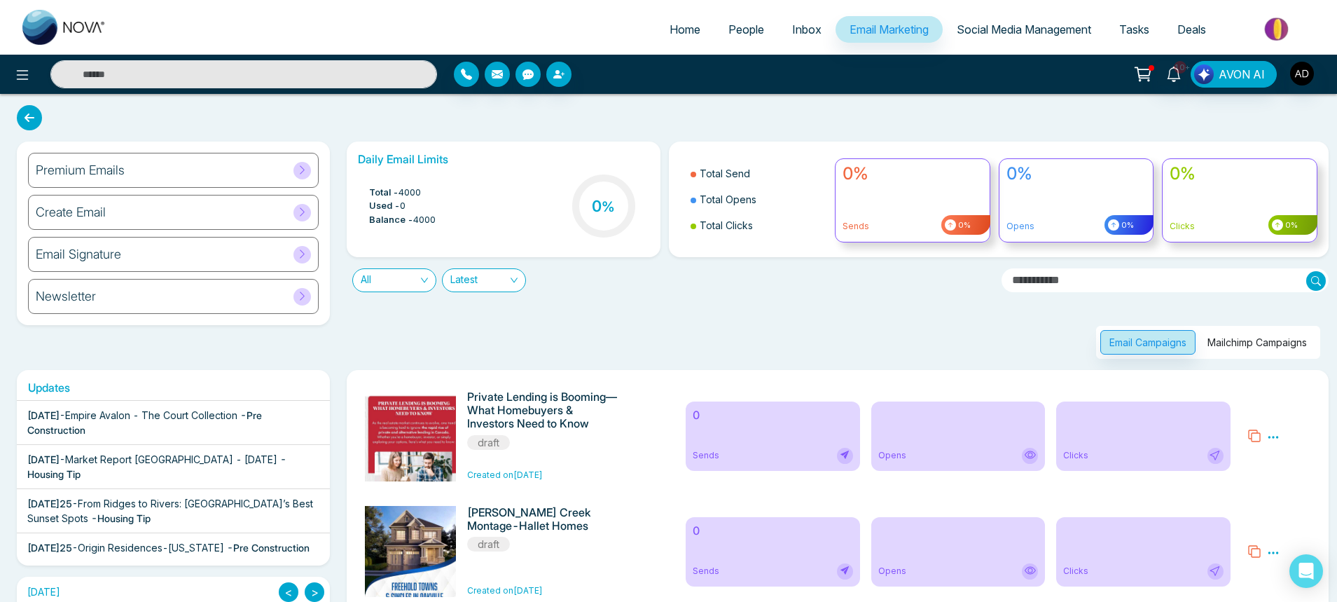
click at [1216, 353] on button "Mailchimp Campaigns" at bounding box center [1258, 342] width 118 height 25
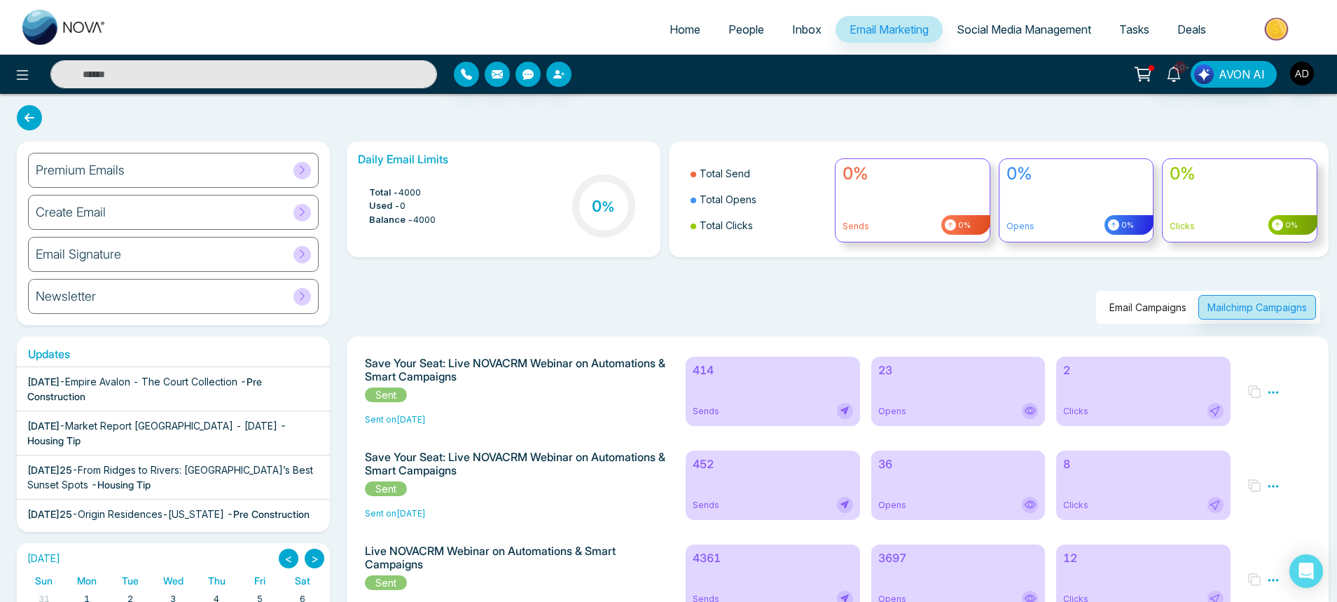
click at [721, 408] on div "Sends" at bounding box center [773, 411] width 160 height 16
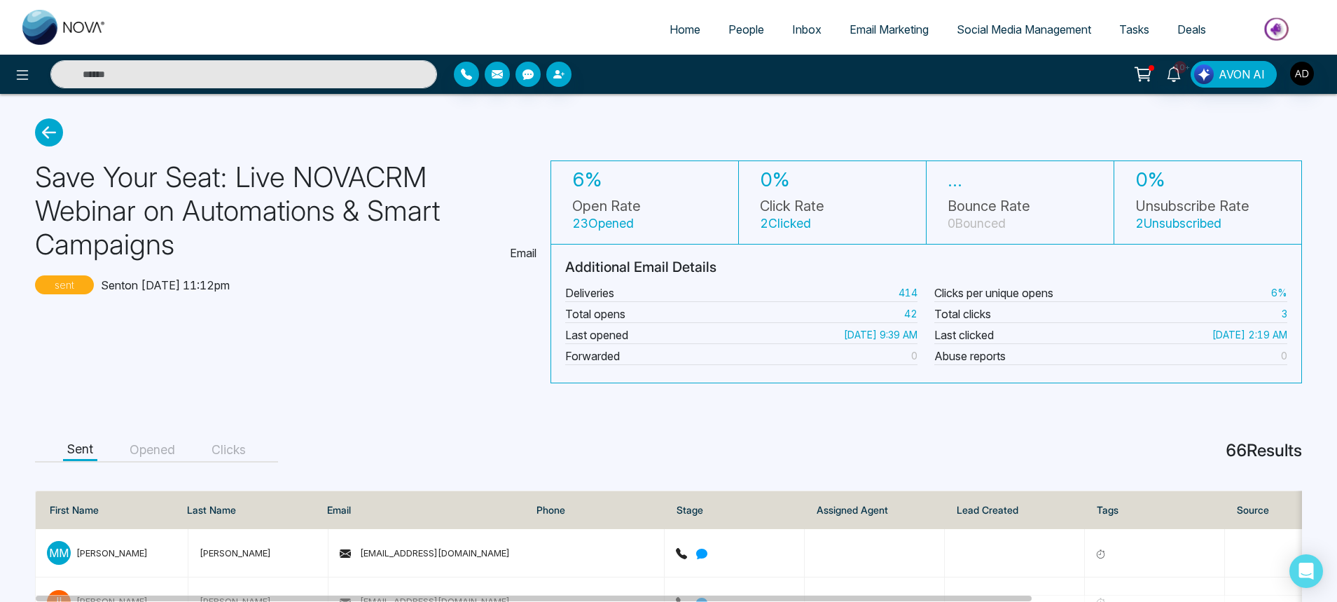
click at [52, 144] on icon at bounding box center [49, 132] width 28 height 28
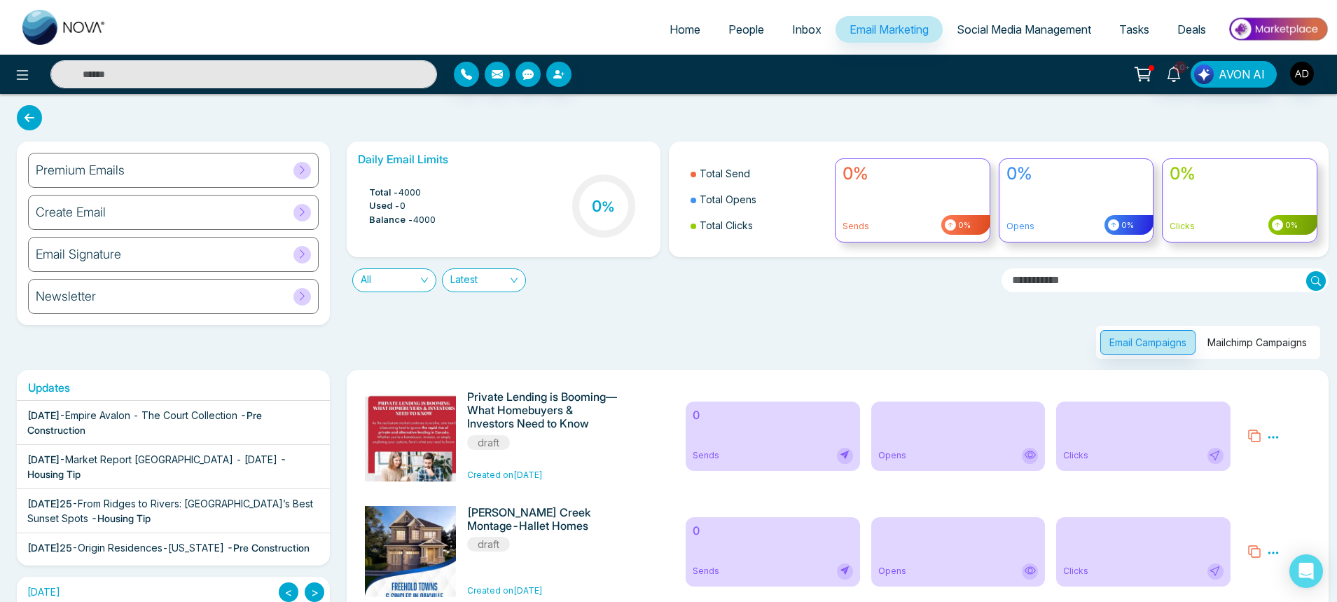
click at [1238, 348] on button "Mailchimp Campaigns" at bounding box center [1258, 342] width 118 height 25
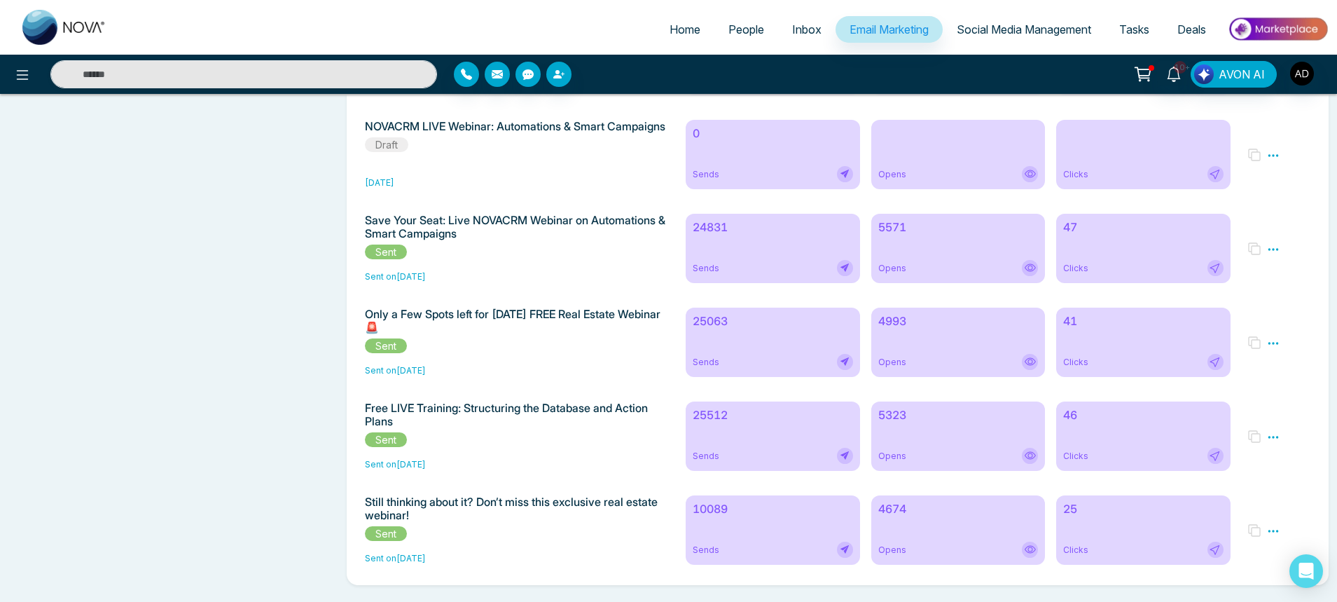
scroll to position [720, 0]
click at [750, 434] on div "25512 Sends" at bounding box center [773, 435] width 174 height 69
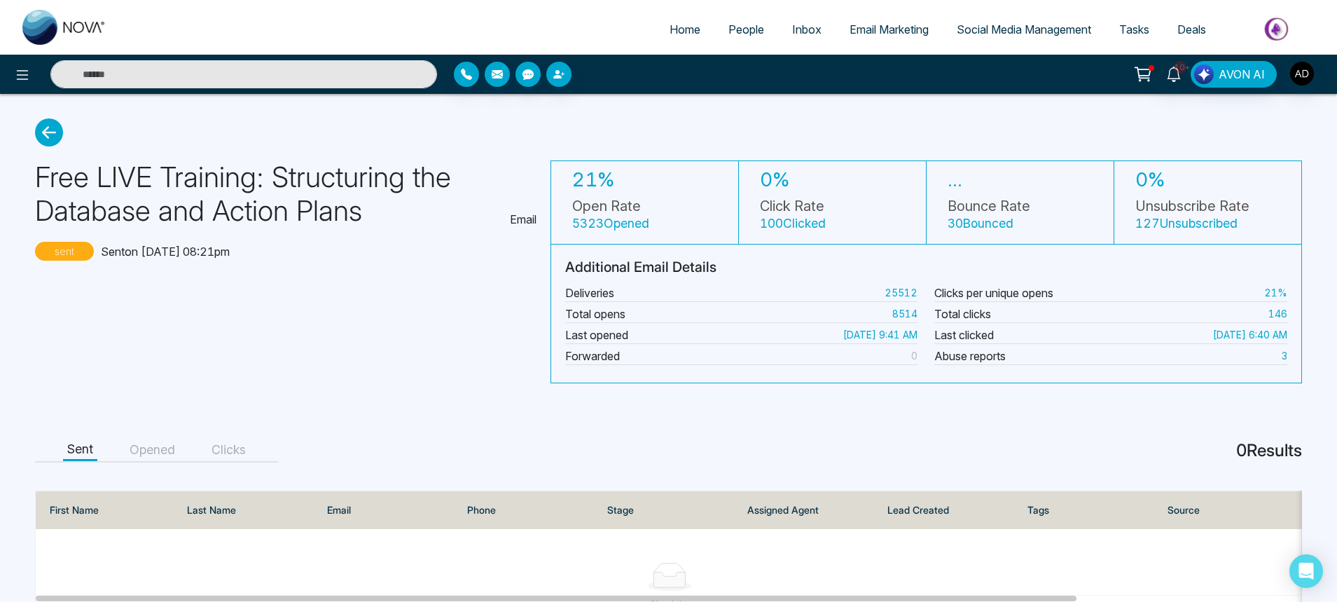
click at [142, 451] on button "Opened" at bounding box center [152, 450] width 54 height 22
click at [221, 457] on button "Clicks" at bounding box center [228, 450] width 43 height 22
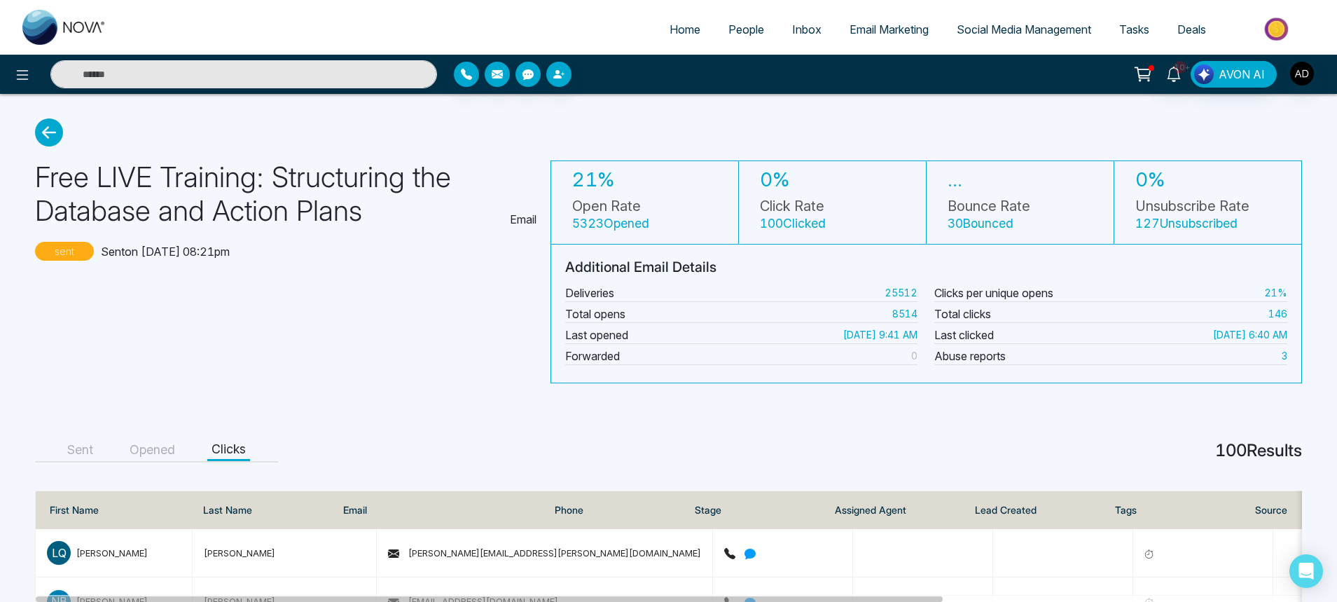
click at [55, 132] on icon at bounding box center [49, 132] width 28 height 28
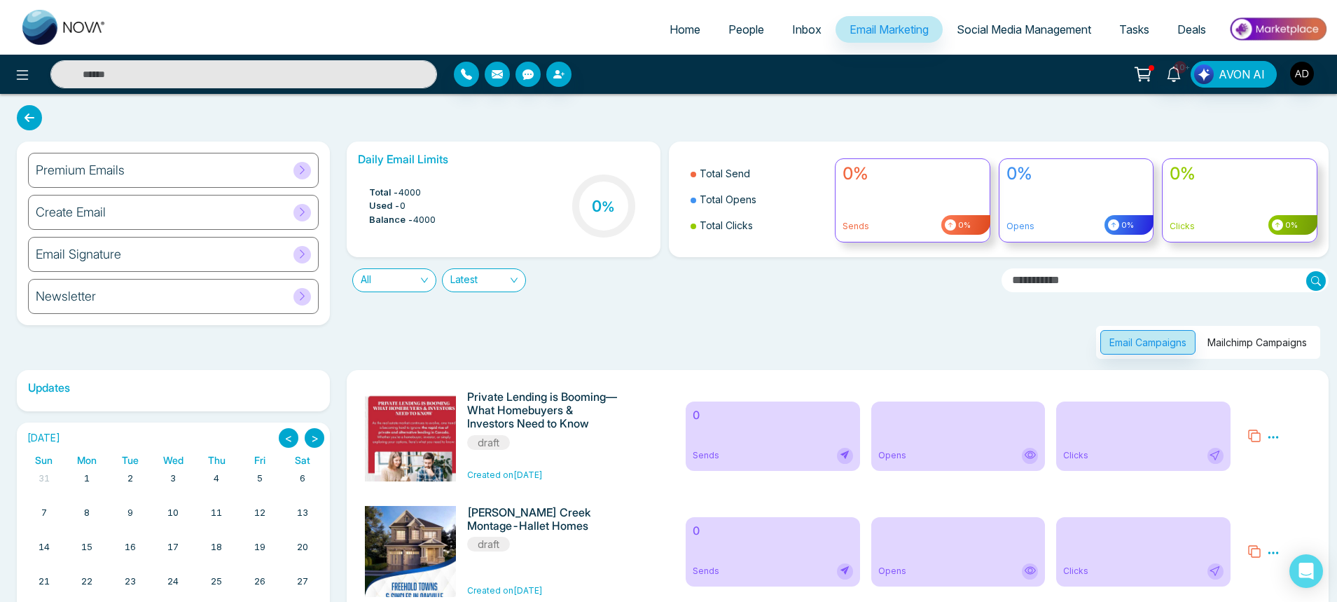
click at [1304, 343] on button "Mailchimp Campaigns" at bounding box center [1258, 342] width 118 height 25
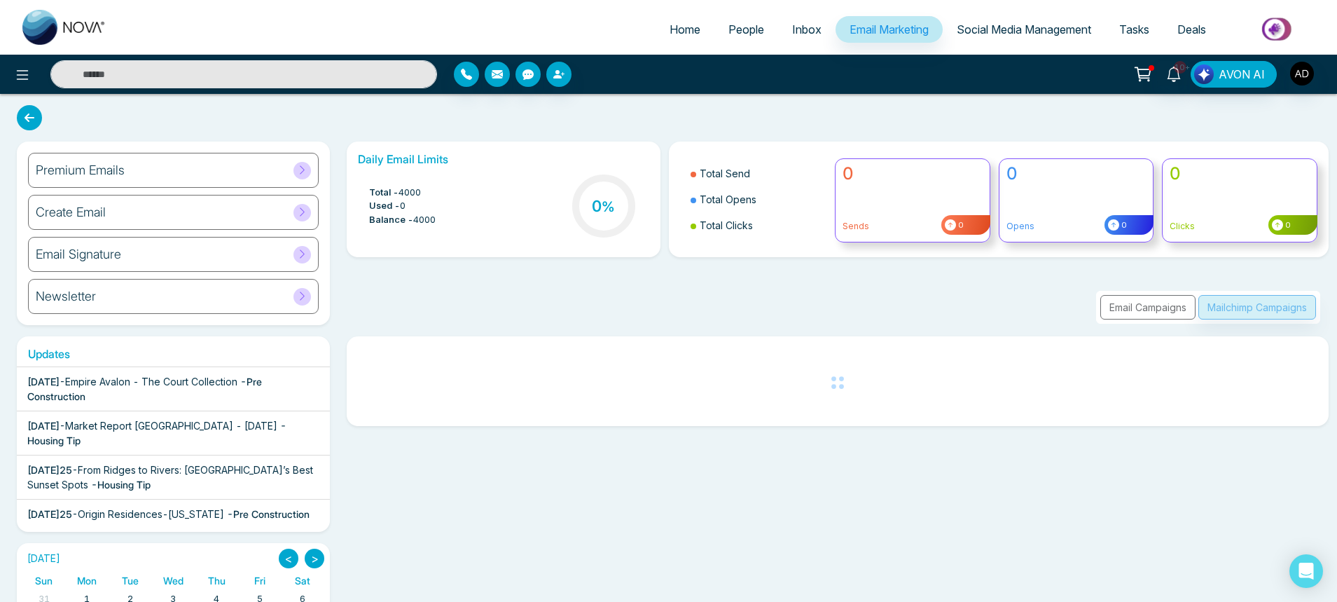
click at [651, 311] on div "Email Campaigns Mailchimp Campaigns" at bounding box center [833, 290] width 991 height 67
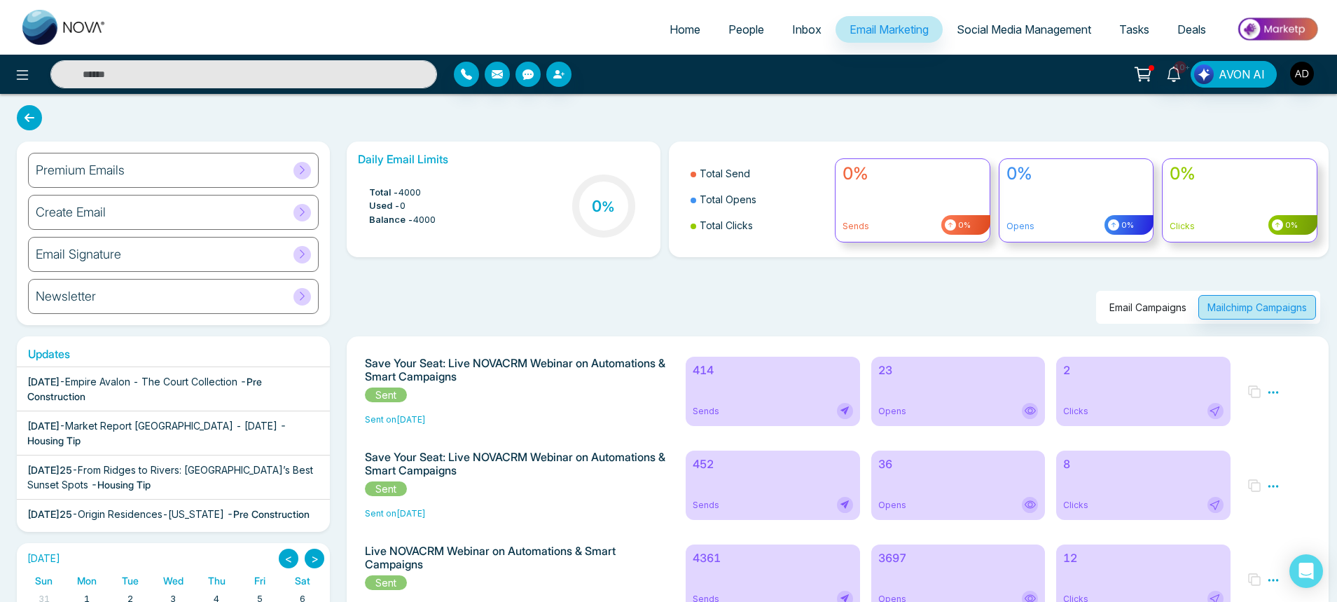
click at [733, 401] on div "414 Sends" at bounding box center [773, 391] width 174 height 69
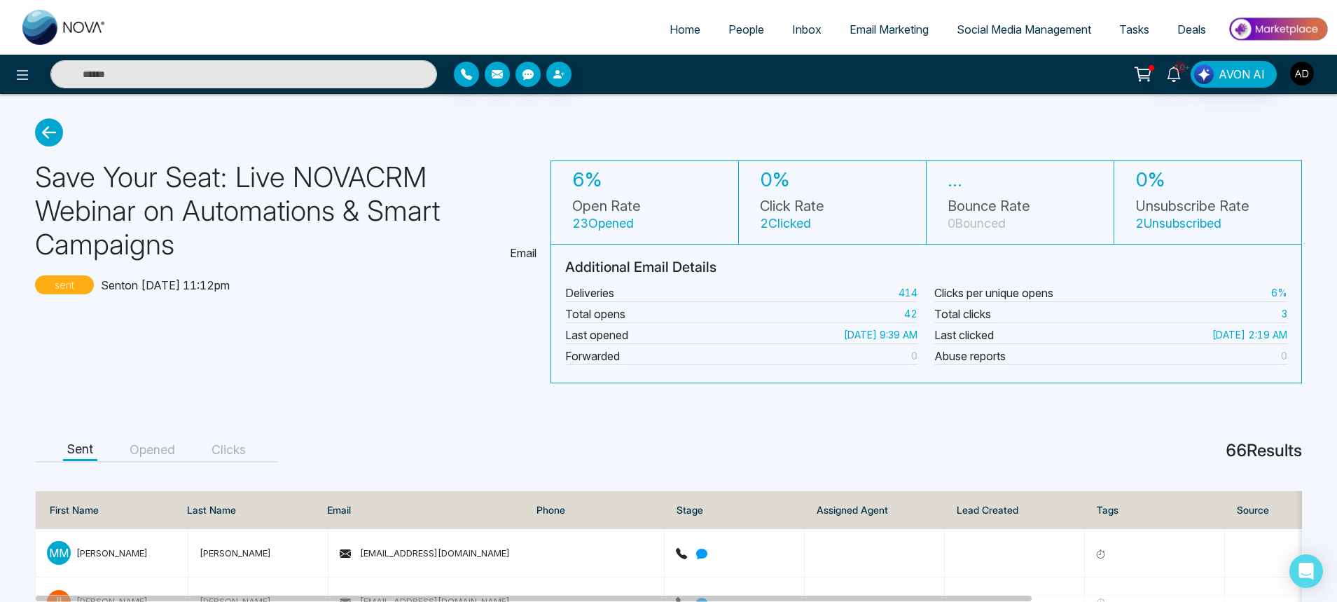
click at [1312, 76] on img "button" at bounding box center [1302, 74] width 24 height 24
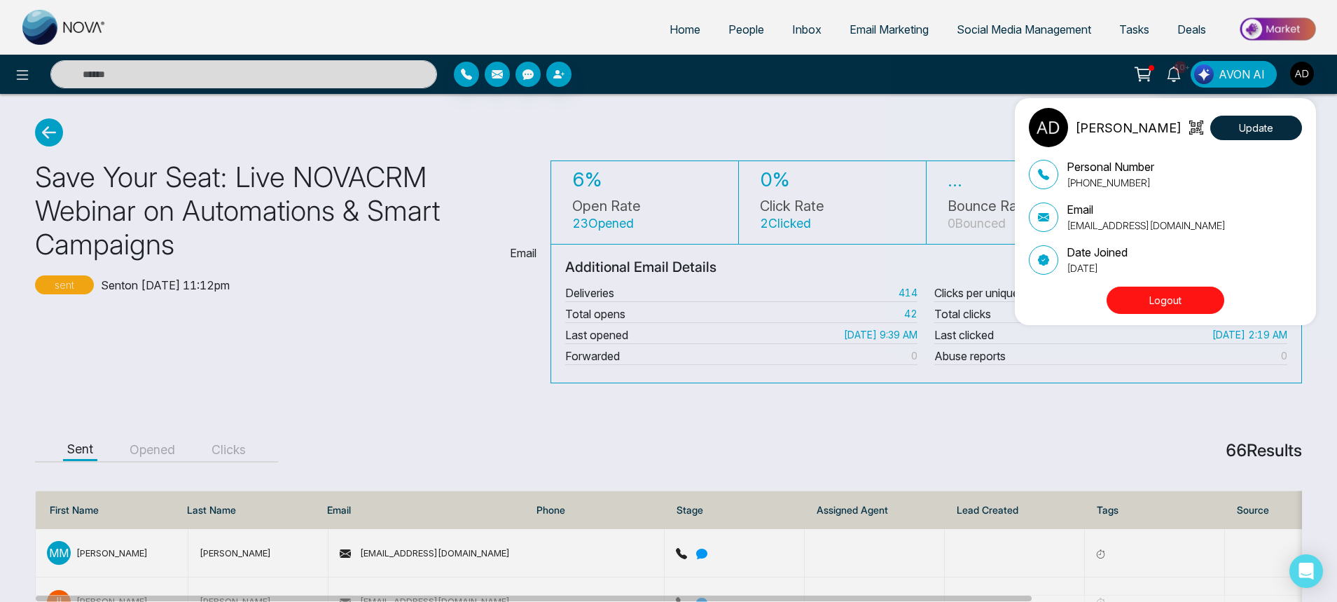
click at [1152, 301] on button "Logout" at bounding box center [1166, 300] width 118 height 27
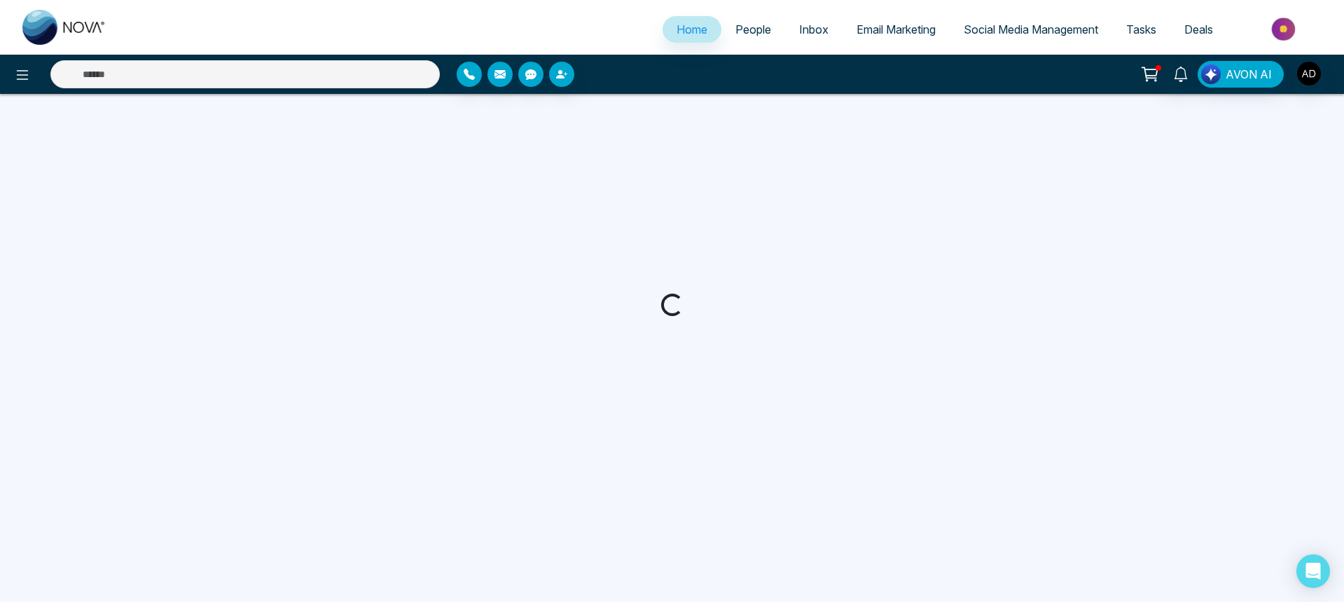
select select "*"
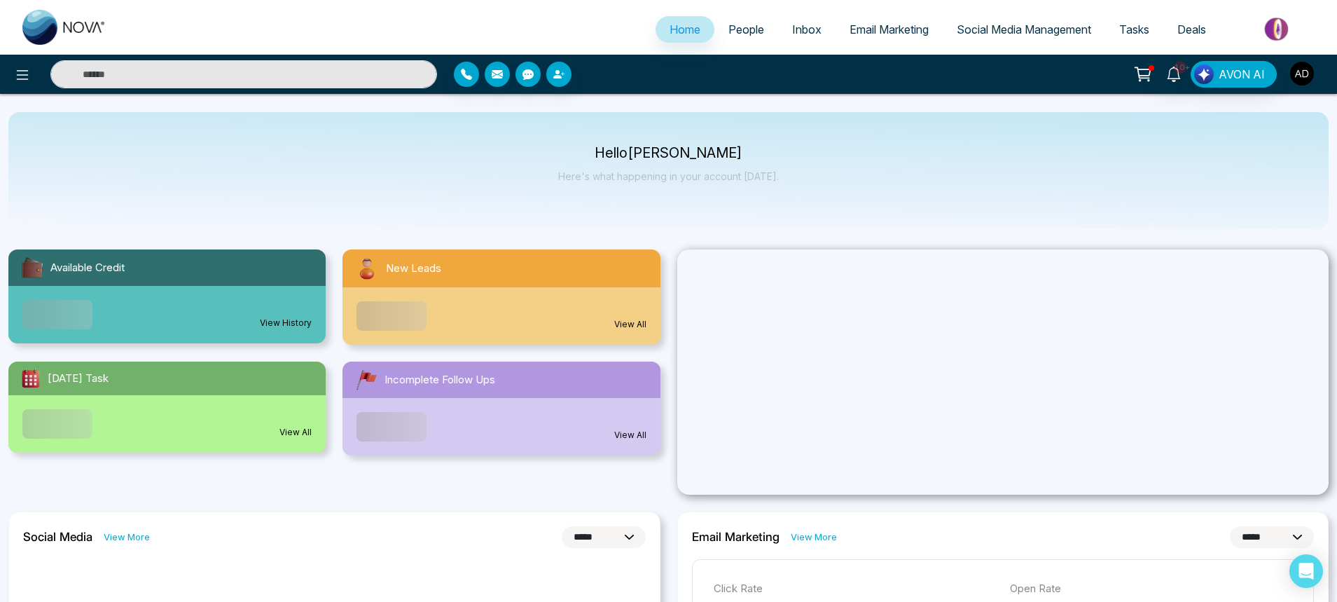
click at [1296, 80] on img "button" at bounding box center [1302, 74] width 24 height 24
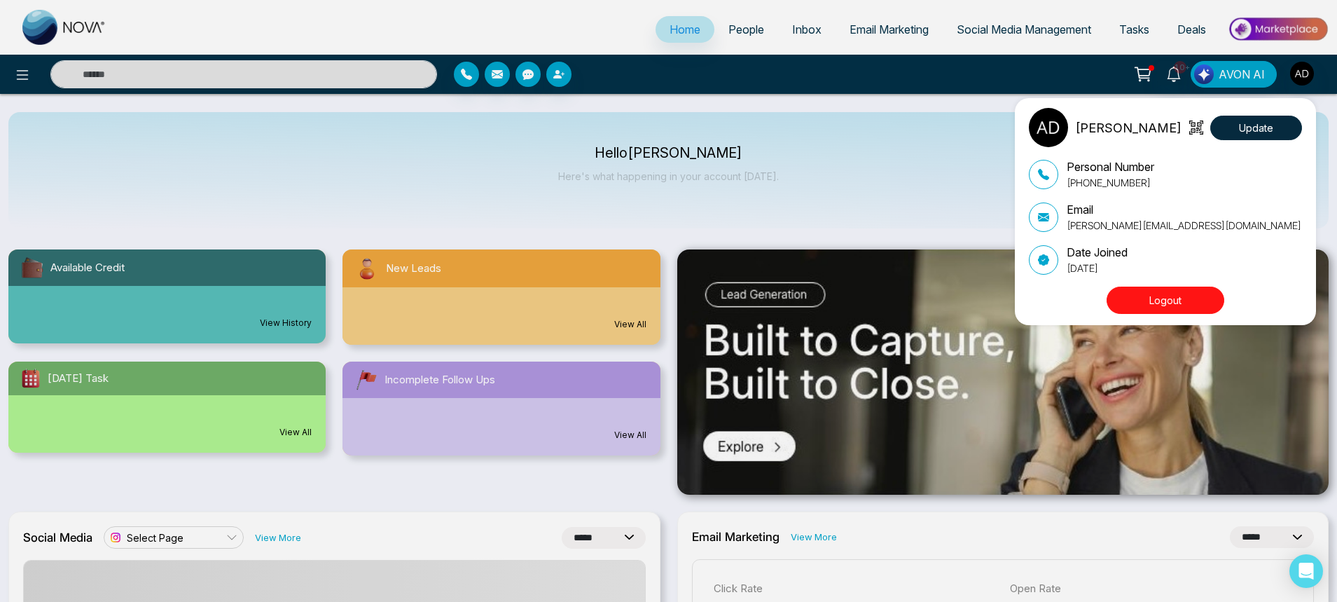
click at [1136, 301] on button "Logout" at bounding box center [1166, 300] width 118 height 27
